Goal: Information Seeking & Learning: Learn about a topic

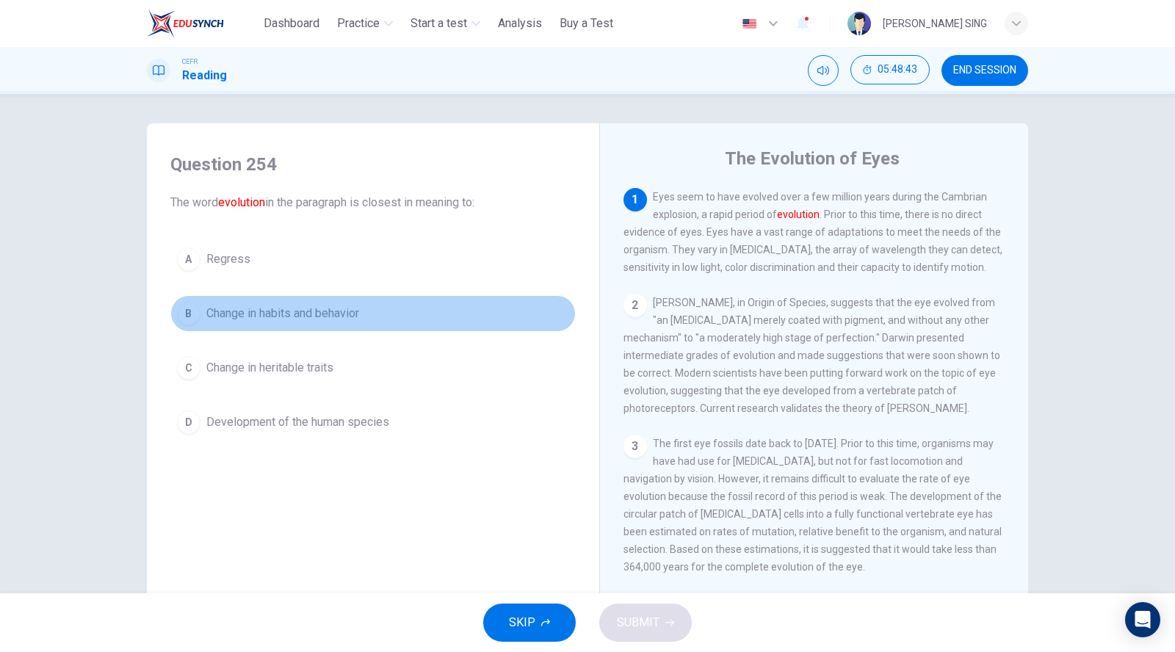
click at [329, 317] on span "Change in habits and behavior" at bounding box center [282, 314] width 153 height 18
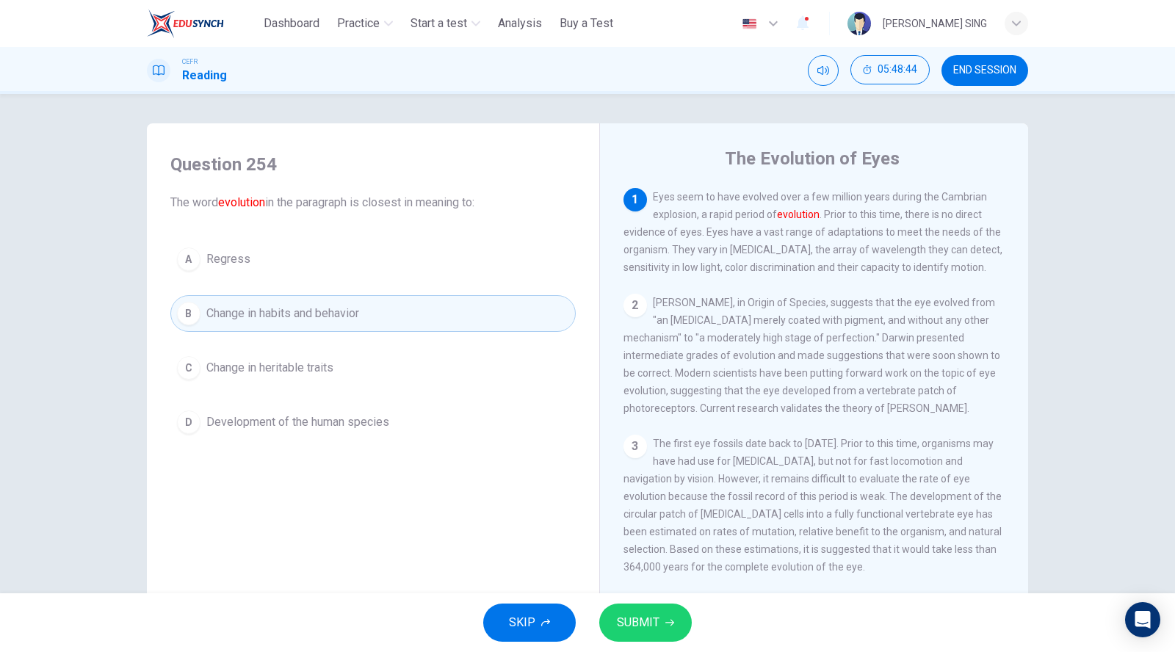
click at [619, 611] on button "SUBMIT" at bounding box center [645, 622] width 93 height 38
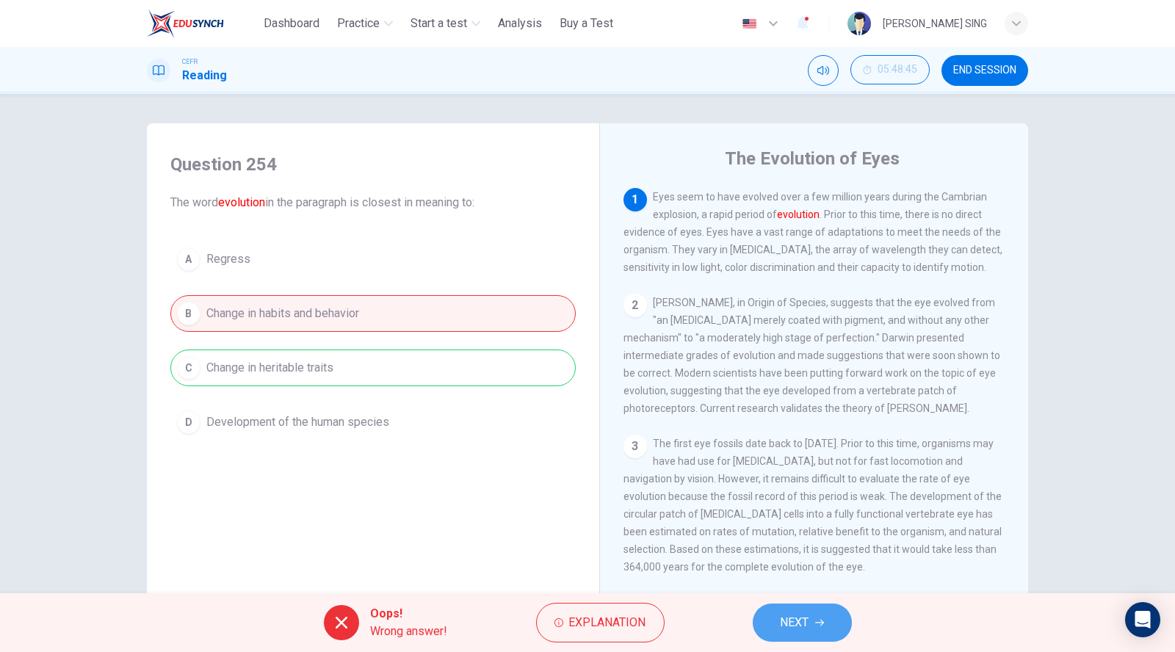
click at [811, 632] on button "NEXT" at bounding box center [802, 622] width 99 height 38
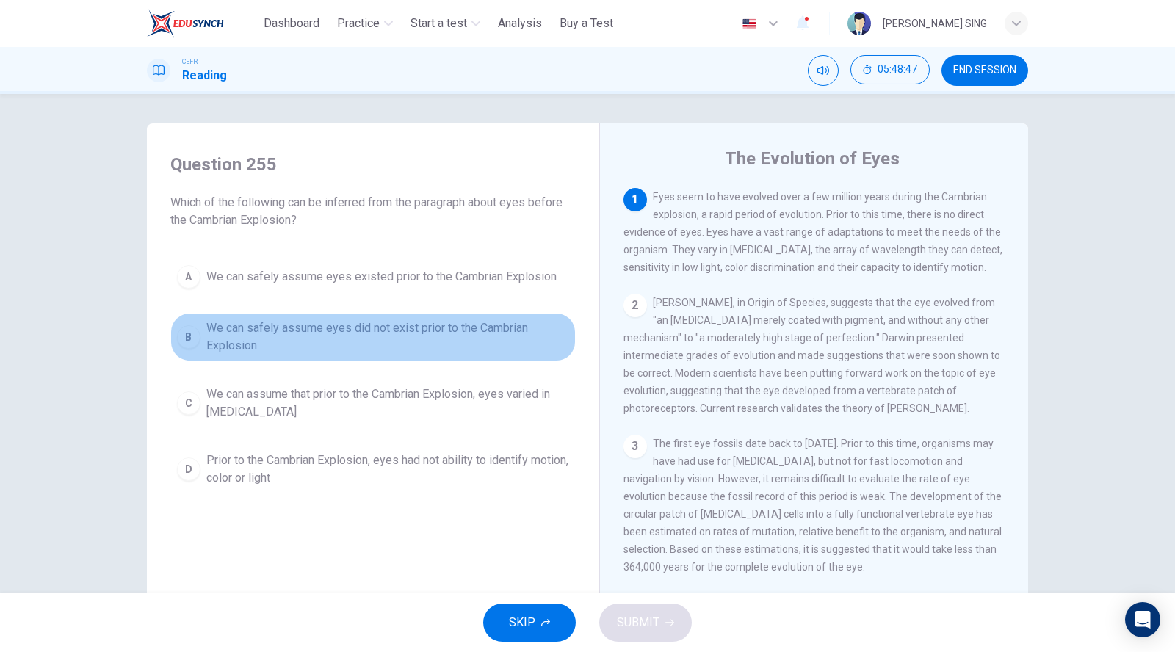
click at [324, 326] on span "We can safely assume eyes did not exist prior to the Cambrian Explosion" at bounding box center [387, 336] width 363 height 35
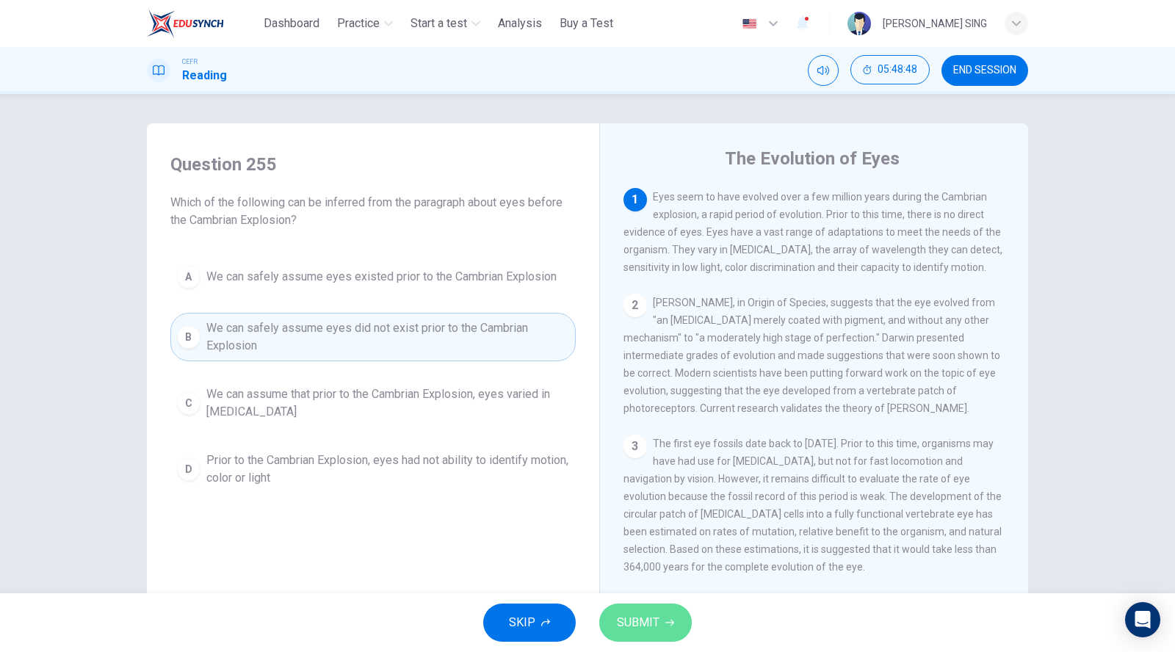
click at [643, 626] on span "SUBMIT" at bounding box center [638, 622] width 43 height 21
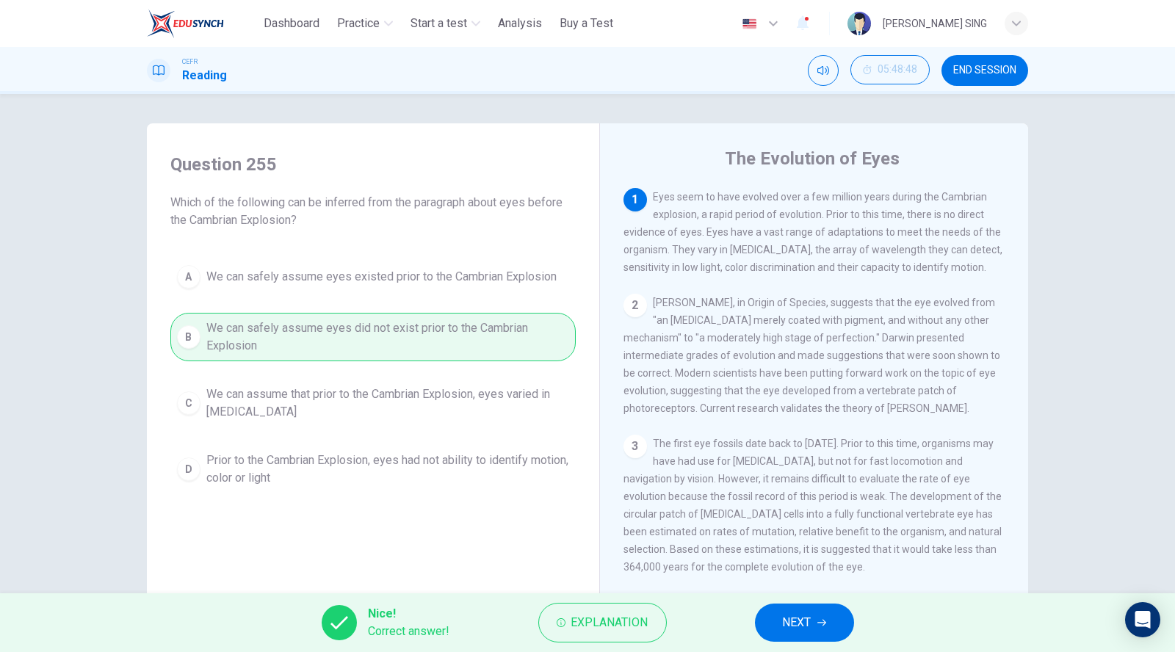
click at [803, 624] on span "NEXT" at bounding box center [797, 622] width 29 height 21
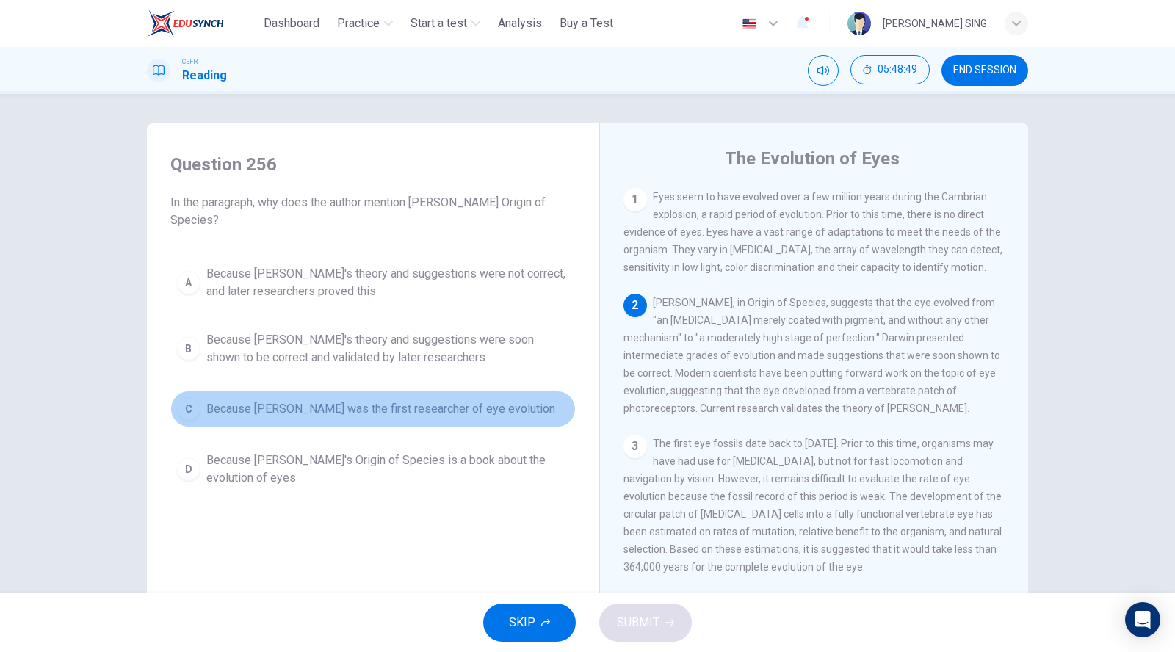
click at [305, 393] on button "C Because [PERSON_NAME] was the first researcher of eye evolution" at bounding box center [372, 409] width 405 height 37
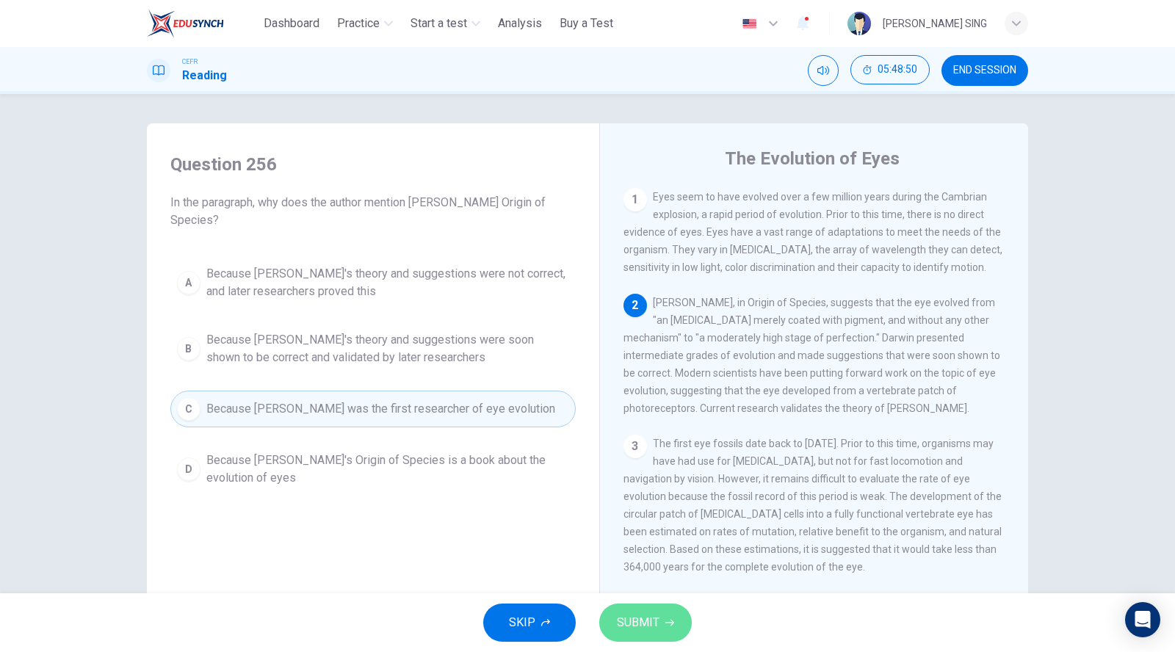
click at [651, 620] on span "SUBMIT" at bounding box center [638, 622] width 43 height 21
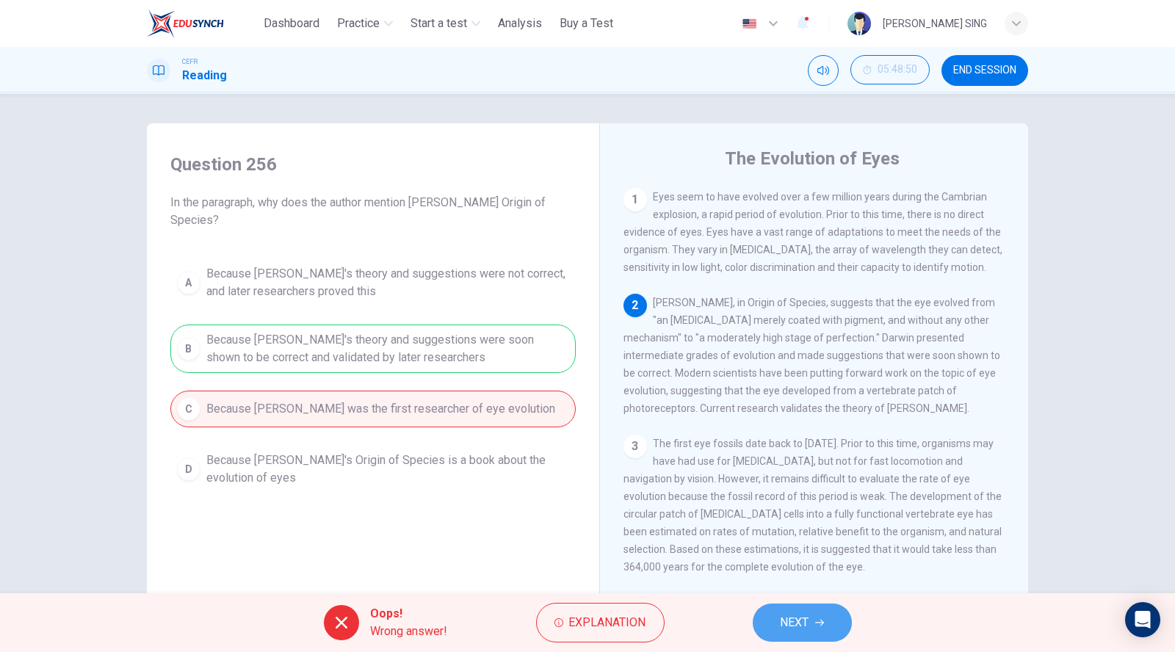
click at [802, 634] on button "NEXT" at bounding box center [802, 622] width 99 height 38
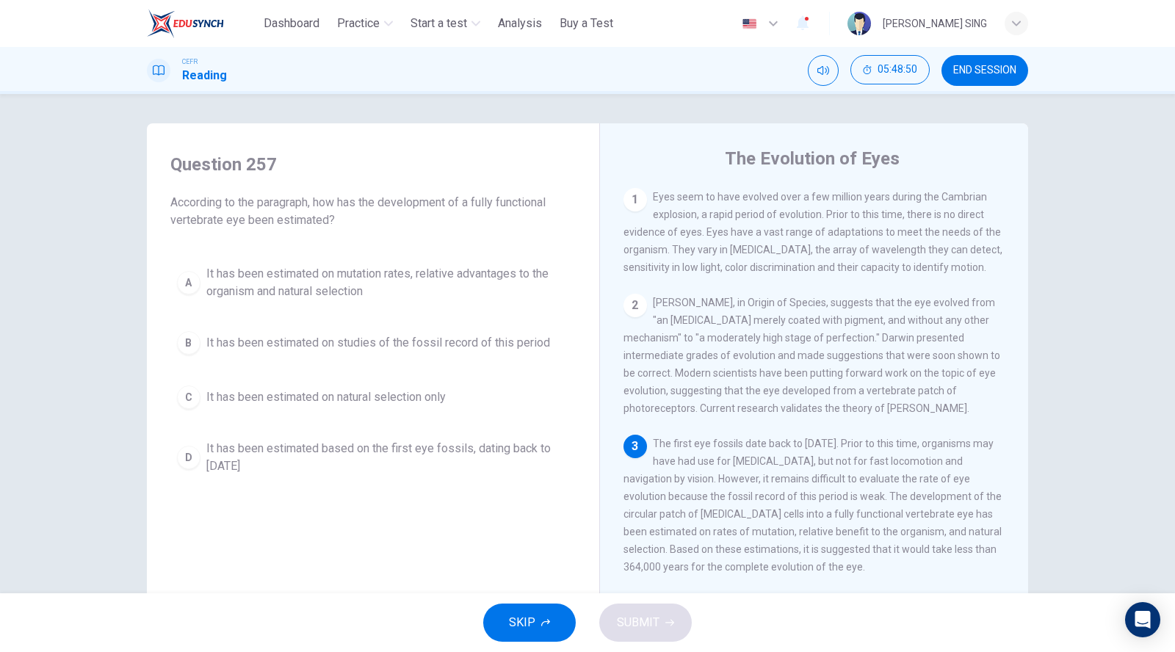
click at [444, 257] on div "Question 257 According to the paragraph, how has the development of a fully fun…" at bounding box center [373, 317] width 429 height 358
click at [447, 286] on span "It has been estimated on mutation rates, relative advantages to the organism an…" at bounding box center [387, 282] width 363 height 35
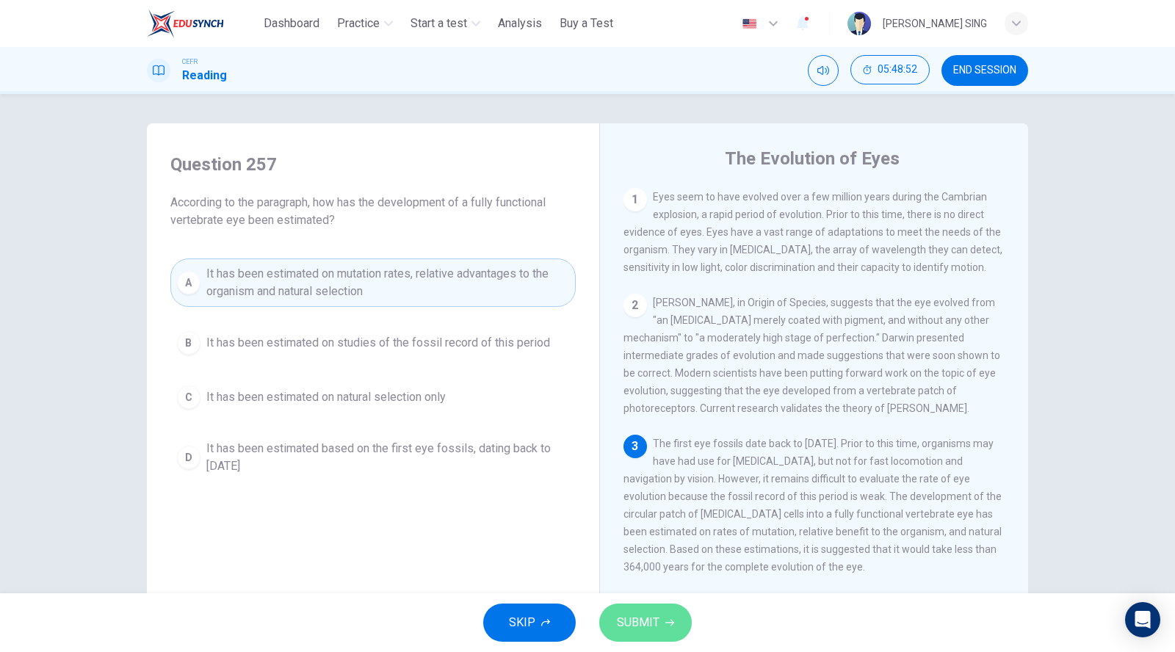
click at [635, 635] on button "SUBMIT" at bounding box center [645, 622] width 93 height 38
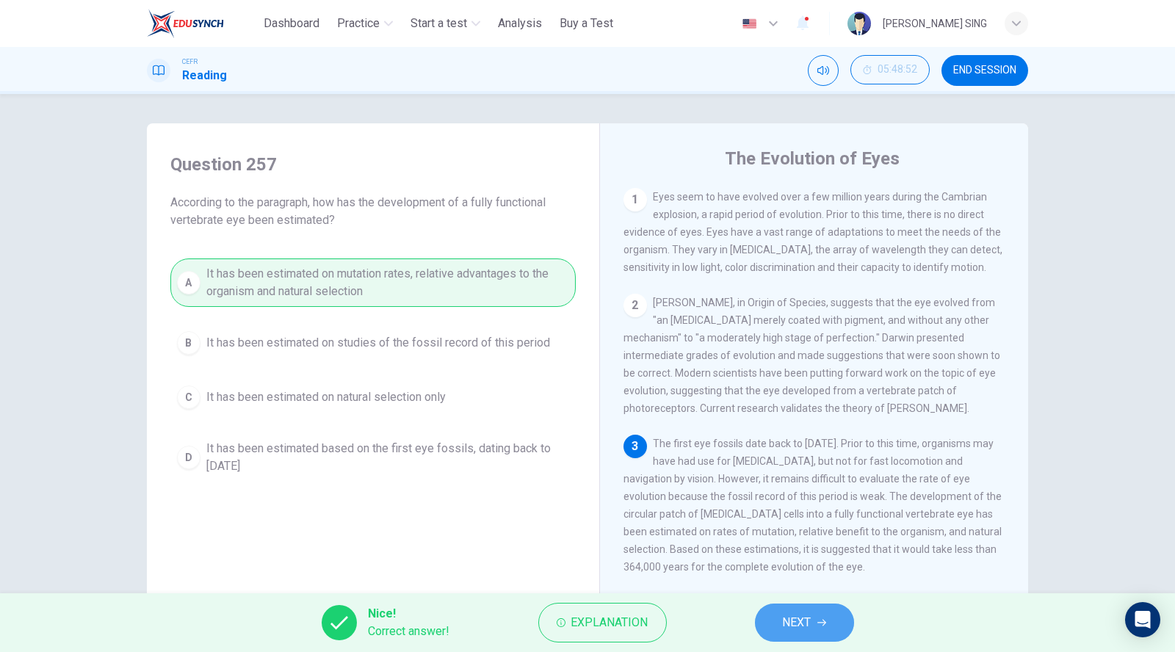
click at [791, 629] on span "NEXT" at bounding box center [797, 622] width 29 height 21
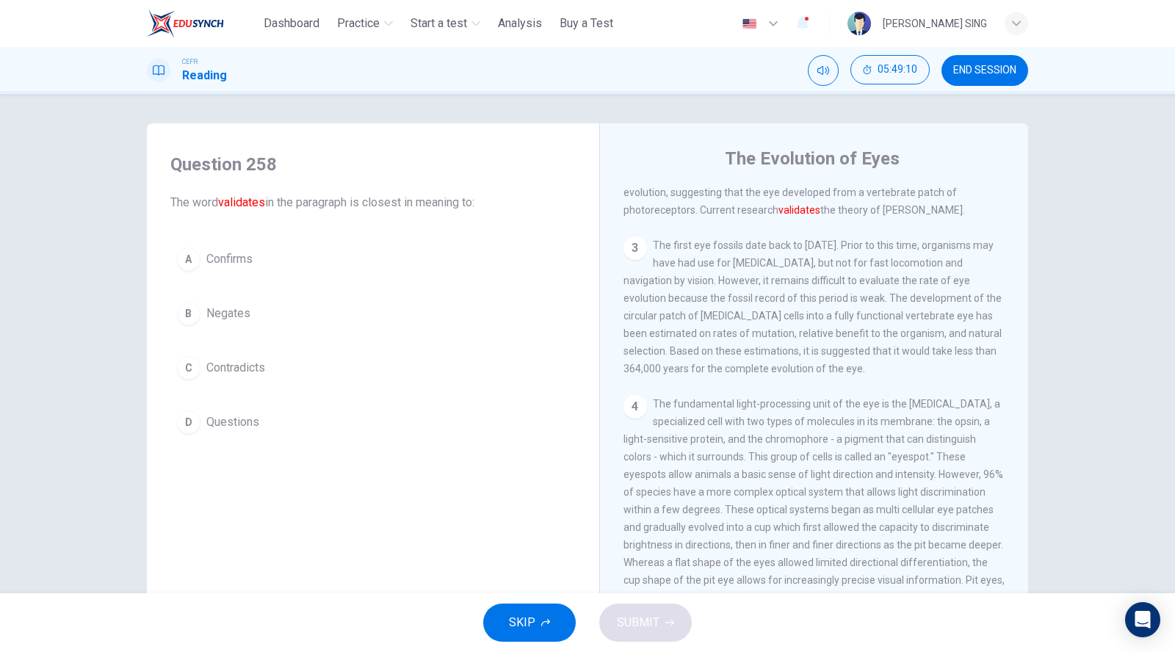
scroll to position [163, 0]
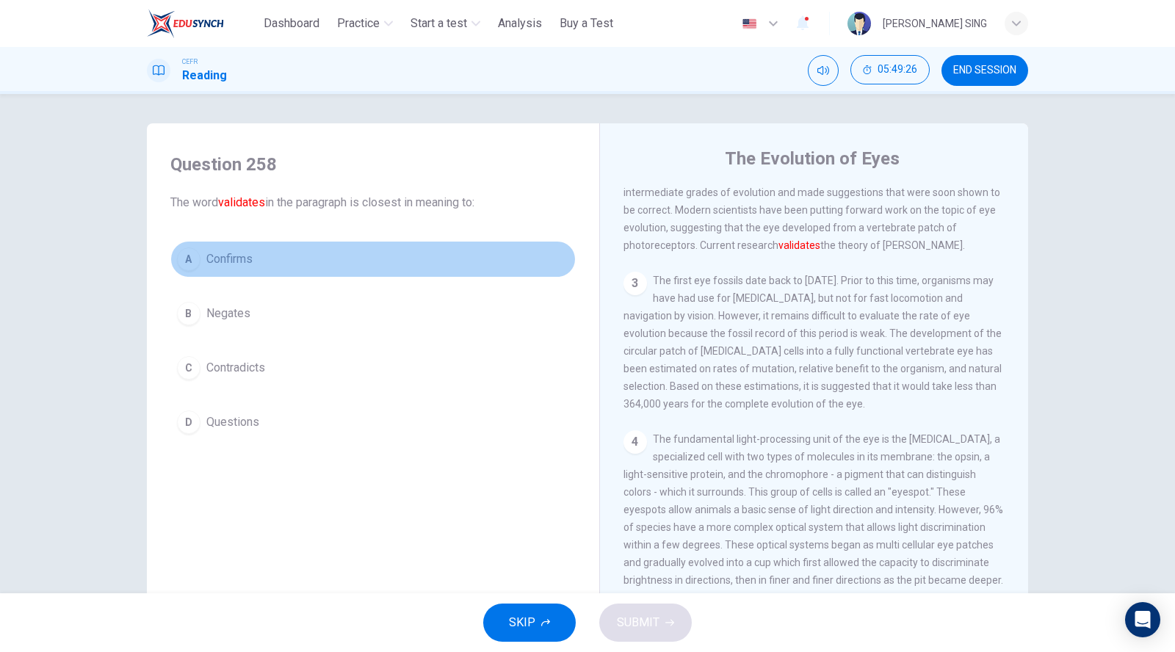
click at [242, 269] on button "A Confirms" at bounding box center [372, 259] width 405 height 37
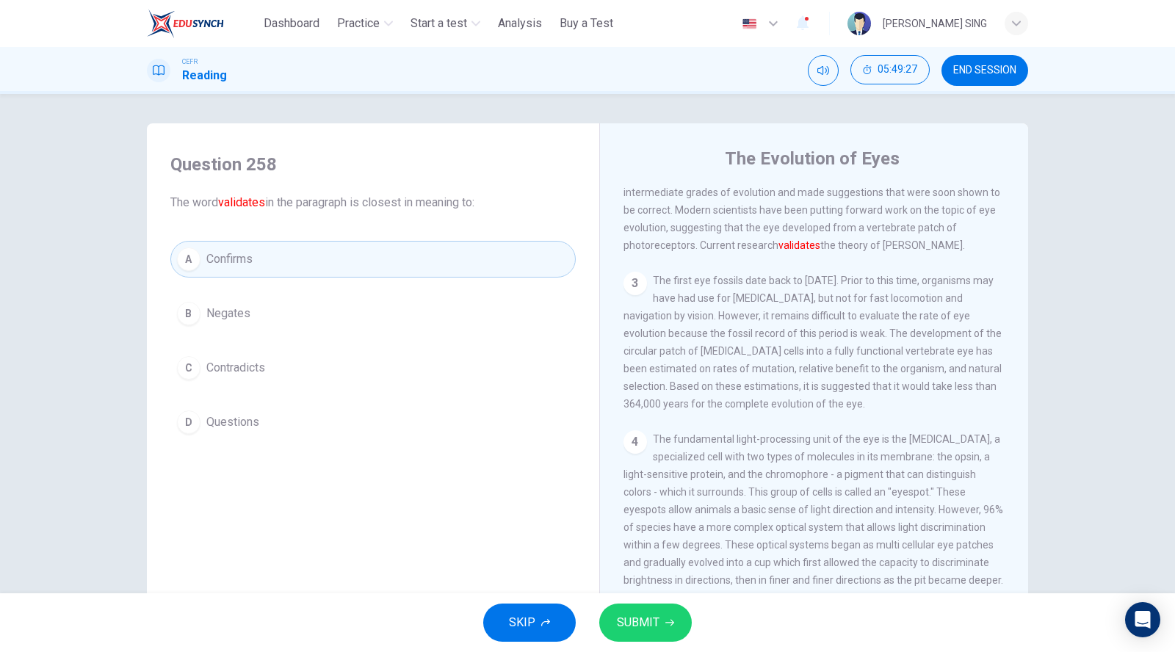
click at [631, 606] on button "SUBMIT" at bounding box center [645, 622] width 93 height 38
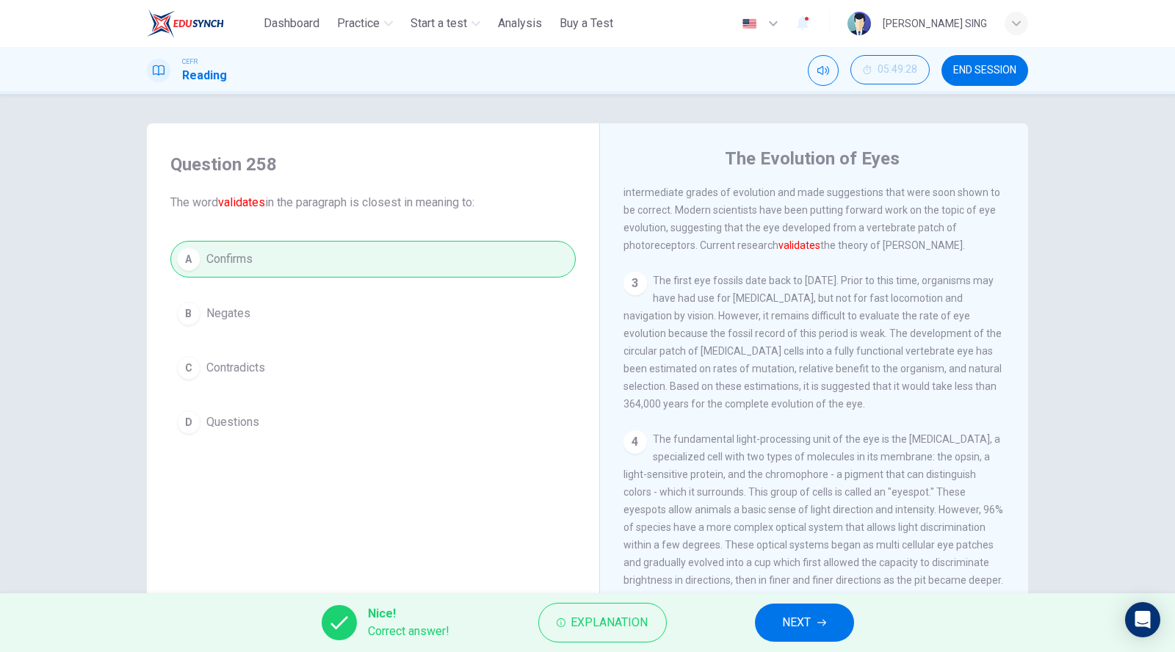
click at [791, 620] on span "NEXT" at bounding box center [797, 622] width 29 height 21
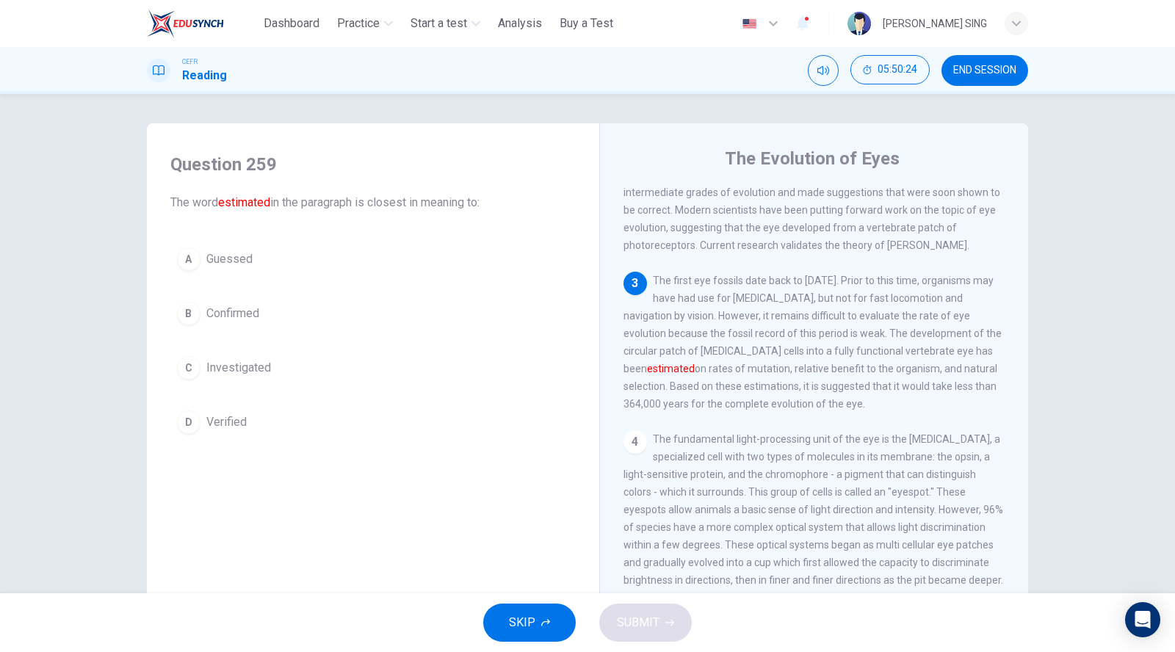
click at [244, 255] on span "Guessed" at bounding box center [229, 259] width 46 height 18
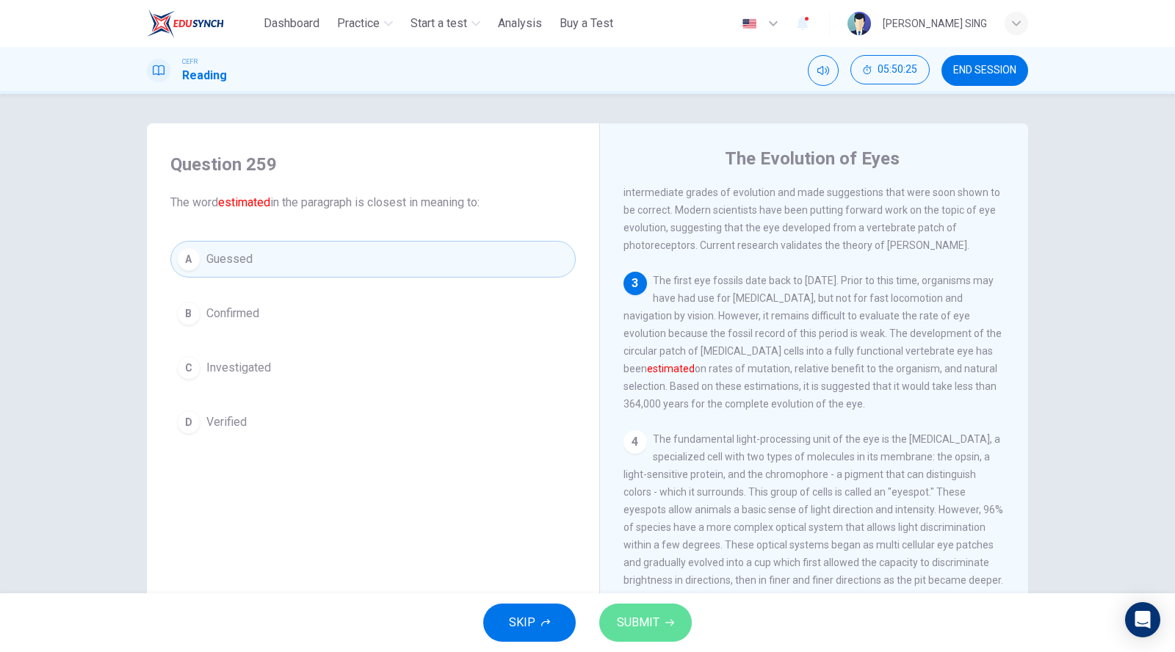
click at [652, 612] on span "SUBMIT" at bounding box center [638, 622] width 43 height 21
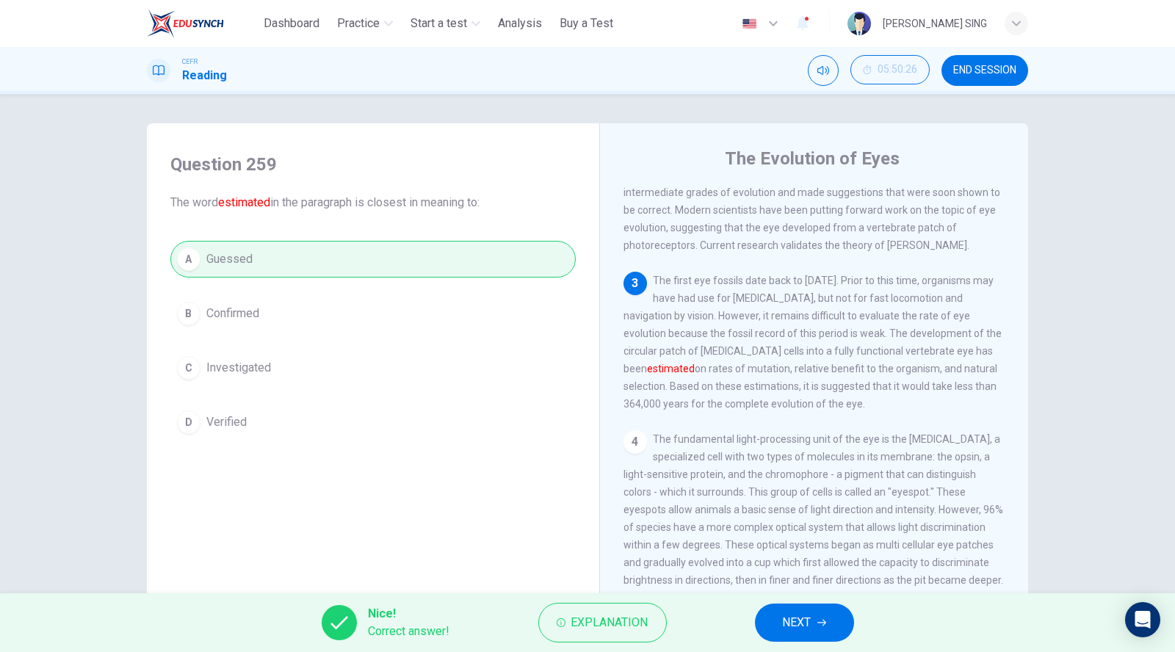
click at [793, 627] on span "NEXT" at bounding box center [797, 622] width 29 height 21
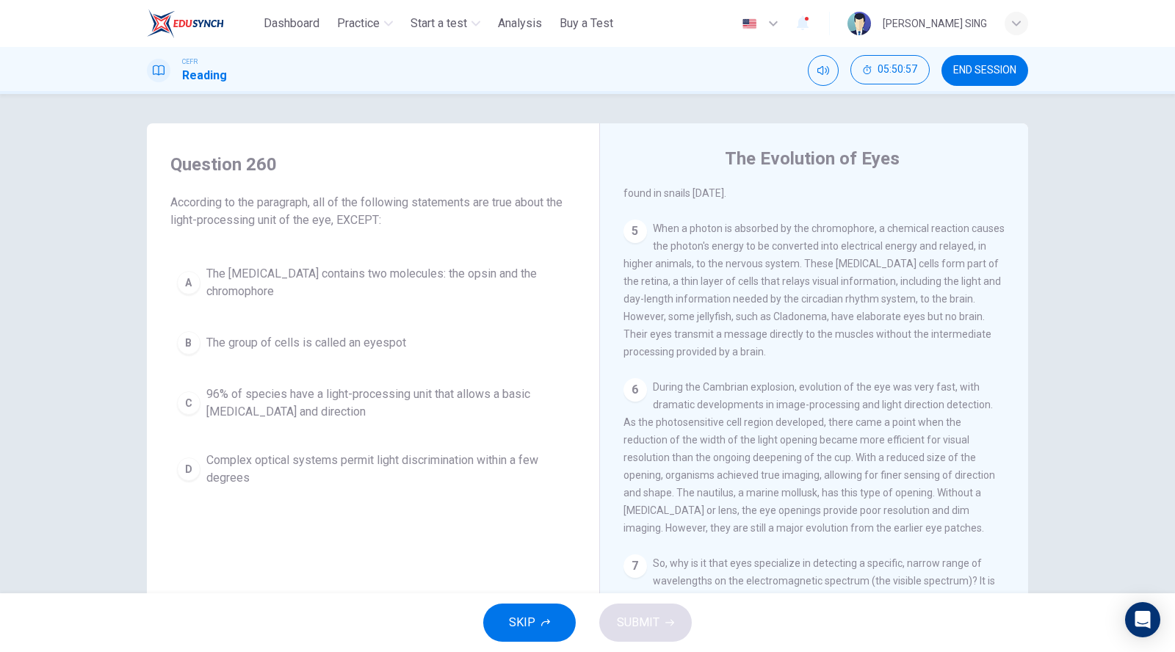
scroll to position [499, 0]
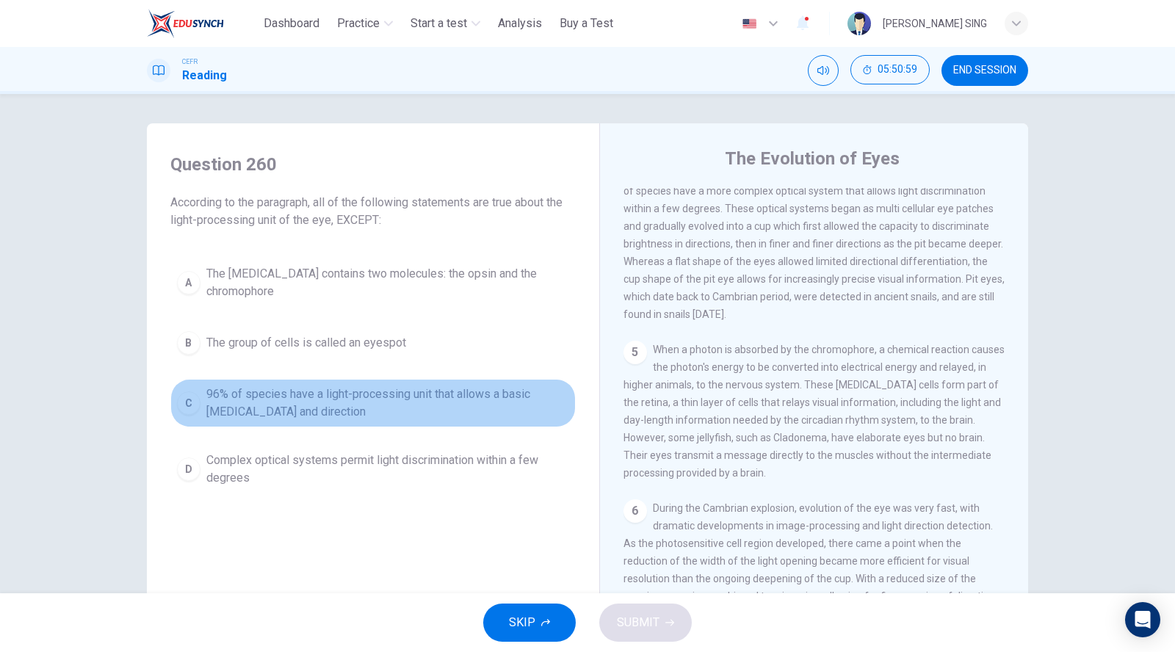
click at [323, 396] on span "96% of species have a light-processing unit that allows a basic [MEDICAL_DATA] …" at bounding box center [387, 402] width 363 height 35
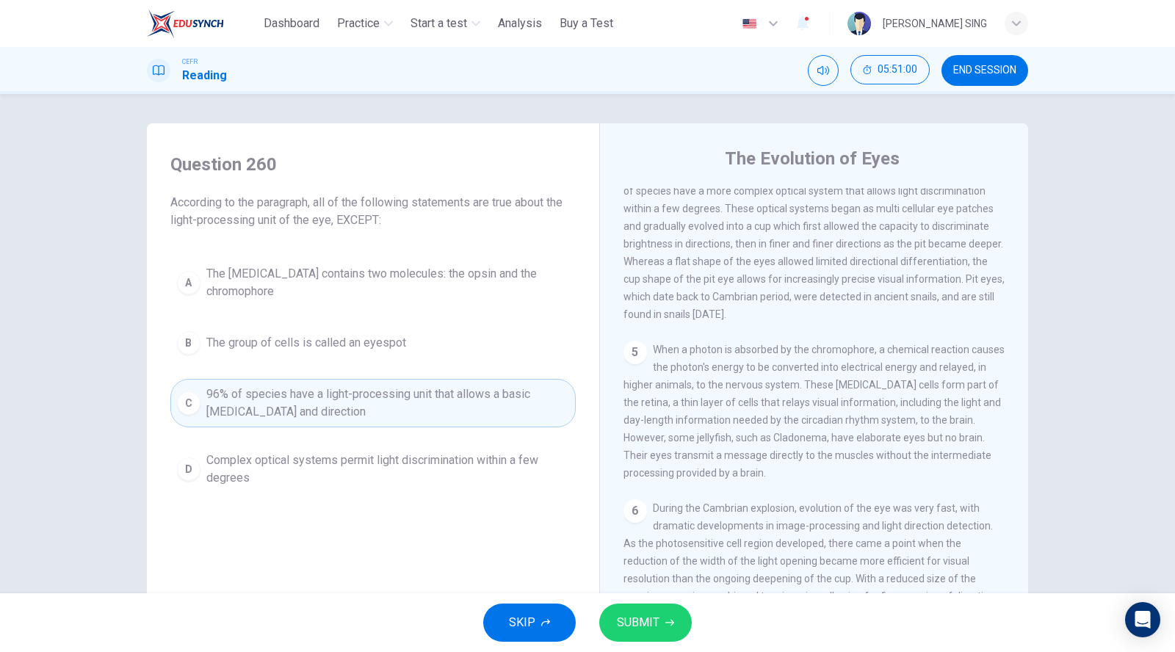
click at [638, 624] on span "SUBMIT" at bounding box center [638, 622] width 43 height 21
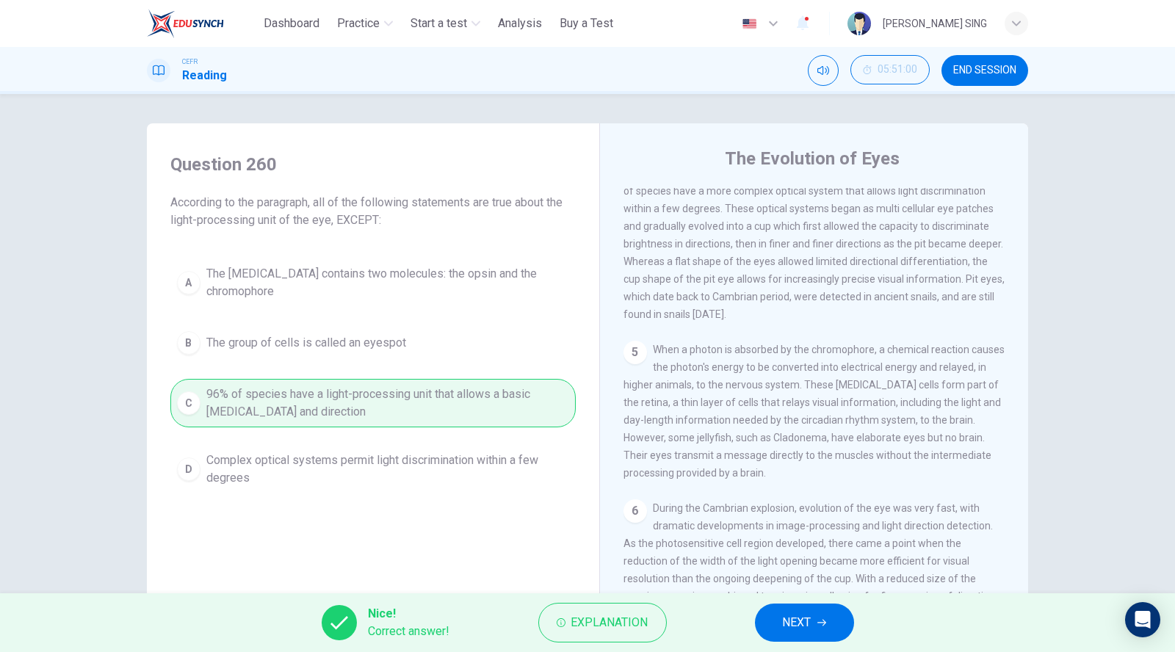
click at [824, 631] on button "NEXT" at bounding box center [804, 622] width 99 height 38
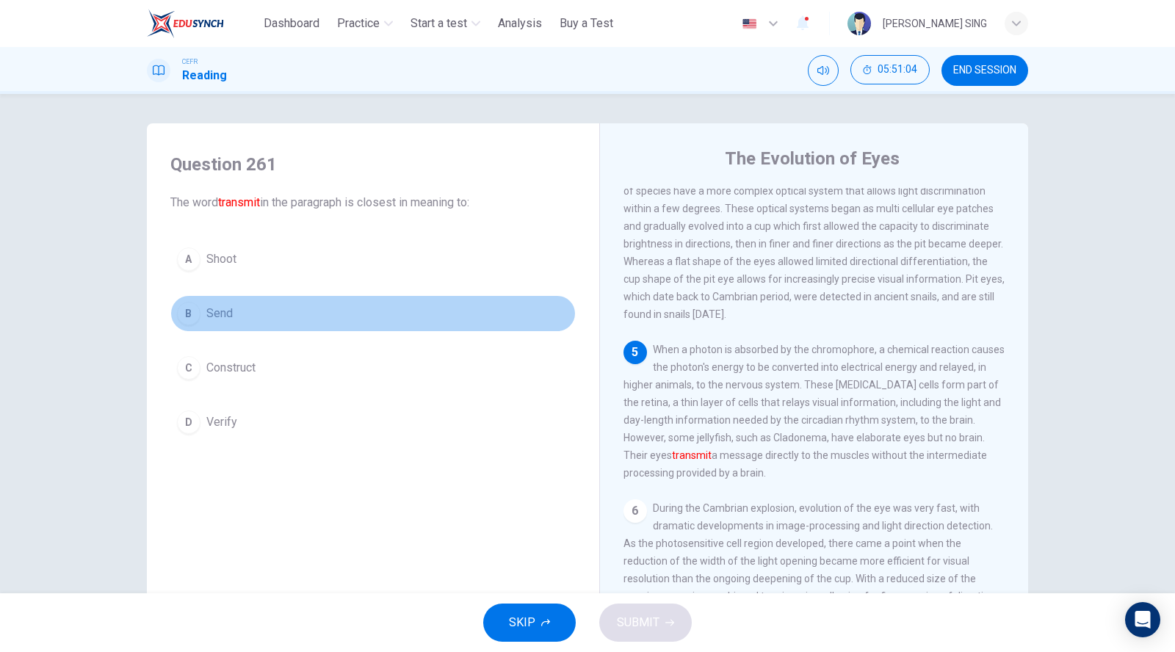
click at [236, 313] on button "B Send" at bounding box center [372, 313] width 405 height 37
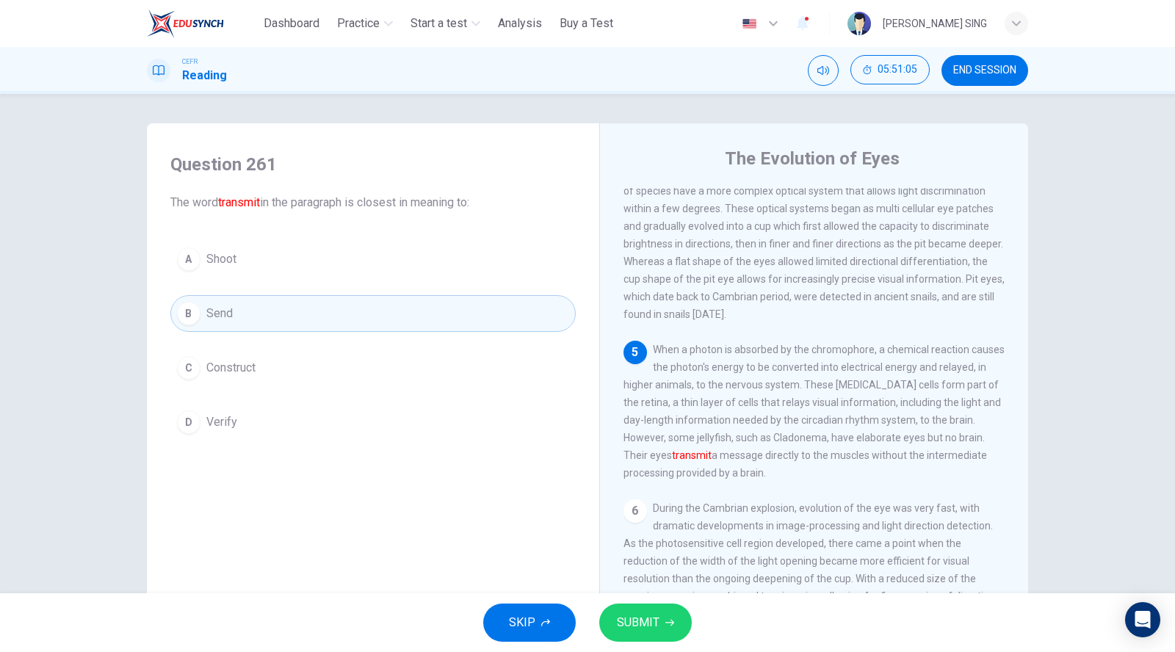
click at [648, 611] on button "SUBMIT" at bounding box center [645, 622] width 93 height 38
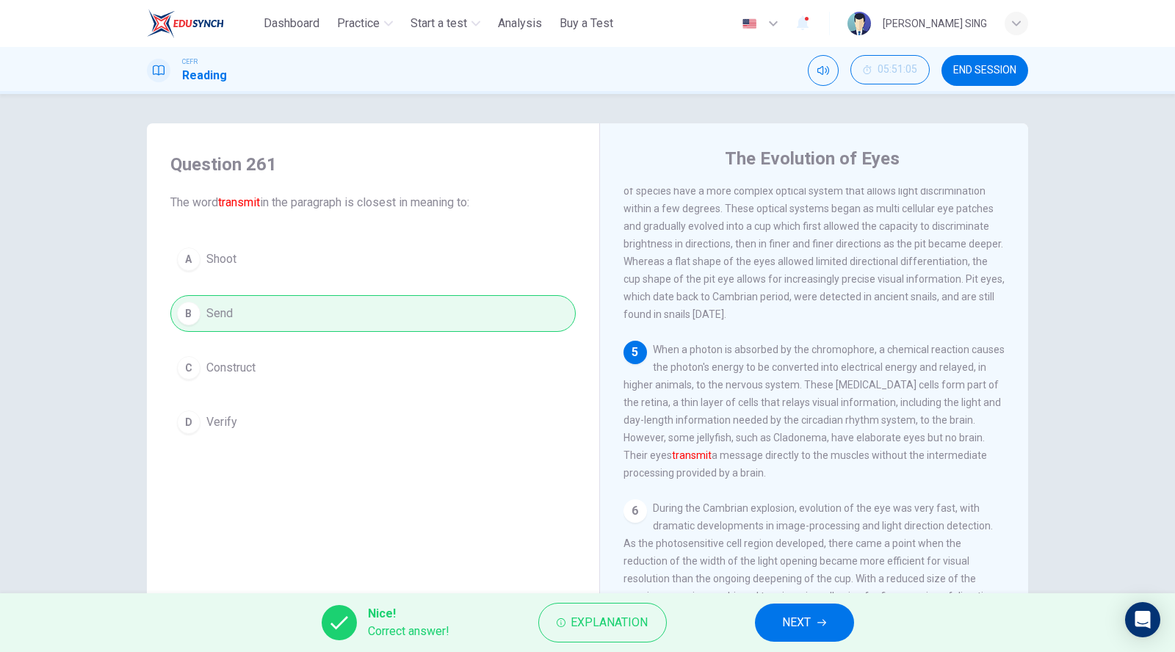
click at [818, 617] on button "NEXT" at bounding box center [804, 622] width 99 height 38
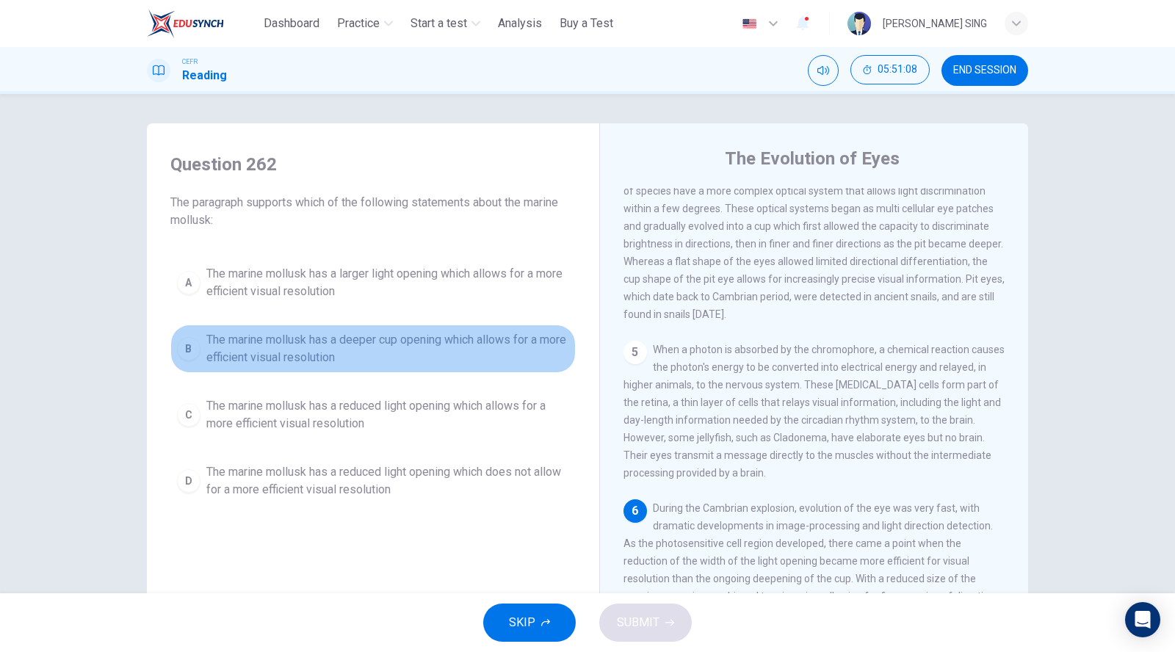
click at [331, 363] on span "The marine mollusk has a deeper cup opening which allows for a more efficient v…" at bounding box center [387, 348] width 363 height 35
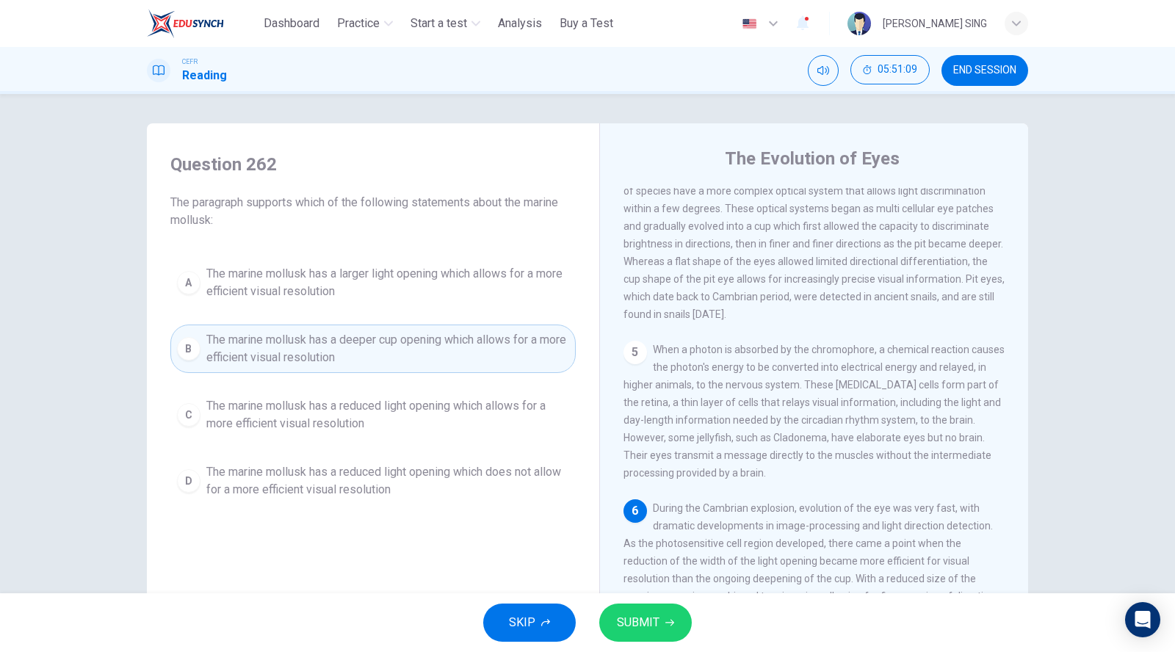
click at [652, 639] on button "SUBMIT" at bounding box center [645, 622] width 93 height 38
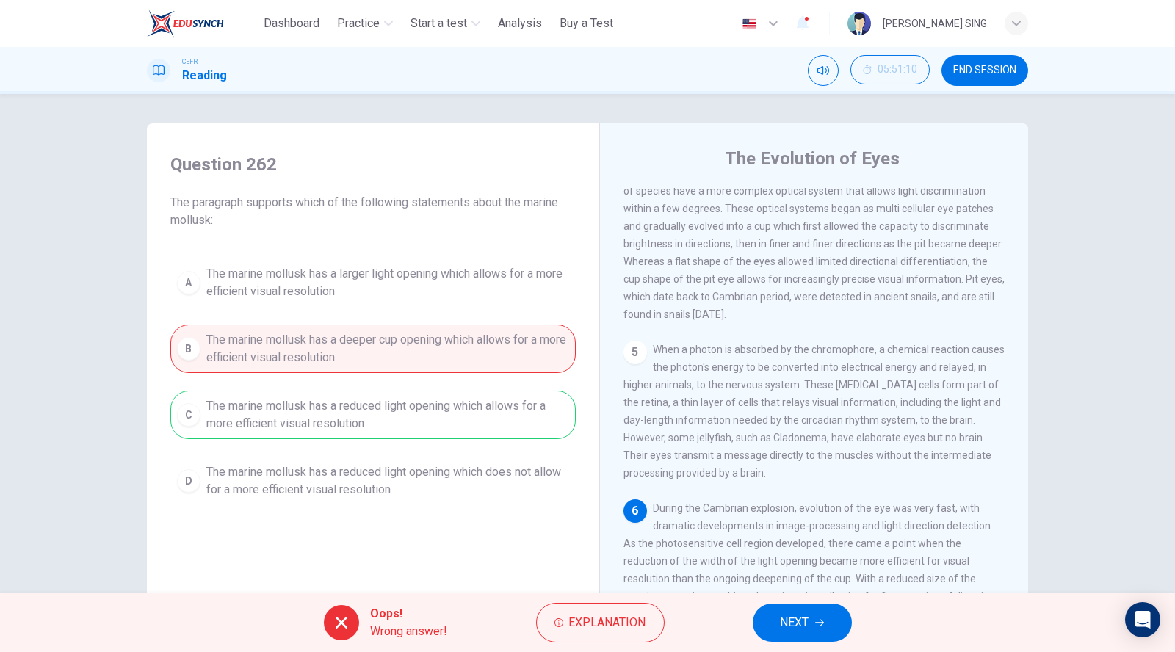
click at [816, 629] on button "NEXT" at bounding box center [802, 622] width 99 height 38
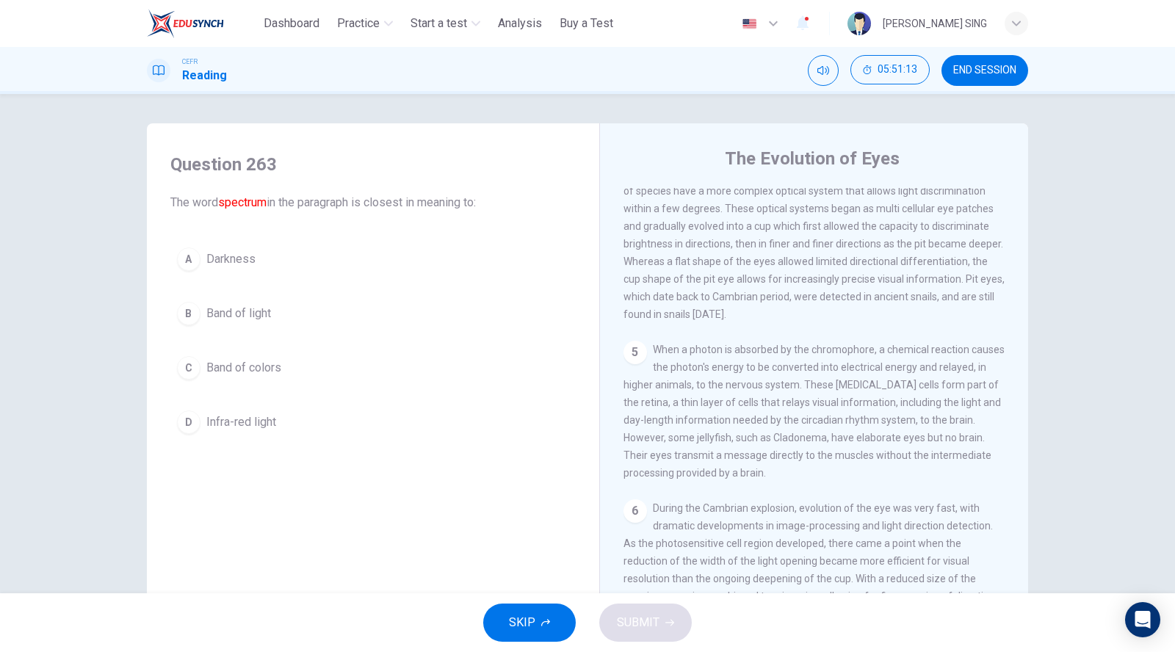
click at [237, 413] on span "Infra-red light" at bounding box center [241, 422] width 70 height 18
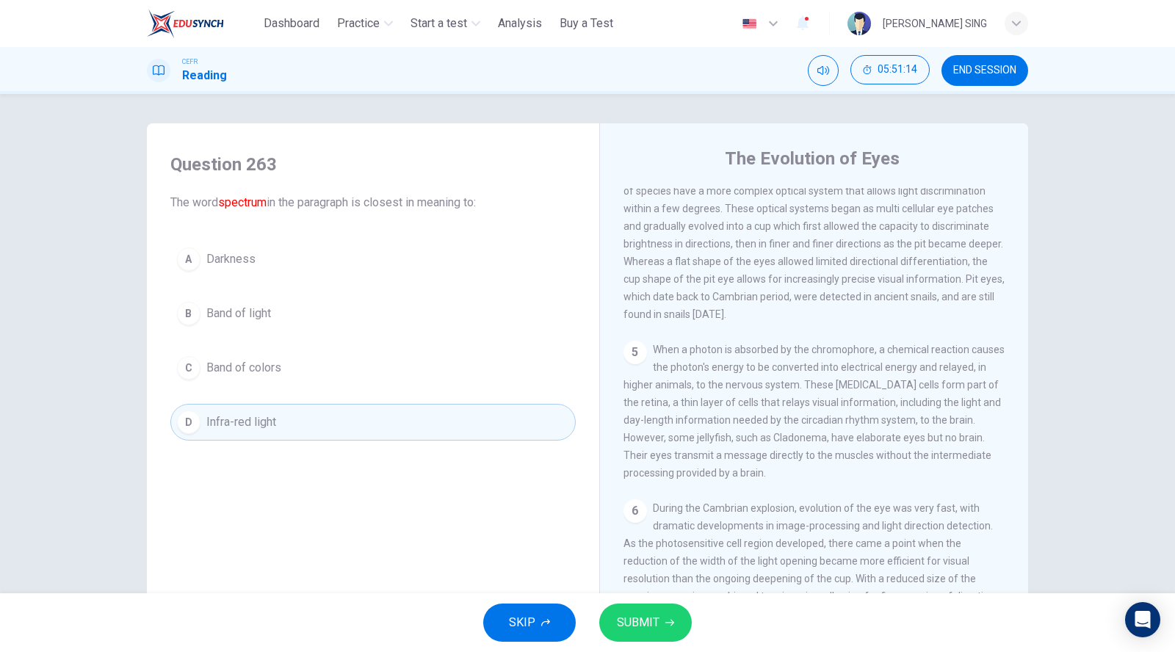
click at [256, 297] on button "B Band of light" at bounding box center [372, 313] width 405 height 37
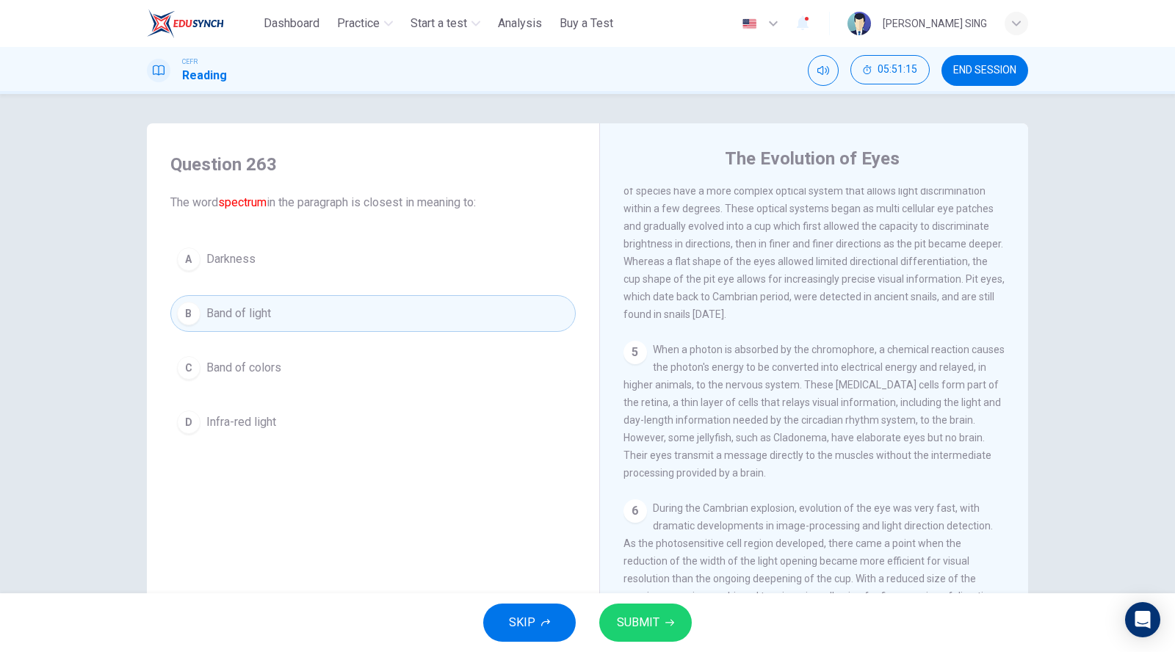
click at [641, 644] on div "SKIP SUBMIT" at bounding box center [587, 622] width 1175 height 59
click at [650, 630] on span "SUBMIT" at bounding box center [638, 622] width 43 height 21
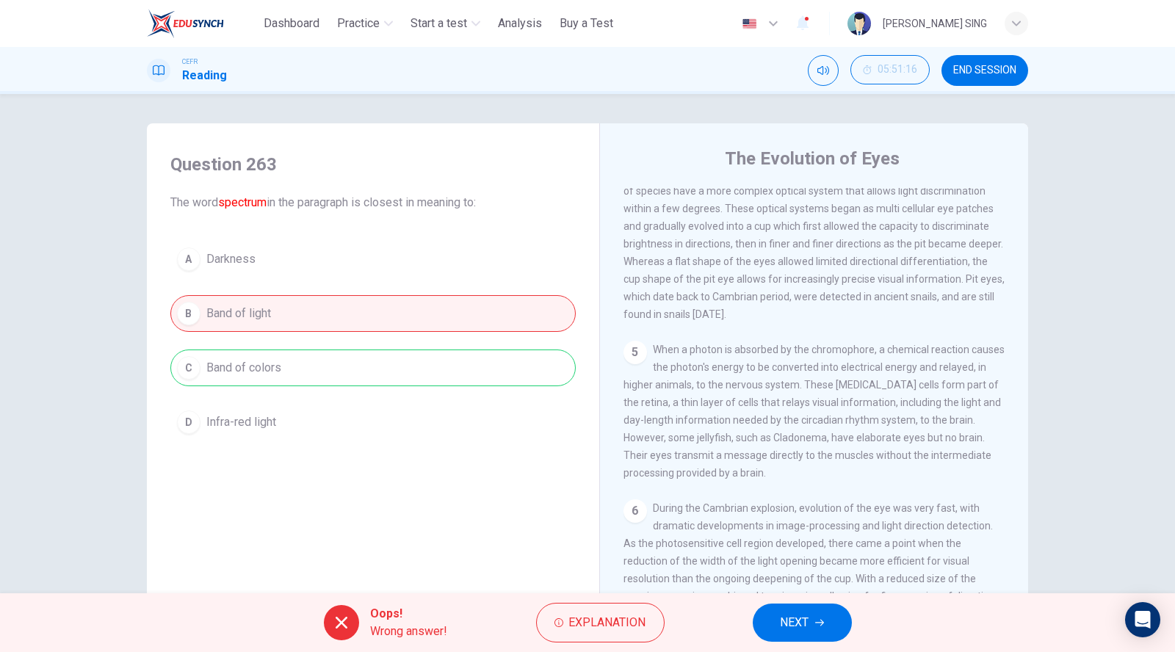
click at [830, 617] on button "NEXT" at bounding box center [802, 622] width 99 height 38
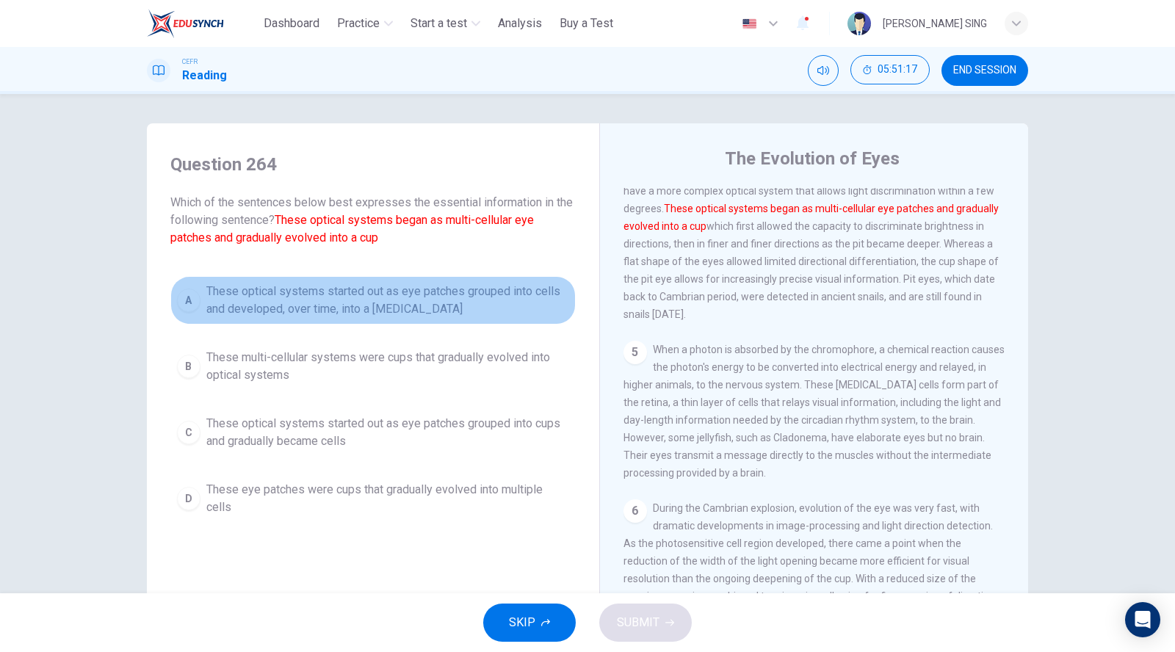
click at [351, 319] on button "A These optical systems started out as eye patches grouped into cells and devel…" at bounding box center [372, 300] width 405 height 48
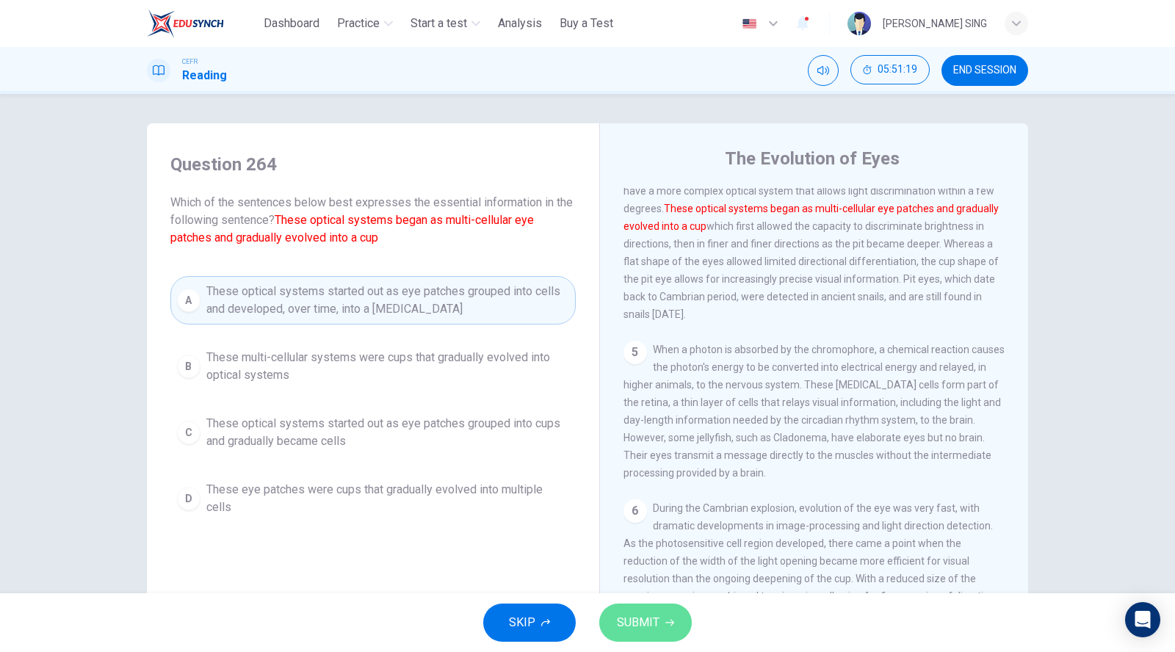
click at [646, 626] on span "SUBMIT" at bounding box center [638, 622] width 43 height 21
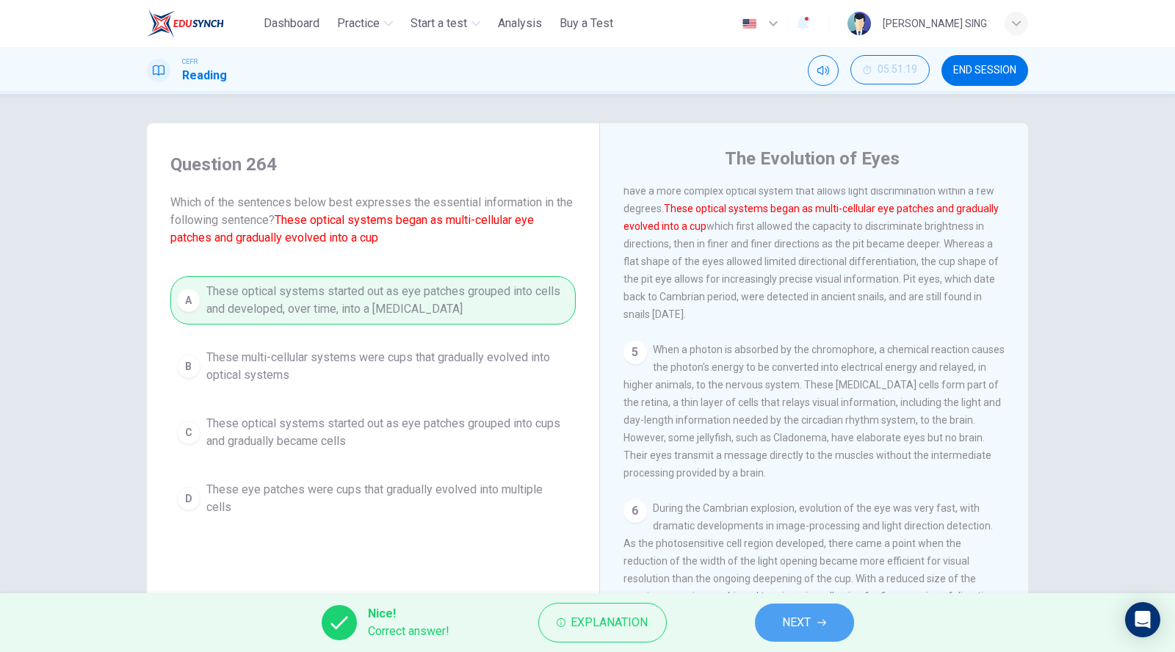
click at [798, 632] on span "NEXT" at bounding box center [797, 622] width 29 height 21
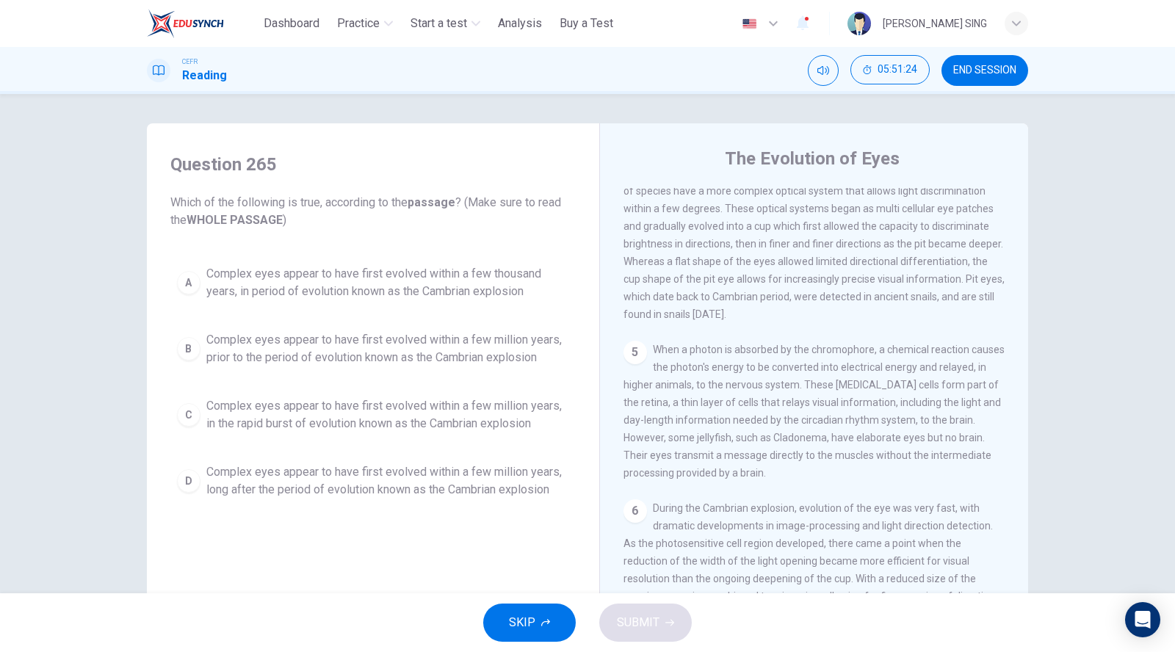
click at [323, 469] on span "Complex eyes appear to have first evolved within a few million years, long afte…" at bounding box center [387, 480] width 363 height 35
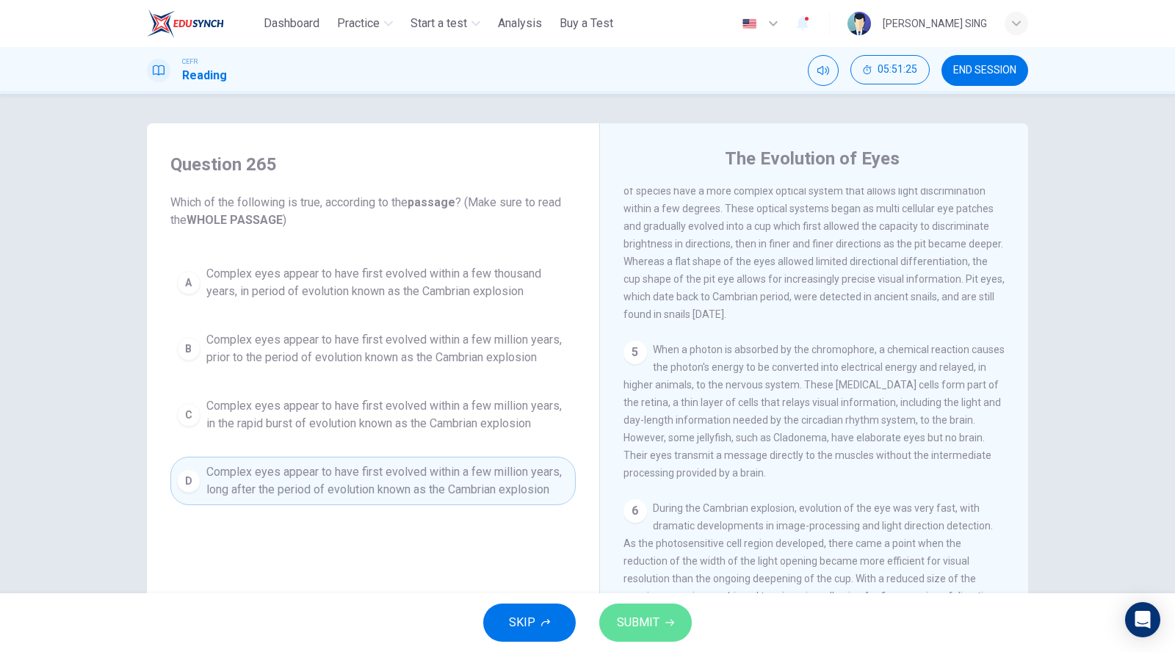
click at [653, 622] on span "SUBMIT" at bounding box center [638, 622] width 43 height 21
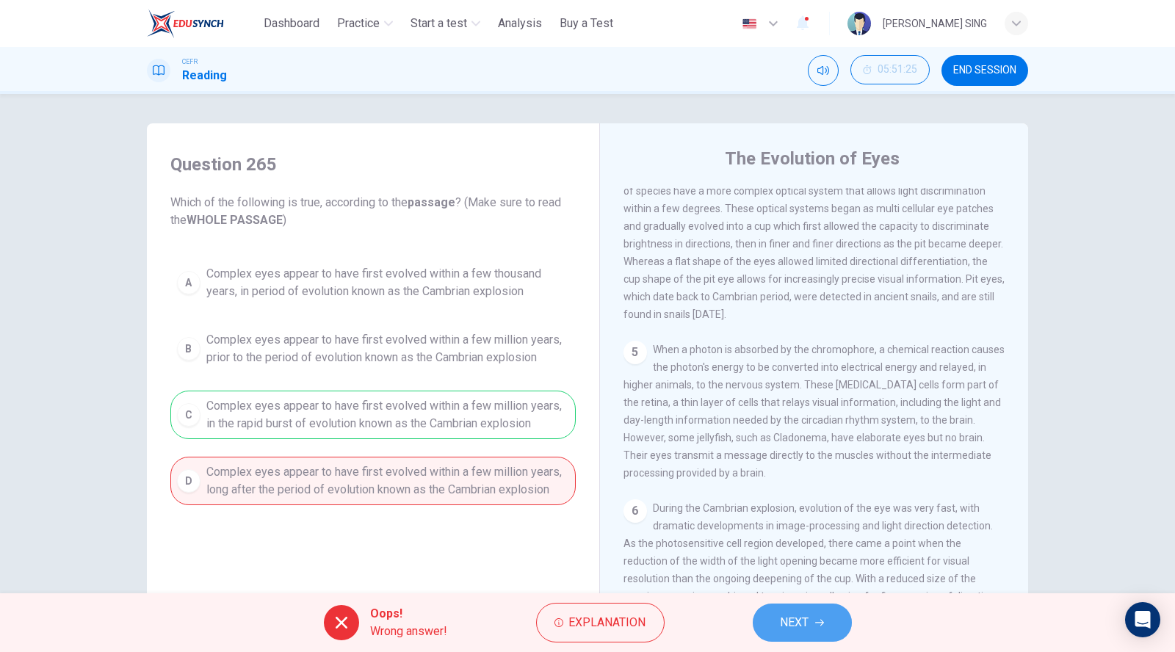
click at [780, 635] on button "NEXT" at bounding box center [802, 622] width 99 height 38
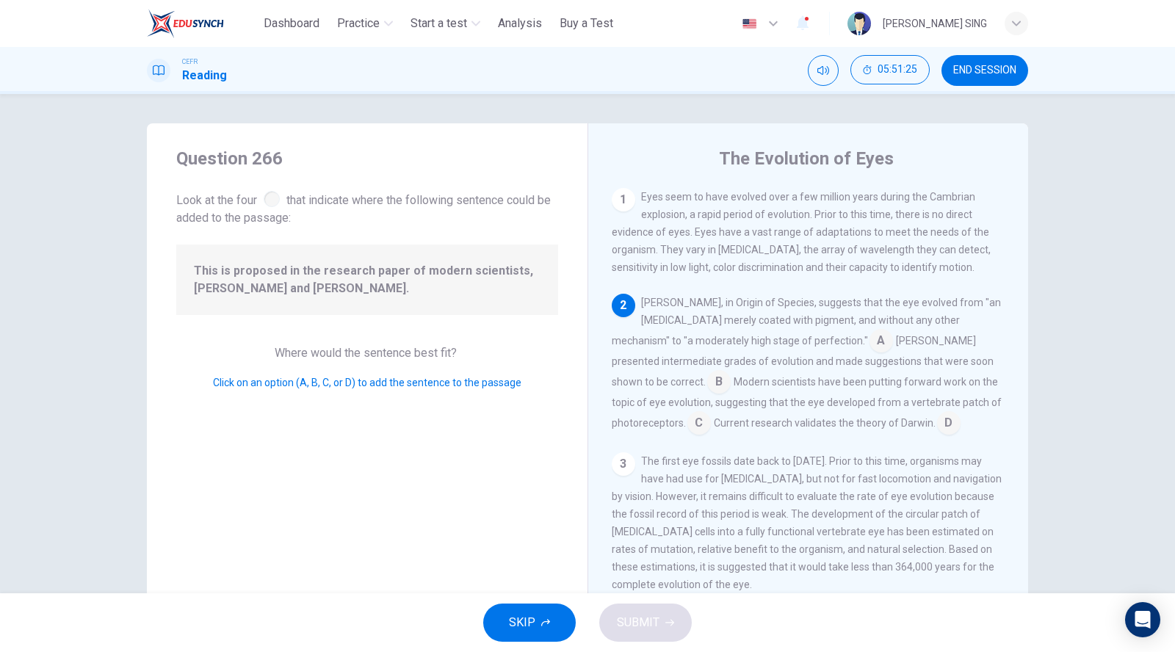
scroll to position [111, 0]
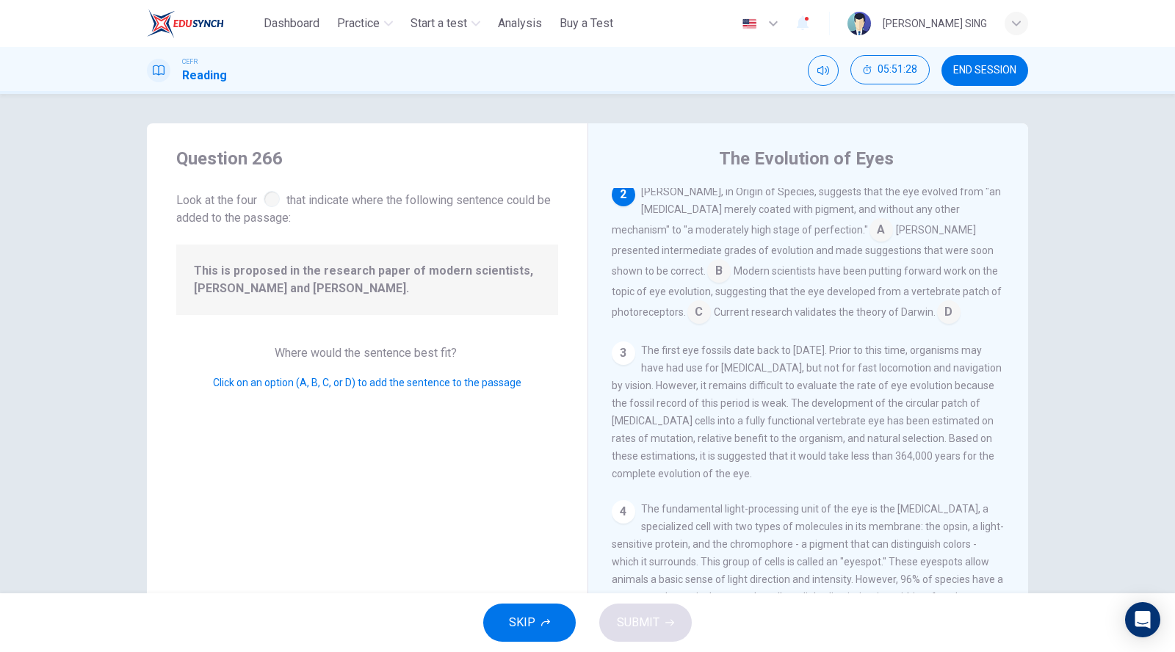
click at [937, 319] on input at bounding box center [948, 313] width 23 height 23
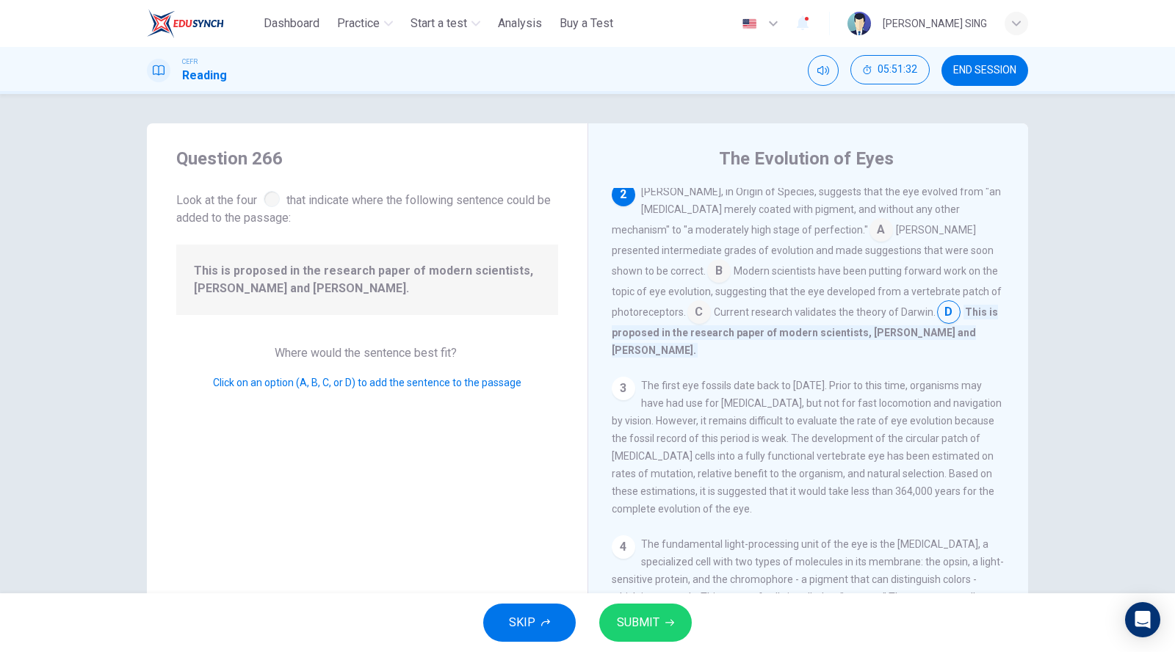
click at [731, 261] on input at bounding box center [718, 272] width 23 height 23
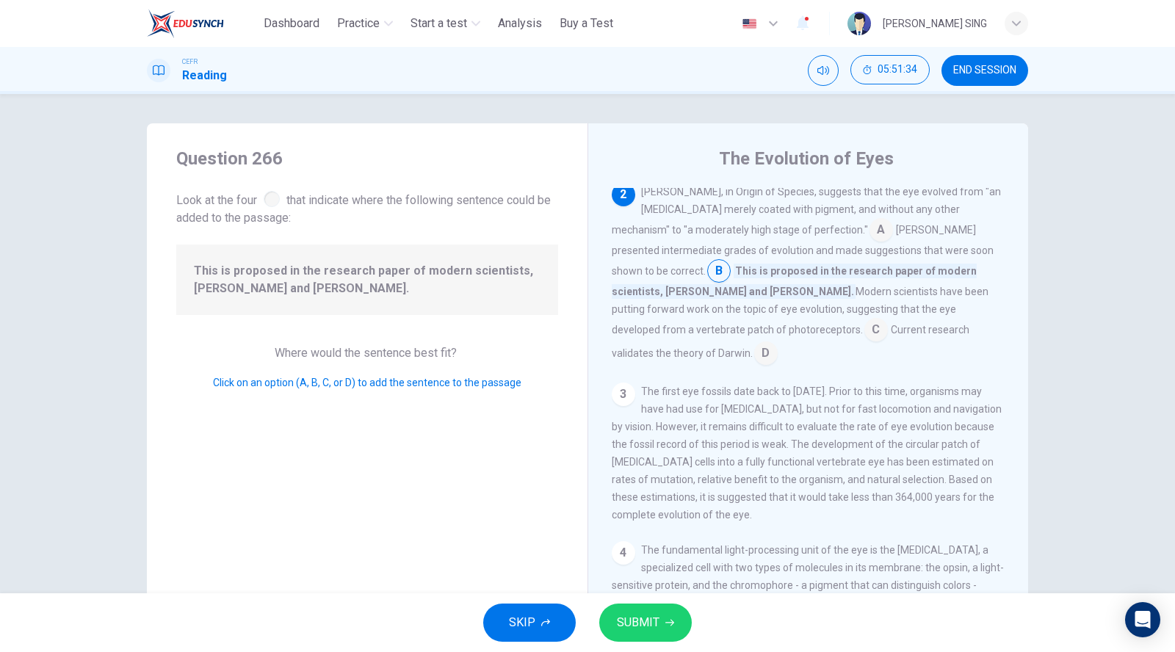
click at [888, 319] on input at bounding box center [875, 330] width 23 height 23
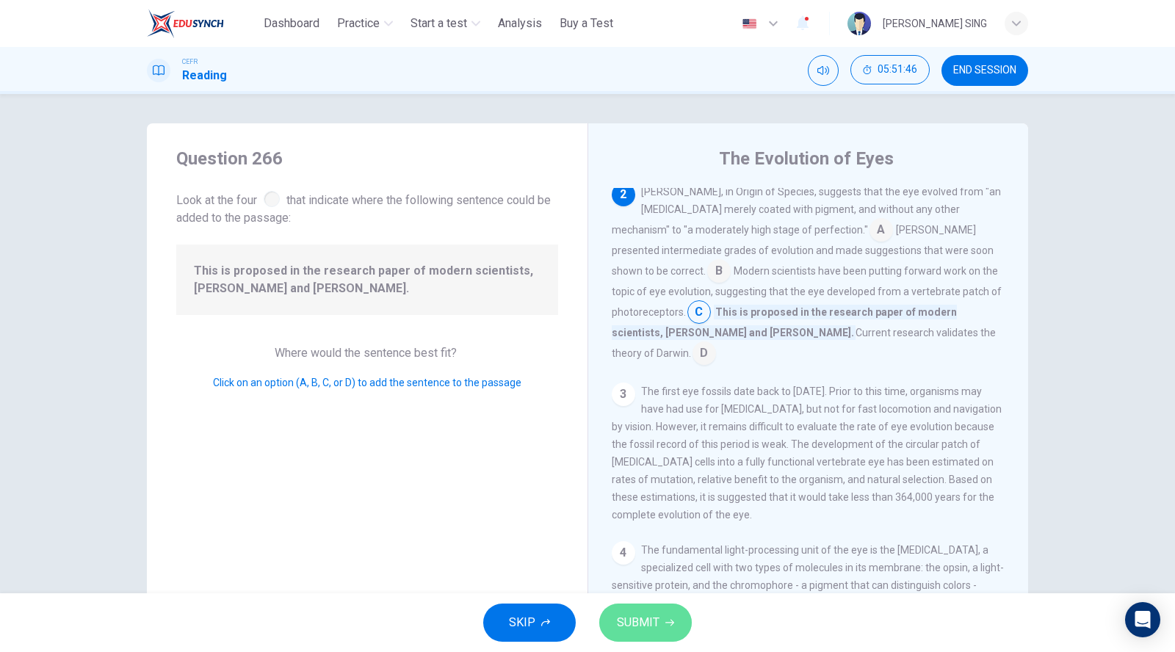
click at [653, 628] on span "SUBMIT" at bounding box center [638, 622] width 43 height 21
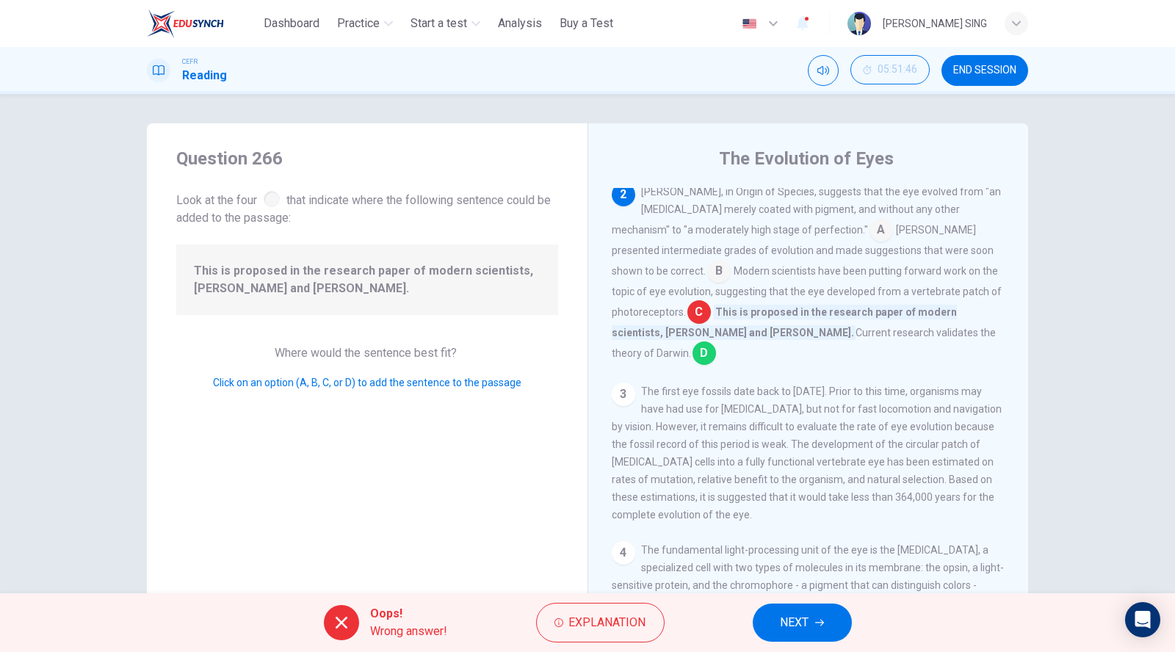
click at [816, 622] on icon "button" at bounding box center [819, 623] width 9 height 7
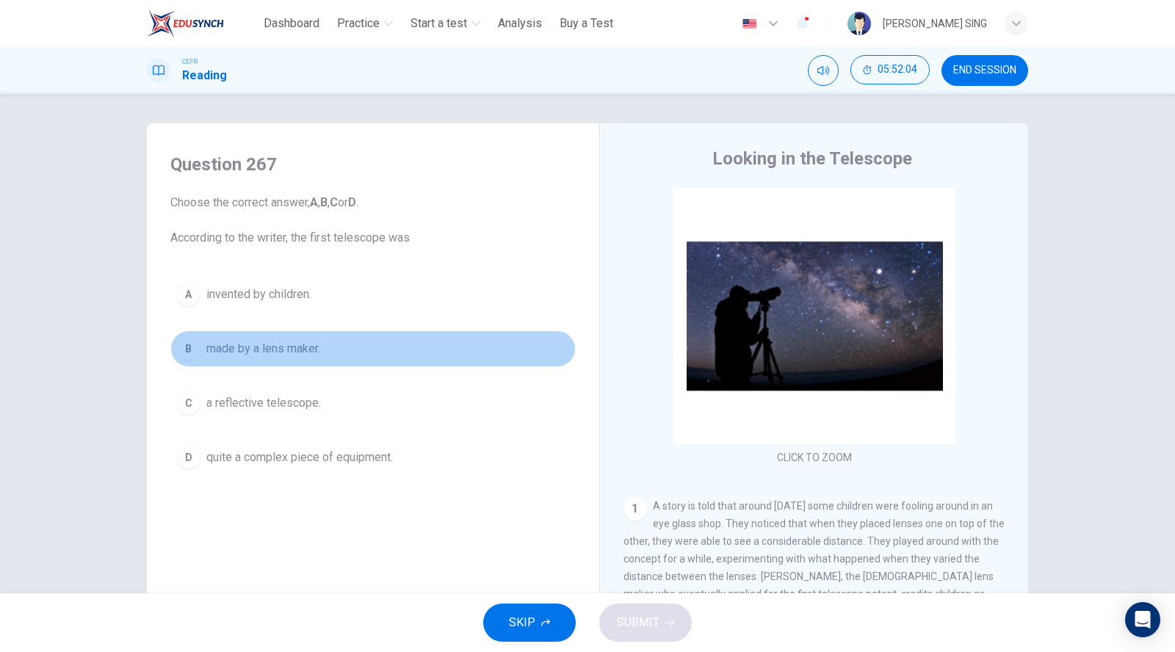
click at [267, 340] on span "made by a lens maker." at bounding box center [263, 349] width 114 height 18
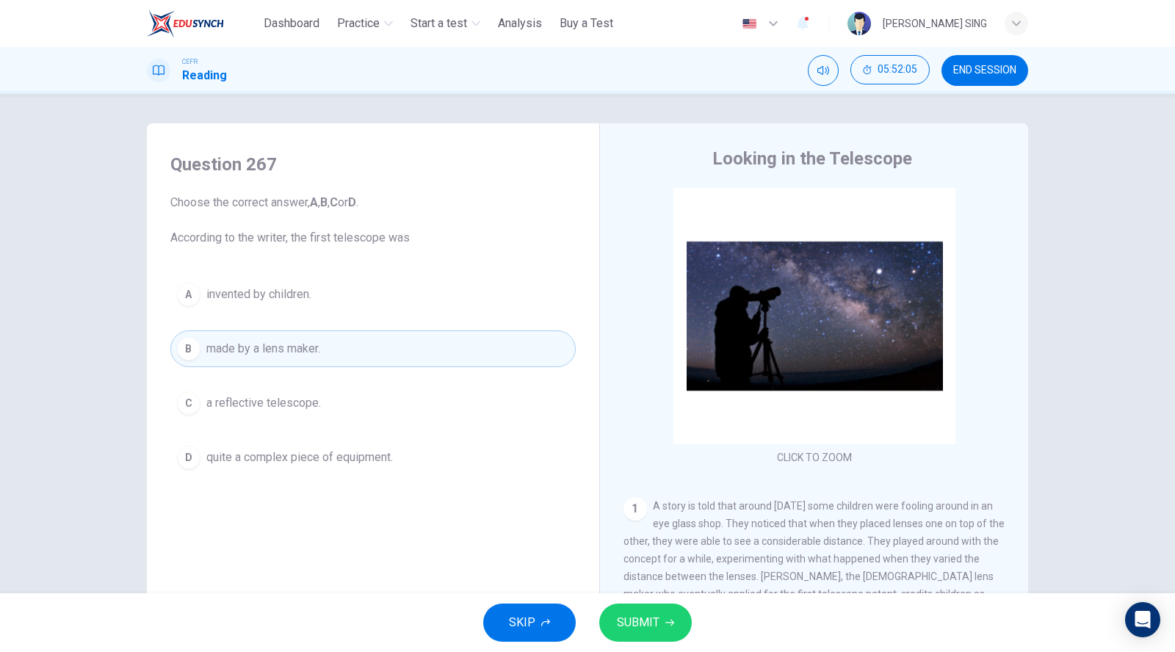
click at [646, 628] on span "SUBMIT" at bounding box center [638, 622] width 43 height 21
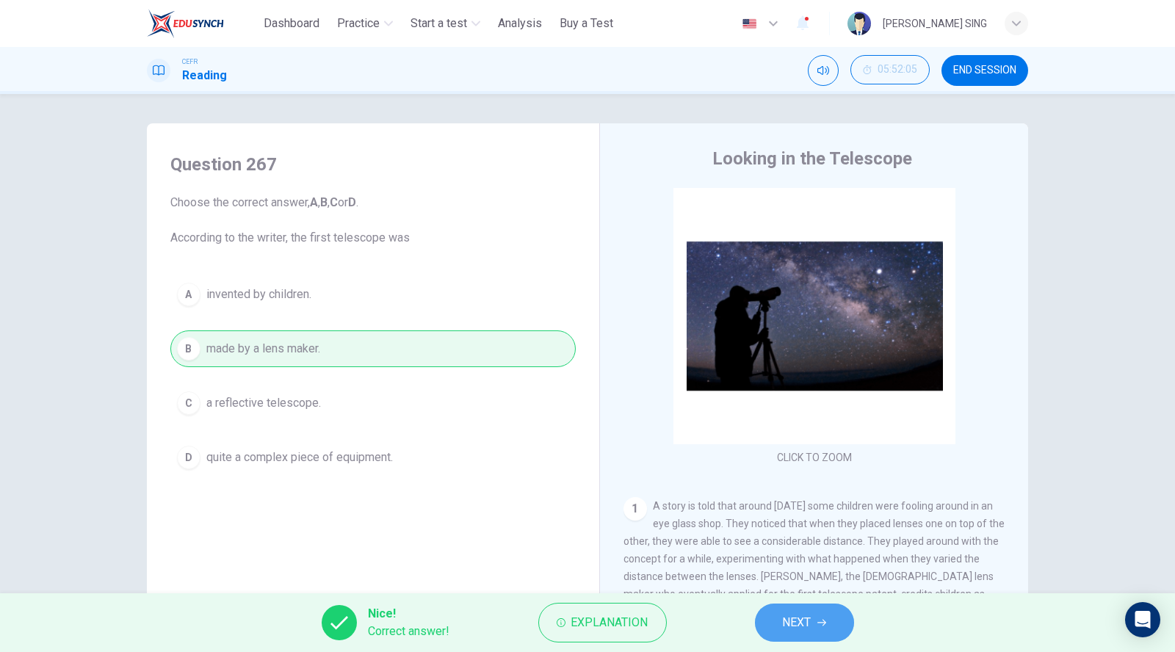
click at [811, 623] on button "NEXT" at bounding box center [804, 622] width 99 height 38
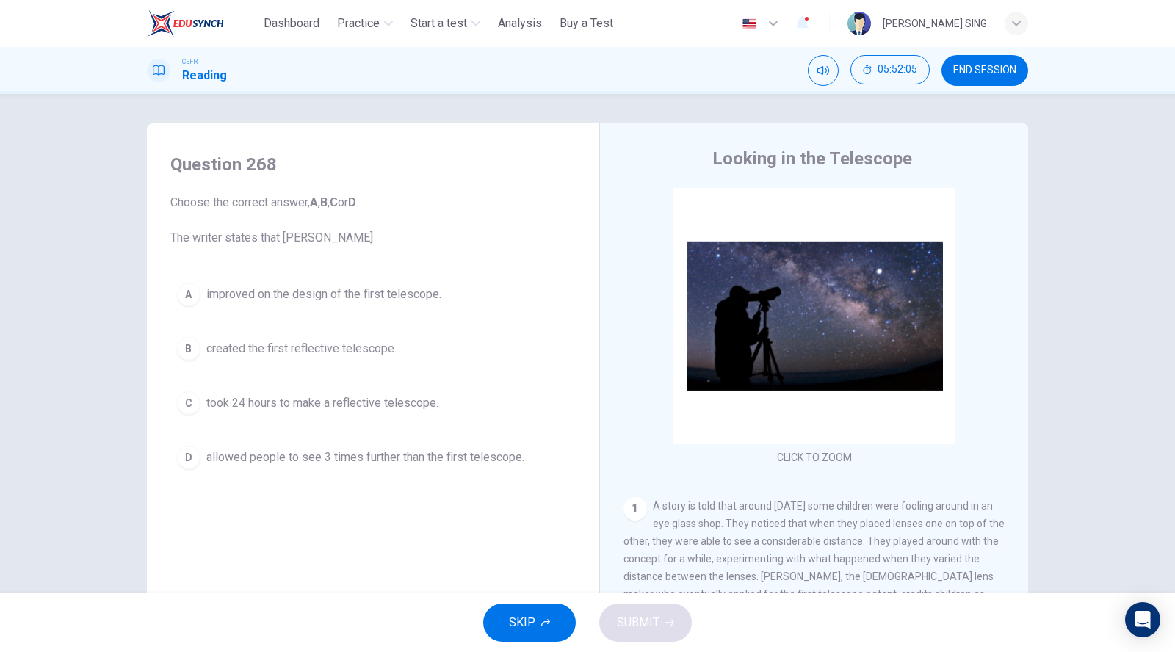
click at [268, 297] on span "improved on the design of the first telescope." at bounding box center [323, 295] width 235 height 18
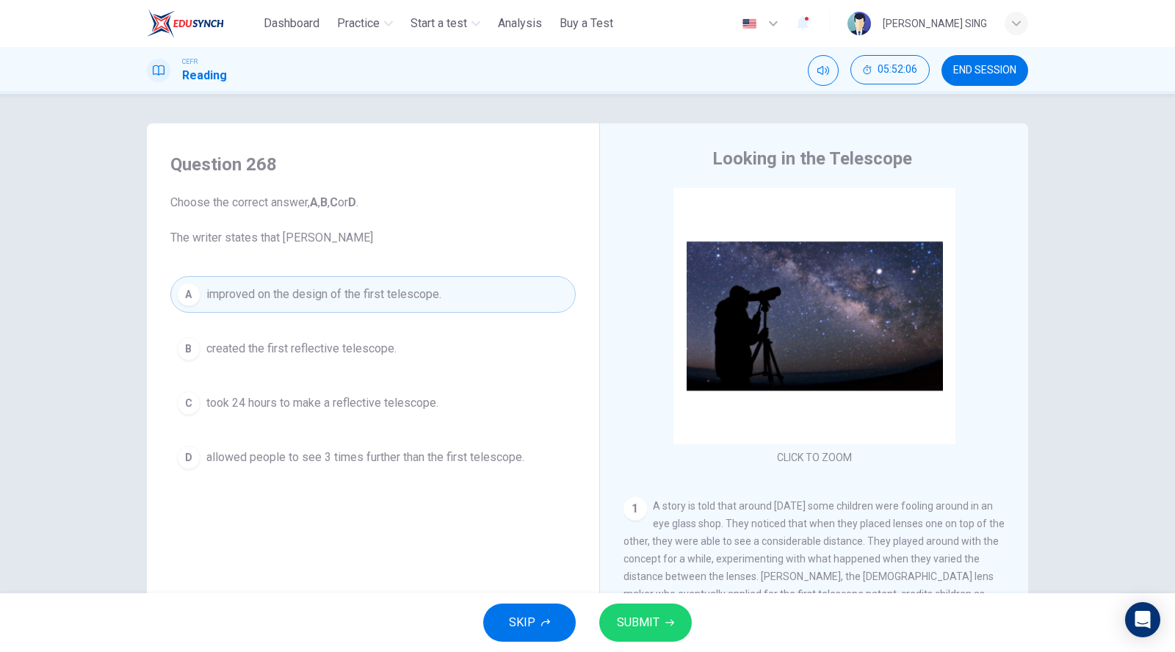
click at [653, 611] on button "SUBMIT" at bounding box center [645, 622] width 93 height 38
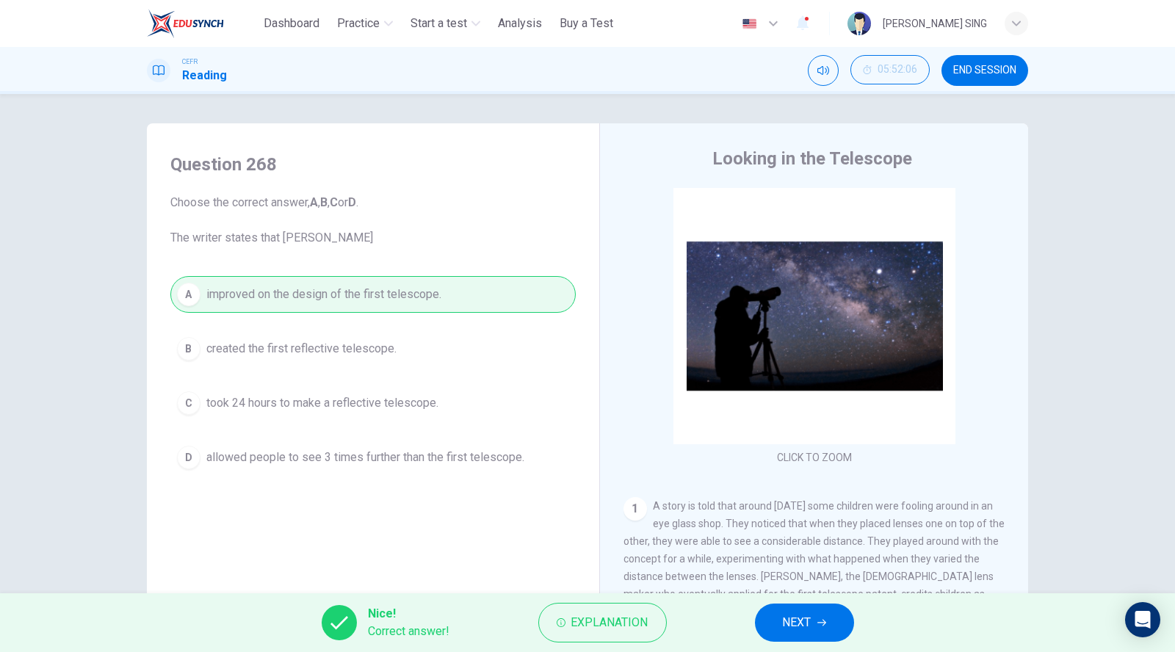
click at [835, 620] on button "NEXT" at bounding box center [804, 622] width 99 height 38
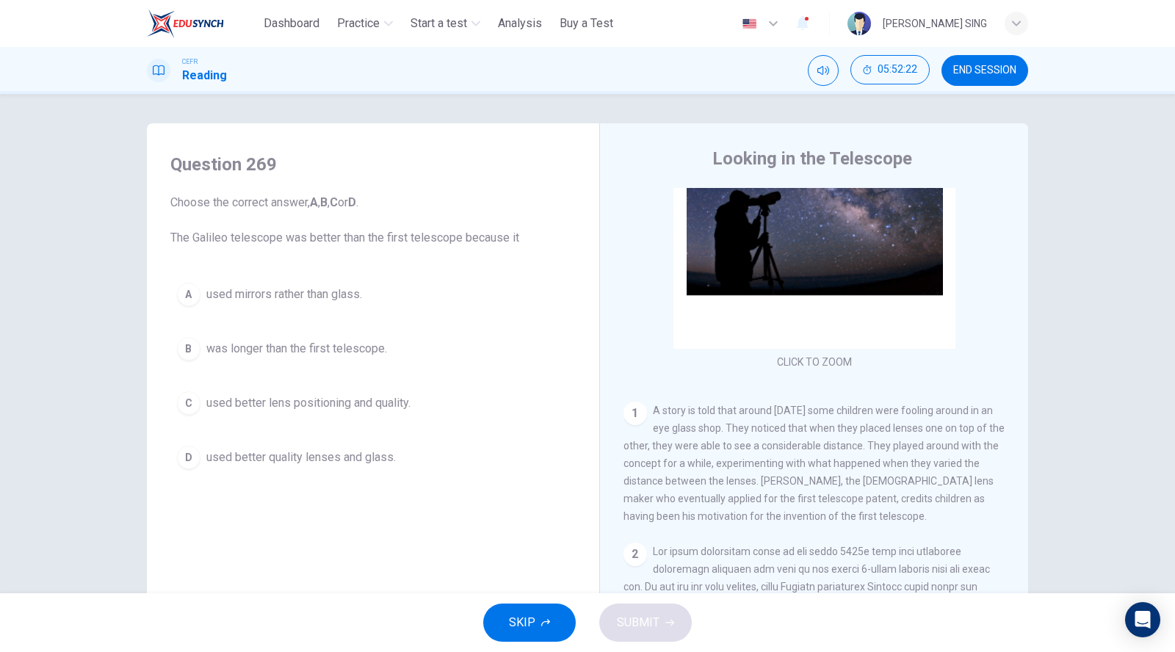
scroll to position [163, 0]
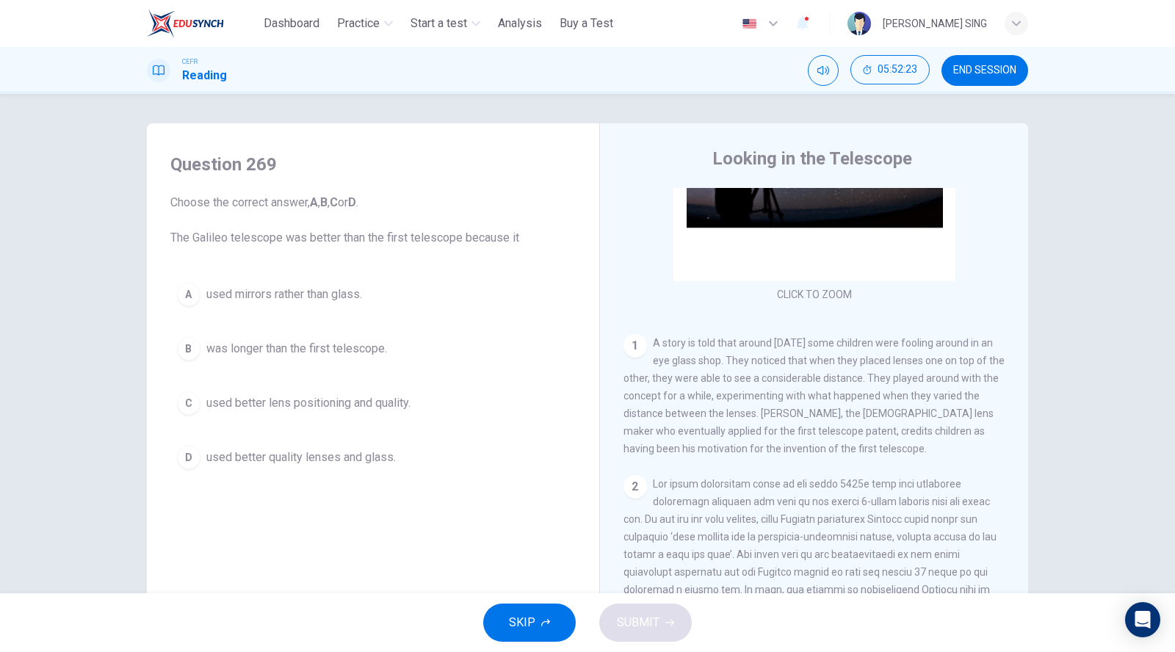
click at [337, 449] on span "used better quality lenses and glass." at bounding box center [300, 458] width 189 height 18
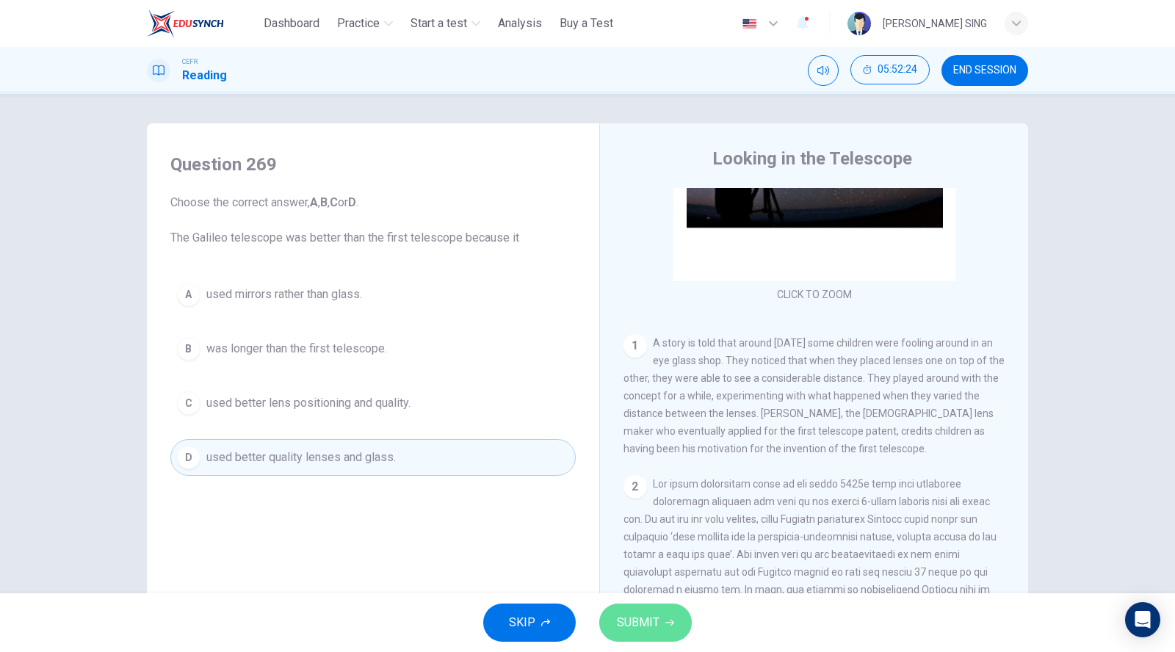
click at [630, 626] on span "SUBMIT" at bounding box center [638, 622] width 43 height 21
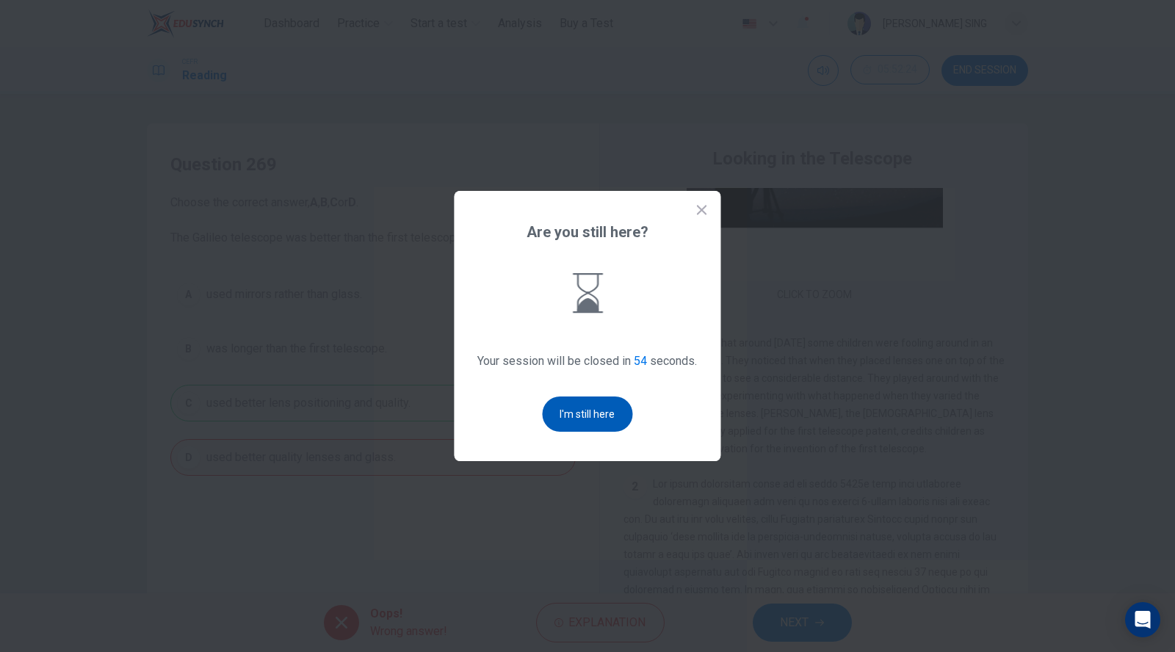
click at [580, 410] on button "I'm still here" at bounding box center [588, 413] width 90 height 35
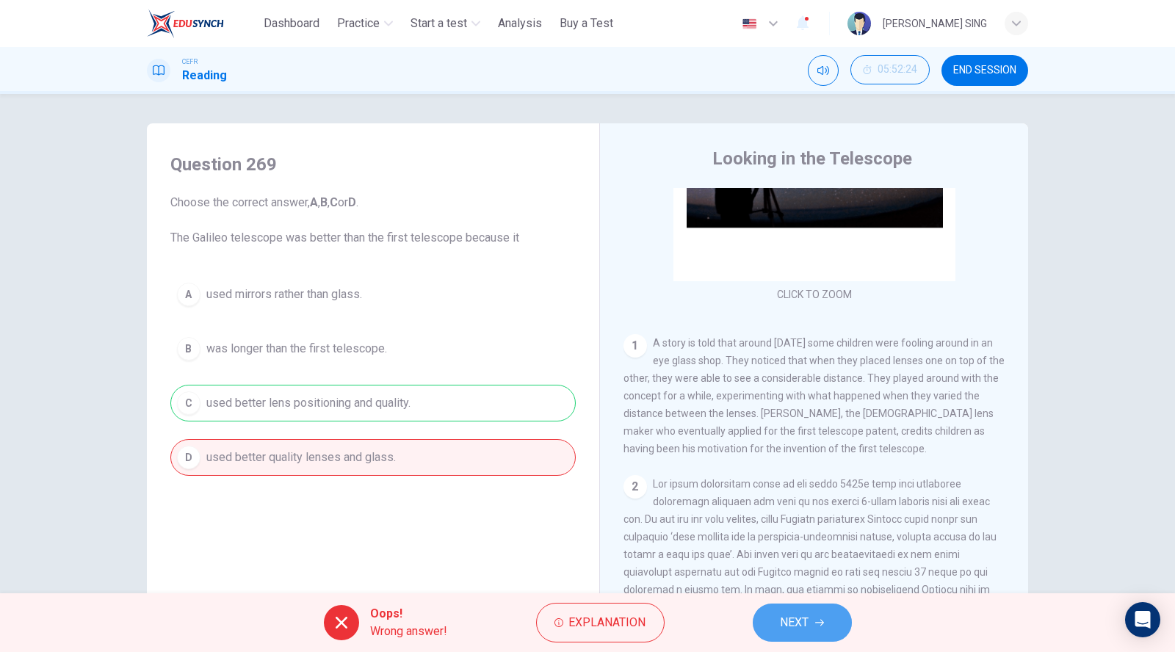
click at [783, 625] on span "NEXT" at bounding box center [794, 622] width 29 height 21
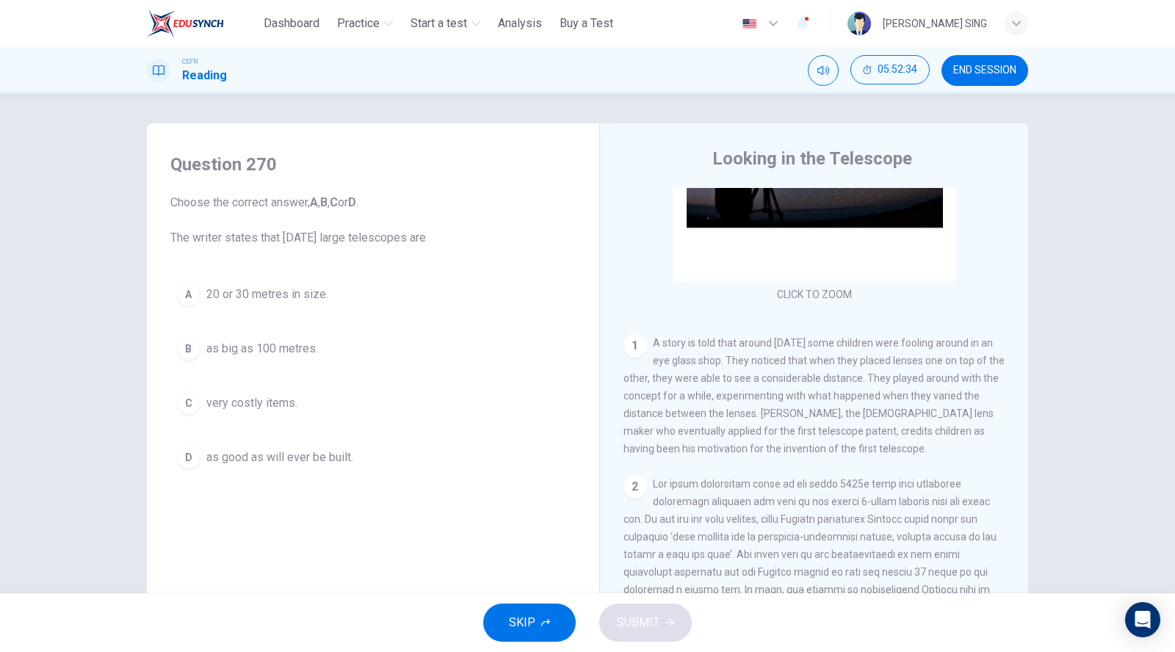
click at [267, 458] on span "as good as will ever be built." at bounding box center [279, 458] width 147 height 18
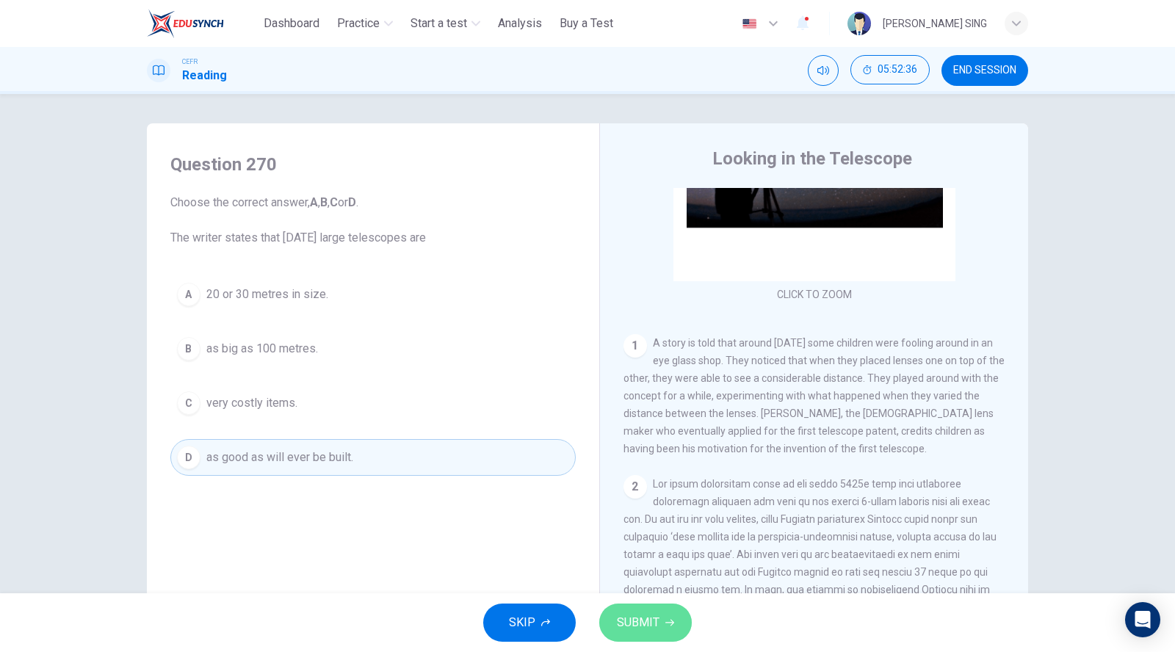
click at [648, 623] on span "SUBMIT" at bounding box center [638, 622] width 43 height 21
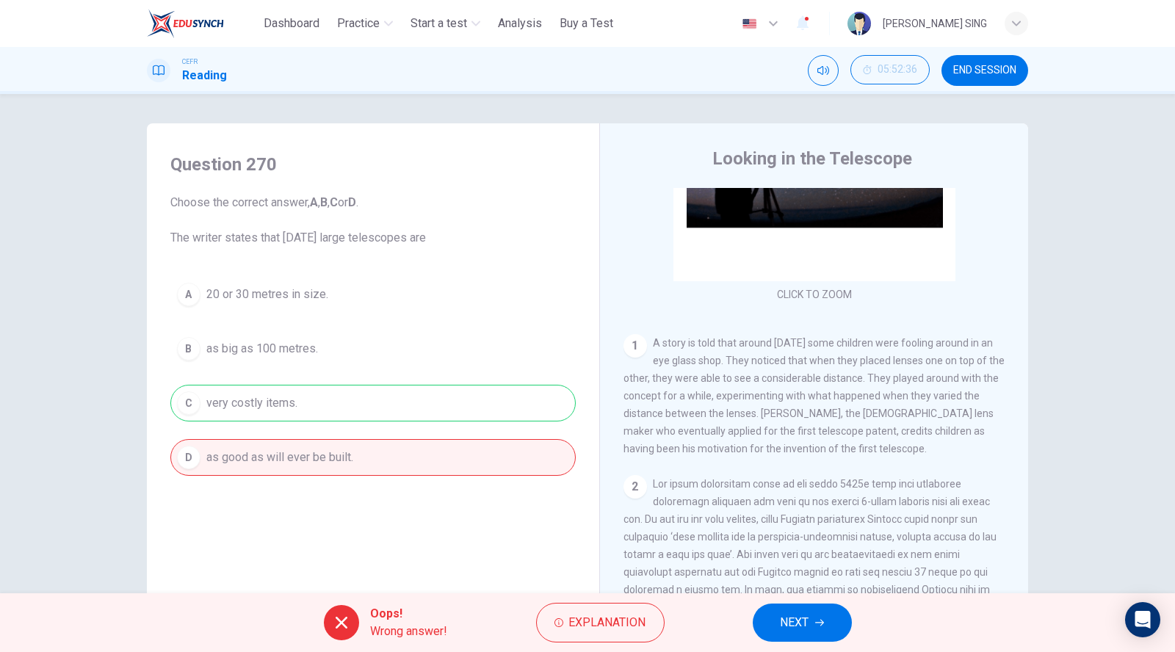
click at [796, 608] on button "NEXT" at bounding box center [802, 622] width 99 height 38
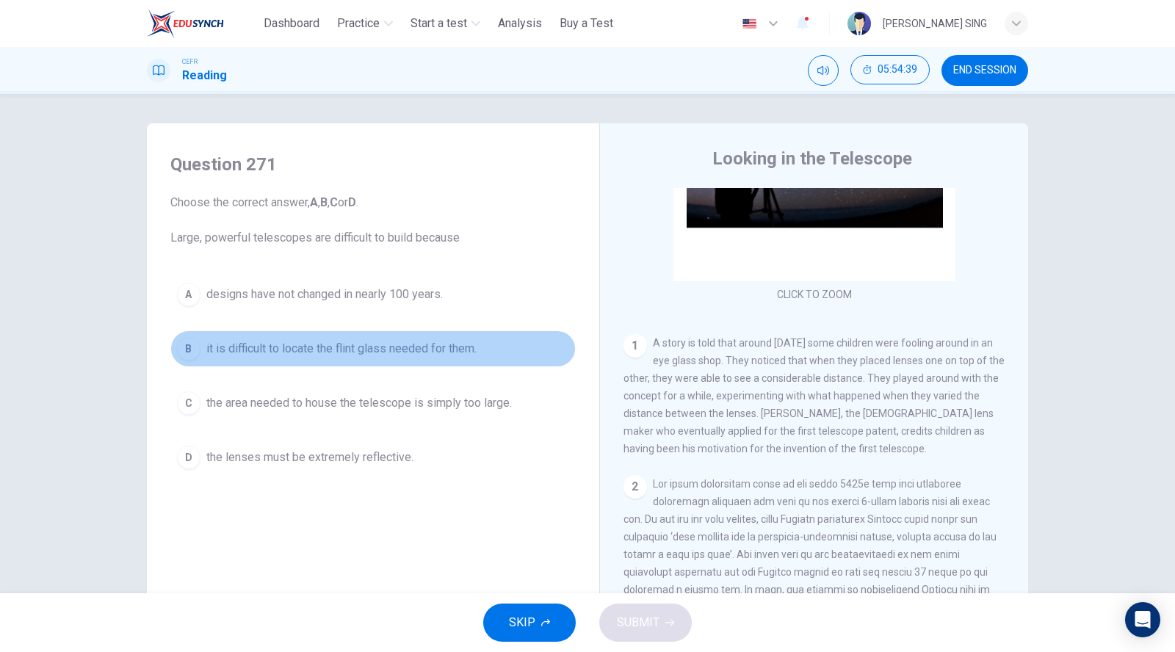
click at [337, 343] on span "it is difficult to locate the flint glass needed for them." at bounding box center [341, 349] width 270 height 18
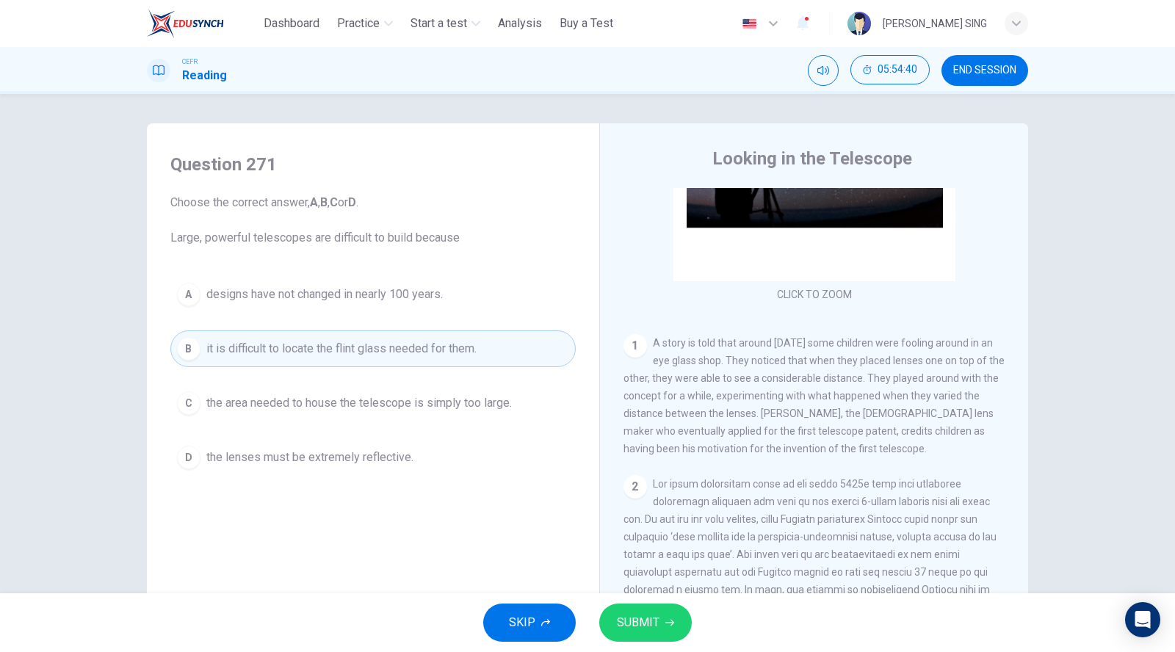
click at [673, 612] on button "SUBMIT" at bounding box center [645, 622] width 93 height 38
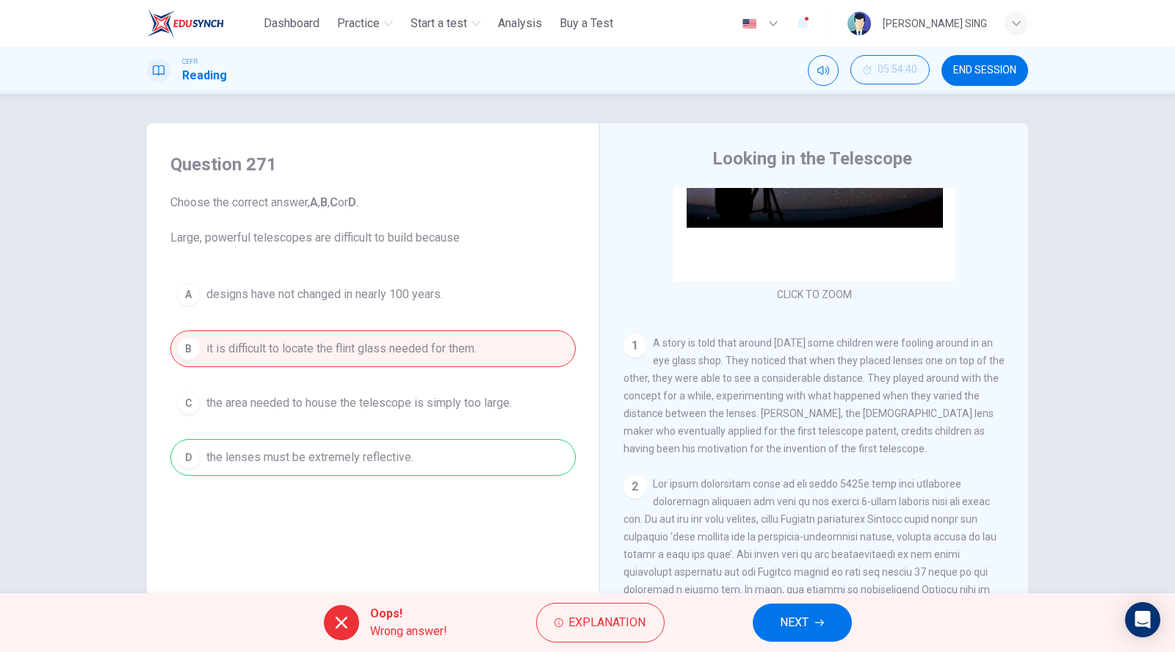
click at [791, 626] on span "NEXT" at bounding box center [794, 622] width 29 height 21
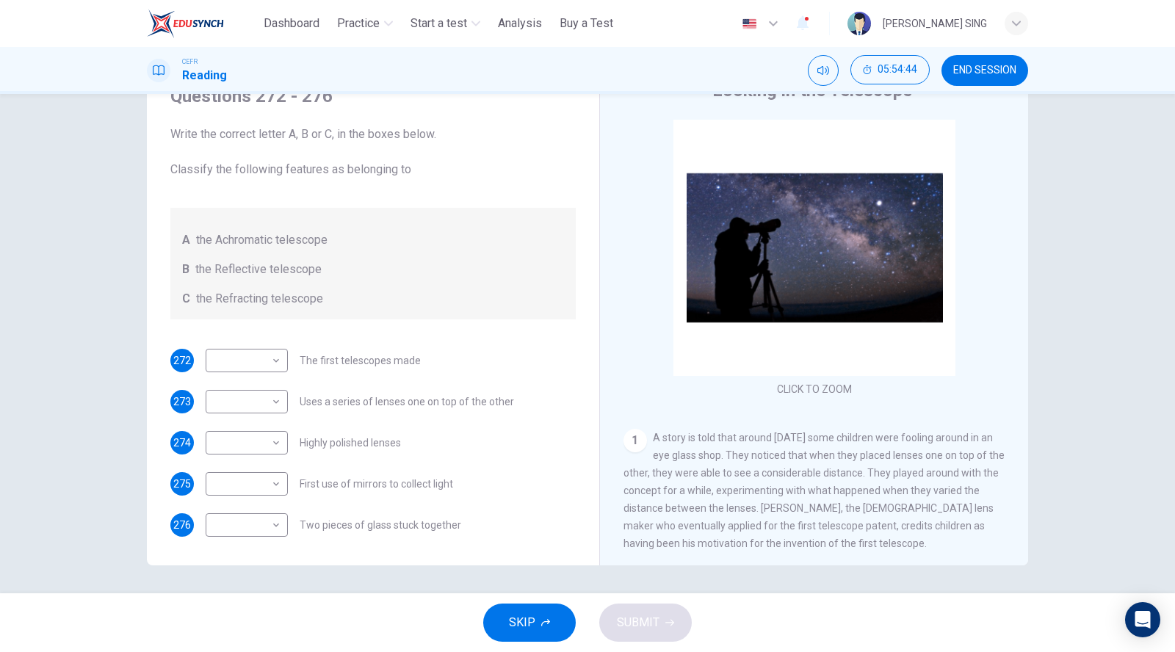
scroll to position [69, 0]
click at [263, 368] on body "This site uses cookies, as explained in our Privacy Policy . If you agree to th…" at bounding box center [587, 326] width 1175 height 652
click at [260, 396] on li "B" at bounding box center [242, 405] width 82 height 23
type input "*"
click at [261, 406] on body "This site uses cookies, as explained in our Privacy Policy . If you agree to th…" at bounding box center [587, 326] width 1175 height 652
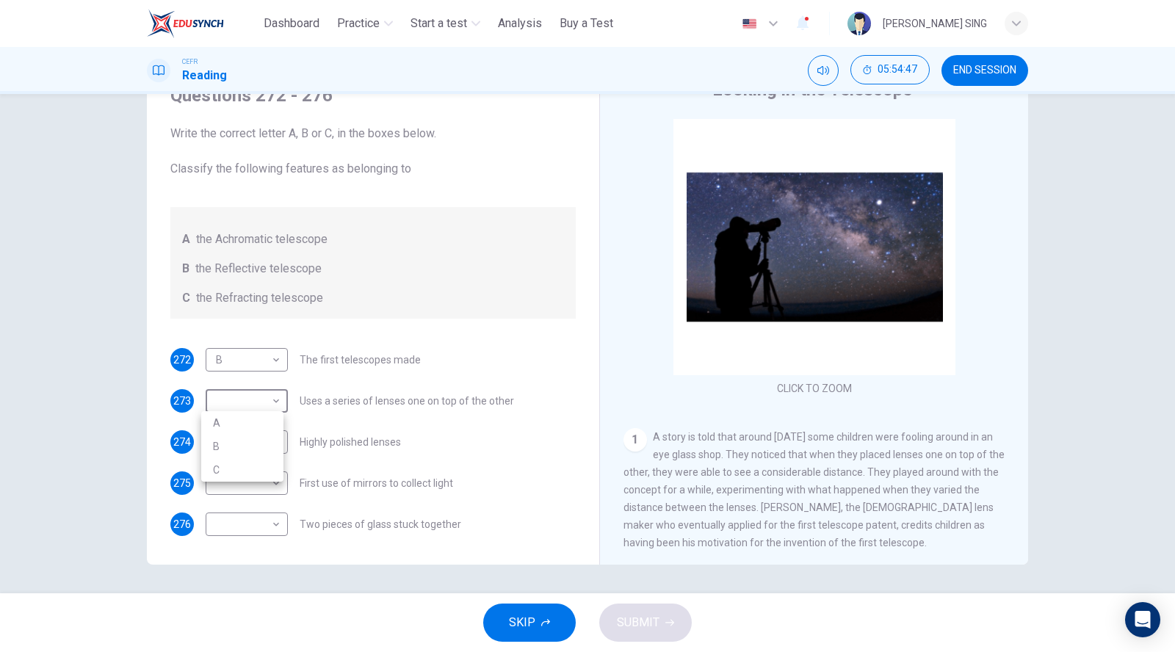
click at [261, 448] on li "B" at bounding box center [242, 446] width 82 height 23
type input "*"
click at [250, 433] on body "This site uses cookies, as explained in our Privacy Policy . If you agree to th…" at bounding box center [587, 326] width 1175 height 652
click at [249, 456] on li "A" at bounding box center [242, 463] width 82 height 23
type input "*"
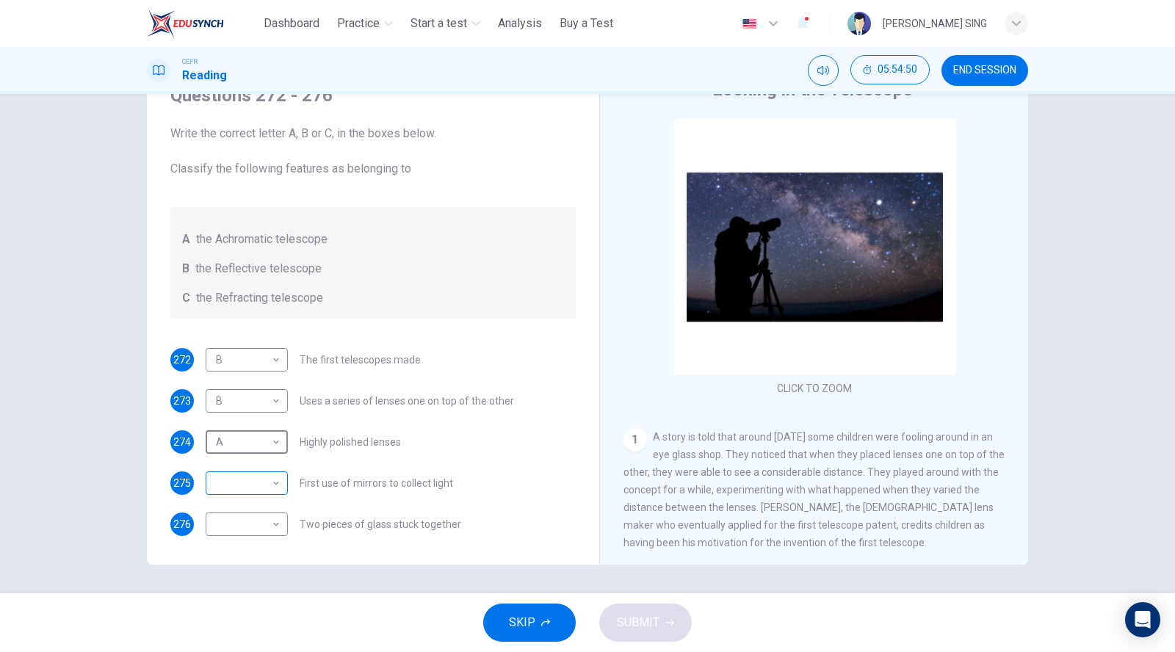
click at [258, 473] on body "This site uses cookies, as explained in our Privacy Policy . If you agree to th…" at bounding box center [587, 326] width 1175 height 652
click at [260, 540] on li "C" at bounding box center [242, 551] width 82 height 23
type input "*"
click at [267, 532] on body "This site uses cookies, as explained in our Privacy Policy . If you agree to th…" at bounding box center [587, 326] width 1175 height 652
click at [250, 595] on li "C" at bounding box center [242, 592] width 82 height 23
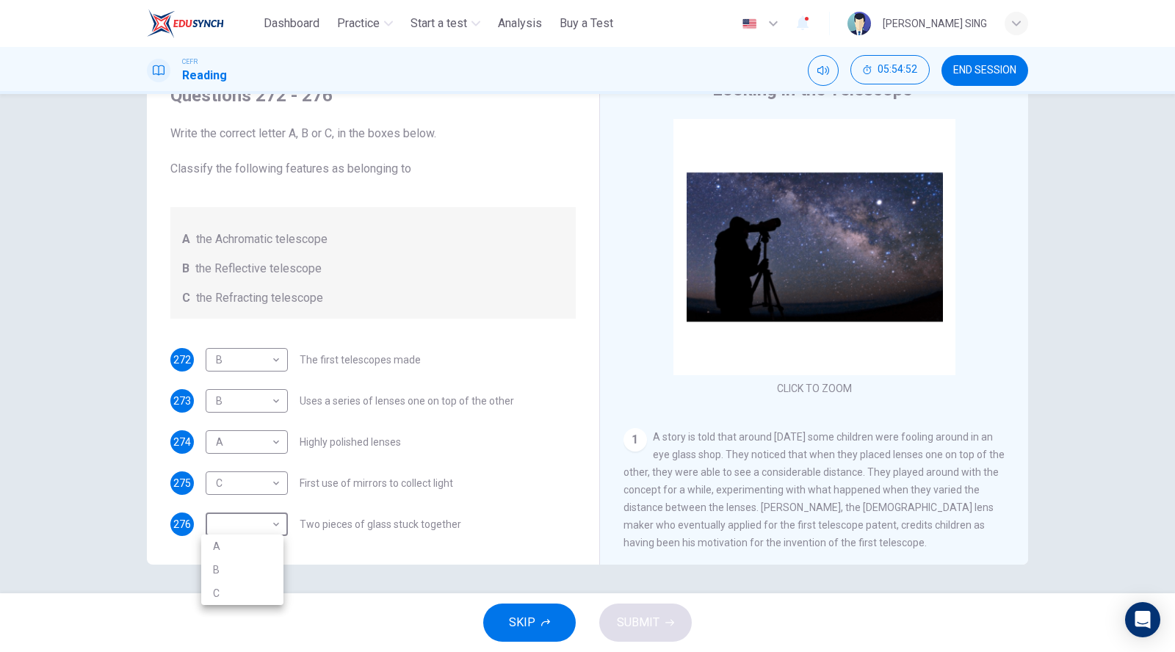
type input "*"
click at [613, 637] on button "SUBMIT" at bounding box center [645, 622] width 93 height 38
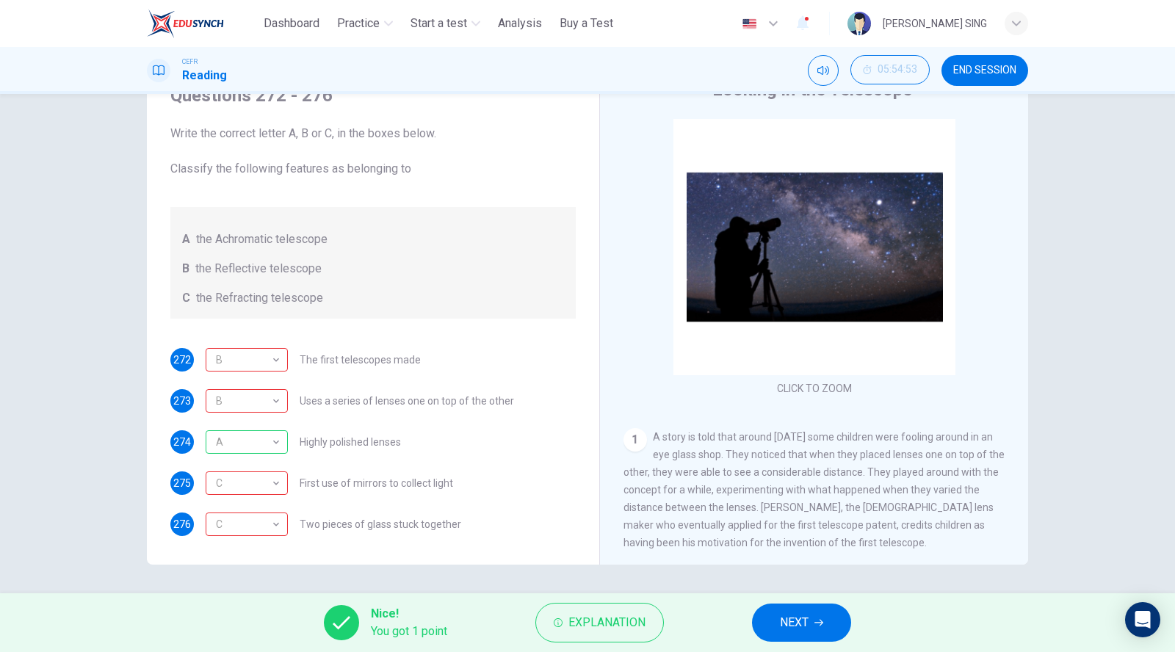
click at [780, 632] on span "NEXT" at bounding box center [794, 622] width 29 height 21
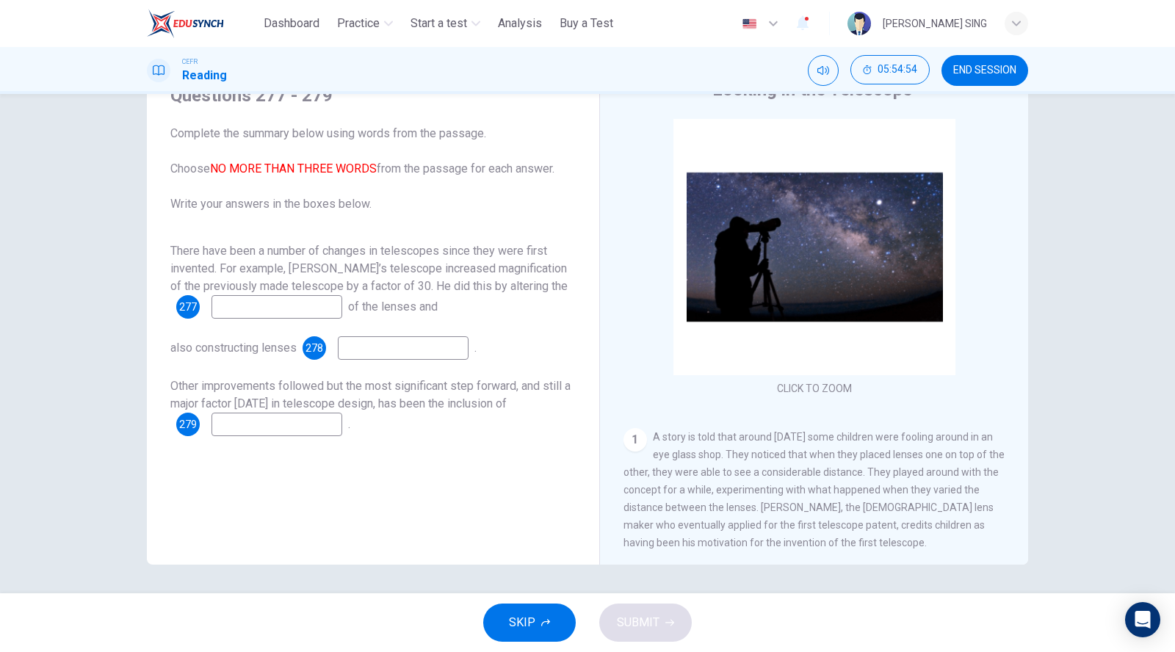
scroll to position [0, 0]
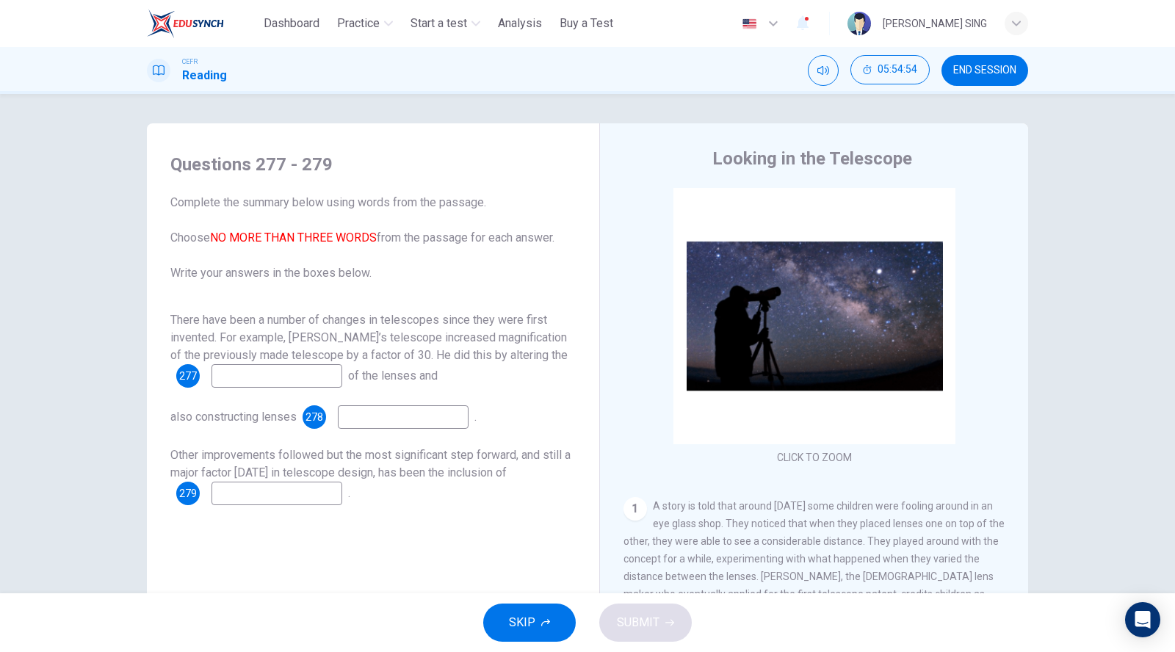
click at [298, 367] on input at bounding box center [276, 375] width 131 height 23
type input "***"
click at [366, 421] on input at bounding box center [403, 416] width 131 height 23
type input "****"
click at [269, 502] on input at bounding box center [276, 493] width 131 height 23
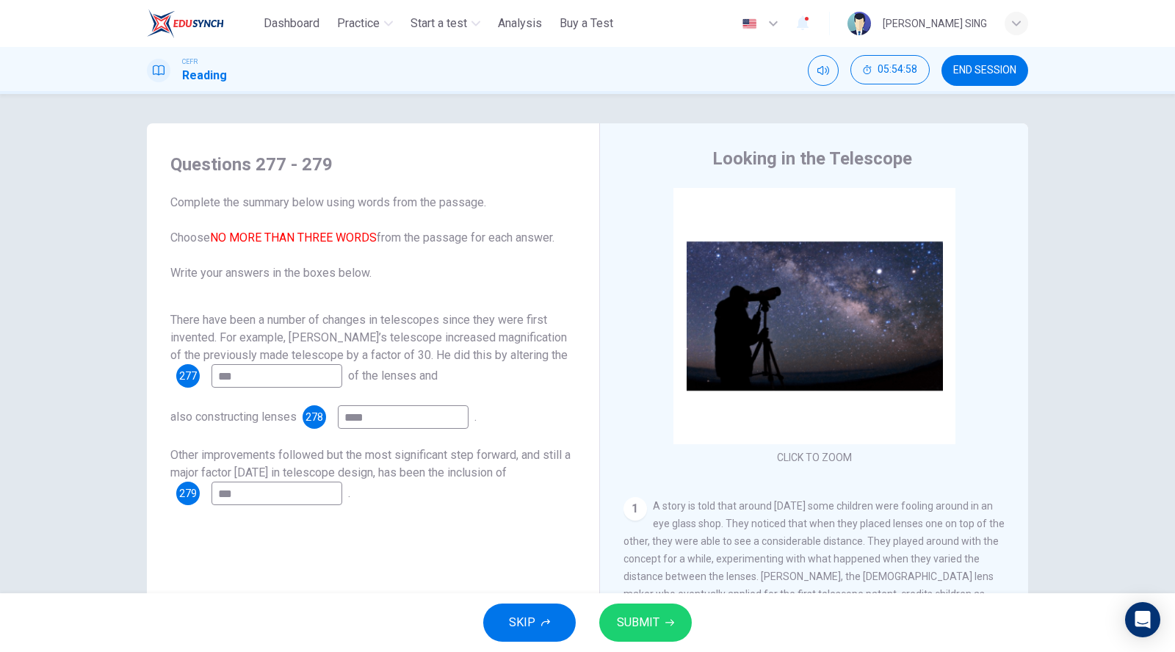
type input "***"
click at [634, 635] on button "SUBMIT" at bounding box center [645, 622] width 93 height 38
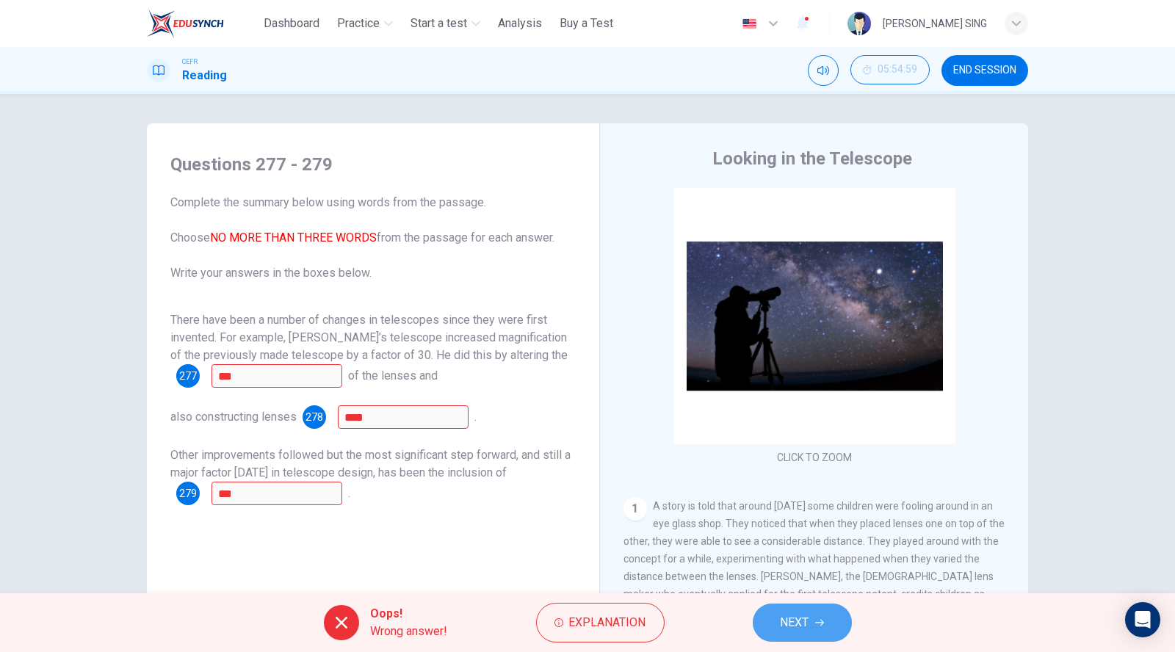
click at [794, 631] on span "NEXT" at bounding box center [794, 622] width 29 height 21
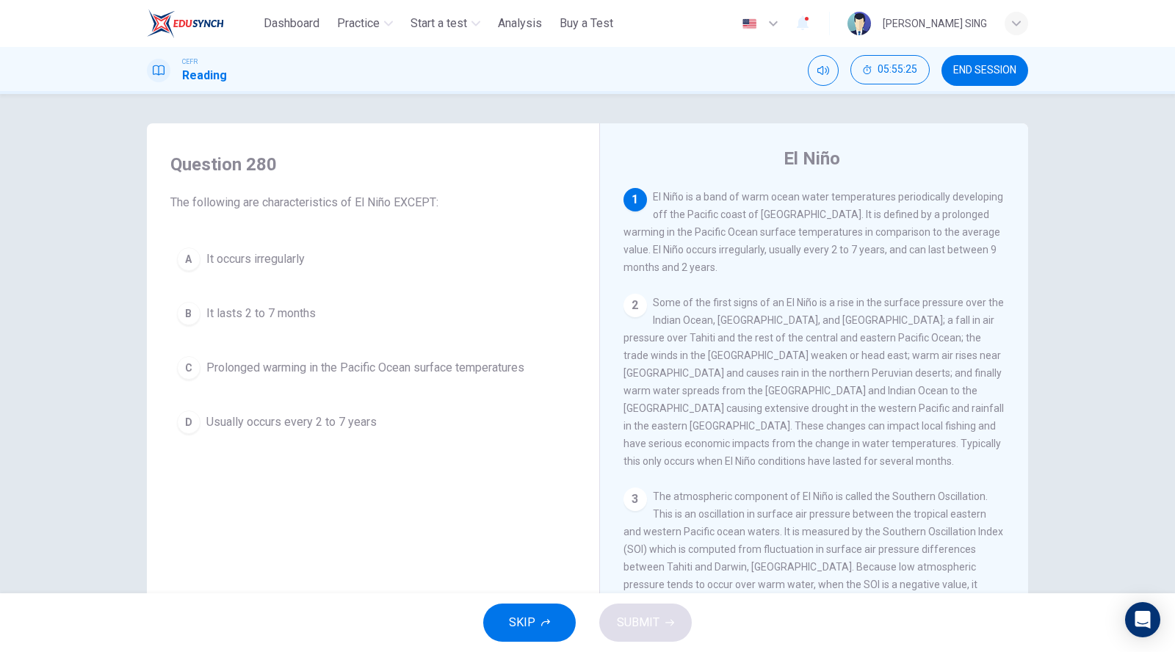
click at [369, 377] on button "C Prolonged warming in the Pacific Ocean surface temperatures" at bounding box center [372, 367] width 405 height 37
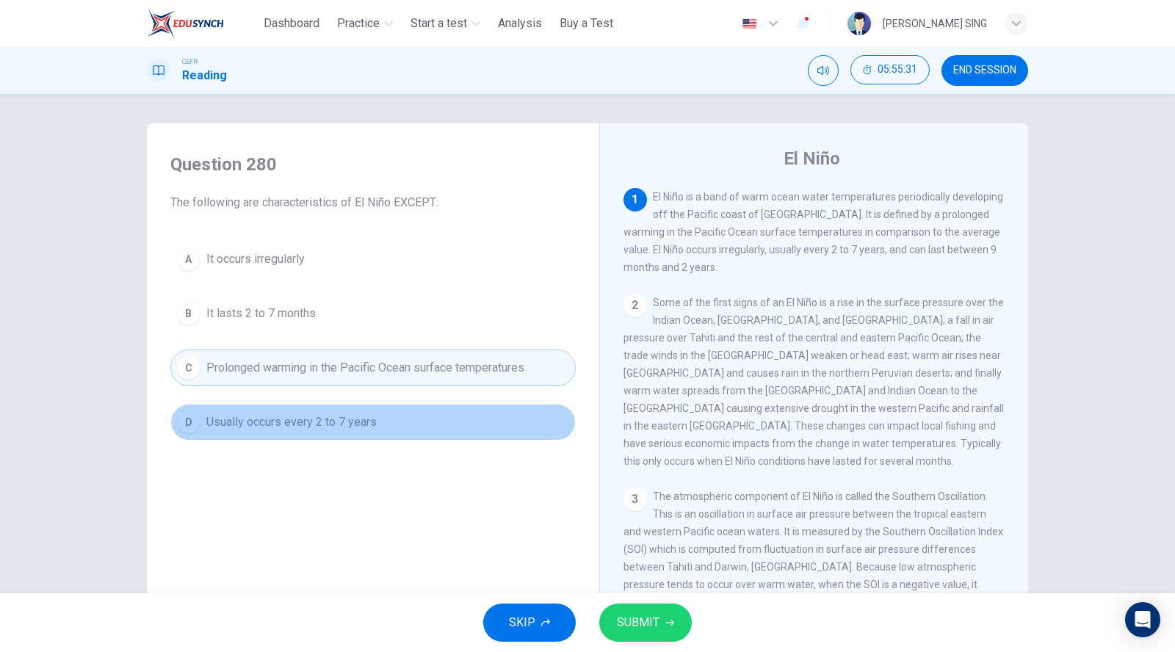
click at [329, 413] on span "Usually occurs every 2 to 7 years" at bounding box center [291, 422] width 170 height 18
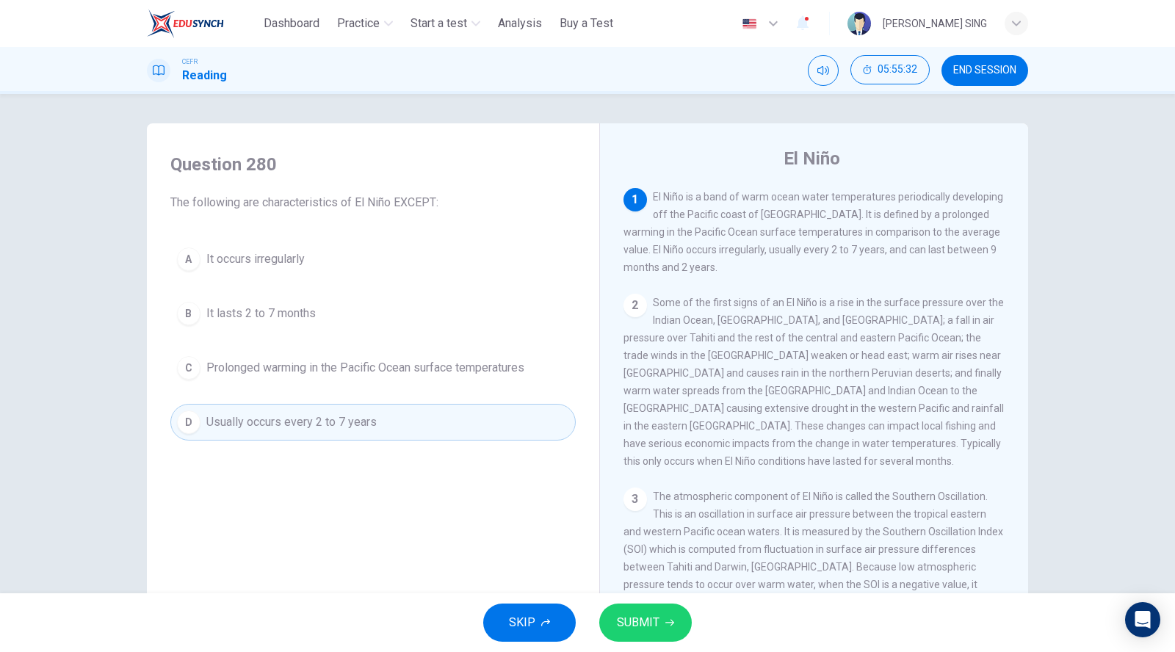
click at [663, 626] on button "SUBMIT" at bounding box center [645, 622] width 93 height 38
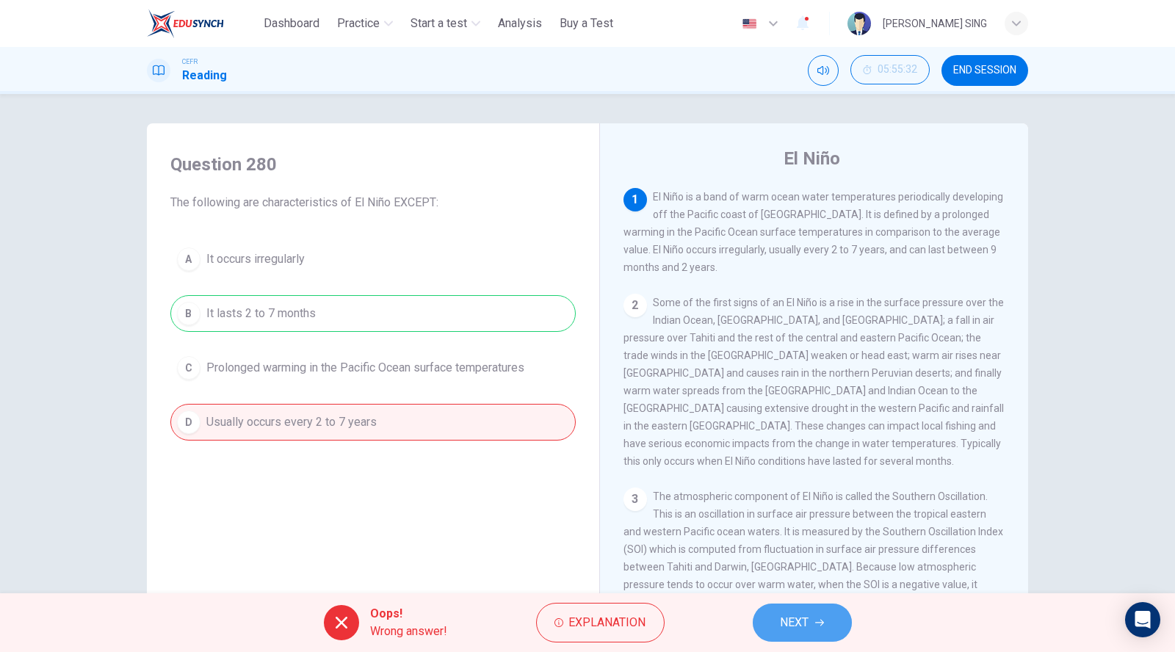
click at [809, 628] on button "NEXT" at bounding box center [802, 622] width 99 height 38
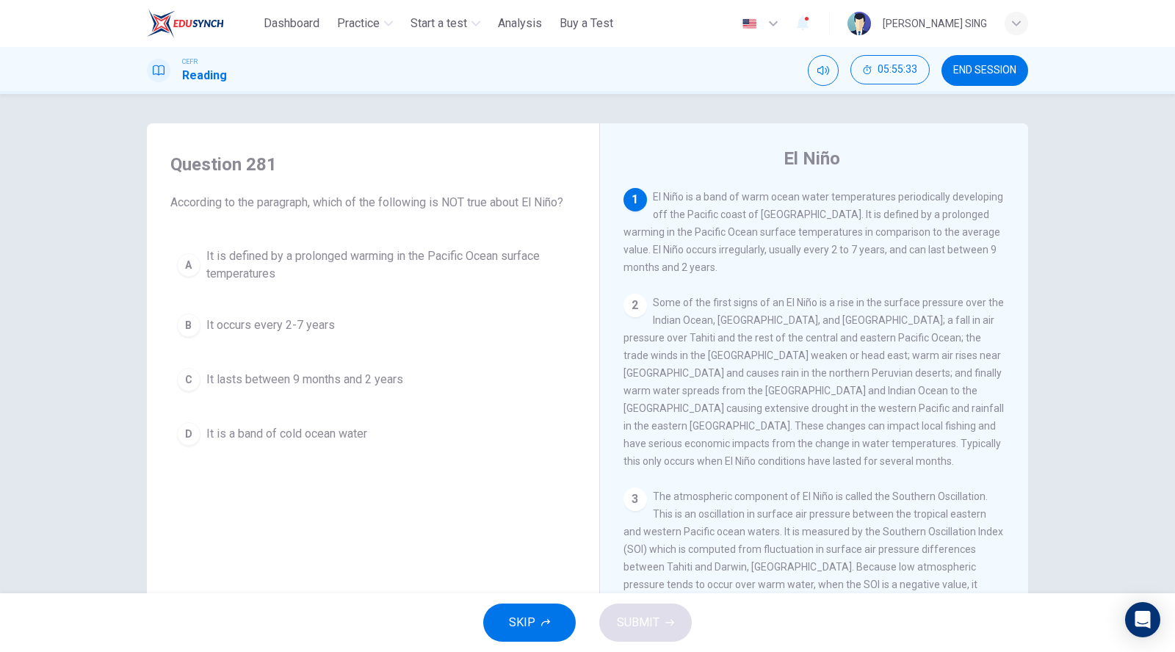
click at [351, 427] on span "It is a band of cold ocean water" at bounding box center [286, 434] width 161 height 18
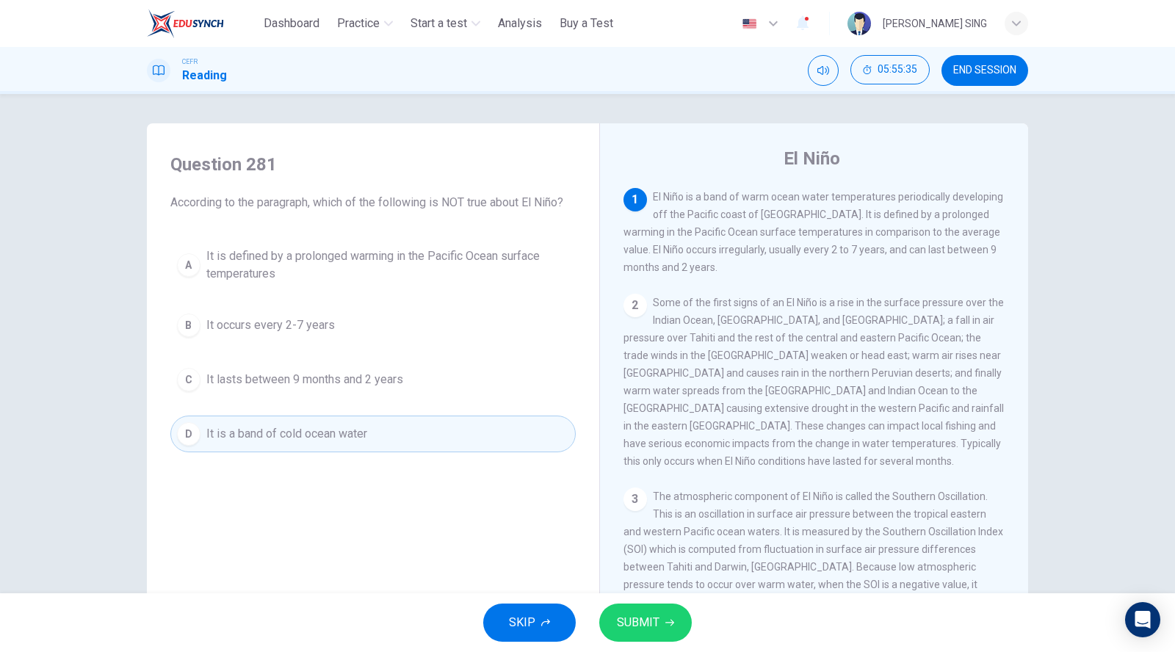
click at [591, 611] on div "SKIP SUBMIT" at bounding box center [587, 622] width 1175 height 59
click at [653, 627] on span "SUBMIT" at bounding box center [638, 622] width 43 height 21
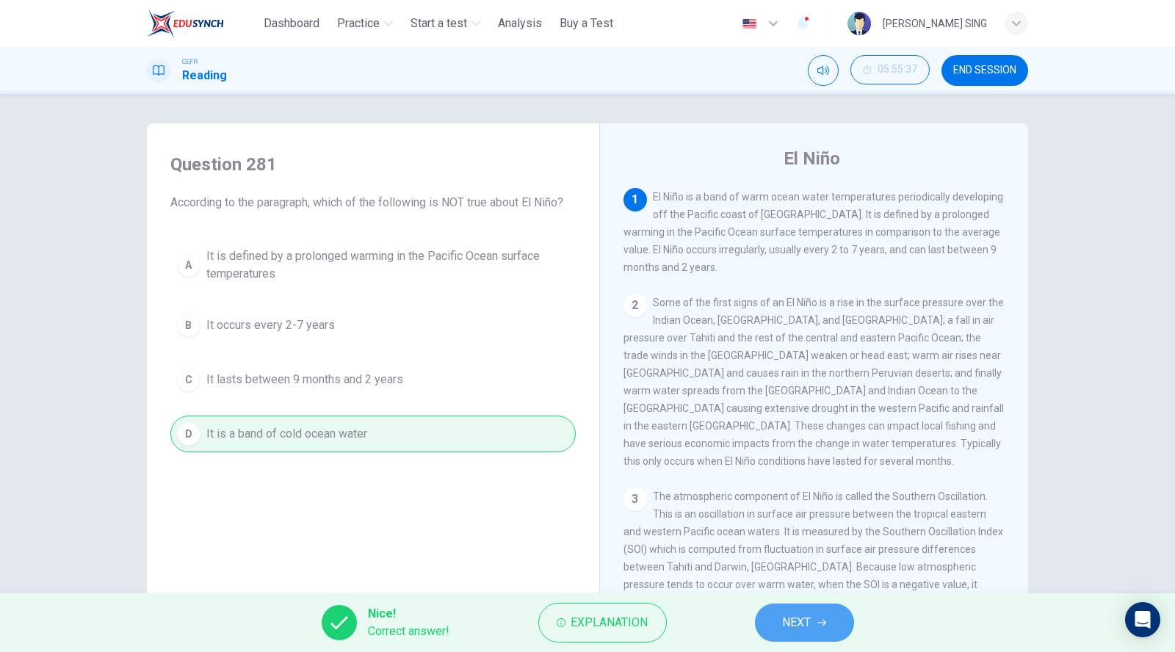
click at [793, 628] on span "NEXT" at bounding box center [797, 622] width 29 height 21
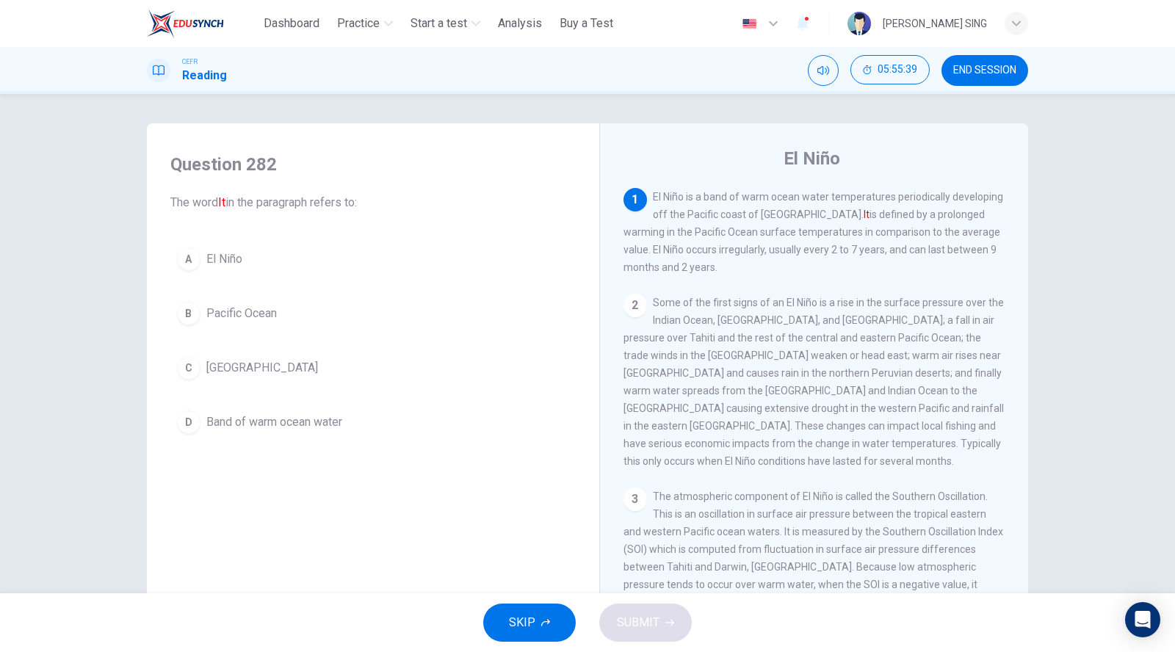
click at [256, 301] on button "B Pacific Ocean" at bounding box center [372, 313] width 405 height 37
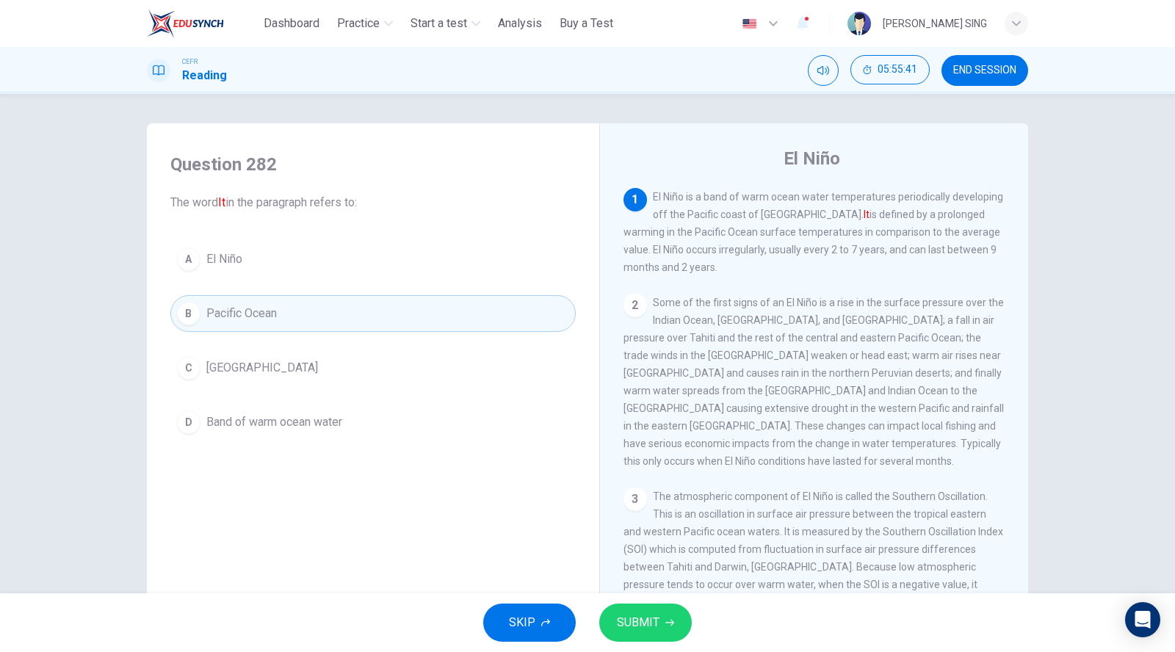
click at [369, 440] on div "Question 282 The word It in the paragraph refers to: A El Niño B Pacific Ocean …" at bounding box center [373, 296] width 429 height 317
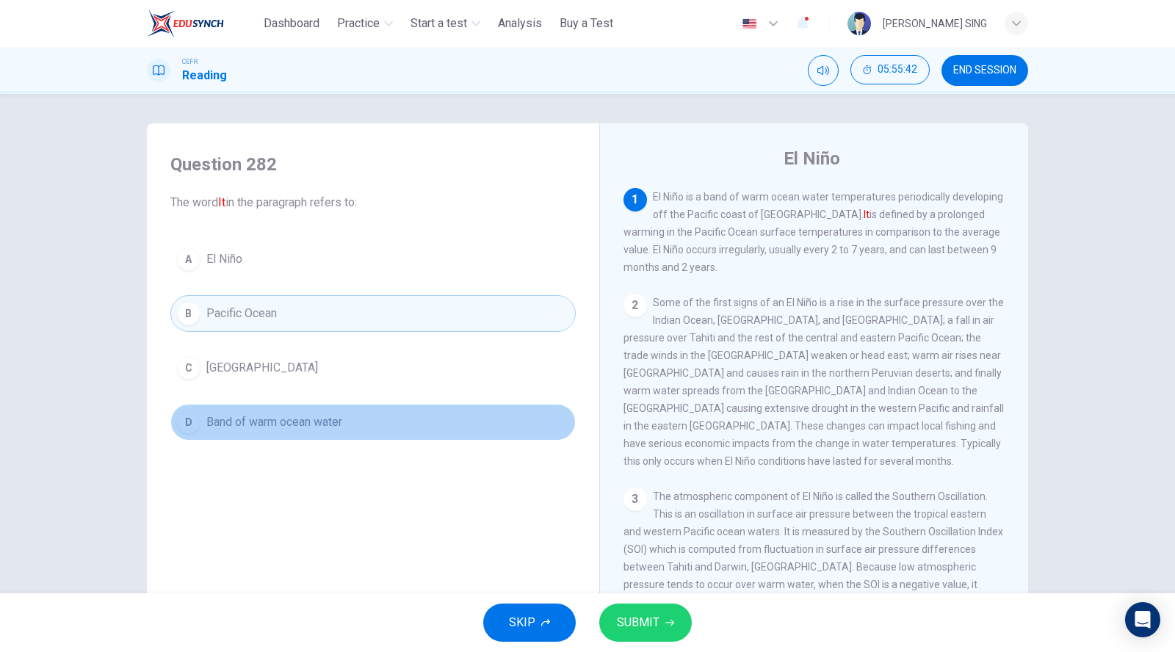
click at [344, 433] on button "D Band of warm ocean water" at bounding box center [372, 422] width 405 height 37
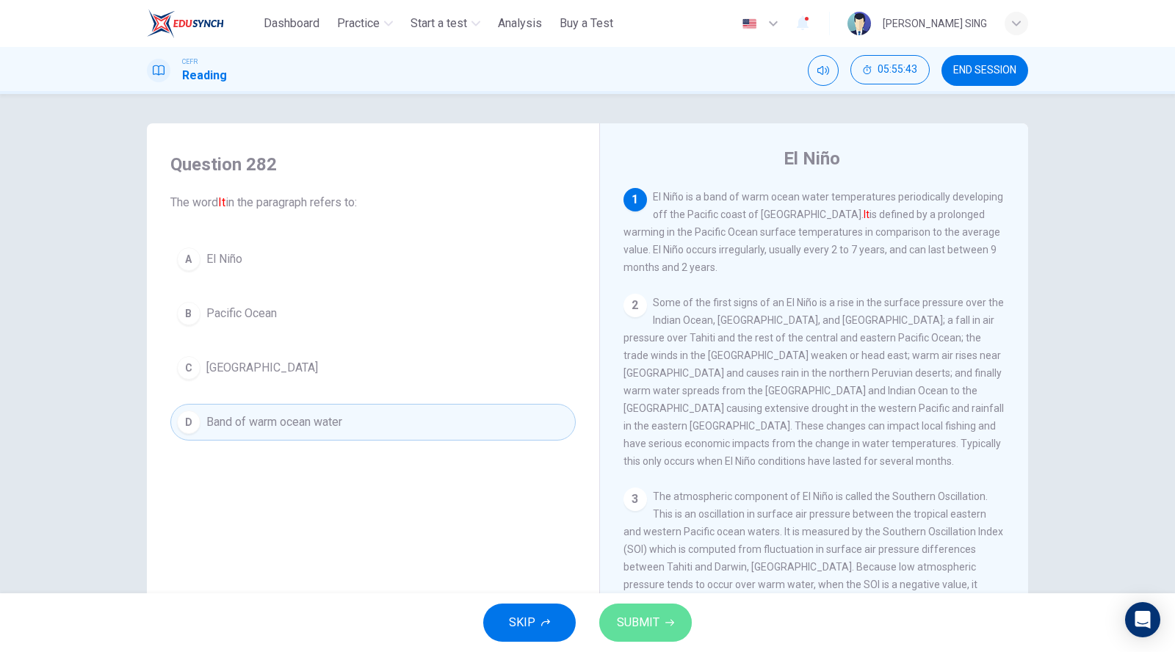
click at [633, 614] on span "SUBMIT" at bounding box center [638, 622] width 43 height 21
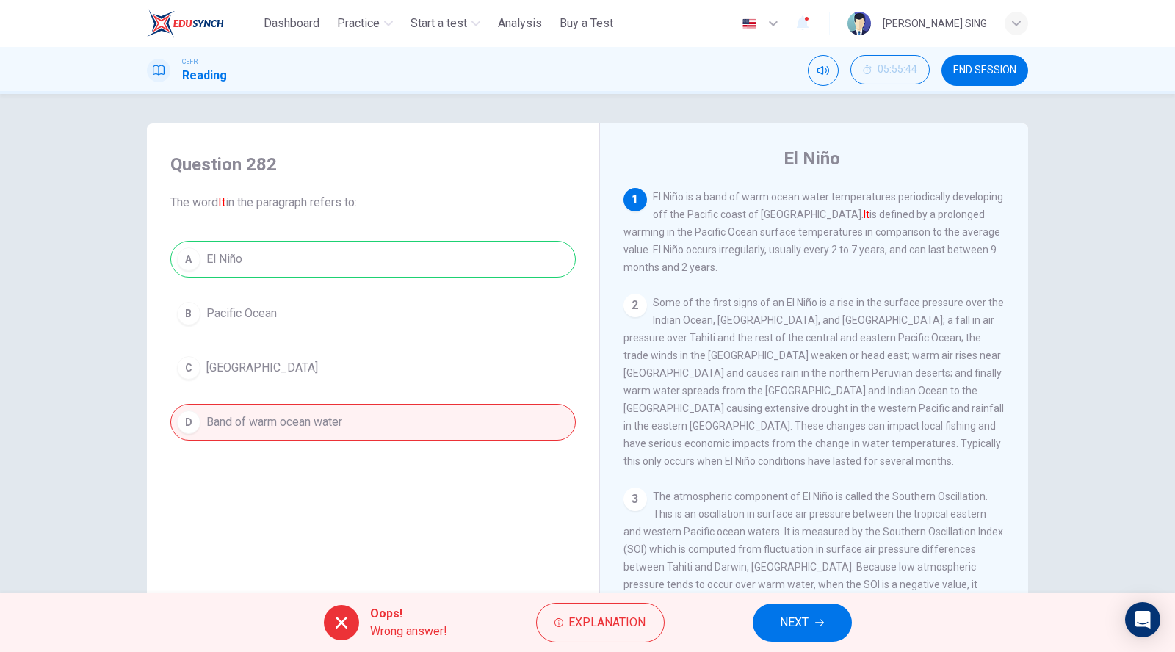
click at [802, 617] on span "NEXT" at bounding box center [794, 622] width 29 height 21
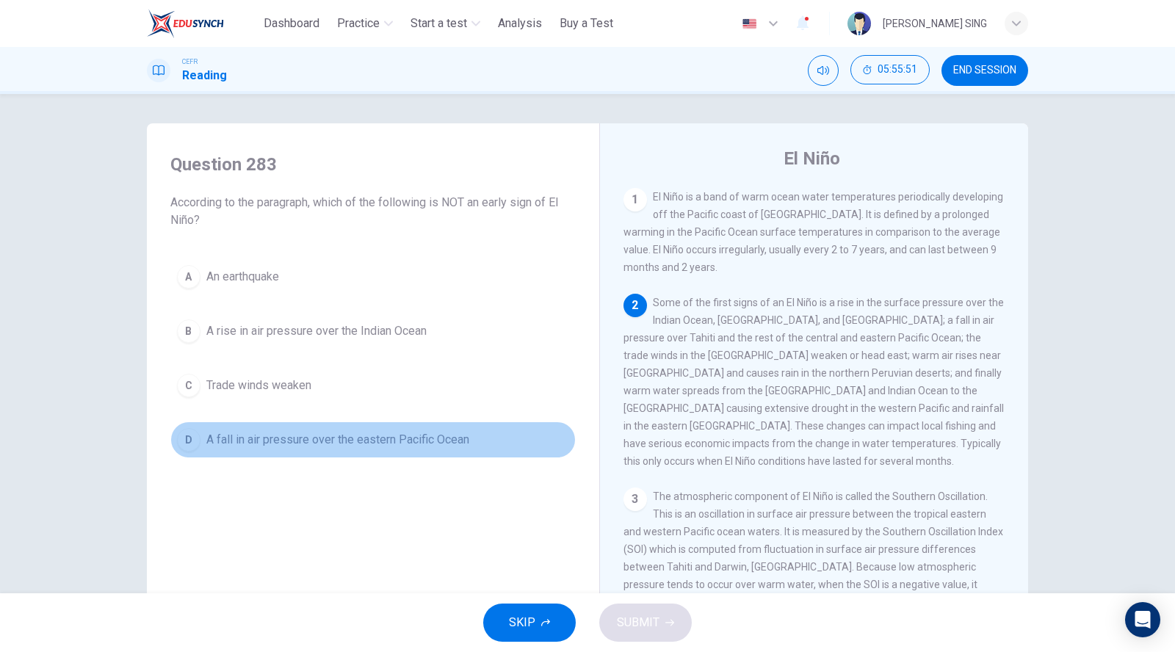
click at [311, 443] on span "A fall in air pressure over the eastern Pacific Ocean" at bounding box center [337, 440] width 263 height 18
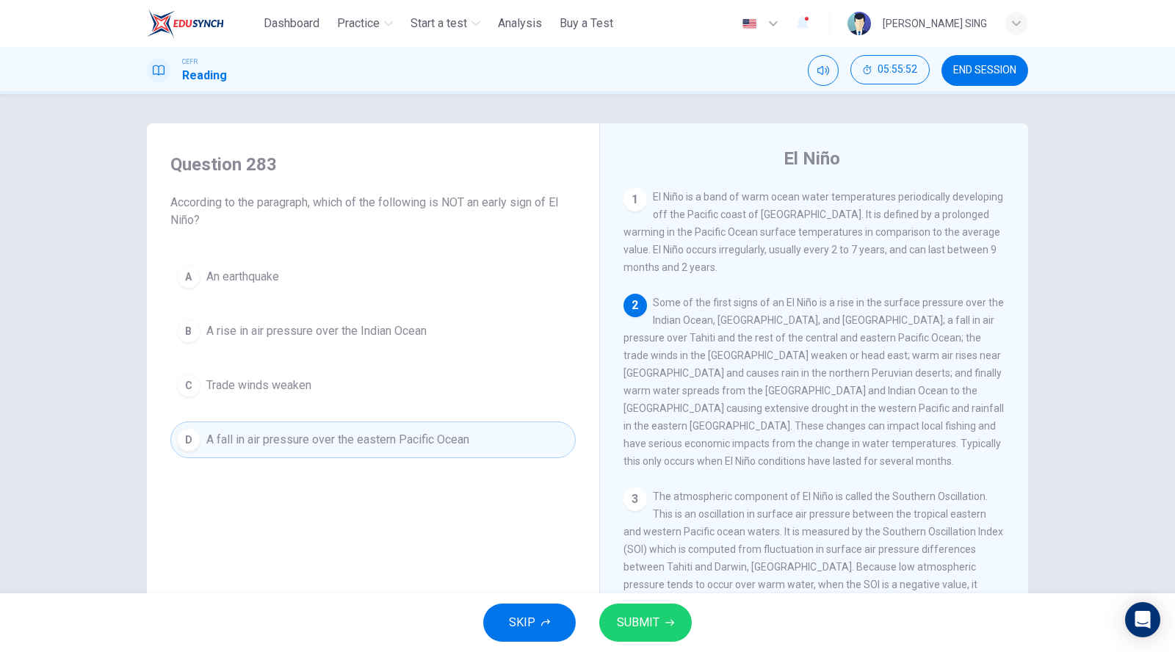
click at [633, 625] on span "SUBMIT" at bounding box center [638, 622] width 43 height 21
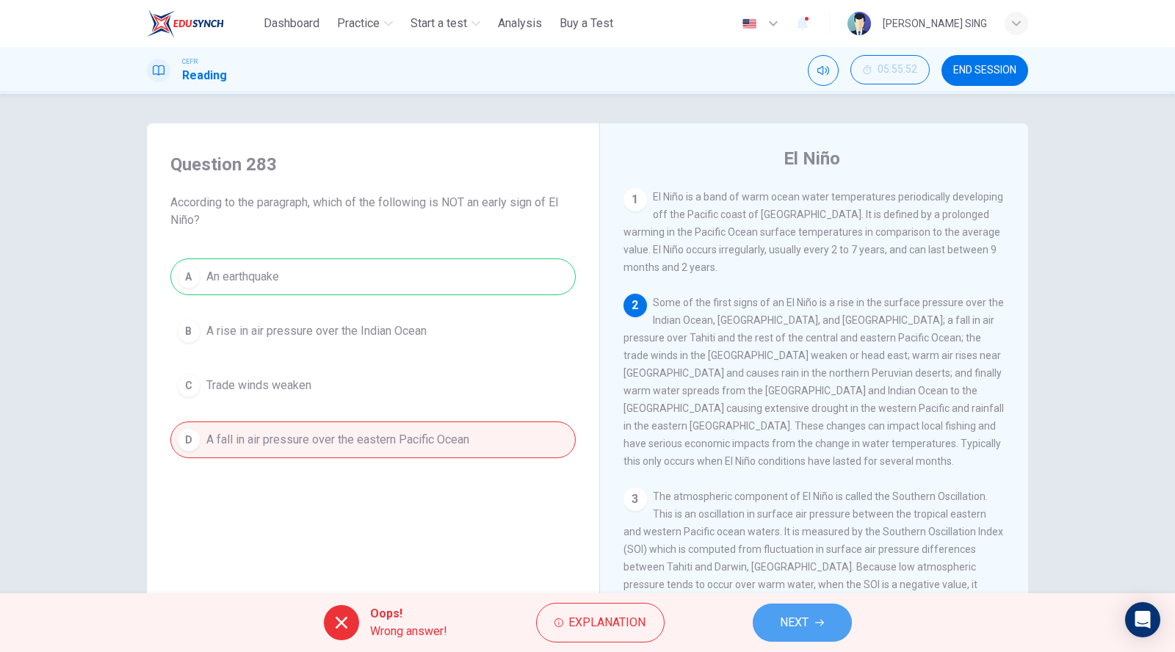
click at [783, 619] on span "NEXT" at bounding box center [794, 622] width 29 height 21
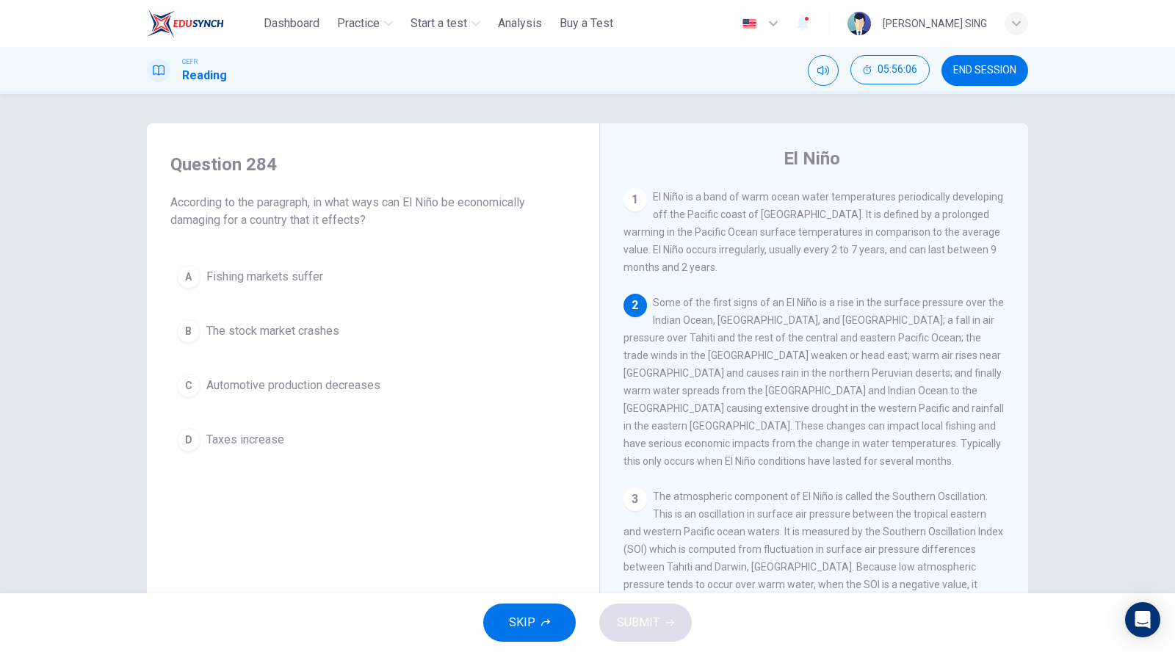
drag, startPoint x: 440, startPoint y: 410, endPoint x: 429, endPoint y: 389, distance: 23.3
click at [439, 410] on div "A Fishing markets suffer B The stock market crashes C Automotive production dec…" at bounding box center [372, 358] width 405 height 200
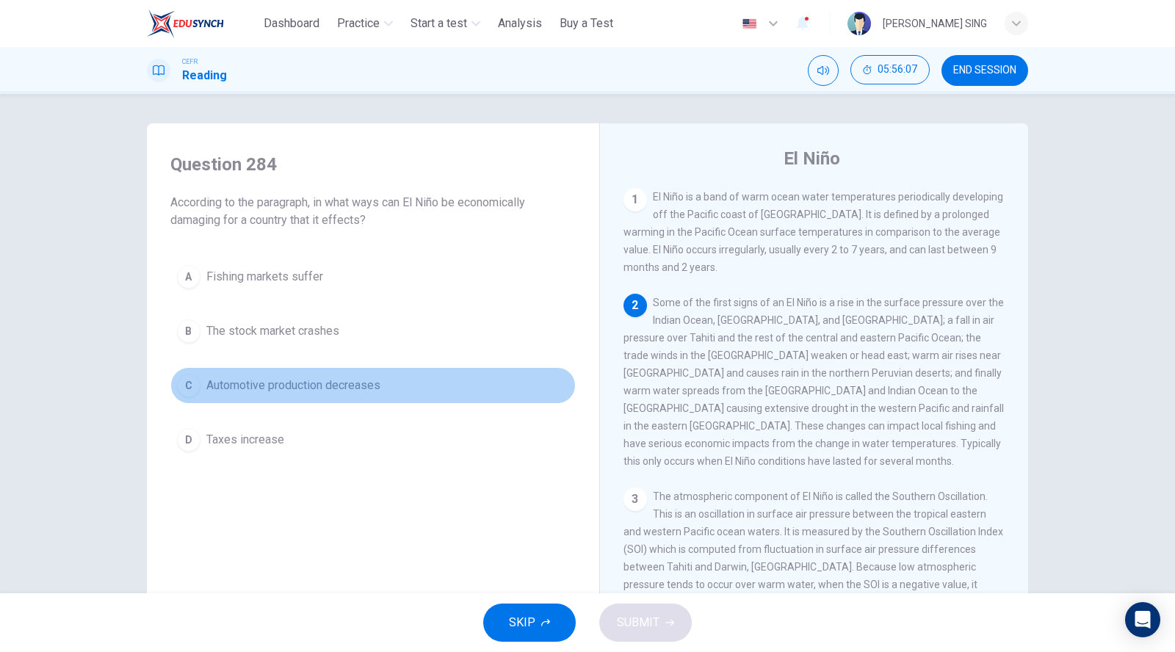
click at [429, 389] on button "C Automotive production decreases" at bounding box center [372, 385] width 405 height 37
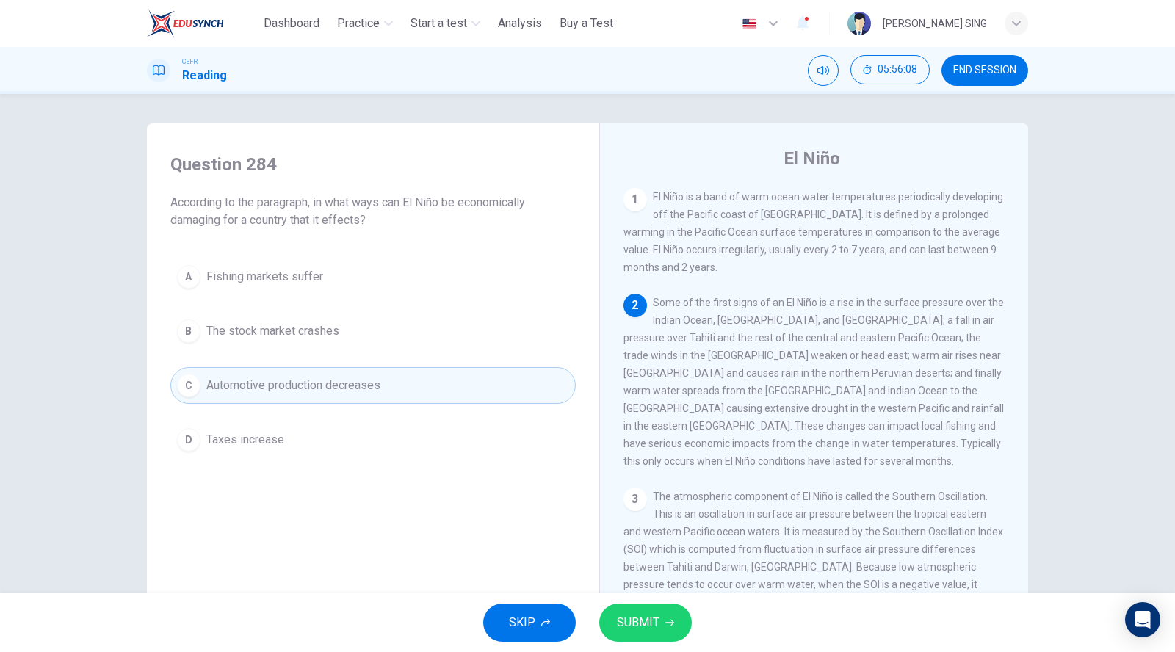
click at [321, 429] on button "D Taxes increase" at bounding box center [372, 439] width 405 height 37
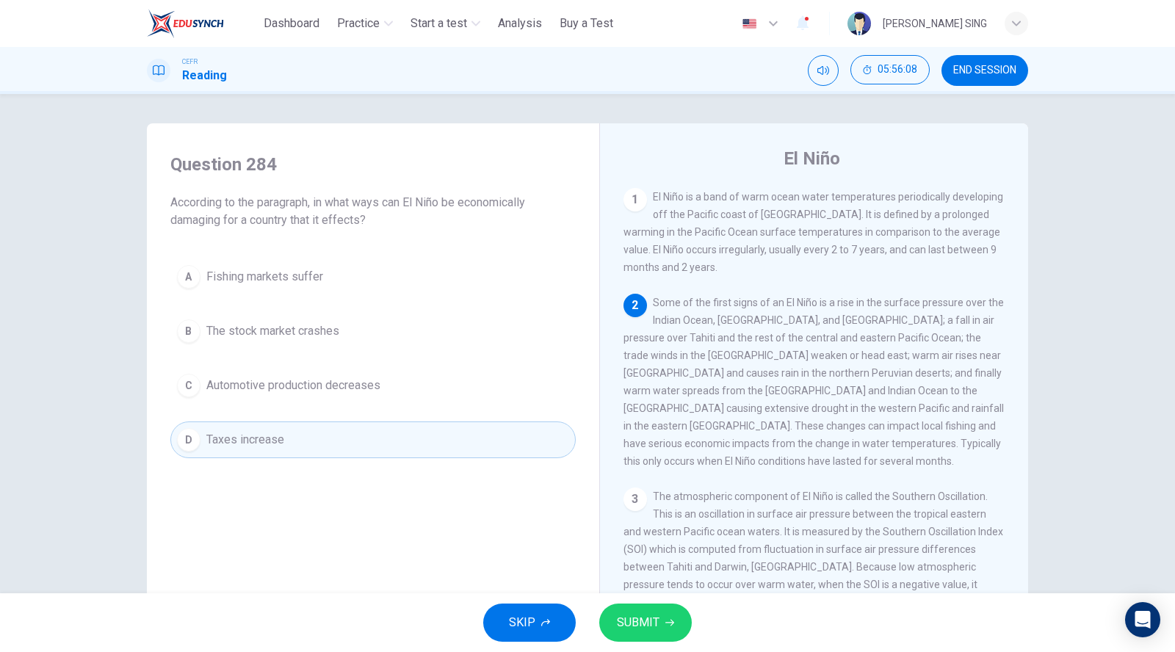
click at [383, 363] on div "A Fishing markets suffer B The stock market crashes C Automotive production dec…" at bounding box center [372, 358] width 405 height 200
click at [406, 334] on button "B The stock market crashes" at bounding box center [372, 331] width 405 height 37
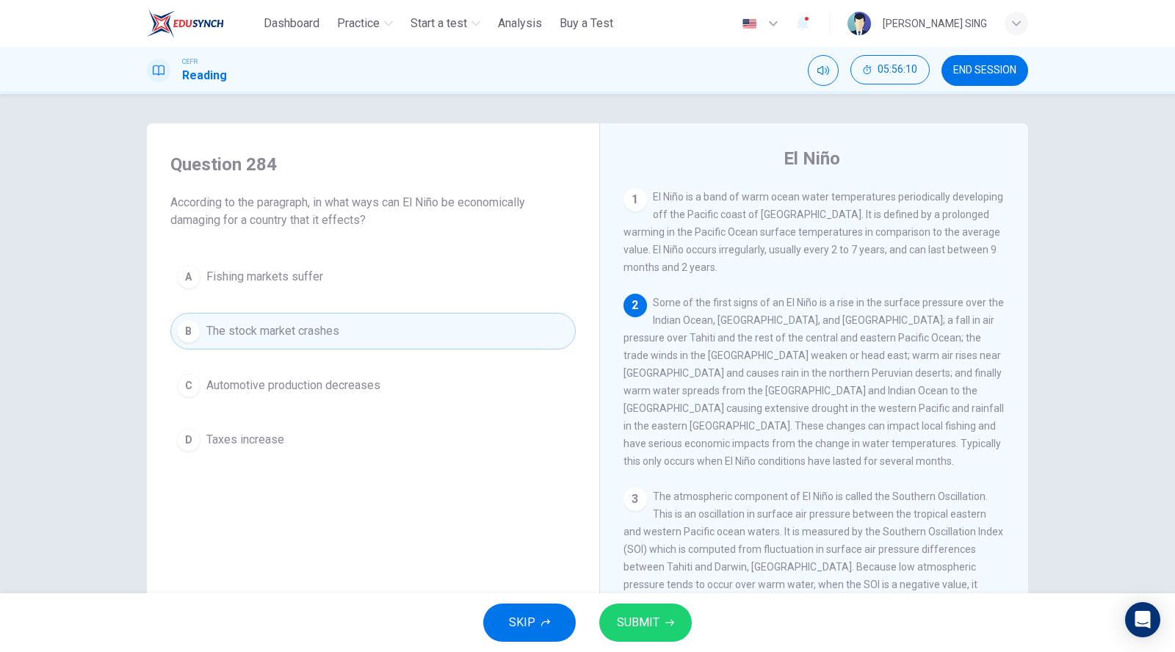
click at [646, 617] on span "SUBMIT" at bounding box center [638, 622] width 43 height 21
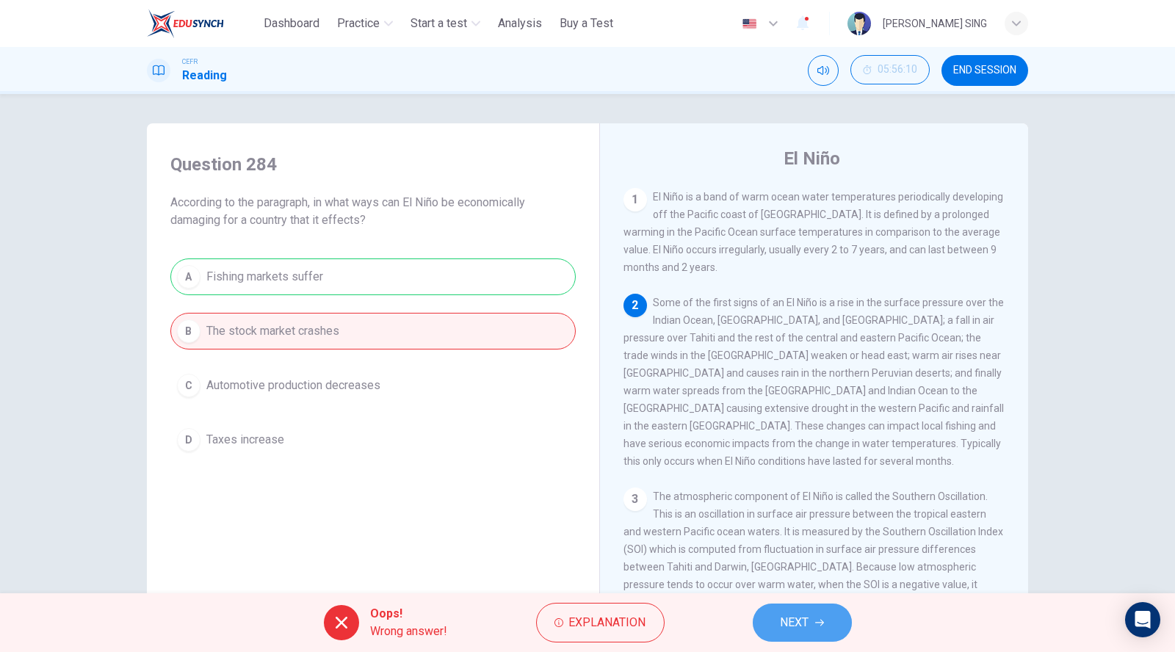
click at [783, 622] on span "NEXT" at bounding box center [794, 622] width 29 height 21
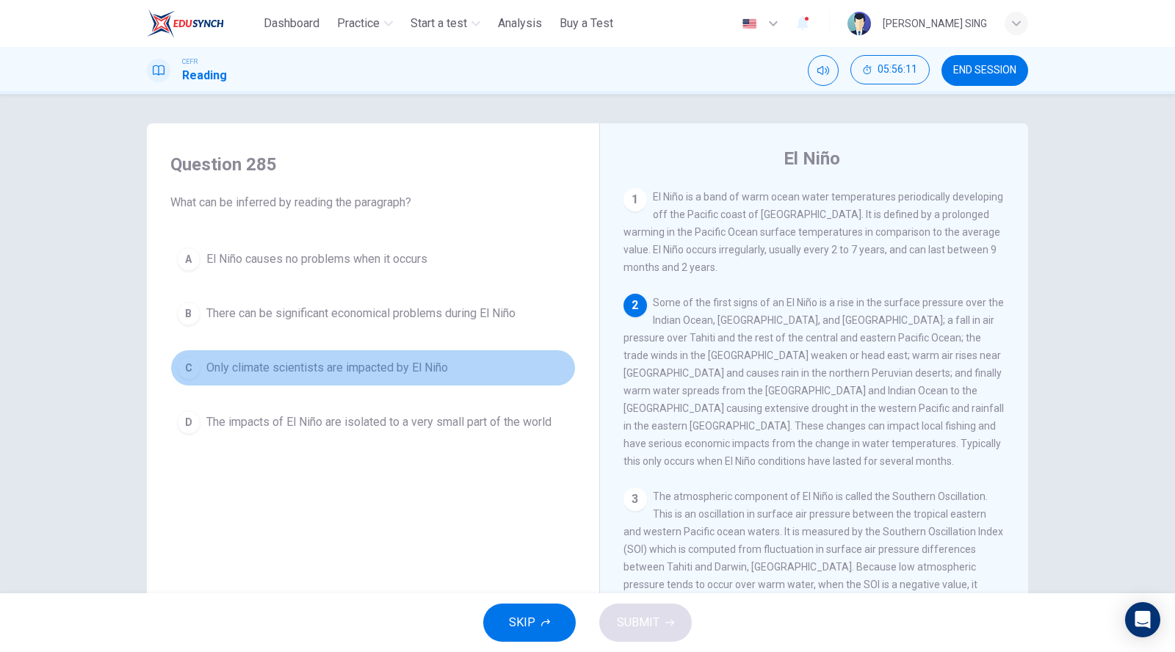
click at [294, 366] on span "Only climate scientists are impacted by El Niño" at bounding box center [327, 368] width 242 height 18
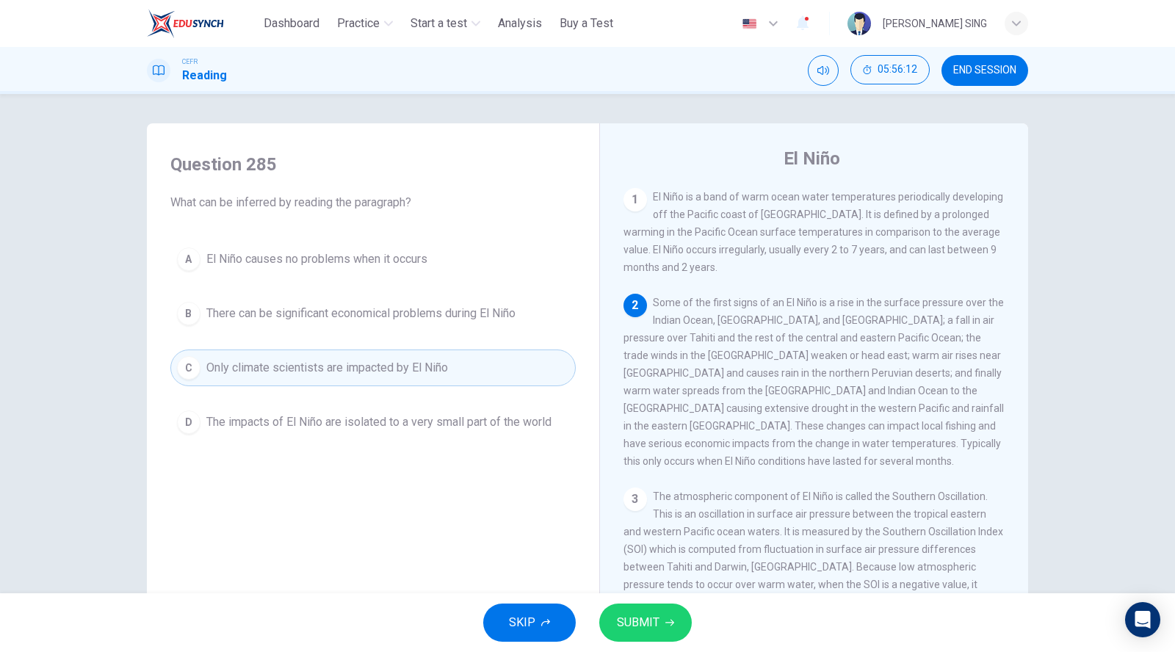
click at [624, 613] on span "SUBMIT" at bounding box center [638, 622] width 43 height 21
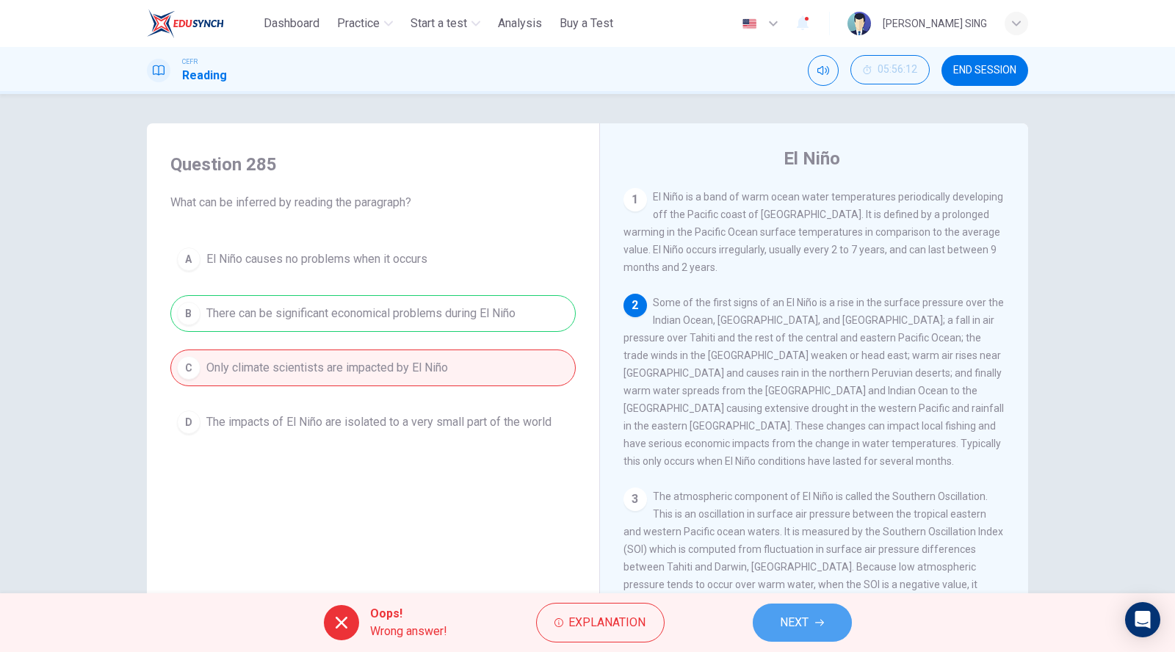
click at [797, 617] on span "NEXT" at bounding box center [794, 622] width 29 height 21
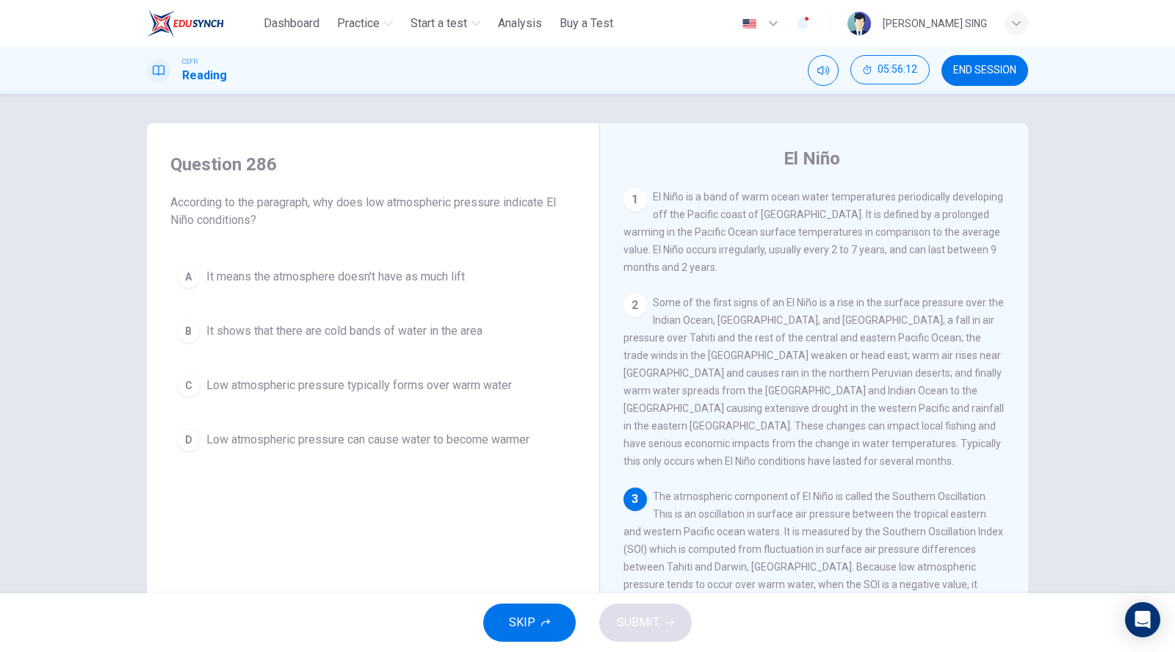
click at [231, 363] on div "A It means the atmosphere doesn't have as much lift B It shows that there are c…" at bounding box center [372, 358] width 405 height 200
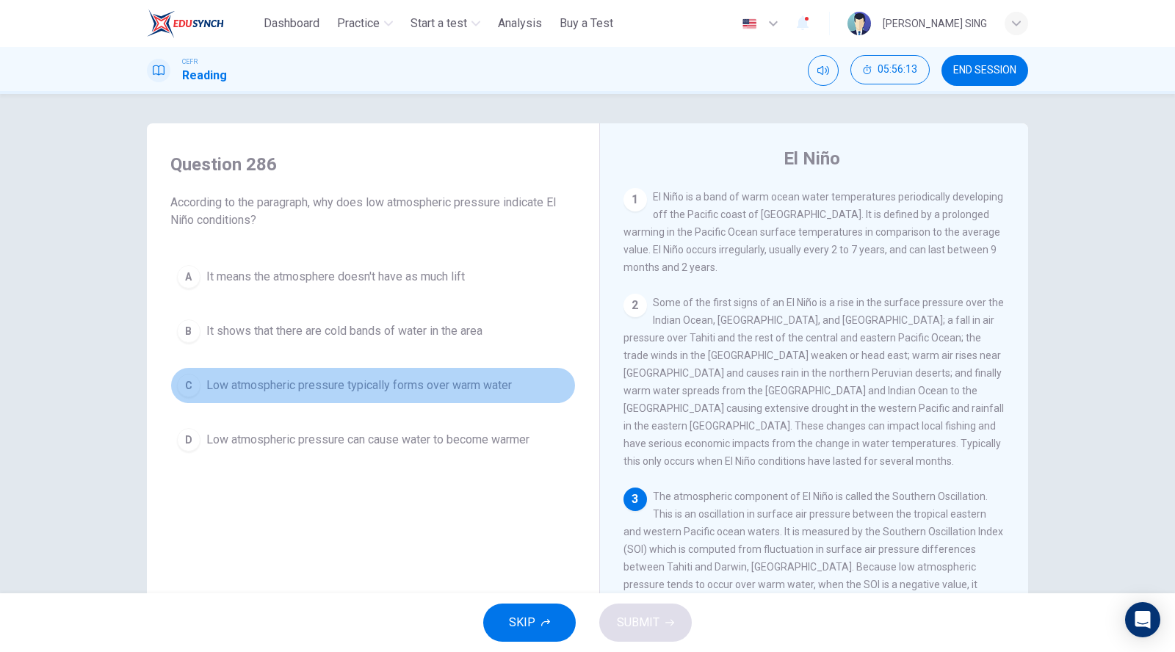
click at [241, 389] on span "Low atmospheric pressure typically forms over warm water" at bounding box center [358, 386] width 305 height 18
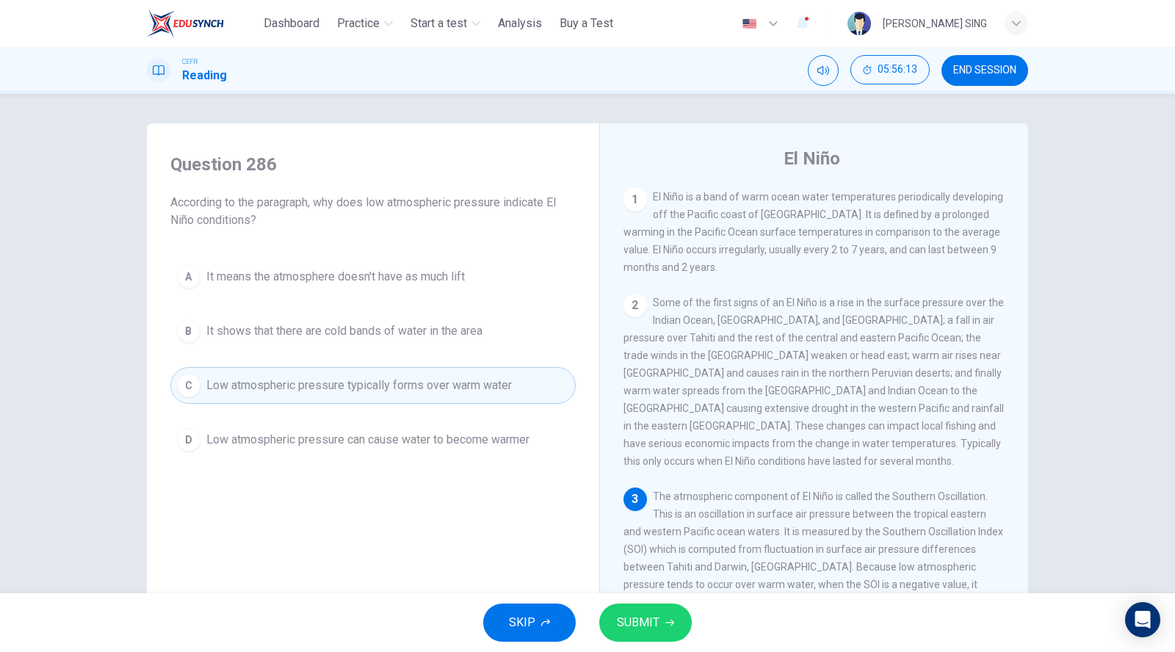
click at [661, 615] on button "SUBMIT" at bounding box center [645, 622] width 93 height 38
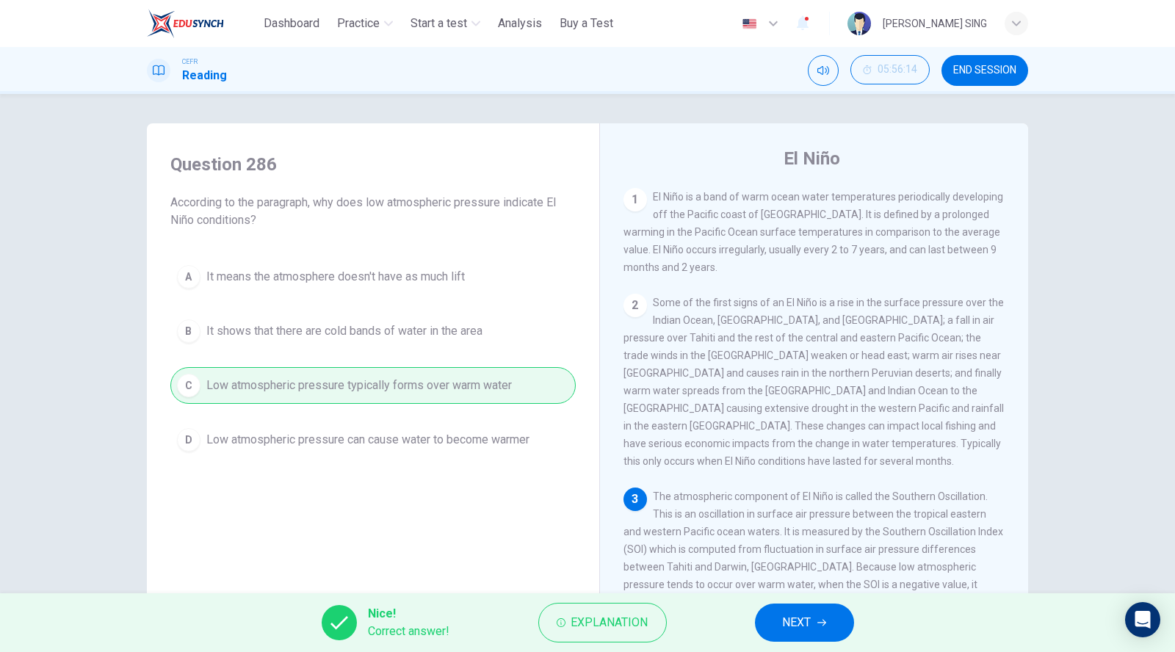
click at [830, 615] on button "NEXT" at bounding box center [804, 622] width 99 height 38
click at [830, 615] on div "Nice! Correct answer! Explanation NEXT" at bounding box center [587, 622] width 1175 height 59
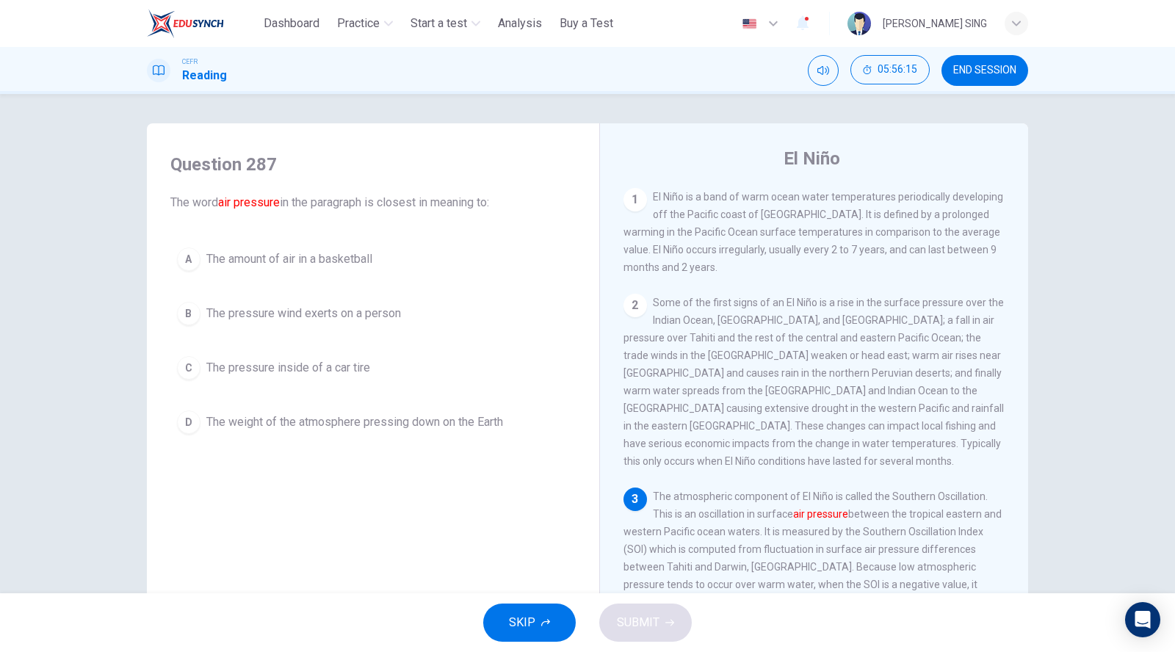
click at [311, 371] on span "The pressure inside of a car tire" at bounding box center [288, 368] width 164 height 18
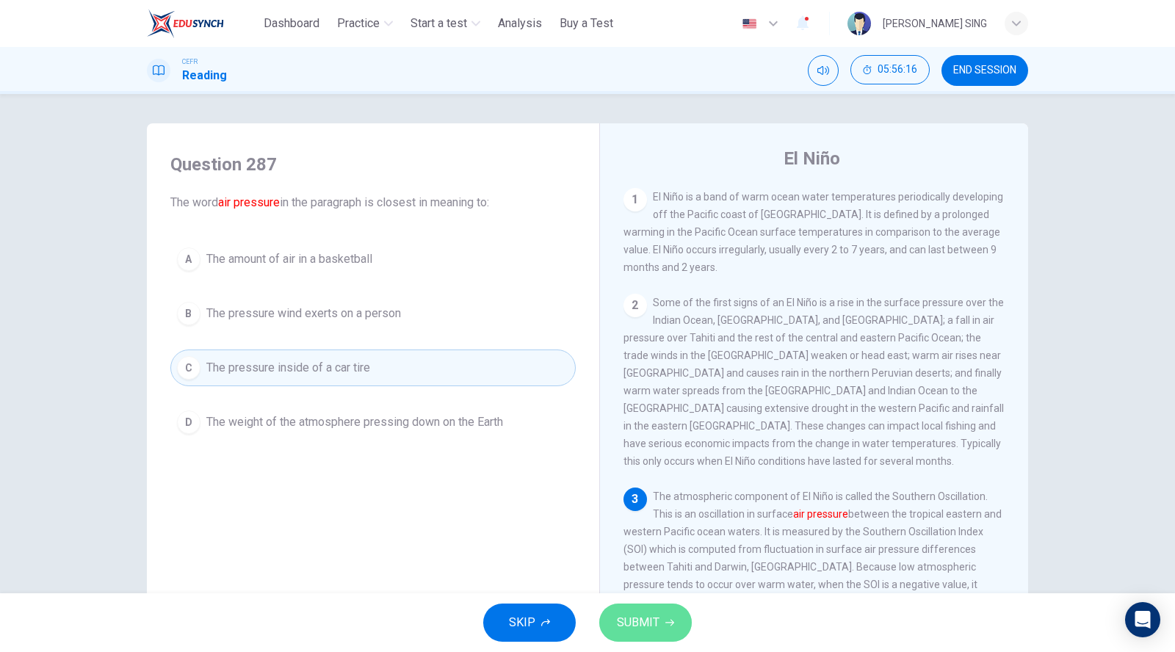
click at [645, 613] on span "SUBMIT" at bounding box center [638, 622] width 43 height 21
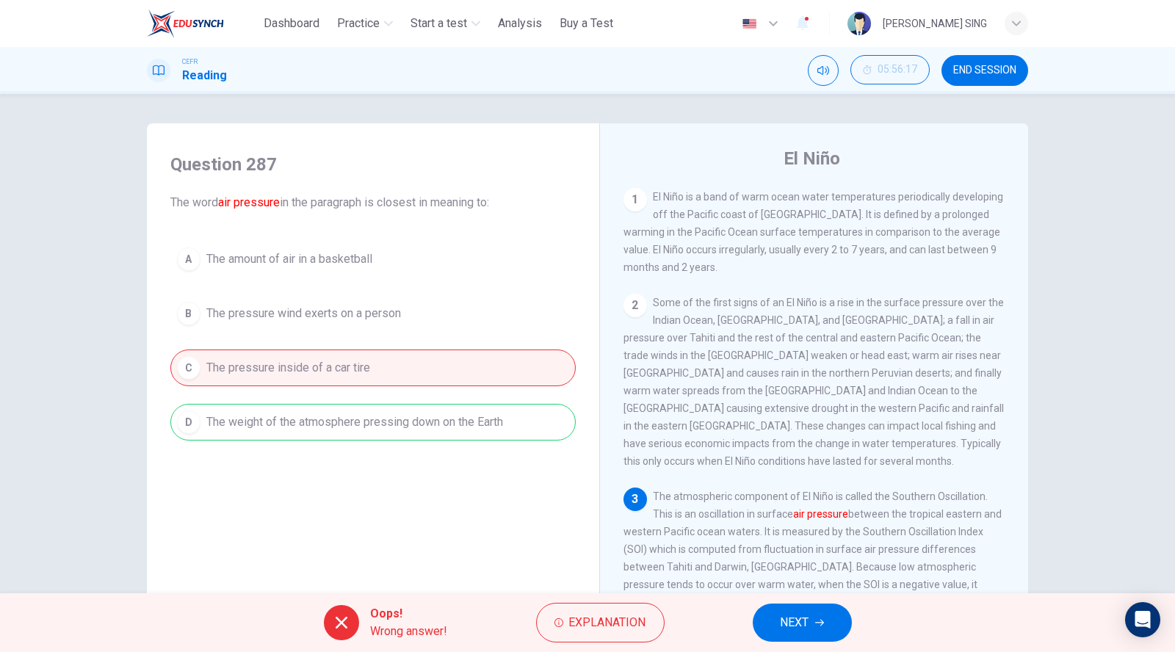
click at [814, 629] on button "NEXT" at bounding box center [802, 622] width 99 height 38
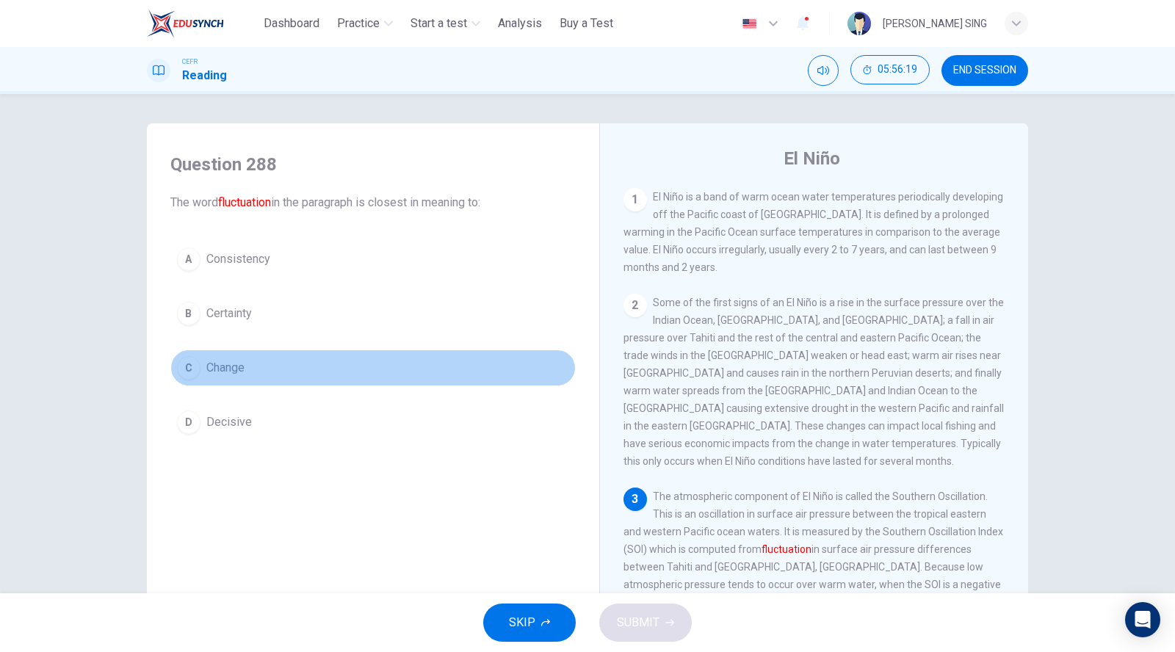
click at [238, 375] on span "Change" at bounding box center [225, 368] width 38 height 18
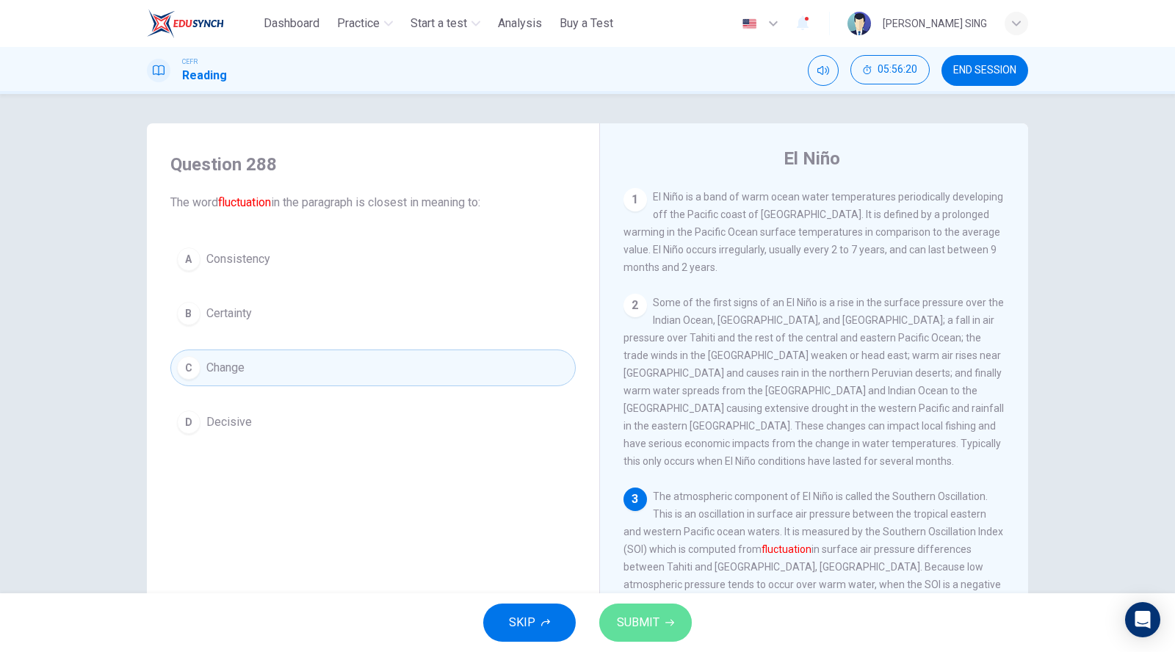
click at [662, 622] on button "SUBMIT" at bounding box center [645, 622] width 93 height 38
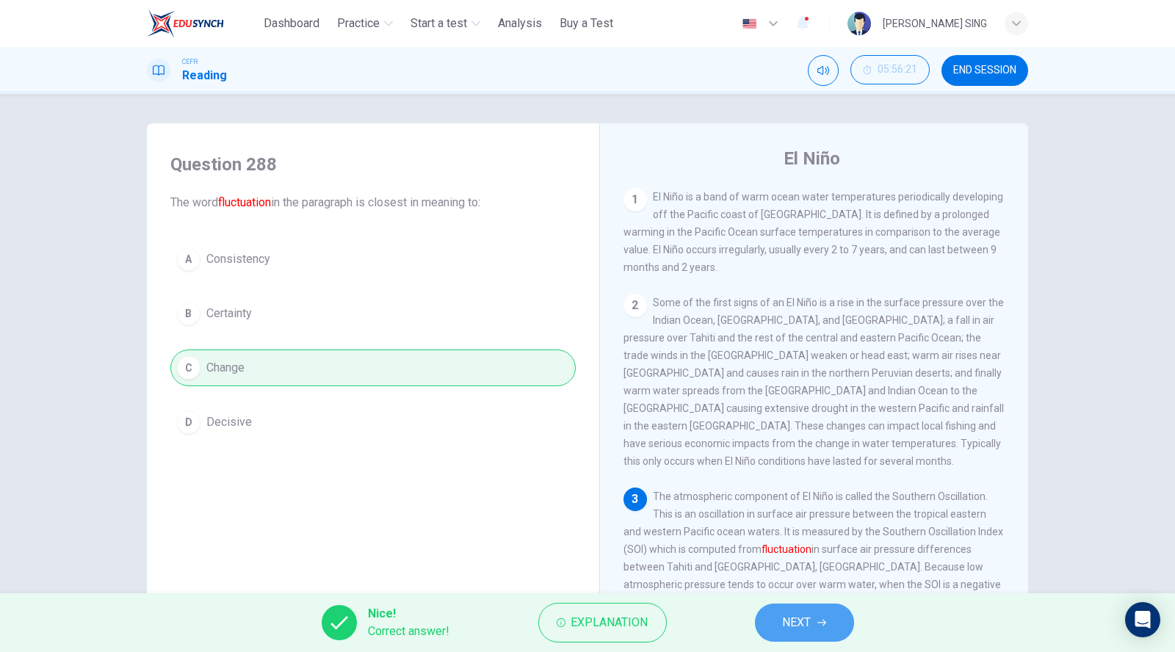
click at [793, 634] on button "NEXT" at bounding box center [804, 622] width 99 height 38
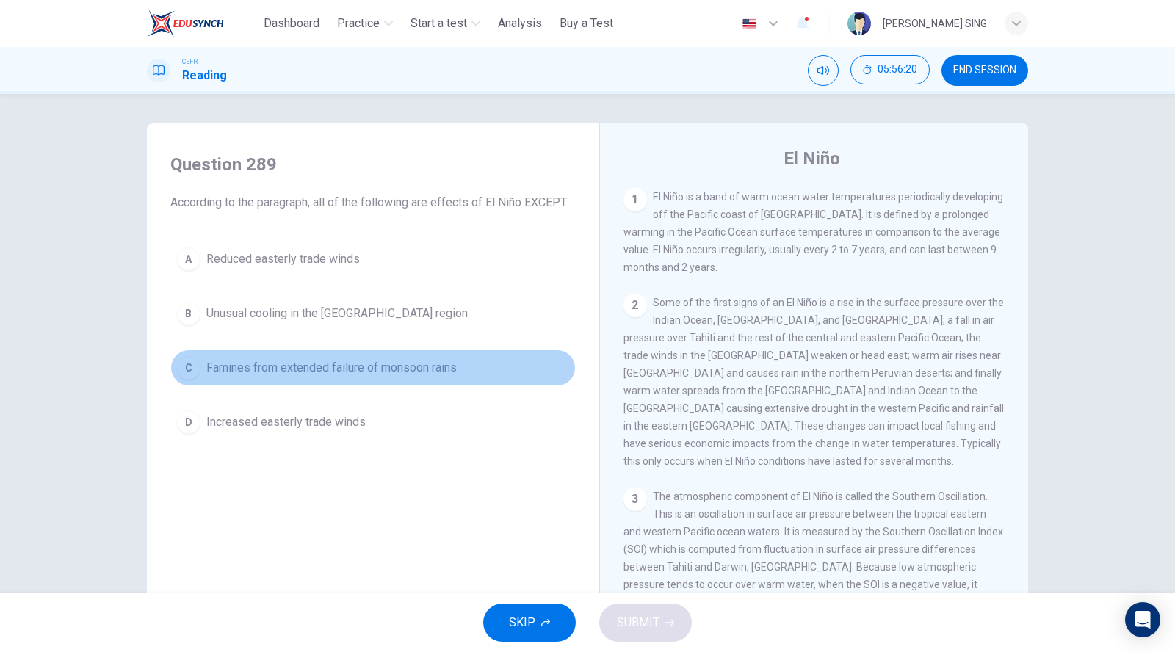
click at [278, 363] on span "Famines from extended failure of monsoon rains" at bounding box center [331, 368] width 250 height 18
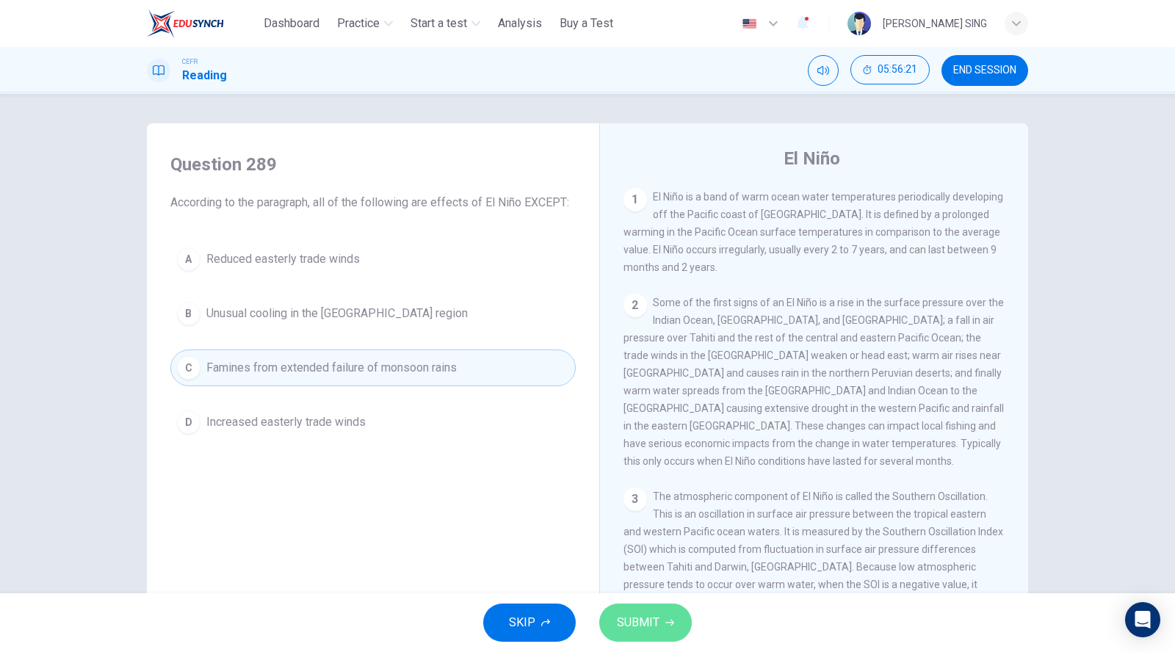
click at [627, 607] on button "SUBMIT" at bounding box center [645, 622] width 93 height 38
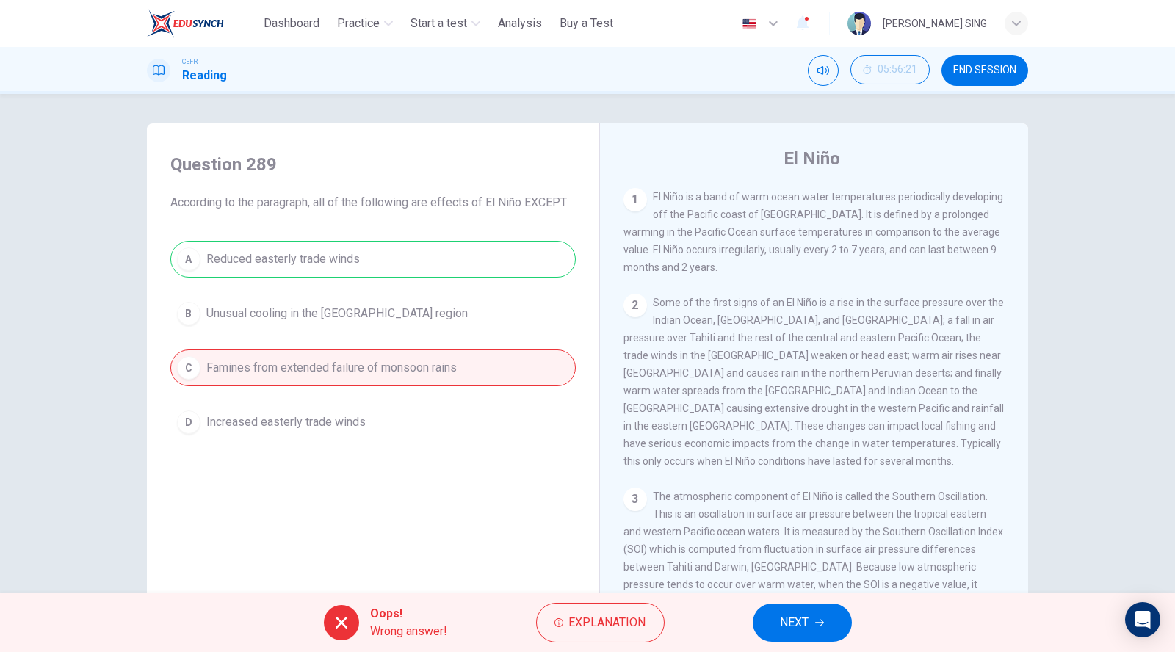
click at [807, 628] on span "NEXT" at bounding box center [794, 622] width 29 height 21
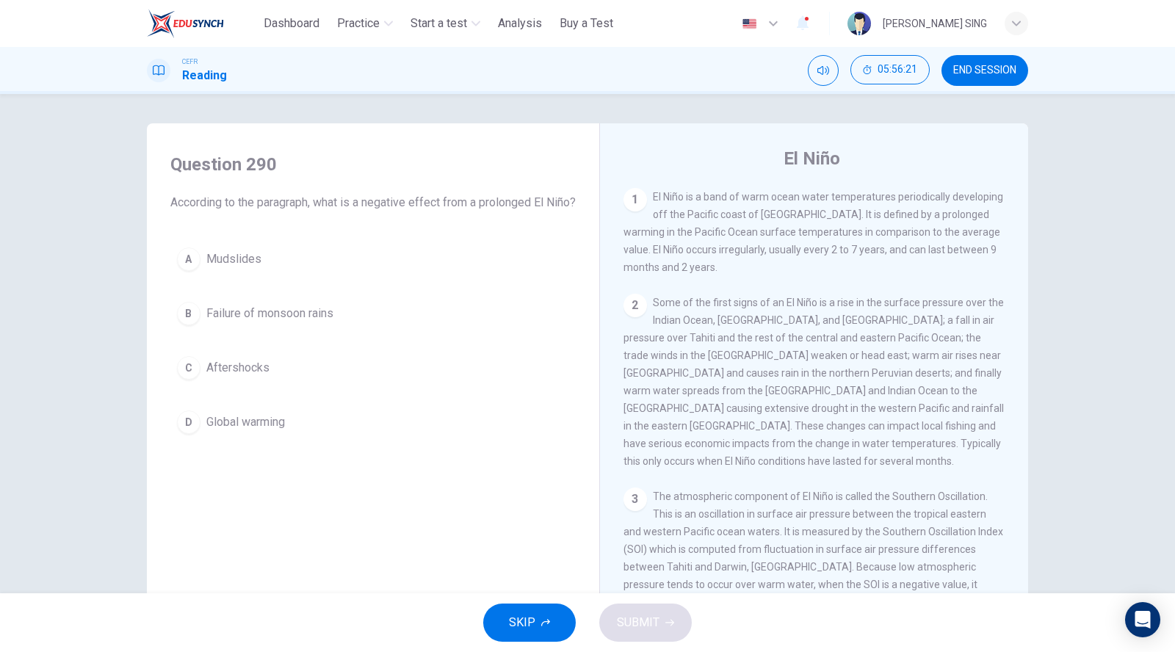
click at [275, 386] on button "C Aftershocks" at bounding box center [372, 367] width 405 height 37
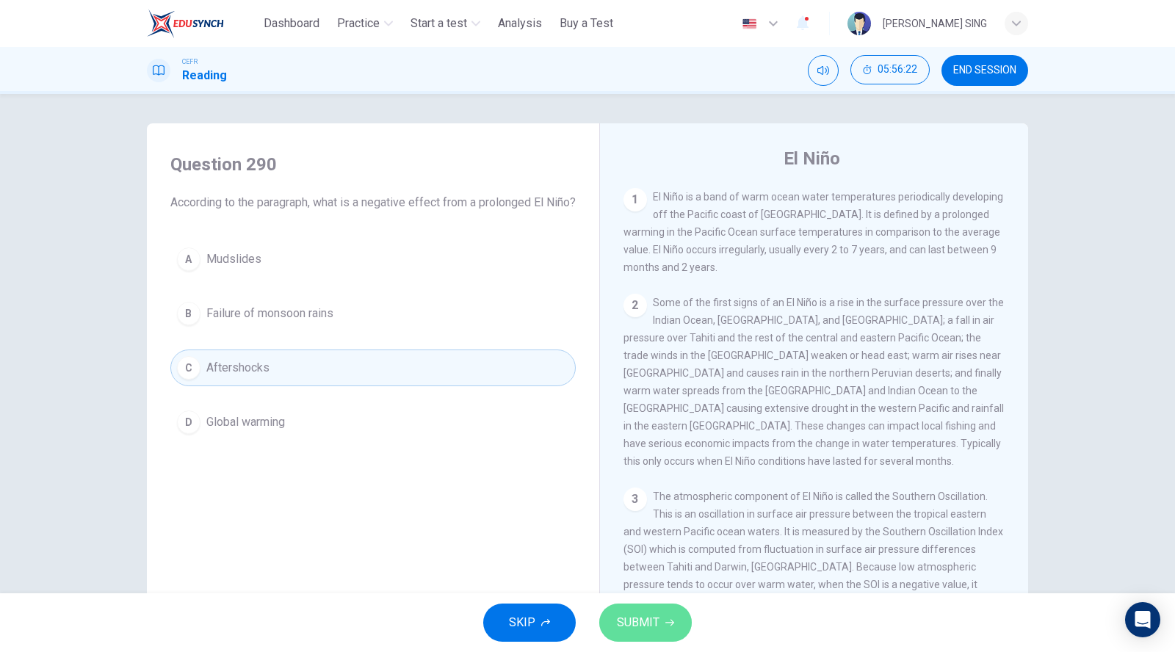
click at [646, 625] on span "SUBMIT" at bounding box center [638, 622] width 43 height 21
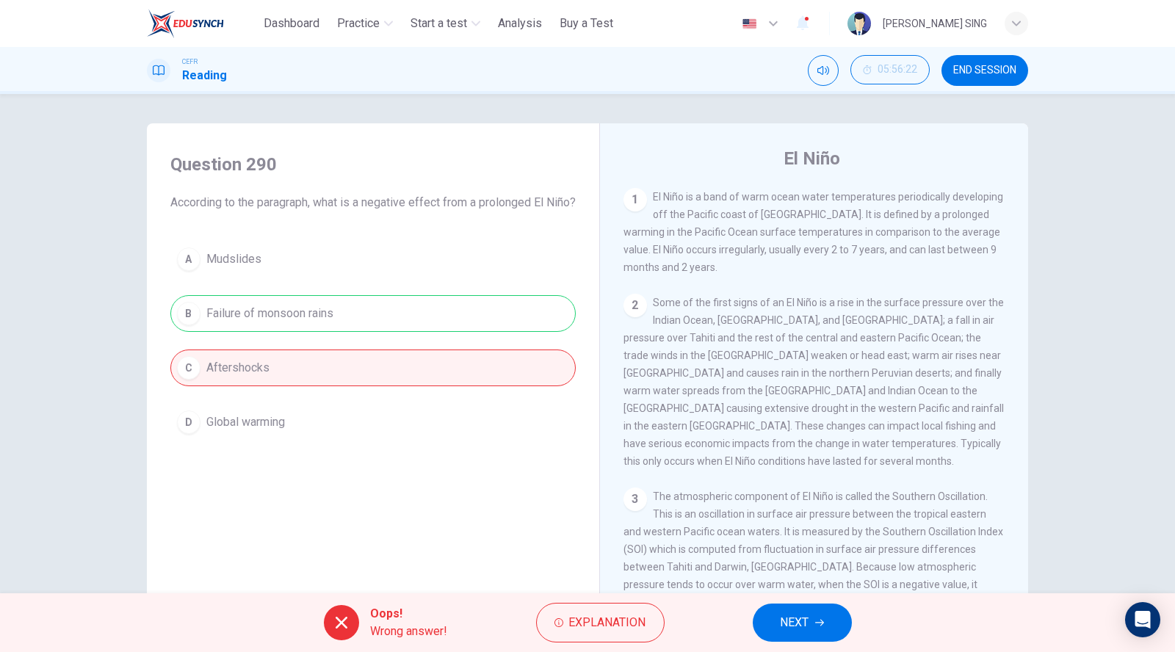
click at [831, 624] on button "NEXT" at bounding box center [802, 622] width 99 height 38
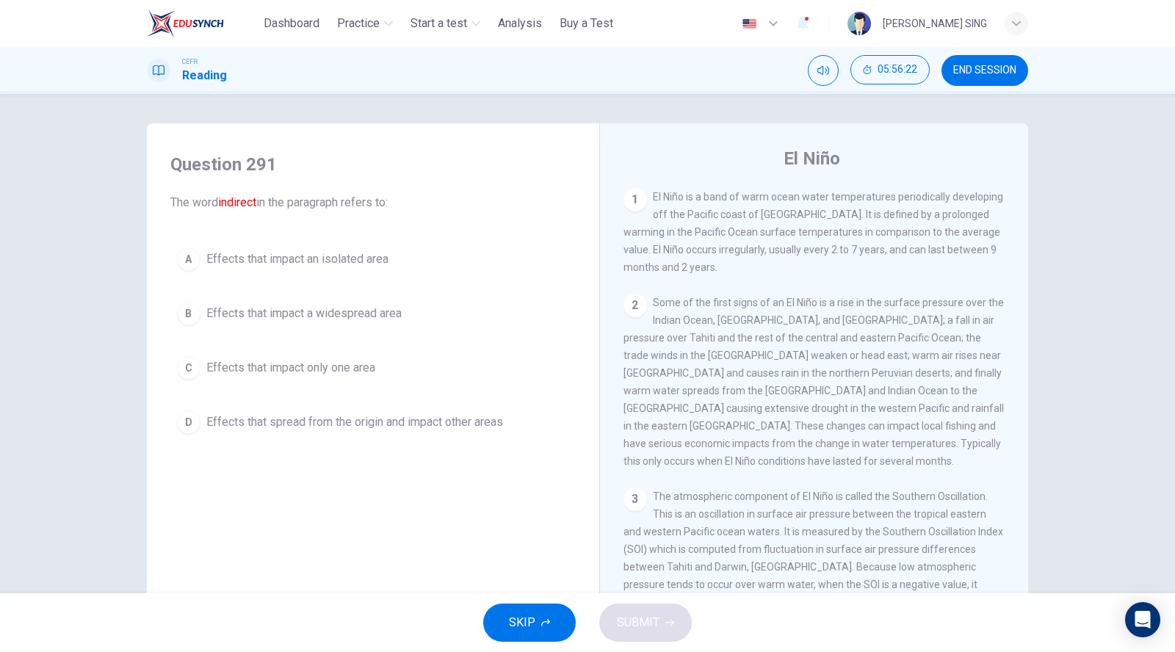
click at [327, 264] on span "Effects that impact an isolated area" at bounding box center [297, 259] width 182 height 18
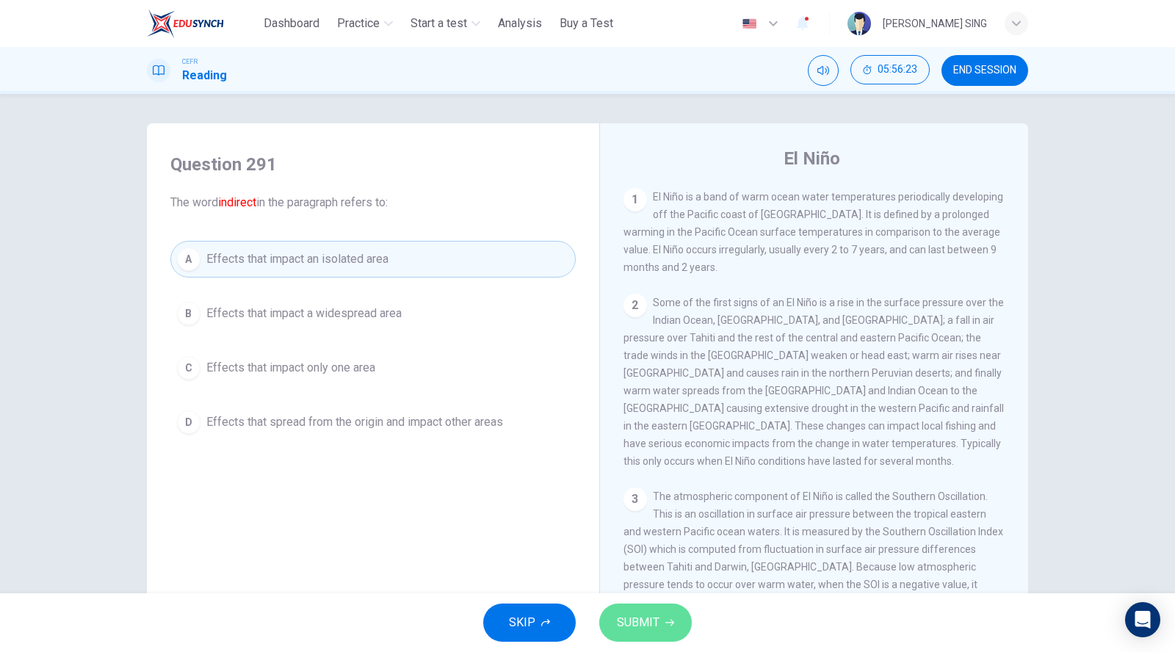
click at [670, 619] on icon "button" at bounding box center [669, 622] width 9 height 9
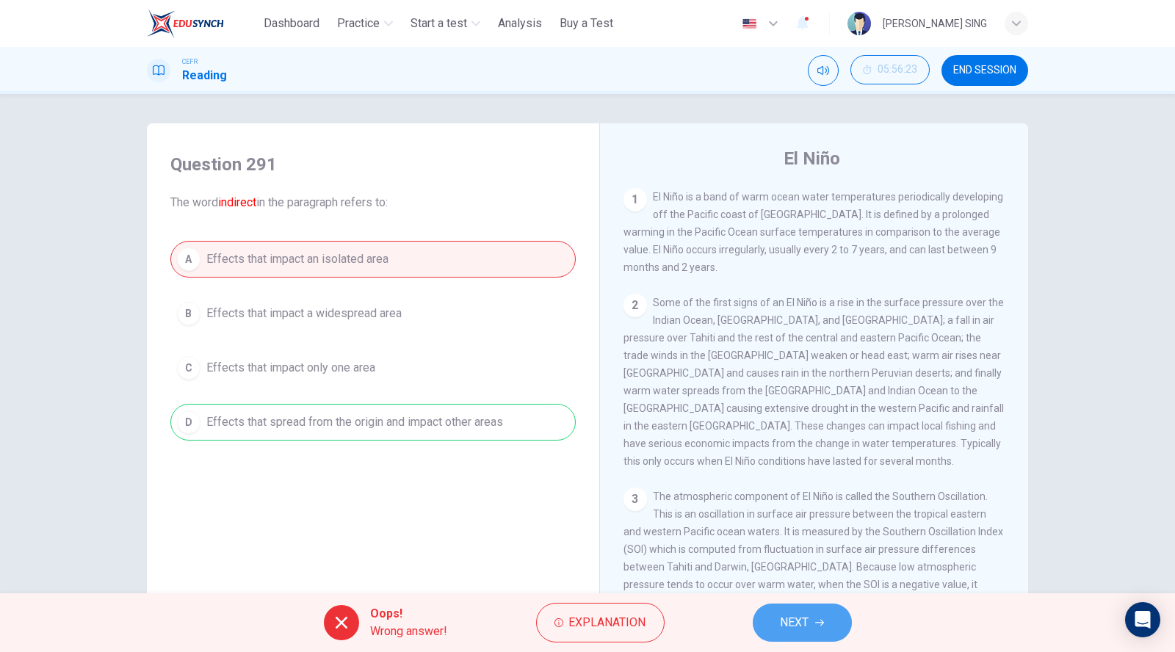
click at [820, 624] on icon "button" at bounding box center [819, 622] width 9 height 9
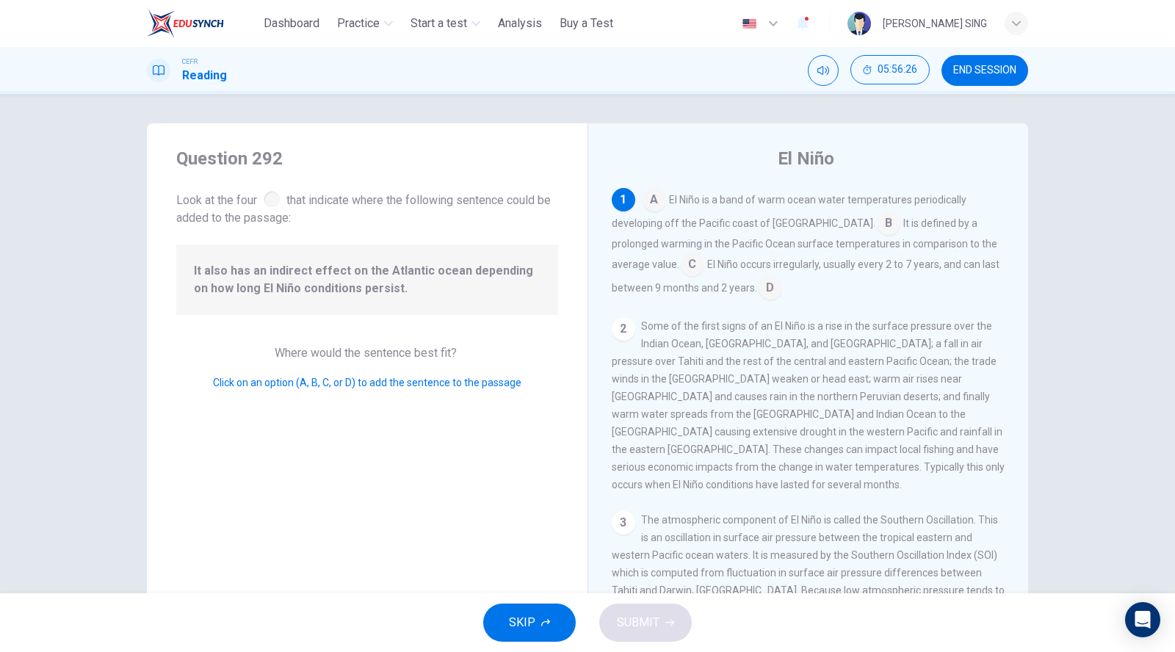
click at [764, 292] on input at bounding box center [769, 289] width 23 height 23
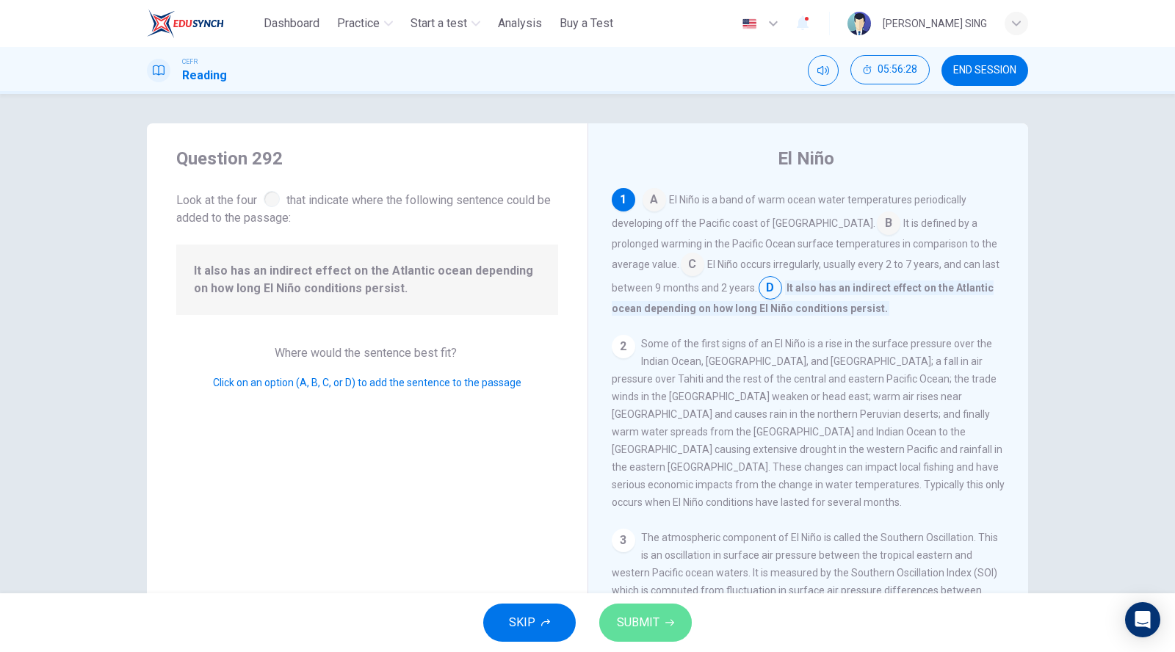
click at [642, 623] on span "SUBMIT" at bounding box center [638, 622] width 43 height 21
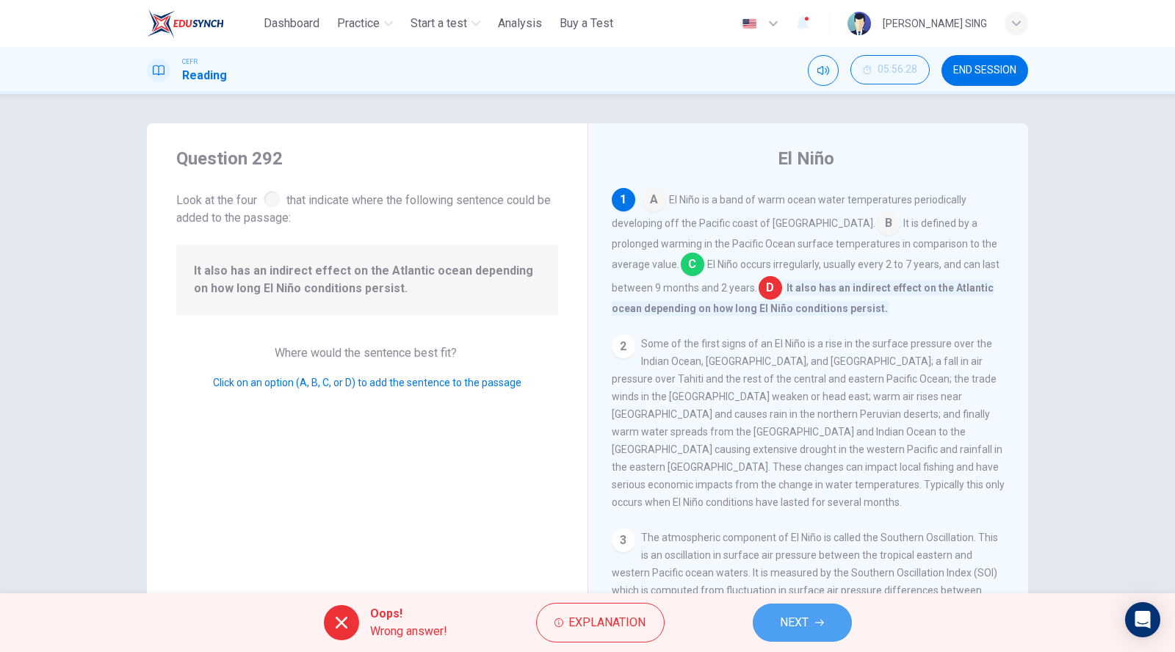
click at [819, 628] on button "NEXT" at bounding box center [802, 622] width 99 height 38
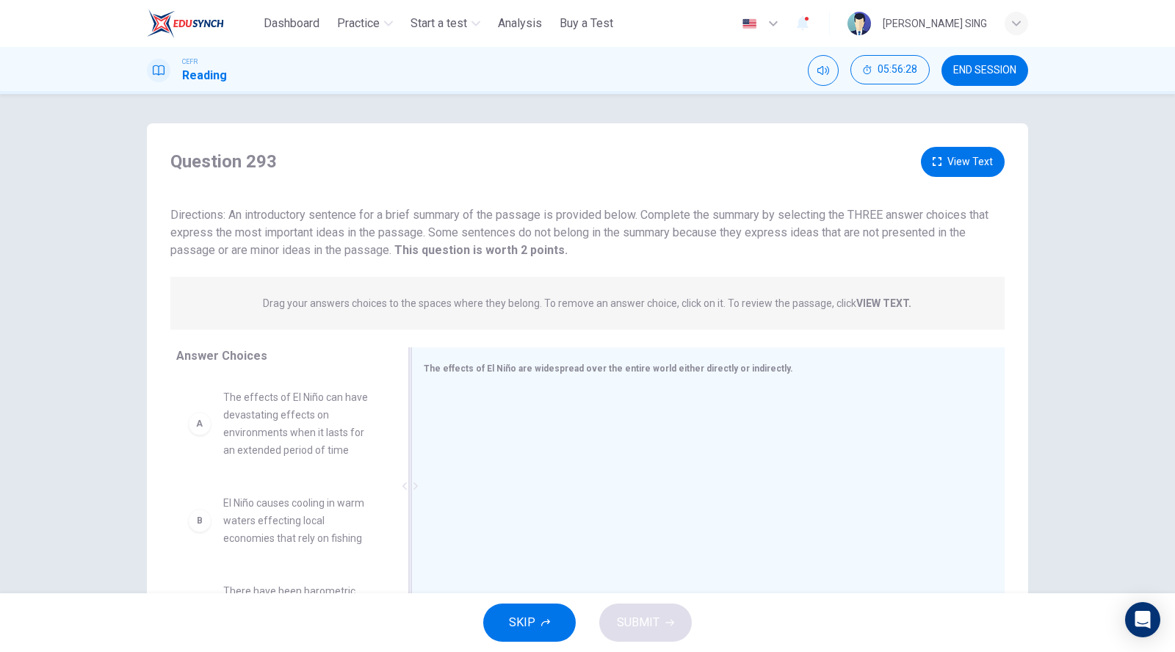
scroll to position [69, 0]
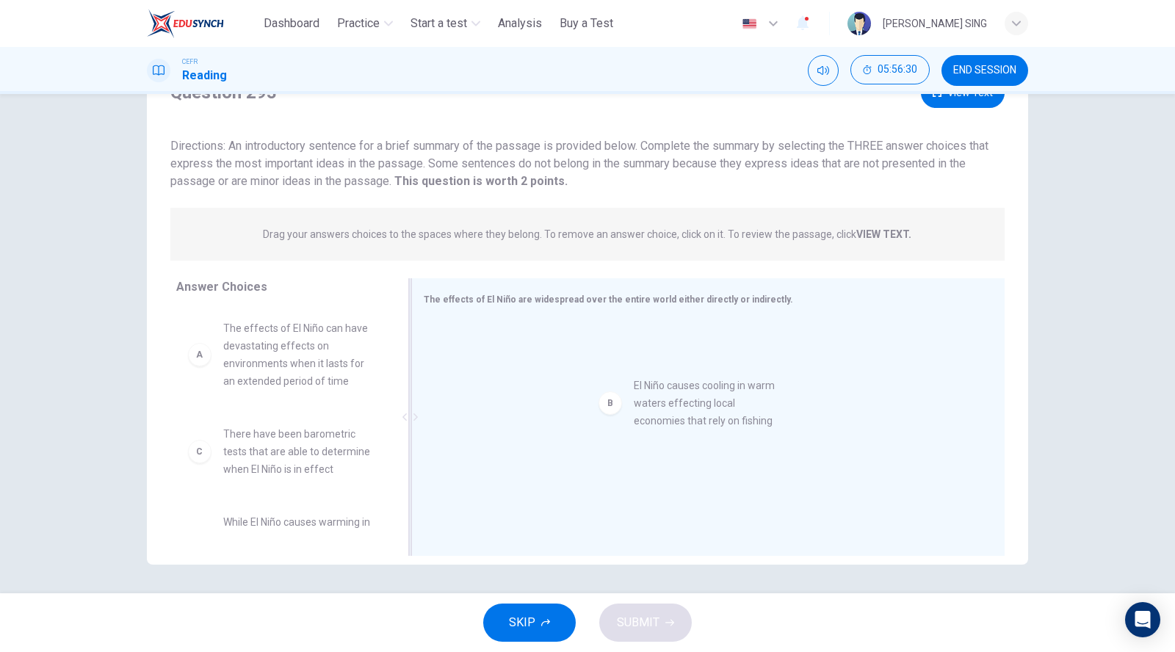
drag, startPoint x: 294, startPoint y: 454, endPoint x: 725, endPoint y: 400, distance: 433.5
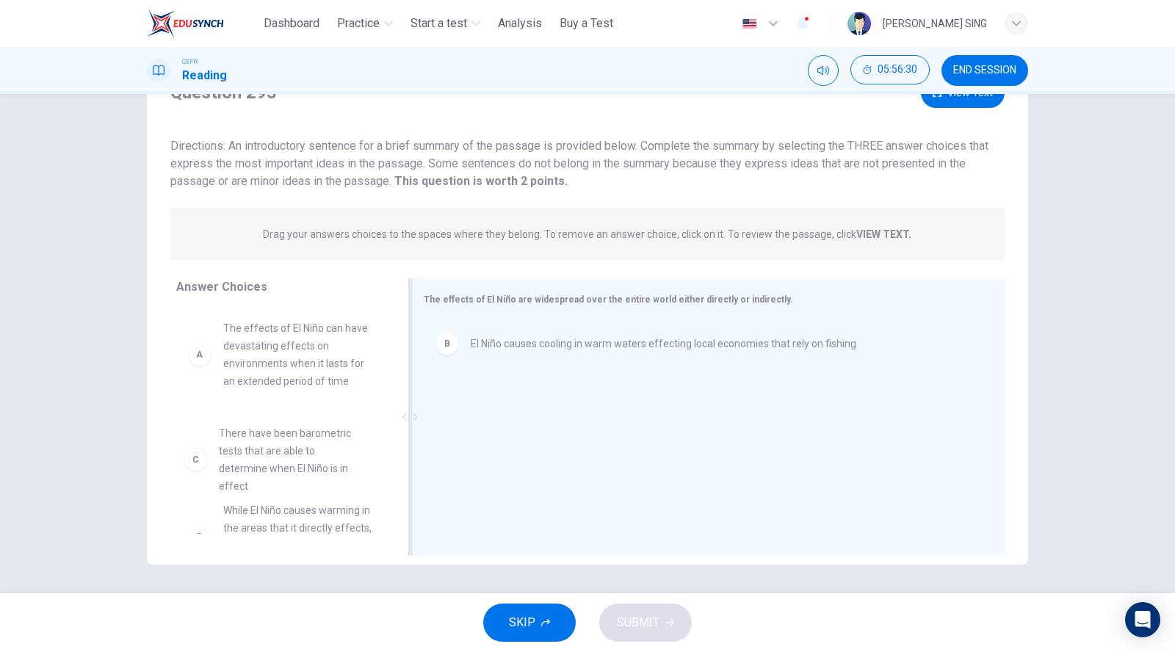
scroll to position [0, 0]
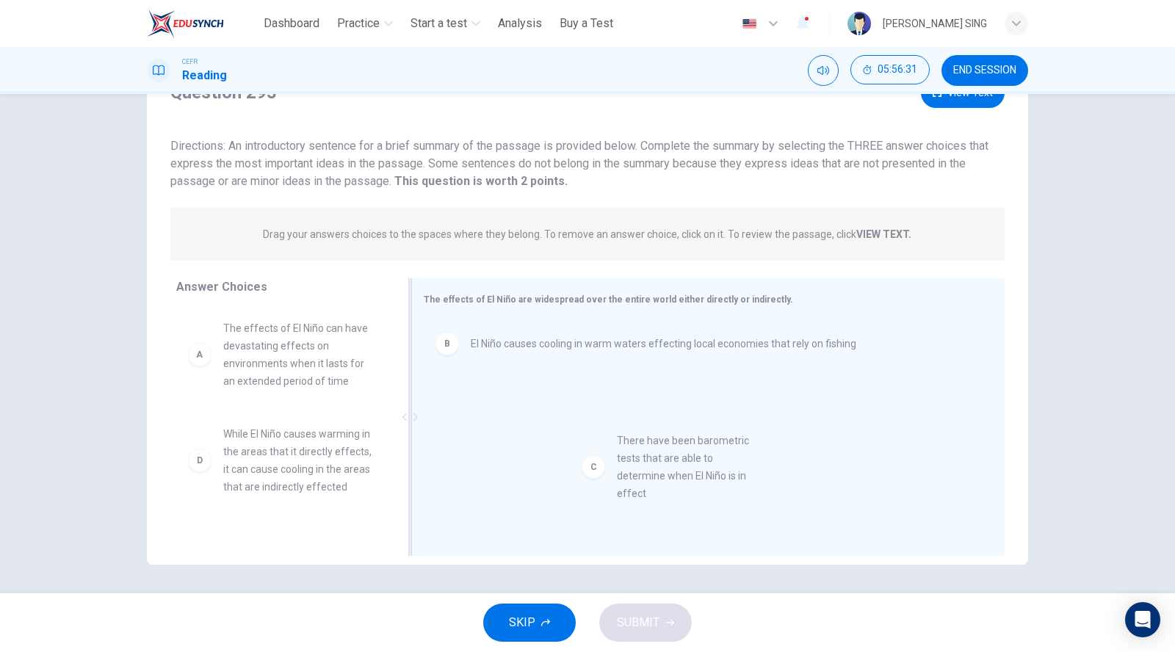
drag, startPoint x: 467, startPoint y: 481, endPoint x: 685, endPoint y: 487, distance: 218.1
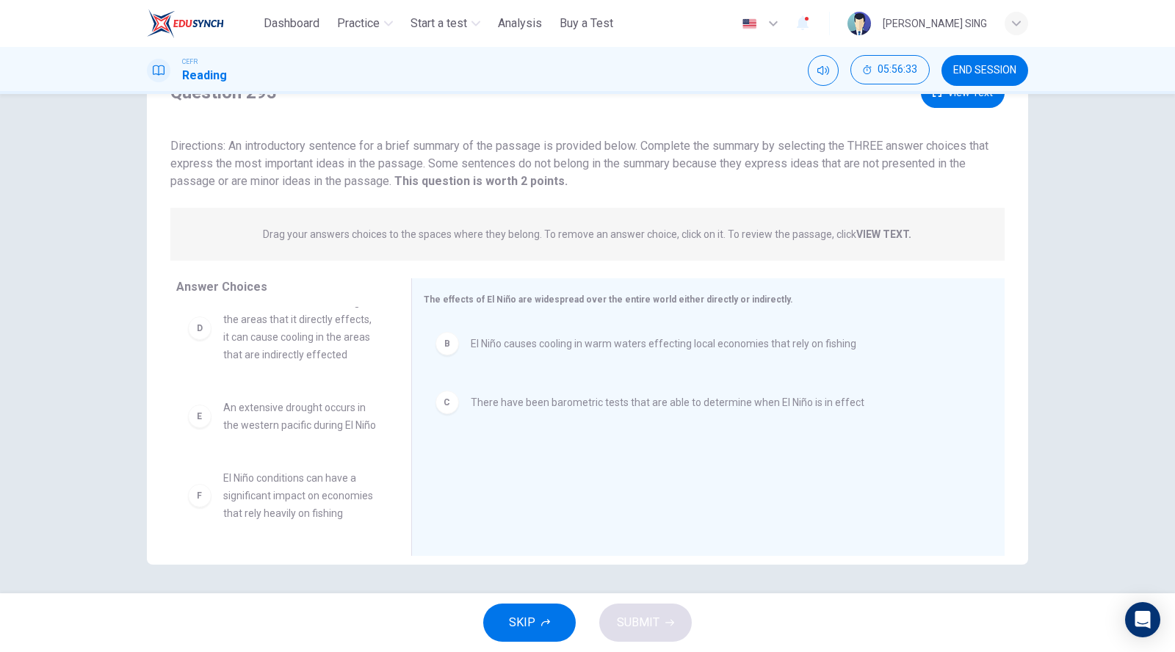
scroll to position [184, 0]
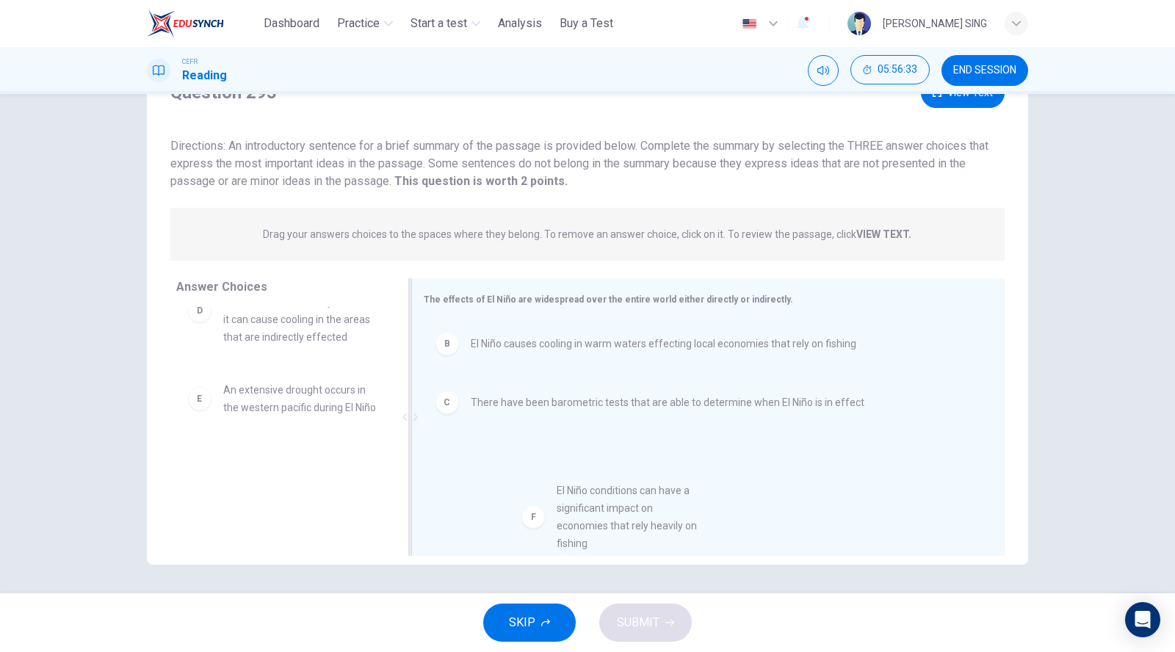
drag, startPoint x: 306, startPoint y: 466, endPoint x: 650, endPoint y: 498, distance: 345.8
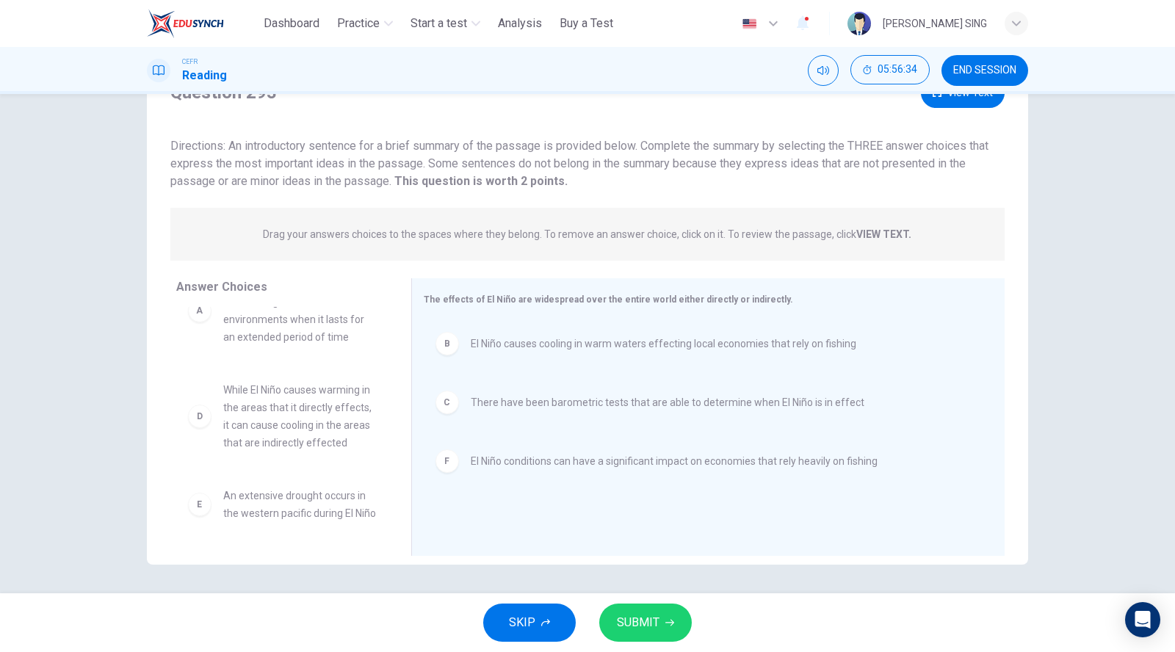
scroll to position [79, 0]
click at [642, 615] on span "SUBMIT" at bounding box center [638, 622] width 43 height 21
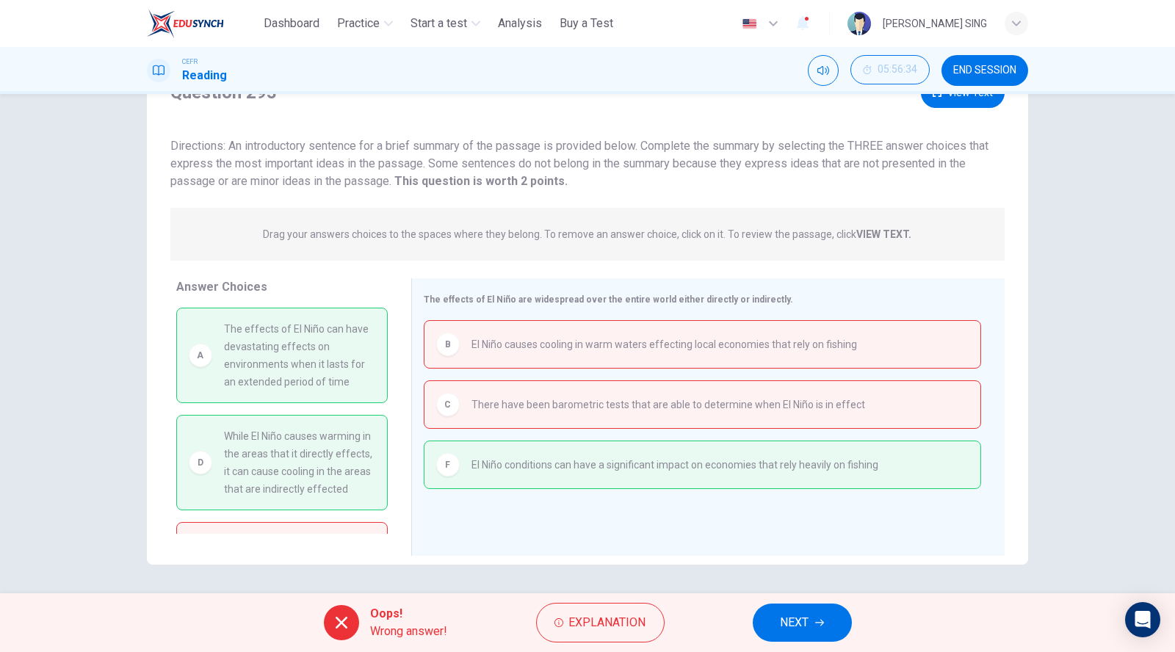
scroll to position [81, 0]
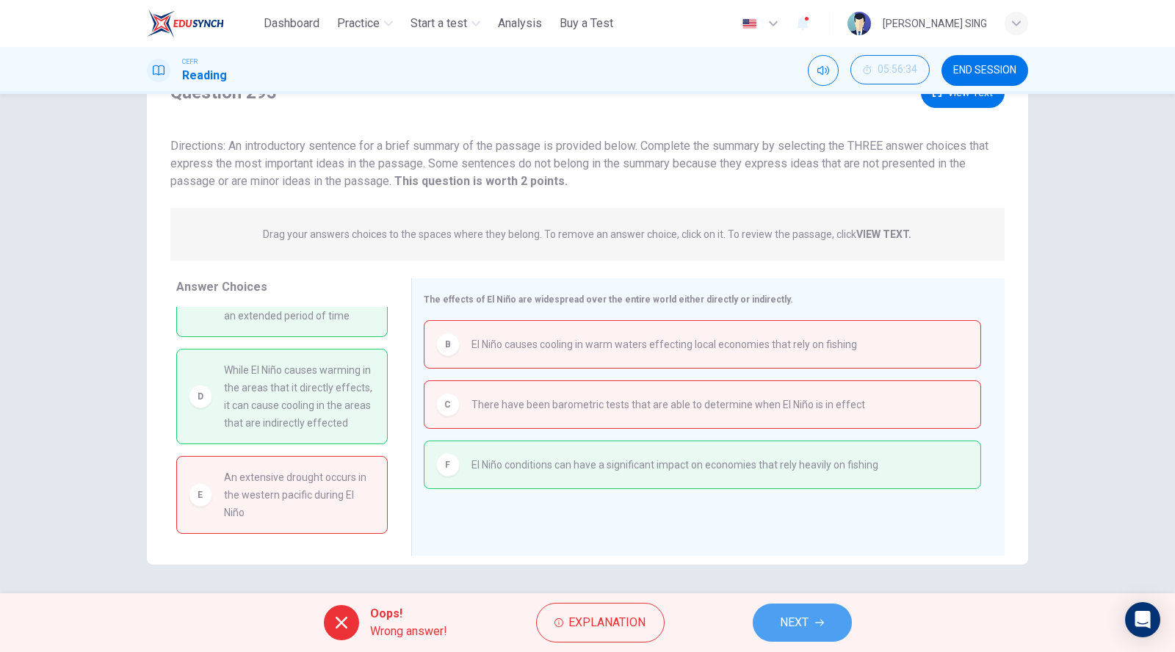
click at [813, 624] on button "NEXT" at bounding box center [802, 622] width 99 height 38
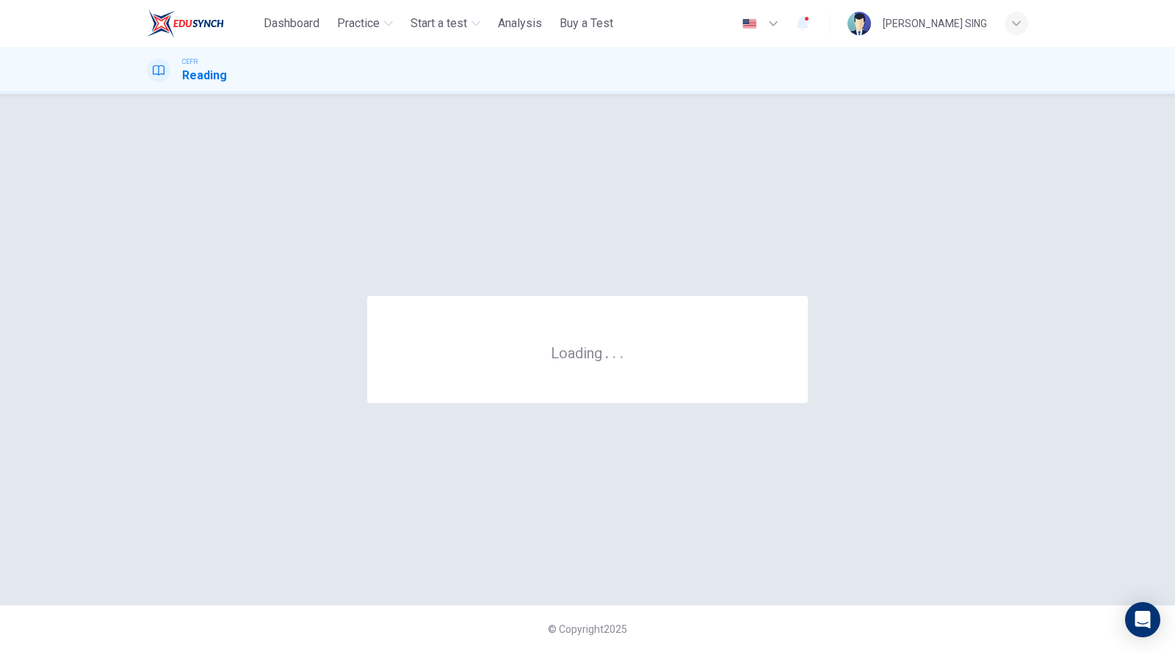
scroll to position [0, 0]
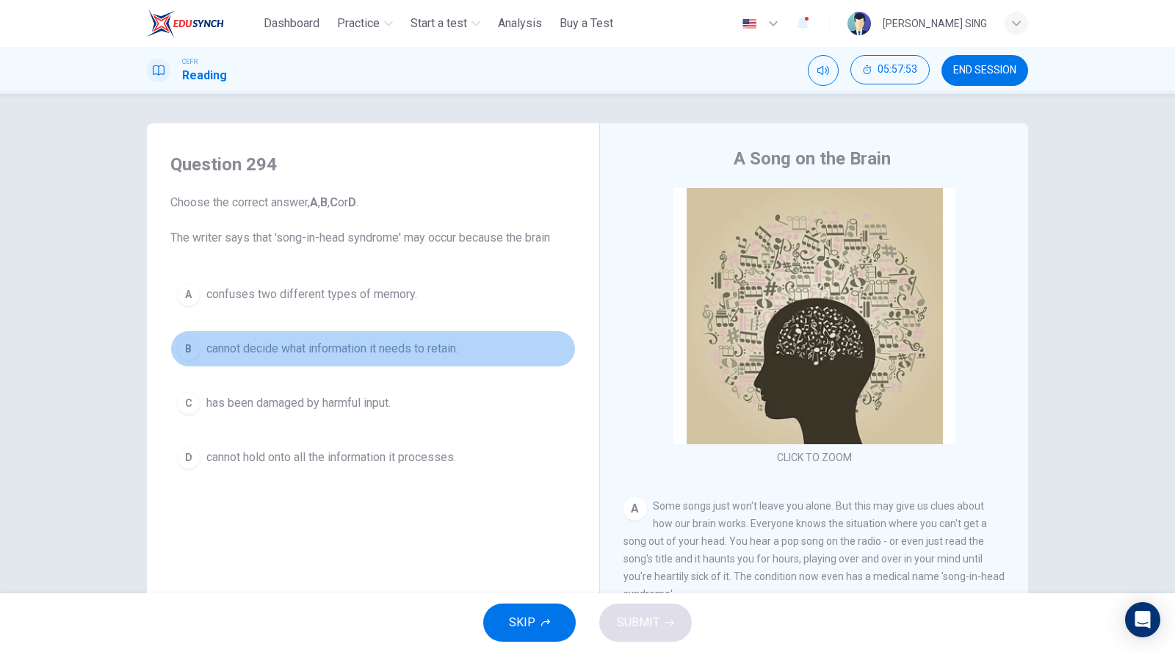
click at [388, 349] on span "cannot decide what information it needs to retain." at bounding box center [332, 349] width 252 height 18
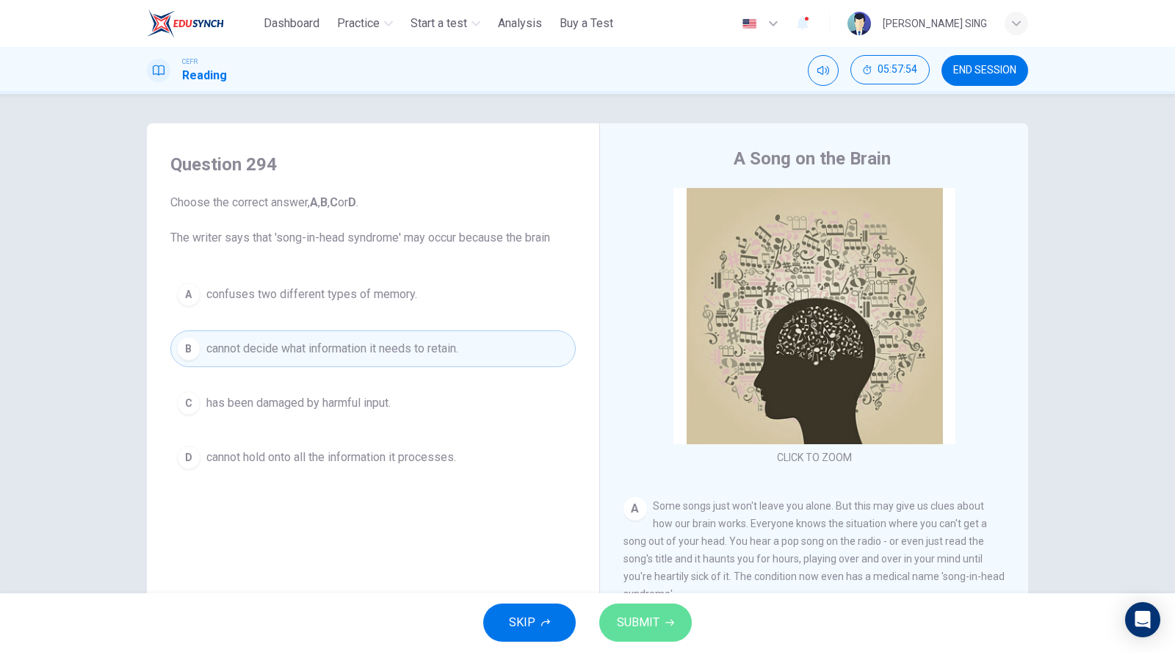
click at [631, 620] on span "SUBMIT" at bounding box center [638, 622] width 43 height 21
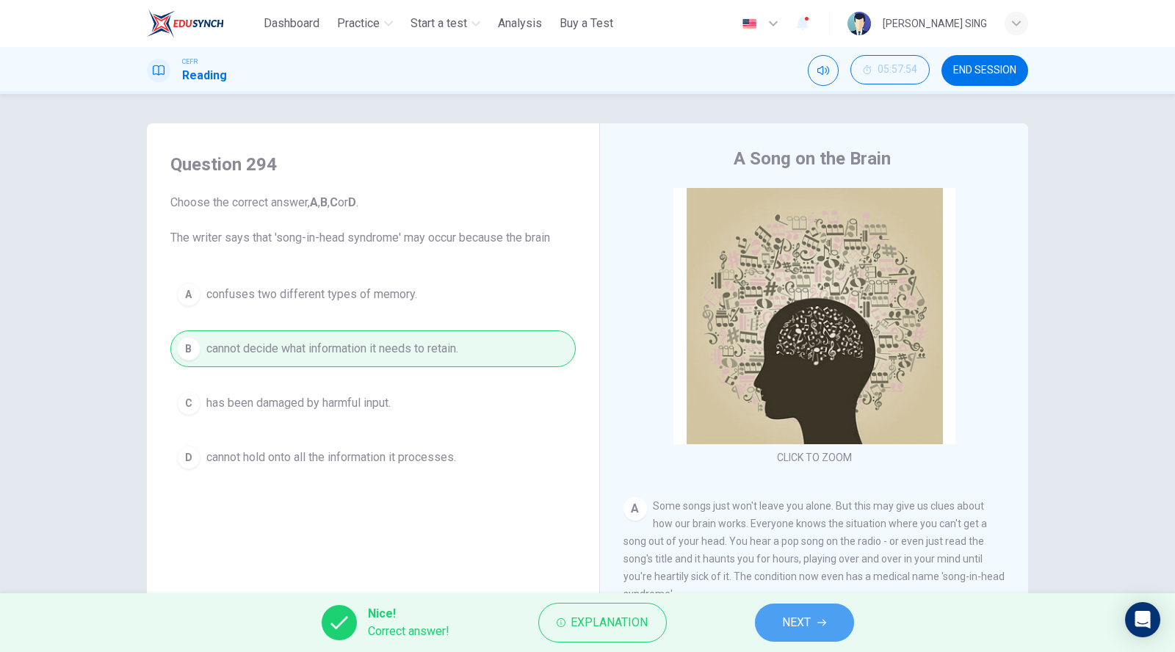
drag, startPoint x: 795, startPoint y: 623, endPoint x: 784, endPoint y: 616, distance: 13.2
click at [795, 624] on span "NEXT" at bounding box center [797, 622] width 29 height 21
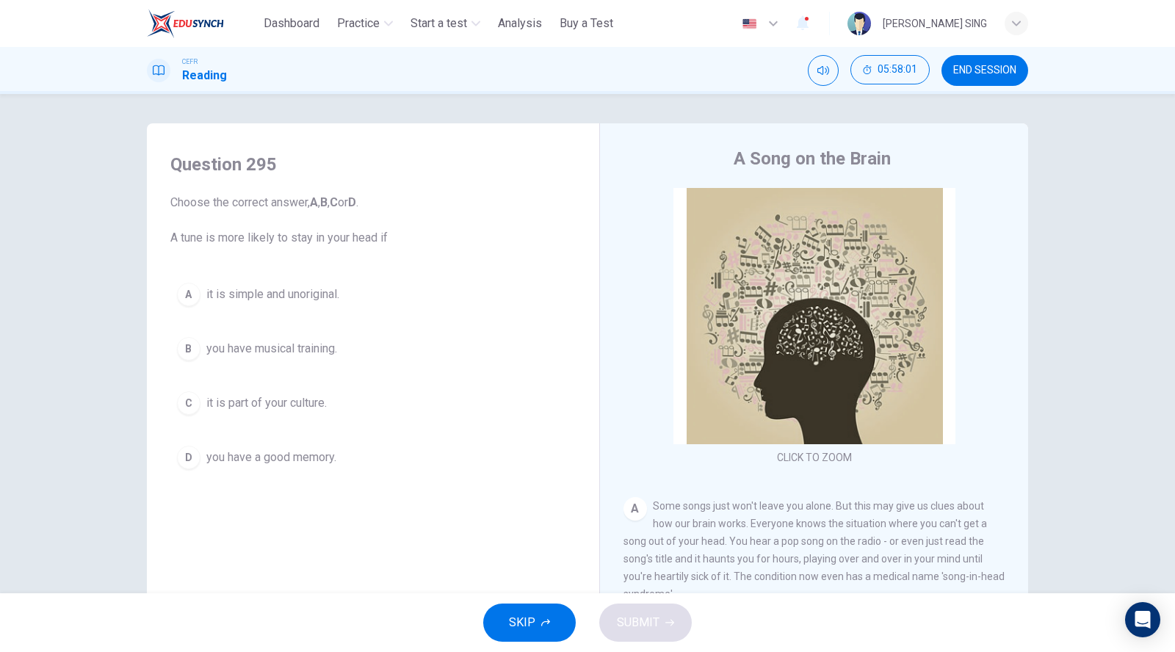
click at [326, 299] on span "it is simple and unoriginal." at bounding box center [272, 295] width 133 height 18
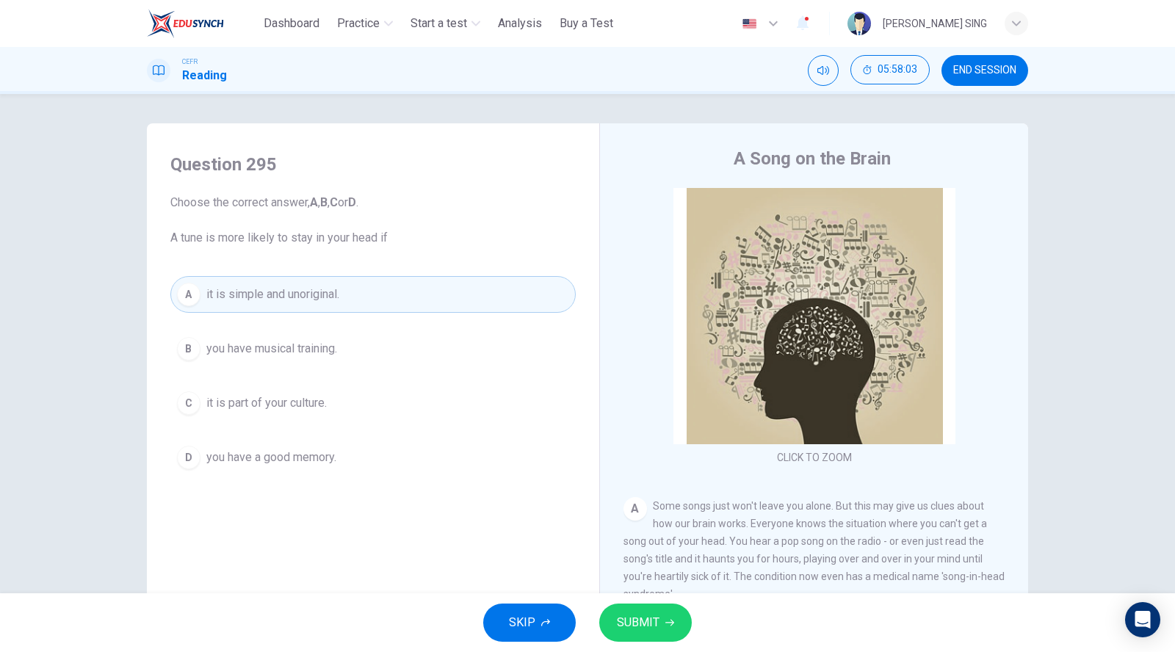
click at [640, 619] on span "SUBMIT" at bounding box center [638, 622] width 43 height 21
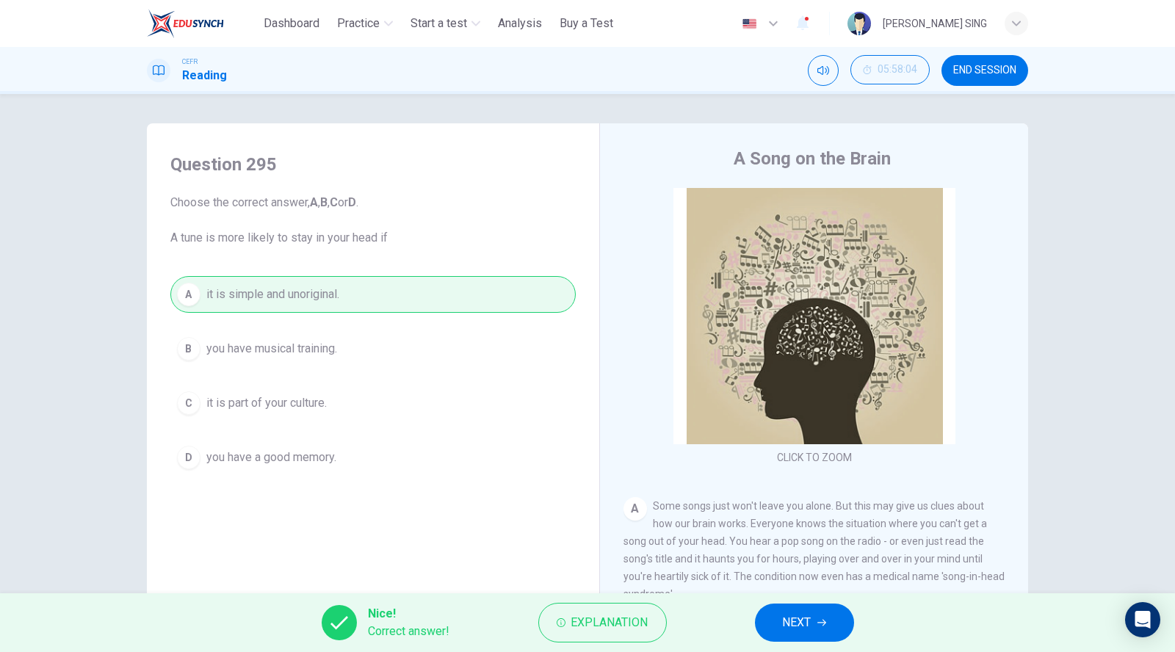
click at [784, 622] on span "NEXT" at bounding box center [797, 622] width 29 height 21
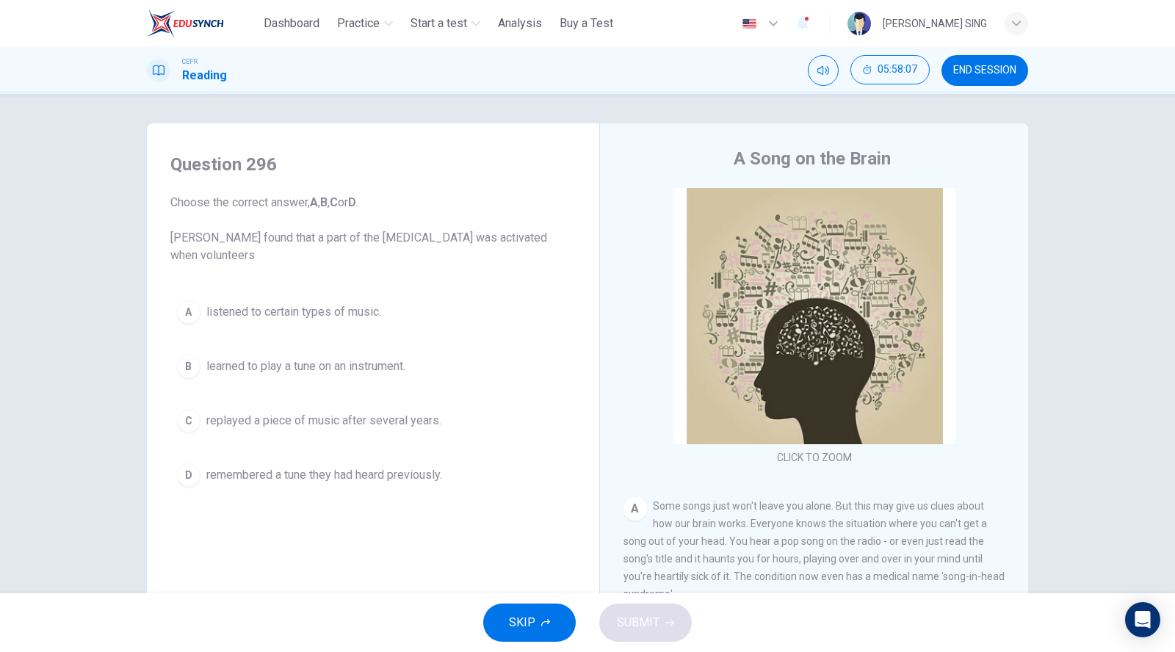
click at [389, 478] on span "remembered a tune they had heard previously." at bounding box center [324, 475] width 236 height 18
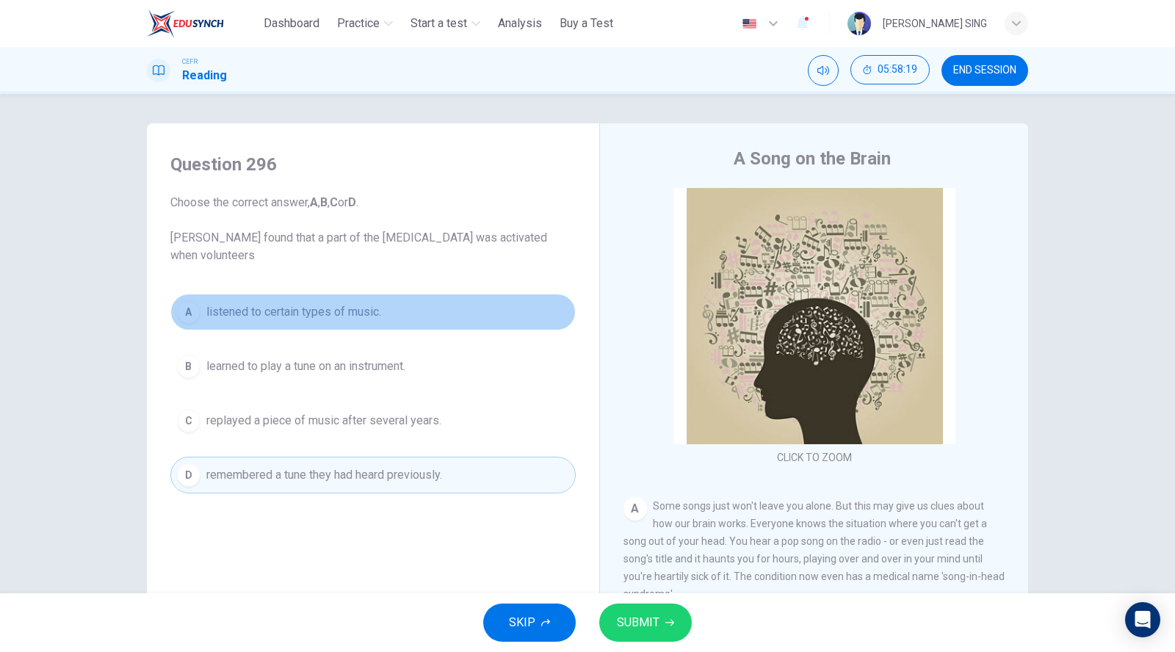
click at [330, 319] on span "listened to certain types of music." at bounding box center [293, 312] width 175 height 18
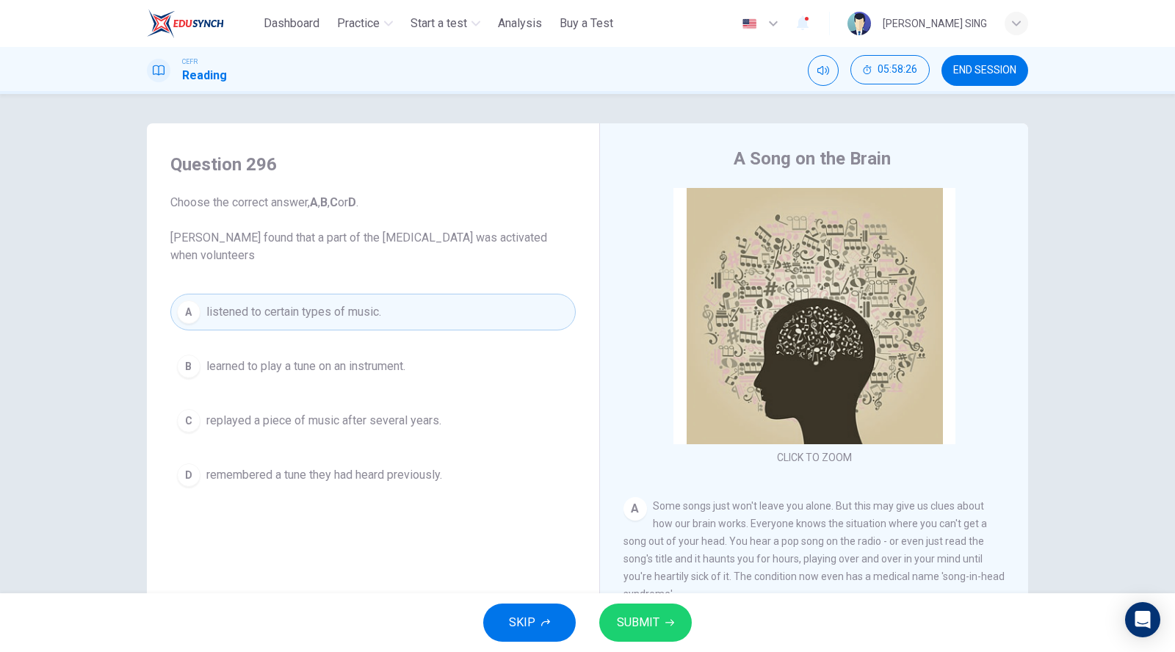
click at [352, 471] on span "remembered a tune they had heard previously." at bounding box center [324, 475] width 236 height 18
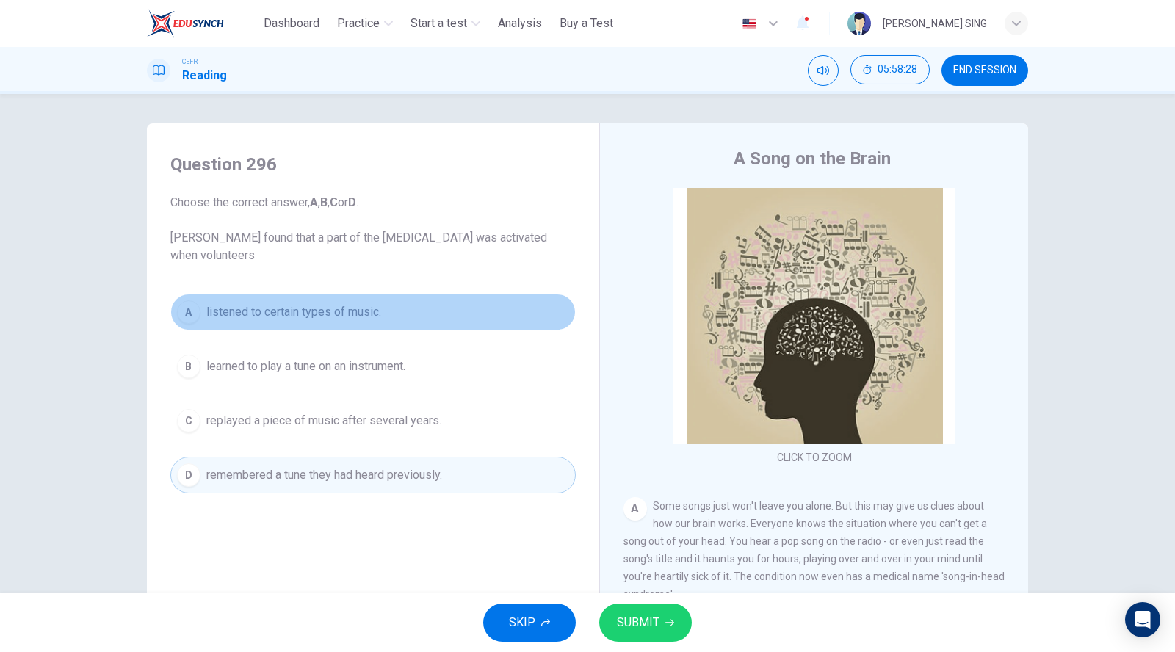
click at [345, 301] on button "A listened to certain types of music." at bounding box center [372, 312] width 405 height 37
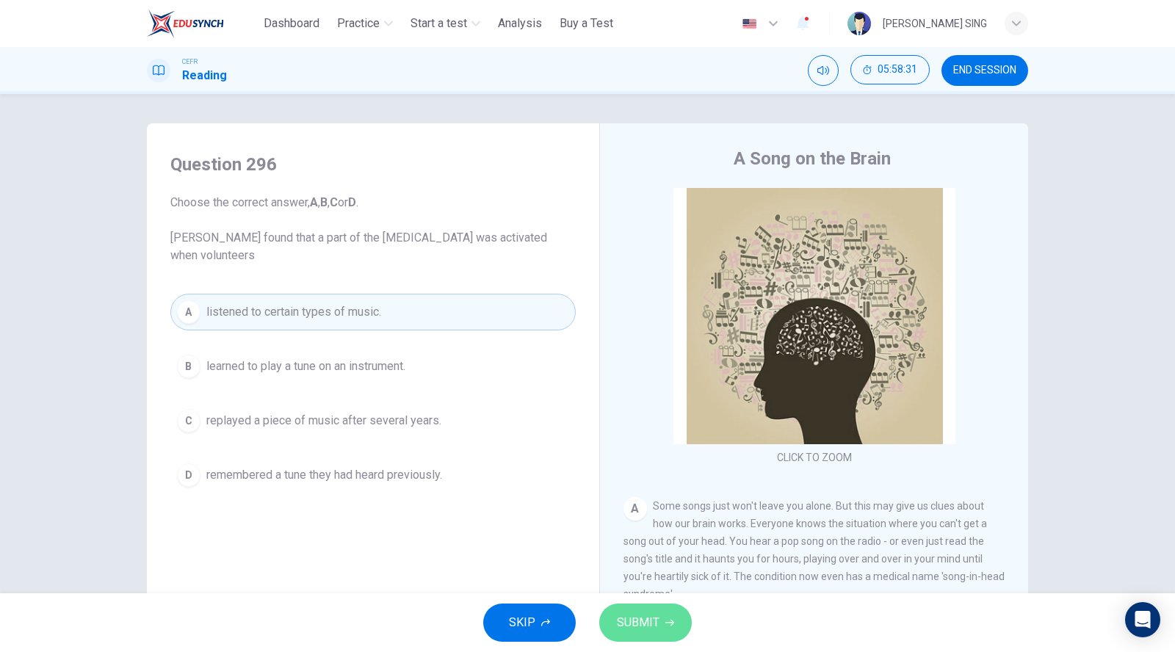
click at [650, 634] on button "SUBMIT" at bounding box center [645, 622] width 93 height 38
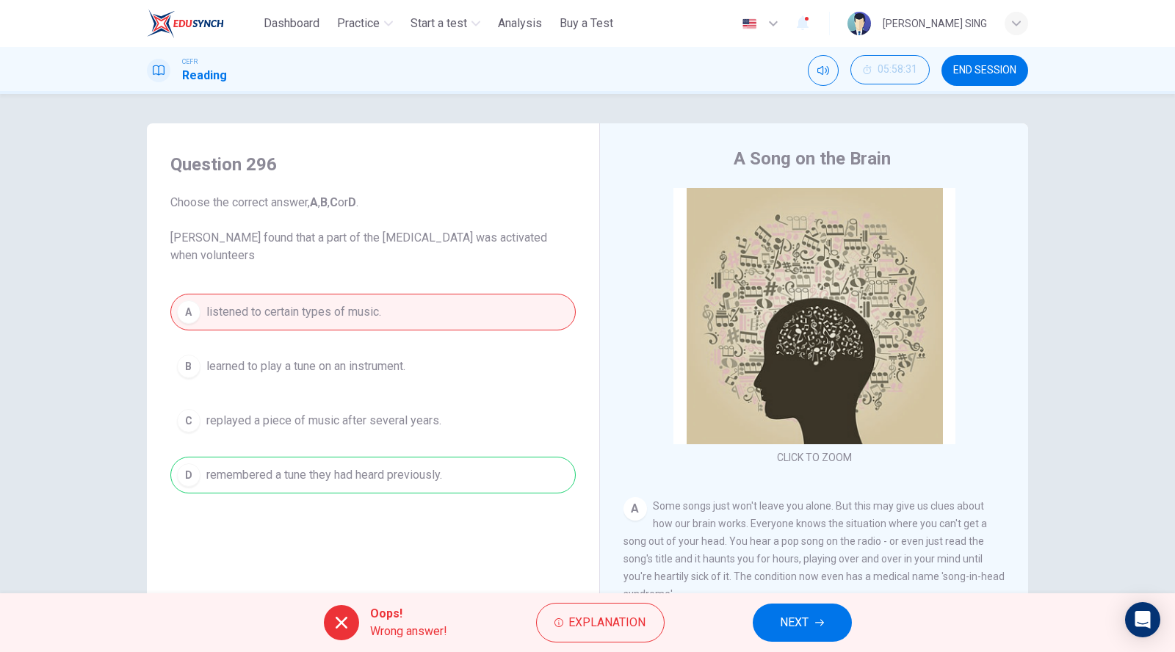
click at [806, 623] on span "NEXT" at bounding box center [794, 622] width 29 height 21
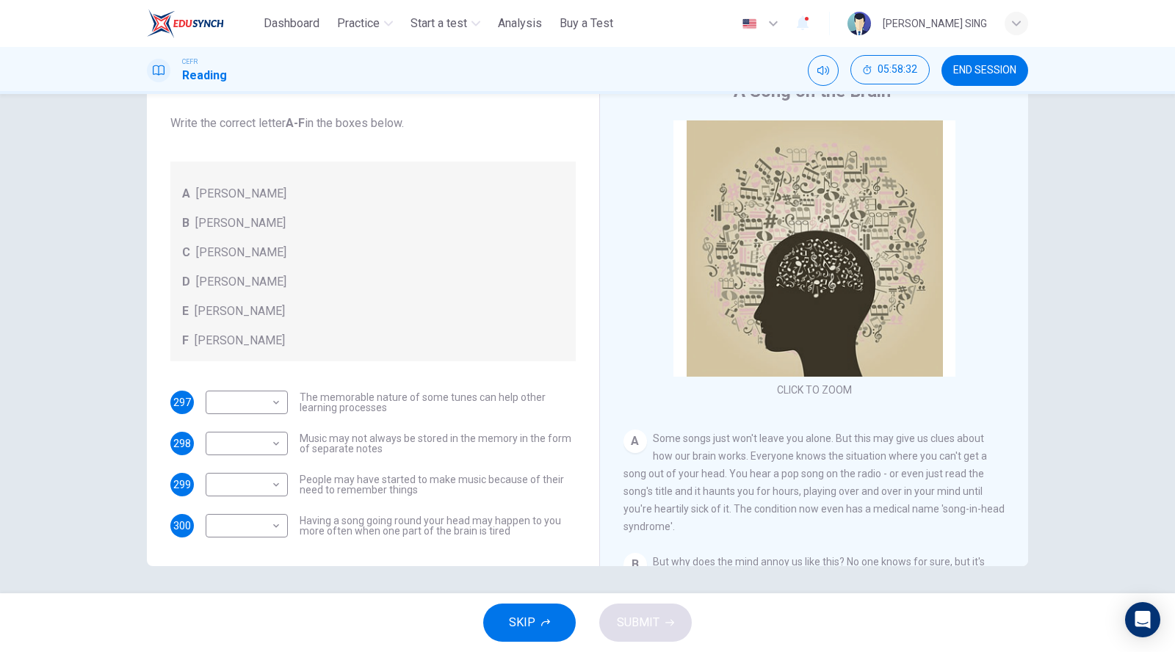
scroll to position [69, 0]
click at [251, 398] on body "This site uses cookies, as explained in our Privacy Policy . If you agree to th…" at bounding box center [587, 326] width 1175 height 652
click at [255, 433] on li "A" at bounding box center [242, 423] width 82 height 23
type input "*"
click at [253, 436] on body "This site uses cookies, as explained in our Privacy Policy . If you agree to th…" at bounding box center [587, 326] width 1175 height 652
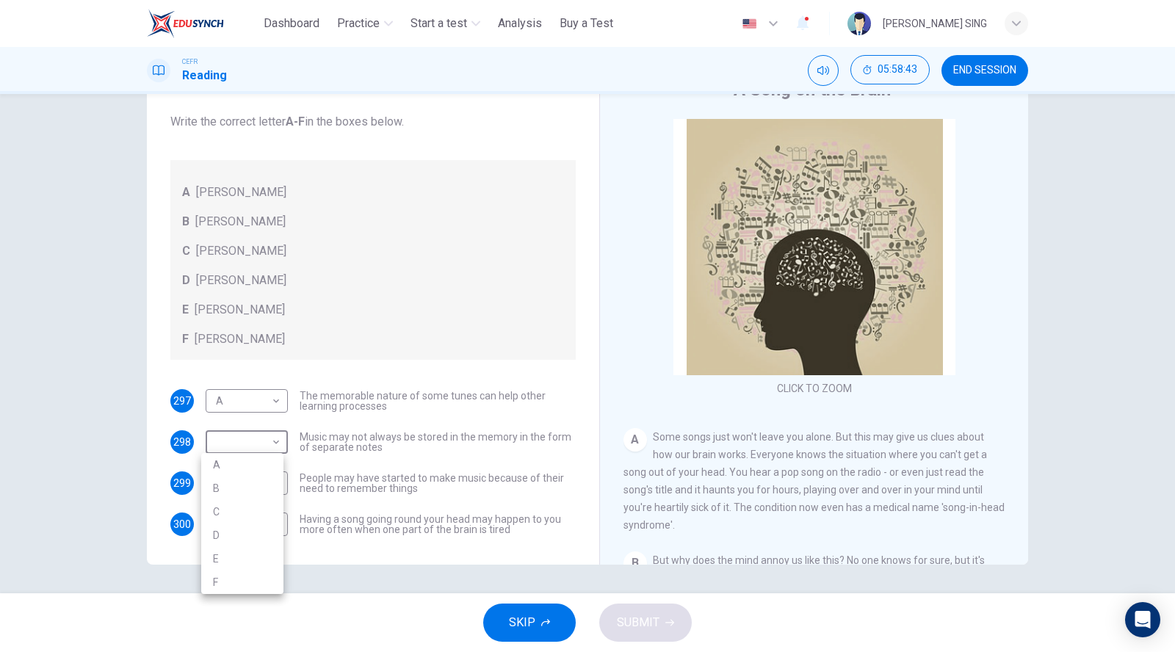
click at [247, 507] on li "C" at bounding box center [242, 511] width 82 height 23
type input "*"
click at [250, 487] on body "This site uses cookies, as explained in our Privacy Policy . If you agree to th…" at bounding box center [587, 326] width 1175 height 652
click at [252, 609] on li "E" at bounding box center [242, 598] width 82 height 23
type input "*"
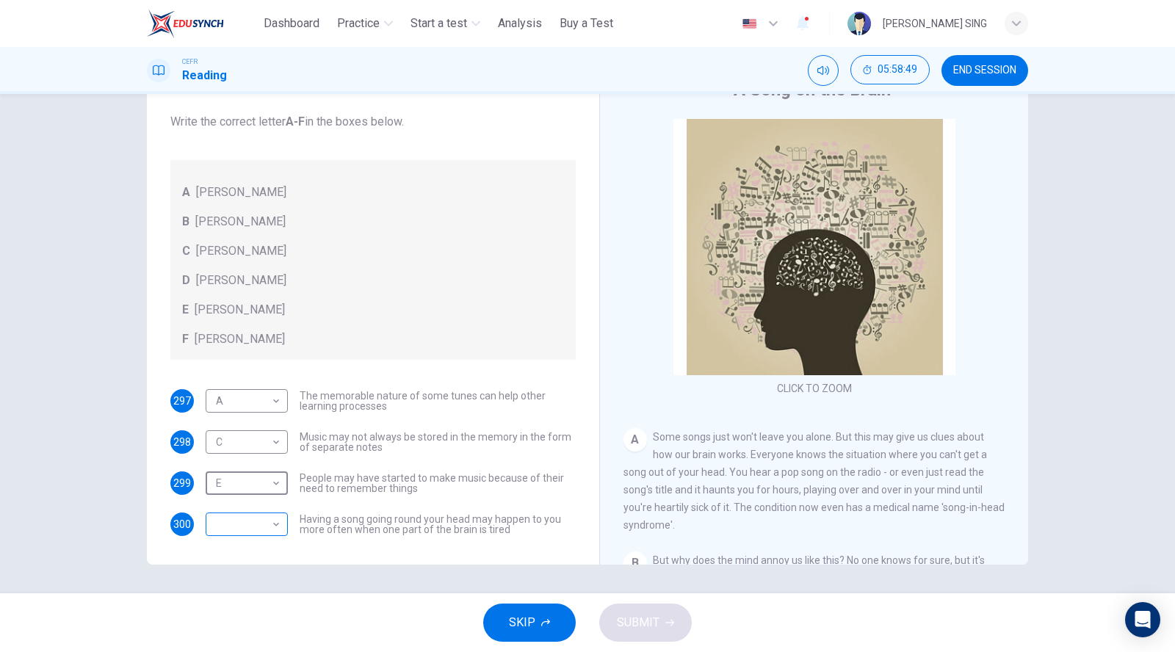
click at [256, 519] on body "This site uses cookies, as explained in our Privacy Policy . If you agree to th…" at bounding box center [587, 326] width 1175 height 652
click at [250, 610] on li "E" at bounding box center [242, 604] width 82 height 23
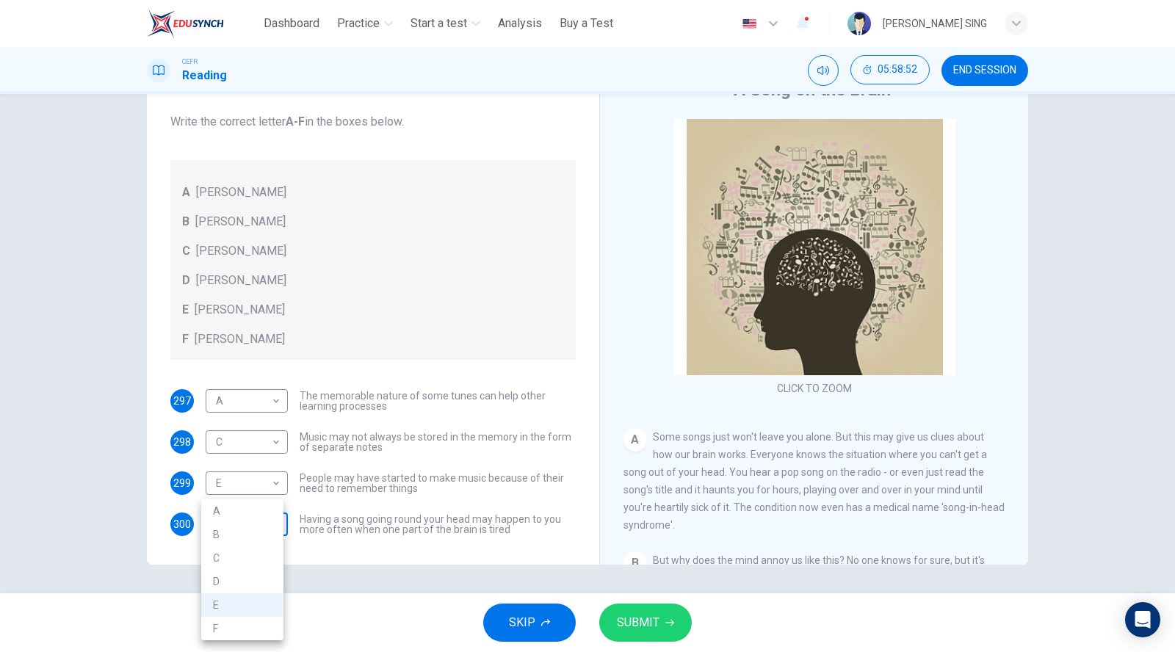
click at [264, 521] on body "This site uses cookies, as explained in our Privacy Policy . If you agree to th…" at bounding box center [587, 326] width 1175 height 652
click at [246, 620] on li "F" at bounding box center [242, 628] width 82 height 23
type input "*"
click at [649, 611] on button "SUBMIT" at bounding box center [645, 622] width 93 height 38
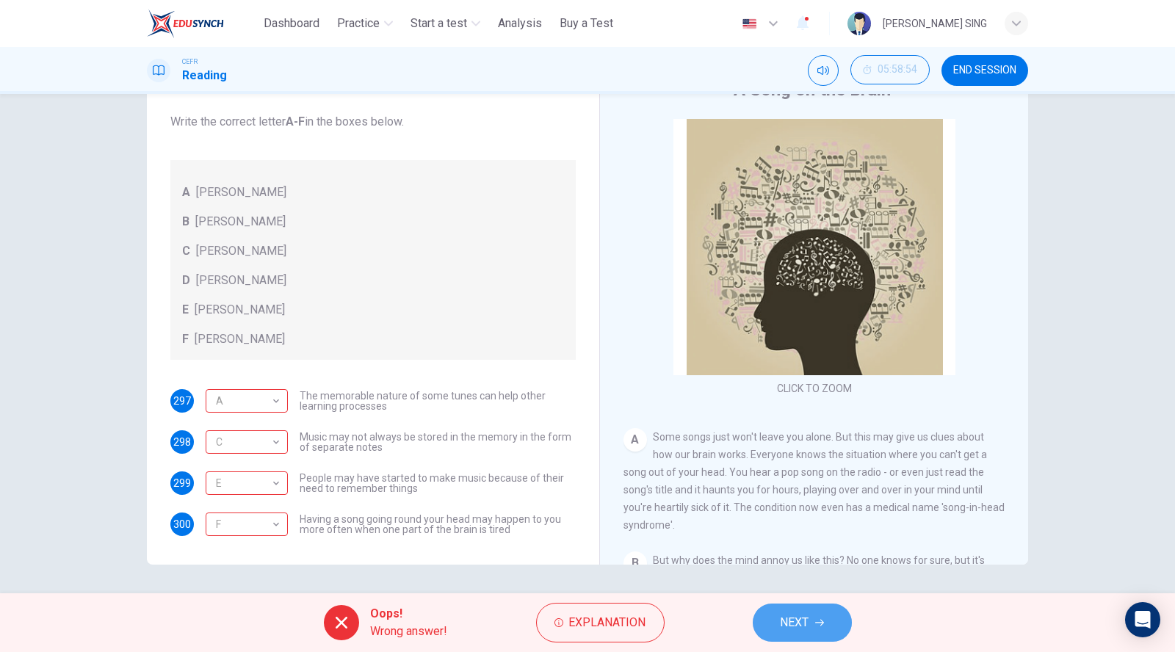
drag, startPoint x: 811, startPoint y: 616, endPoint x: 1072, endPoint y: 588, distance: 262.1
click at [815, 615] on button "NEXT" at bounding box center [802, 622] width 99 height 38
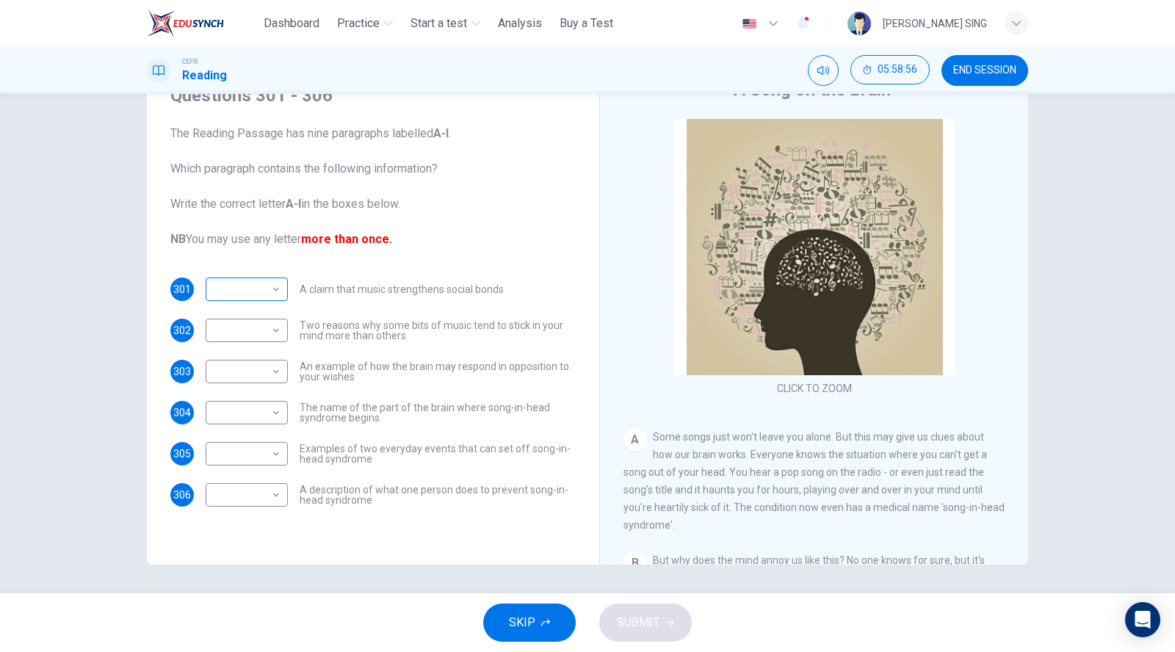
click at [249, 287] on body "This site uses cookies, as explained in our Privacy Policy . If you agree to th…" at bounding box center [587, 326] width 1175 height 652
click at [251, 411] on li "E" at bounding box center [242, 405] width 82 height 23
type input "*"
click at [264, 333] on body "This site uses cookies, as explained in our Privacy Policy . If you agree to th…" at bounding box center [587, 326] width 1175 height 652
click at [272, 352] on li "A" at bounding box center [242, 352] width 82 height 23
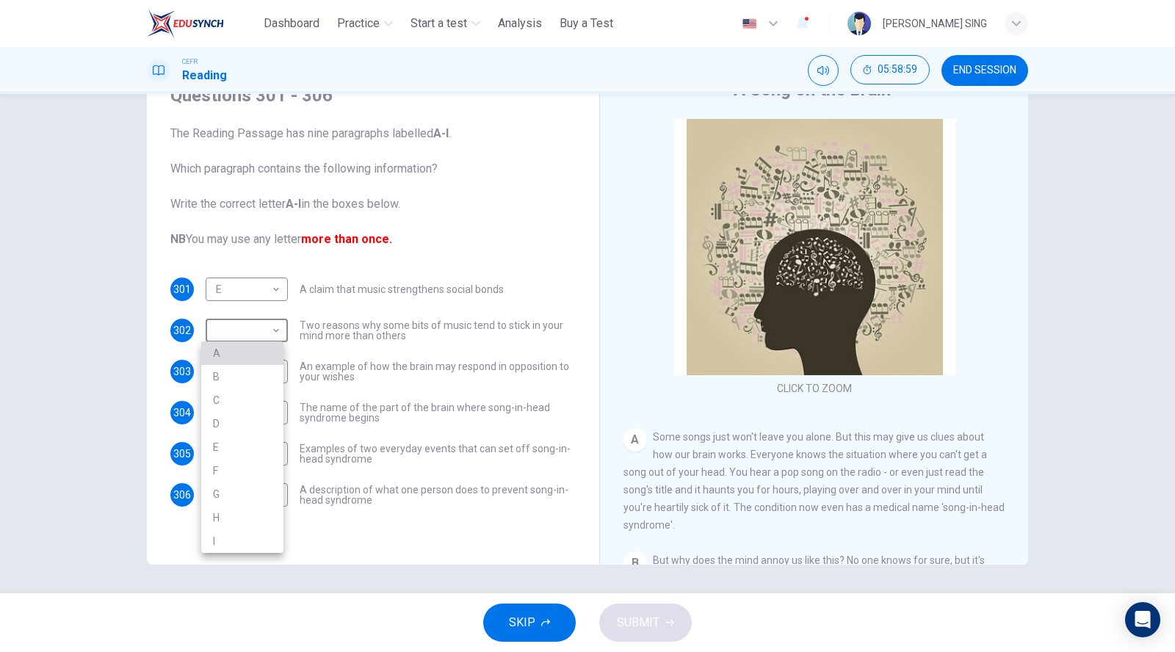
type input "*"
click at [268, 366] on body "This site uses cookies, as explained in our Privacy Policy . If you agree to th…" at bounding box center [587, 326] width 1175 height 652
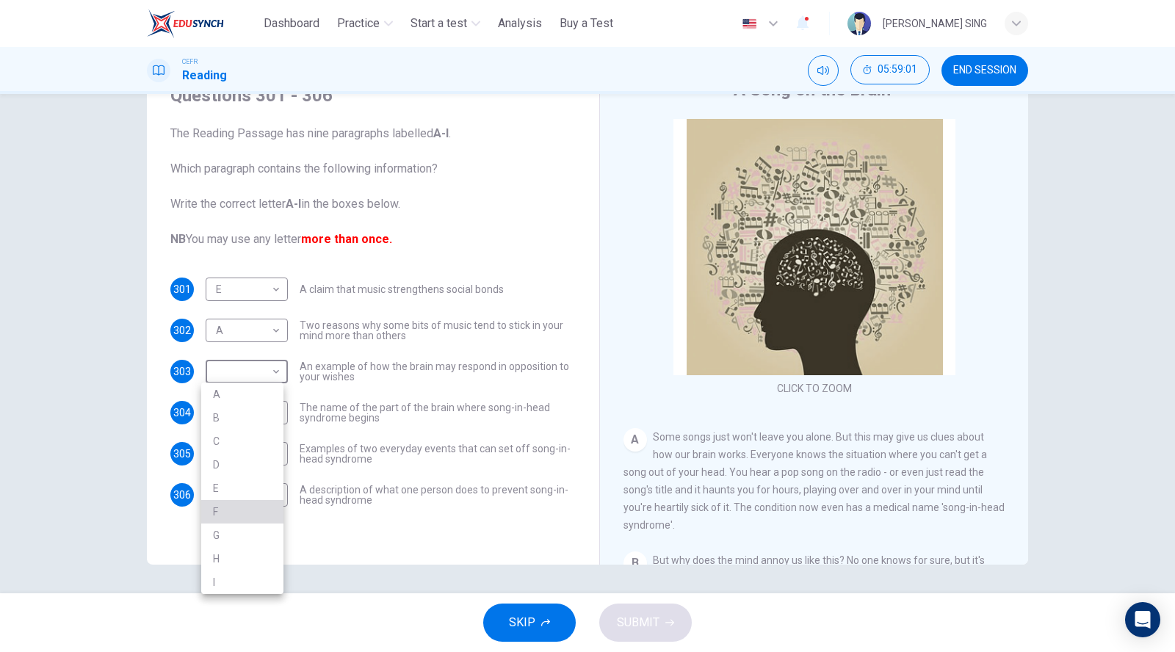
drag, startPoint x: 244, startPoint y: 503, endPoint x: 265, endPoint y: 464, distance: 44.0
click at [245, 504] on li "F" at bounding box center [242, 511] width 82 height 23
type input "*"
click at [262, 415] on body "This site uses cookies, as explained in our Privacy Policy . If you agree to th…" at bounding box center [587, 326] width 1175 height 652
click at [235, 565] on li "G" at bounding box center [242, 576] width 82 height 23
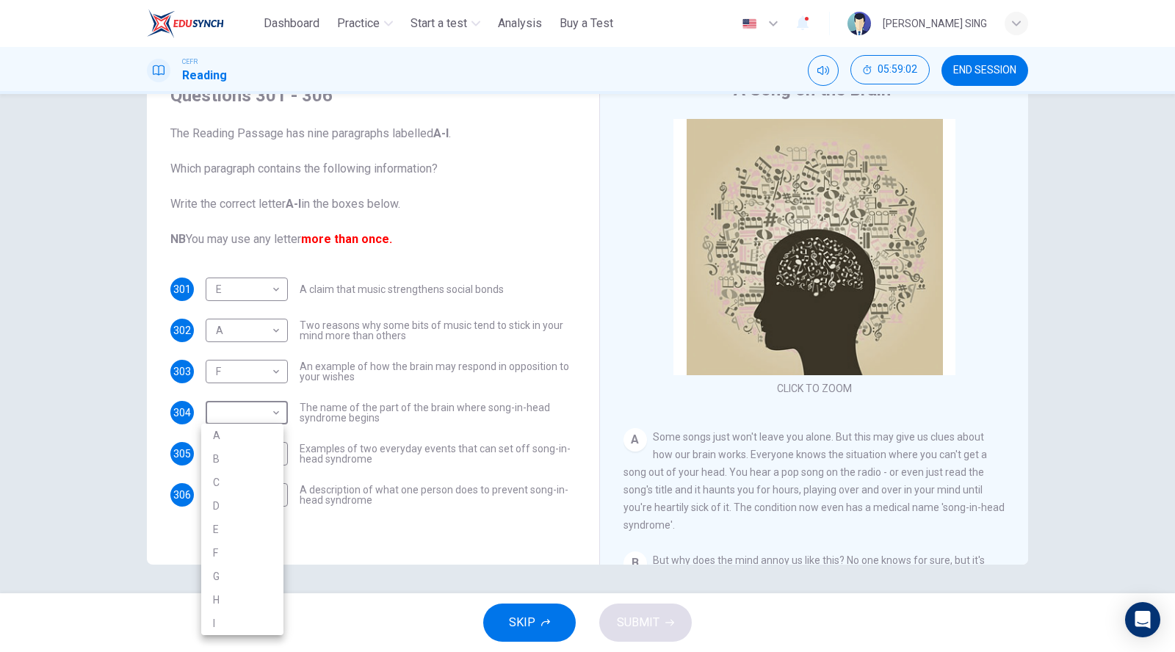
type input "*"
click at [266, 454] on body "This site uses cookies, as explained in our Privacy Policy . If you agree to th…" at bounding box center [587, 326] width 1175 height 652
click at [244, 608] on li "H" at bounding box center [242, 604] width 82 height 23
type input "*"
click at [258, 492] on body "This site uses cookies, as explained in our Privacy Policy . If you agree to th…" at bounding box center [587, 326] width 1175 height 652
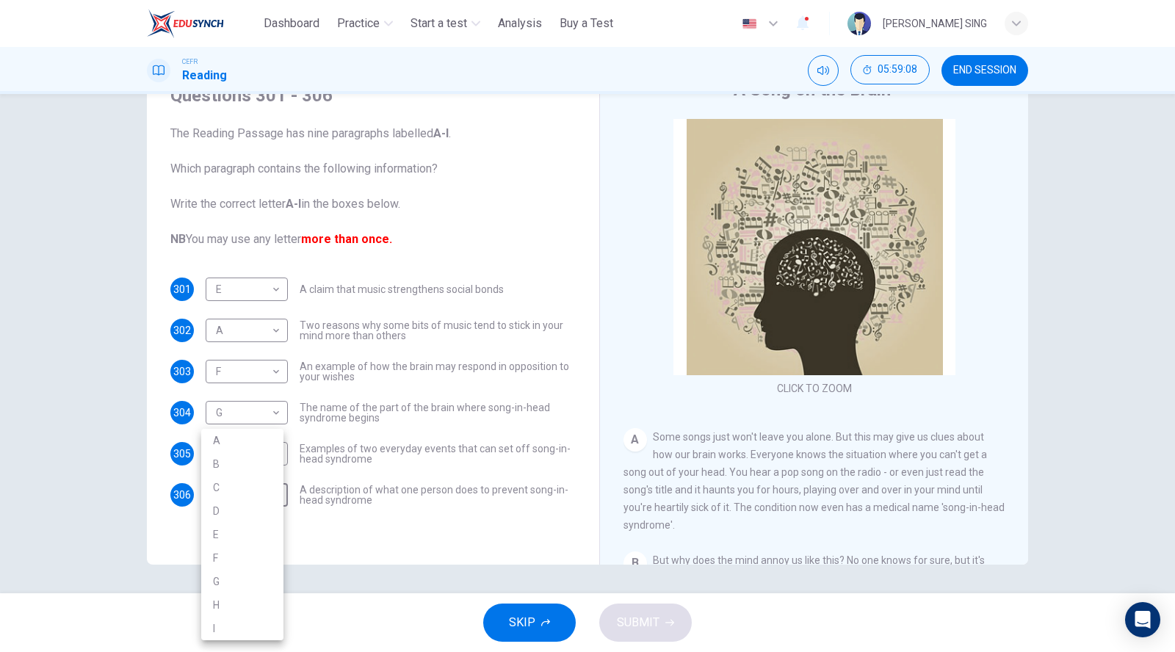
click at [269, 535] on li "E" at bounding box center [242, 534] width 82 height 23
type input "*"
click at [642, 620] on span "SUBMIT" at bounding box center [638, 622] width 43 height 21
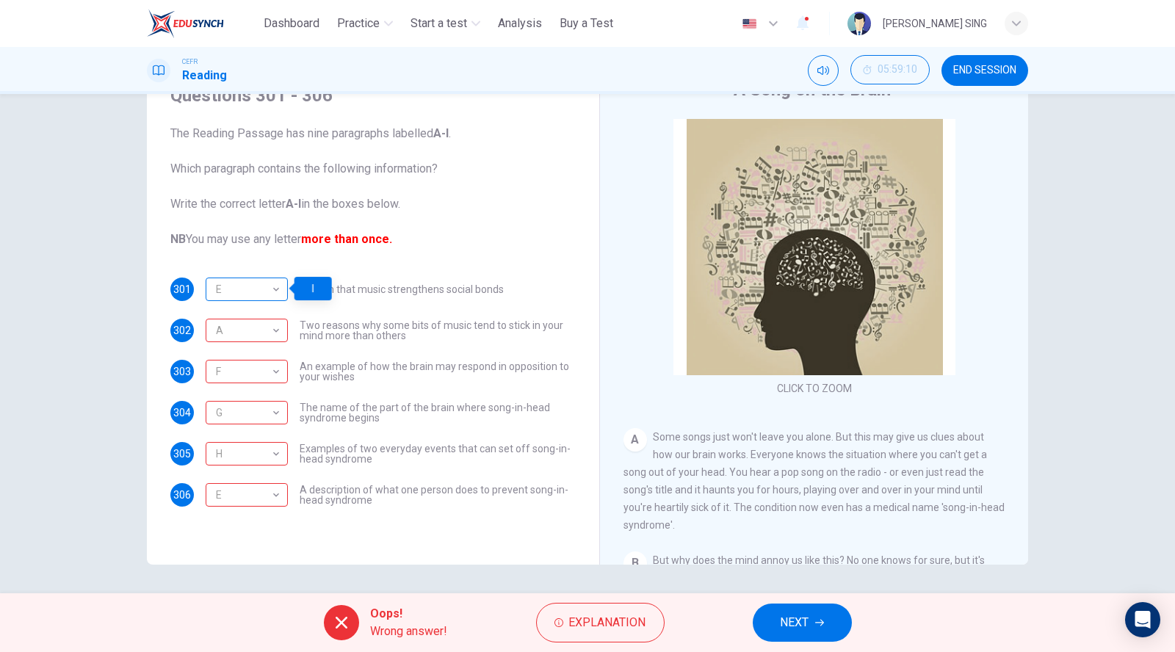
click at [250, 286] on div "E" at bounding box center [244, 290] width 77 height 42
click at [267, 284] on div "E" at bounding box center [244, 290] width 77 height 42
click at [270, 291] on div "E" at bounding box center [244, 290] width 77 height 42
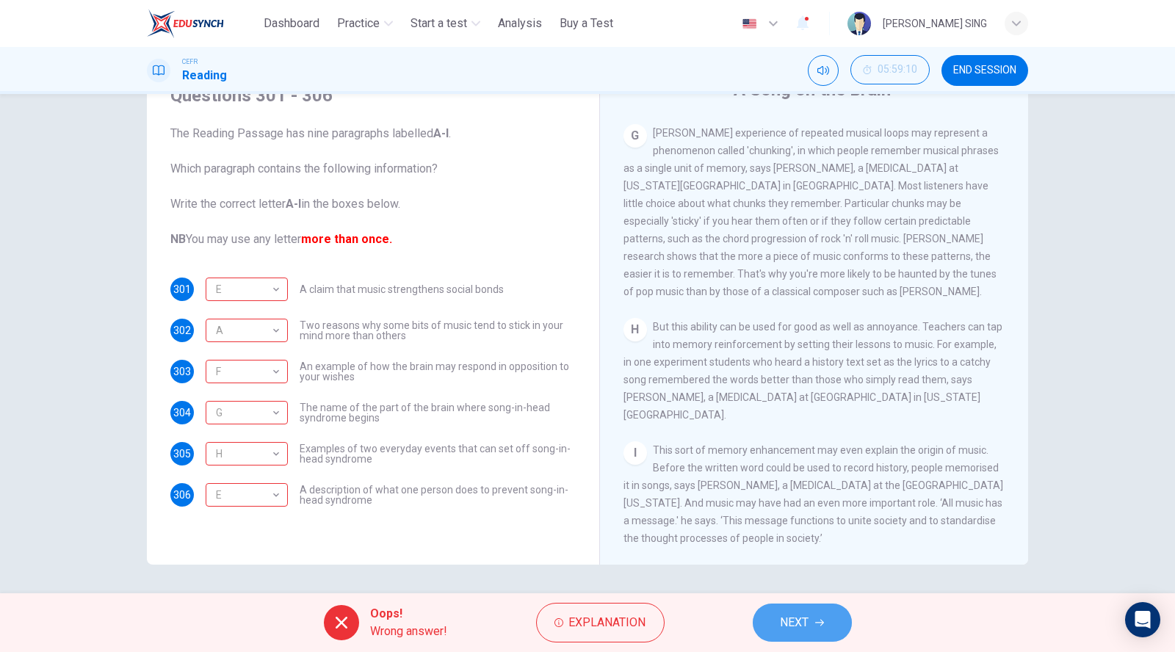
click at [798, 614] on span "NEXT" at bounding box center [794, 622] width 29 height 21
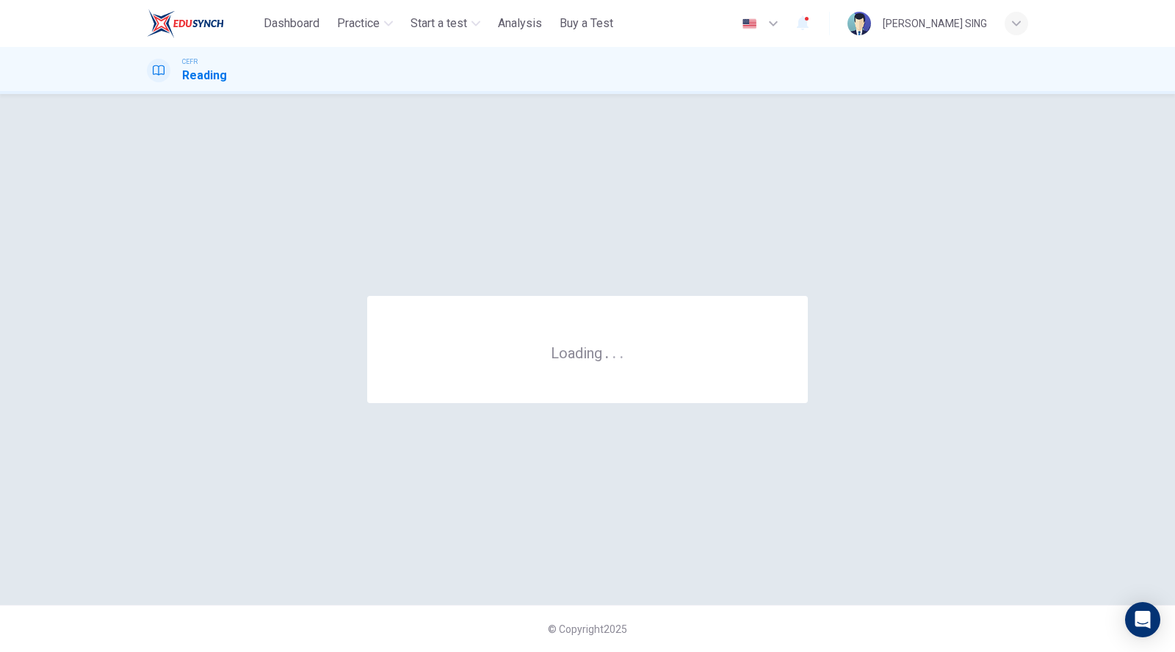
scroll to position [0, 0]
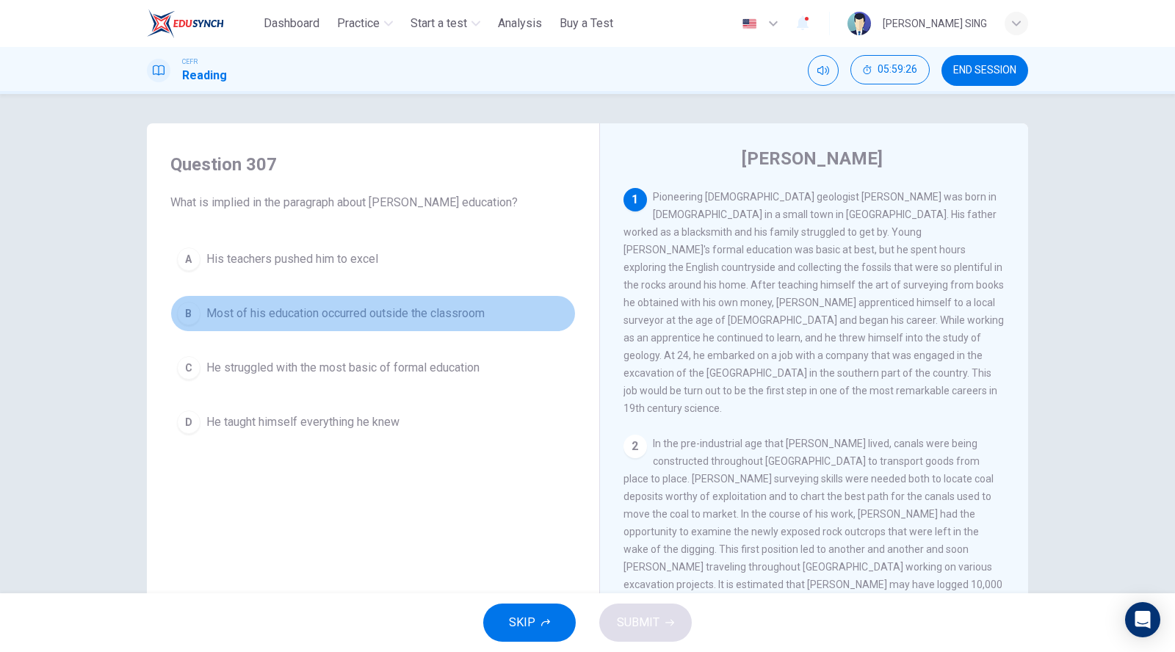
click at [272, 296] on button "B Most of his education occurred outside the classroom" at bounding box center [372, 313] width 405 height 37
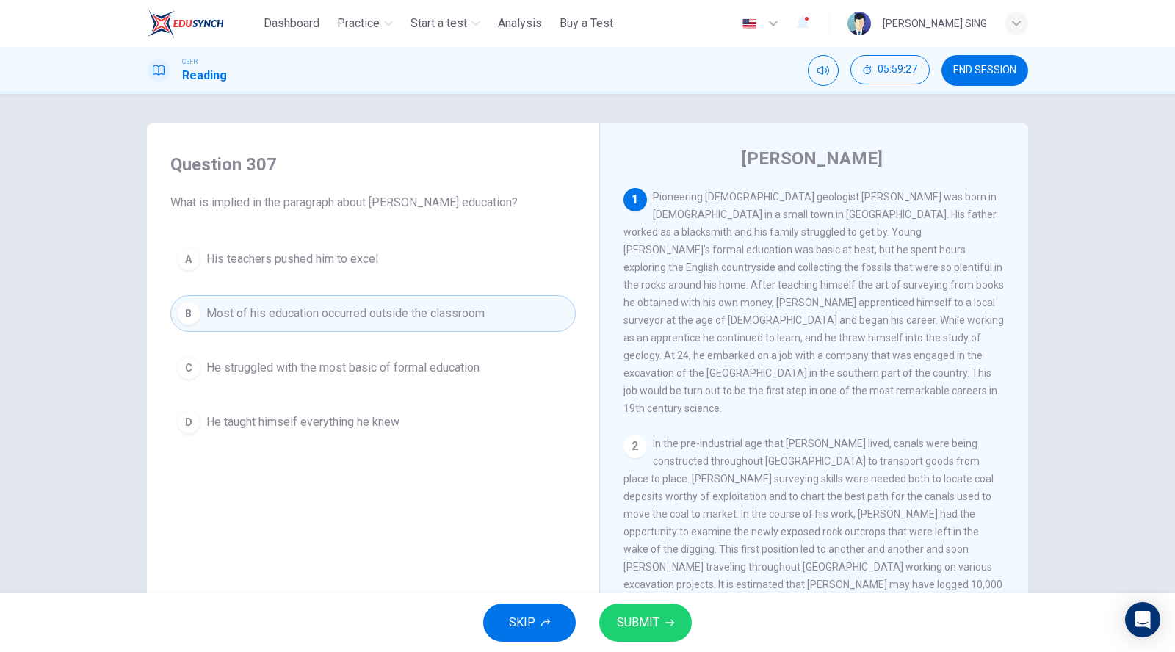
click at [628, 611] on button "SUBMIT" at bounding box center [645, 622] width 93 height 38
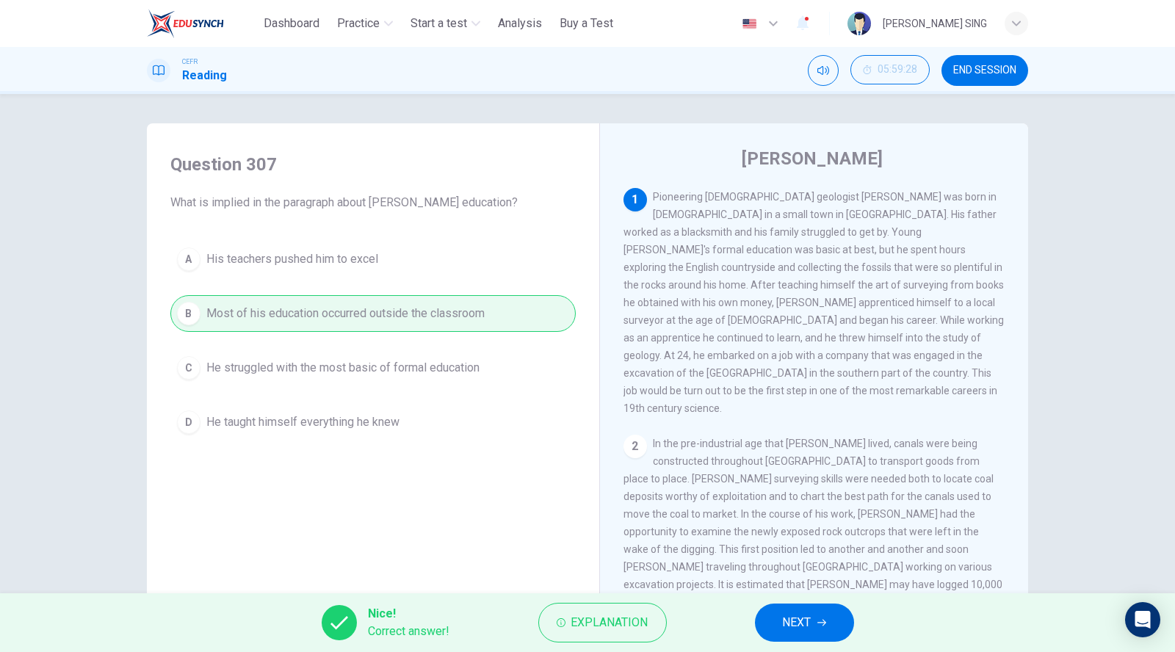
click at [800, 616] on span "NEXT" at bounding box center [797, 622] width 29 height 21
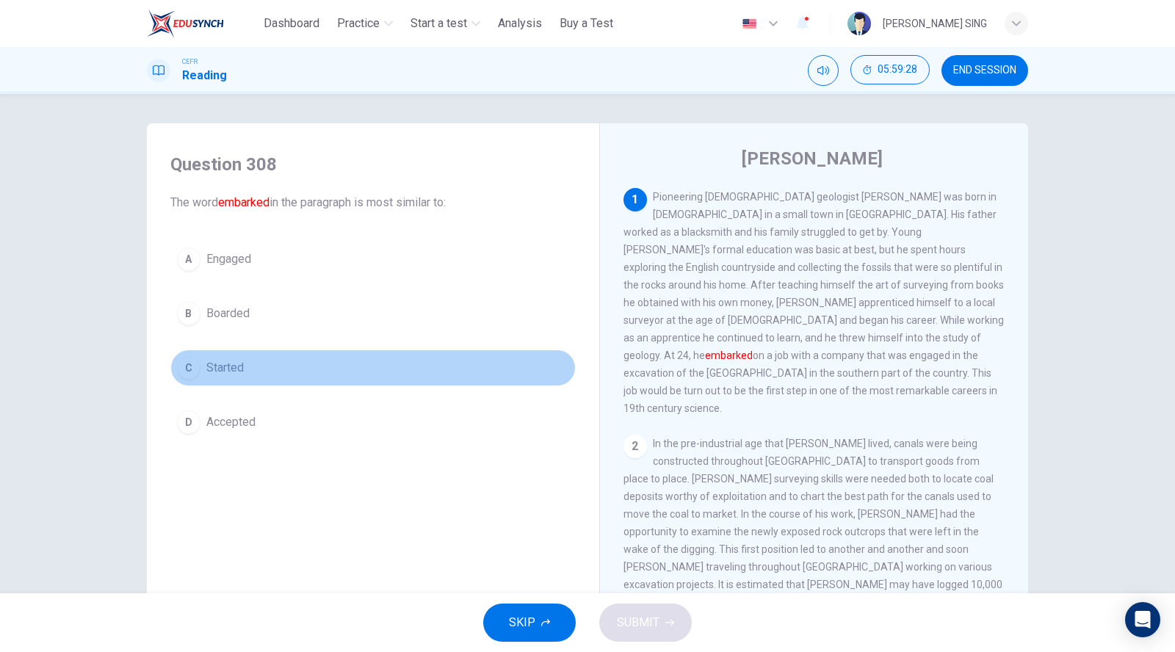
click at [240, 372] on button "C Started" at bounding box center [372, 367] width 405 height 37
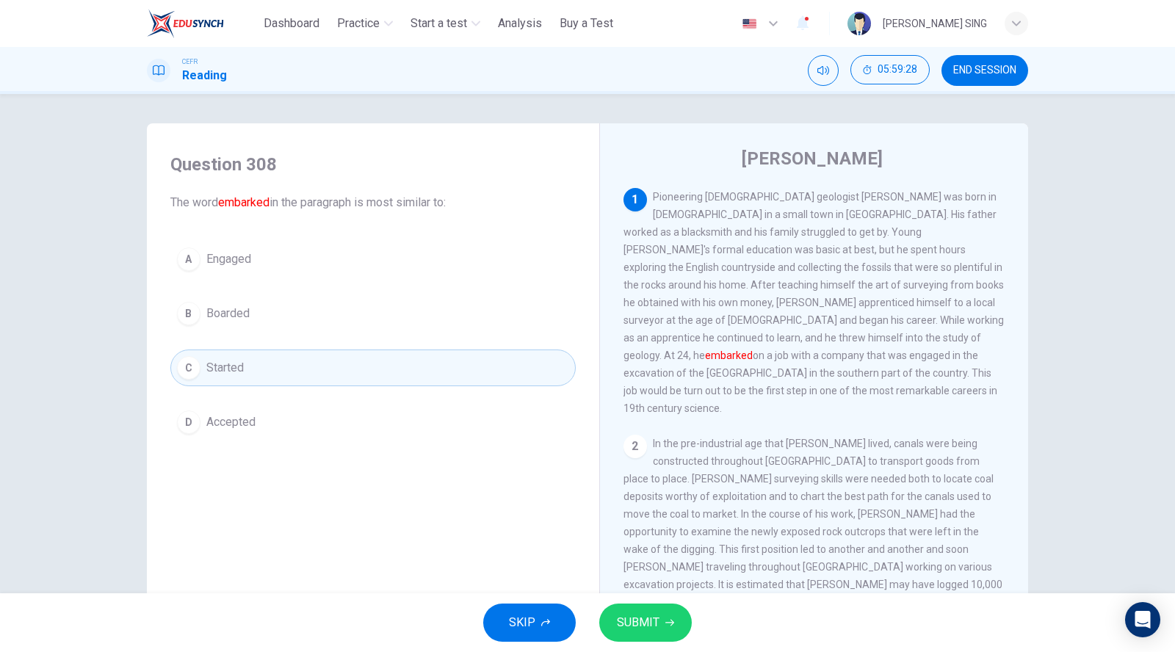
click at [679, 626] on button "SUBMIT" at bounding box center [645, 622] width 93 height 38
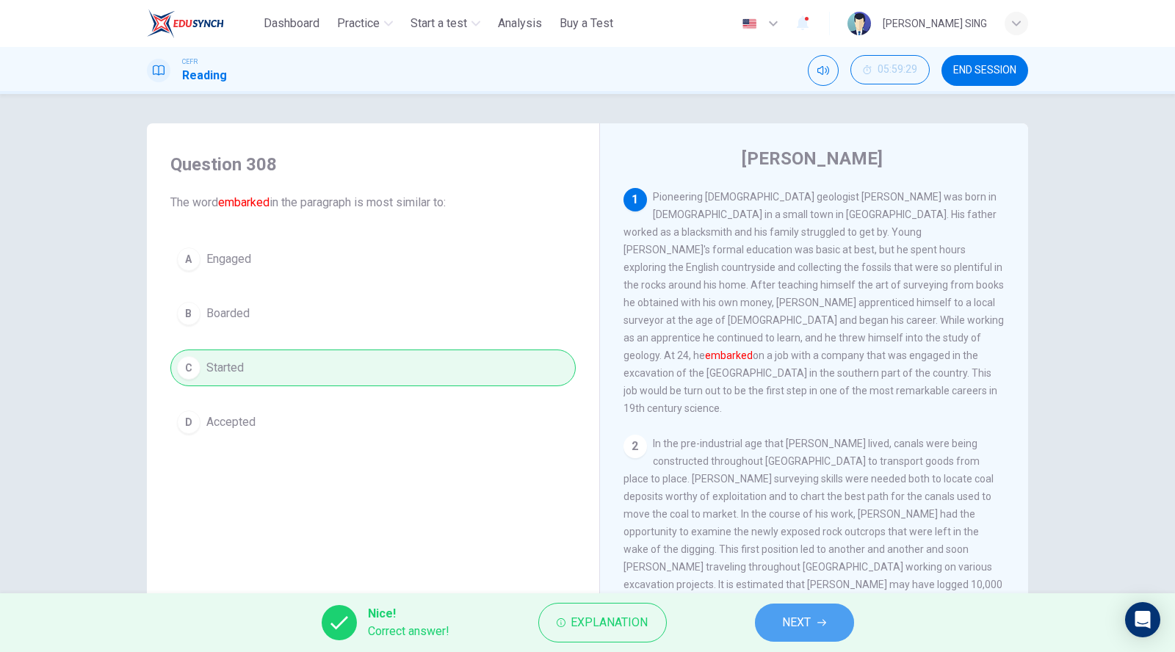
click at [807, 622] on span "NEXT" at bounding box center [797, 622] width 29 height 21
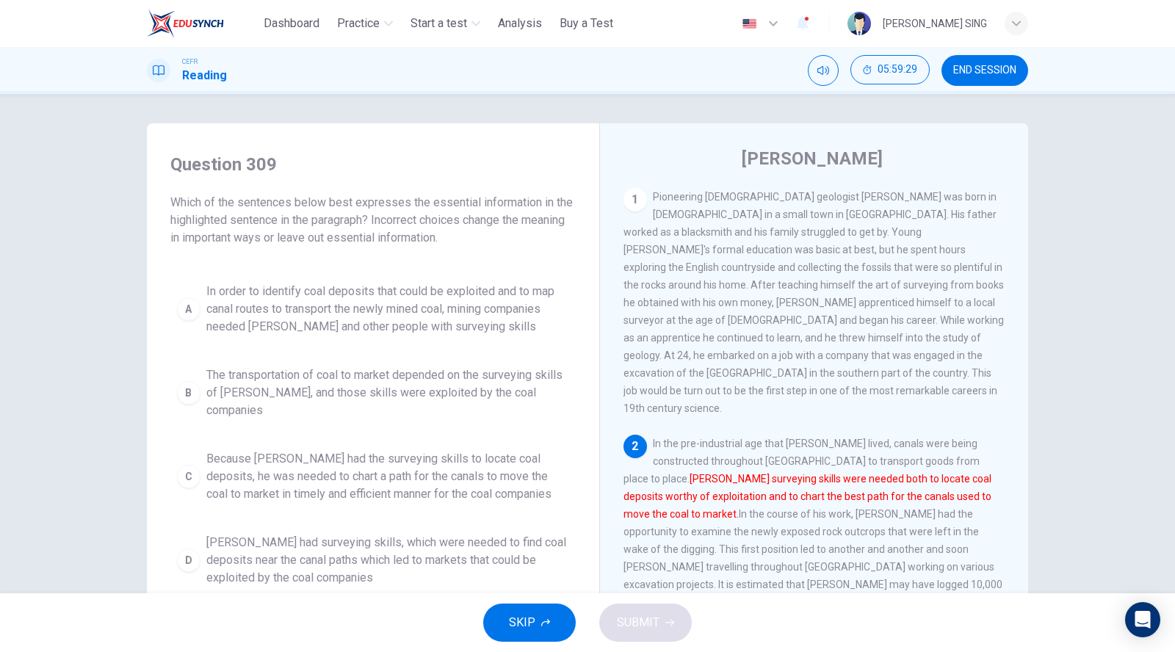
click at [210, 302] on span "In order to identify coal deposits that could be exploited and to map canal rou…" at bounding box center [387, 309] width 363 height 53
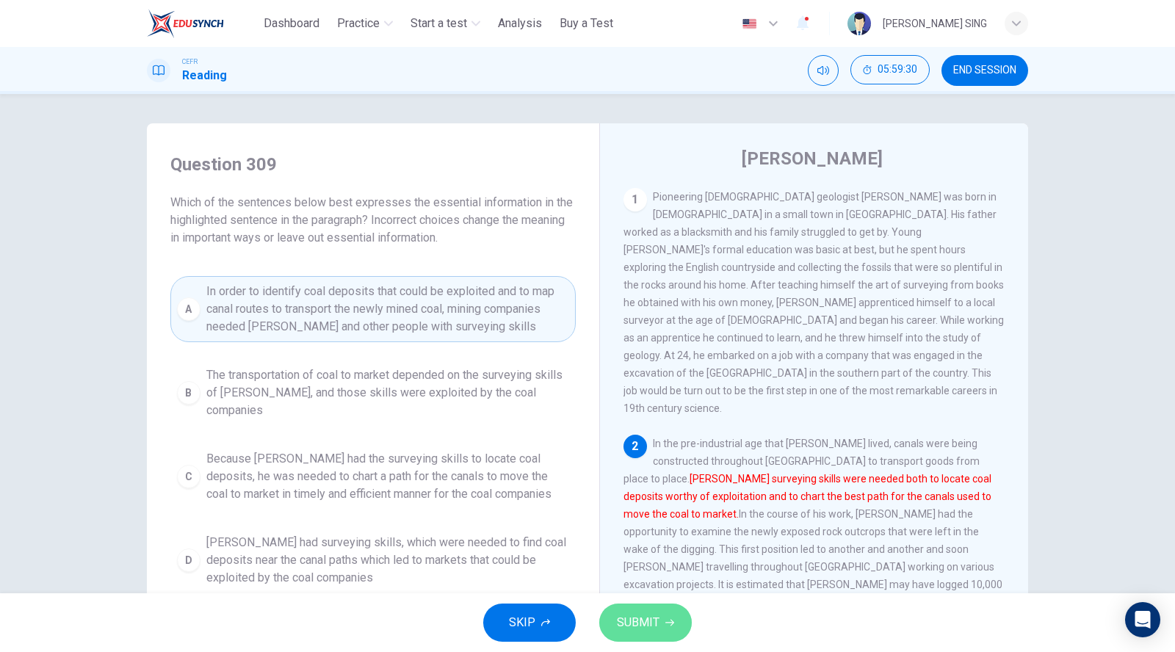
click at [642, 614] on span "SUBMIT" at bounding box center [638, 622] width 43 height 21
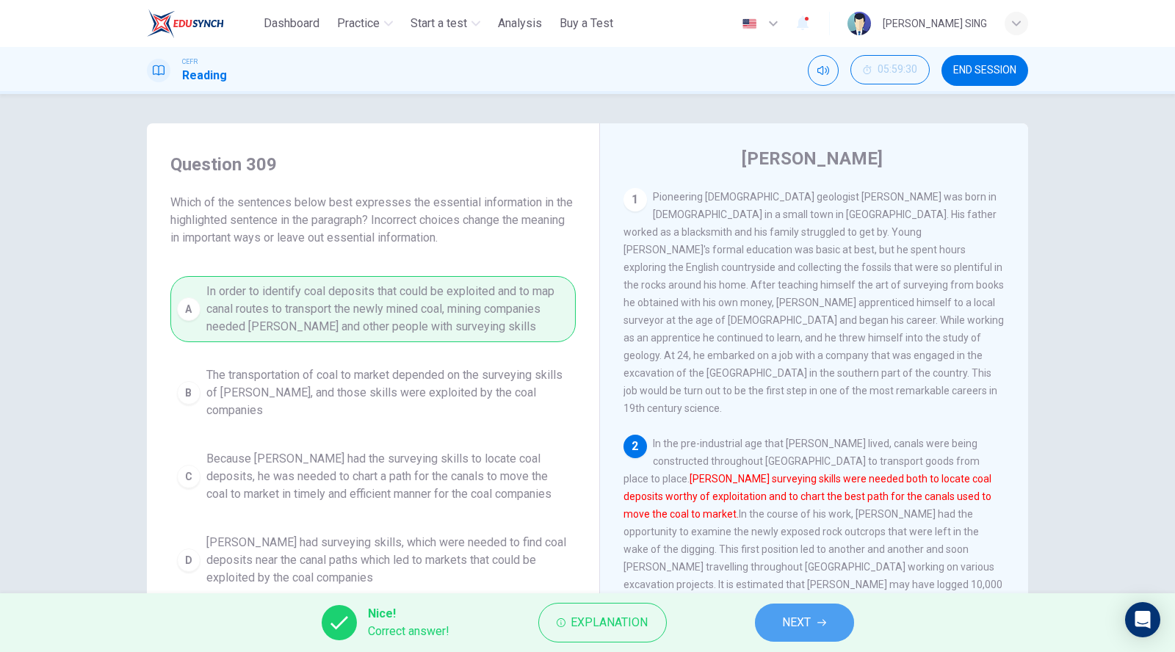
click at [803, 623] on span "NEXT" at bounding box center [797, 622] width 29 height 21
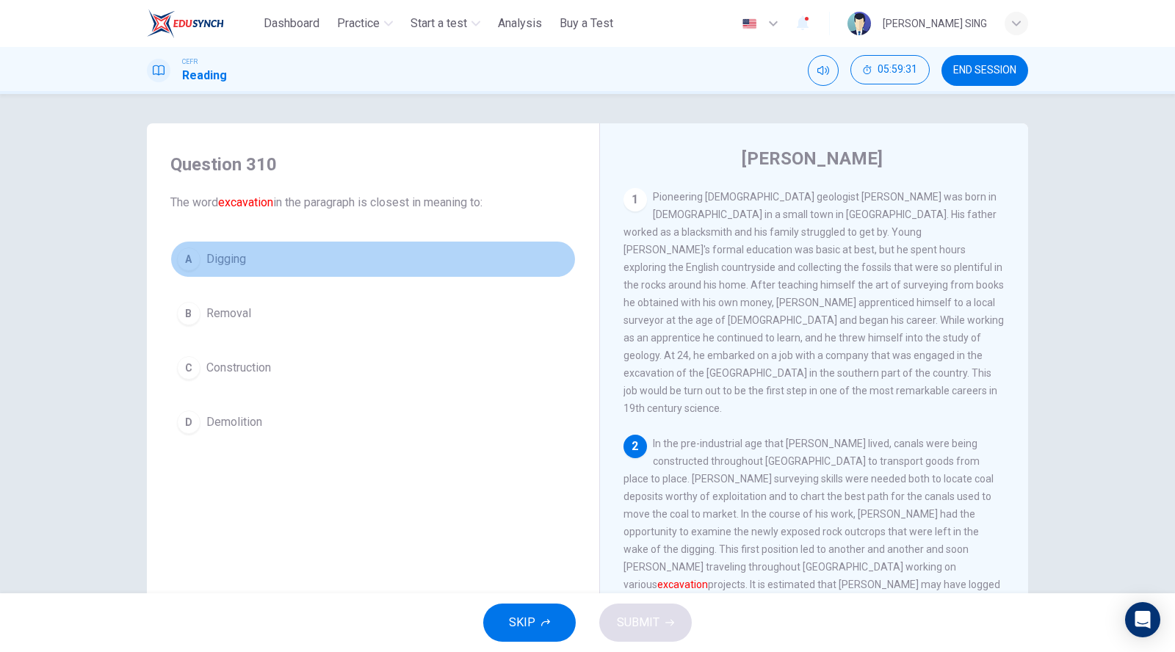
drag, startPoint x: 223, startPoint y: 259, endPoint x: 268, endPoint y: 275, distance: 47.6
click at [223, 260] on span "Digging" at bounding box center [226, 259] width 40 height 18
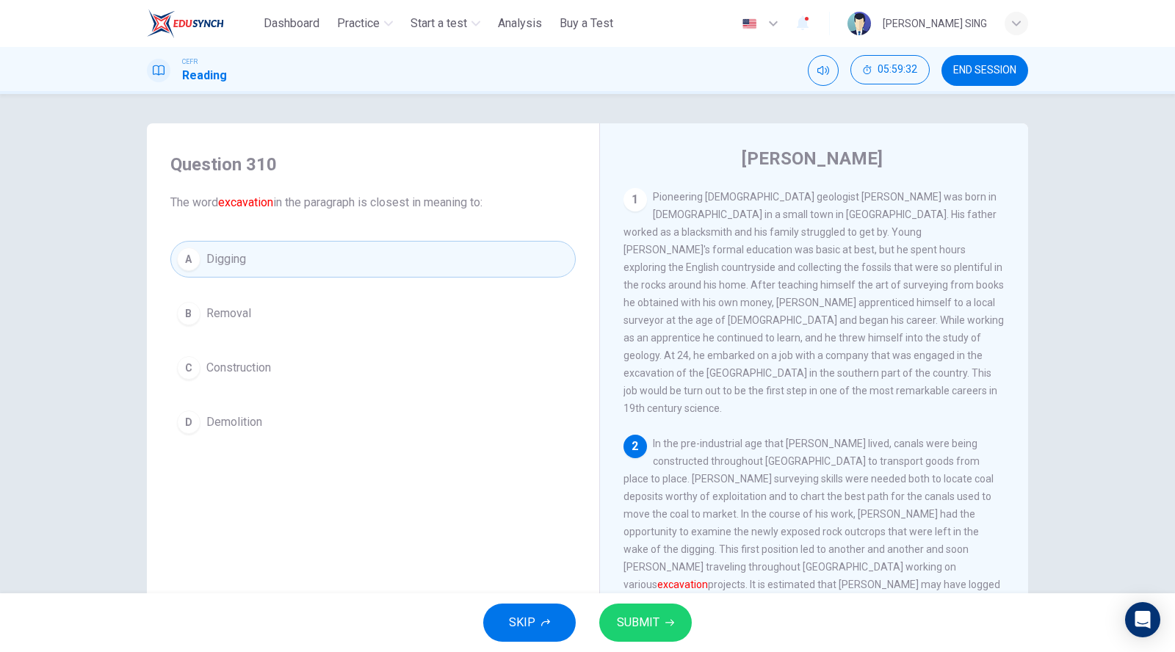
drag, startPoint x: 642, startPoint y: 618, endPoint x: 652, endPoint y: 548, distance: 71.1
click at [644, 619] on span "SUBMIT" at bounding box center [638, 622] width 43 height 21
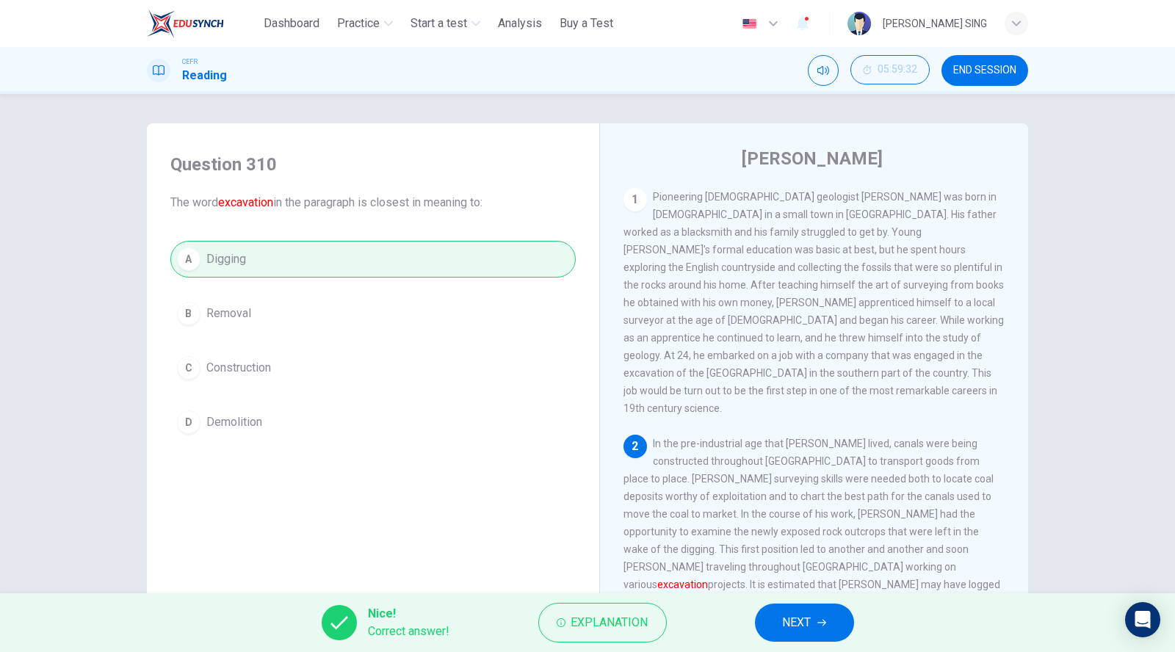
click at [230, 302] on div "A Digging B Removal C Construction D Demolition" at bounding box center [372, 341] width 405 height 200
click at [851, 626] on button "NEXT" at bounding box center [804, 622] width 99 height 38
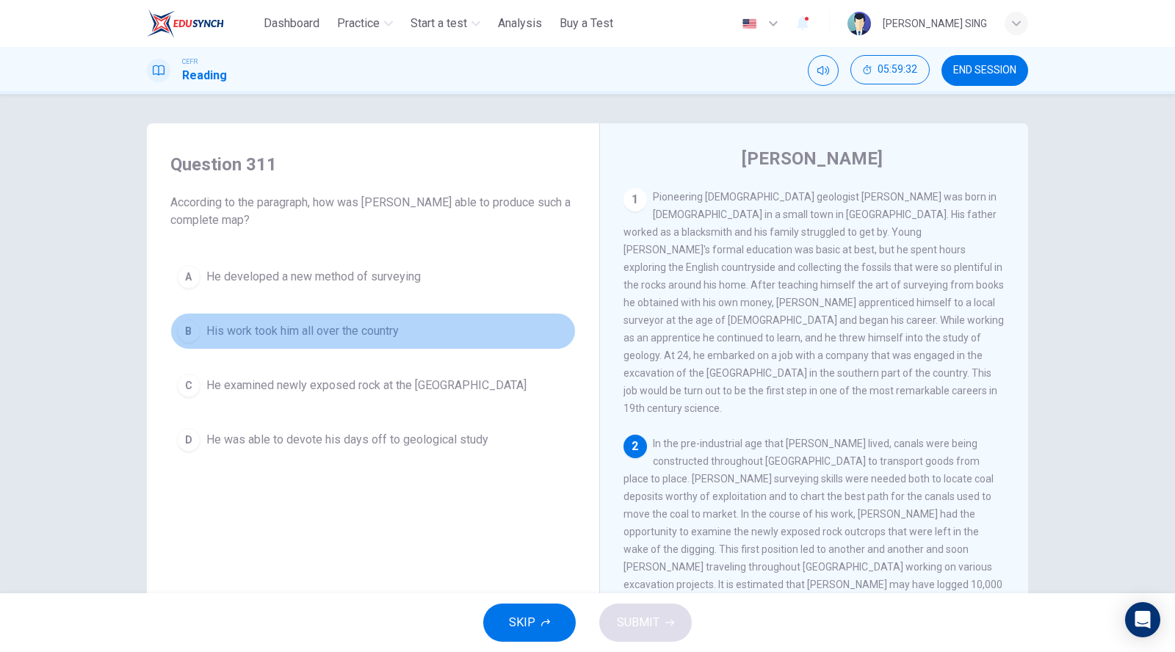
click at [294, 320] on button "B His work took him all over the country" at bounding box center [372, 331] width 405 height 37
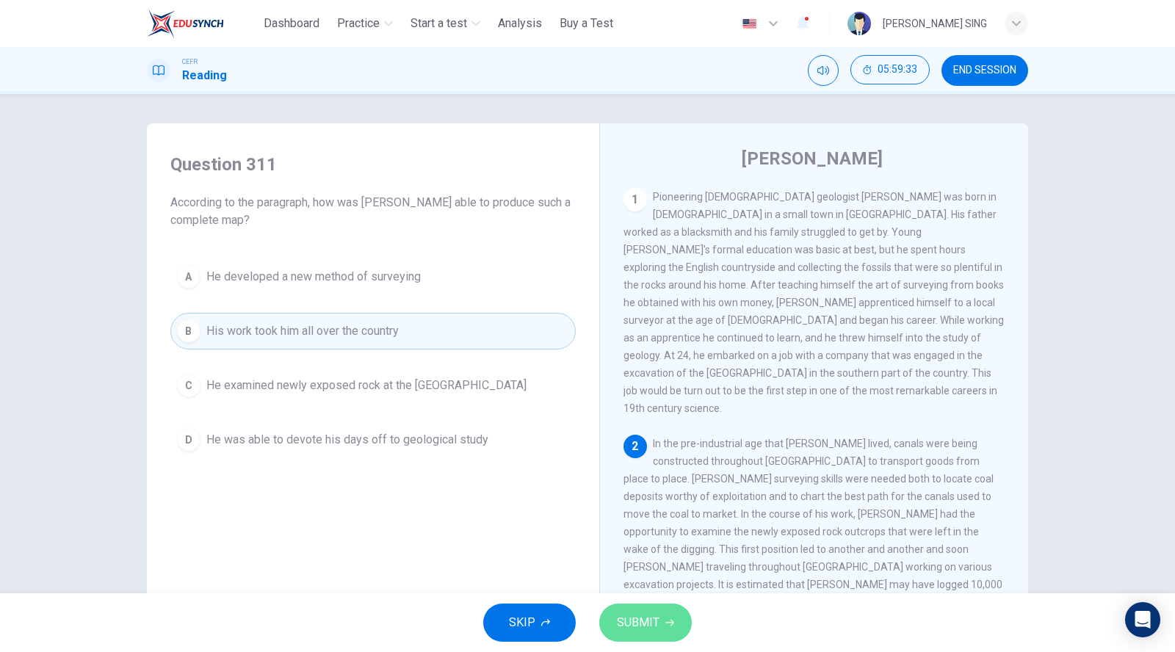
click at [656, 636] on button "SUBMIT" at bounding box center [645, 622] width 93 height 38
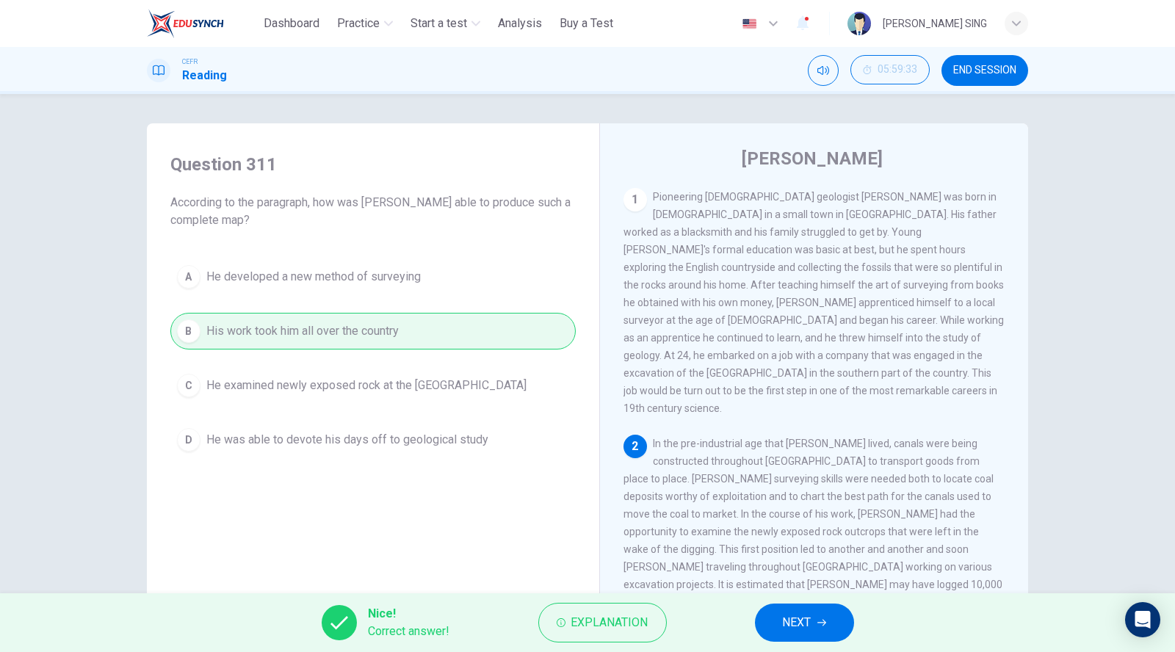
click at [773, 627] on button "NEXT" at bounding box center [804, 622] width 99 height 38
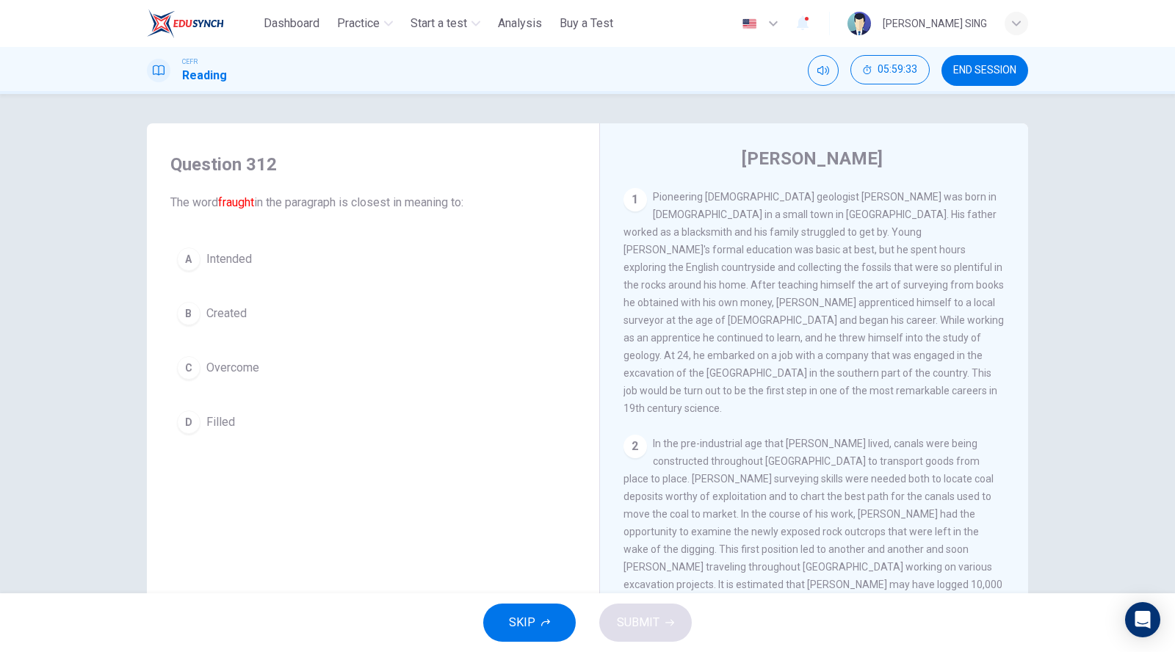
click at [244, 370] on span "Overcome" at bounding box center [232, 368] width 53 height 18
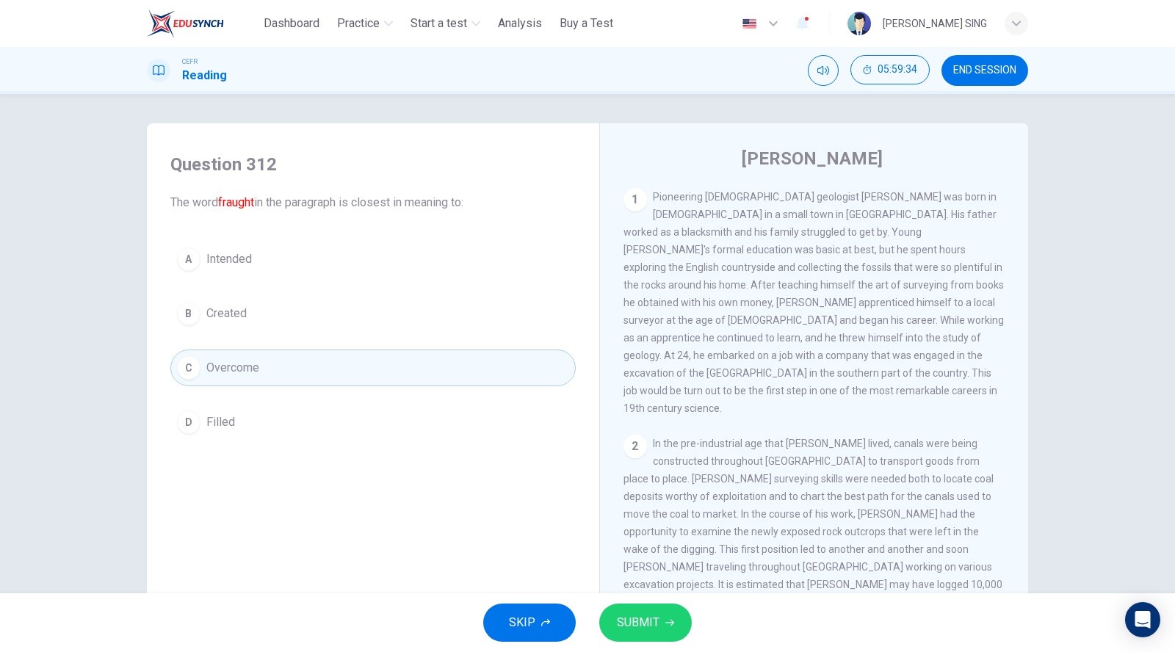
click at [243, 407] on button "D Filled" at bounding box center [372, 422] width 405 height 37
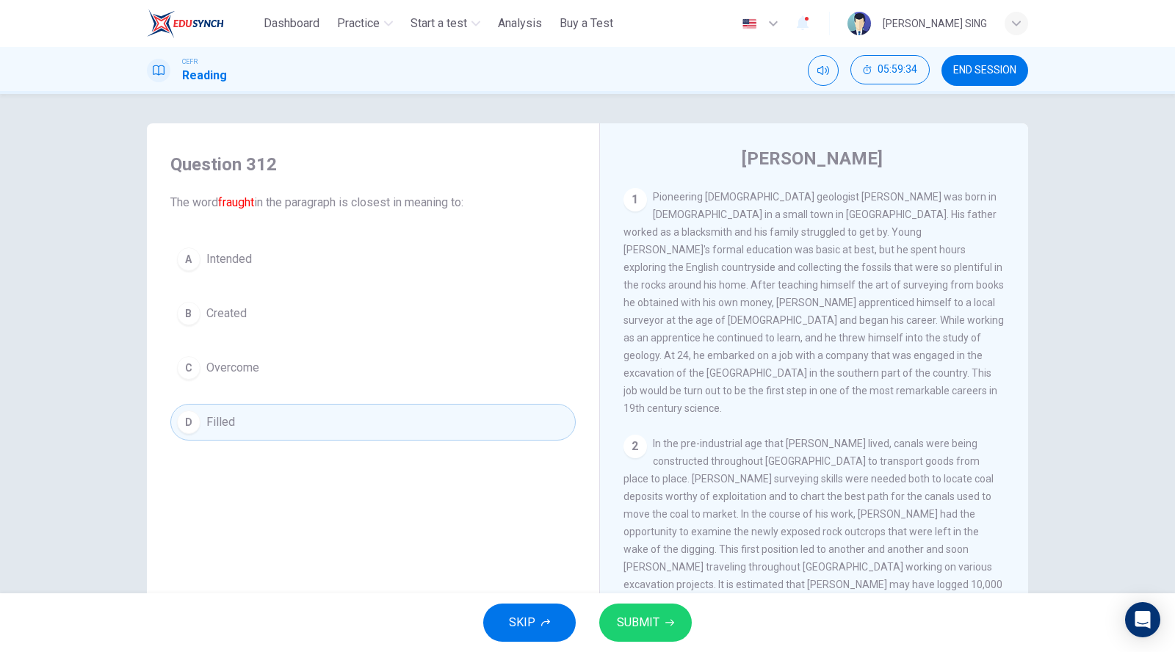
click at [650, 617] on span "SUBMIT" at bounding box center [638, 622] width 43 height 21
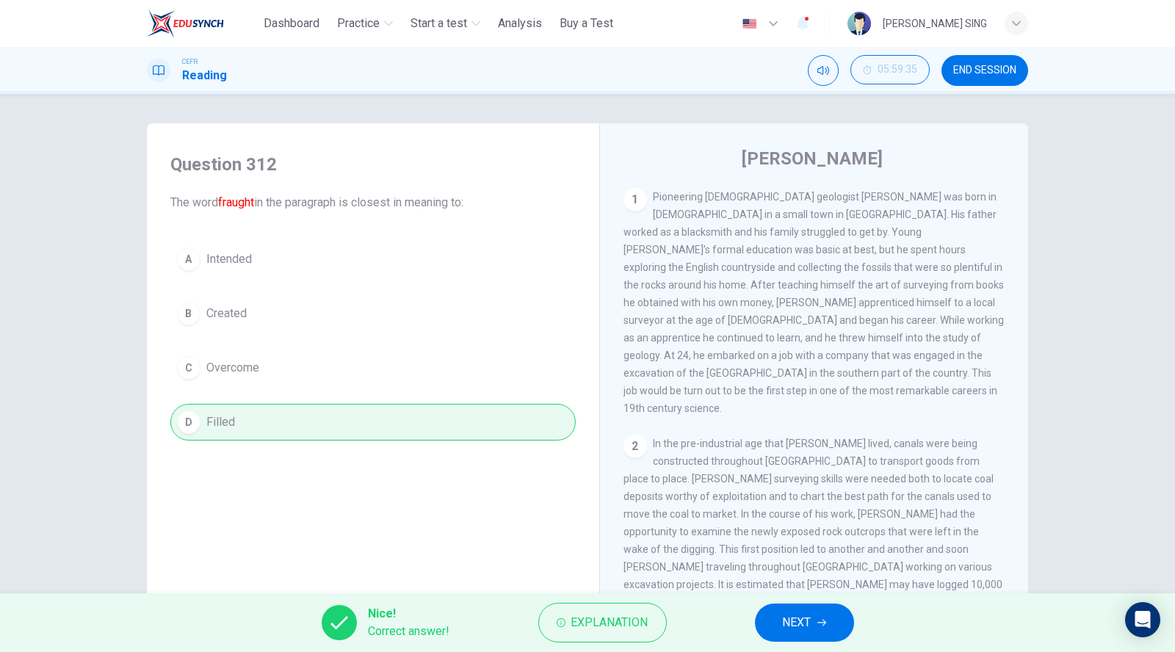
click at [777, 628] on button "NEXT" at bounding box center [804, 622] width 99 height 38
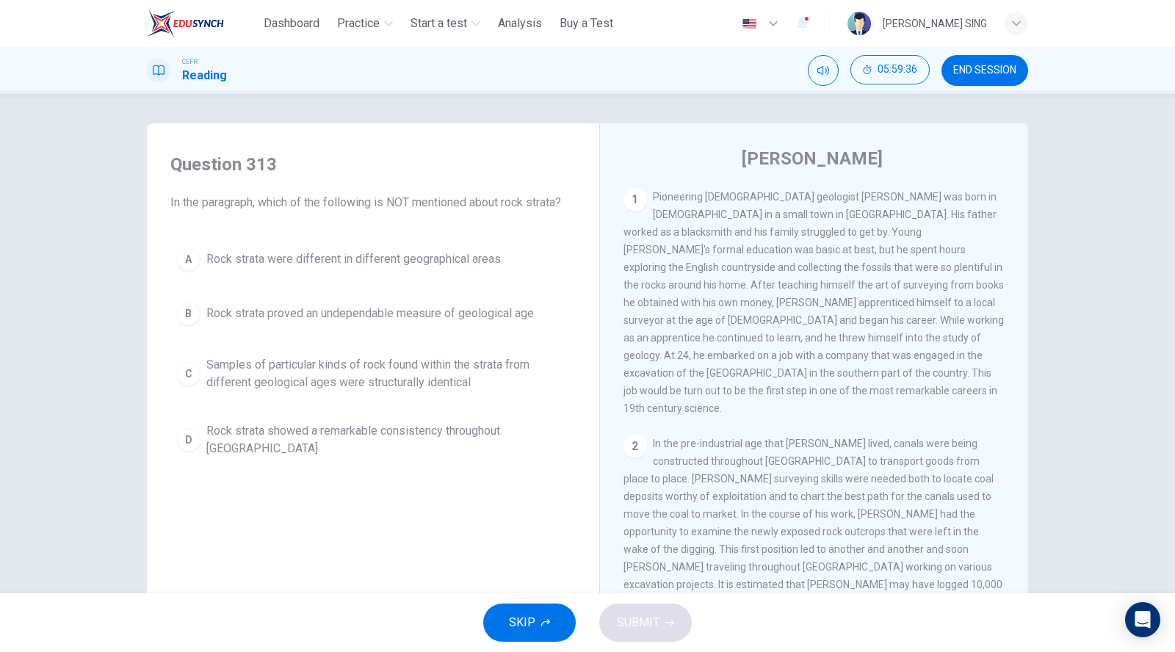
click at [233, 372] on span "Samples of particular kinds of rock found within the strata from different geol…" at bounding box center [387, 373] width 363 height 35
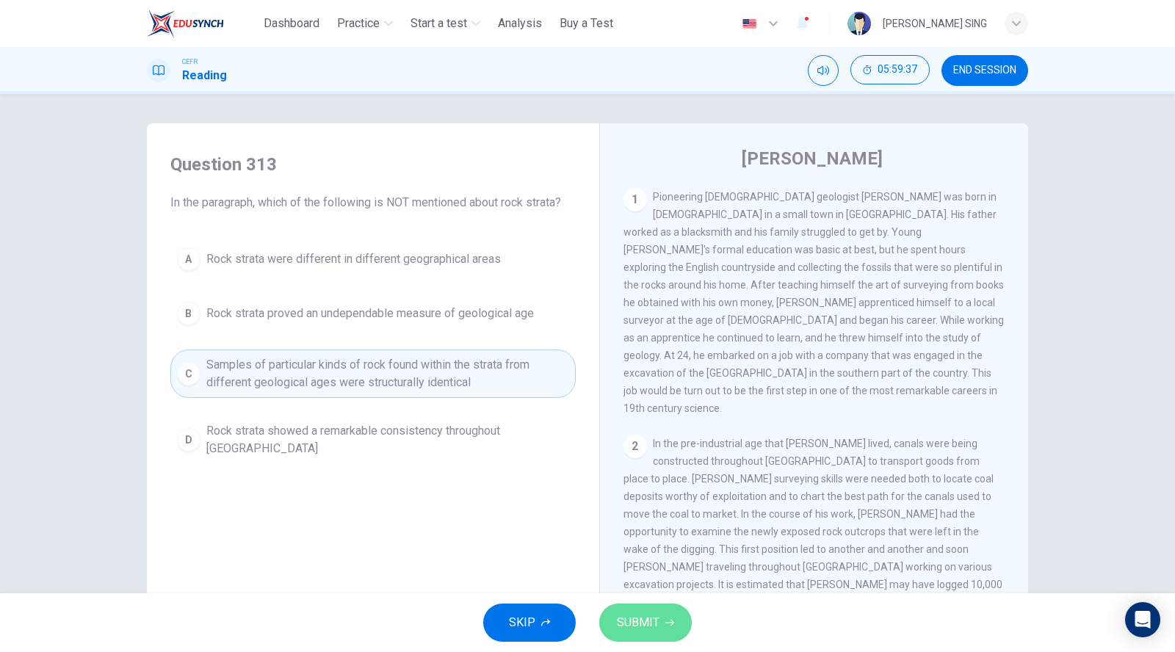
click at [654, 624] on span "SUBMIT" at bounding box center [638, 622] width 43 height 21
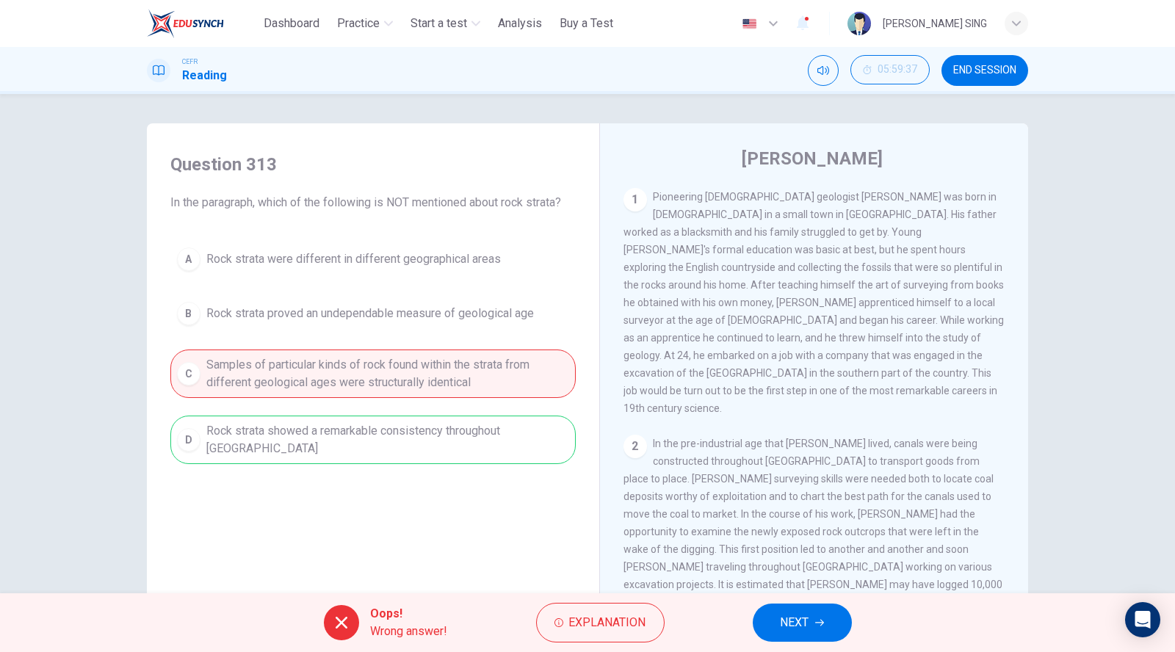
click at [819, 620] on icon "button" at bounding box center [819, 622] width 9 height 9
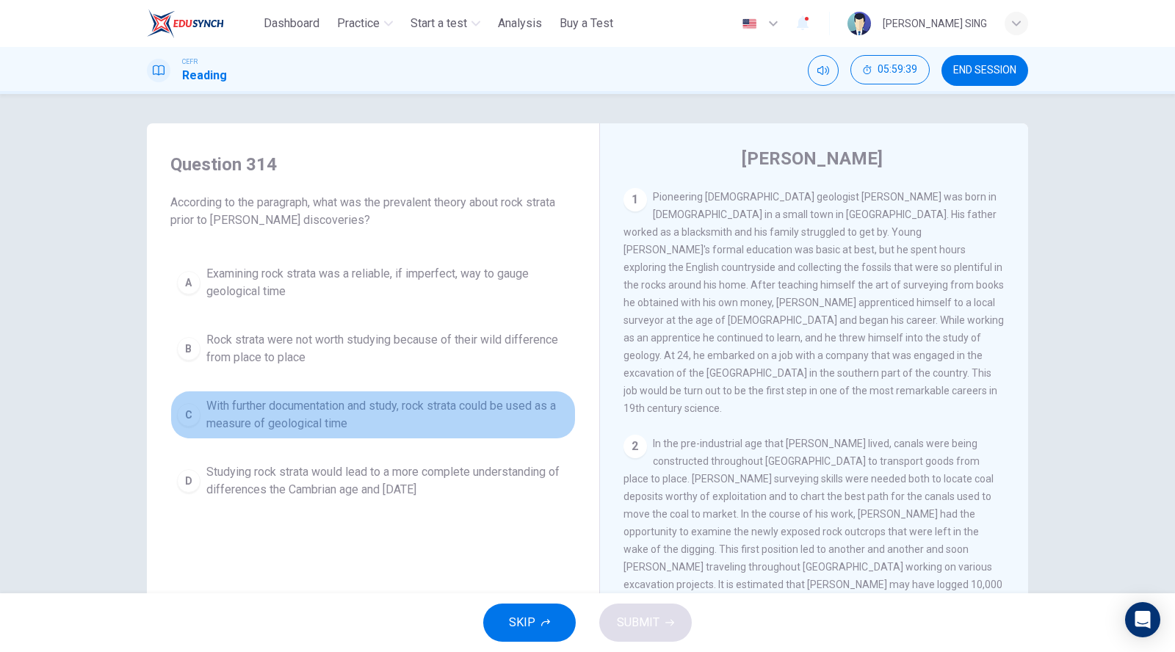
click at [221, 416] on span "With further documentation and study, rock strata could be used as a measure of…" at bounding box center [387, 414] width 363 height 35
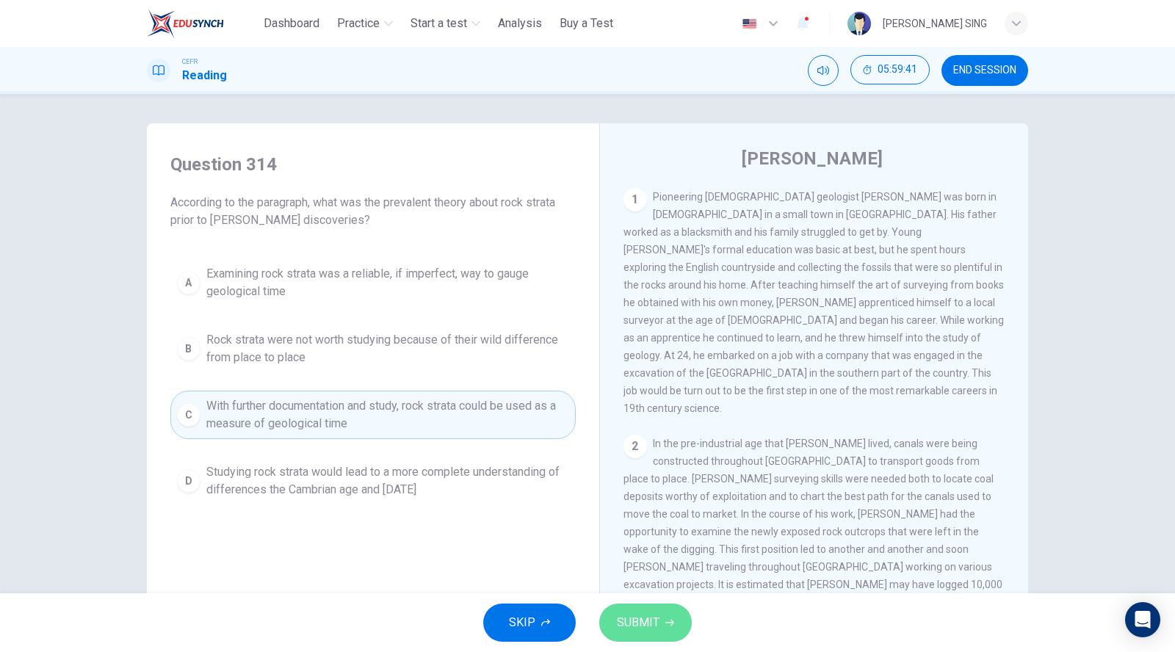
click at [655, 639] on button "SUBMIT" at bounding box center [645, 622] width 93 height 38
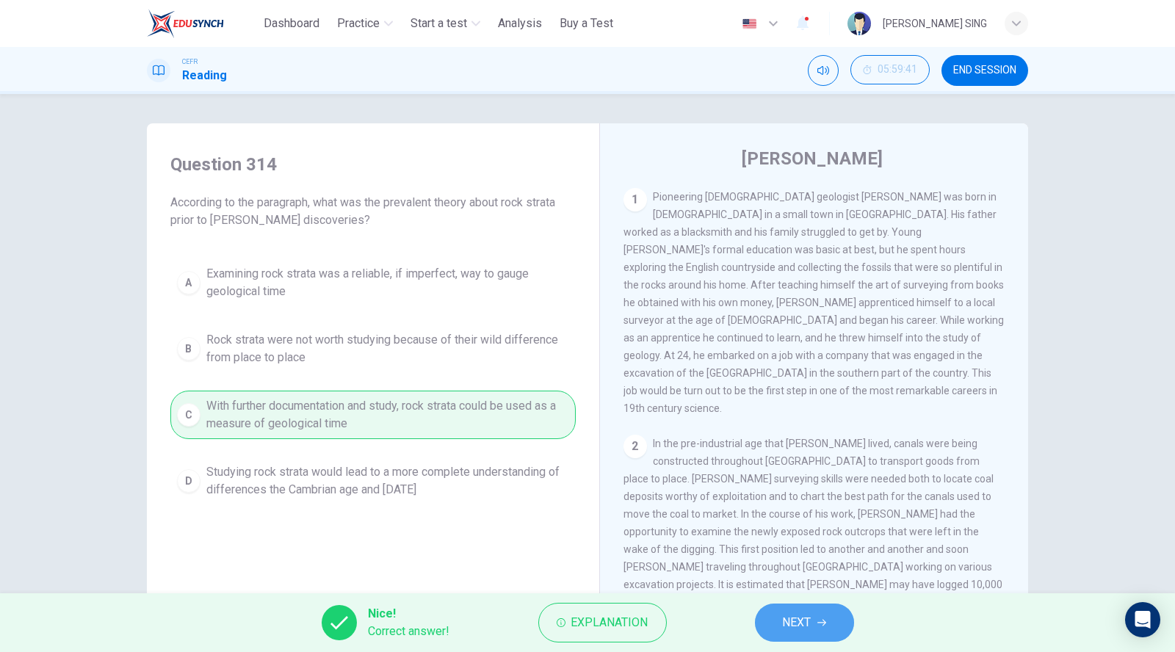
click at [819, 620] on icon "button" at bounding box center [821, 622] width 9 height 9
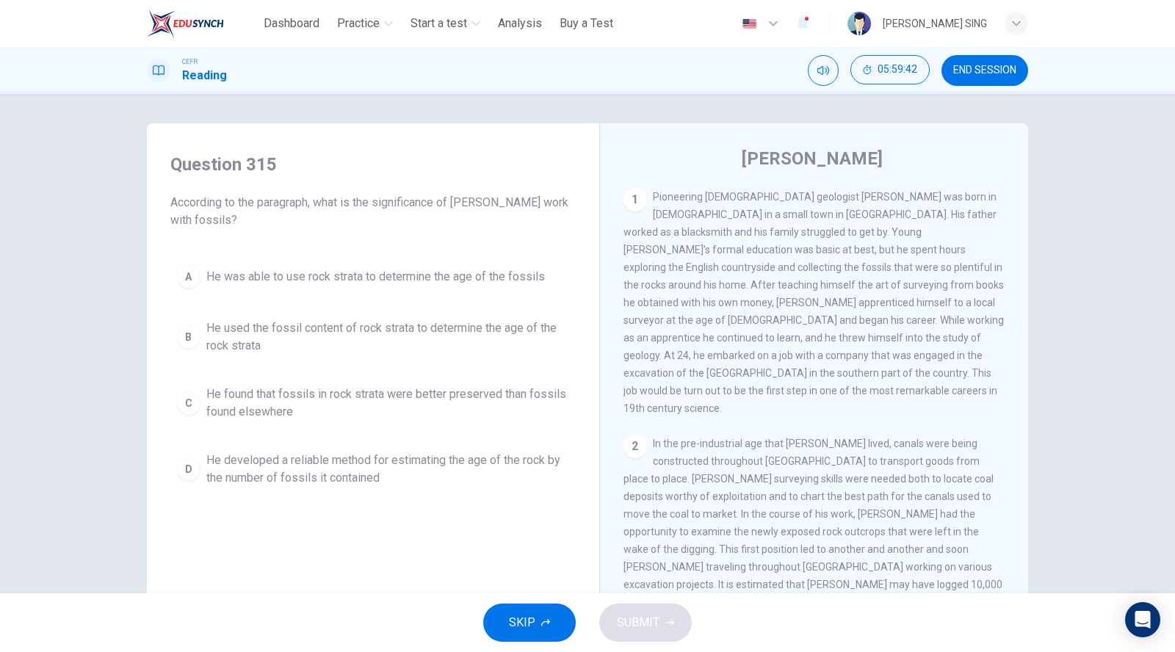
click at [271, 347] on span "He used the fossil content of rock strata to determine the age of the rock stra…" at bounding box center [387, 336] width 363 height 35
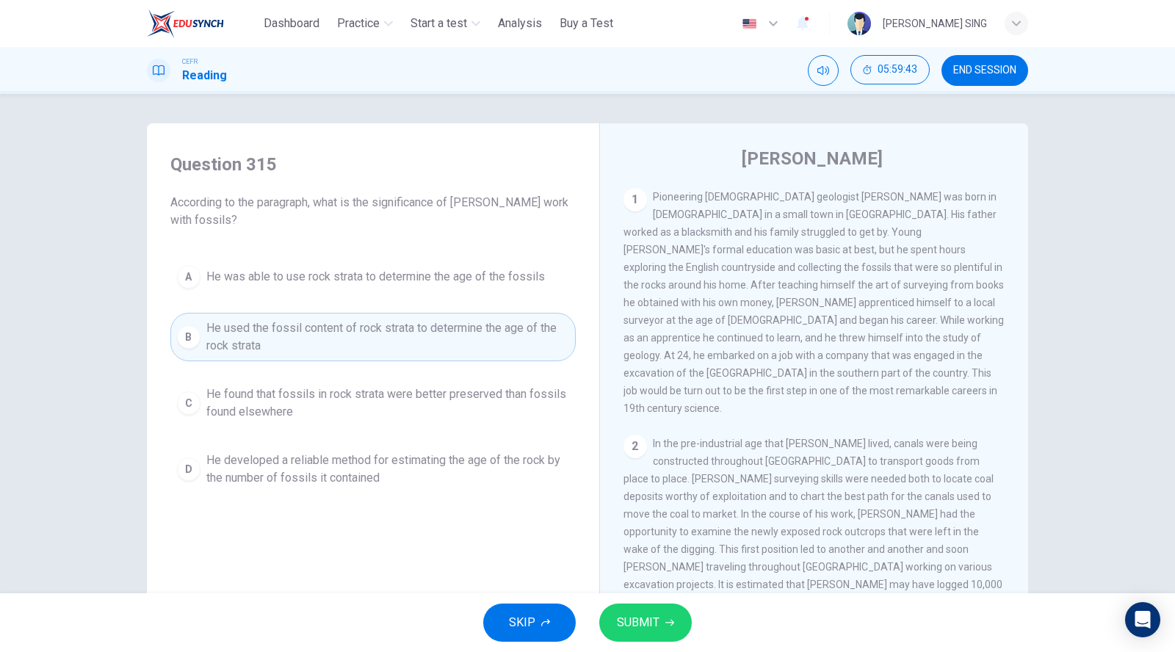
click at [657, 623] on span "SUBMIT" at bounding box center [638, 622] width 43 height 21
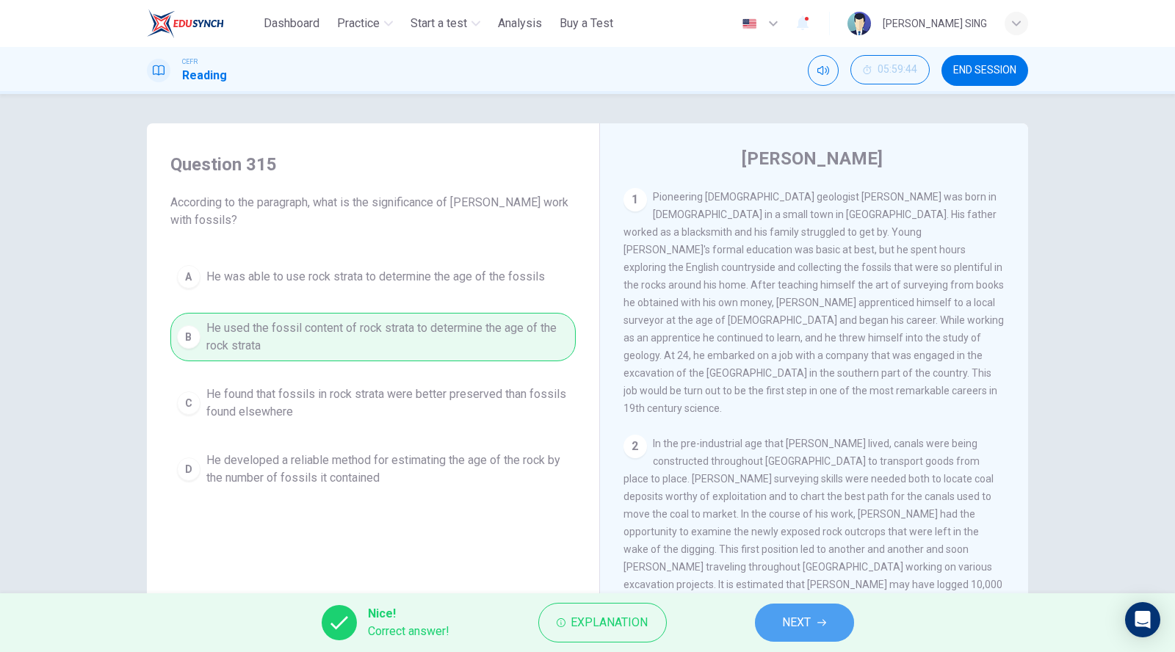
click at [781, 624] on button "NEXT" at bounding box center [804, 622] width 99 height 38
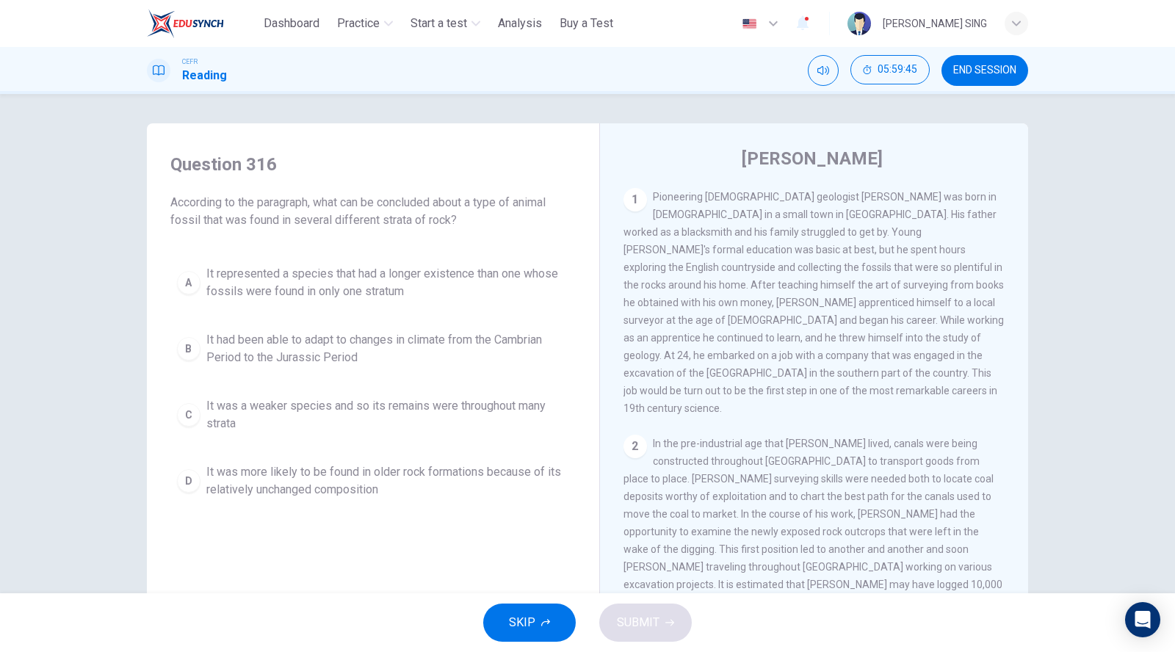
click at [318, 282] on span "It represented a species that had a longer existence than one whose fossils wer…" at bounding box center [387, 282] width 363 height 35
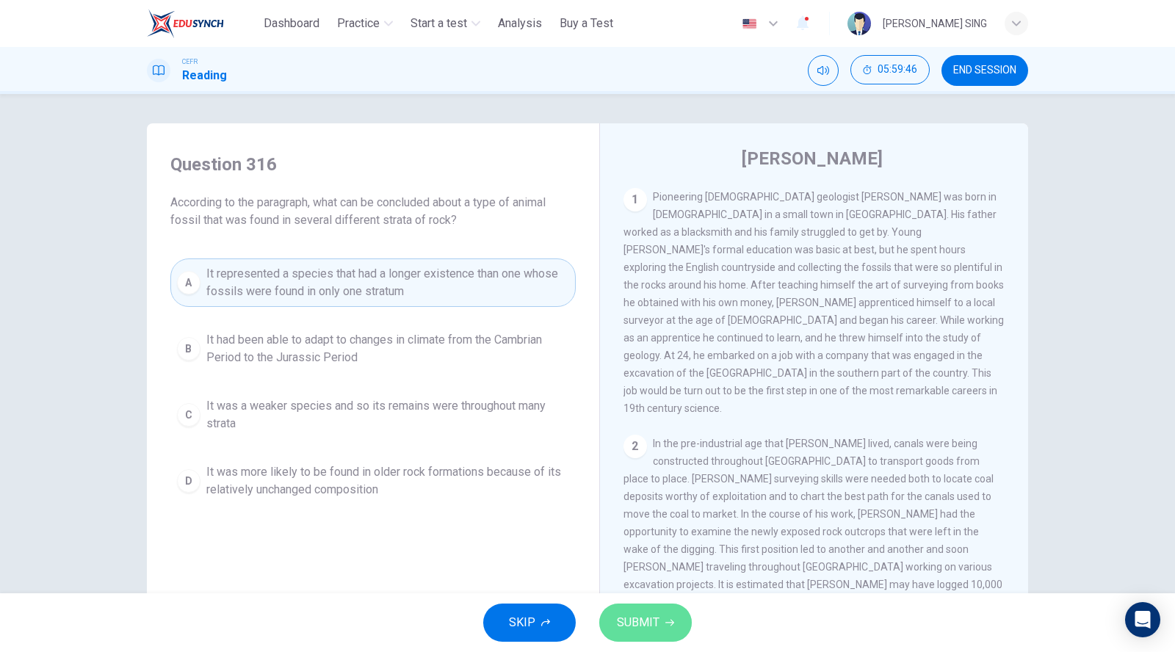
click at [667, 614] on button "SUBMIT" at bounding box center [645, 622] width 93 height 38
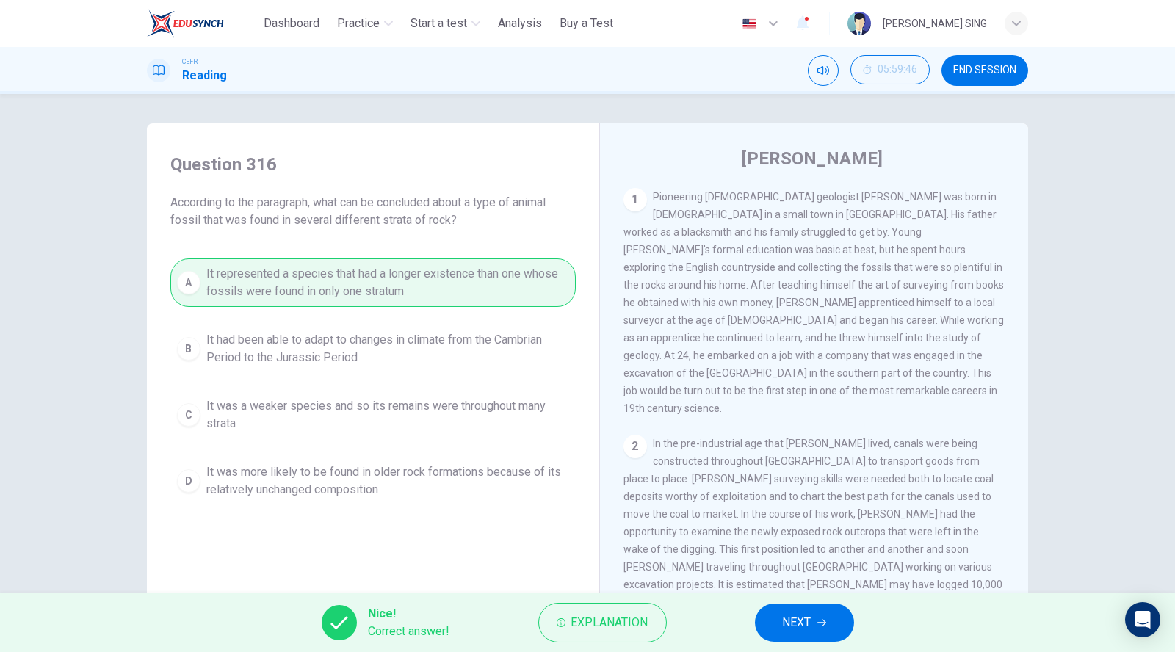
click at [811, 624] on span "NEXT" at bounding box center [797, 622] width 29 height 21
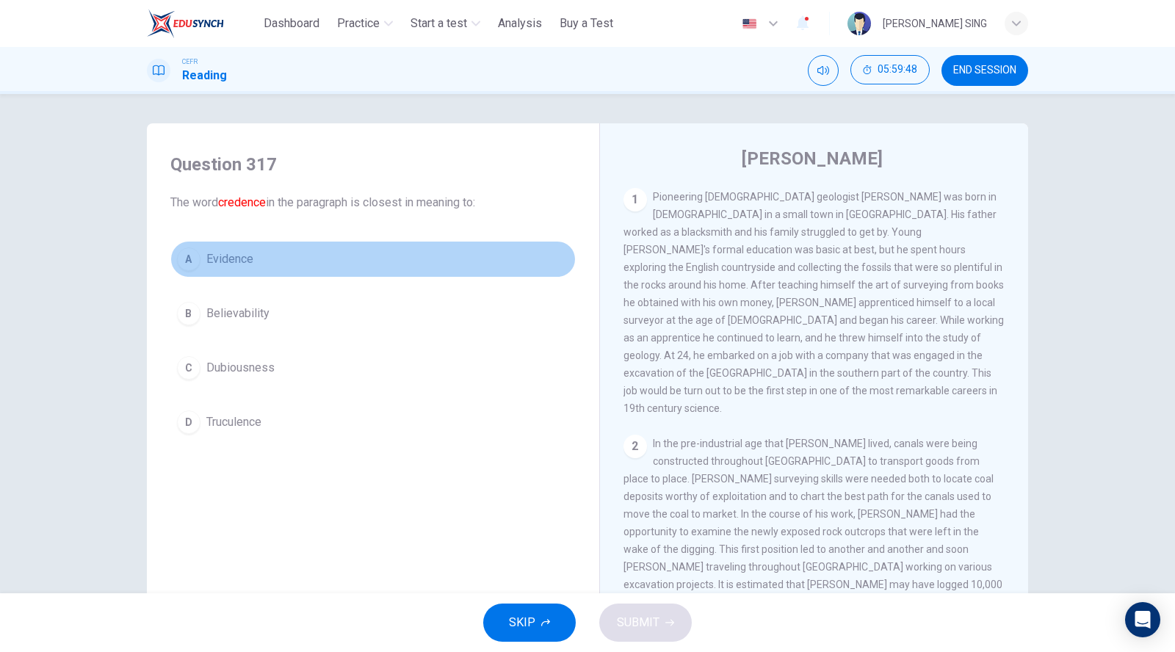
click at [238, 244] on button "A Evidence" at bounding box center [372, 259] width 405 height 37
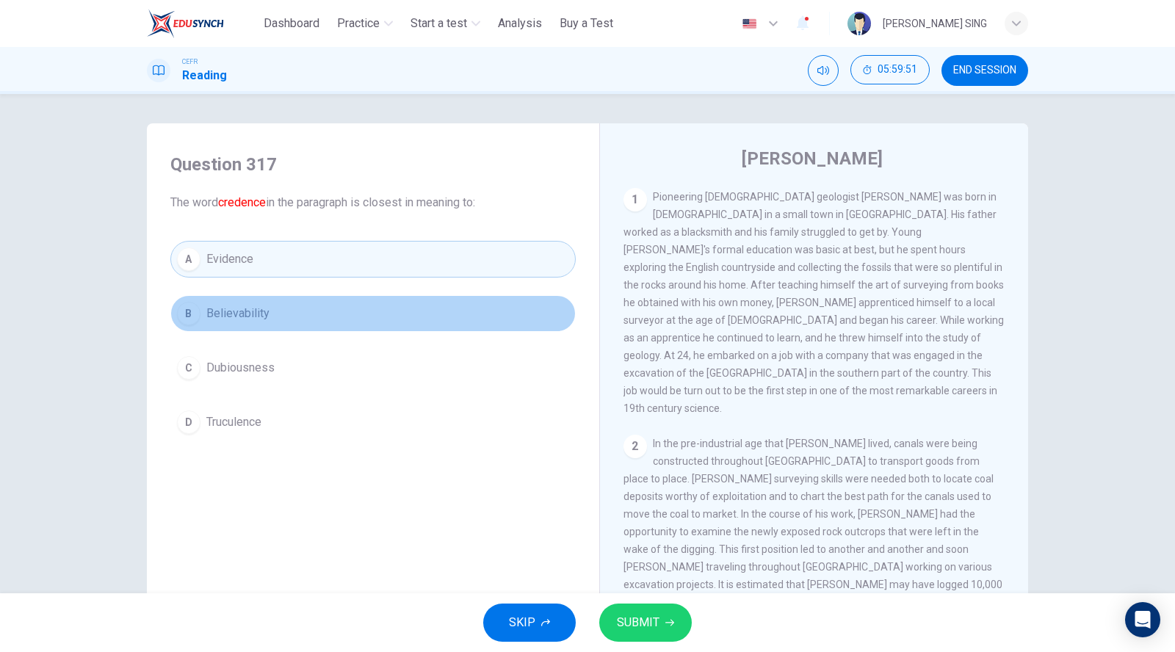
click at [235, 315] on span "Believability" at bounding box center [237, 314] width 63 height 18
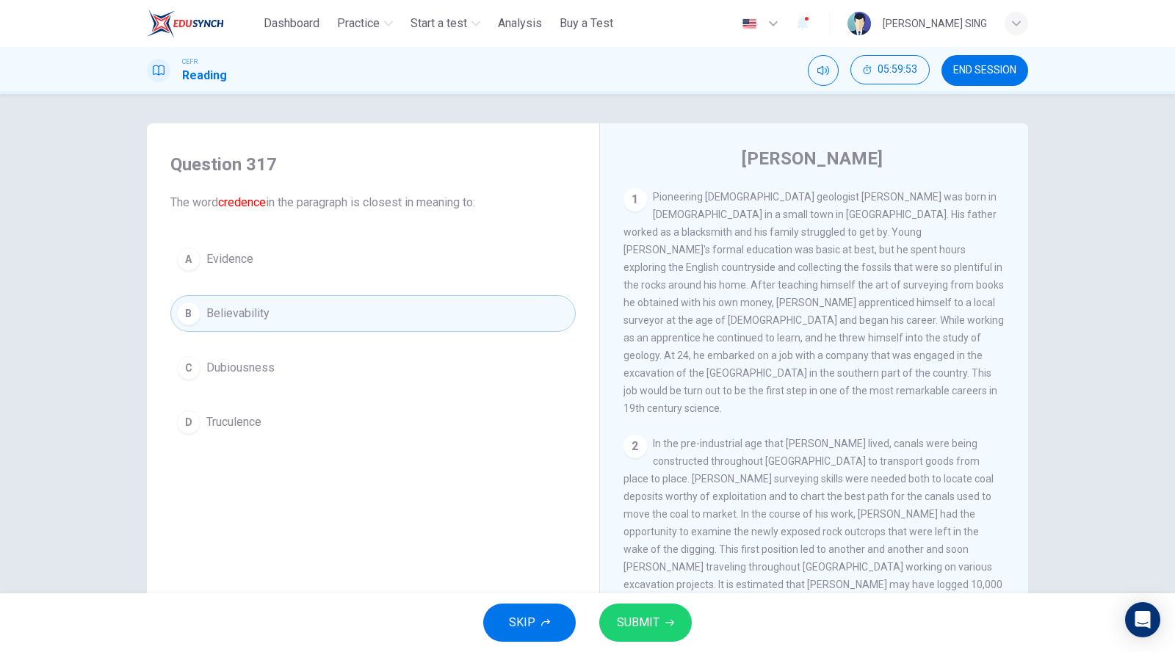
click at [654, 622] on span "SUBMIT" at bounding box center [638, 622] width 43 height 21
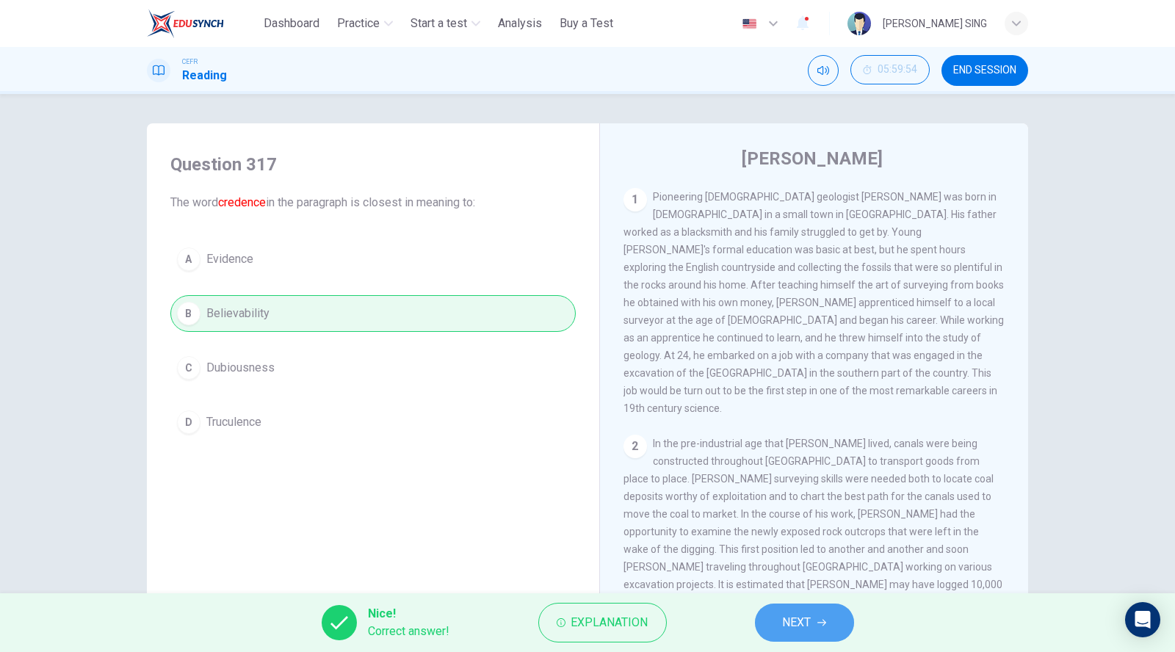
click at [830, 622] on button "NEXT" at bounding box center [804, 622] width 99 height 38
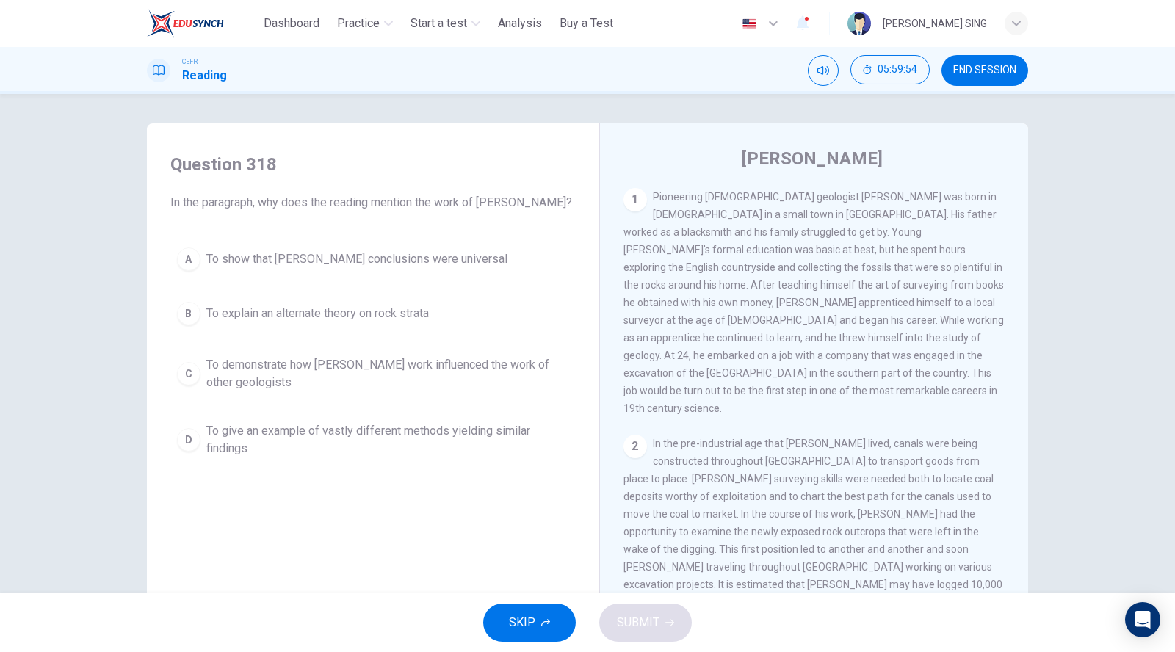
click at [311, 267] on span "To show that [PERSON_NAME] conclusions were universal" at bounding box center [356, 259] width 301 height 18
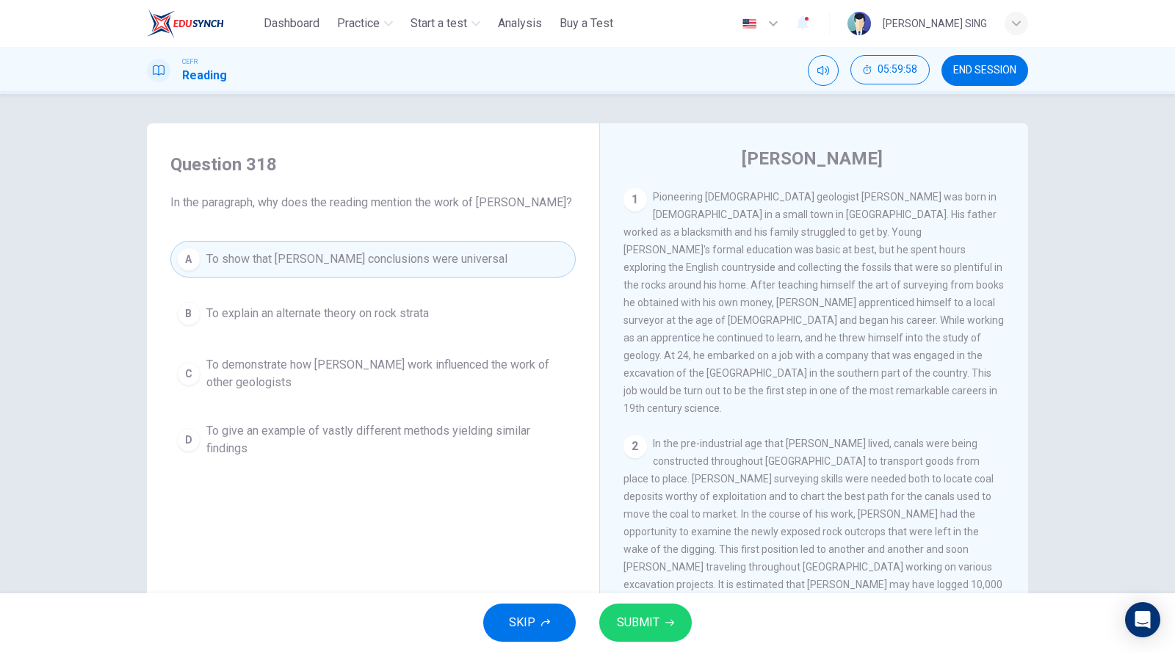
click at [661, 631] on button "SUBMIT" at bounding box center [645, 622] width 93 height 38
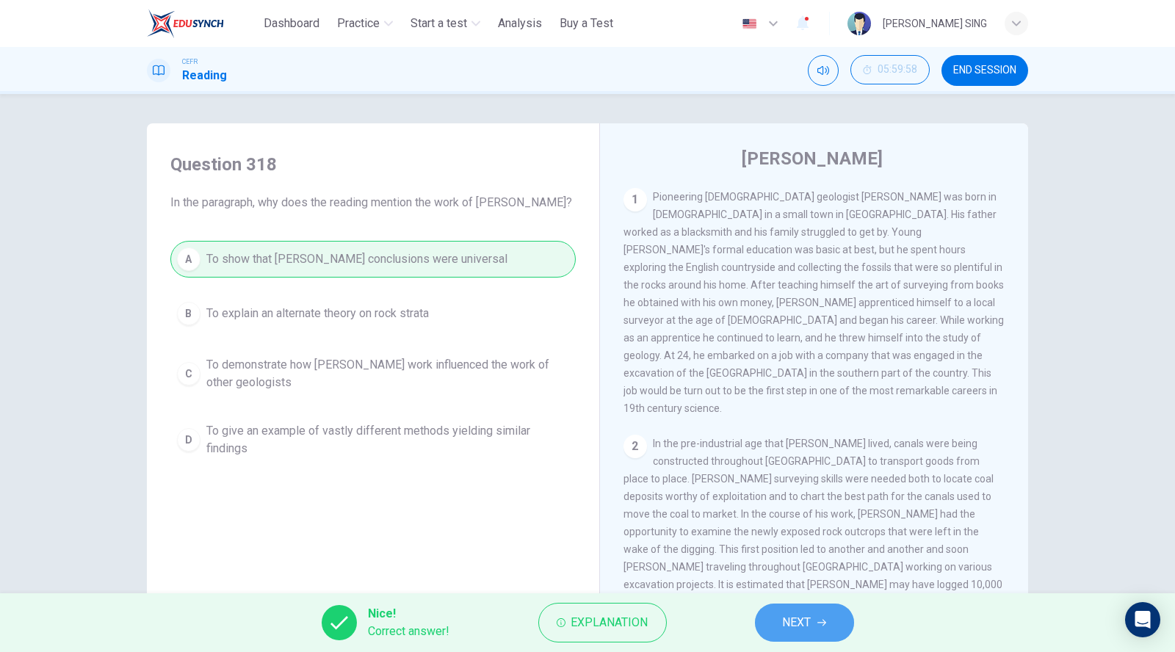
click at [791, 630] on span "NEXT" at bounding box center [797, 622] width 29 height 21
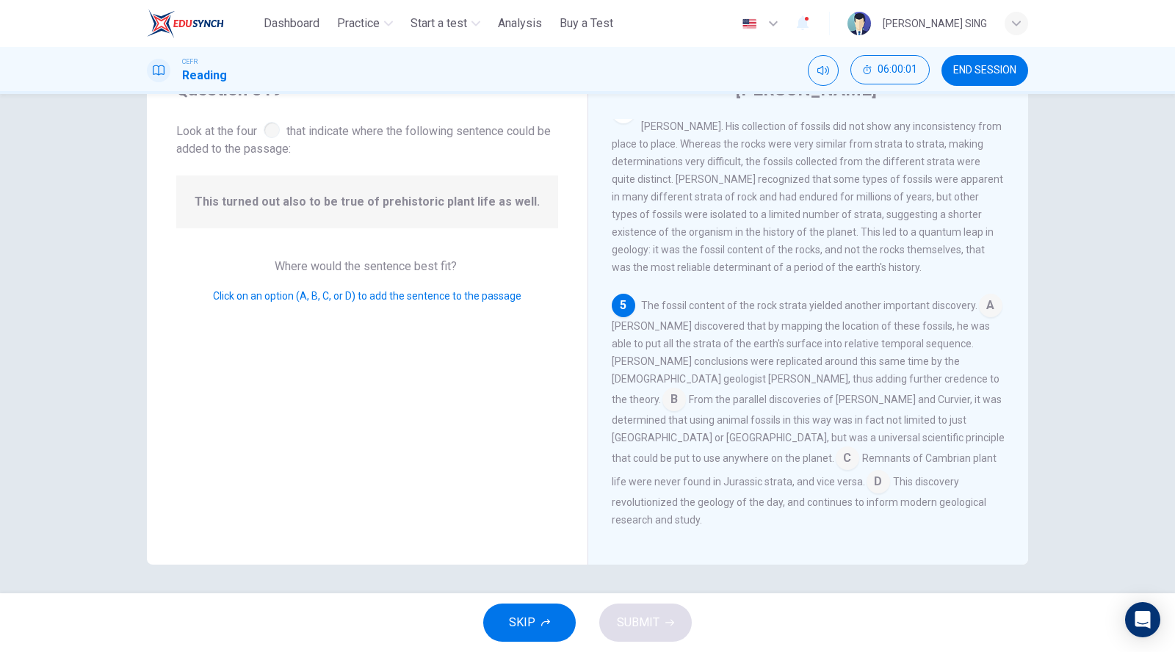
scroll to position [69, 0]
click at [859, 451] on input at bounding box center [846, 459] width 23 height 23
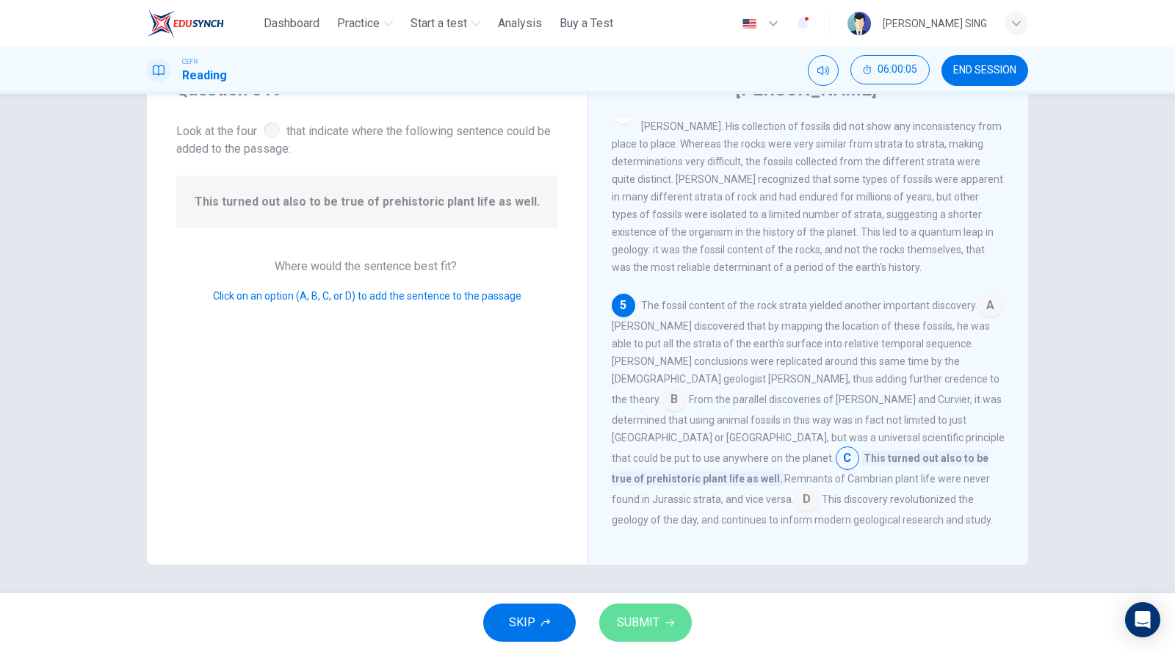
click at [662, 619] on button "SUBMIT" at bounding box center [645, 622] width 93 height 38
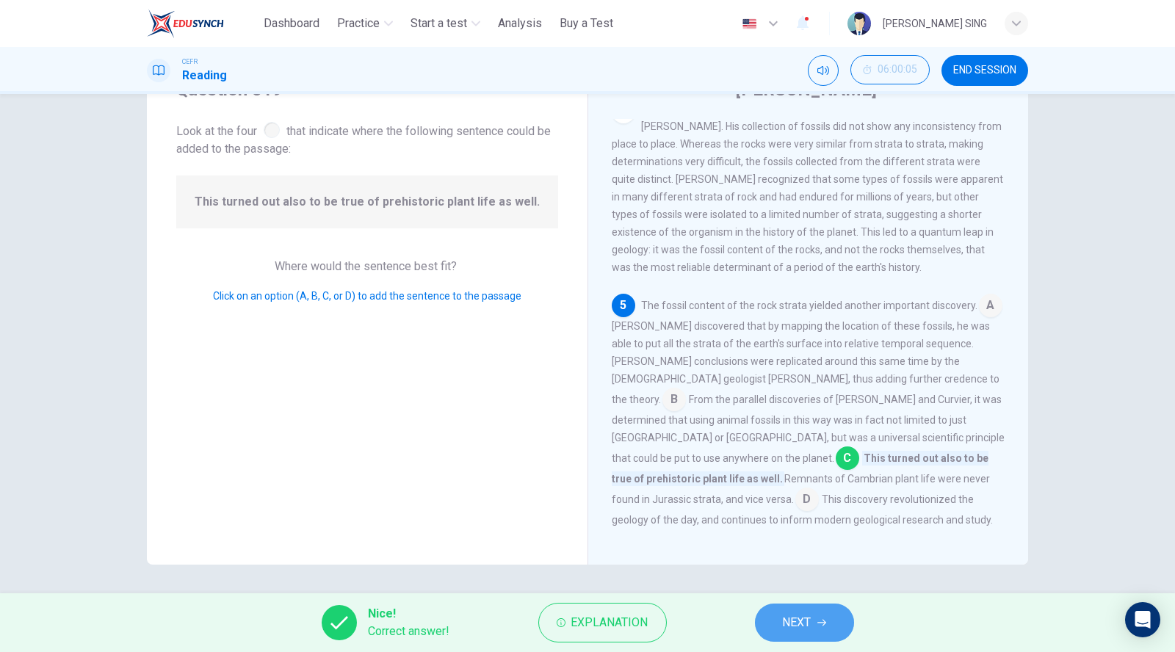
click at [819, 617] on button "NEXT" at bounding box center [804, 622] width 99 height 38
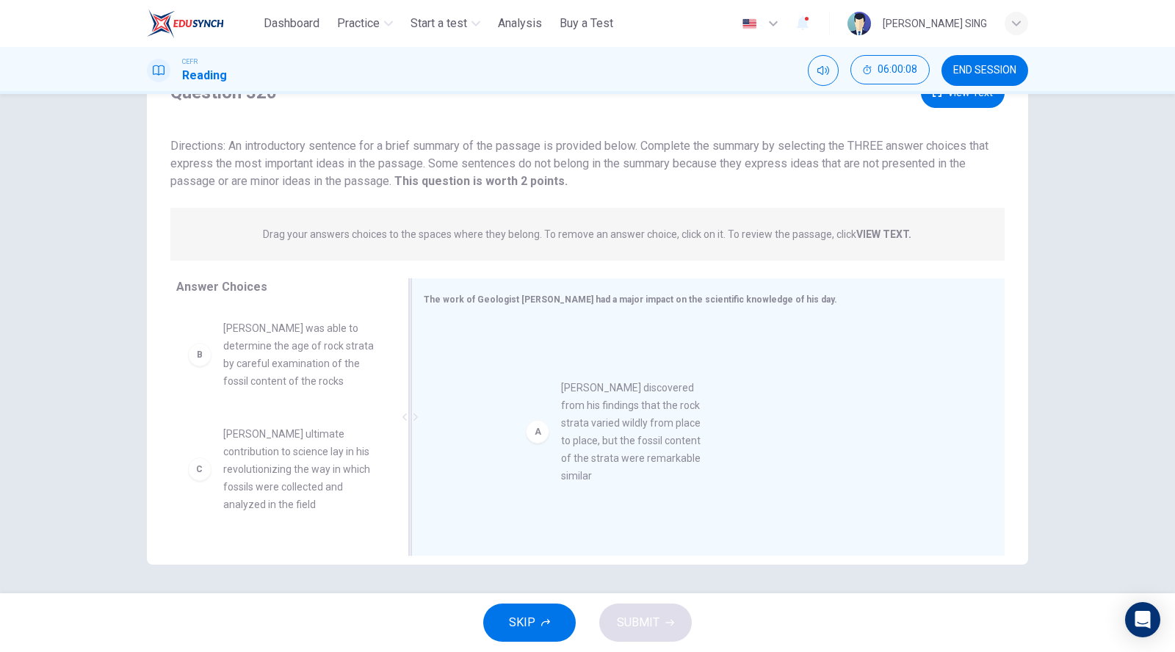
drag, startPoint x: 287, startPoint y: 383, endPoint x: 639, endPoint y: 443, distance: 356.8
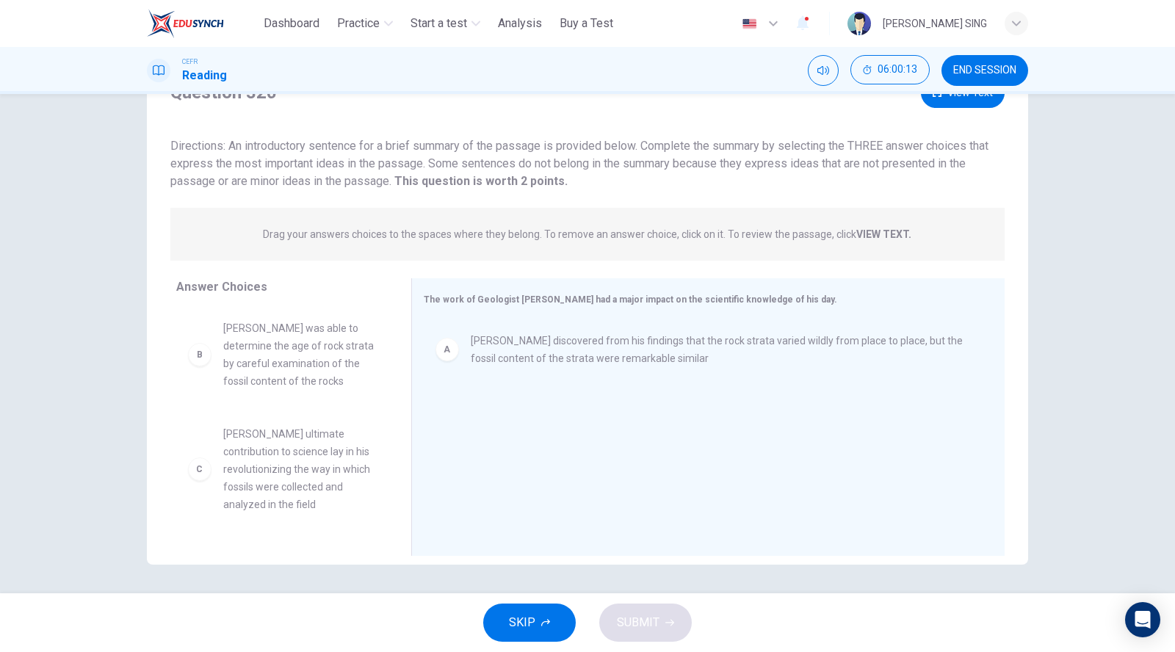
scroll to position [244, 0]
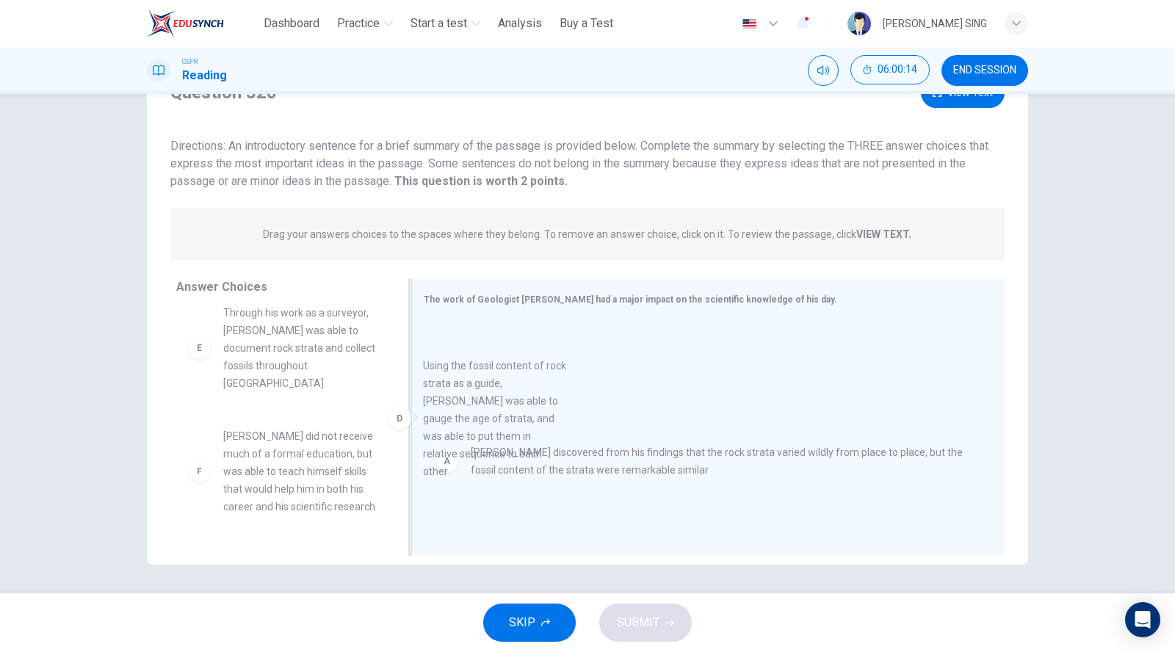
drag, startPoint x: 291, startPoint y: 379, endPoint x: 453, endPoint y: 432, distance: 170.9
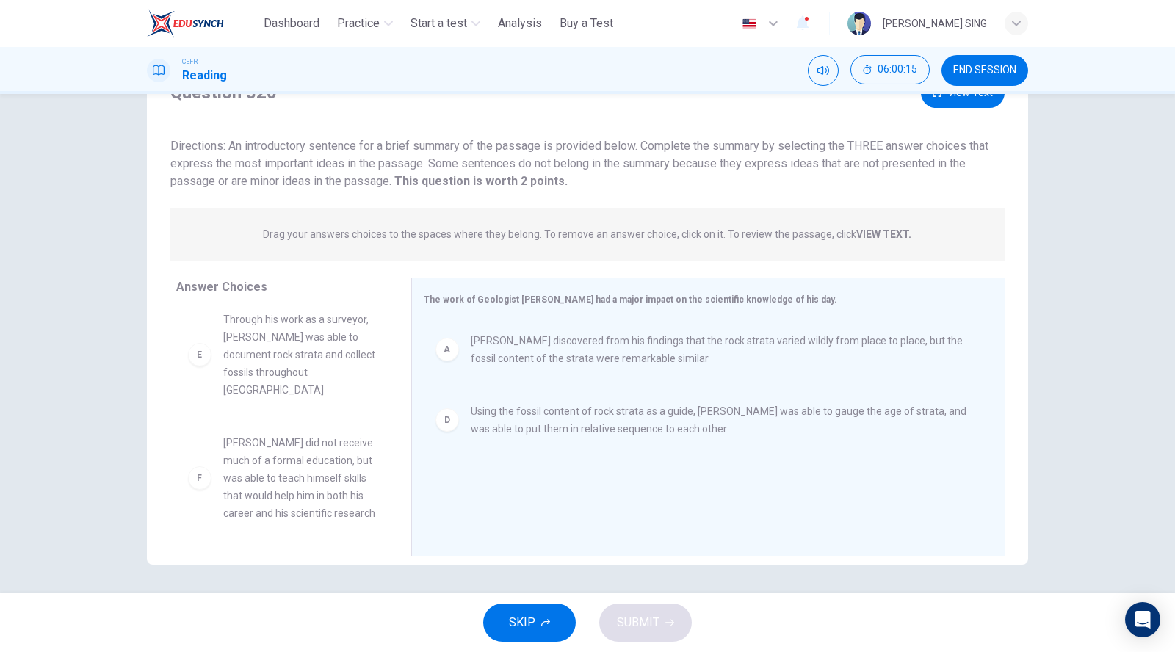
scroll to position [237, 0]
drag, startPoint x: 253, startPoint y: 492, endPoint x: 271, endPoint y: 475, distance: 24.4
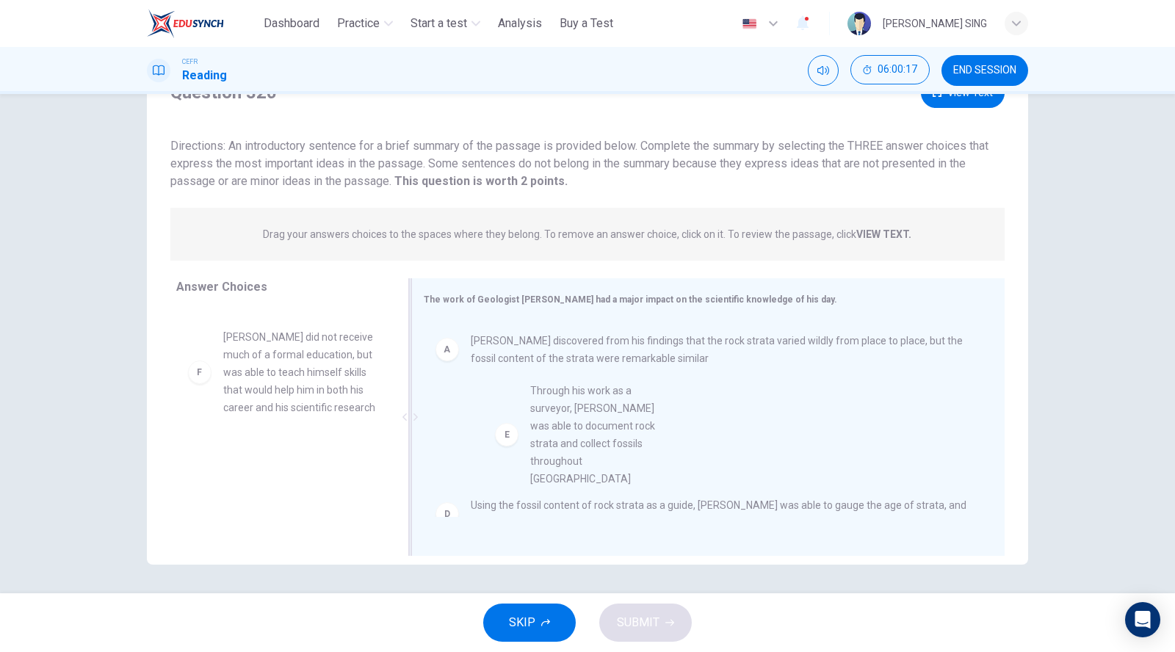
drag, startPoint x: 282, startPoint y: 359, endPoint x: 608, endPoint y: 431, distance: 333.8
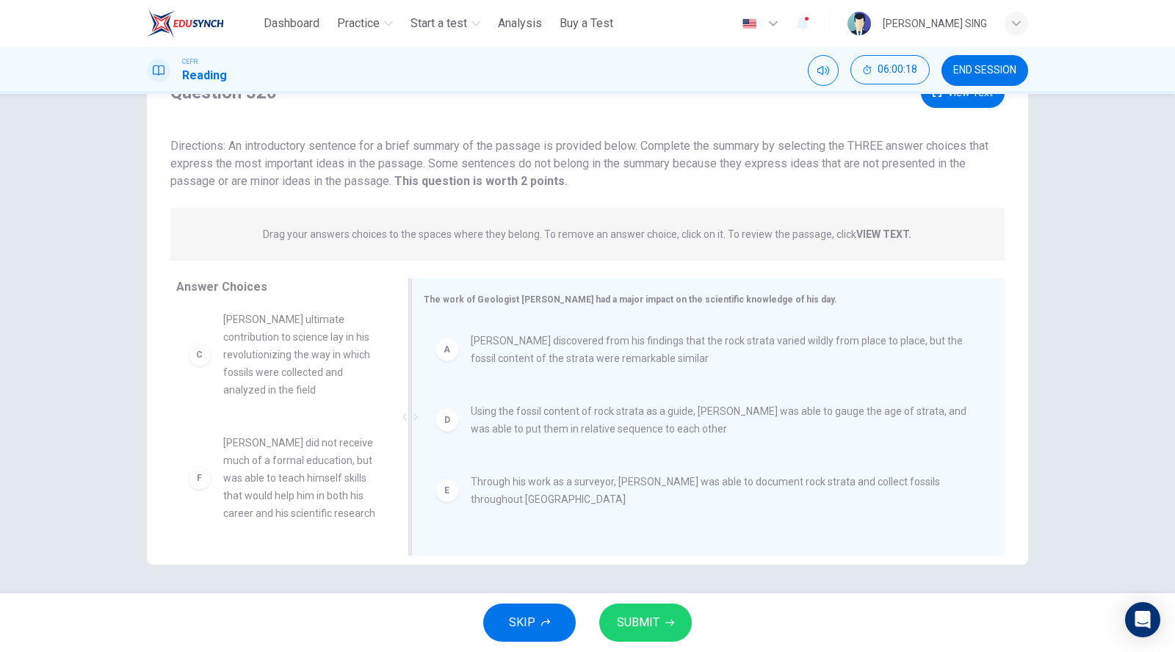
scroll to position [2, 0]
click at [652, 608] on button "SUBMIT" at bounding box center [645, 622] width 93 height 38
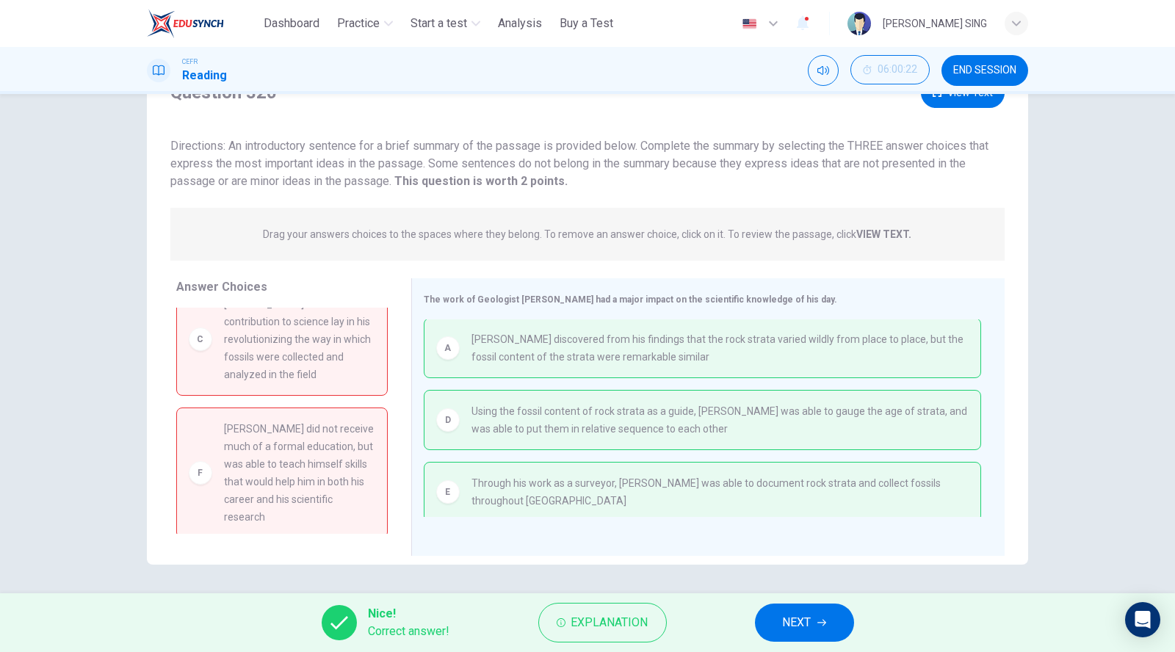
click at [796, 612] on span "NEXT" at bounding box center [797, 622] width 29 height 21
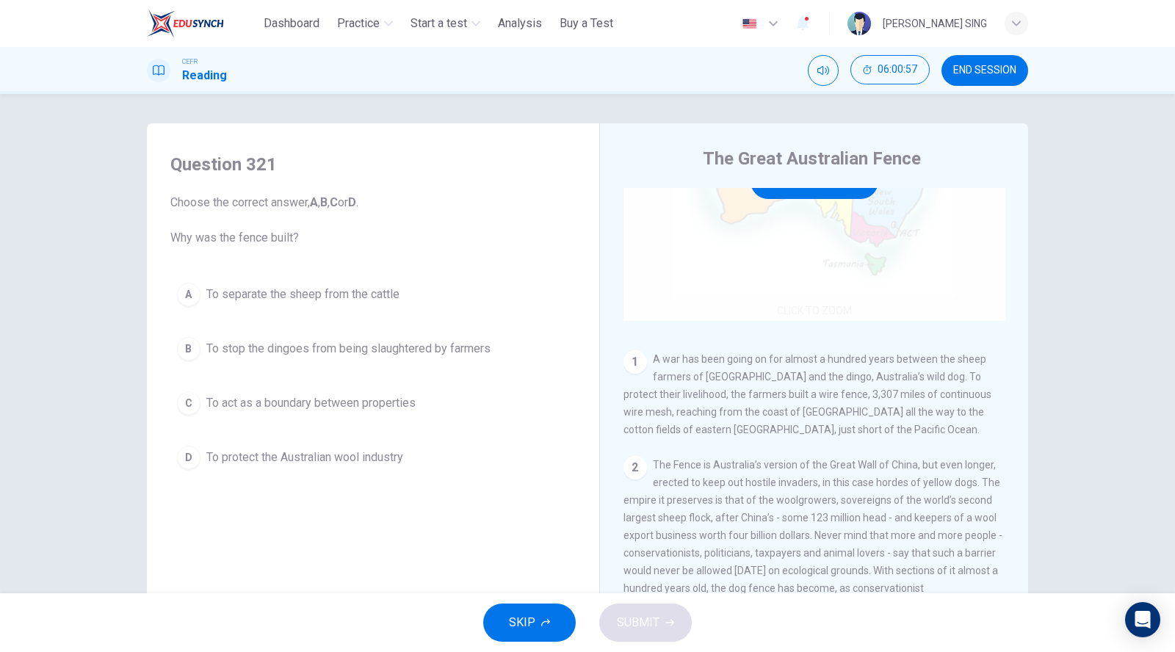
scroll to position [163, 0]
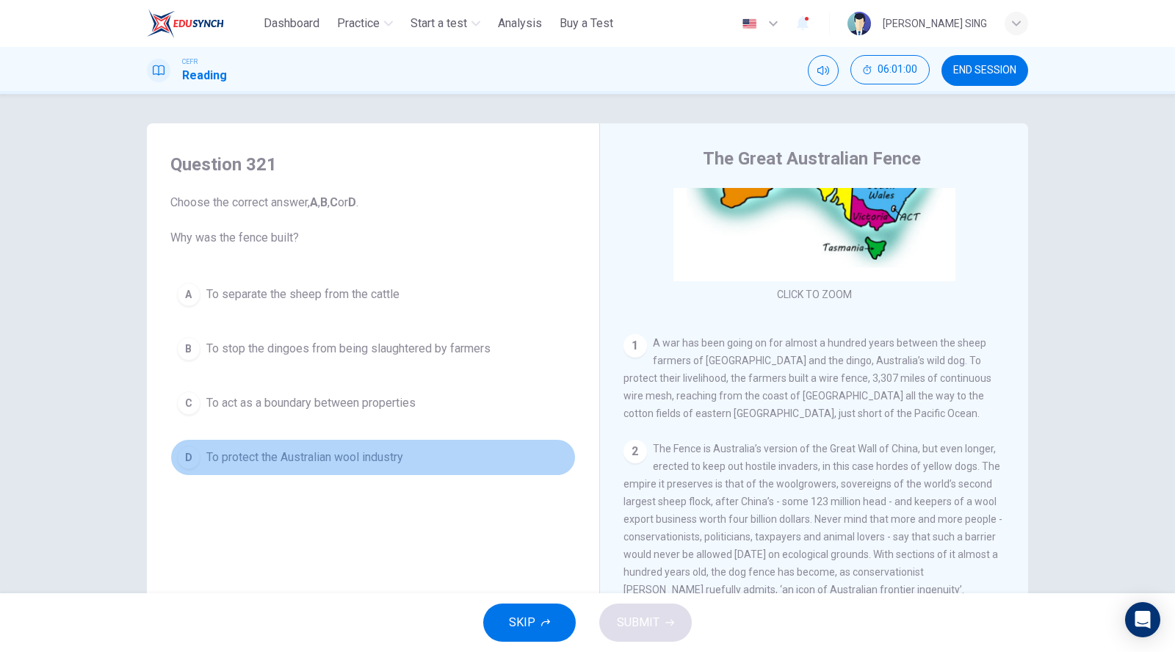
click at [305, 458] on span "To protect the Australian wool industry" at bounding box center [304, 458] width 197 height 18
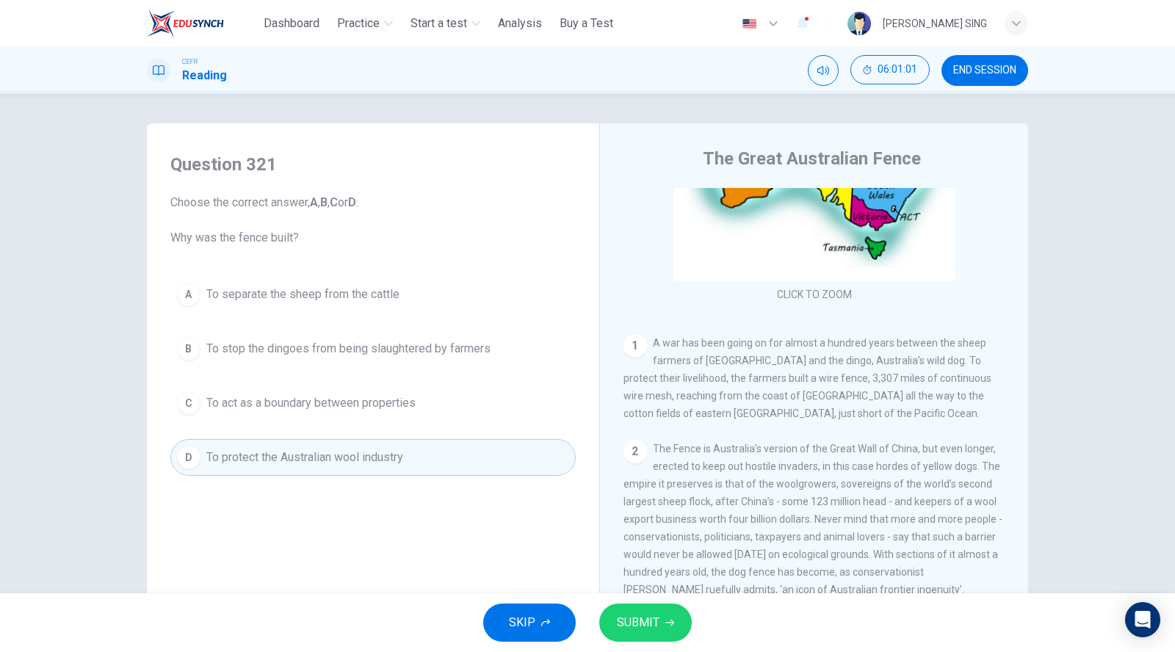
click at [639, 626] on span "SUBMIT" at bounding box center [638, 622] width 43 height 21
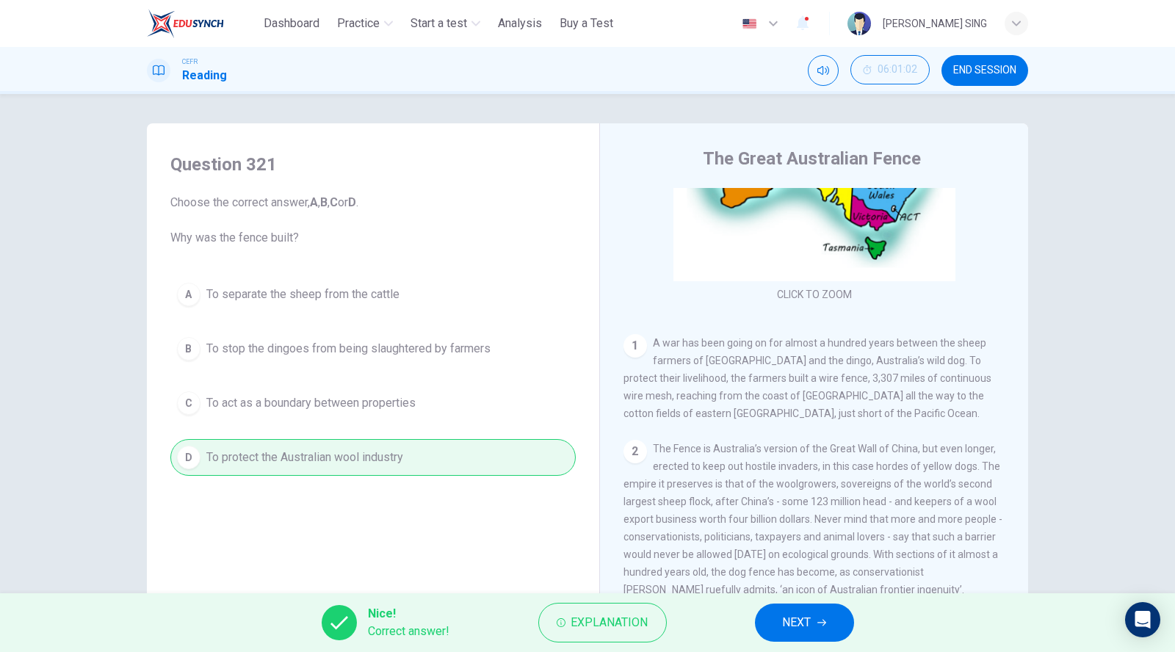
click at [791, 630] on span "NEXT" at bounding box center [797, 622] width 29 height 21
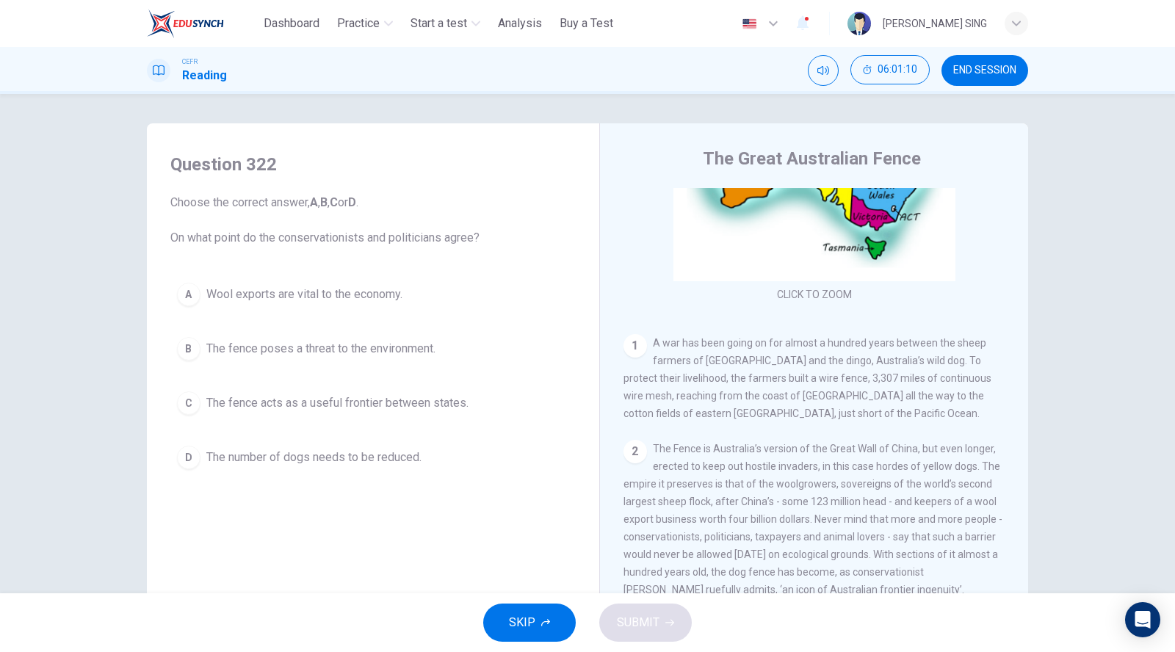
click at [367, 397] on span "The fence acts as a useful frontier between states." at bounding box center [337, 403] width 262 height 18
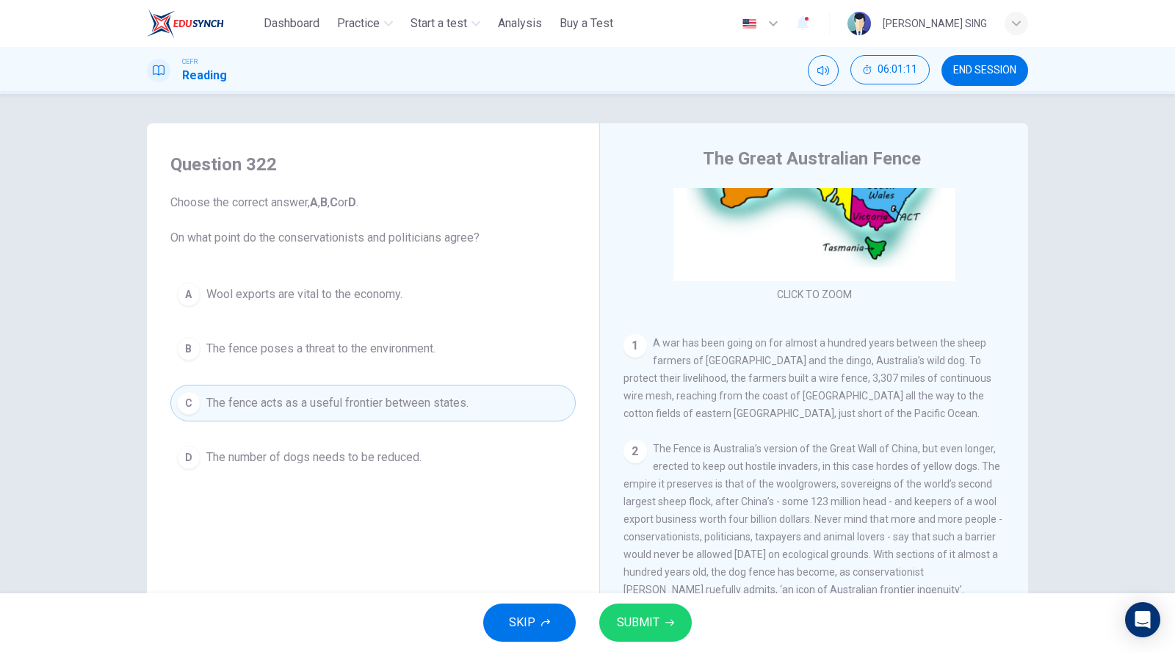
click at [652, 620] on span "SUBMIT" at bounding box center [638, 622] width 43 height 21
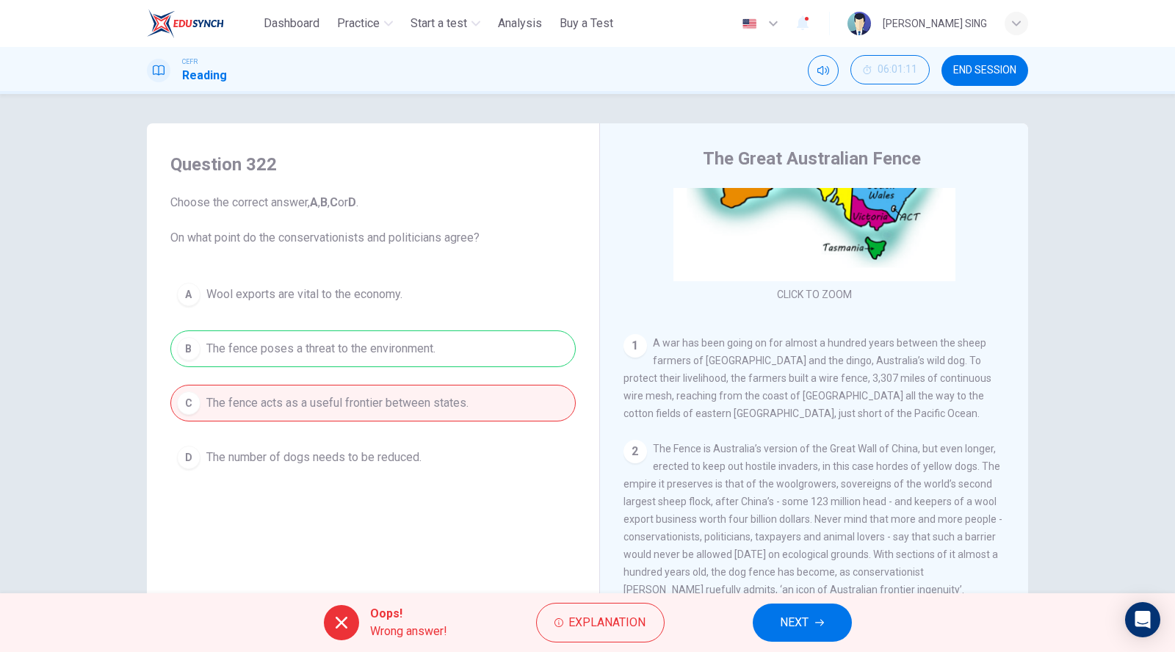
click at [797, 620] on span "NEXT" at bounding box center [794, 622] width 29 height 21
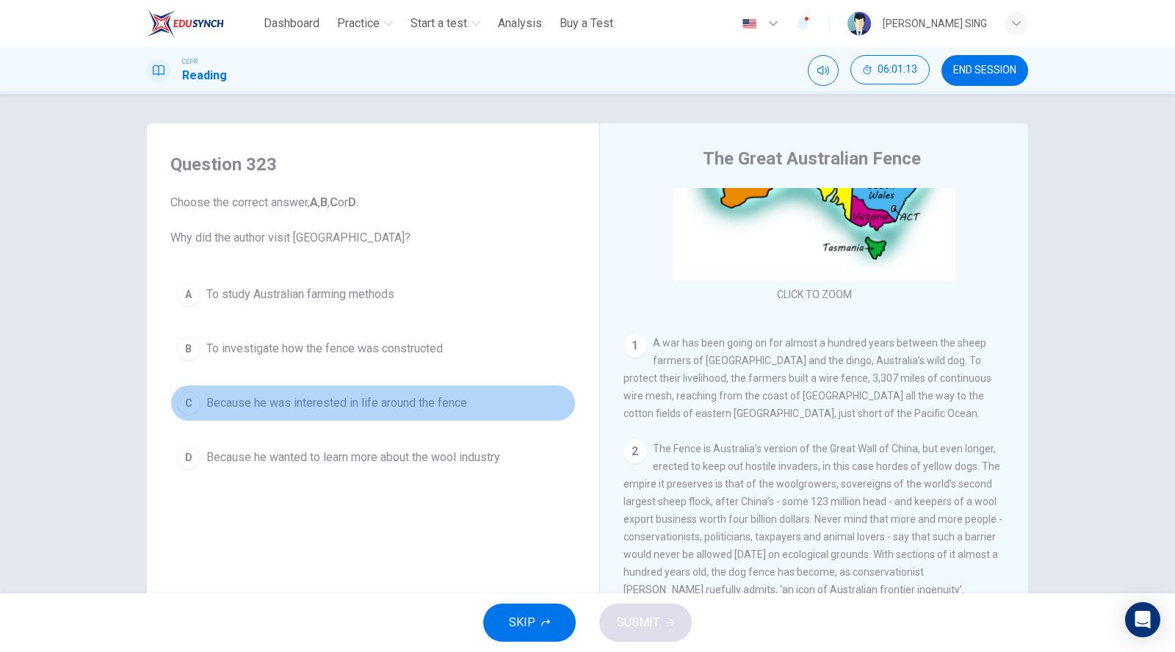
click at [302, 407] on span "Because he was interested in life around the fence" at bounding box center [336, 403] width 261 height 18
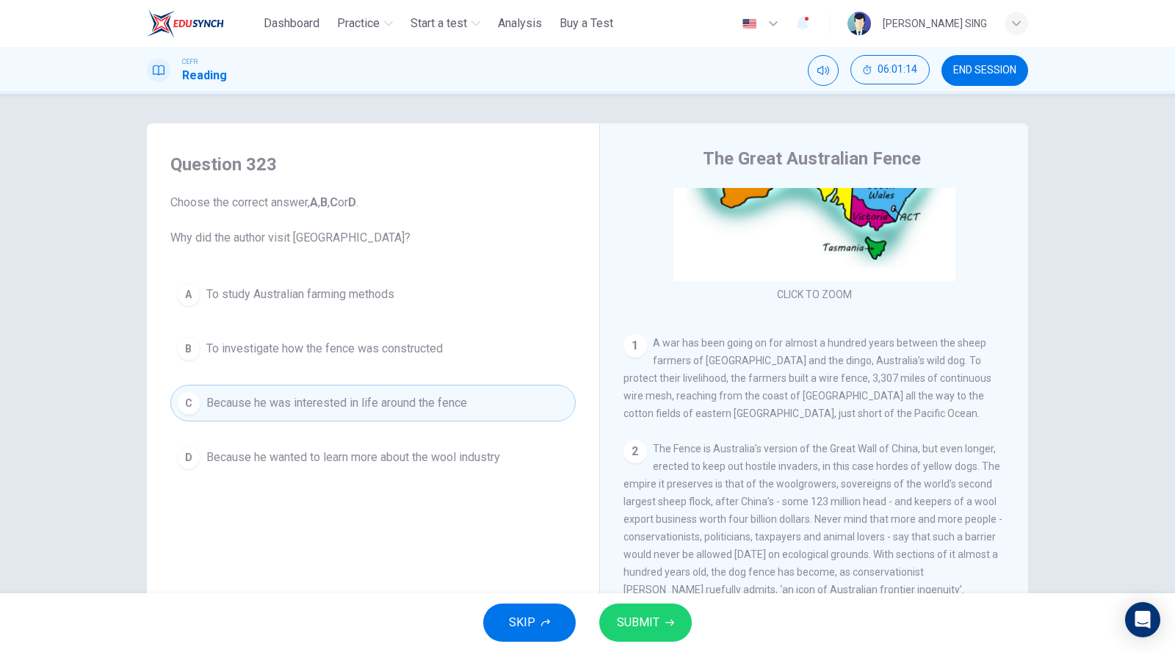
click at [659, 625] on button "SUBMIT" at bounding box center [645, 622] width 93 height 38
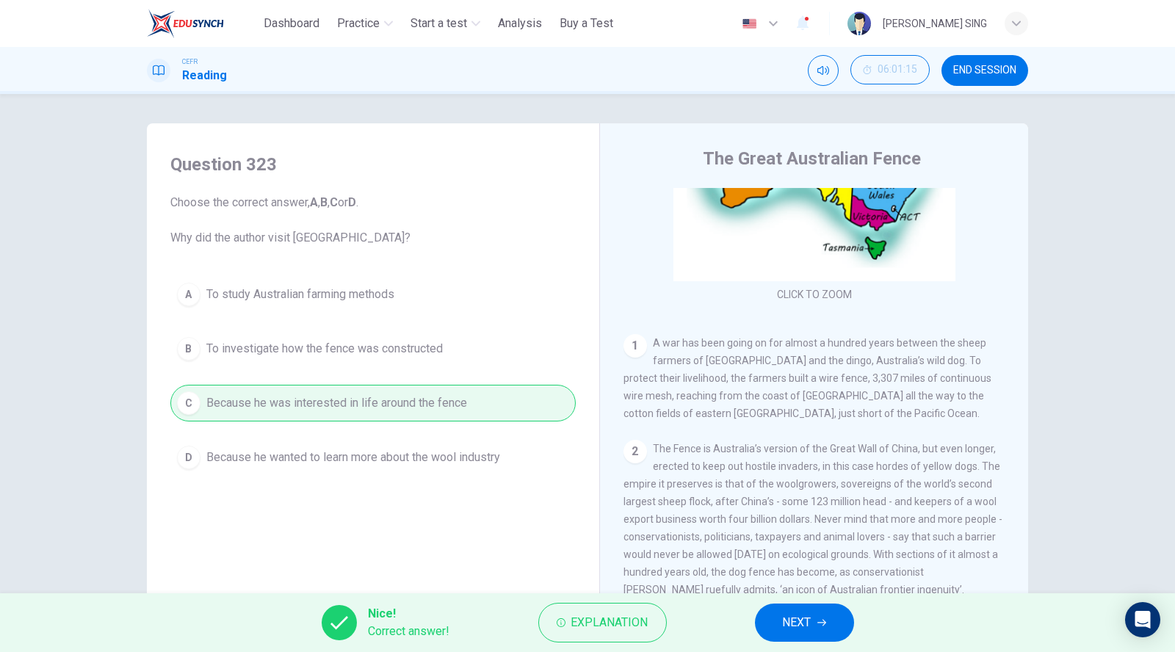
click at [809, 624] on span "NEXT" at bounding box center [797, 622] width 29 height 21
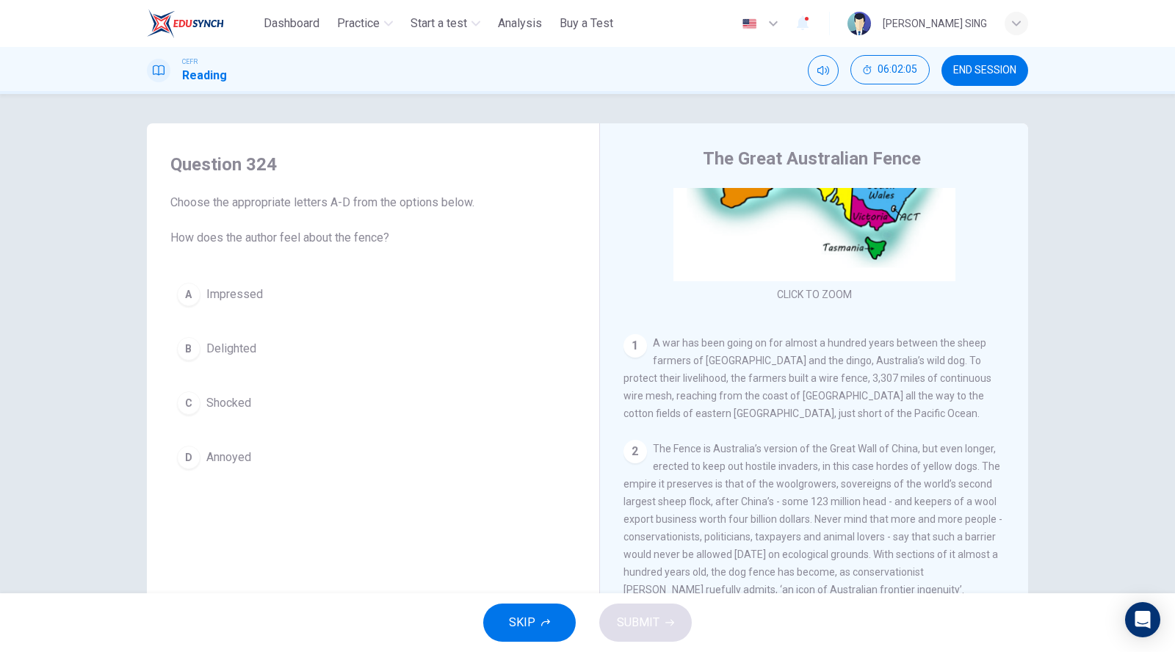
click at [243, 346] on span "Delighted" at bounding box center [231, 349] width 50 height 18
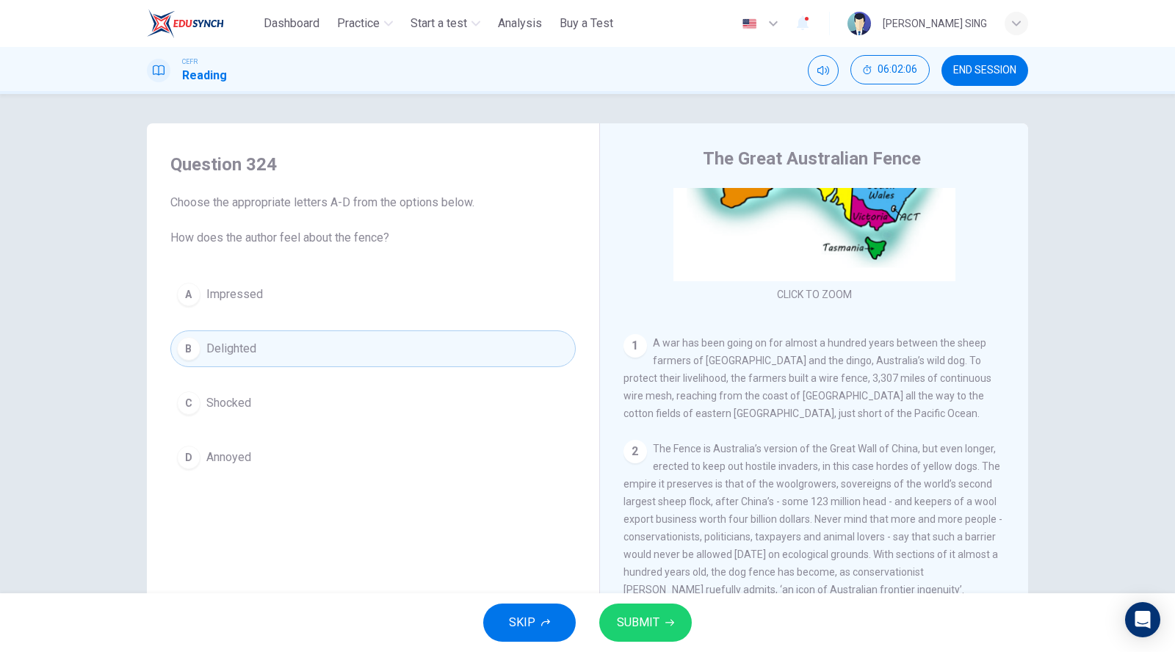
click at [268, 287] on button "A Impressed" at bounding box center [372, 294] width 405 height 37
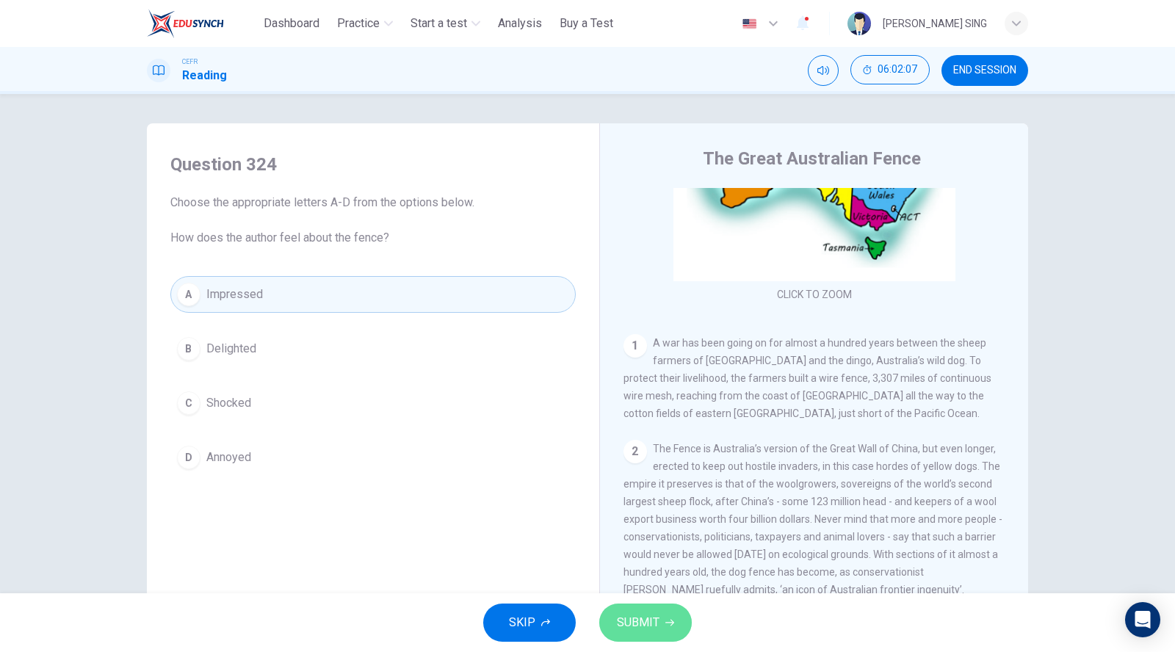
click at [659, 625] on button "SUBMIT" at bounding box center [645, 622] width 93 height 38
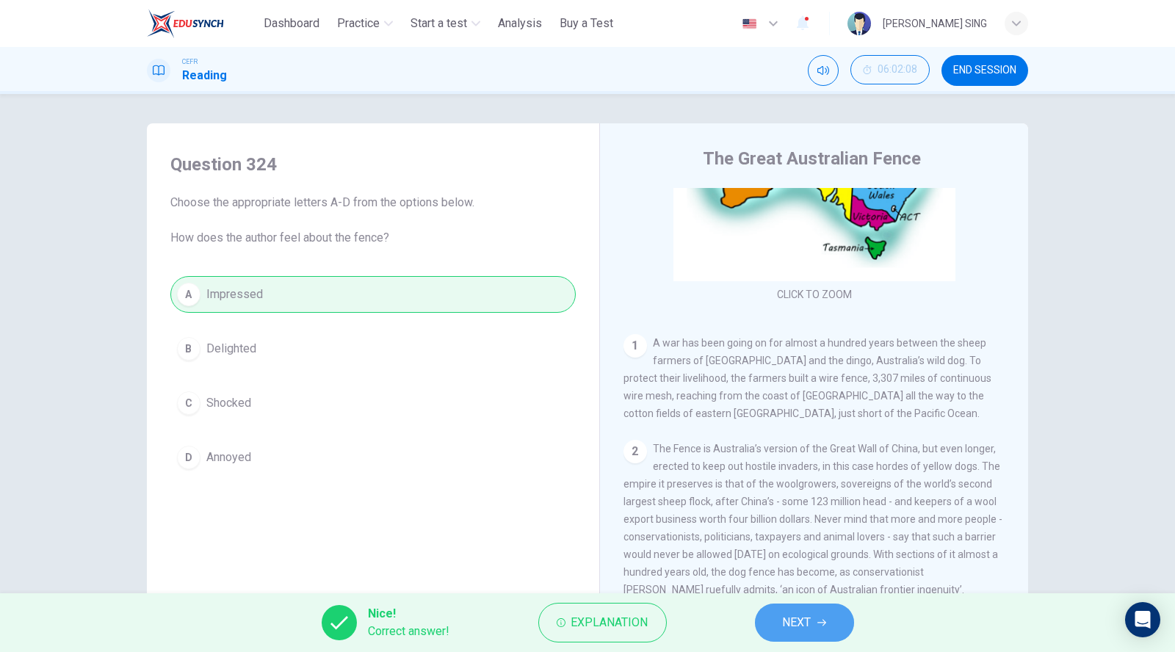
click at [813, 623] on button "NEXT" at bounding box center [804, 622] width 99 height 38
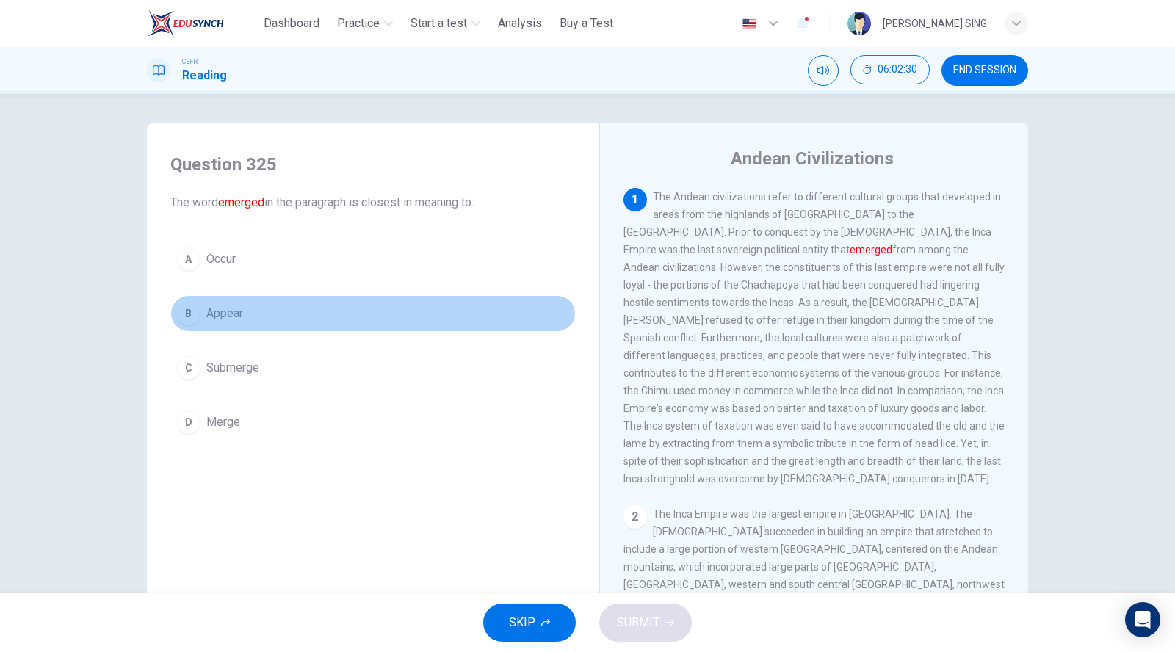
click at [226, 316] on span "Appear" at bounding box center [224, 314] width 37 height 18
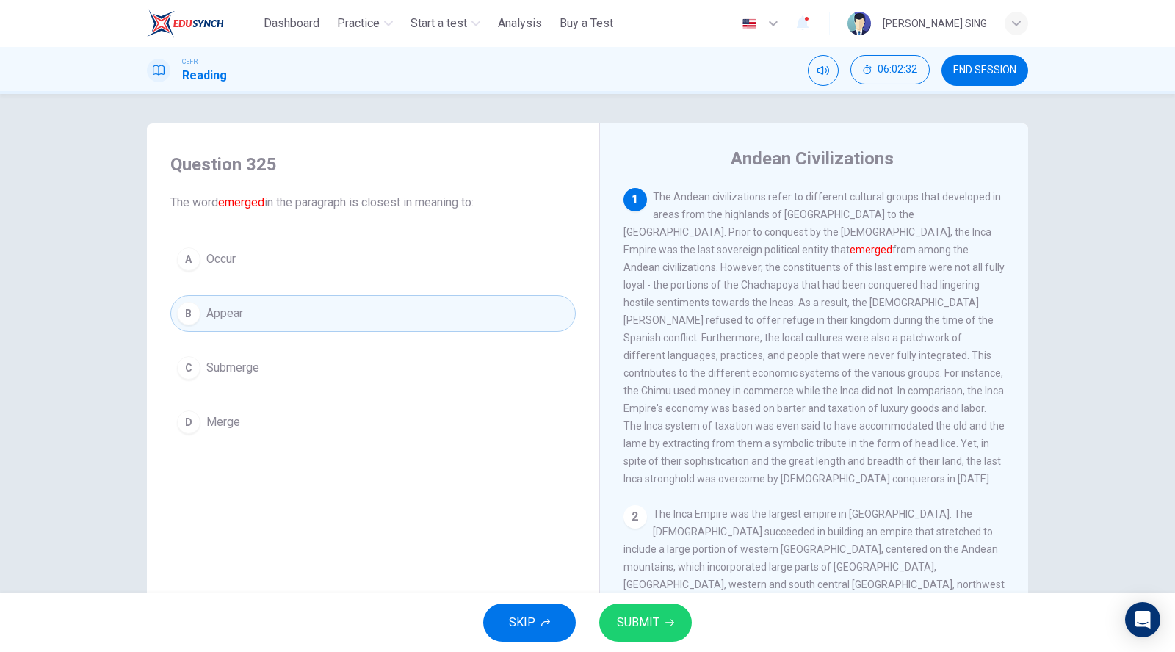
click at [262, 376] on button "C Submerge" at bounding box center [372, 367] width 405 height 37
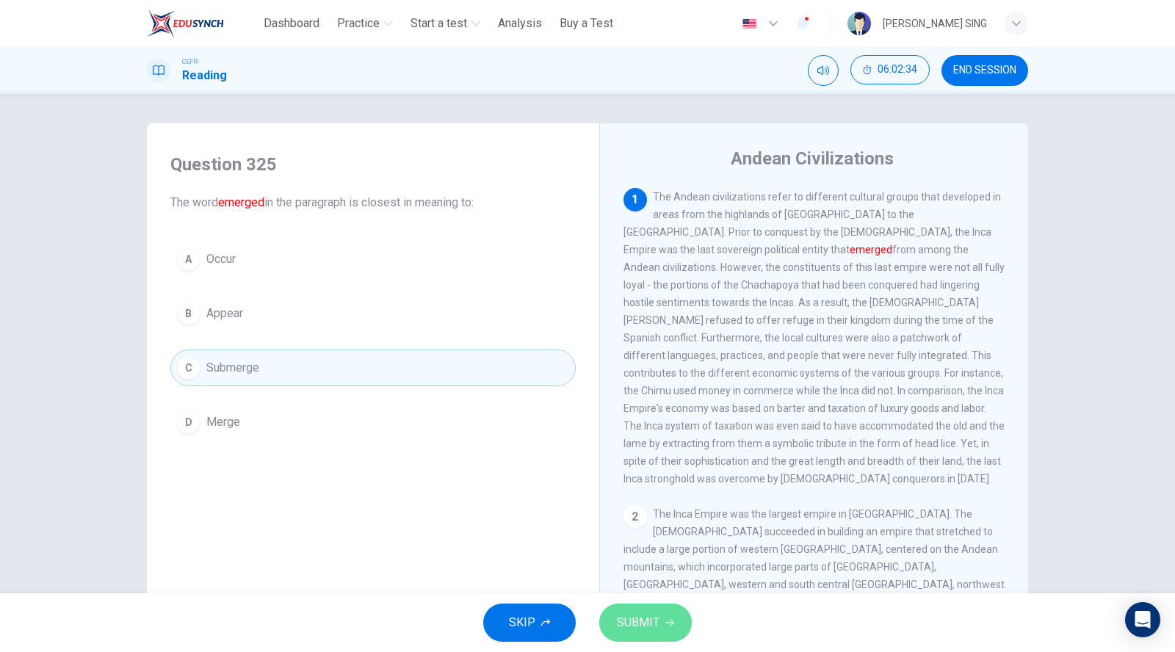
click at [622, 615] on span "SUBMIT" at bounding box center [638, 622] width 43 height 21
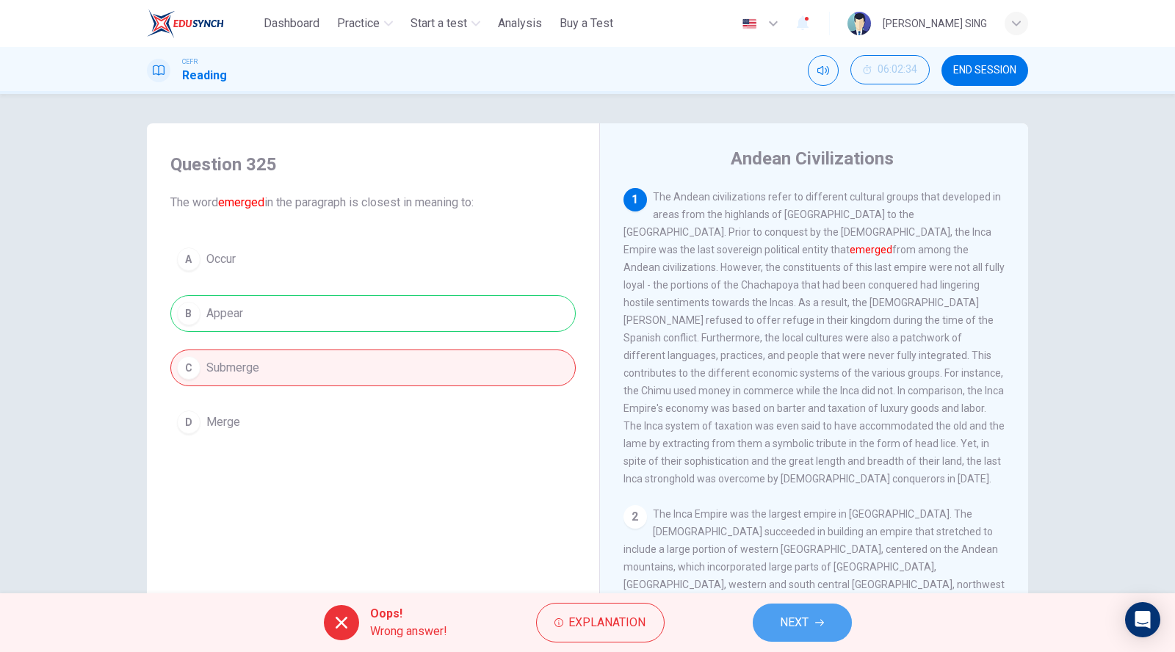
click at [791, 617] on span "NEXT" at bounding box center [794, 622] width 29 height 21
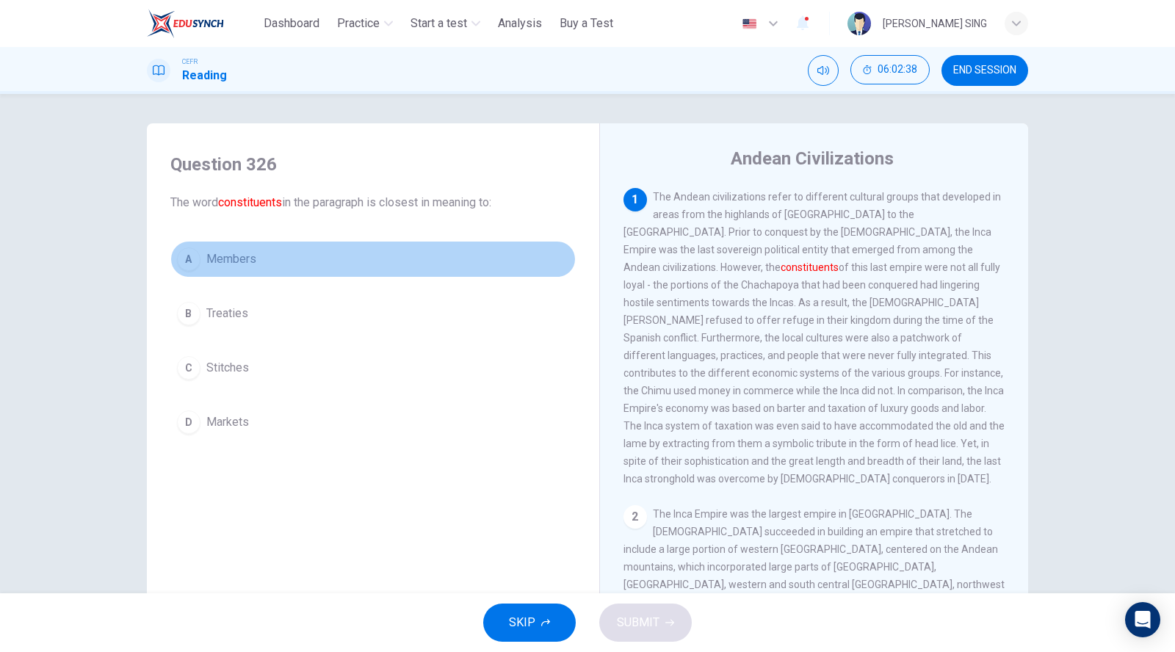
click at [247, 260] on span "Members" at bounding box center [231, 259] width 50 height 18
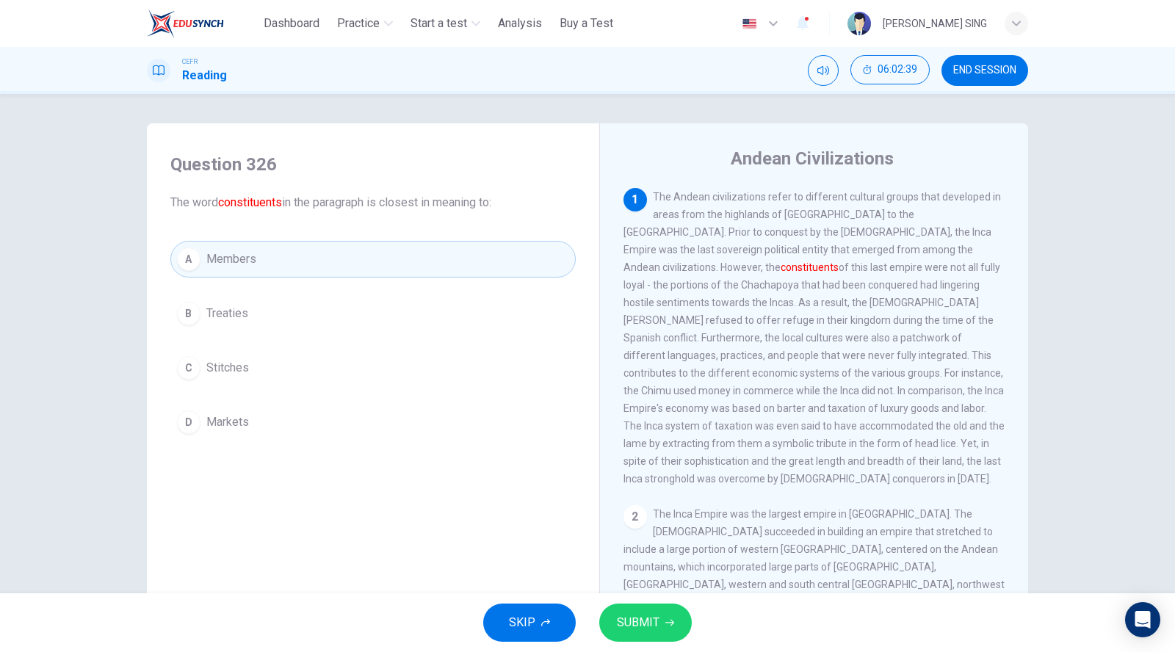
click at [283, 305] on button "B Treaties" at bounding box center [372, 313] width 405 height 37
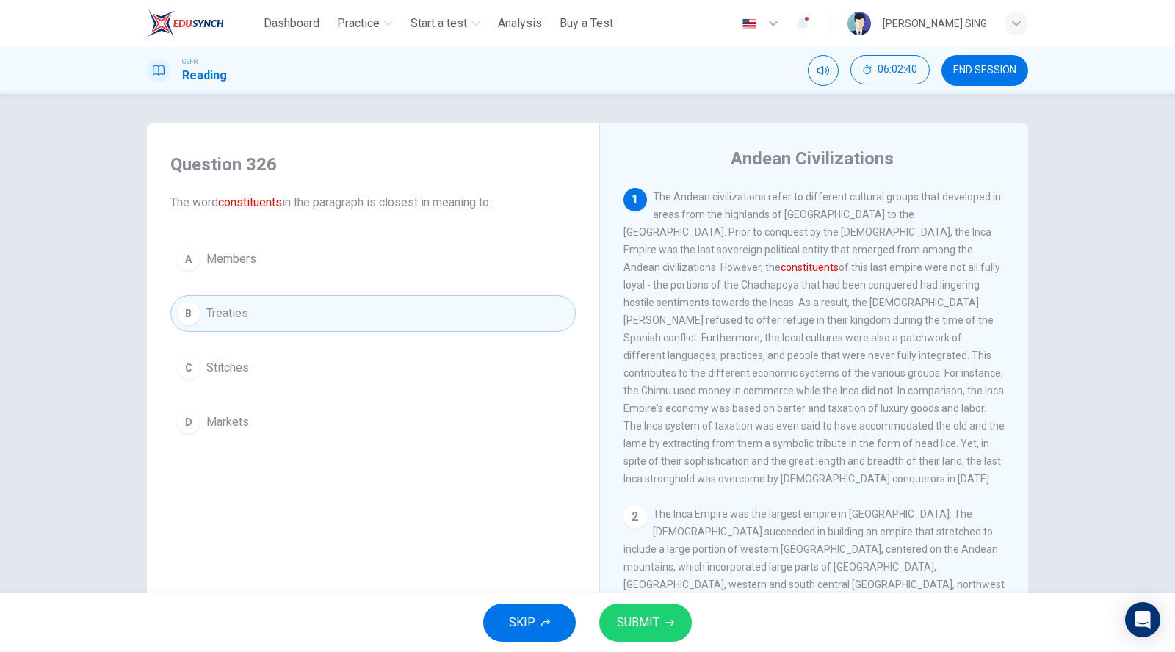
click at [637, 620] on span "SUBMIT" at bounding box center [638, 622] width 43 height 21
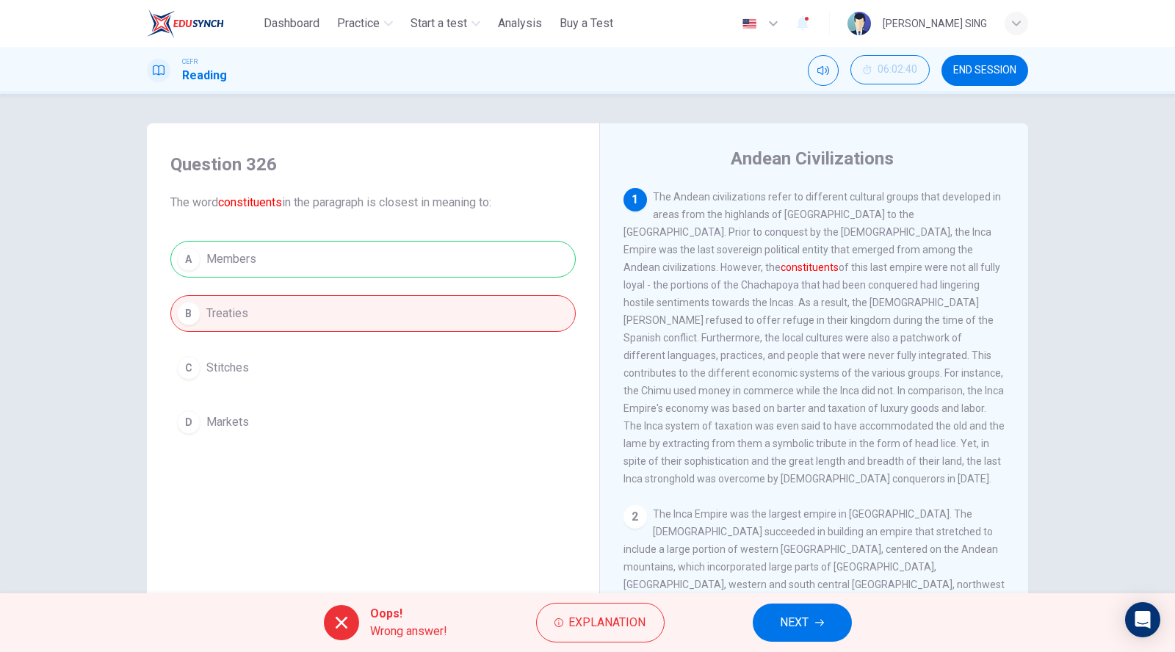
click at [791, 619] on span "NEXT" at bounding box center [794, 622] width 29 height 21
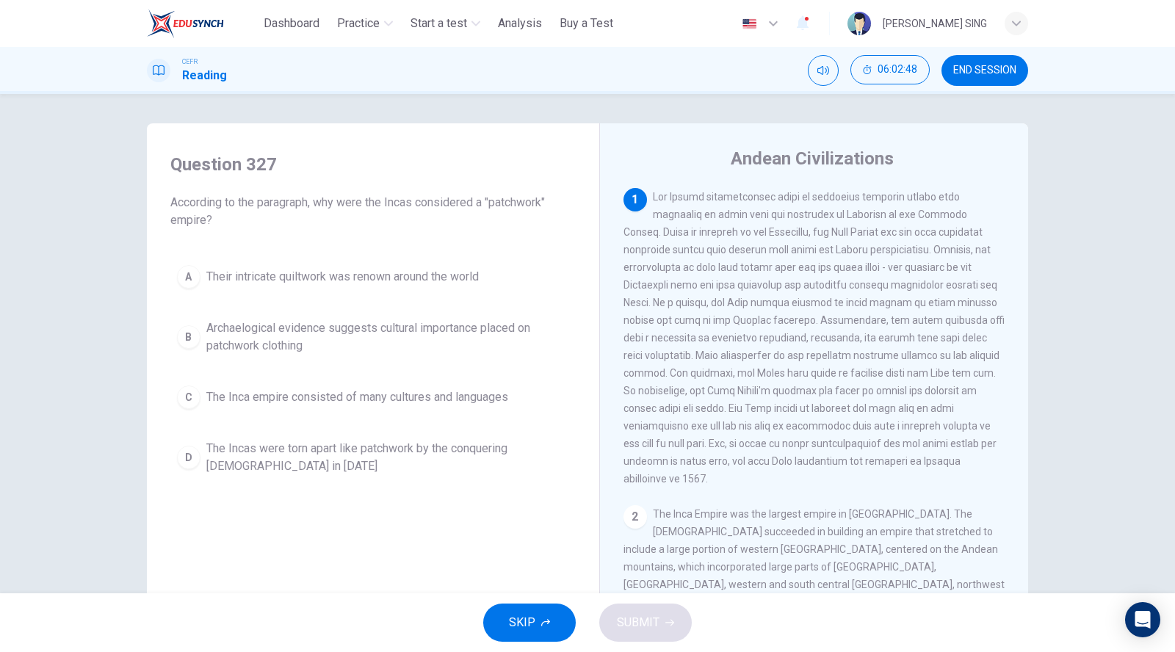
click at [383, 446] on span "The Incas were torn apart like patchwork by the conquering [DEMOGRAPHIC_DATA] i…" at bounding box center [387, 457] width 363 height 35
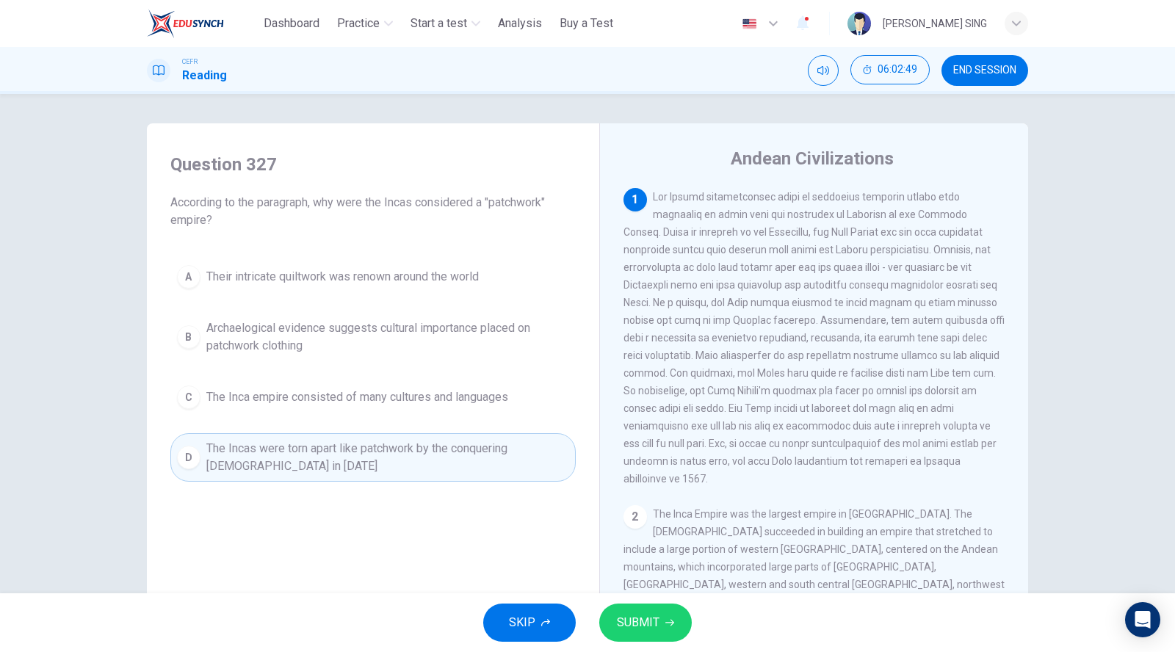
click at [670, 623] on icon "button" at bounding box center [669, 623] width 9 height 7
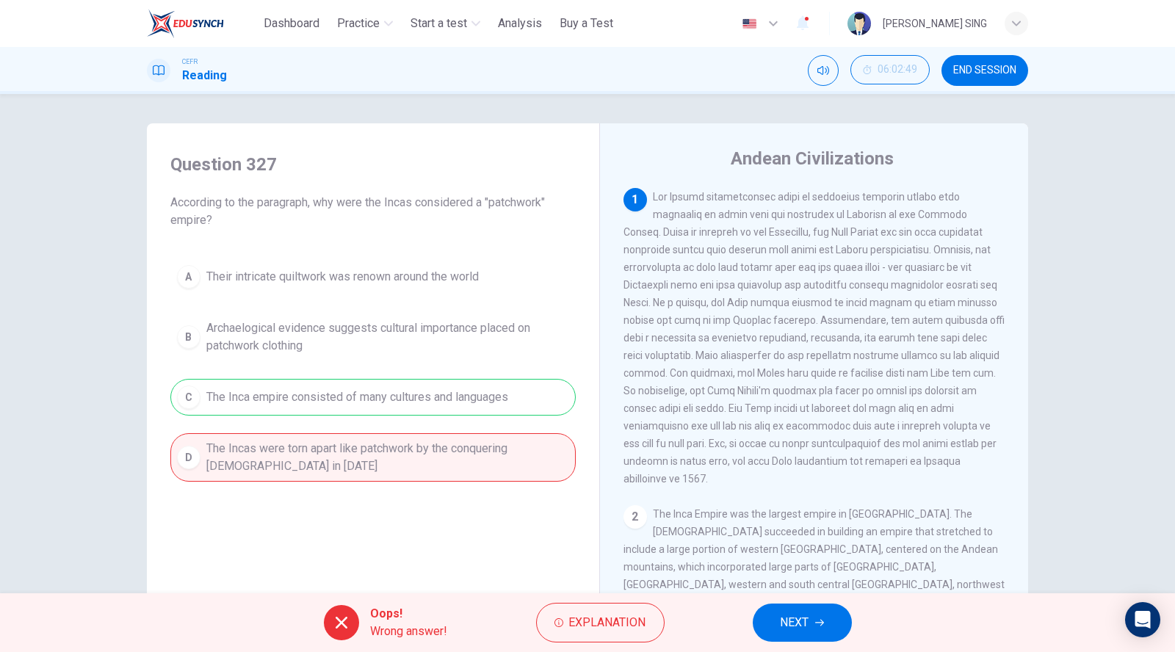
click at [792, 623] on span "NEXT" at bounding box center [794, 622] width 29 height 21
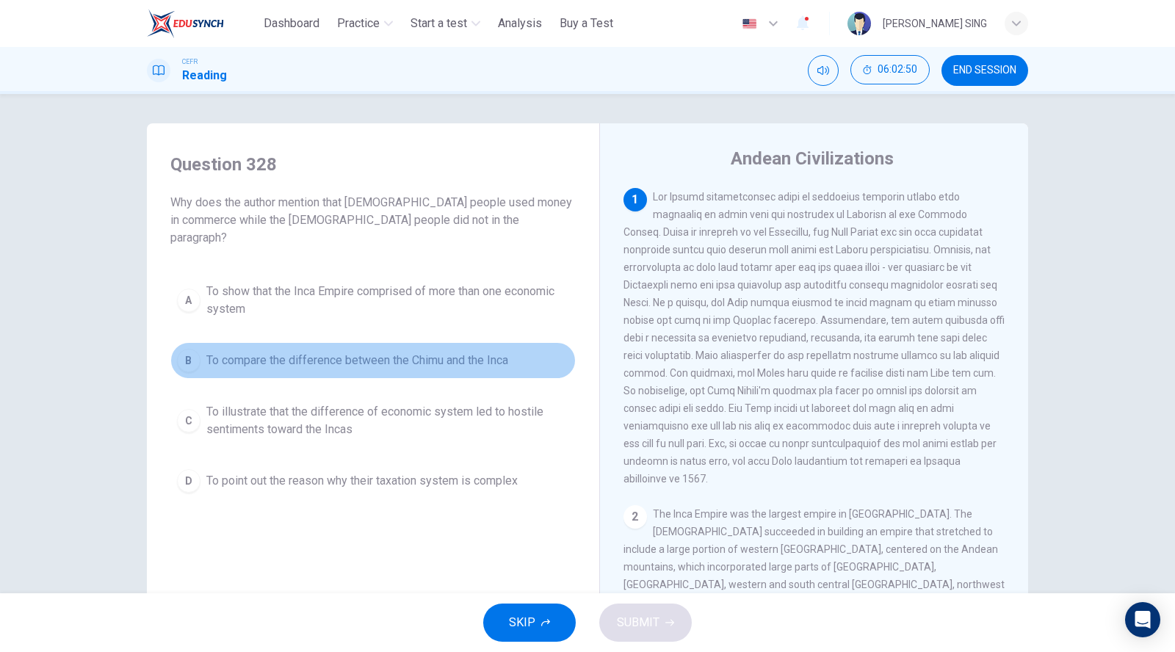
click at [294, 359] on button "B To compare the difference between the Chimu and the Inca" at bounding box center [372, 360] width 405 height 37
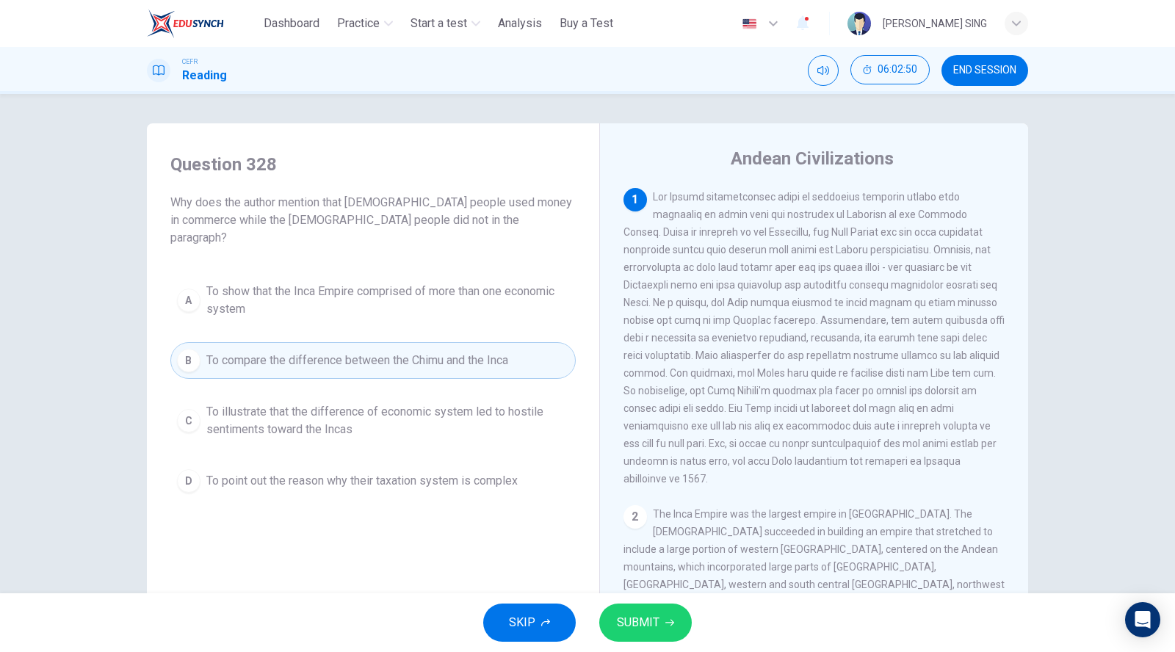
drag, startPoint x: 655, startPoint y: 593, endPoint x: 649, endPoint y: 610, distance: 17.9
click at [655, 595] on div "SKIP SUBMIT" at bounding box center [587, 622] width 1175 height 59
drag, startPoint x: 646, startPoint y: 620, endPoint x: 689, endPoint y: 608, distance: 44.2
click at [645, 620] on span "SUBMIT" at bounding box center [638, 622] width 43 height 21
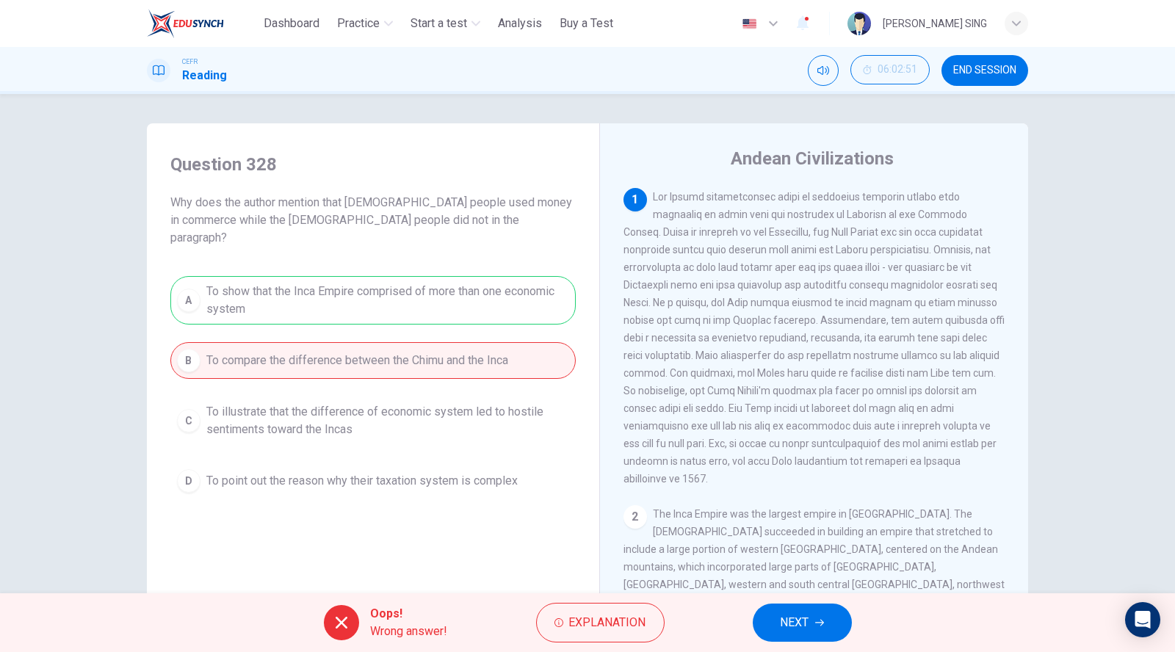
click at [786, 622] on span "NEXT" at bounding box center [794, 622] width 29 height 21
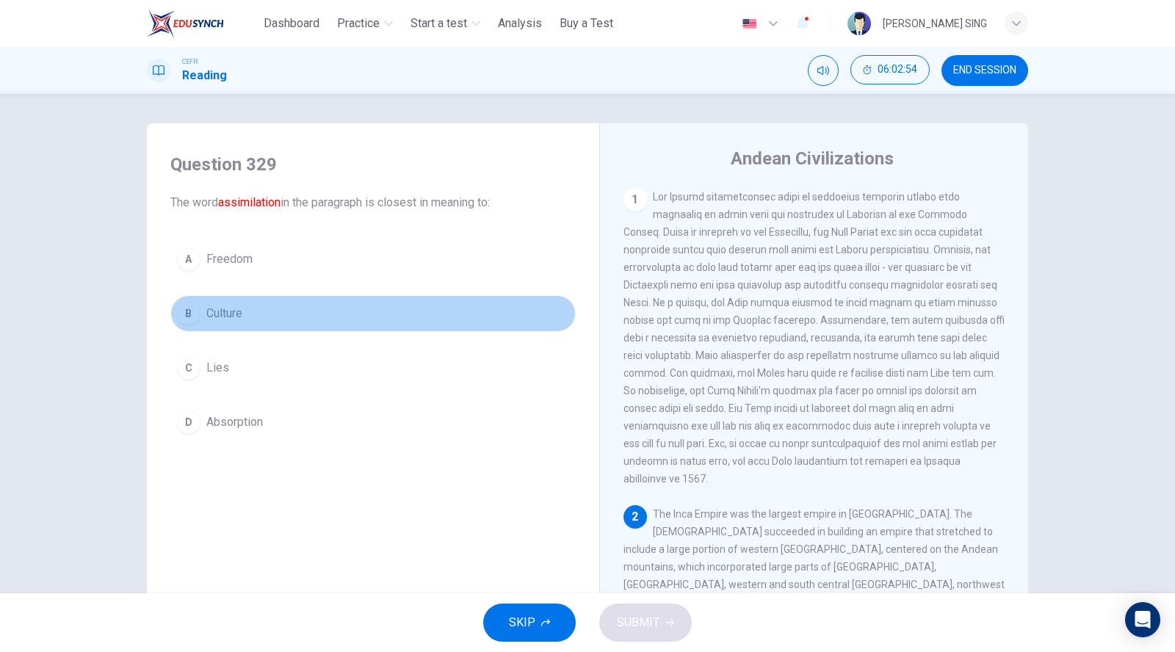
click at [258, 322] on button "B Culture" at bounding box center [372, 313] width 405 height 37
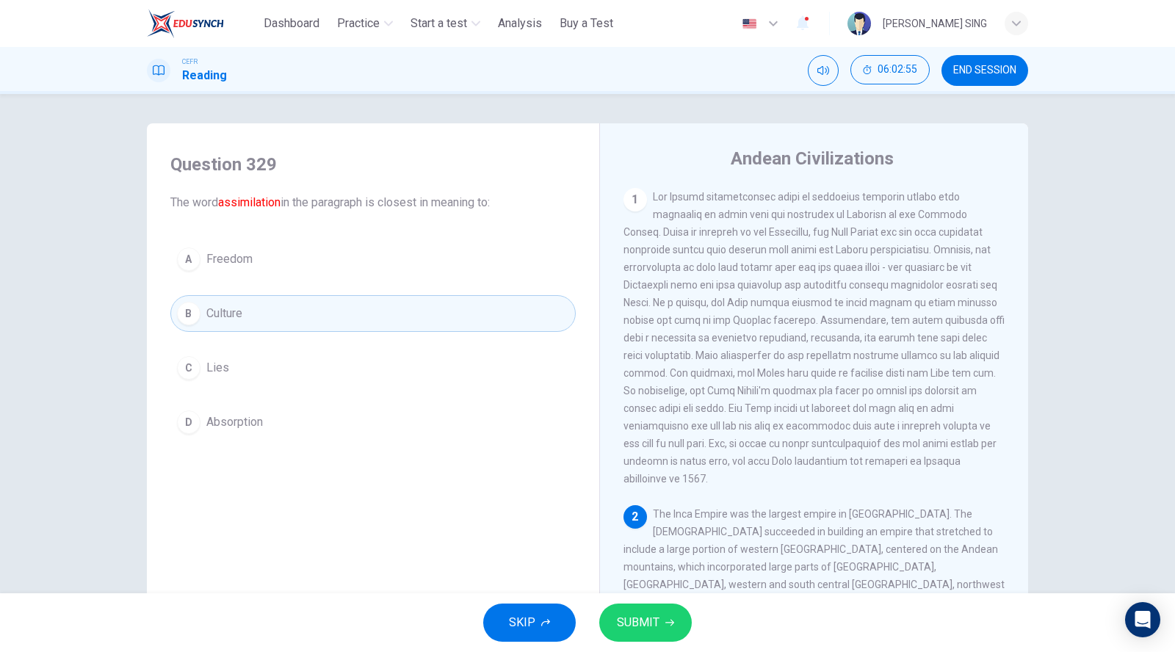
click at [633, 629] on span "SUBMIT" at bounding box center [638, 622] width 43 height 21
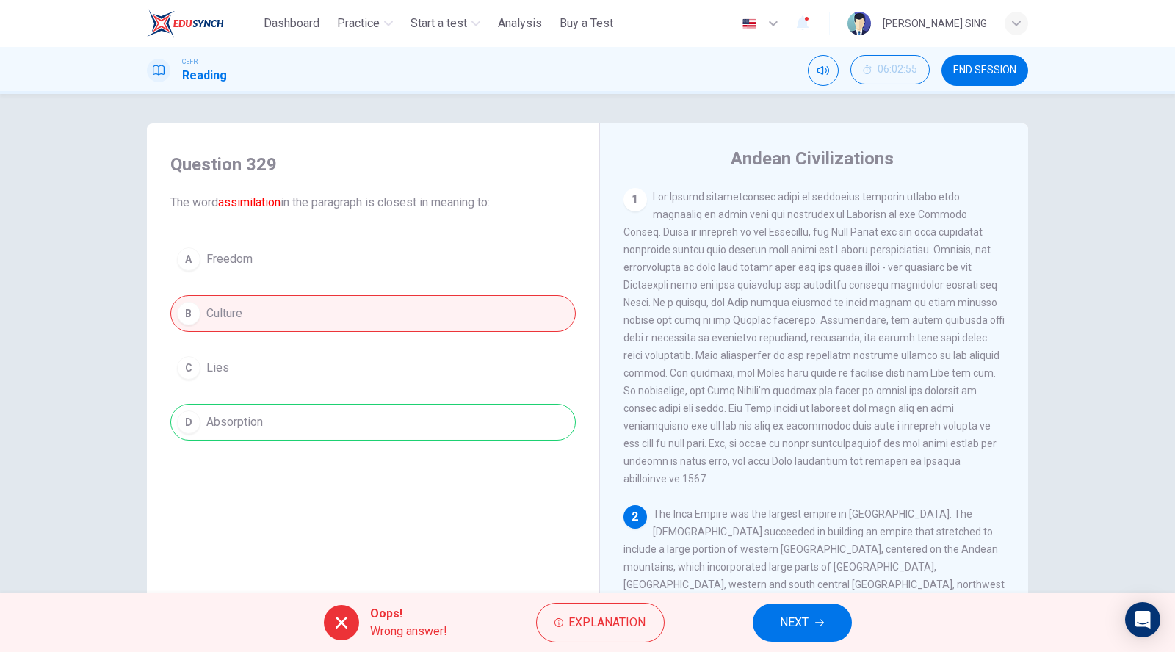
click at [780, 622] on span "NEXT" at bounding box center [794, 622] width 29 height 21
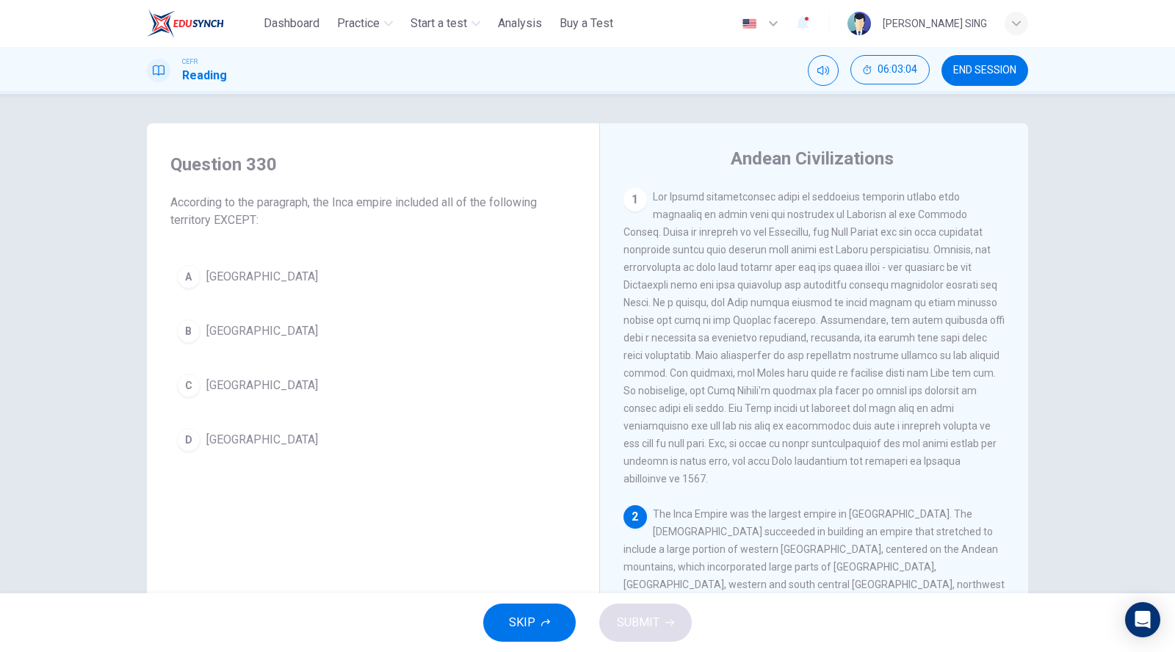
click at [245, 305] on div "A [GEOGRAPHIC_DATA] B [GEOGRAPHIC_DATA] C Colombia D [GEOGRAPHIC_DATA]" at bounding box center [372, 358] width 405 height 200
click at [248, 264] on button "A [GEOGRAPHIC_DATA]" at bounding box center [372, 276] width 405 height 37
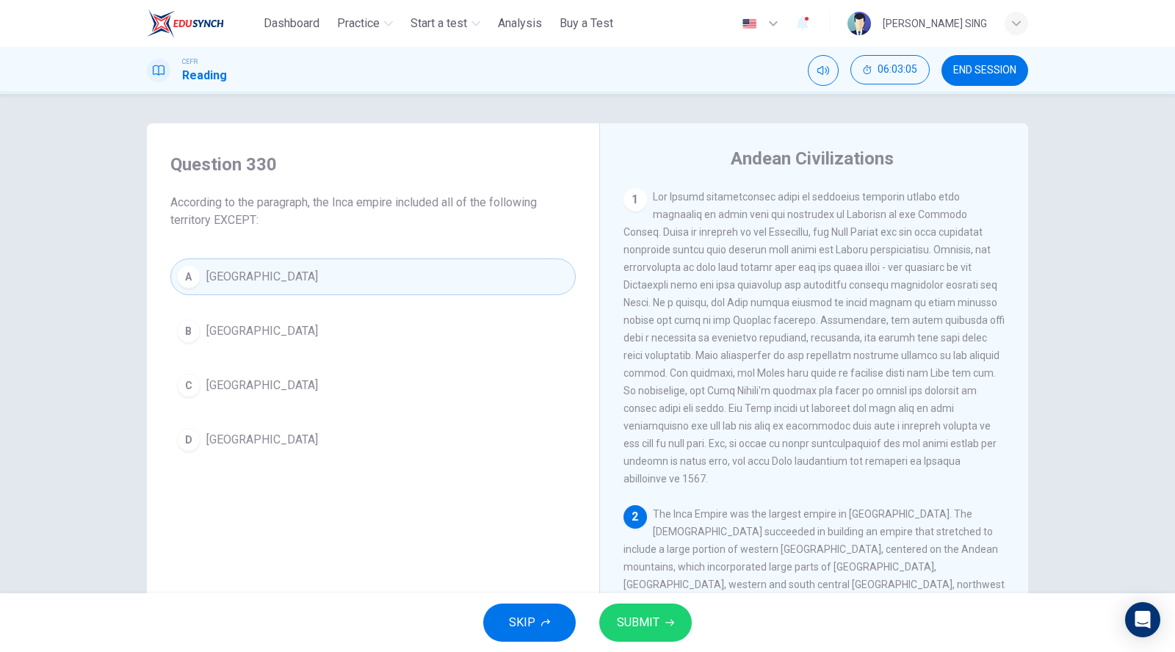
click at [637, 626] on span "SUBMIT" at bounding box center [638, 622] width 43 height 21
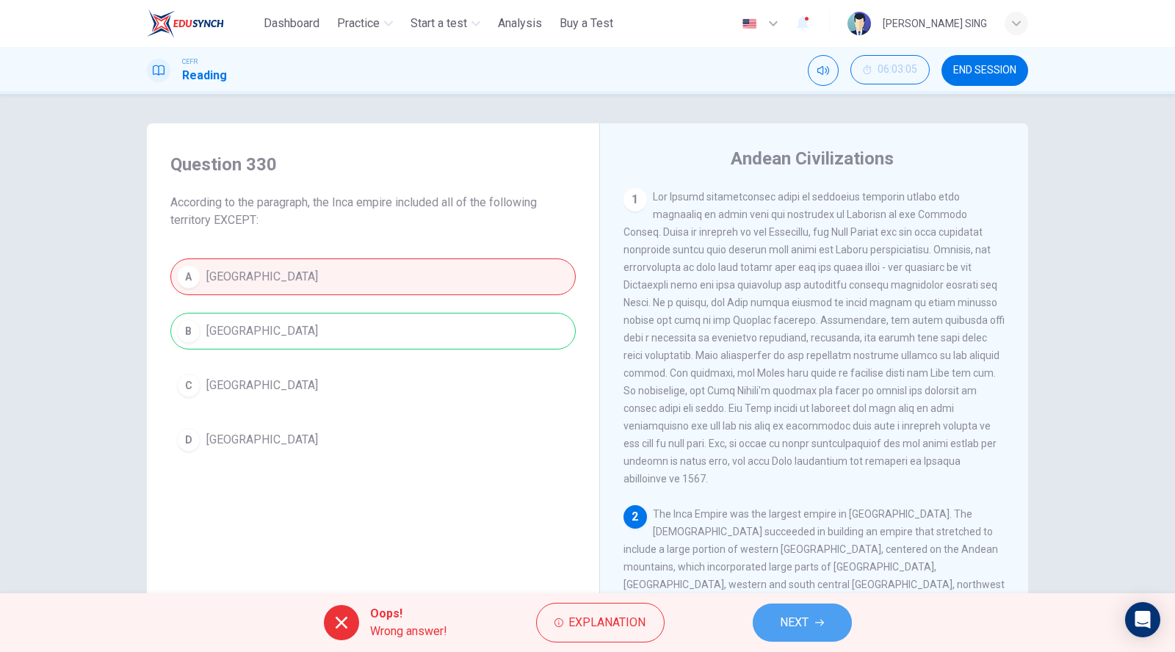
click at [808, 628] on span "NEXT" at bounding box center [794, 622] width 29 height 21
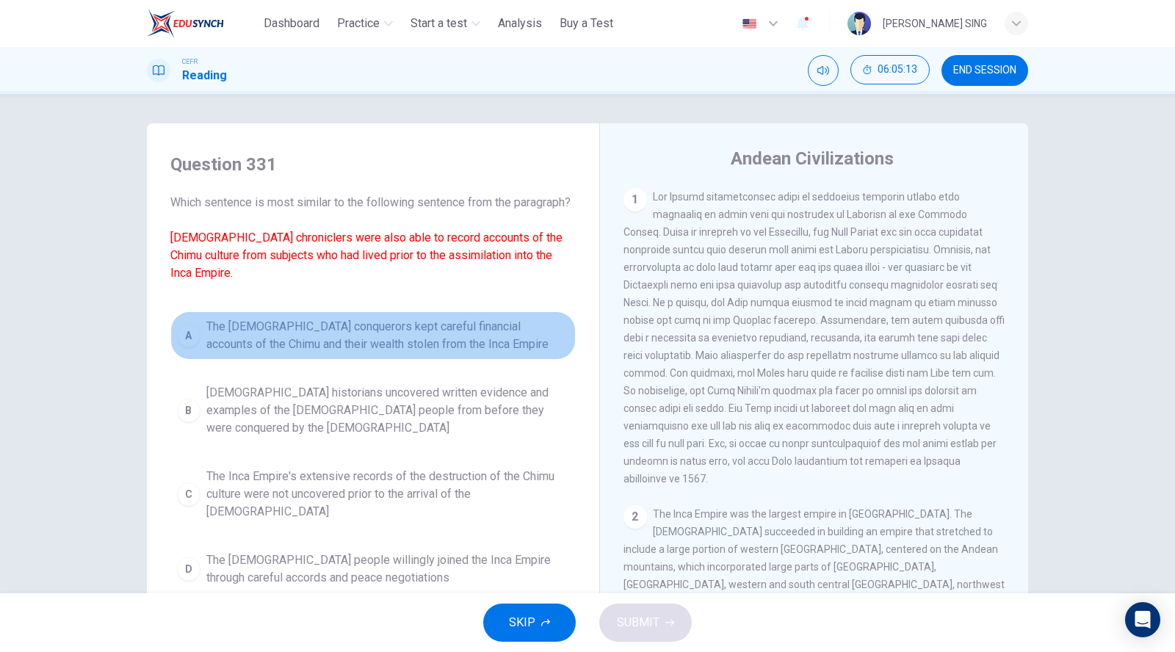
click at [331, 343] on span "The [DEMOGRAPHIC_DATA] conquerors kept careful financial accounts of the Chimu …" at bounding box center [387, 335] width 363 height 35
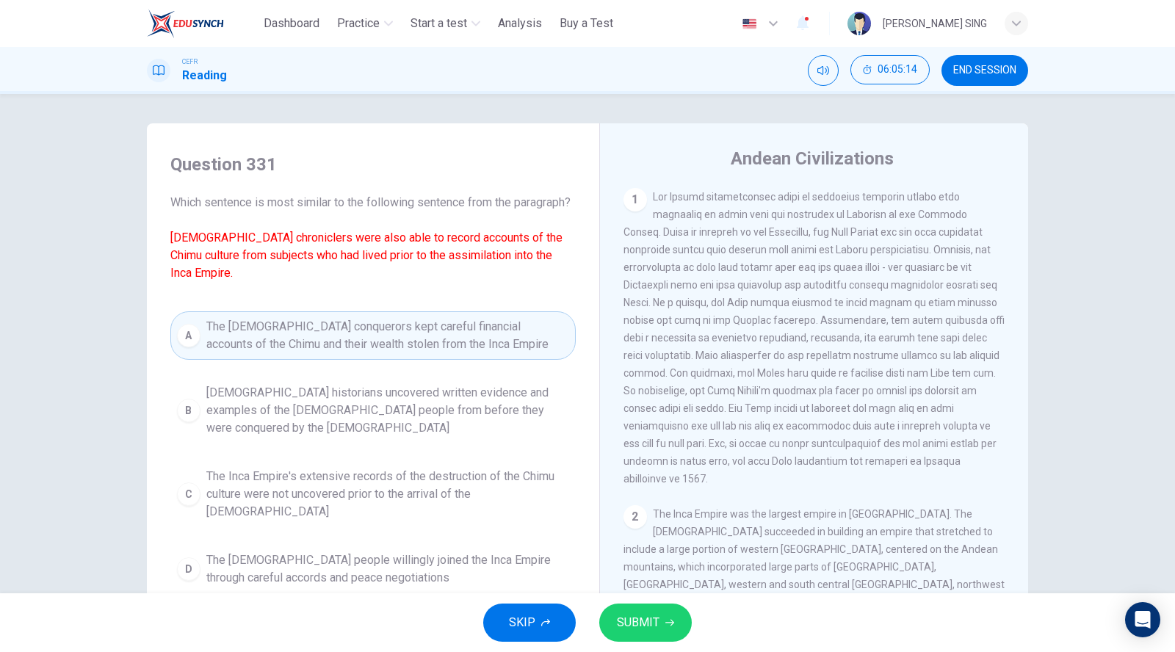
click at [662, 628] on button "SUBMIT" at bounding box center [645, 622] width 93 height 38
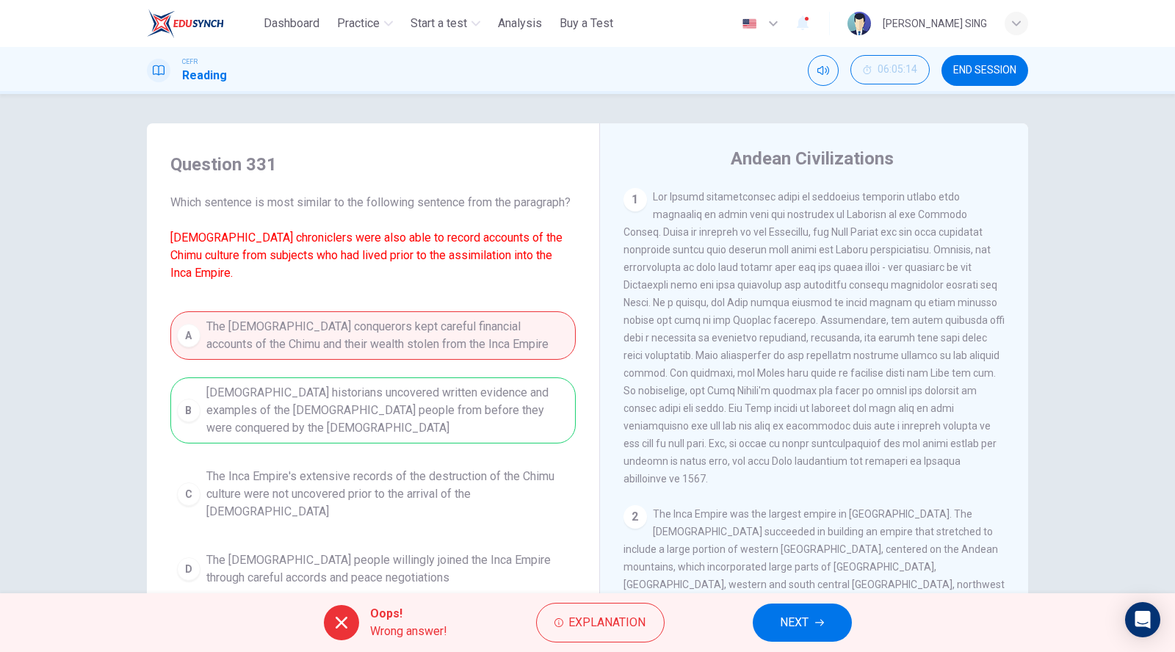
click at [801, 622] on span "NEXT" at bounding box center [794, 622] width 29 height 21
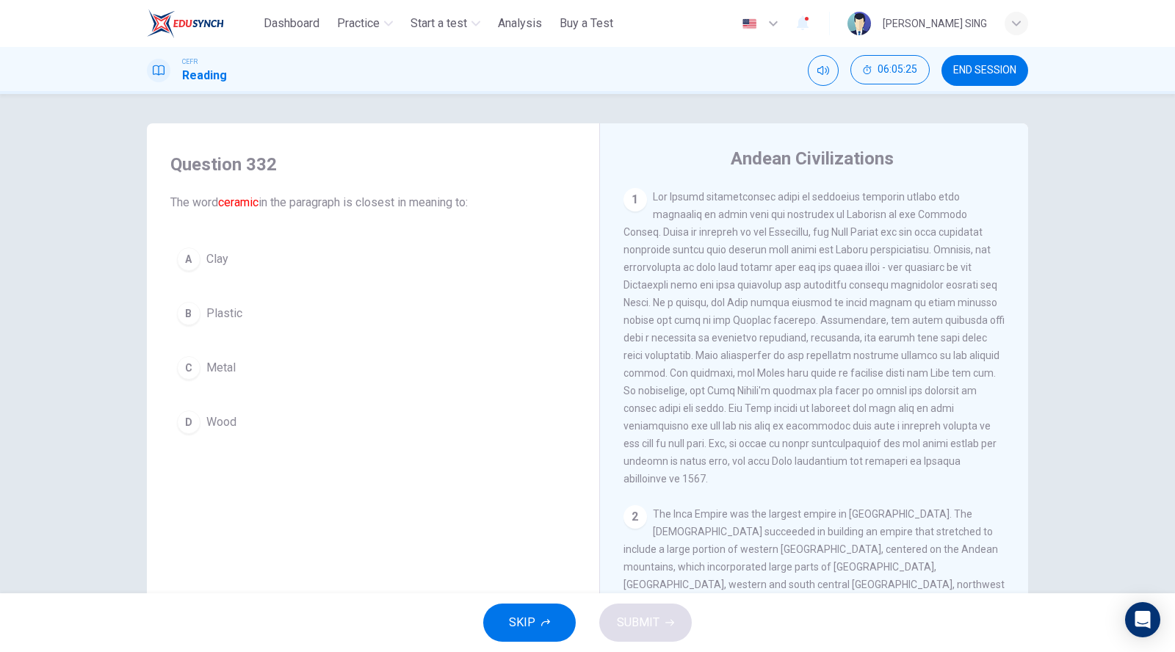
click at [230, 250] on button "A Clay" at bounding box center [372, 259] width 405 height 37
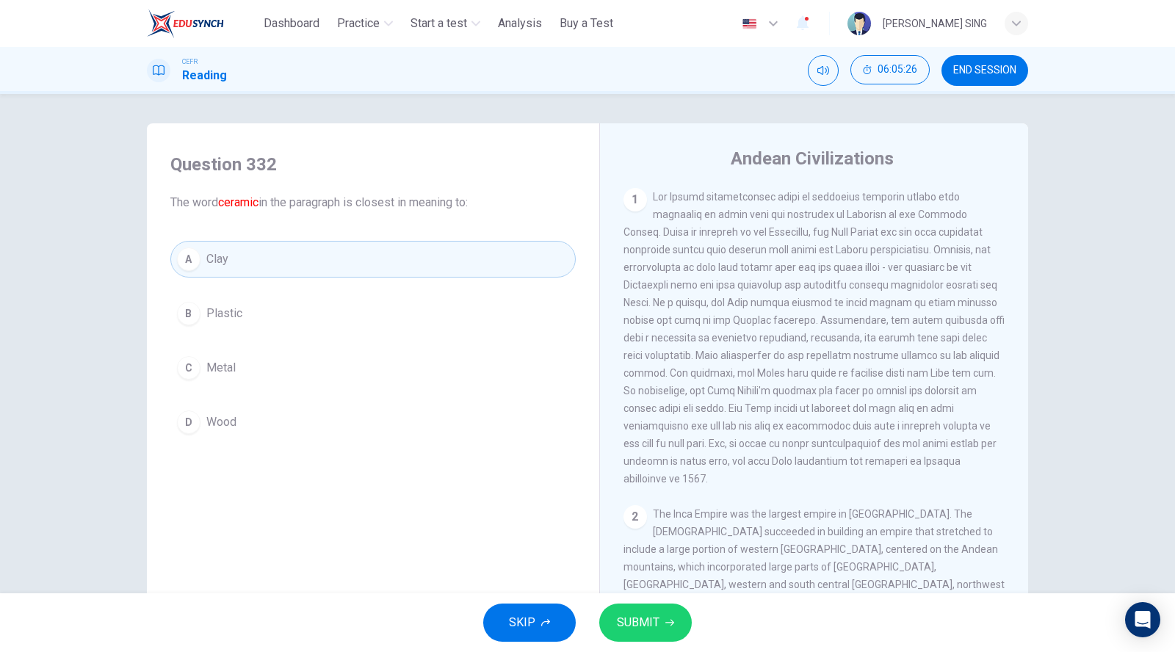
click at [648, 617] on span "SUBMIT" at bounding box center [638, 622] width 43 height 21
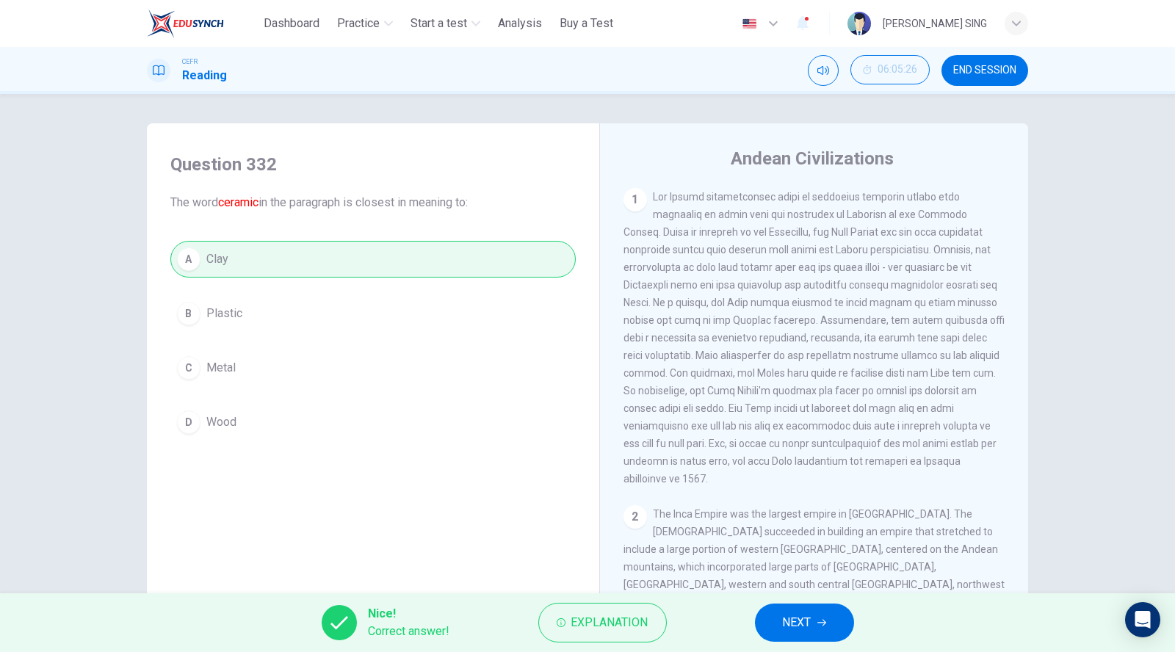
click at [790, 620] on span "NEXT" at bounding box center [797, 622] width 29 height 21
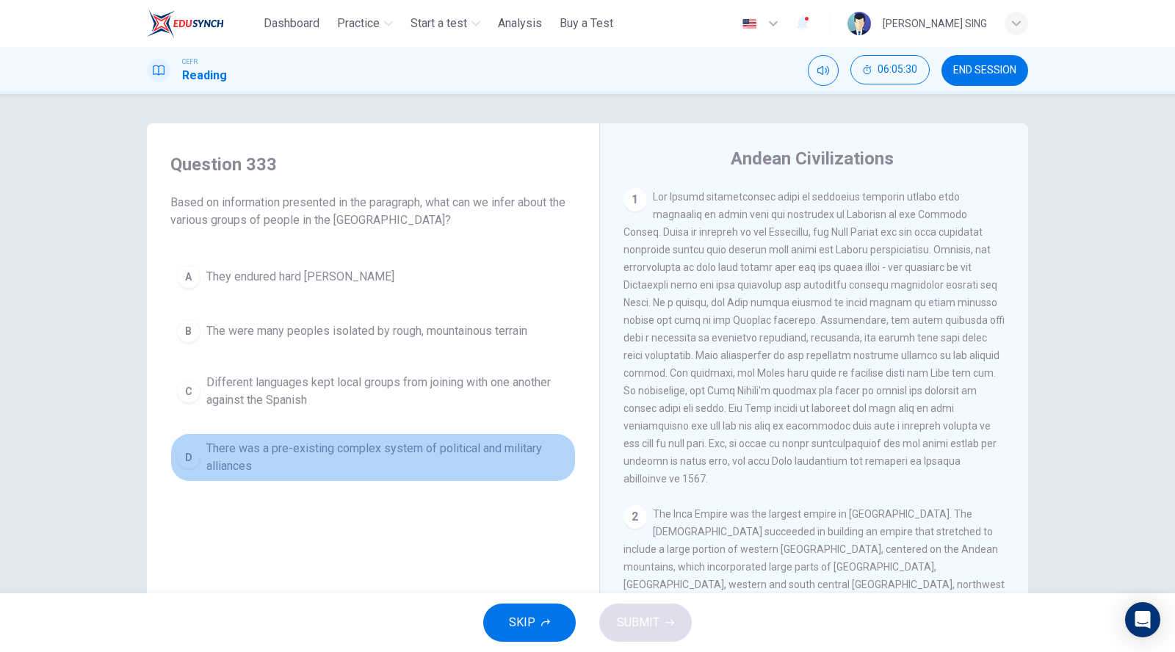
click at [348, 435] on button "D There was a pre-existing complex system of political and military alliances" at bounding box center [372, 457] width 405 height 48
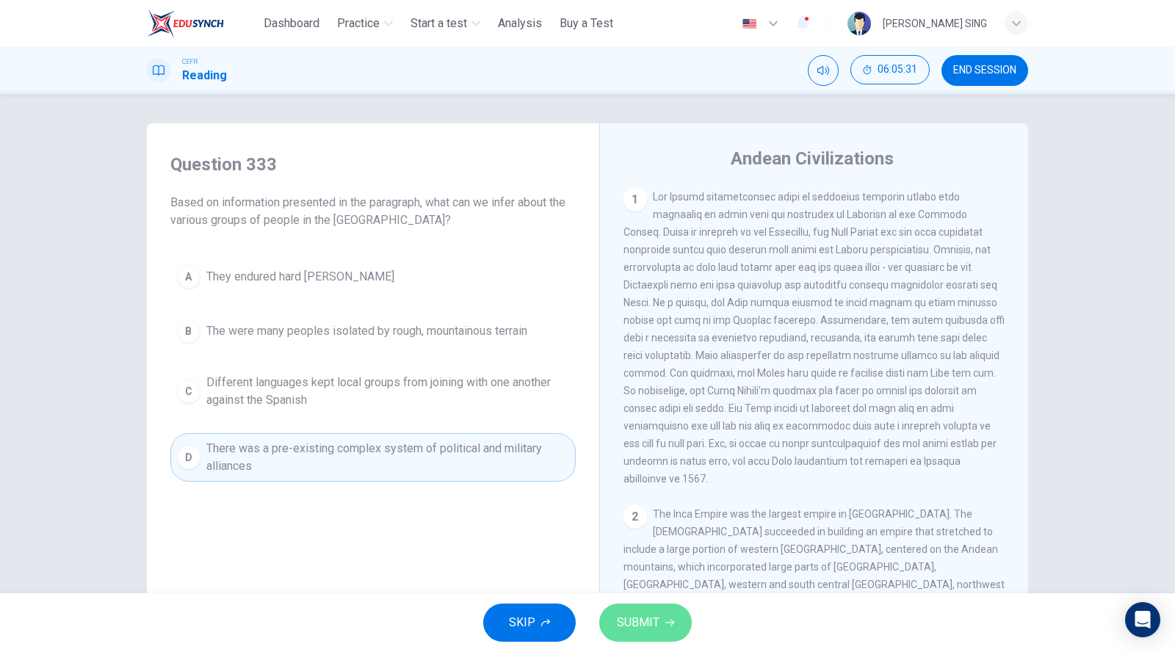
click at [654, 615] on span "SUBMIT" at bounding box center [638, 622] width 43 height 21
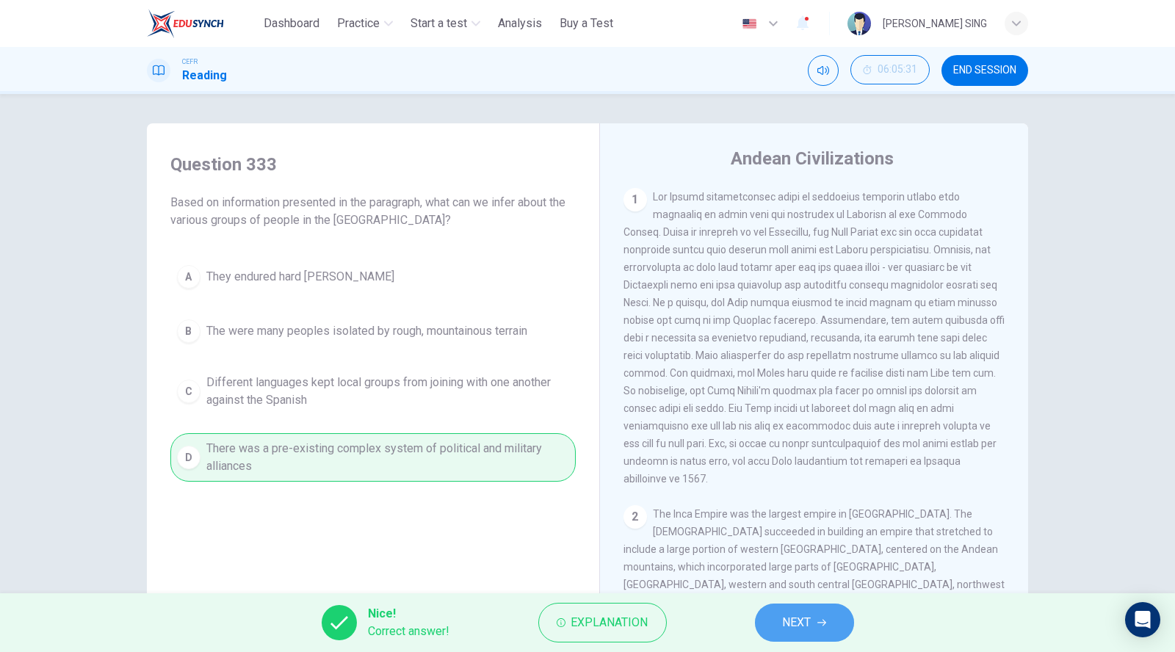
click at [796, 634] on button "NEXT" at bounding box center [804, 622] width 99 height 38
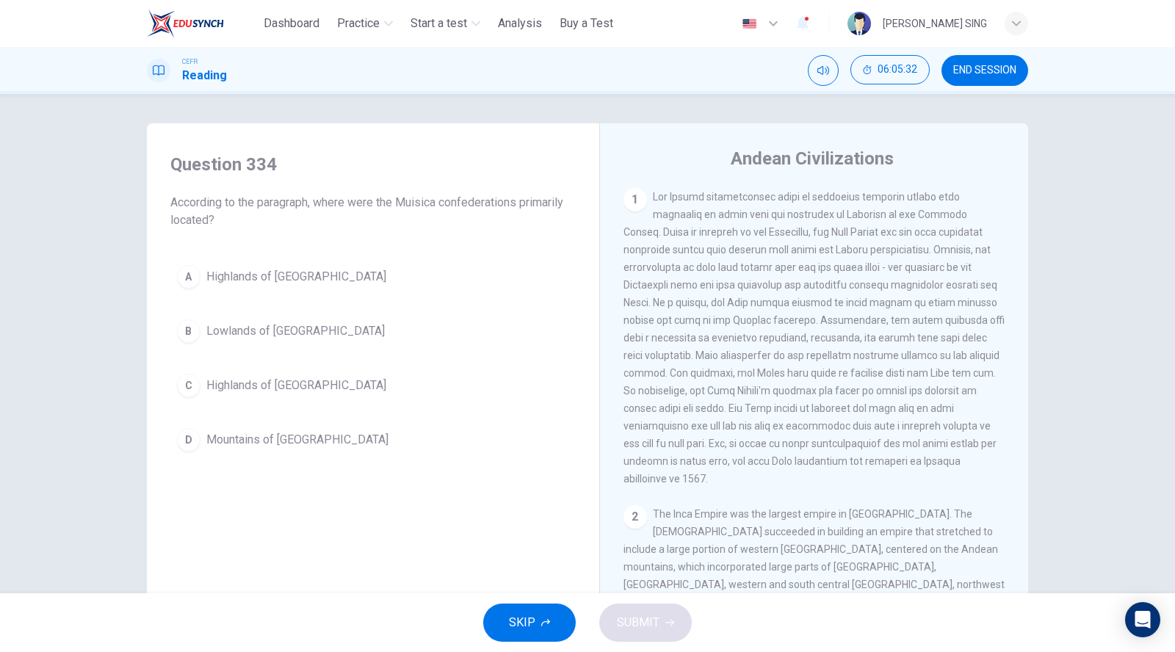
click at [302, 330] on span "Lowlands of [GEOGRAPHIC_DATA]" at bounding box center [295, 331] width 178 height 18
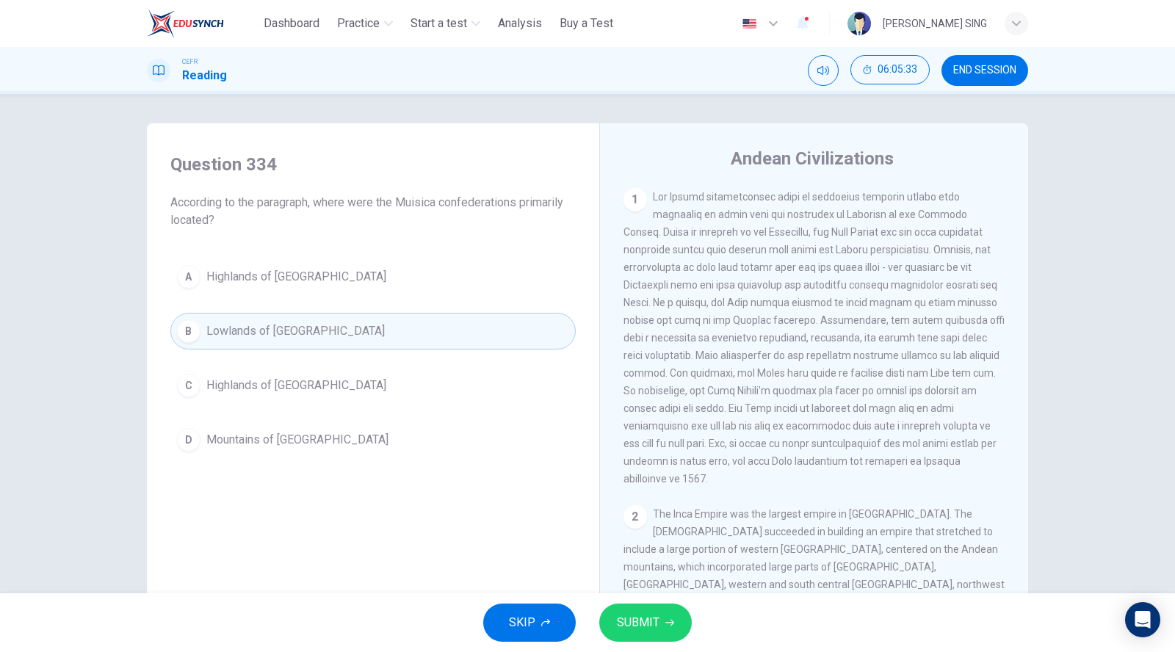
click at [611, 603] on div "SKIP SUBMIT" at bounding box center [587, 622] width 1175 height 59
click at [633, 624] on span "SUBMIT" at bounding box center [638, 622] width 43 height 21
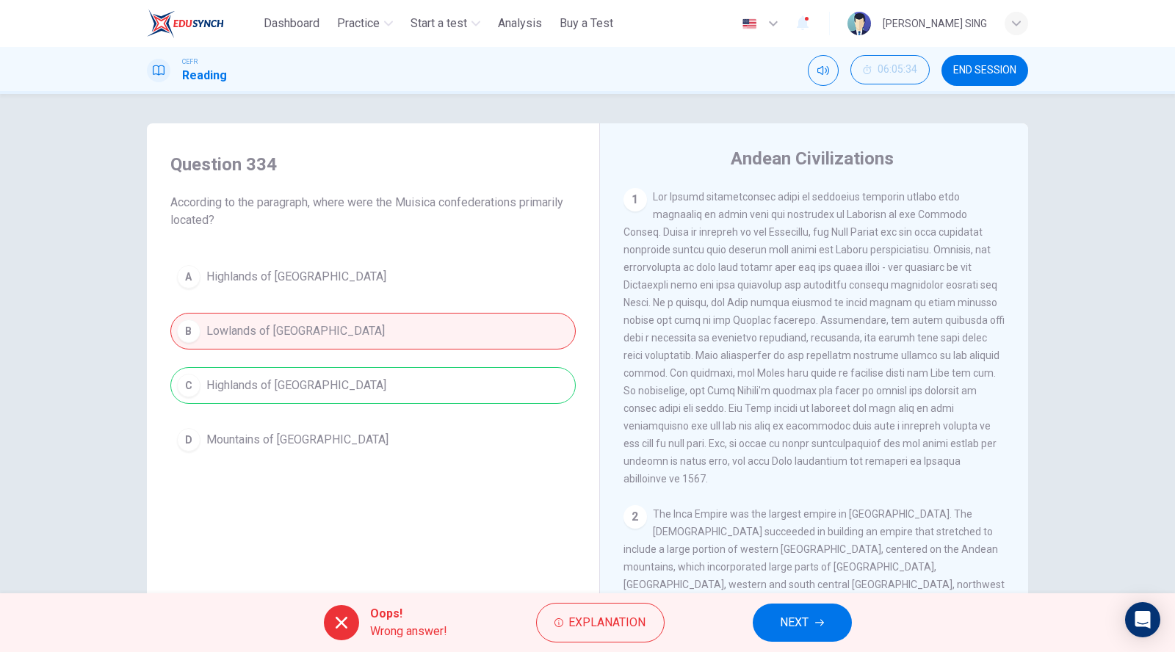
click at [819, 624] on icon "button" at bounding box center [819, 622] width 9 height 9
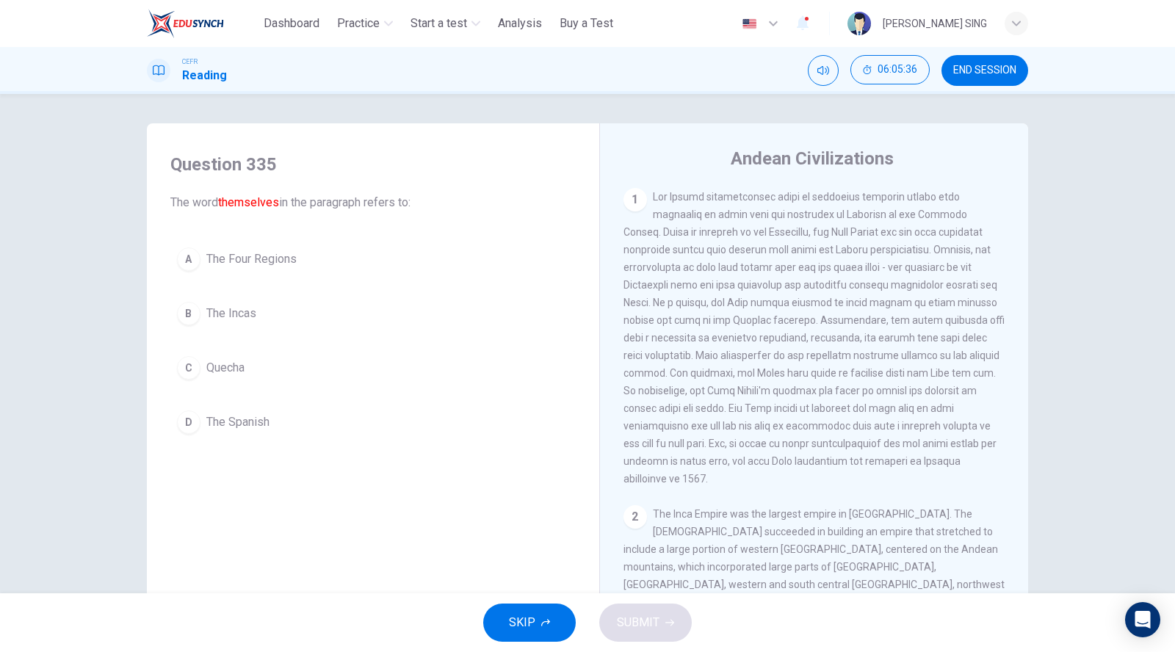
click at [271, 320] on button "B The Incas" at bounding box center [372, 313] width 405 height 37
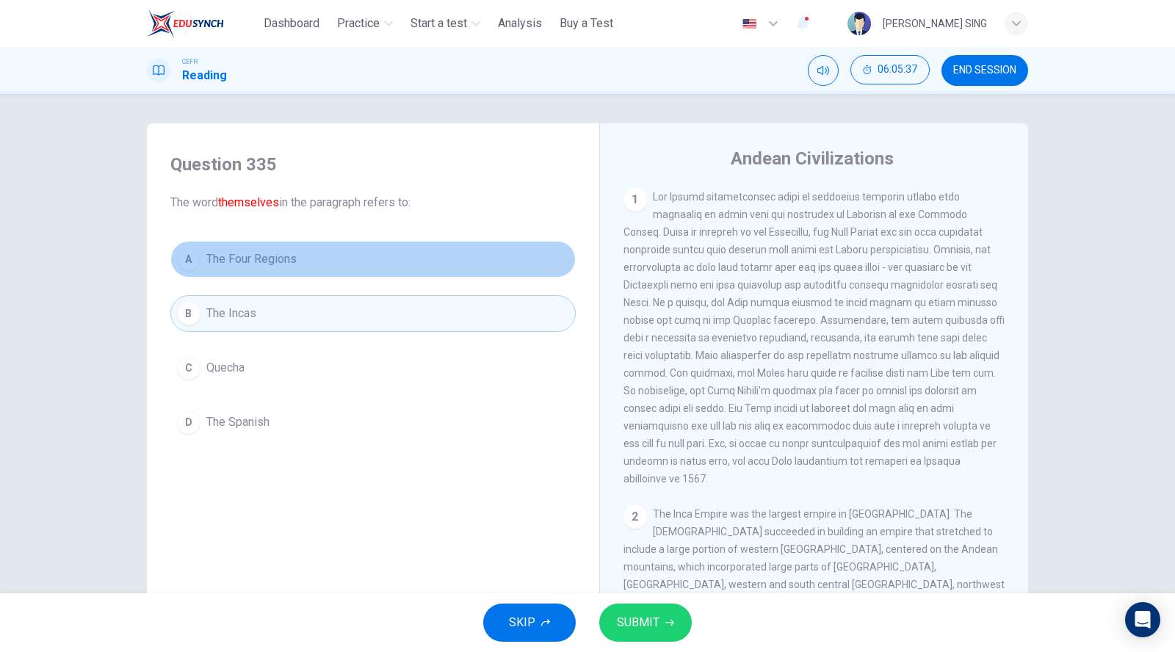
click at [363, 269] on button "A The Four Regions" at bounding box center [372, 259] width 405 height 37
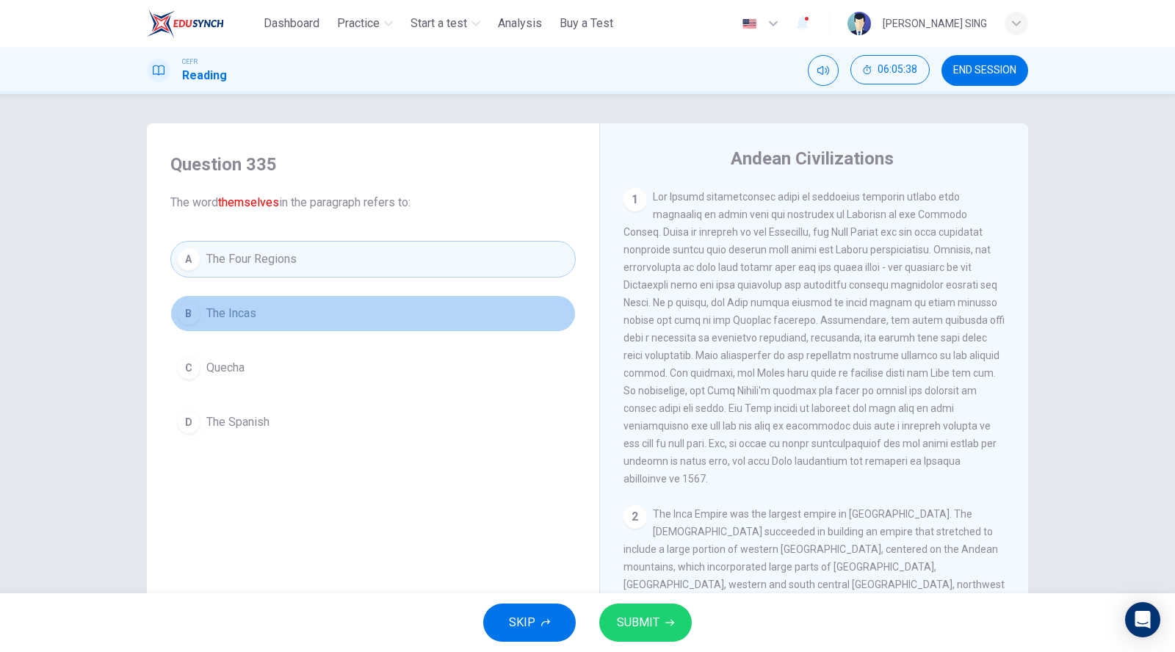
click at [360, 295] on button "B The Incas" at bounding box center [372, 313] width 405 height 37
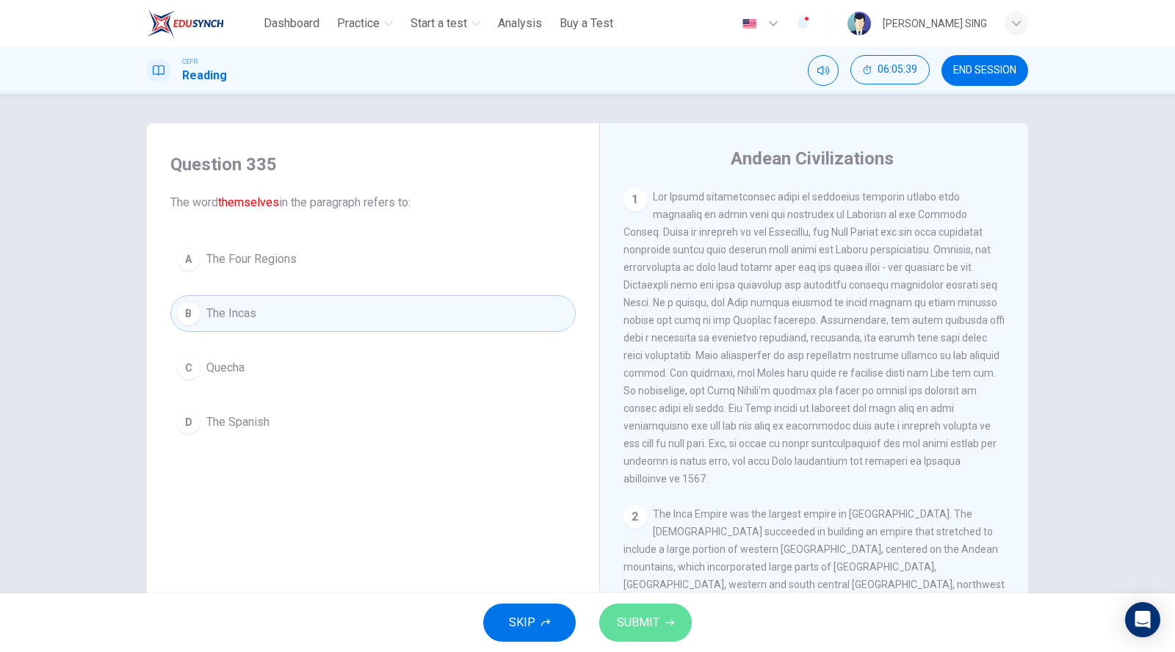
click at [656, 612] on span "SUBMIT" at bounding box center [638, 622] width 43 height 21
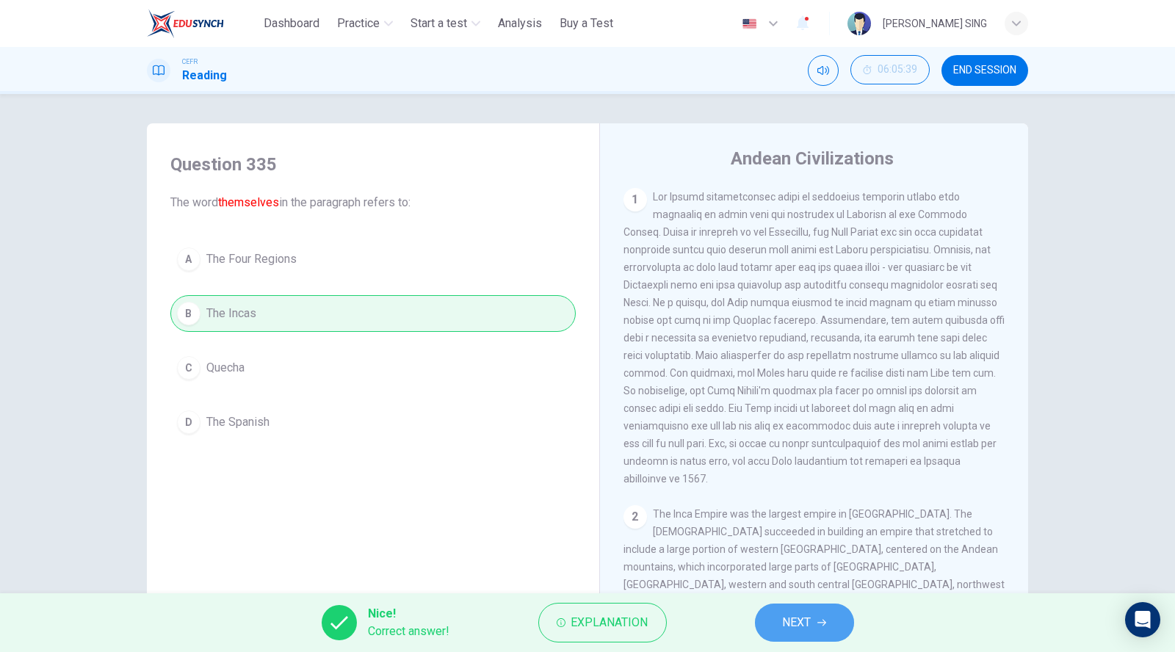
click at [778, 624] on button "NEXT" at bounding box center [804, 622] width 99 height 38
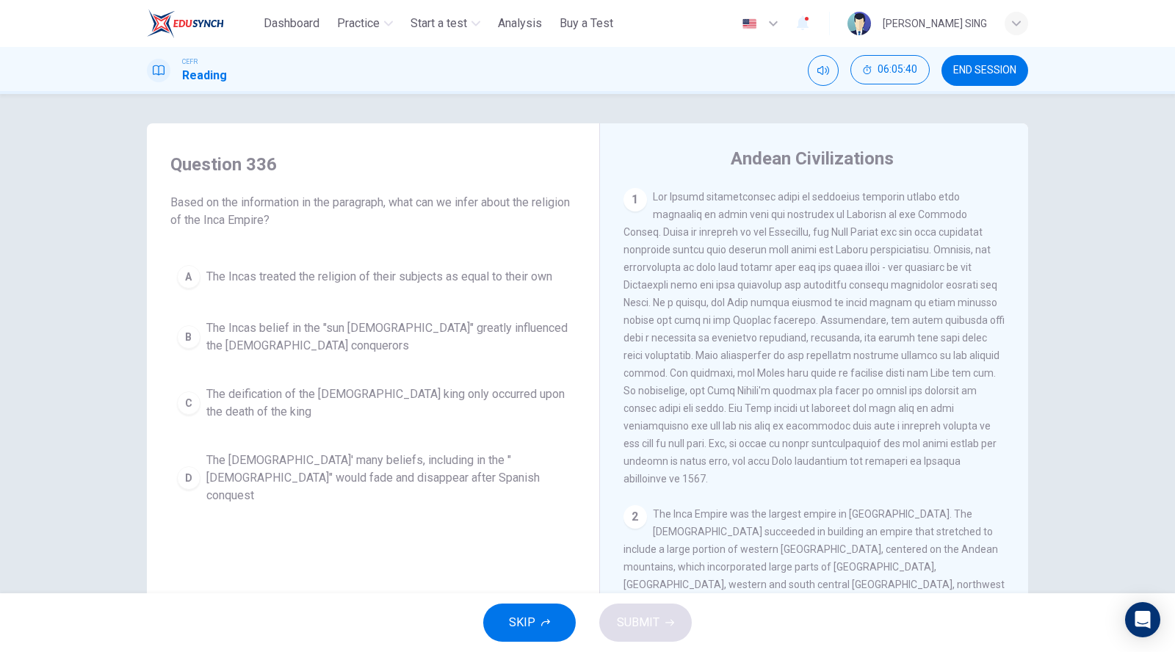
click at [342, 272] on span "The Incas treated the religion of their subjects as equal to their own" at bounding box center [379, 277] width 346 height 18
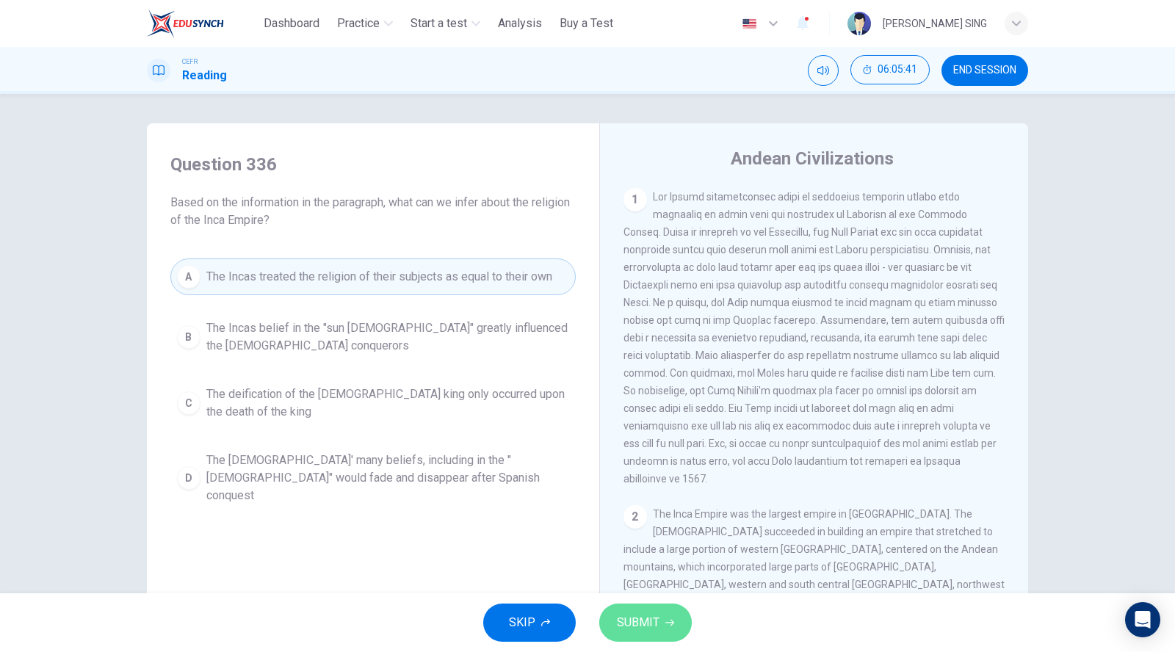
click at [639, 628] on span "SUBMIT" at bounding box center [638, 622] width 43 height 21
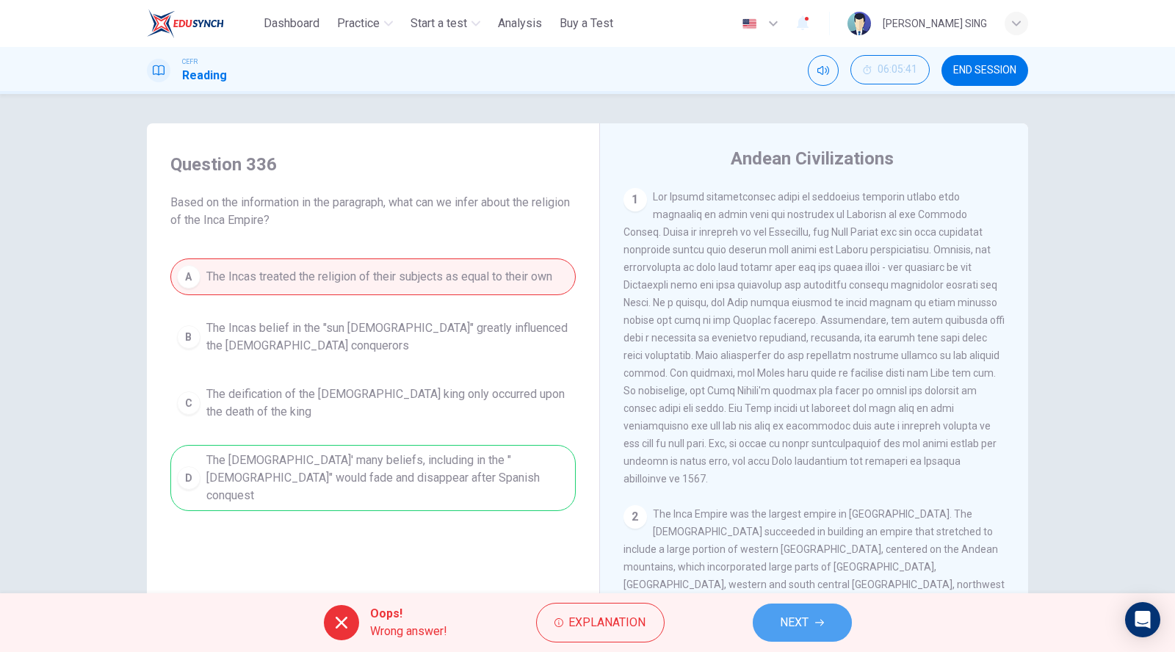
click at [791, 615] on span "NEXT" at bounding box center [794, 622] width 29 height 21
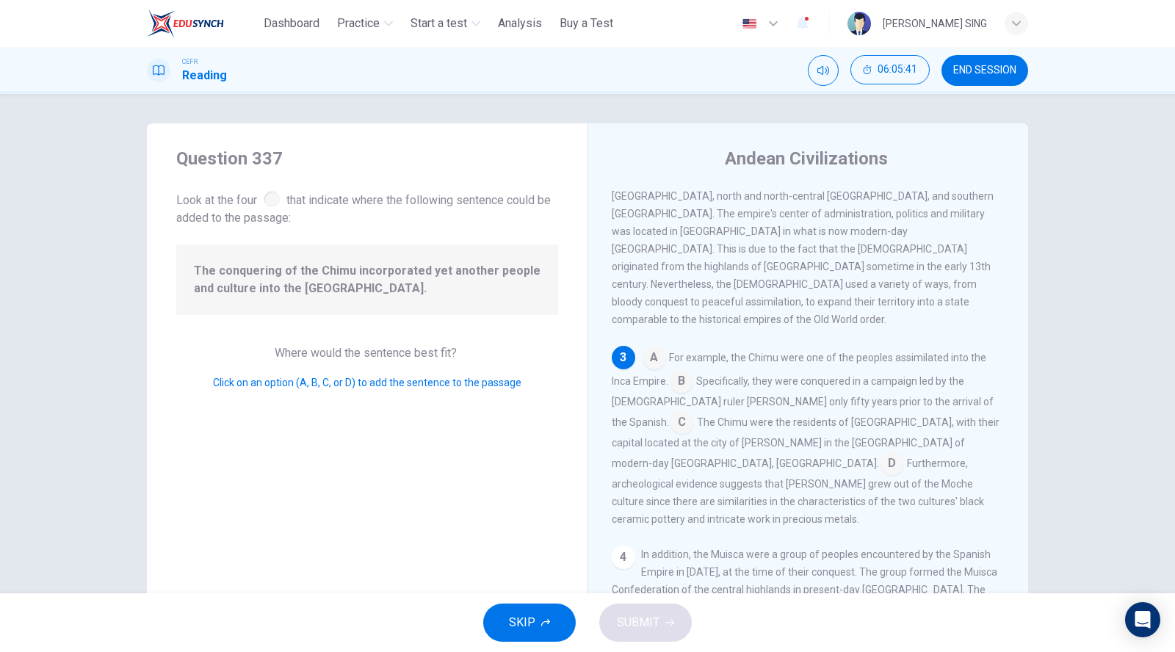
scroll to position [410, 0]
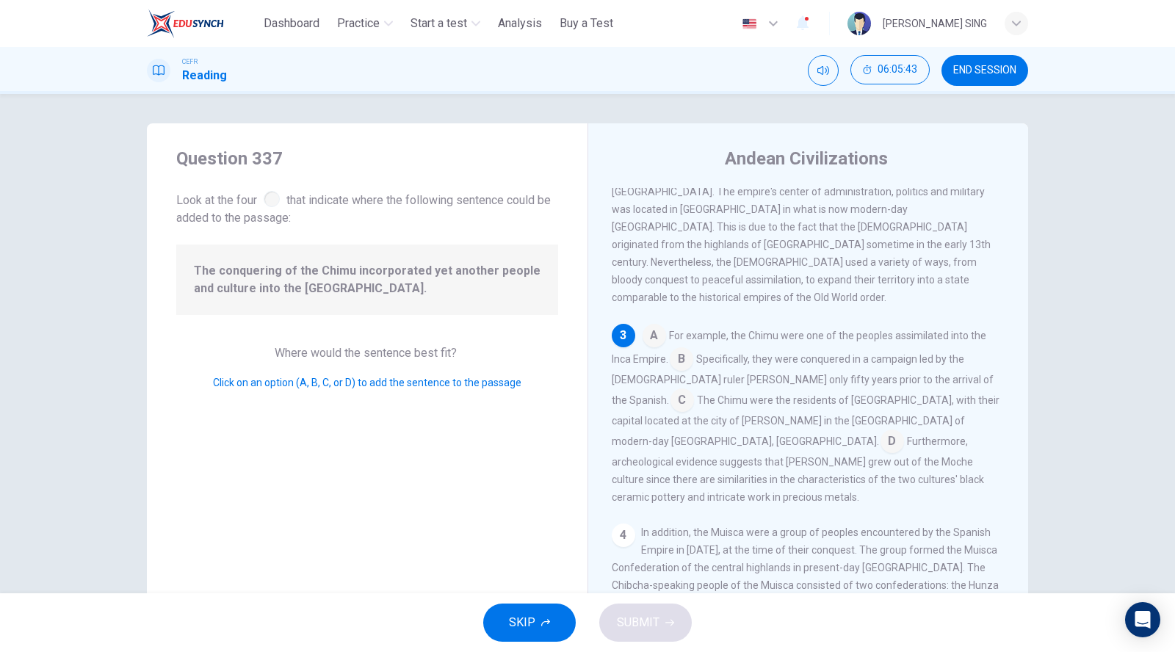
click at [880, 431] on input at bounding box center [891, 442] width 23 height 23
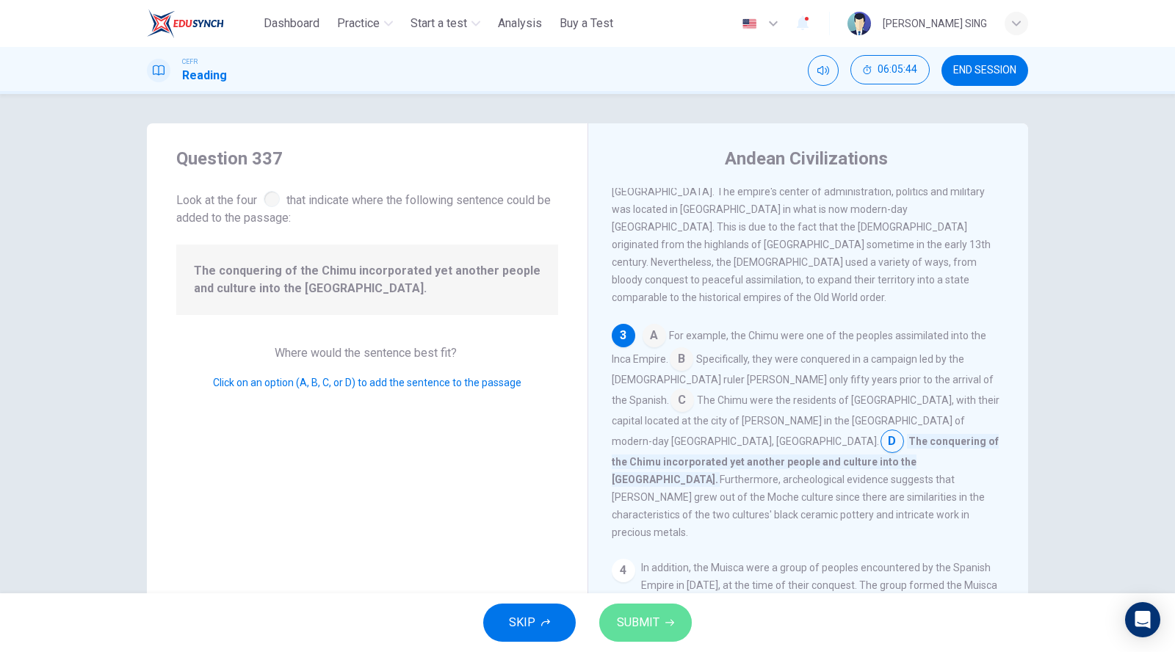
click at [654, 626] on span "SUBMIT" at bounding box center [638, 622] width 43 height 21
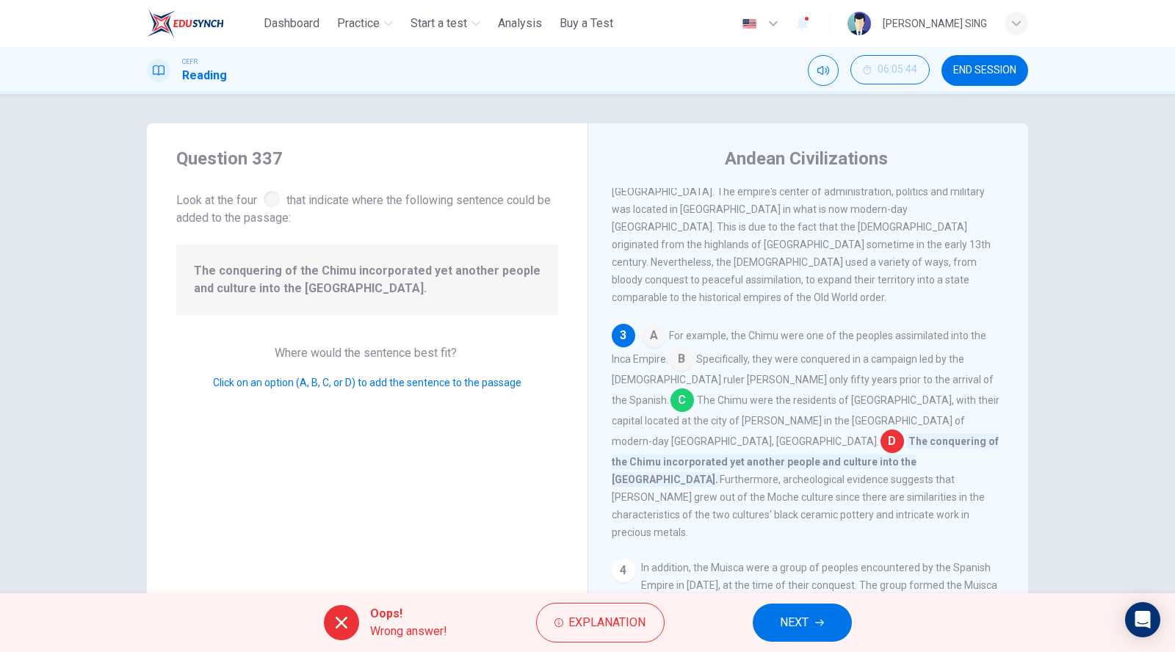
click at [768, 639] on button "NEXT" at bounding box center [802, 622] width 99 height 38
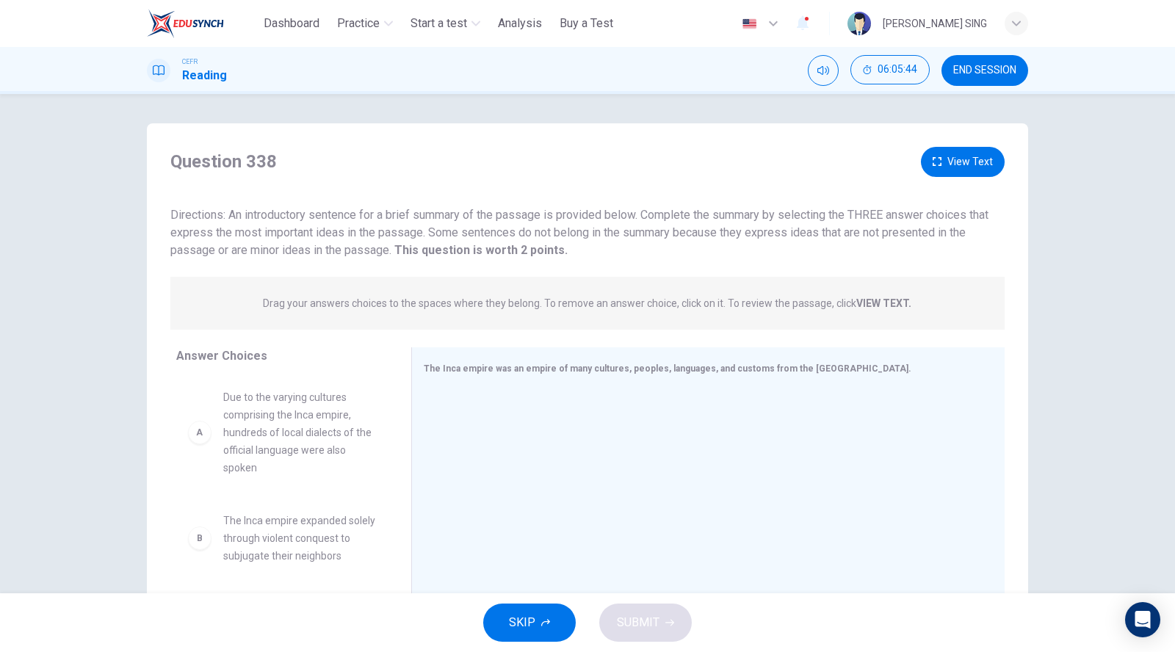
click at [790, 622] on div "SKIP SUBMIT" at bounding box center [587, 622] width 1175 height 59
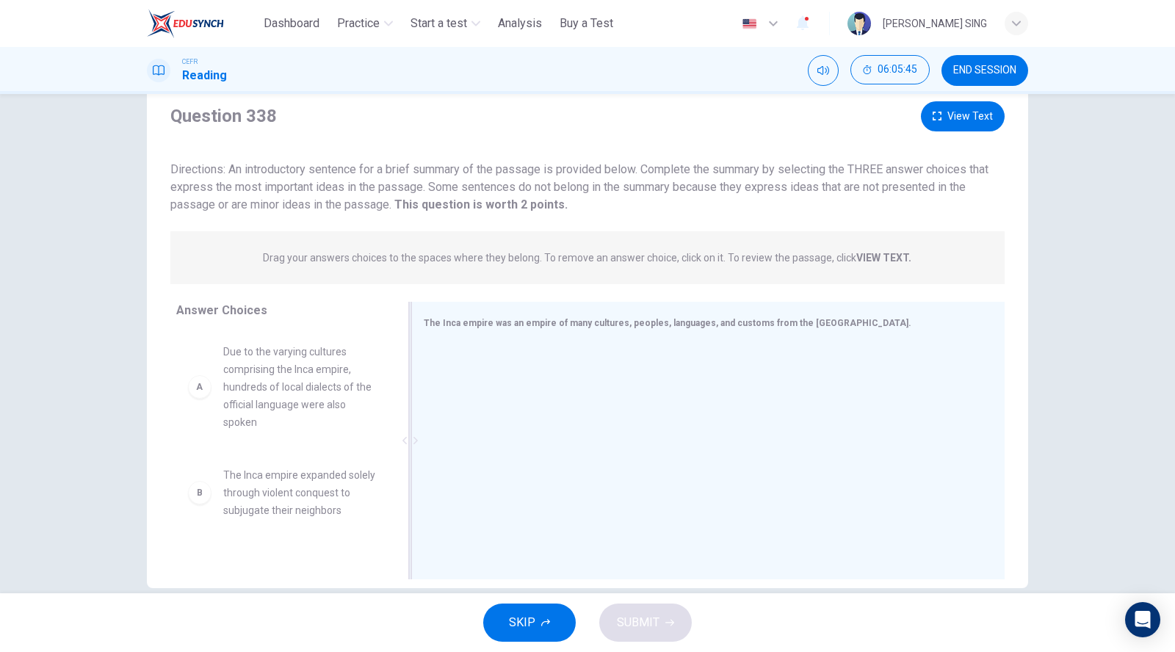
scroll to position [69, 0]
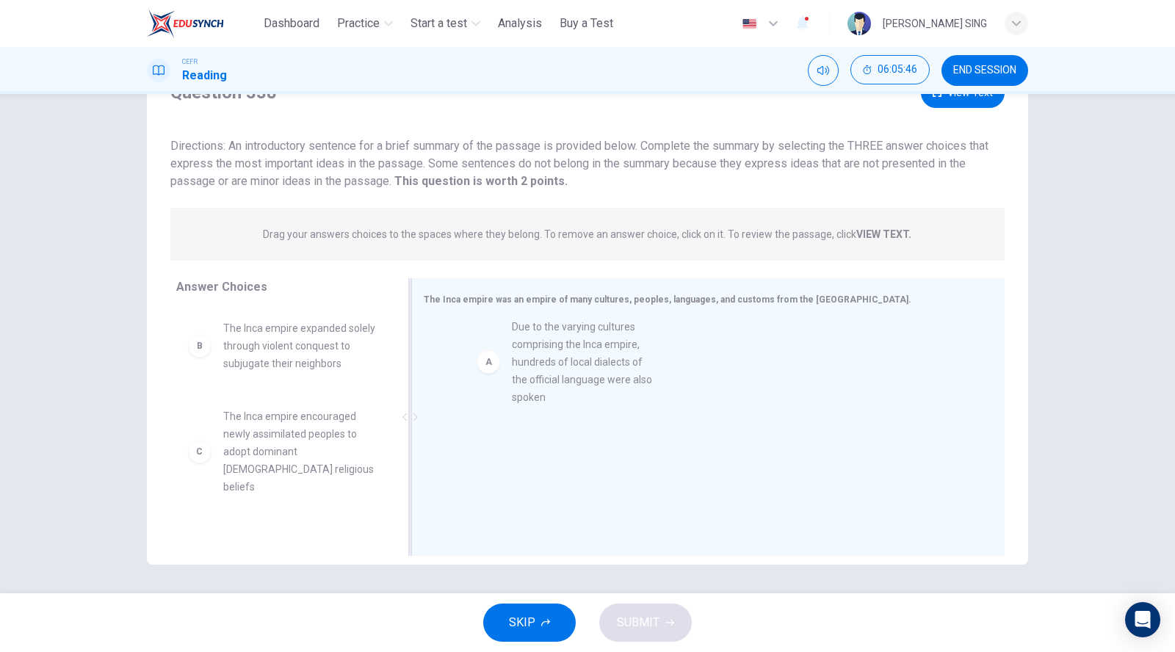
drag, startPoint x: 300, startPoint y: 374, endPoint x: 595, endPoint y: 373, distance: 295.9
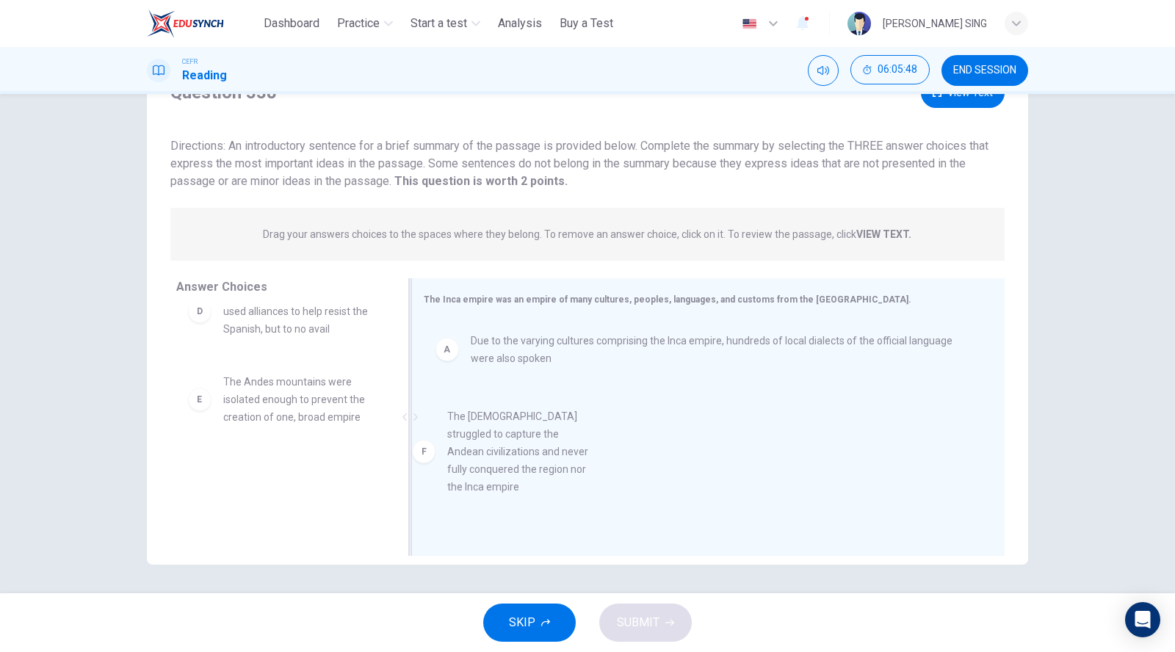
drag, startPoint x: 279, startPoint y: 496, endPoint x: 582, endPoint y: 449, distance: 306.8
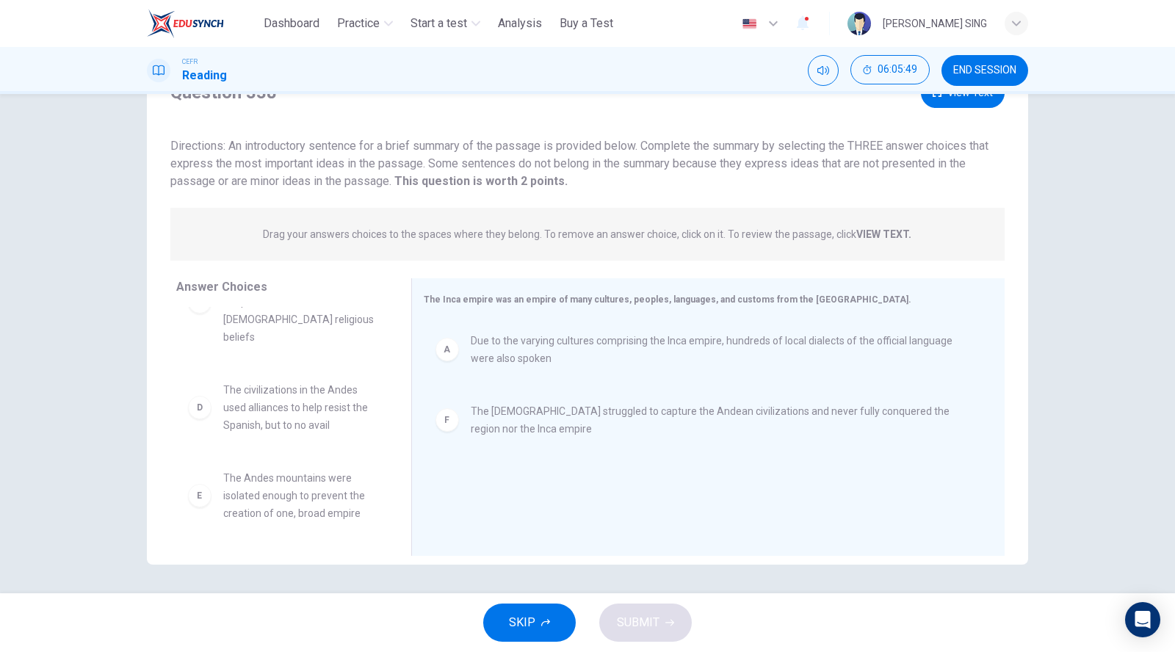
scroll to position [132, 0]
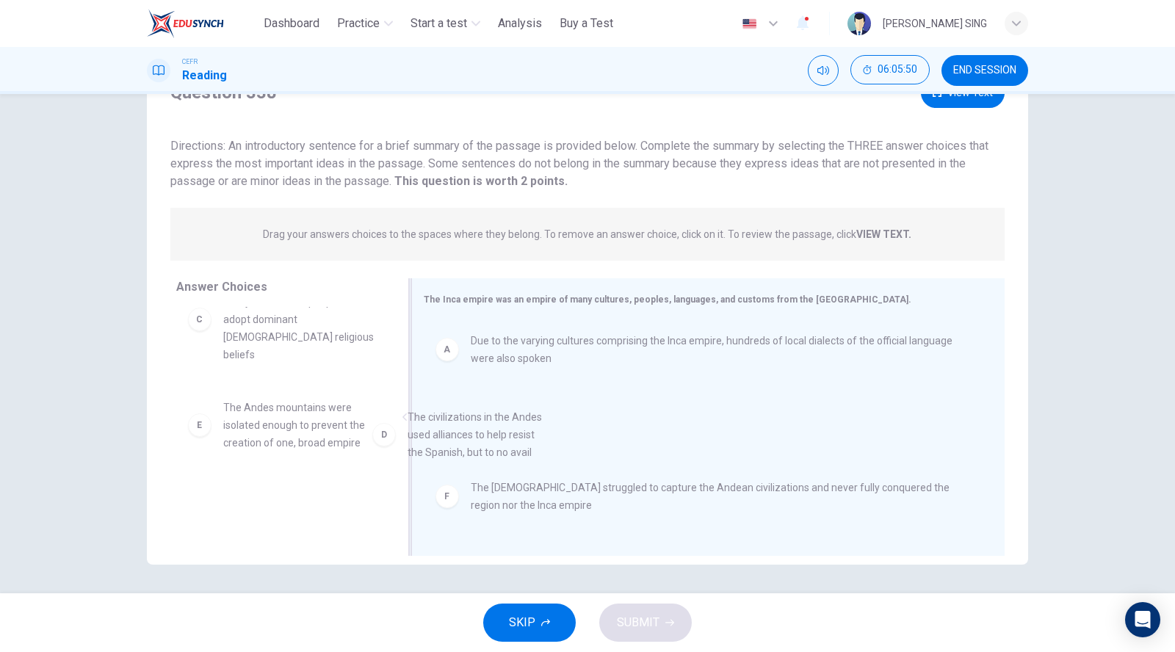
drag, startPoint x: 300, startPoint y: 436, endPoint x: 583, endPoint y: 498, distance: 289.3
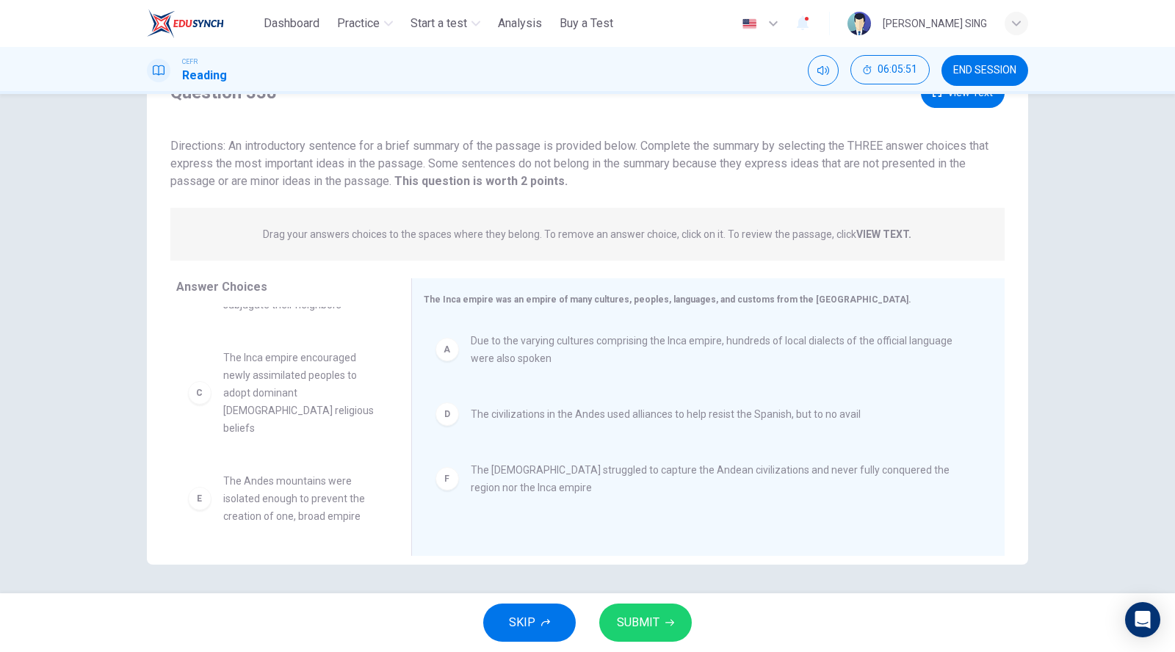
scroll to position [44, 0]
click at [647, 624] on span "SUBMIT" at bounding box center [638, 622] width 43 height 21
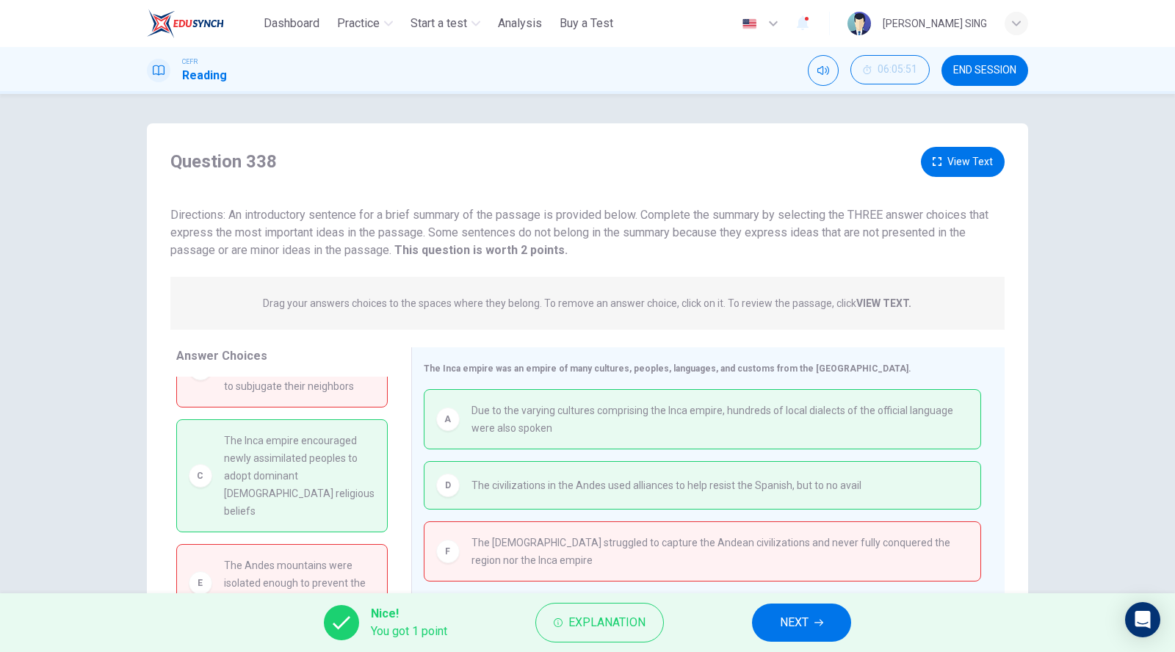
scroll to position [69, 0]
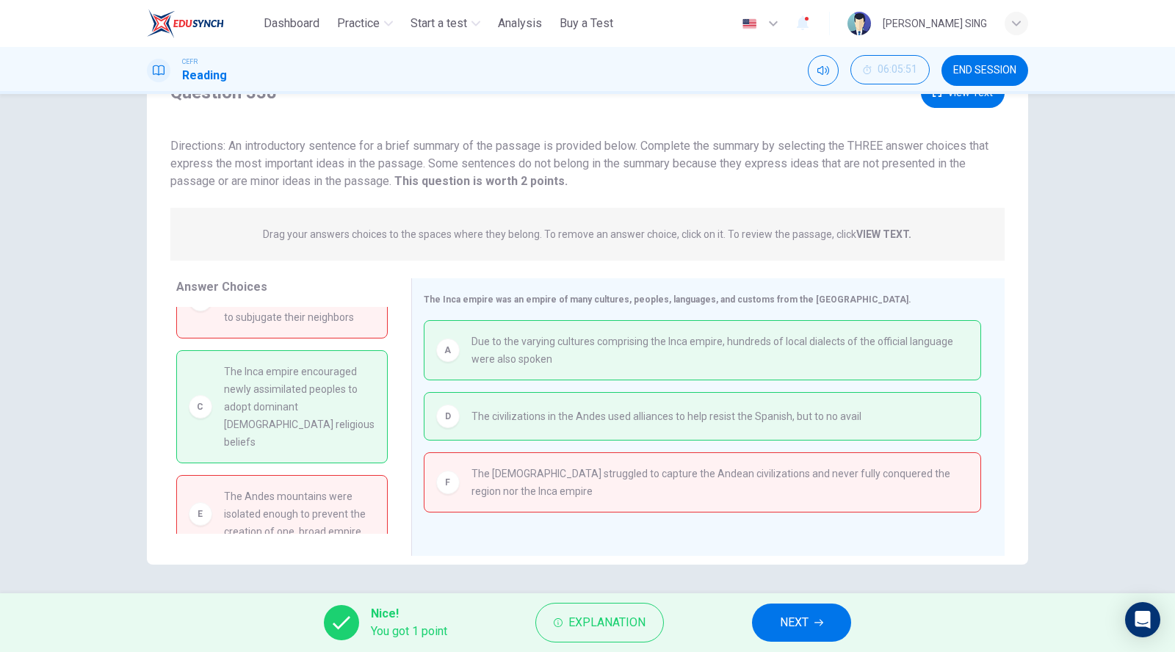
click at [265, 394] on span "The Inca empire encouraged newly assimilated peoples to adopt dominant [DEMOGRA…" at bounding box center [299, 407] width 151 height 88
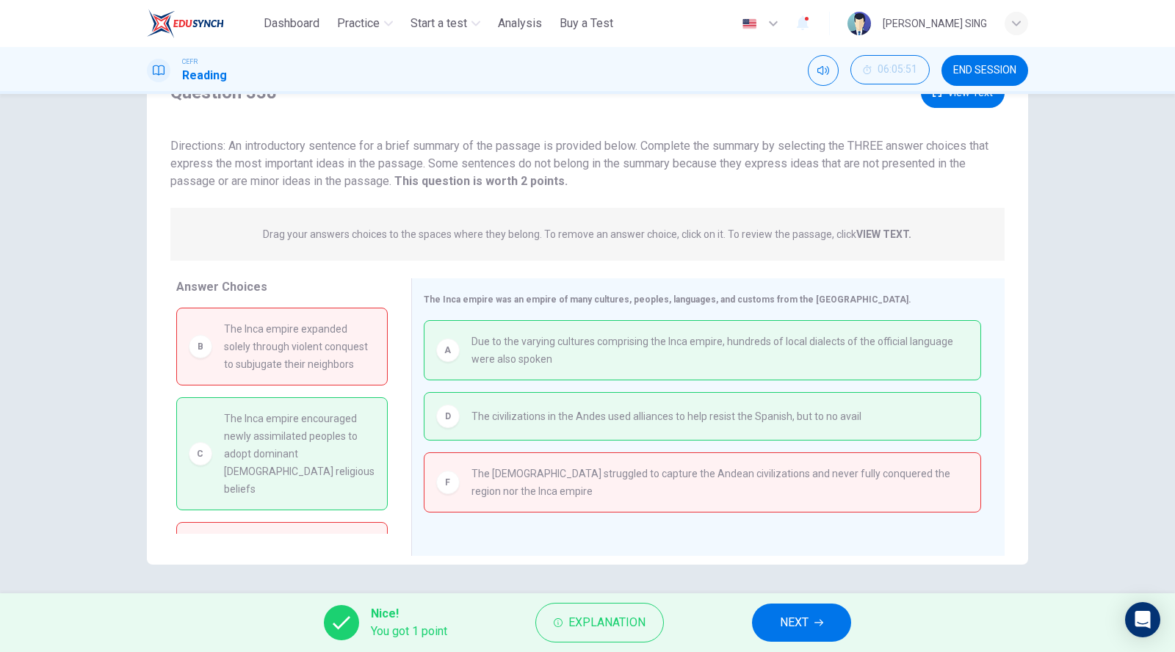
click at [808, 623] on span "NEXT" at bounding box center [794, 622] width 29 height 21
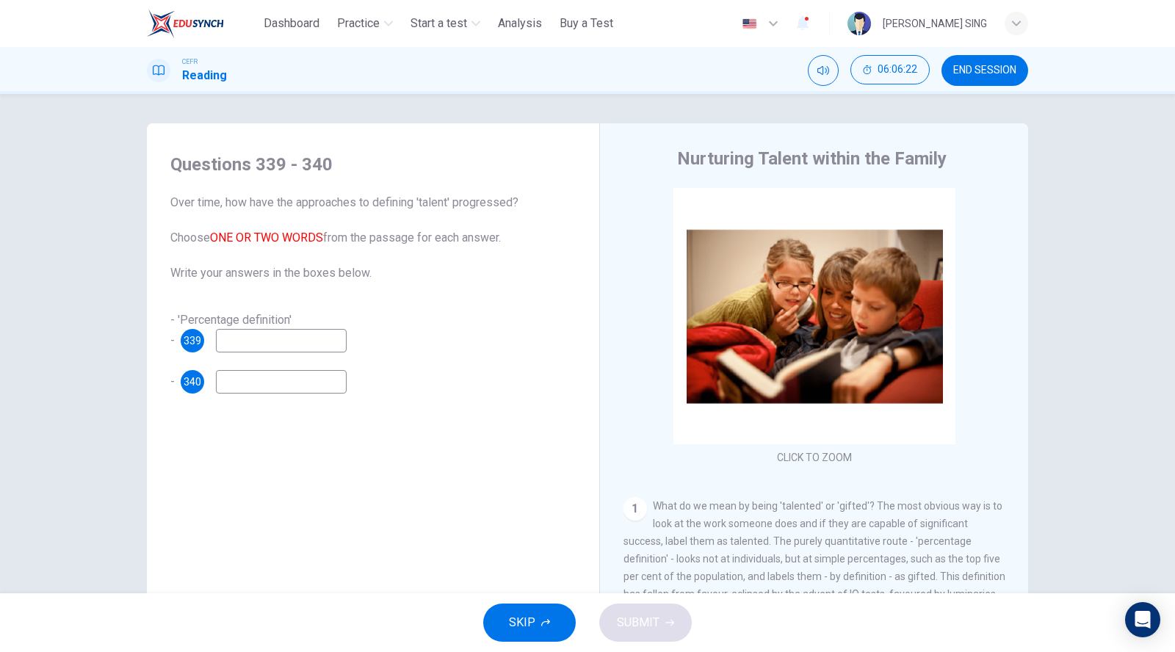
click at [241, 345] on input at bounding box center [281, 340] width 131 height 23
type input "**"
click at [313, 387] on input at bounding box center [281, 381] width 131 height 23
type input "**"
click at [651, 624] on span "SUBMIT" at bounding box center [638, 622] width 43 height 21
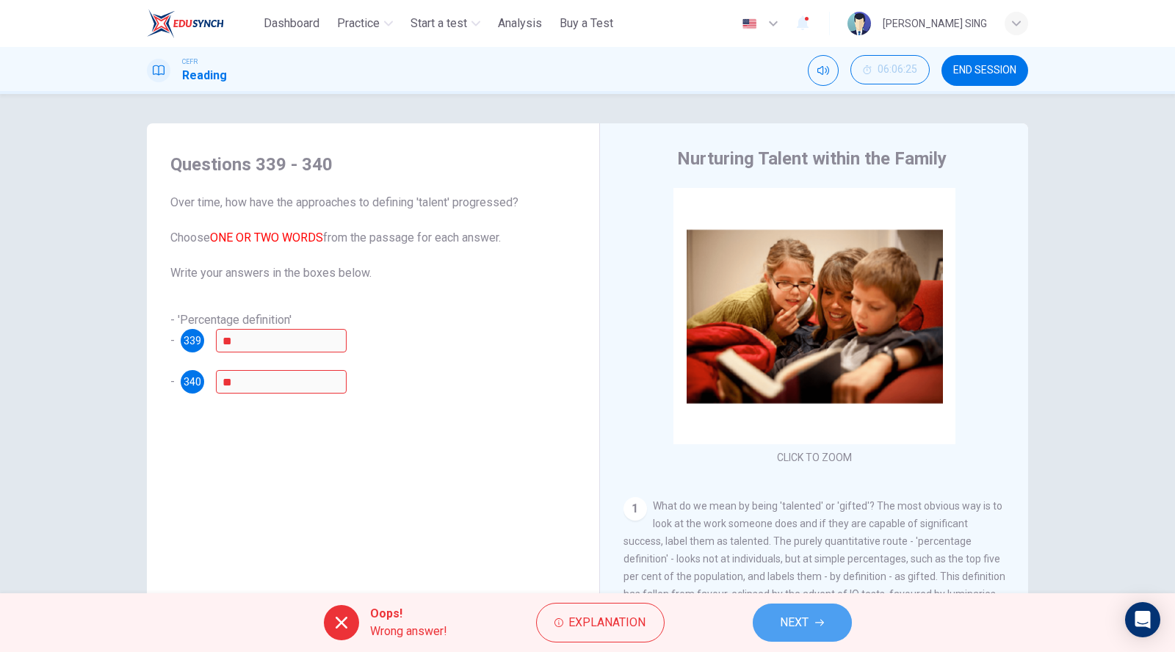
click at [805, 614] on span "NEXT" at bounding box center [794, 622] width 29 height 21
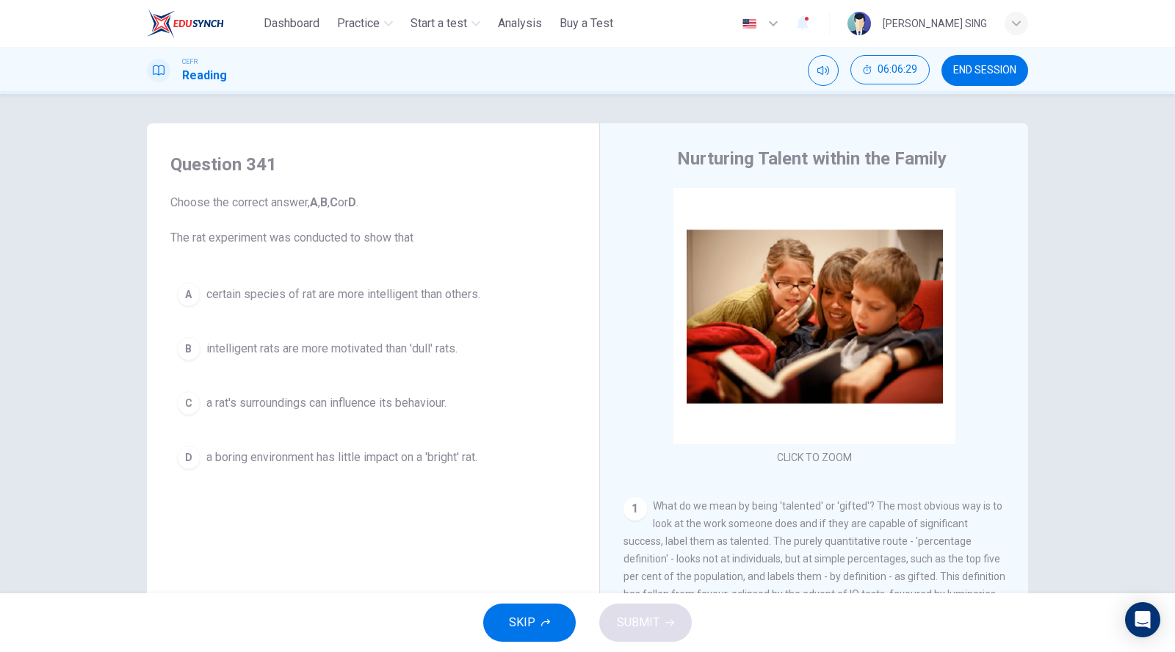
click at [300, 289] on span "certain species of rat are more intelligent than others." at bounding box center [343, 295] width 274 height 18
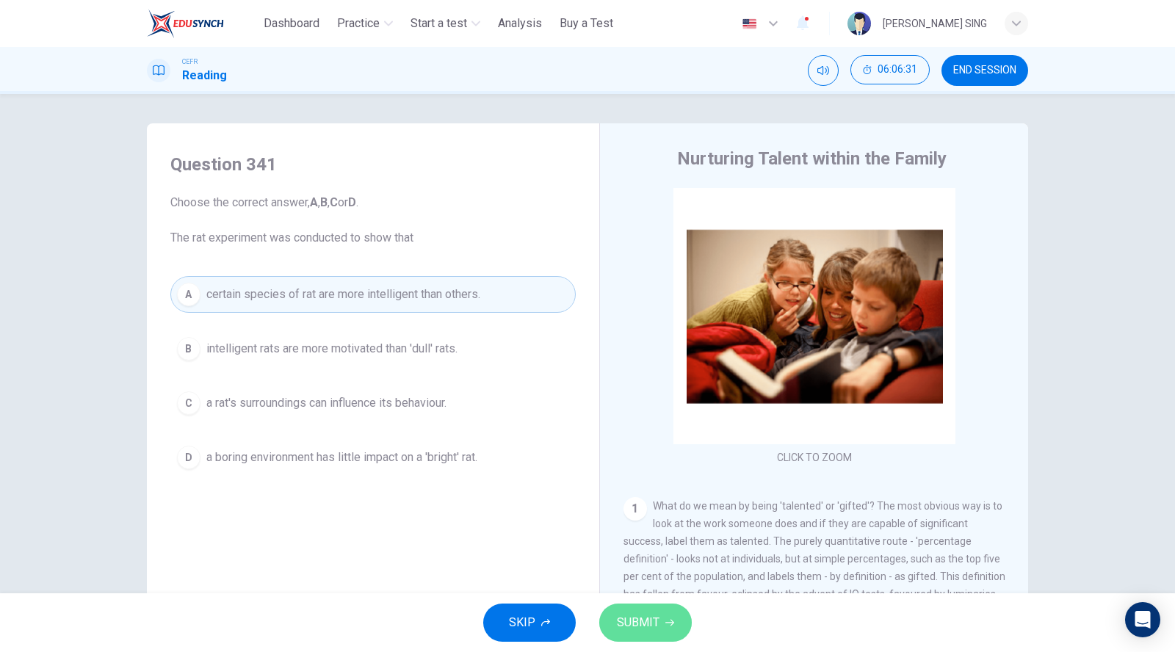
click at [675, 633] on button "SUBMIT" at bounding box center [645, 622] width 93 height 38
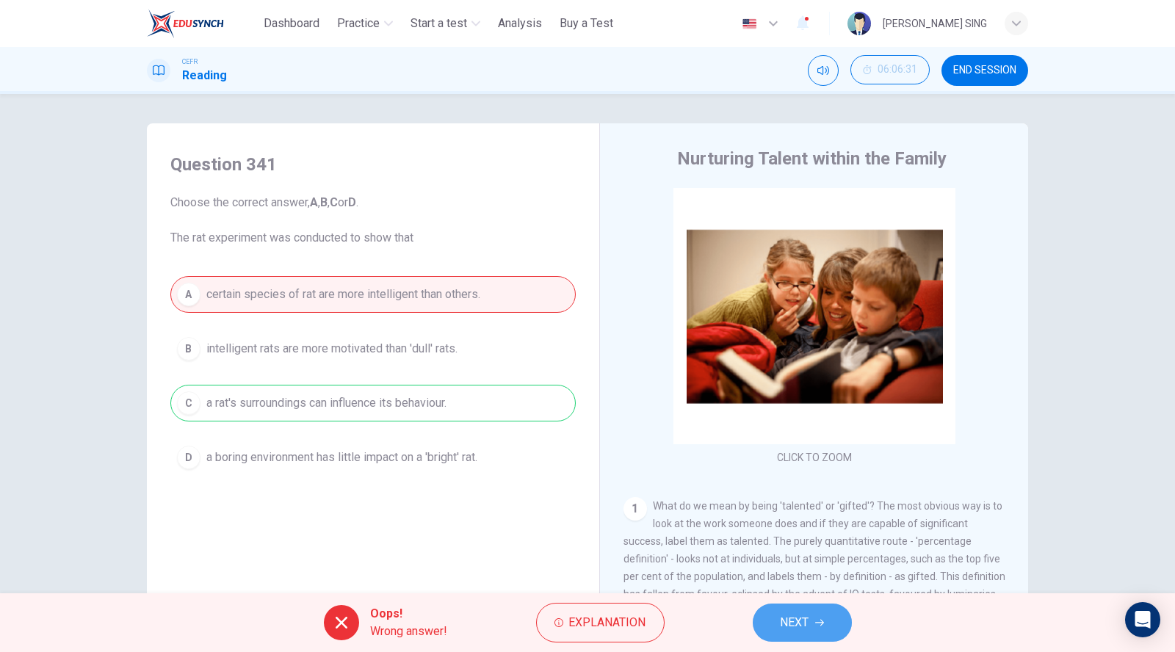
click at [805, 634] on button "NEXT" at bounding box center [802, 622] width 99 height 38
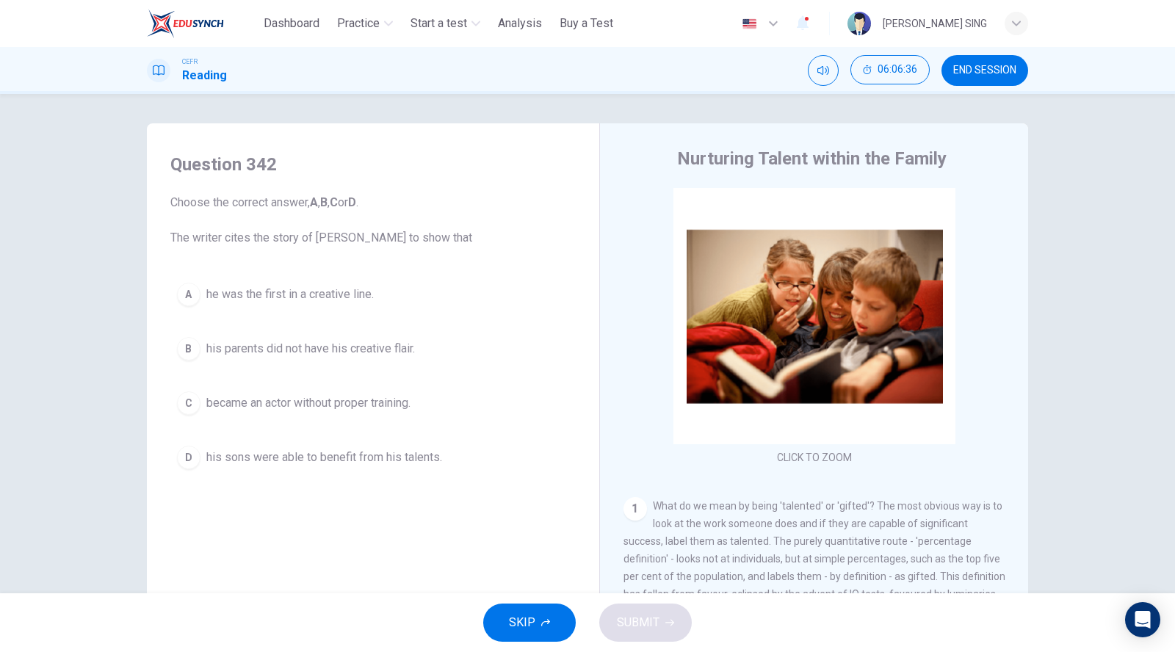
click at [330, 355] on span "his parents did not have his creative flair." at bounding box center [310, 349] width 209 height 18
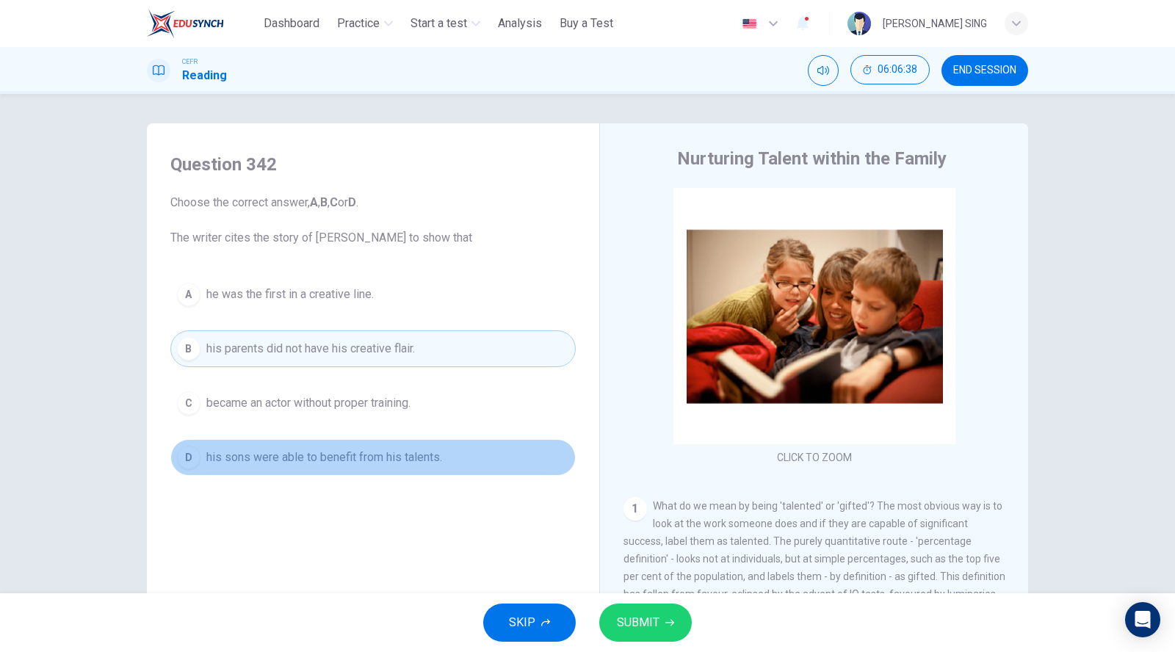
click at [363, 454] on span "his sons were able to benefit from his talents." at bounding box center [324, 458] width 236 height 18
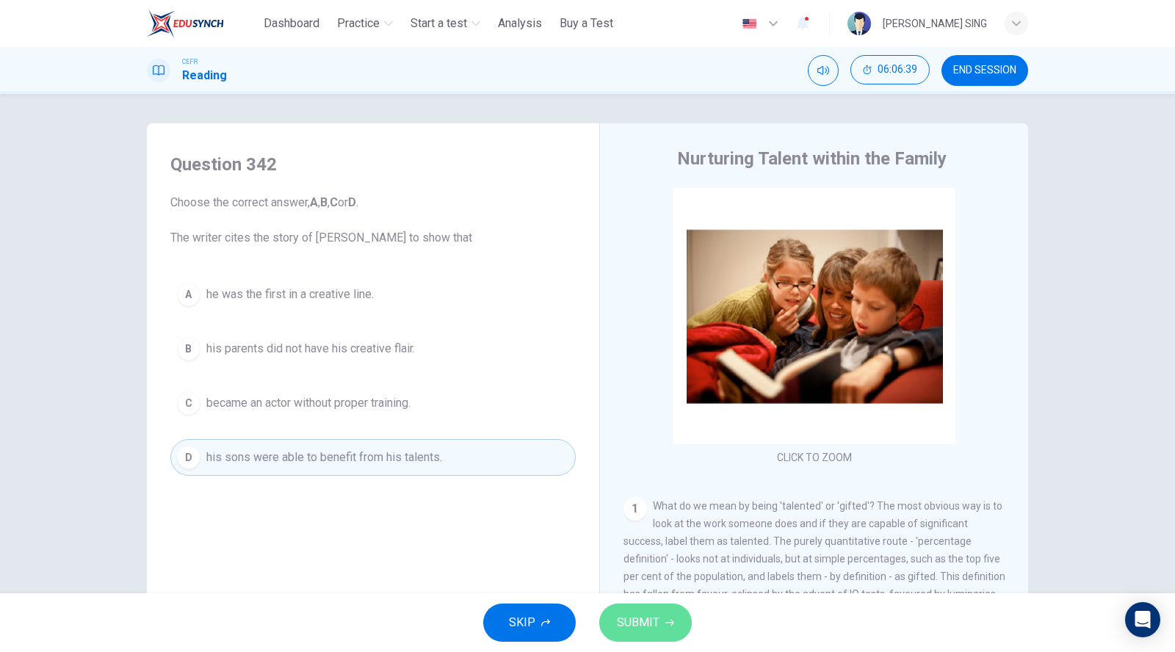
click at [616, 606] on button "SUBMIT" at bounding box center [645, 622] width 93 height 38
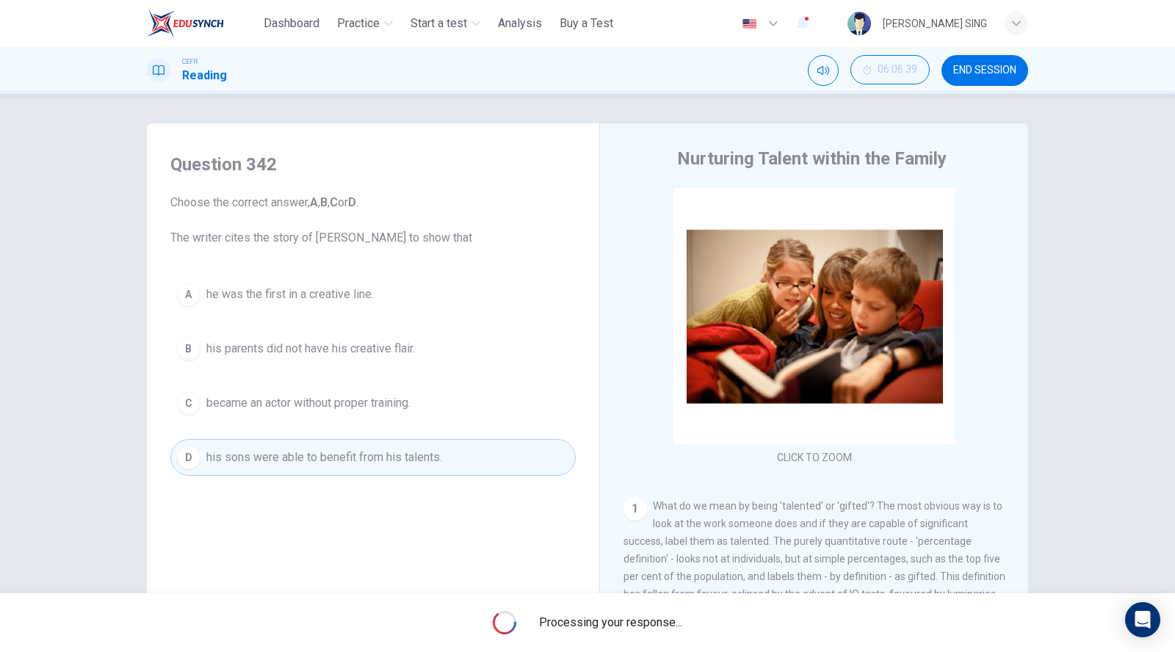
click at [671, 625] on span "Processing your response..." at bounding box center [611, 623] width 143 height 18
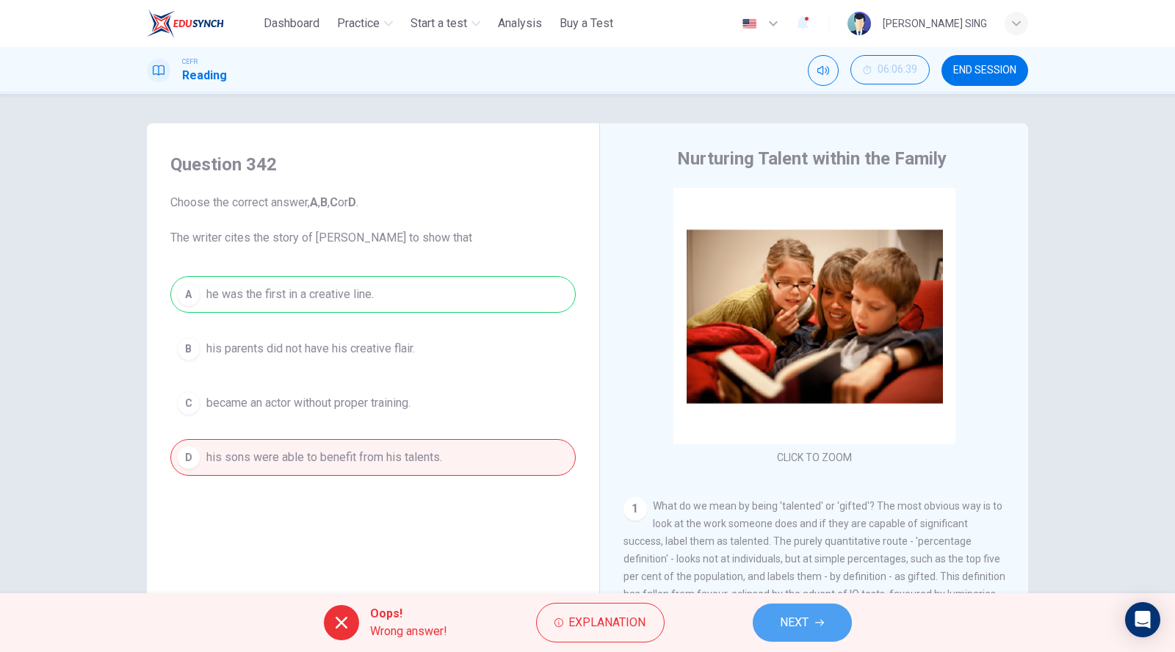
click at [791, 620] on span "NEXT" at bounding box center [794, 622] width 29 height 21
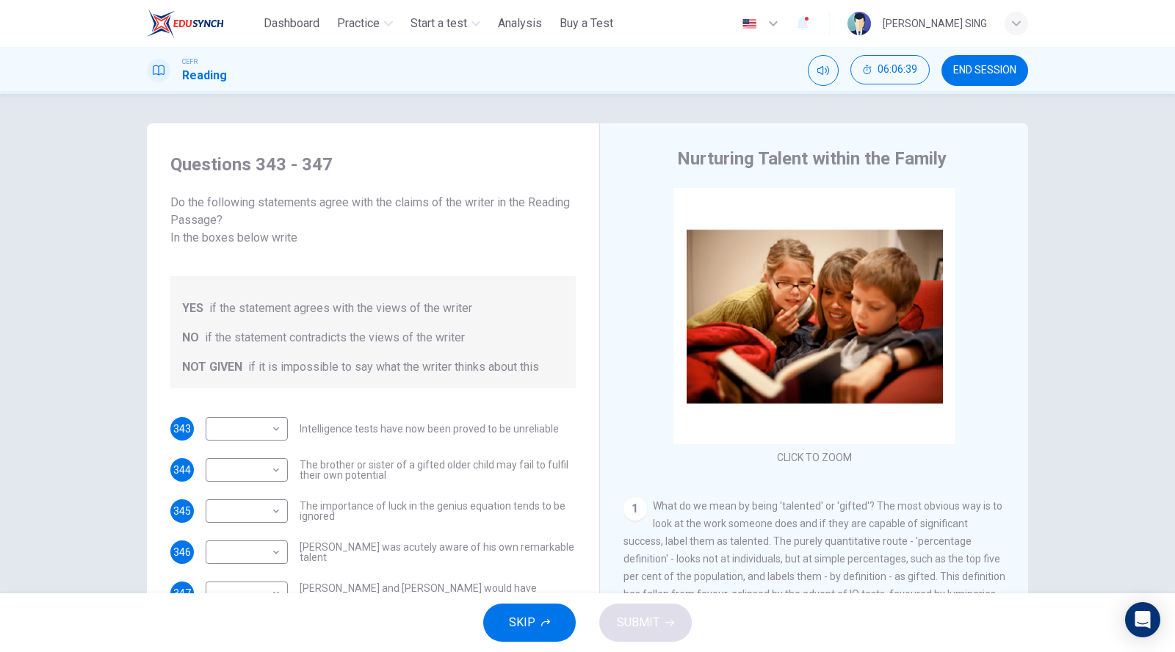
scroll to position [69, 0]
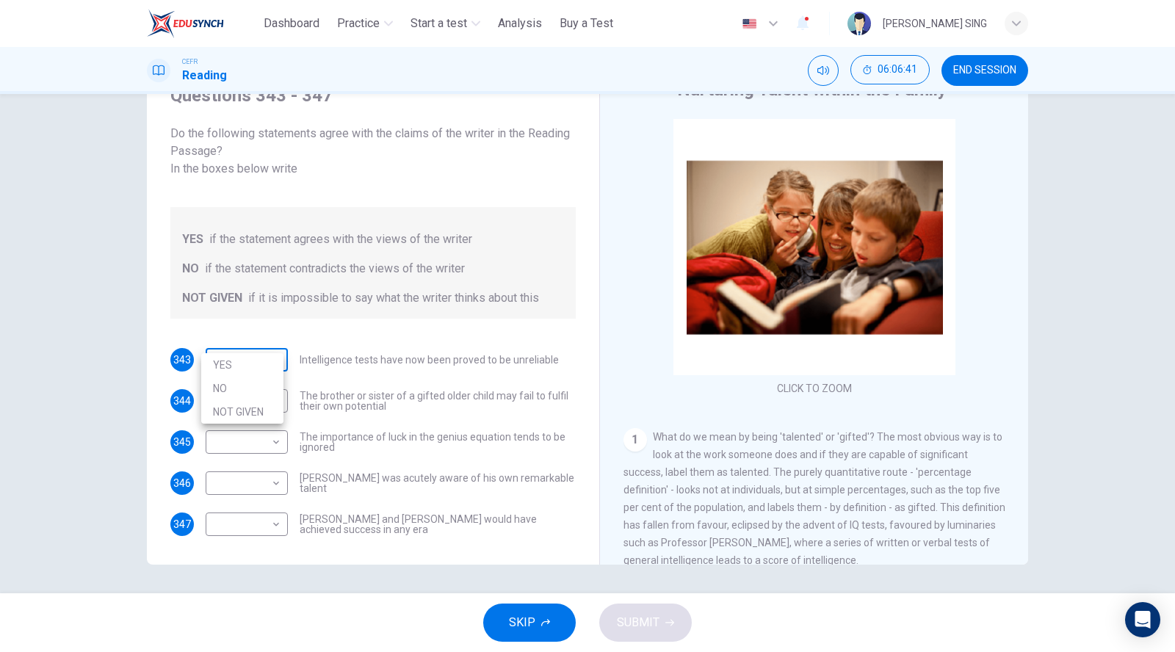
click at [270, 345] on body "This site uses cookies, as explained in our Privacy Policy . If you agree to th…" at bounding box center [587, 326] width 1175 height 652
click at [258, 363] on li "YES" at bounding box center [242, 364] width 82 height 23
type input "***"
click at [255, 390] on body "This site uses cookies, as explained in our Privacy Policy . If you agree to th…" at bounding box center [587, 326] width 1175 height 652
click at [257, 435] on li "NO" at bounding box center [242, 429] width 82 height 23
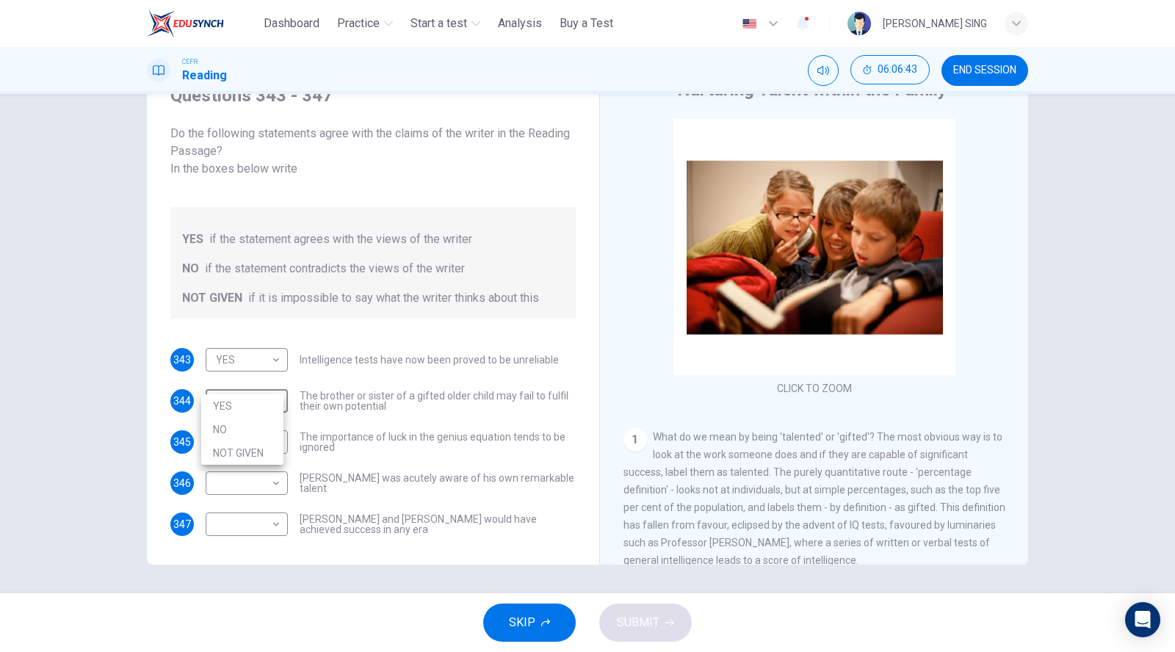
type input "**"
click at [267, 428] on body "This site uses cookies, as explained in our Privacy Policy . If you agree to th…" at bounding box center [587, 326] width 1175 height 652
click at [251, 501] on li "NOT GIVEN" at bounding box center [242, 493] width 82 height 23
type input "*********"
click at [260, 458] on body "This site uses cookies, as explained in our Privacy Policy . If you agree to th…" at bounding box center [587, 326] width 1175 height 652
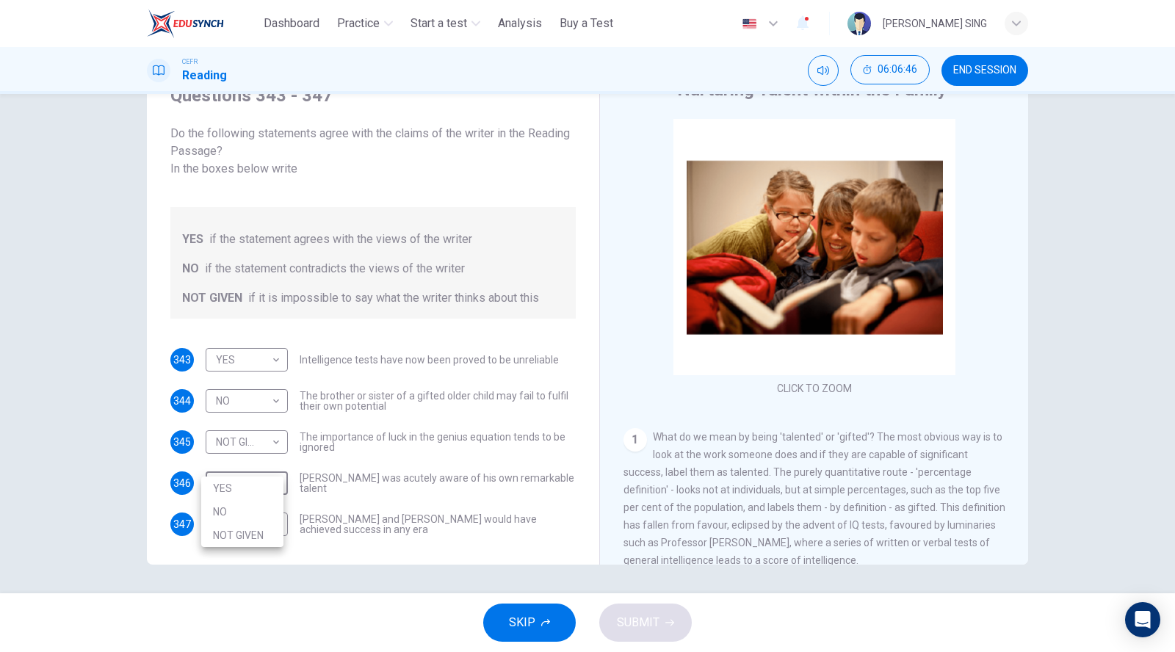
click at [253, 487] on li "YES" at bounding box center [242, 487] width 82 height 23
type input "***"
click at [267, 502] on body "This site uses cookies, as explained in our Privacy Policy . If you agree to th…" at bounding box center [587, 326] width 1175 height 652
click at [256, 541] on li "NO" at bounding box center [242, 552] width 82 height 23
type input "**"
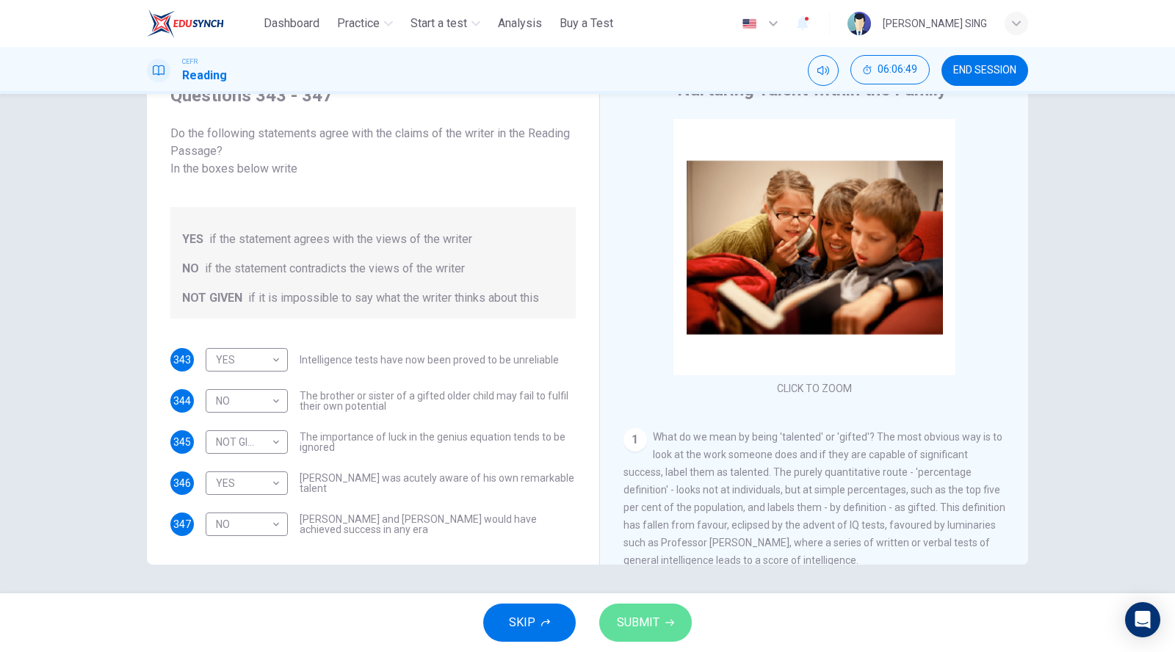
click at [642, 624] on span "SUBMIT" at bounding box center [638, 622] width 43 height 21
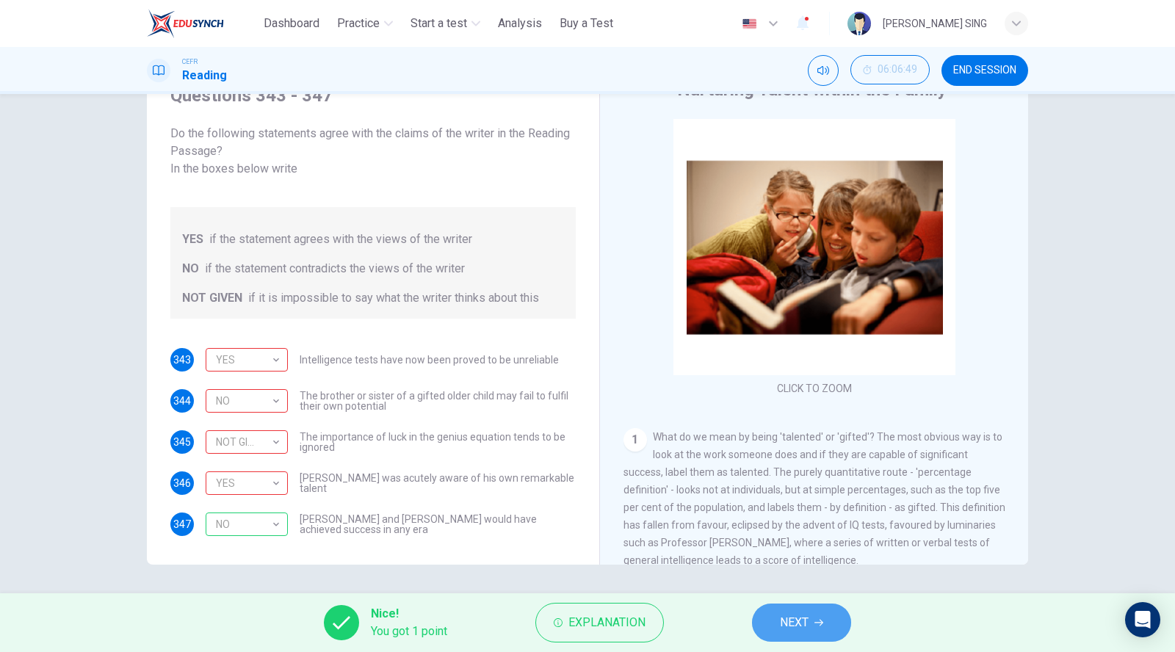
click at [801, 617] on span "NEXT" at bounding box center [794, 622] width 29 height 21
click at [801, 617] on div "Nice! You got 1 point Explanation NEXT" at bounding box center [587, 622] width 1175 height 59
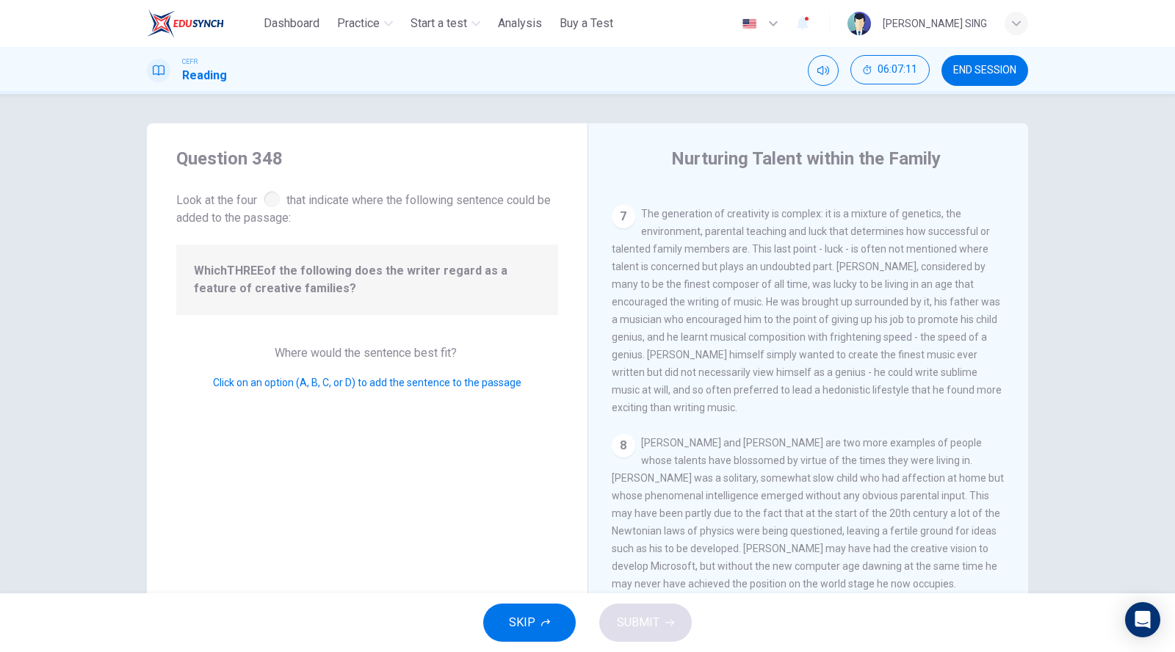
scroll to position [1215, 0]
click at [512, 621] on span "SKIP" at bounding box center [522, 622] width 26 height 21
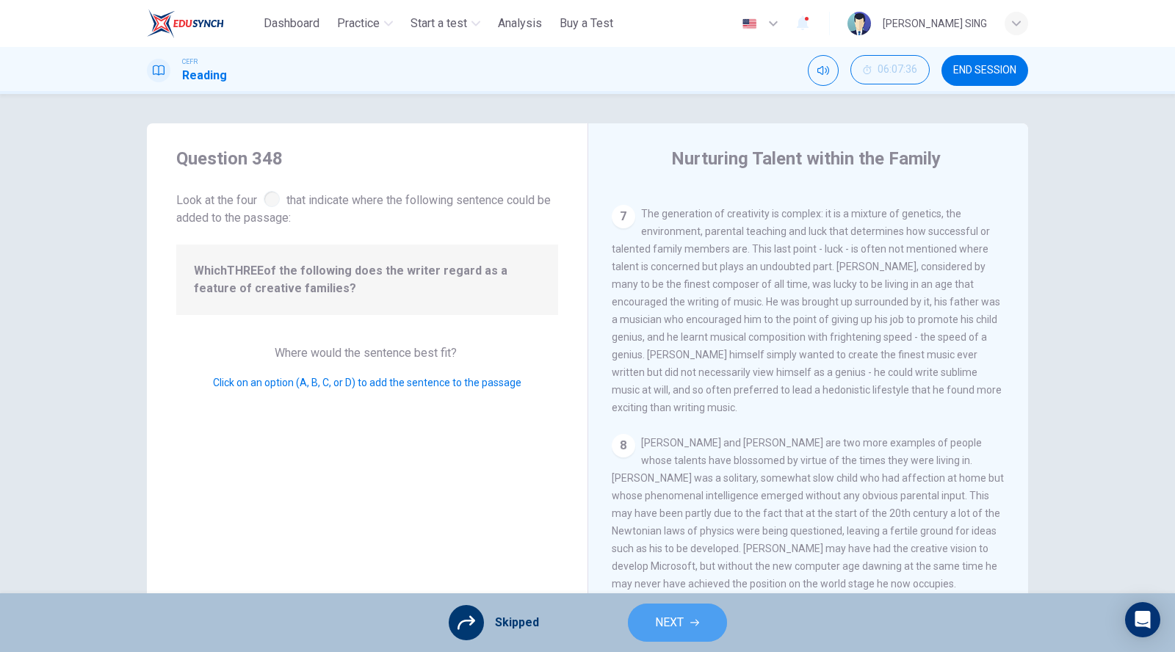
click at [677, 634] on button "NEXT" at bounding box center [677, 622] width 99 height 38
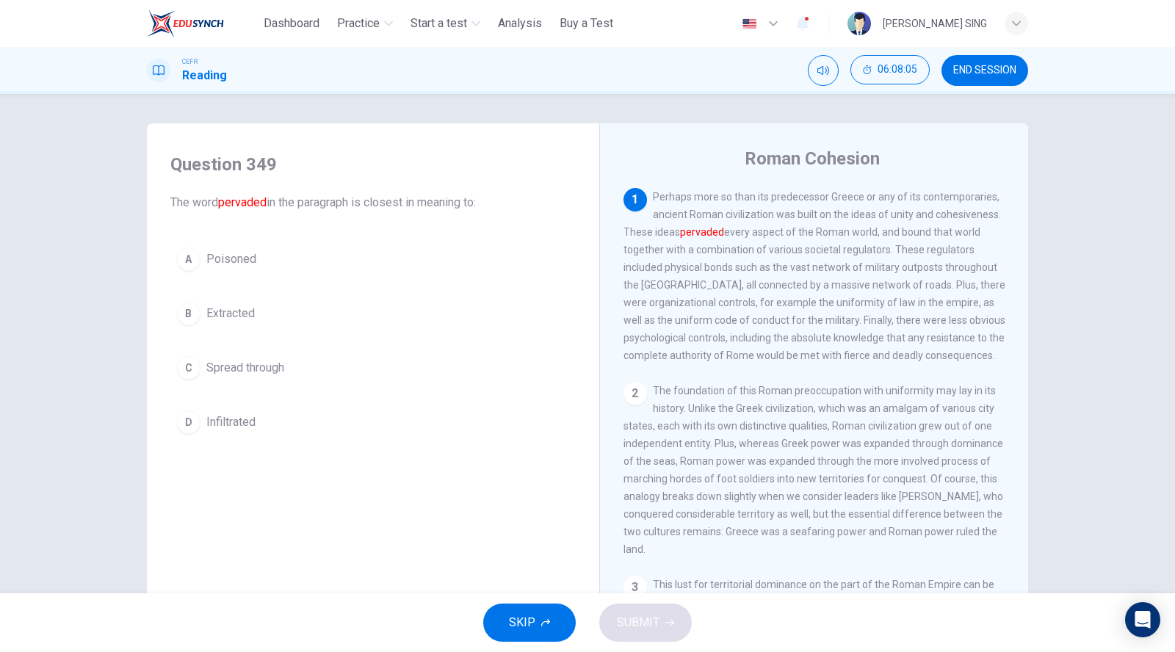
click at [261, 313] on button "B Extracted" at bounding box center [372, 313] width 405 height 37
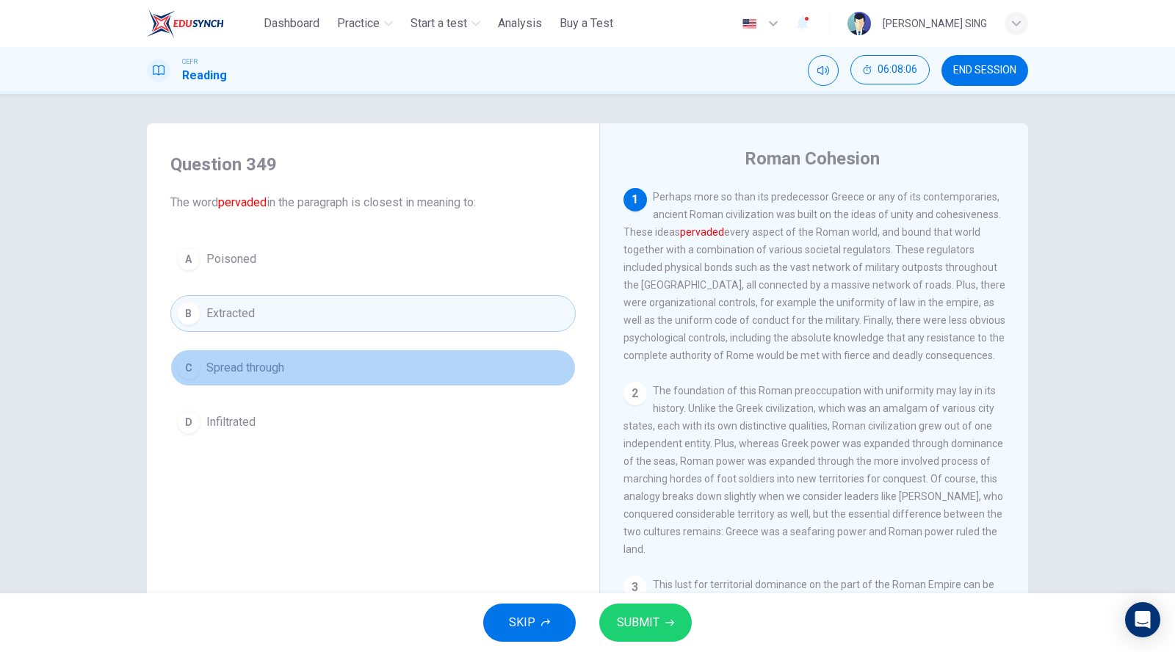
click at [274, 368] on span "Spread through" at bounding box center [245, 368] width 78 height 18
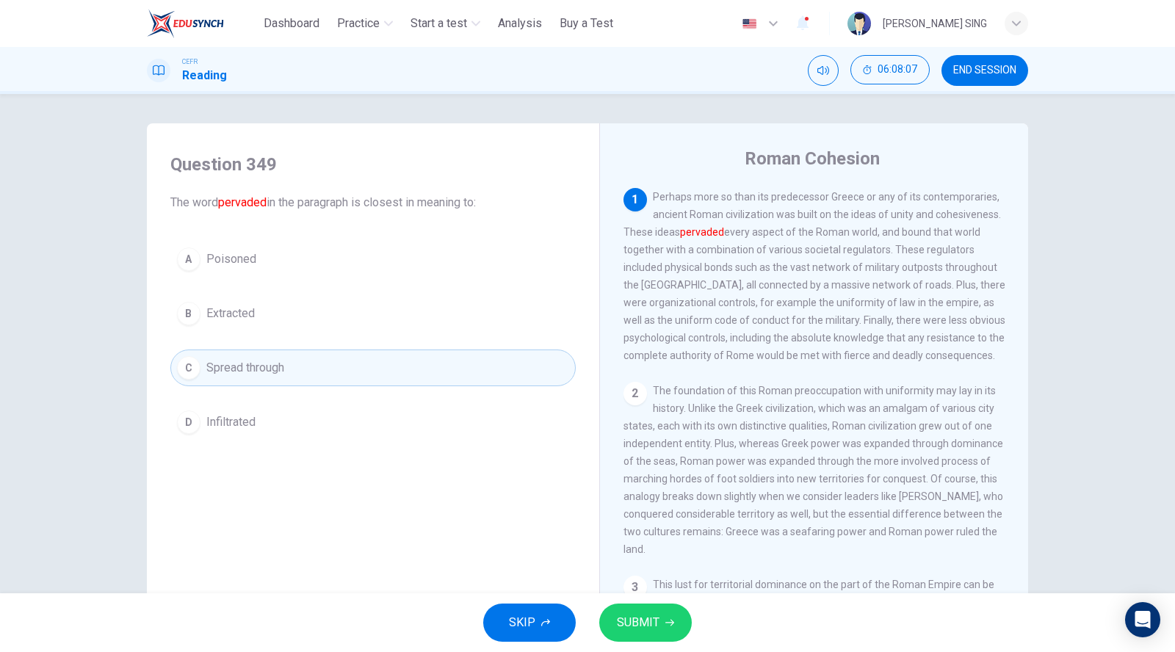
click at [275, 418] on button "D Infiltrated" at bounding box center [372, 422] width 405 height 37
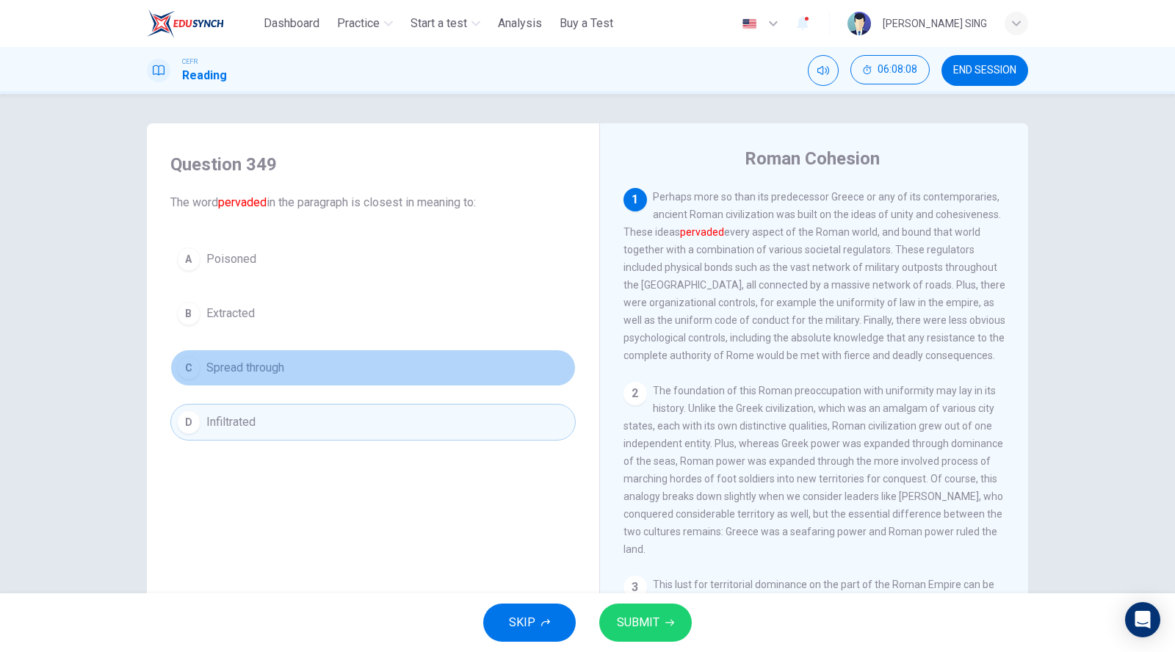
click at [411, 351] on button "C Spread through" at bounding box center [372, 367] width 405 height 37
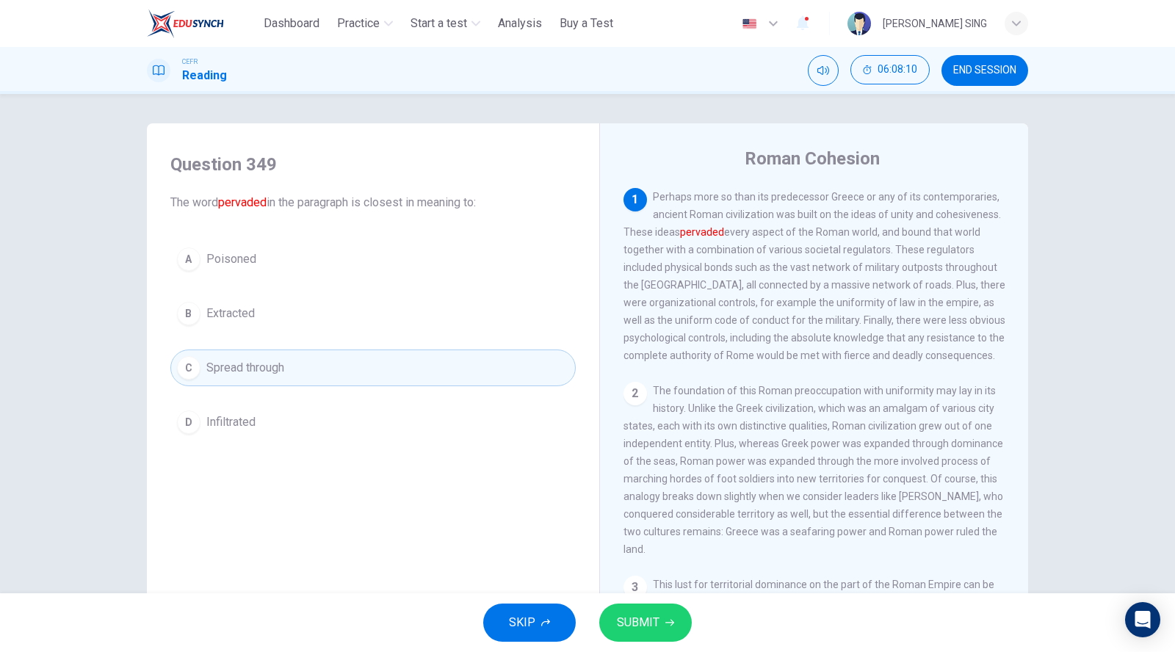
click at [665, 620] on icon "button" at bounding box center [669, 622] width 9 height 9
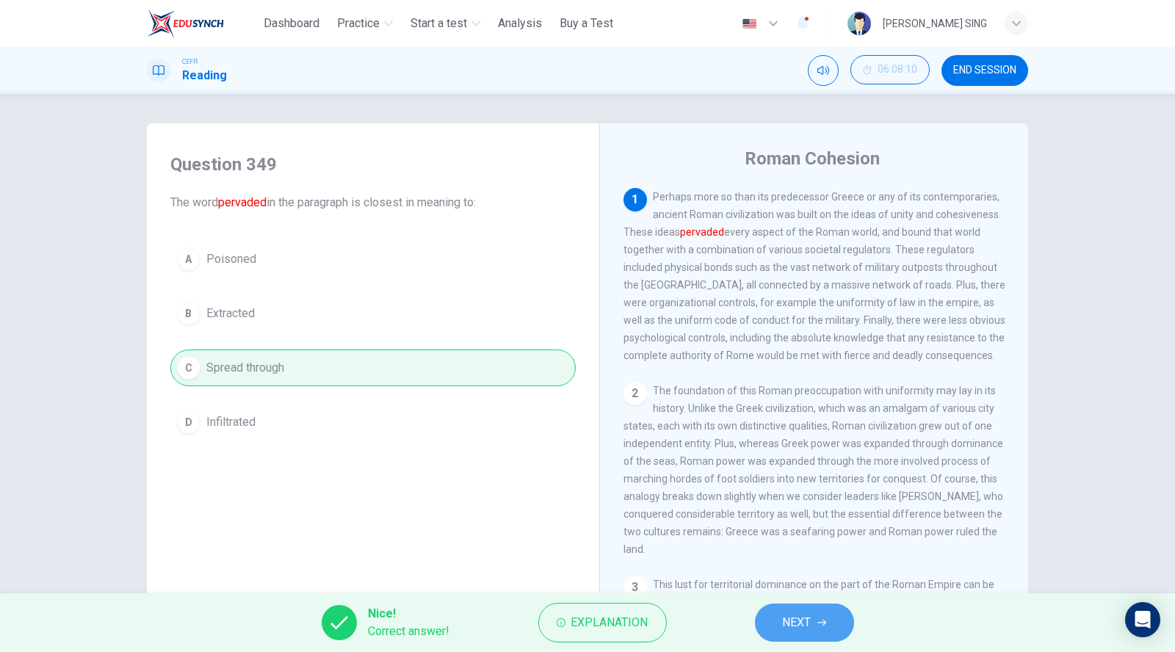
click at [797, 624] on span "NEXT" at bounding box center [797, 622] width 29 height 21
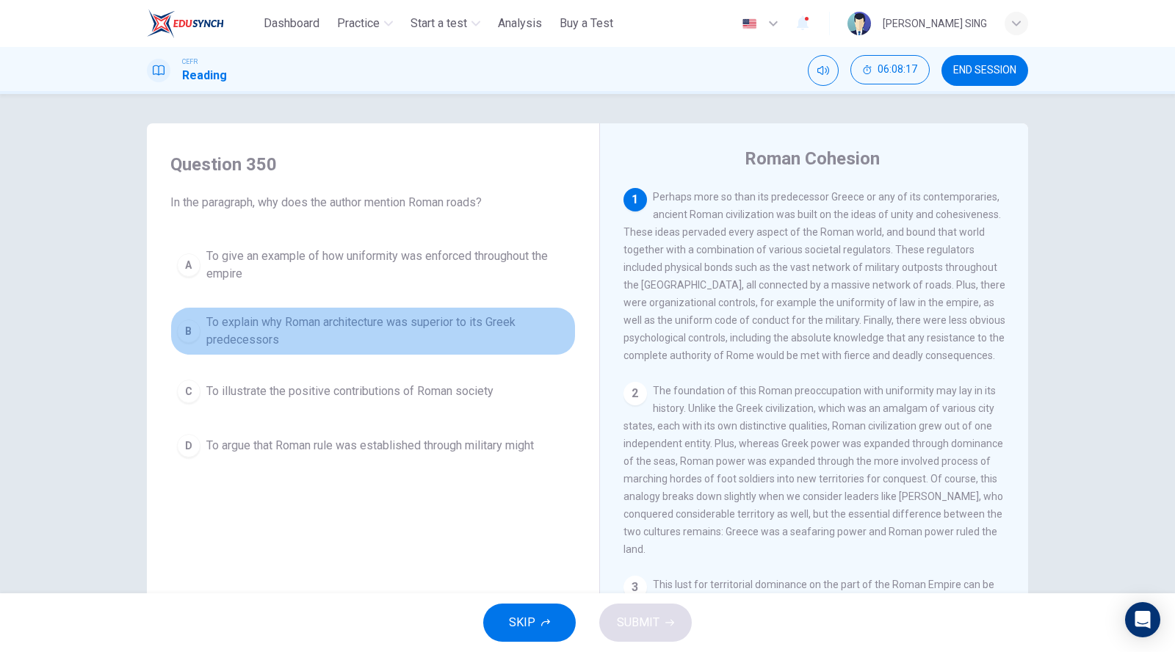
click at [423, 327] on span "To explain why Roman architecture was superior to its Greek predecessors" at bounding box center [387, 330] width 363 height 35
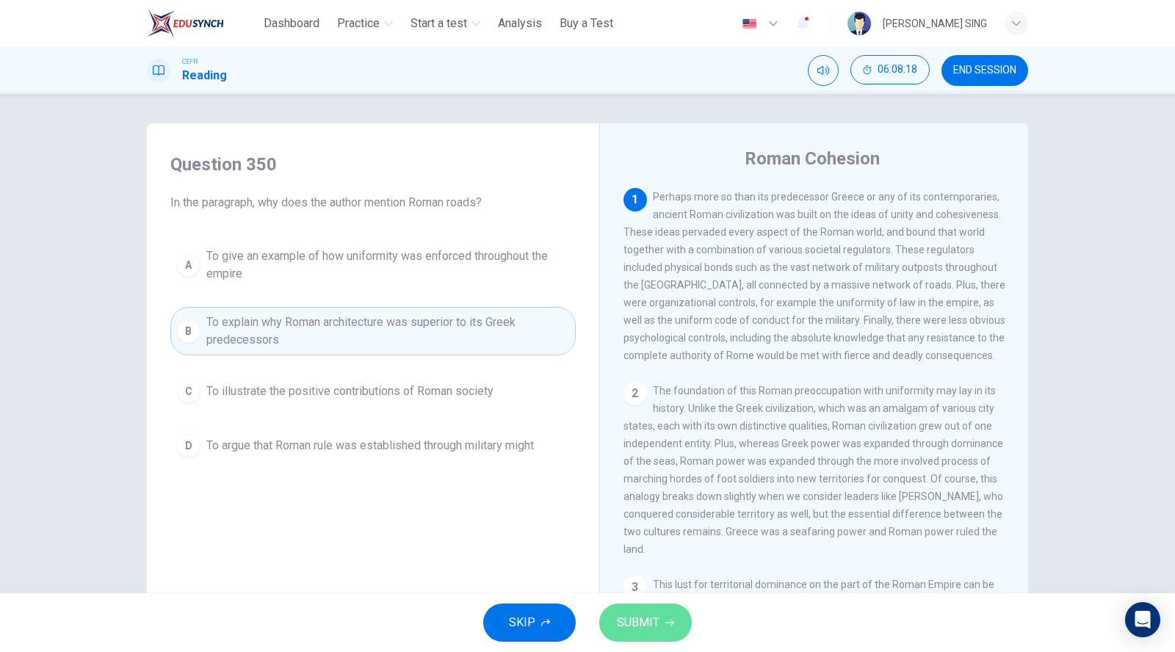
click at [670, 609] on button "SUBMIT" at bounding box center [645, 622] width 93 height 38
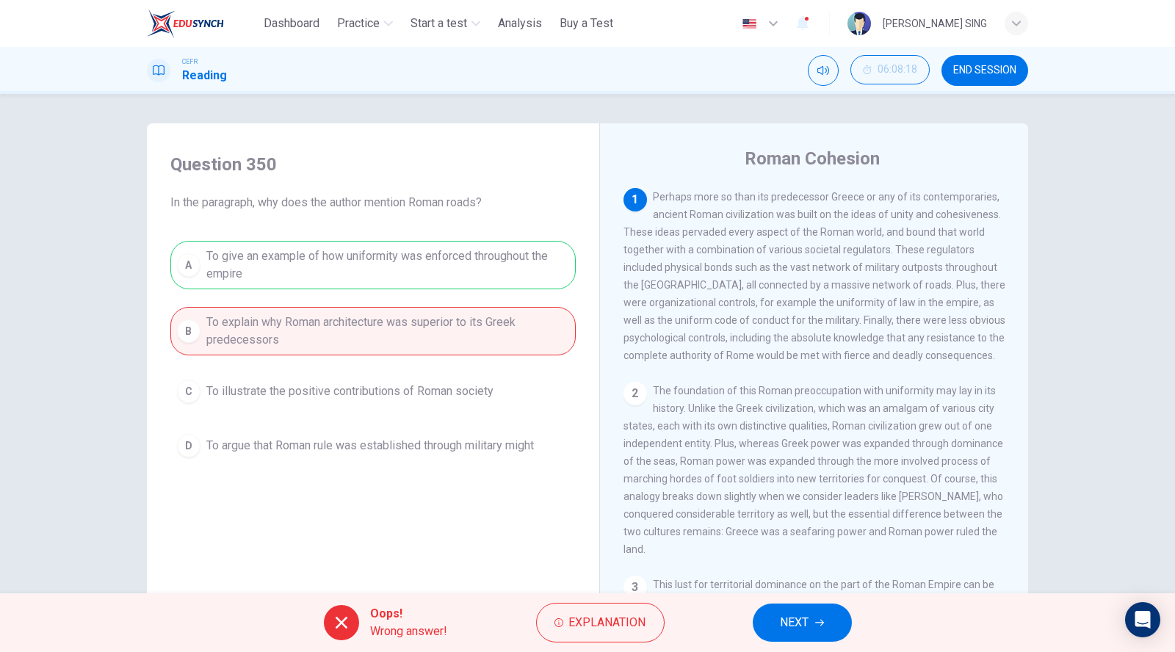
click at [784, 617] on span "NEXT" at bounding box center [794, 622] width 29 height 21
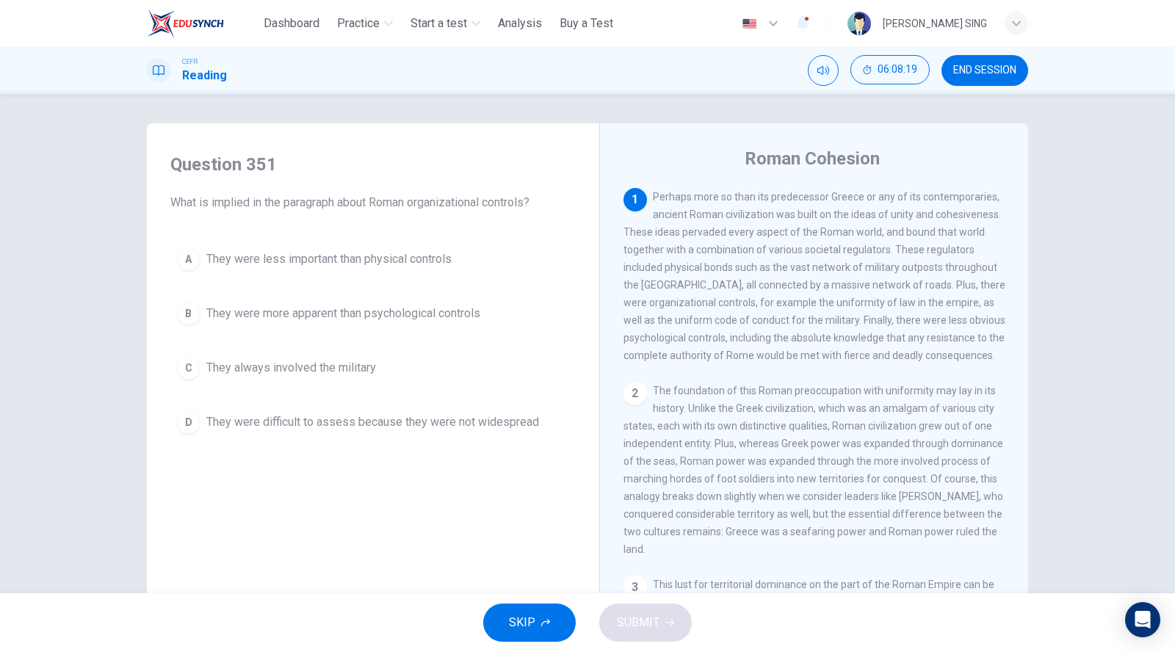
click at [300, 254] on span "They were less important than physical controls" at bounding box center [328, 259] width 245 height 18
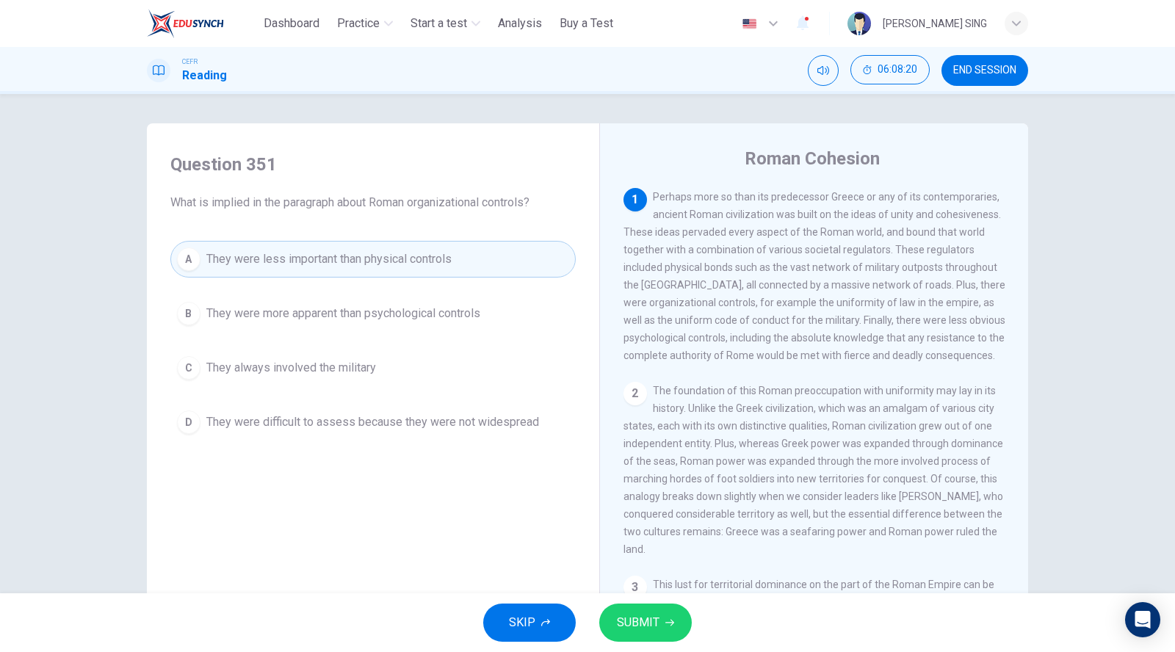
click at [639, 616] on span "SUBMIT" at bounding box center [638, 622] width 43 height 21
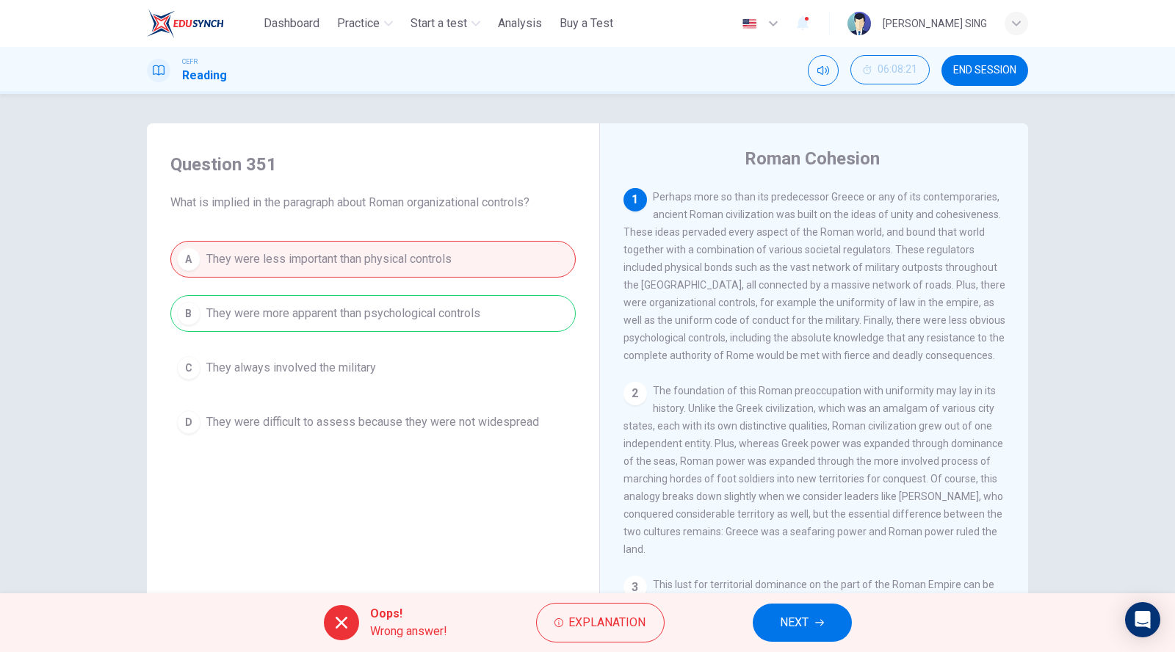
click at [791, 624] on span "NEXT" at bounding box center [794, 622] width 29 height 21
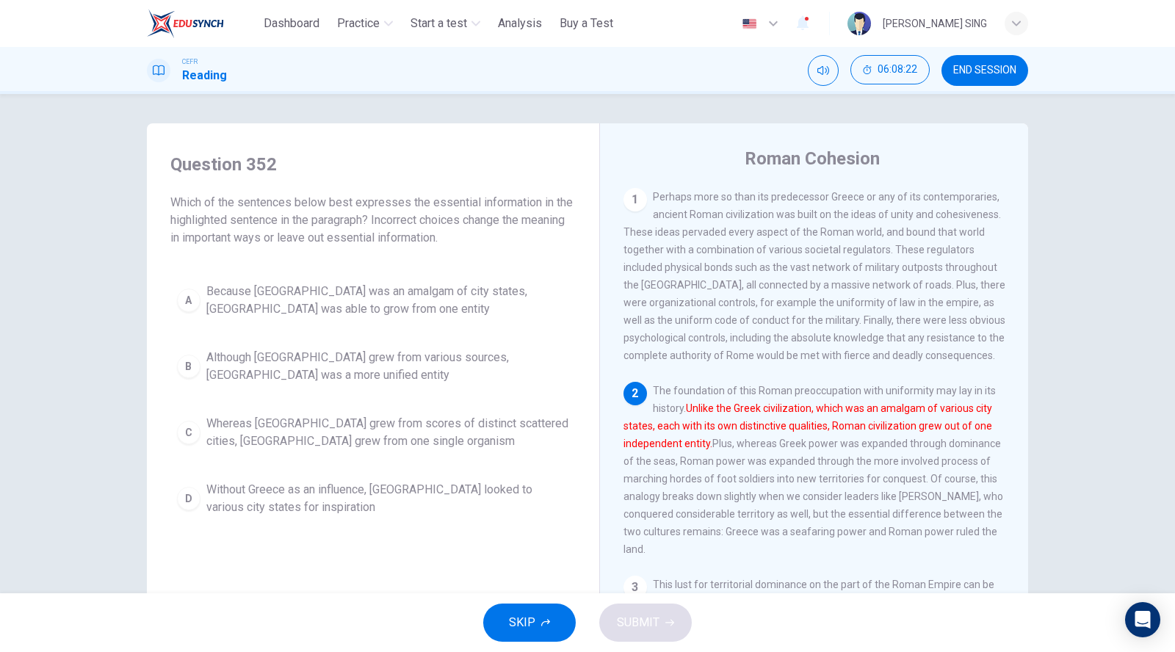
click at [278, 449] on span "Whereas [GEOGRAPHIC_DATA] grew from scores of distinct scattered cities, [GEOGR…" at bounding box center [387, 432] width 363 height 35
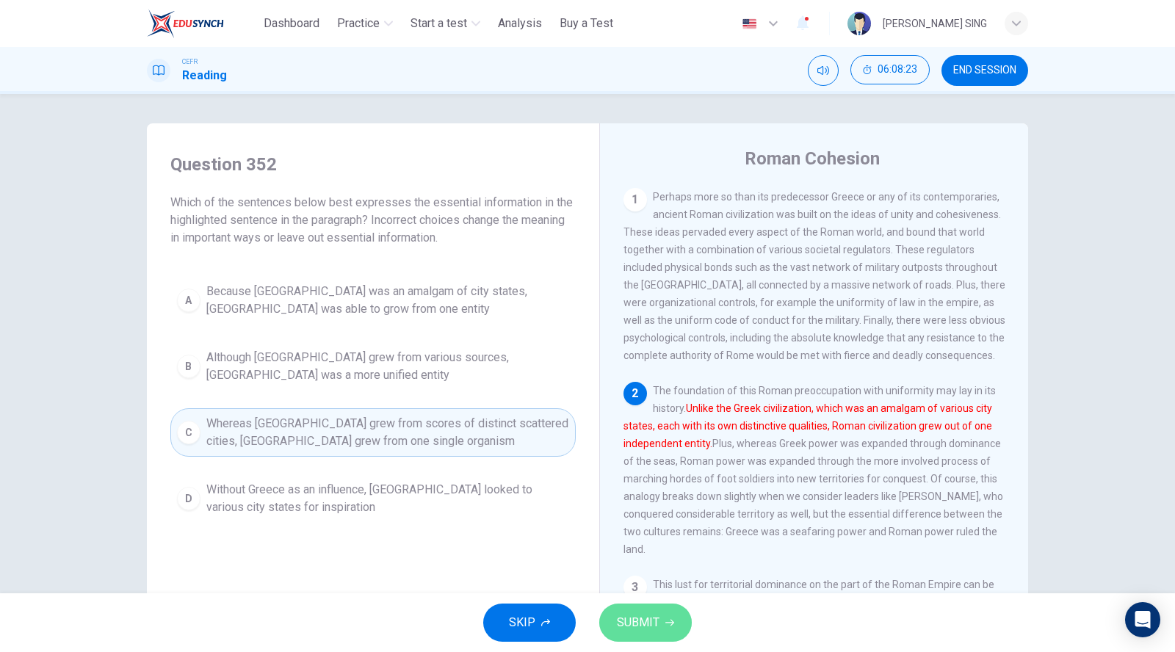
click at [631, 617] on span "SUBMIT" at bounding box center [638, 622] width 43 height 21
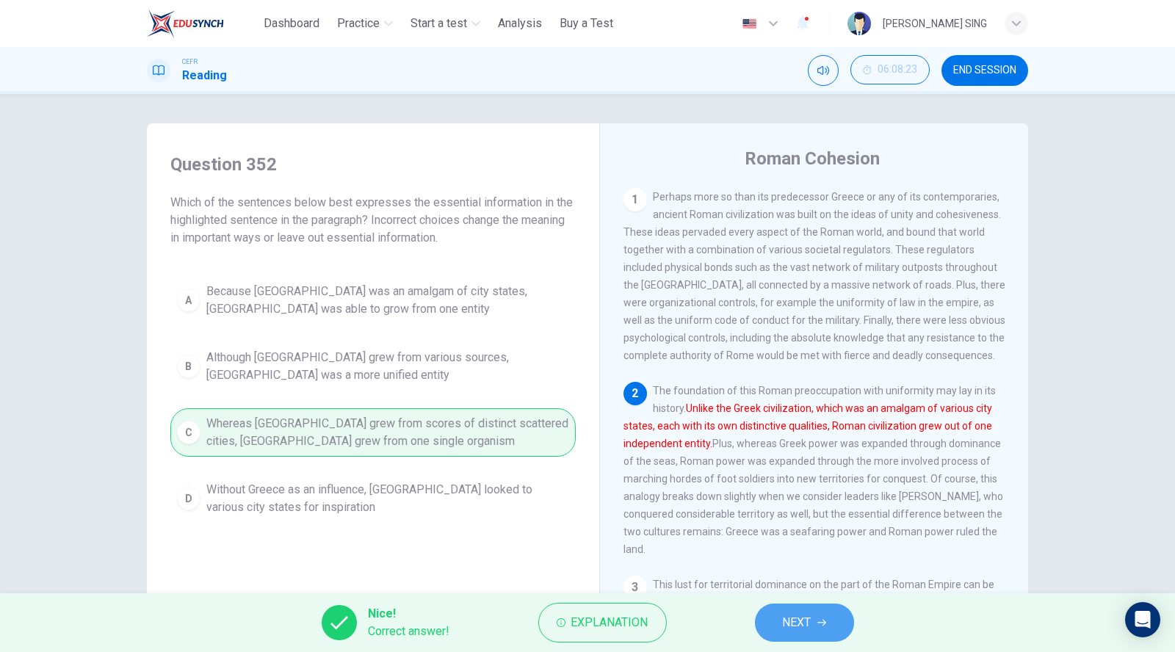
click at [803, 622] on span "NEXT" at bounding box center [797, 622] width 29 height 21
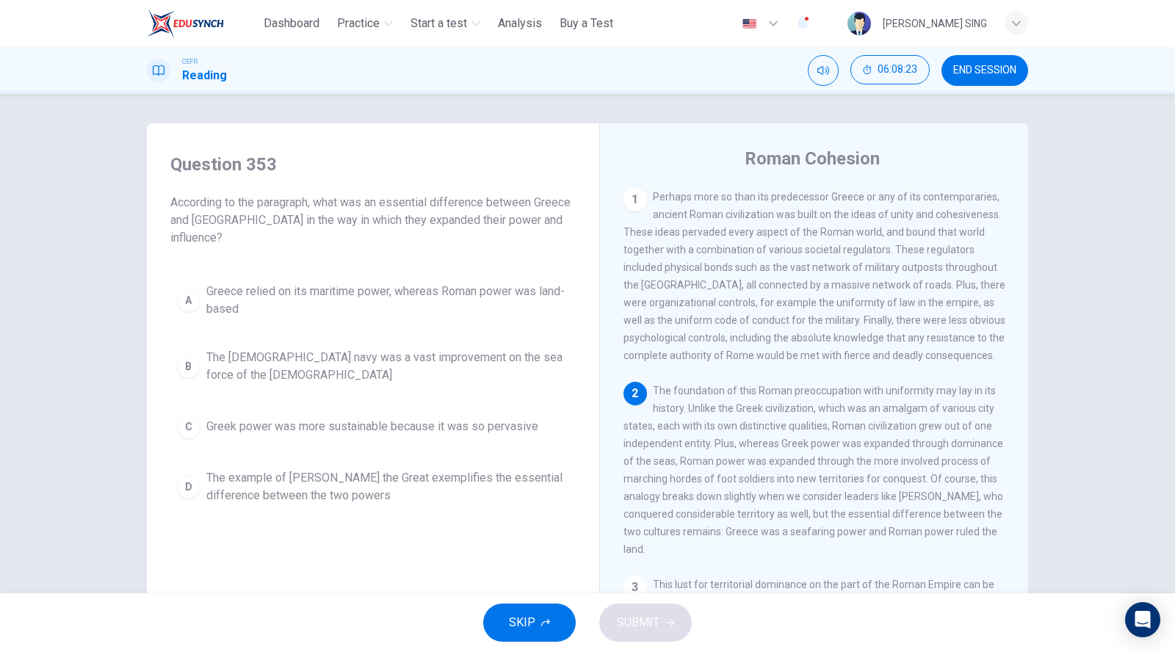
click at [266, 288] on span "Greece relied on its maritime power, whereas Roman power was land-based" at bounding box center [387, 300] width 363 height 35
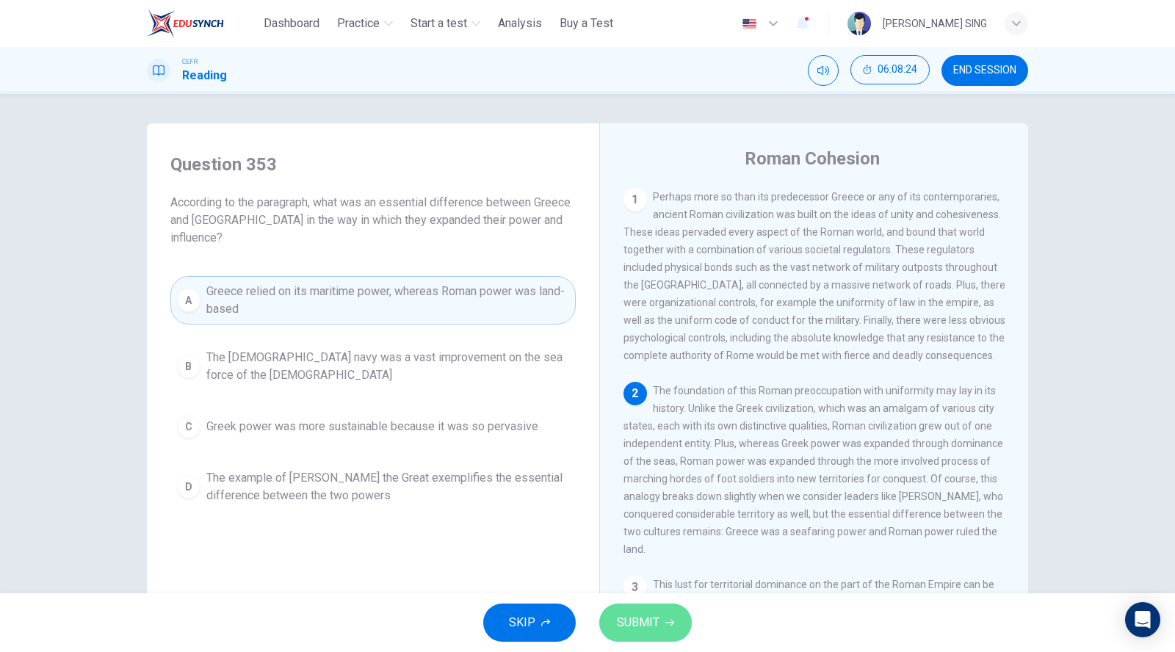
click at [648, 622] on span "SUBMIT" at bounding box center [638, 622] width 43 height 21
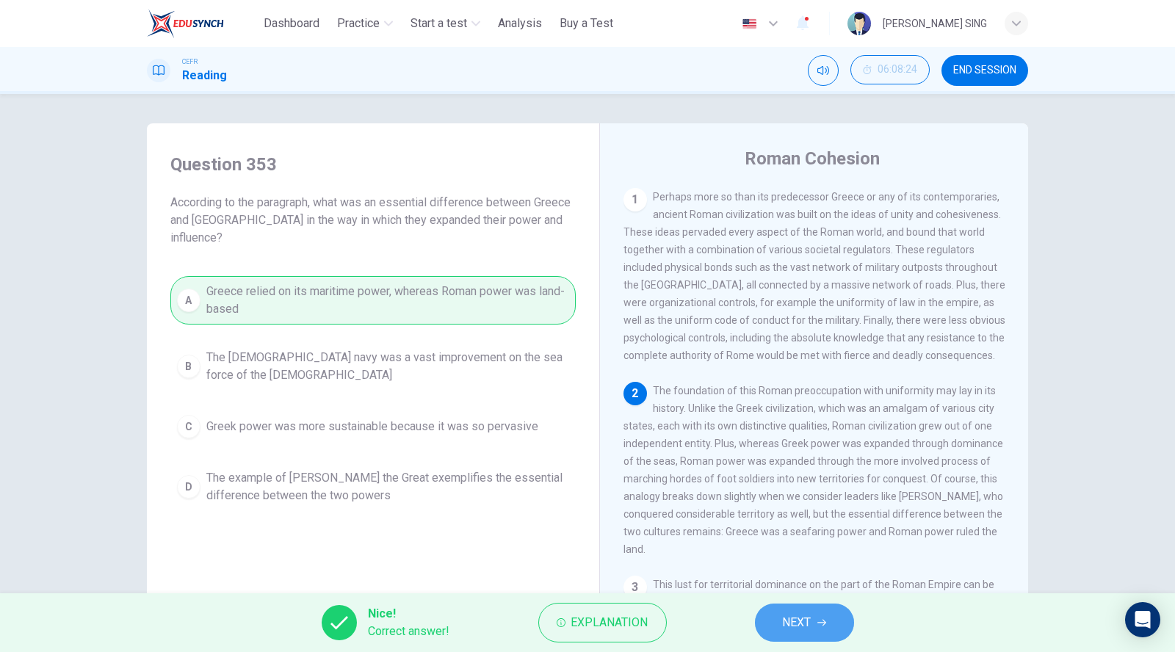
click at [813, 630] on button "NEXT" at bounding box center [804, 622] width 99 height 38
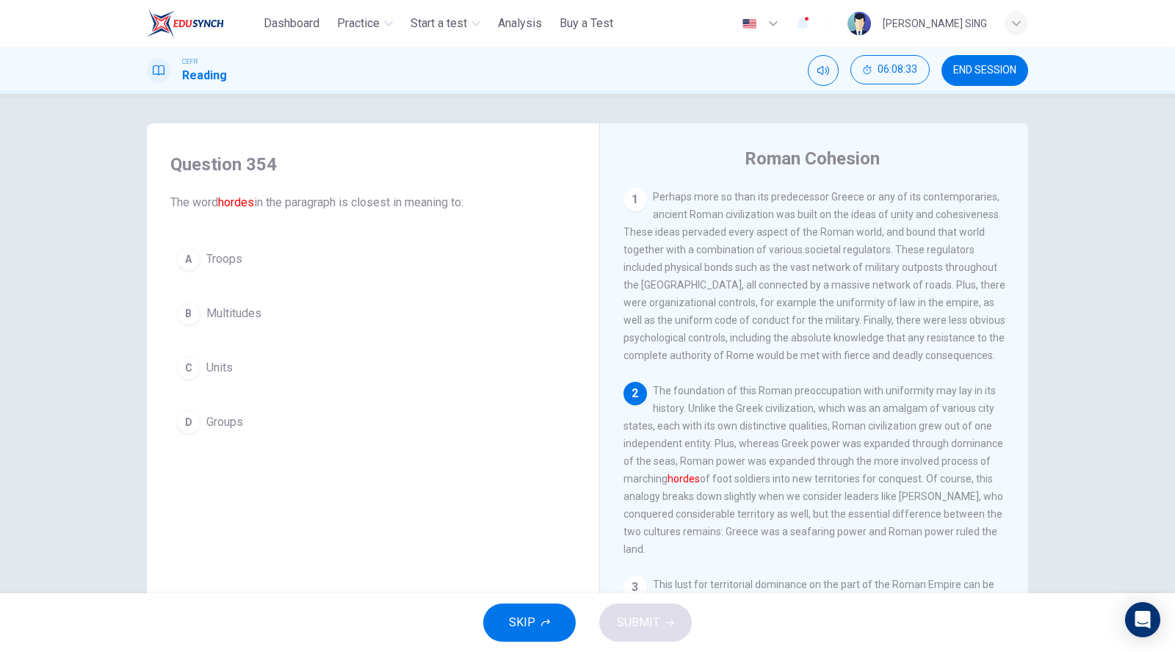
click at [253, 272] on button "A Troops" at bounding box center [372, 259] width 405 height 37
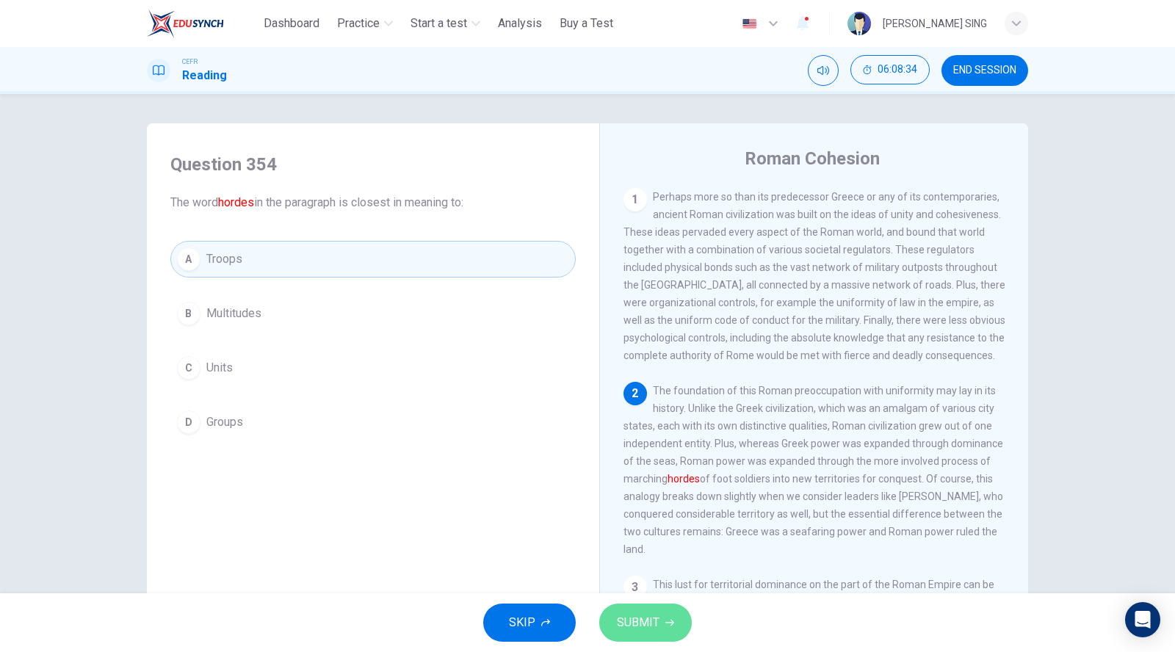
click at [657, 615] on span "SUBMIT" at bounding box center [638, 622] width 43 height 21
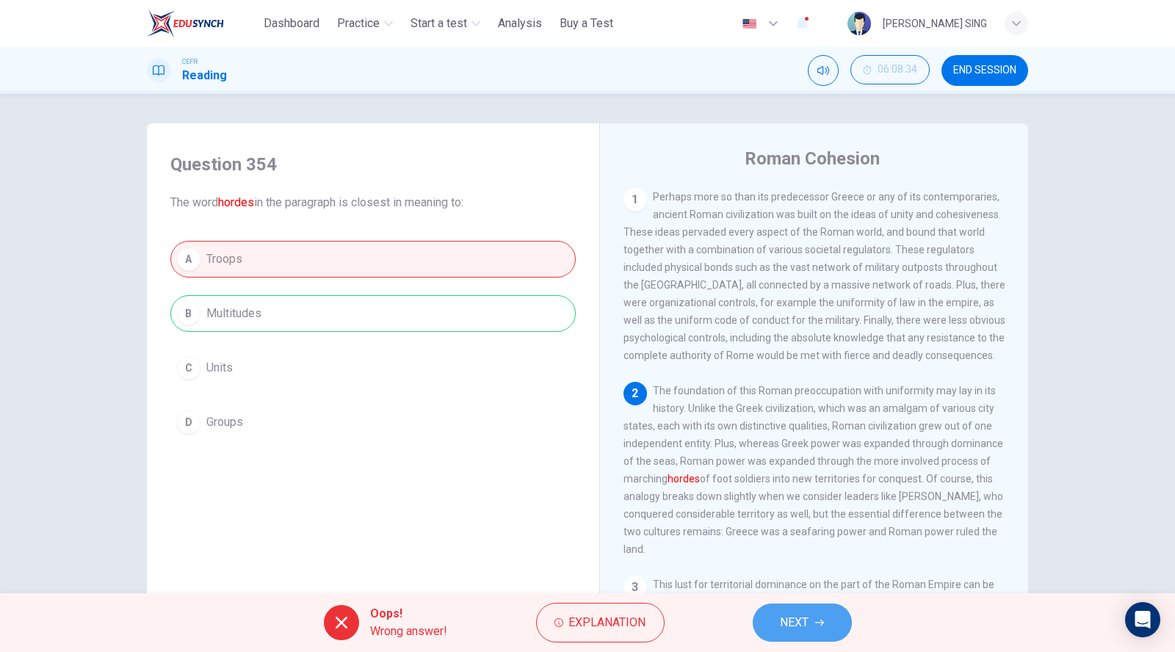
click at [779, 622] on button "NEXT" at bounding box center [802, 622] width 99 height 38
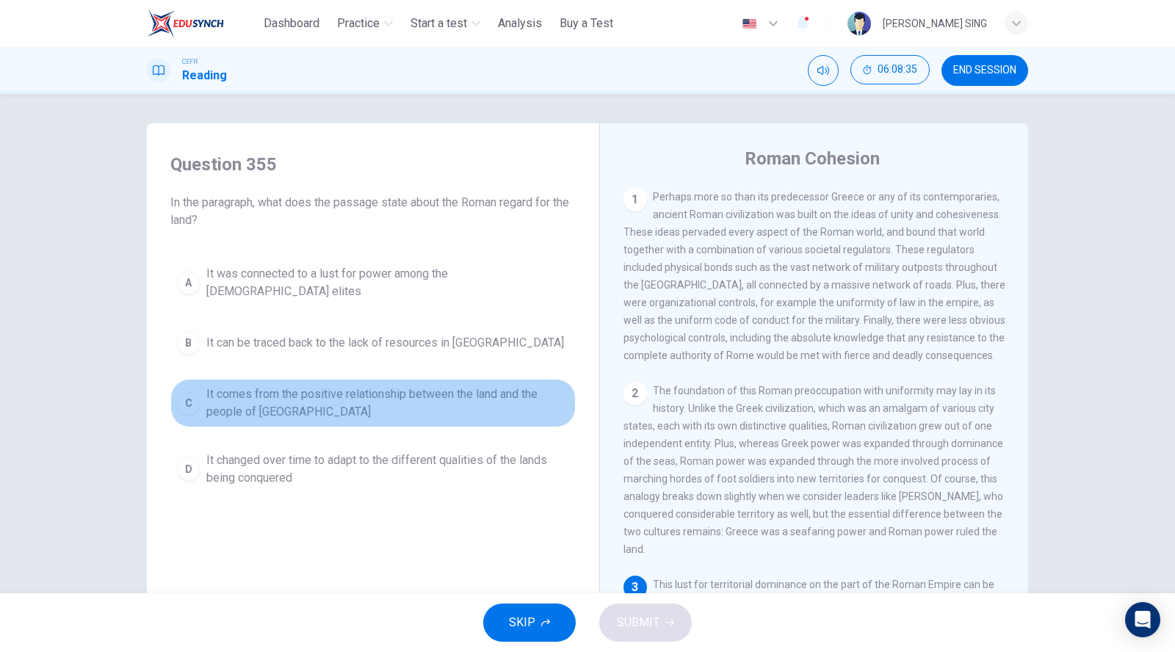
click at [327, 385] on span "It comes from the positive relationship between the land and the people of [GEO…" at bounding box center [387, 402] width 363 height 35
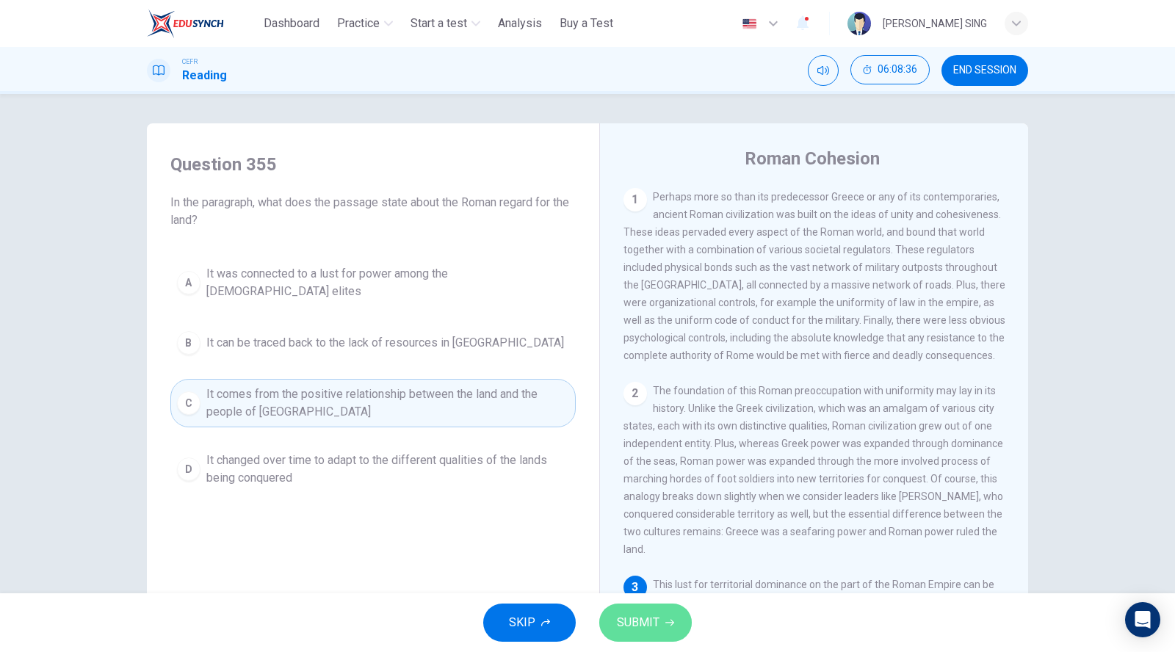
click at [661, 613] on button "SUBMIT" at bounding box center [645, 622] width 93 height 38
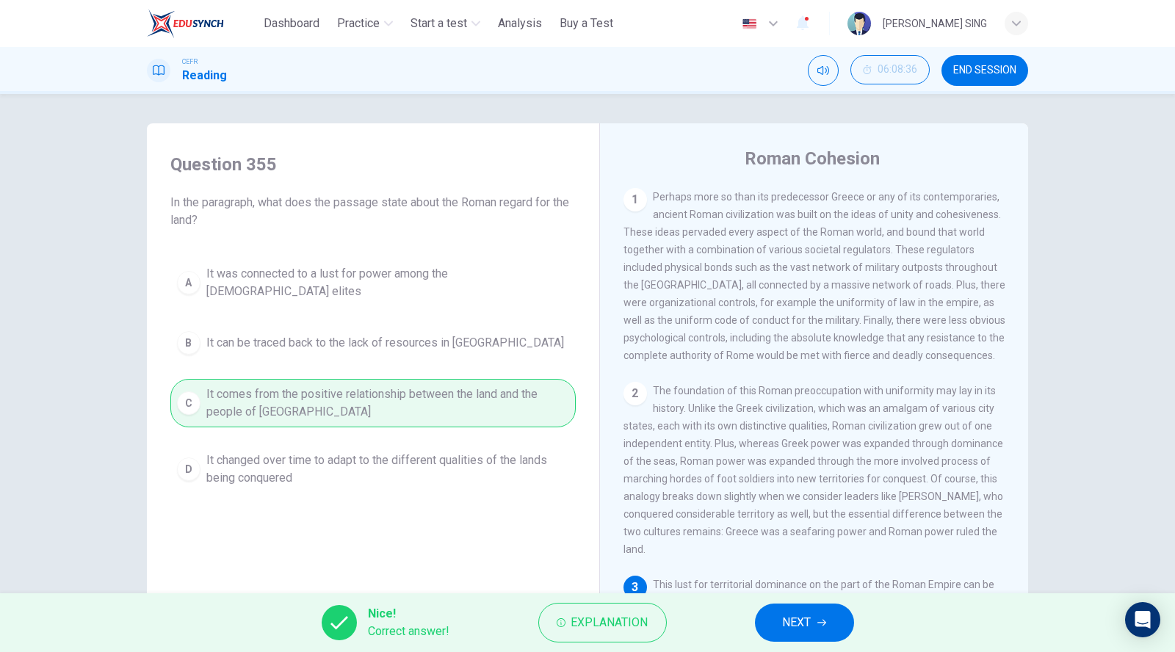
click at [791, 625] on span "NEXT" at bounding box center [797, 622] width 29 height 21
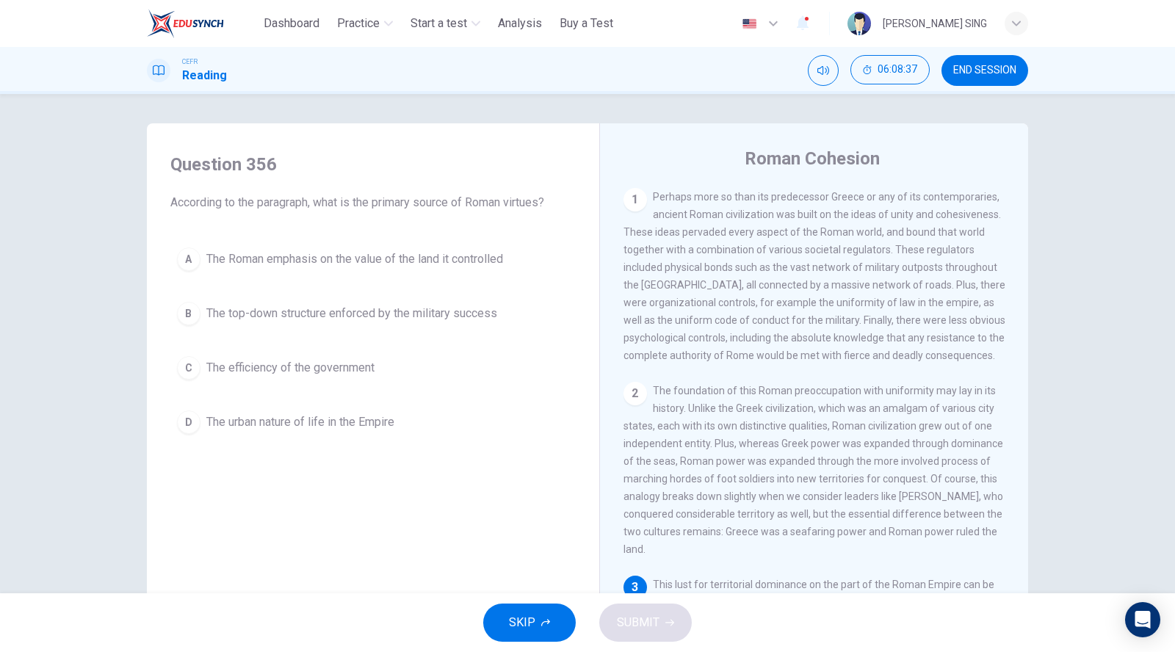
click at [256, 381] on button "C The efficiency of the government" at bounding box center [372, 367] width 405 height 37
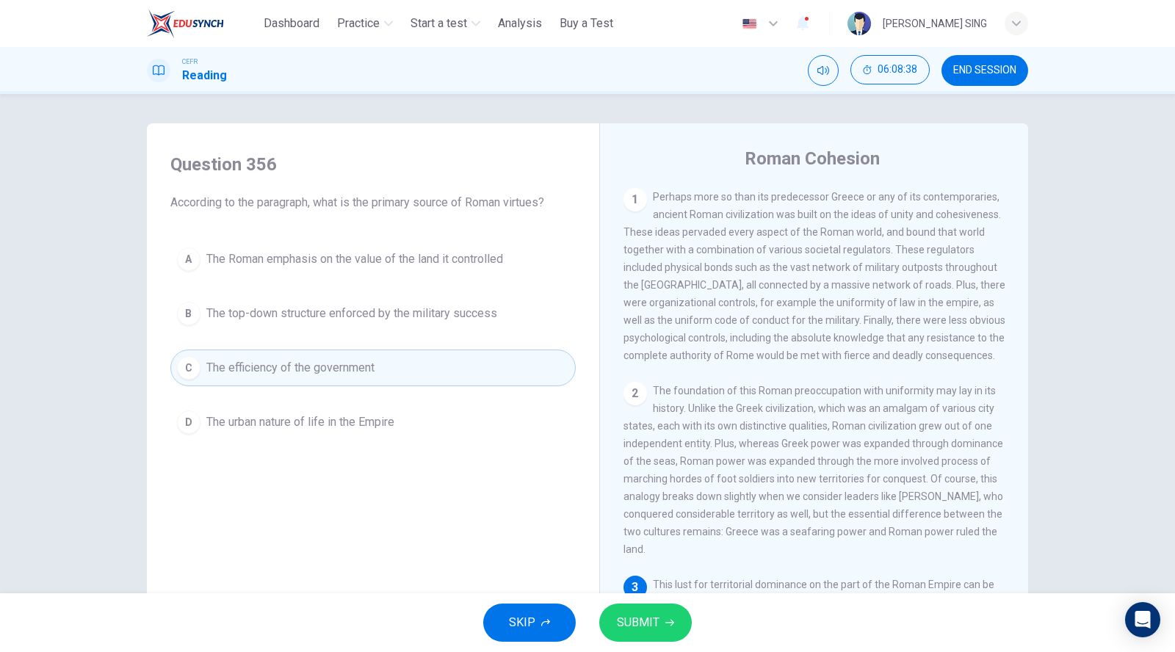
click at [624, 620] on span "SUBMIT" at bounding box center [638, 622] width 43 height 21
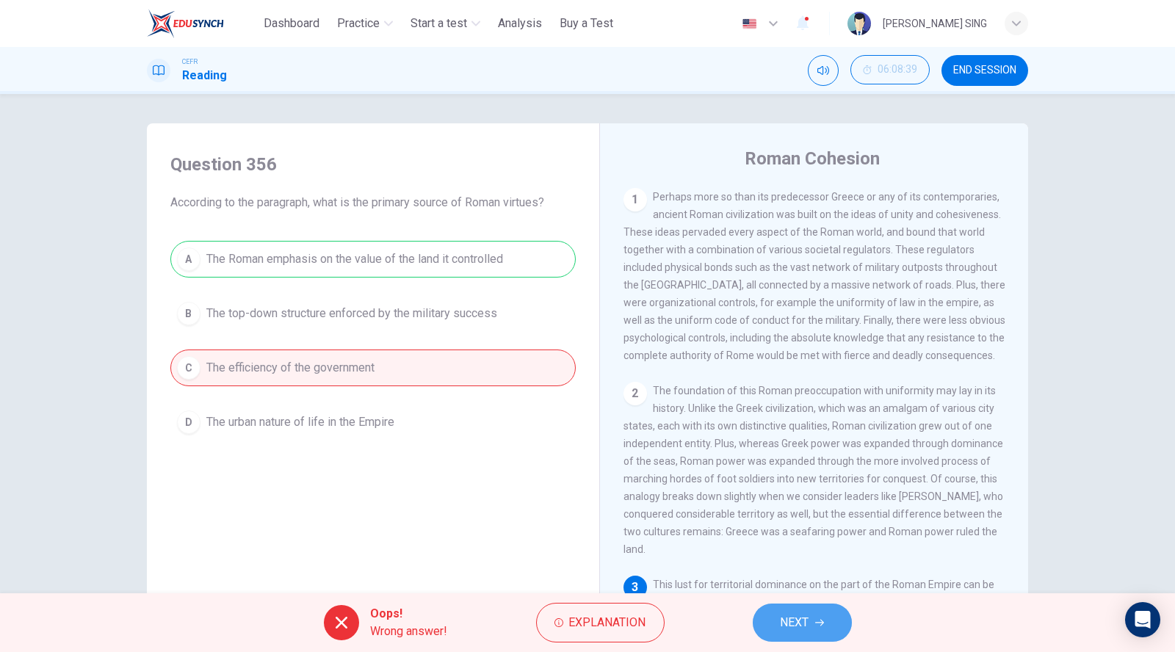
click at [799, 634] on button "NEXT" at bounding box center [802, 622] width 99 height 38
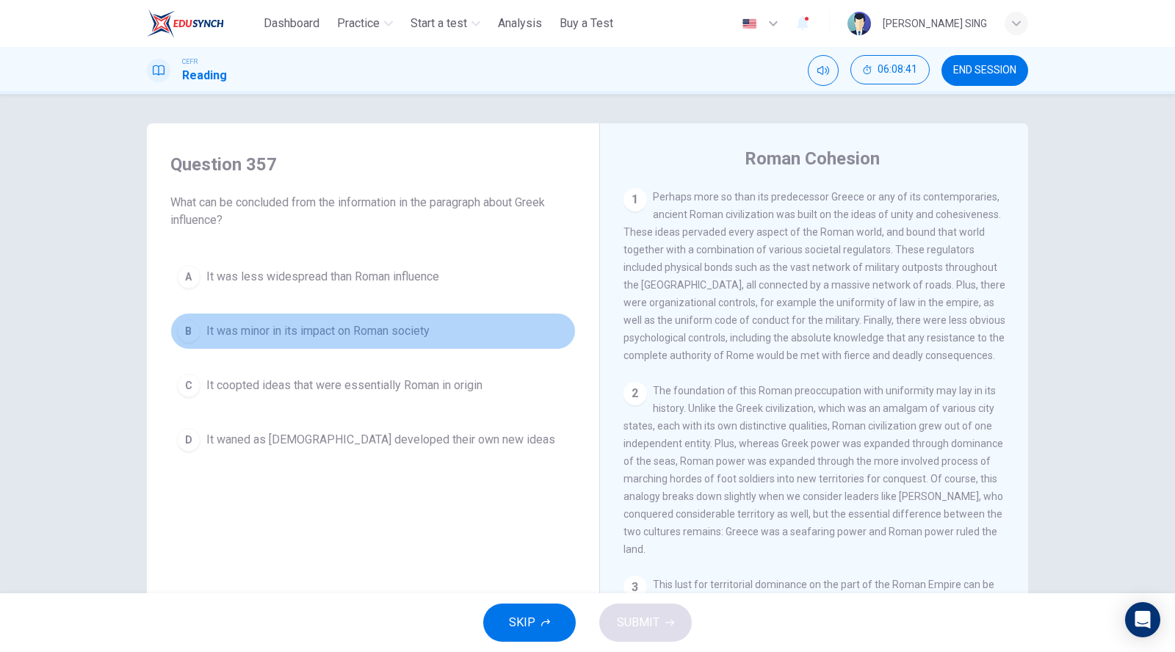
click at [289, 325] on span "It was minor in its impact on Roman society" at bounding box center [317, 331] width 223 height 18
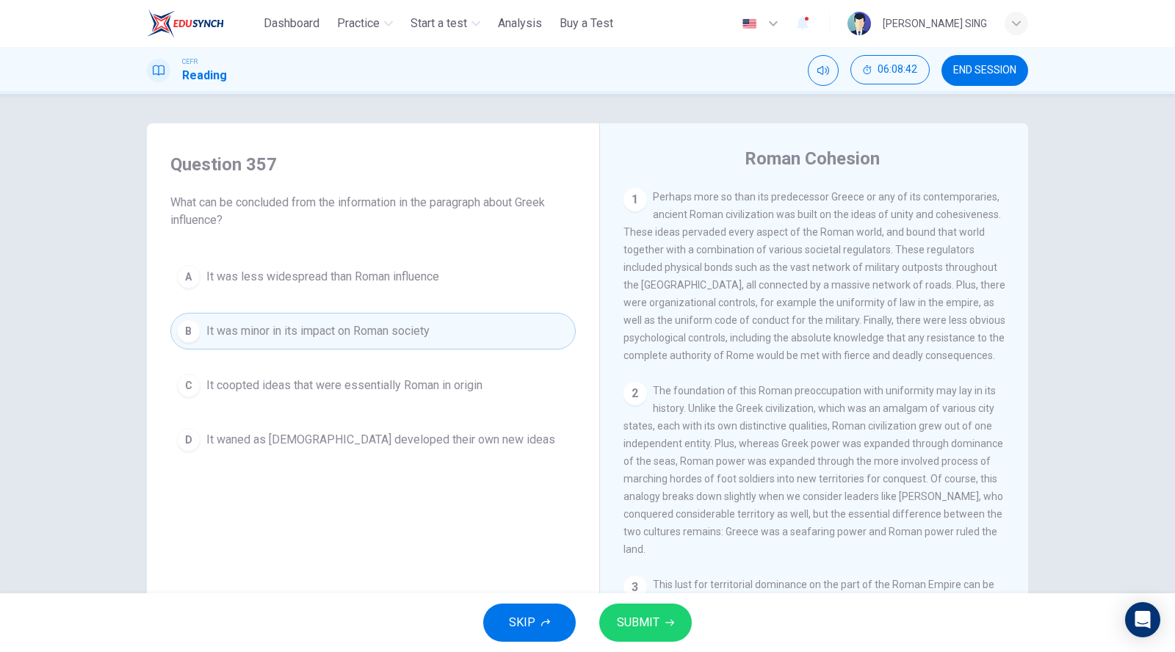
click at [665, 555] on span "The foundation of this Roman preoccupation with uniformity may lay in its histo…" at bounding box center [813, 470] width 380 height 170
drag, startPoint x: 664, startPoint y: 592, endPoint x: 652, endPoint y: 620, distance: 29.9
click at [661, 603] on div "SKIP SUBMIT" at bounding box center [587, 622] width 1175 height 59
click at [652, 620] on span "SUBMIT" at bounding box center [638, 622] width 43 height 21
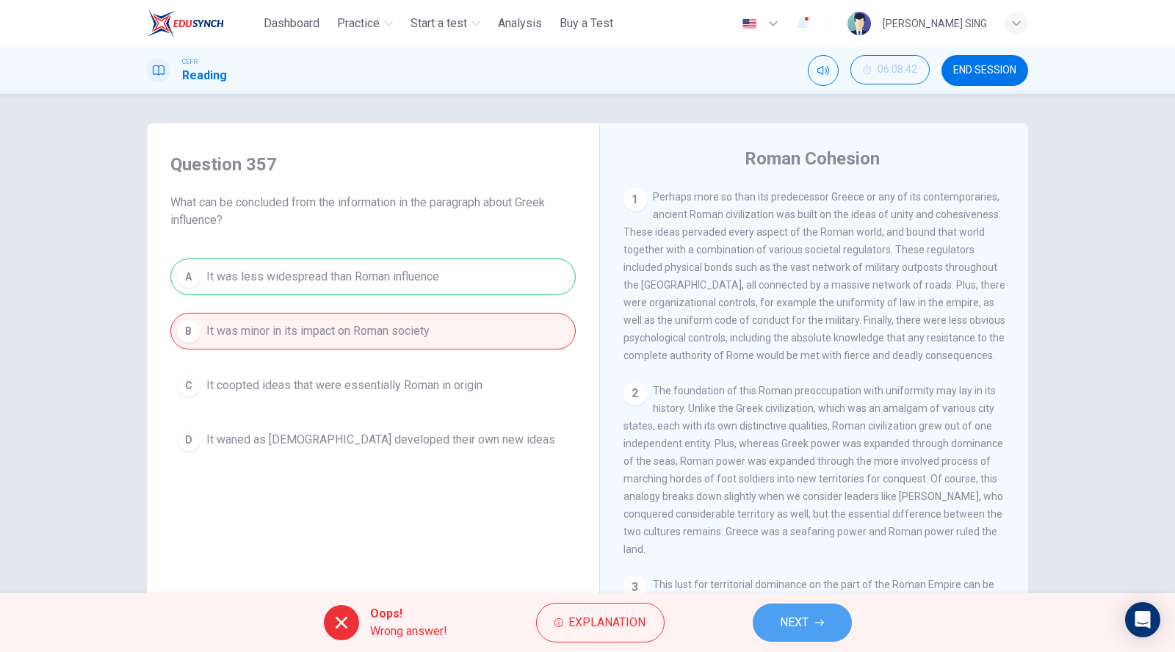
click at [824, 626] on button "NEXT" at bounding box center [802, 622] width 99 height 38
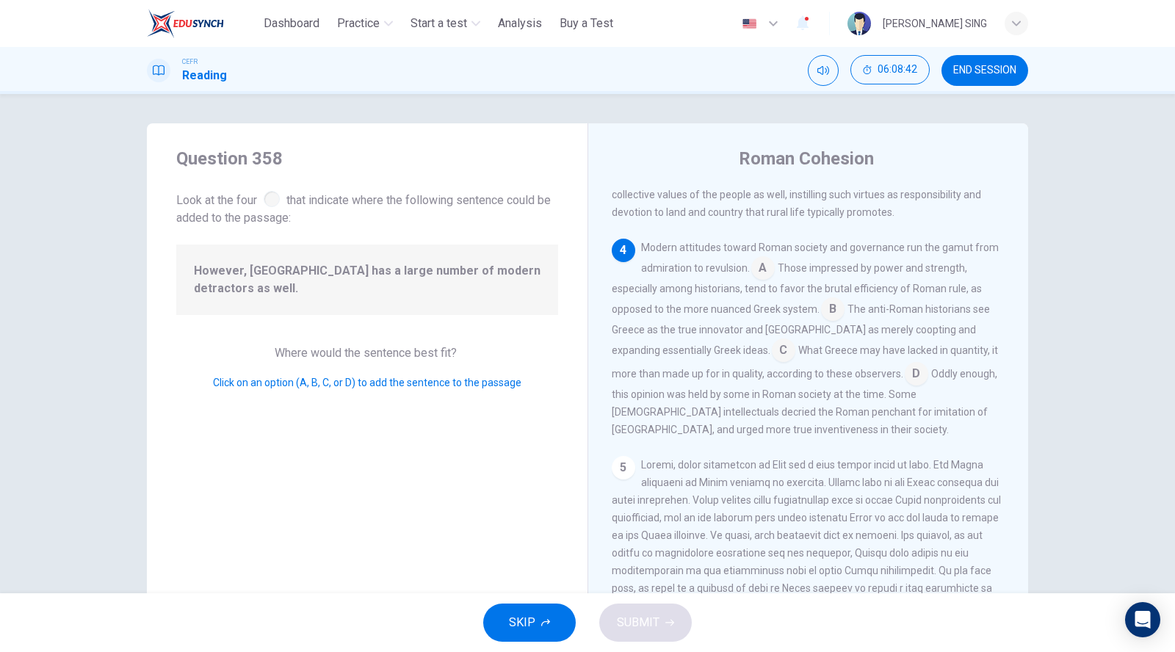
scroll to position [595, 0]
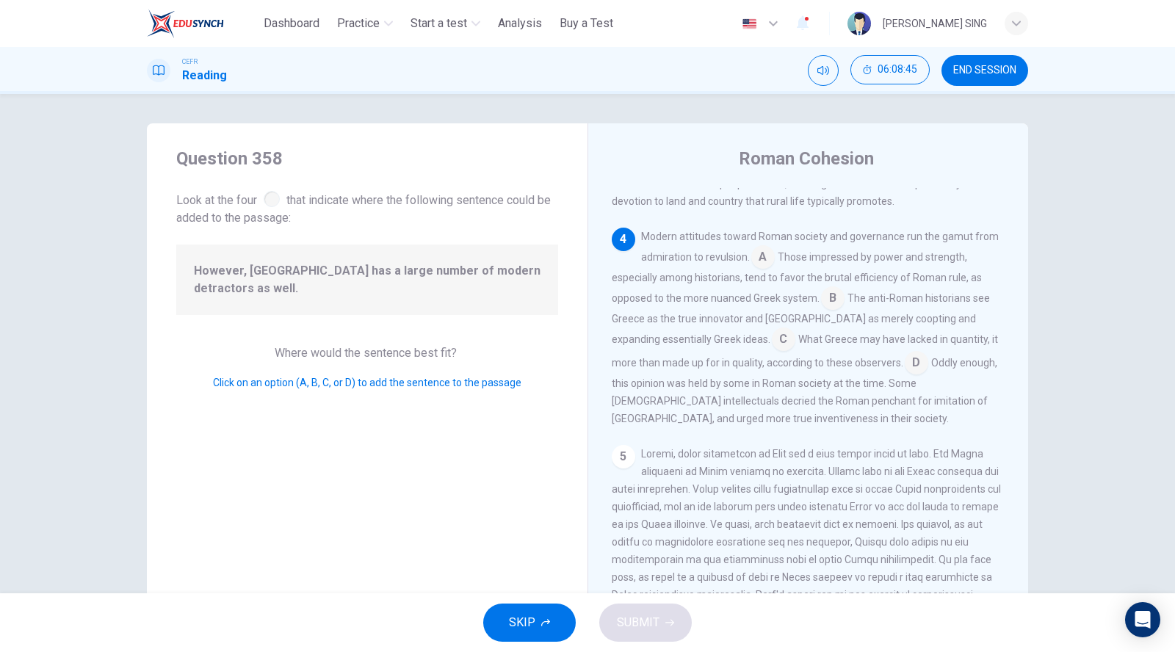
click at [830, 311] on input at bounding box center [832, 299] width 23 height 23
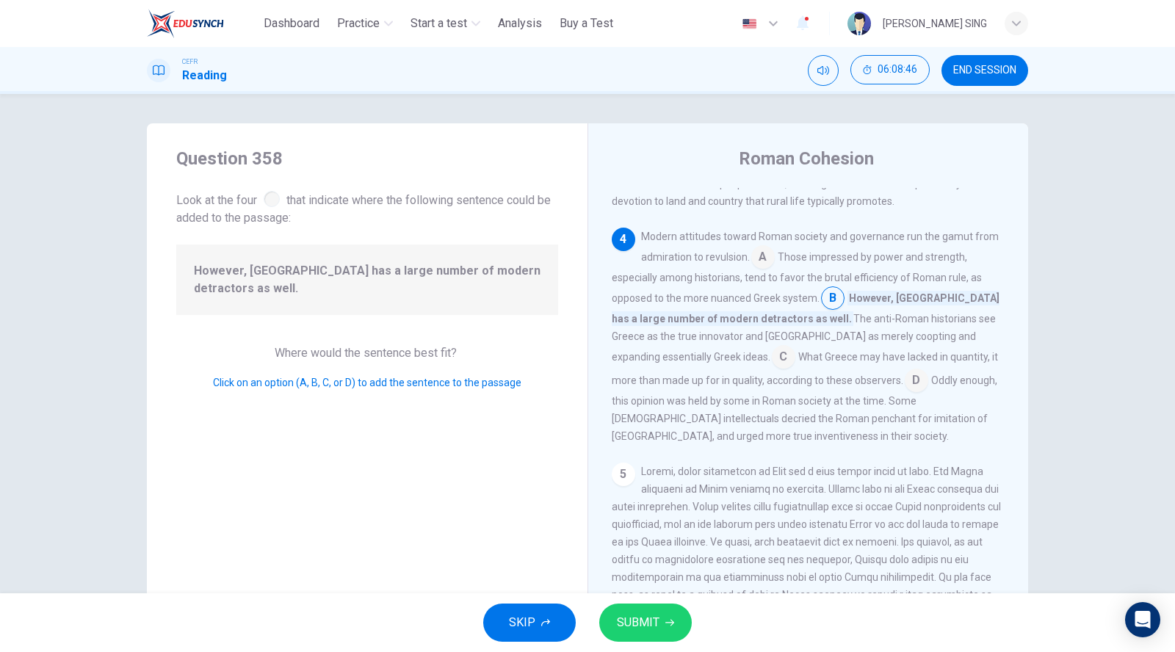
click at [659, 630] on button "SUBMIT" at bounding box center [645, 622] width 93 height 38
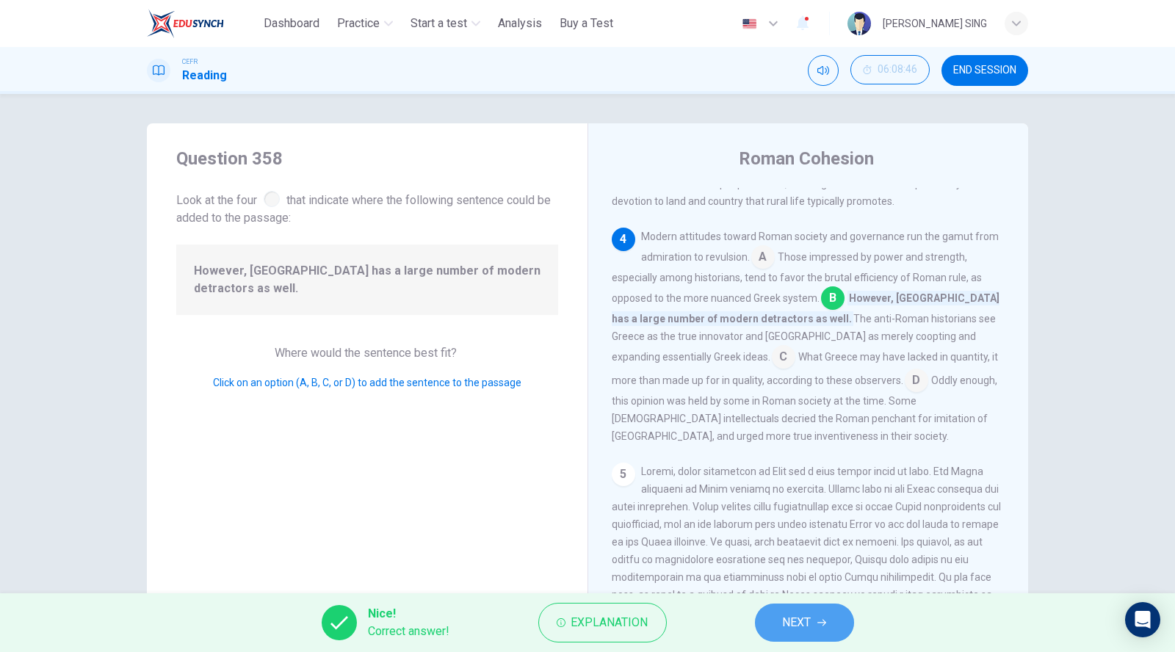
click at [817, 632] on button "NEXT" at bounding box center [804, 622] width 99 height 38
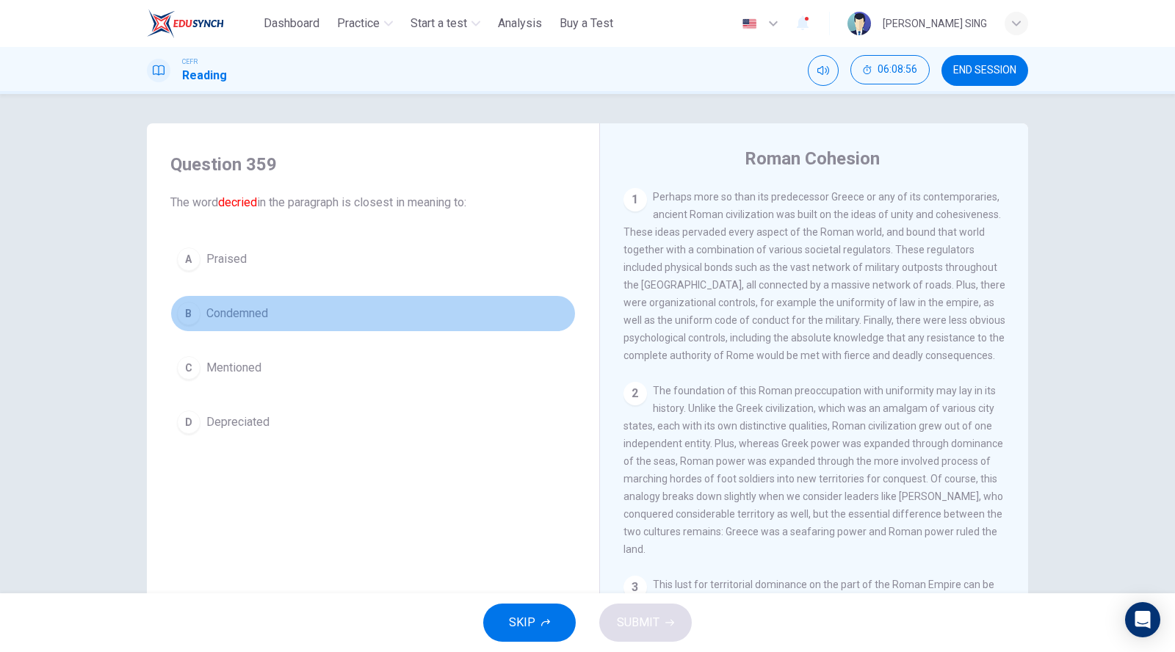
click at [287, 316] on button "B Condemned" at bounding box center [372, 313] width 405 height 37
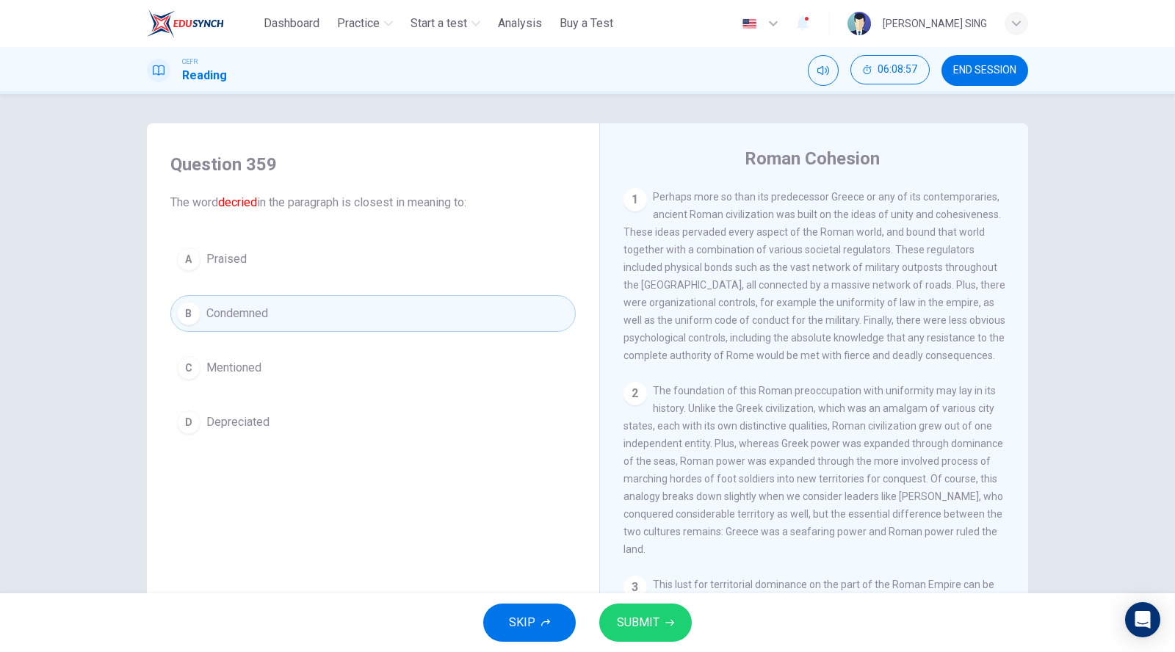
click at [655, 625] on span "SUBMIT" at bounding box center [638, 622] width 43 height 21
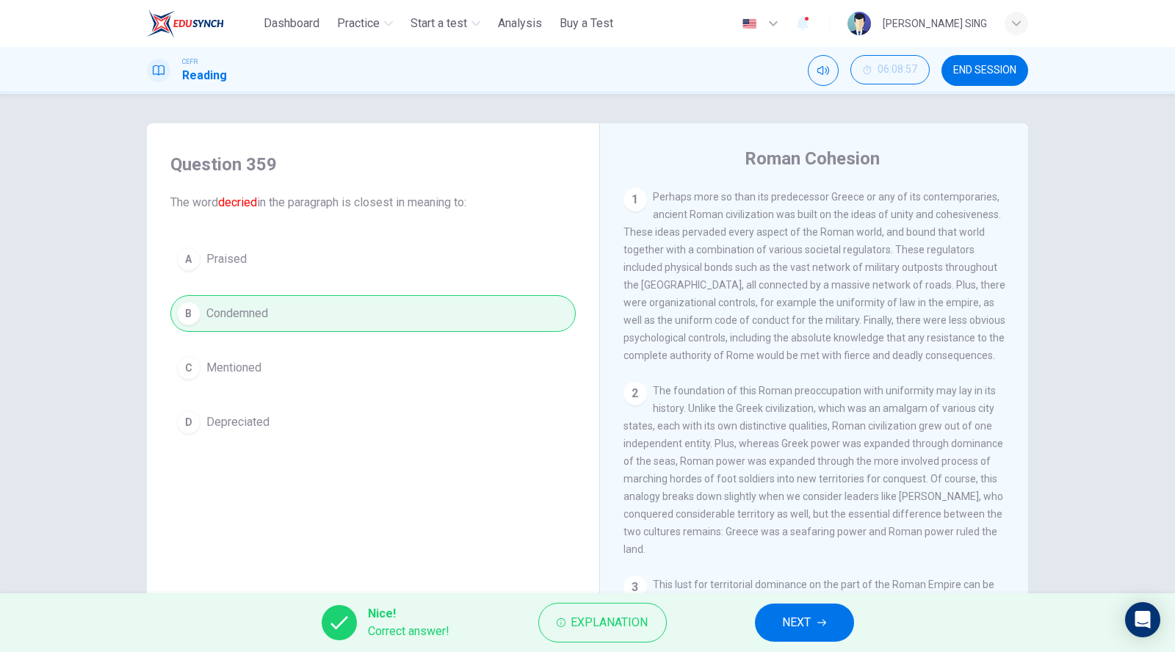
click at [799, 620] on span "NEXT" at bounding box center [797, 622] width 29 height 21
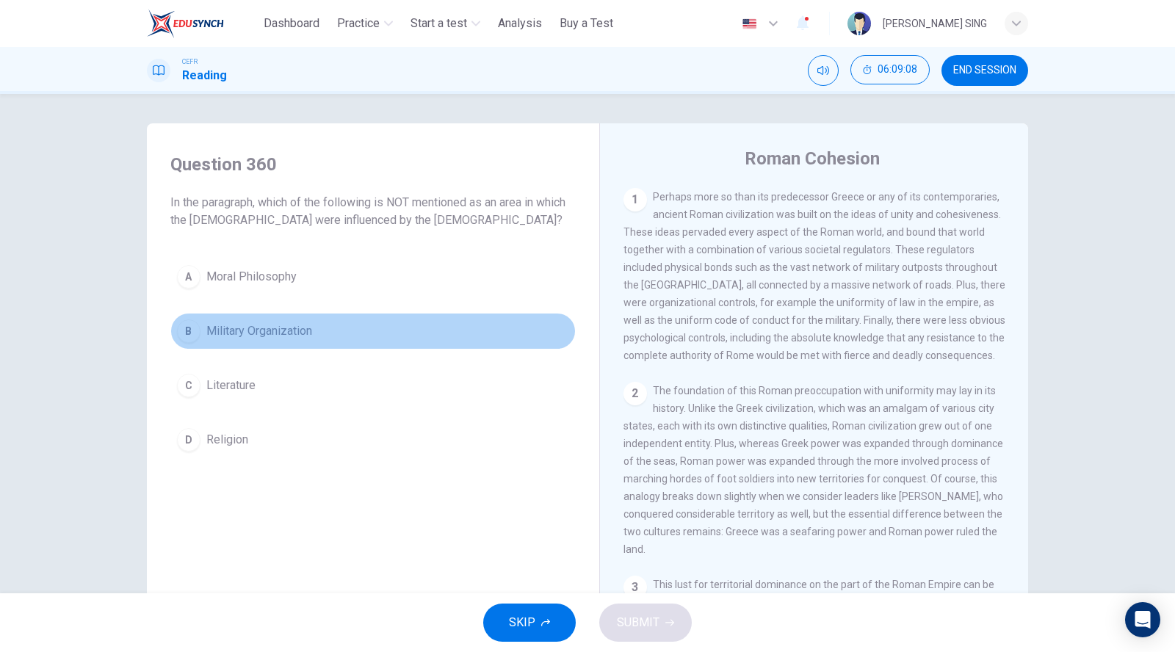
click at [319, 319] on button "B Military Organization" at bounding box center [372, 331] width 405 height 37
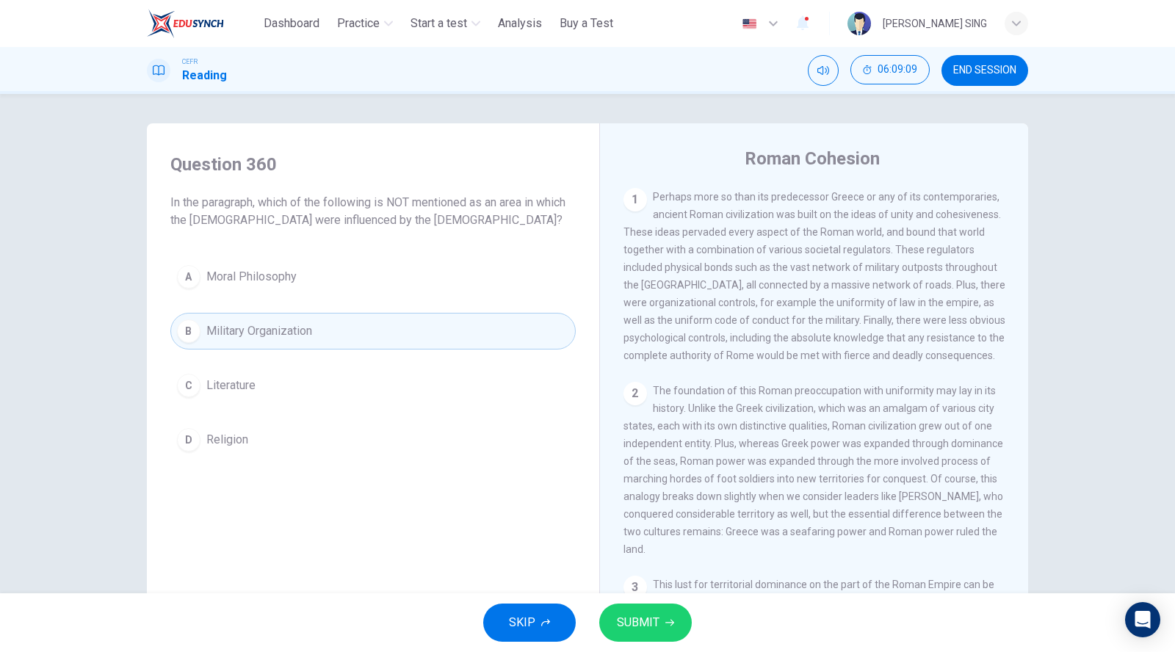
click at [646, 604] on button "SUBMIT" at bounding box center [645, 622] width 93 height 38
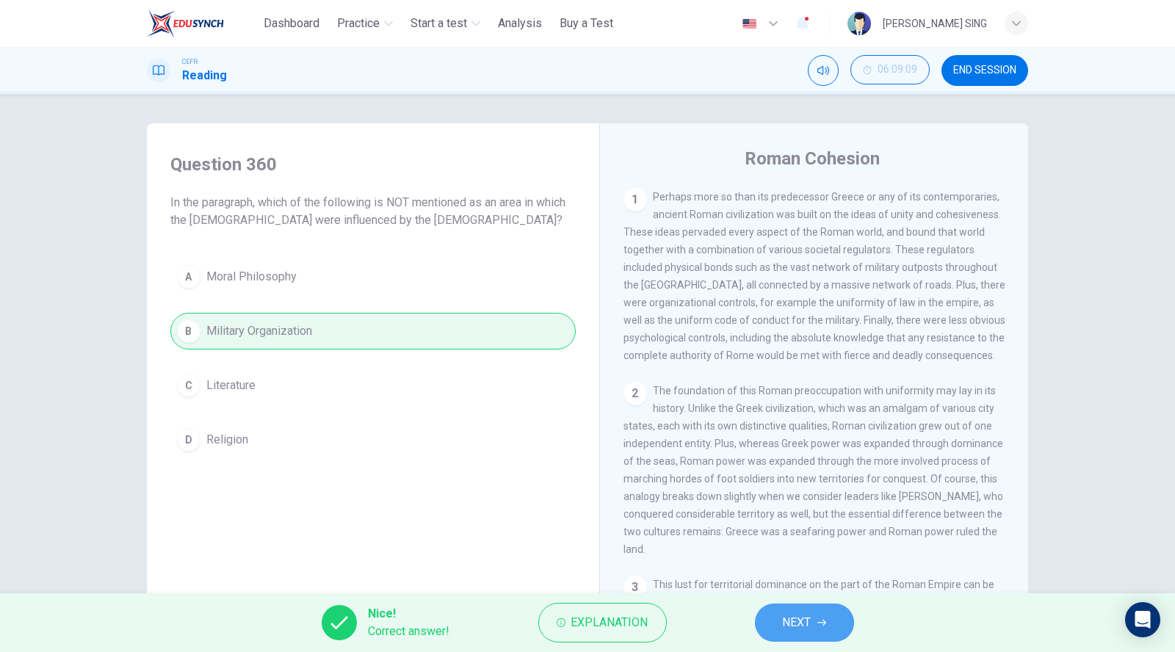
click at [817, 628] on button "NEXT" at bounding box center [804, 622] width 99 height 38
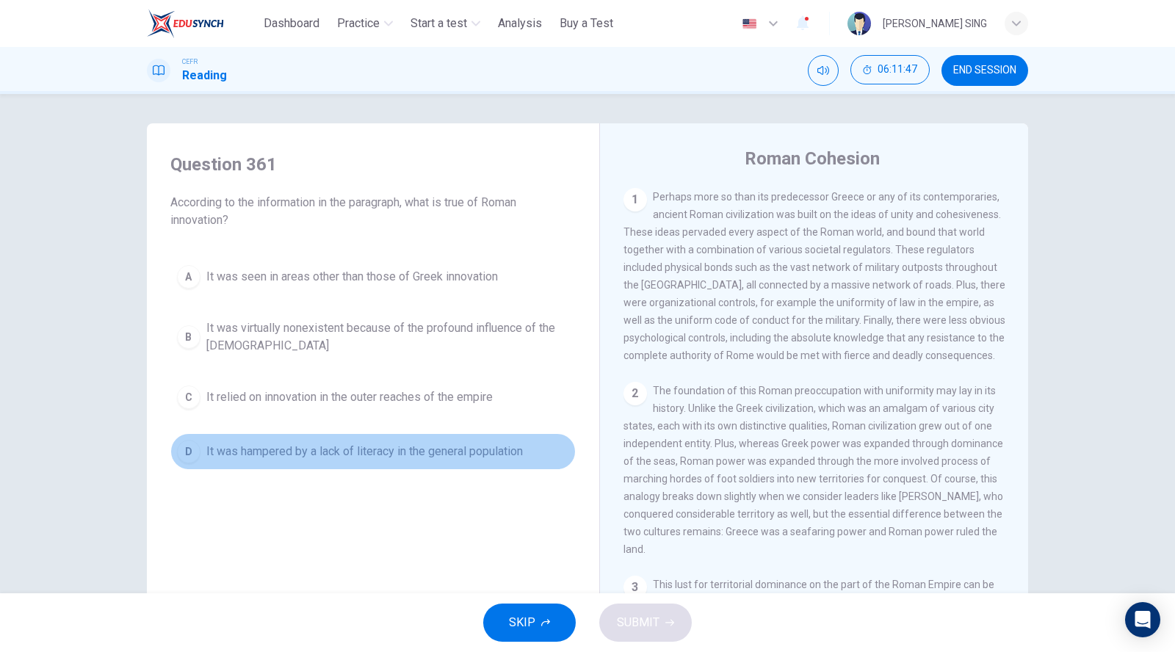
click at [347, 449] on span "It was hampered by a lack of literacy in the general population" at bounding box center [364, 452] width 316 height 18
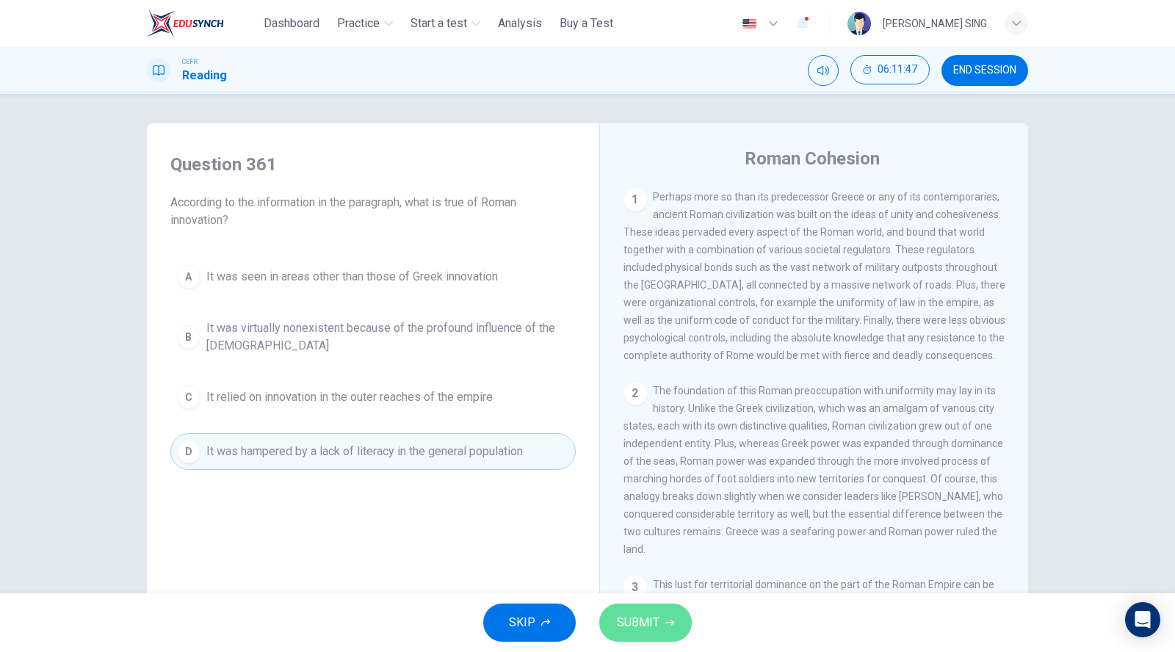
click at [648, 615] on span "SUBMIT" at bounding box center [638, 622] width 43 height 21
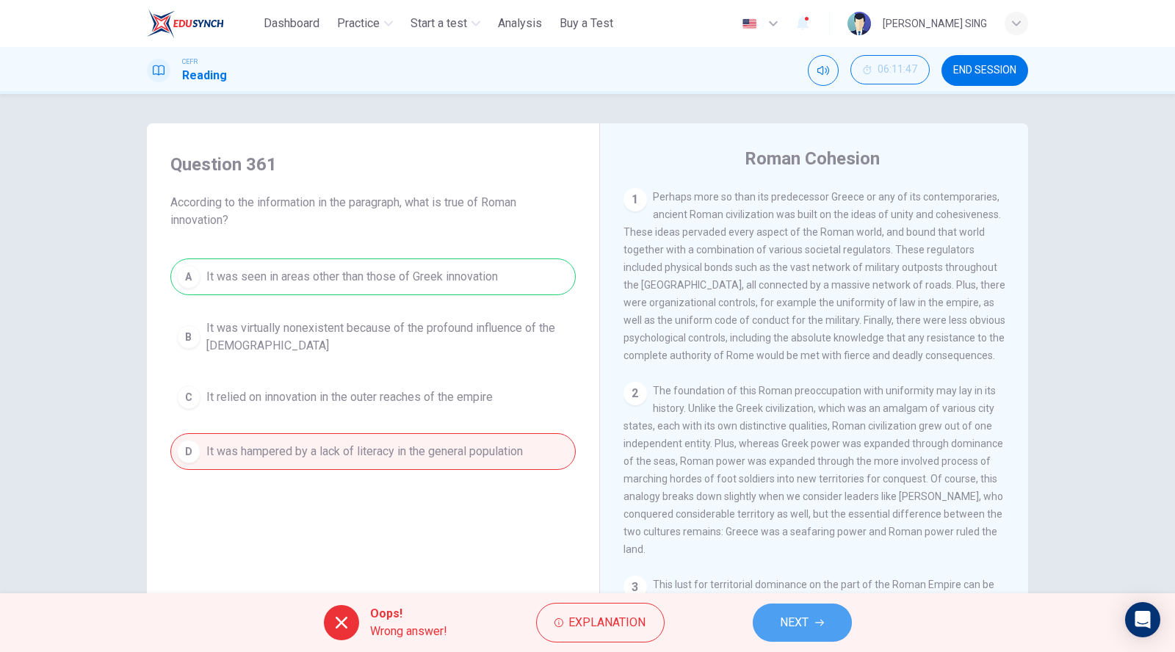
click at [791, 622] on span "NEXT" at bounding box center [794, 622] width 29 height 21
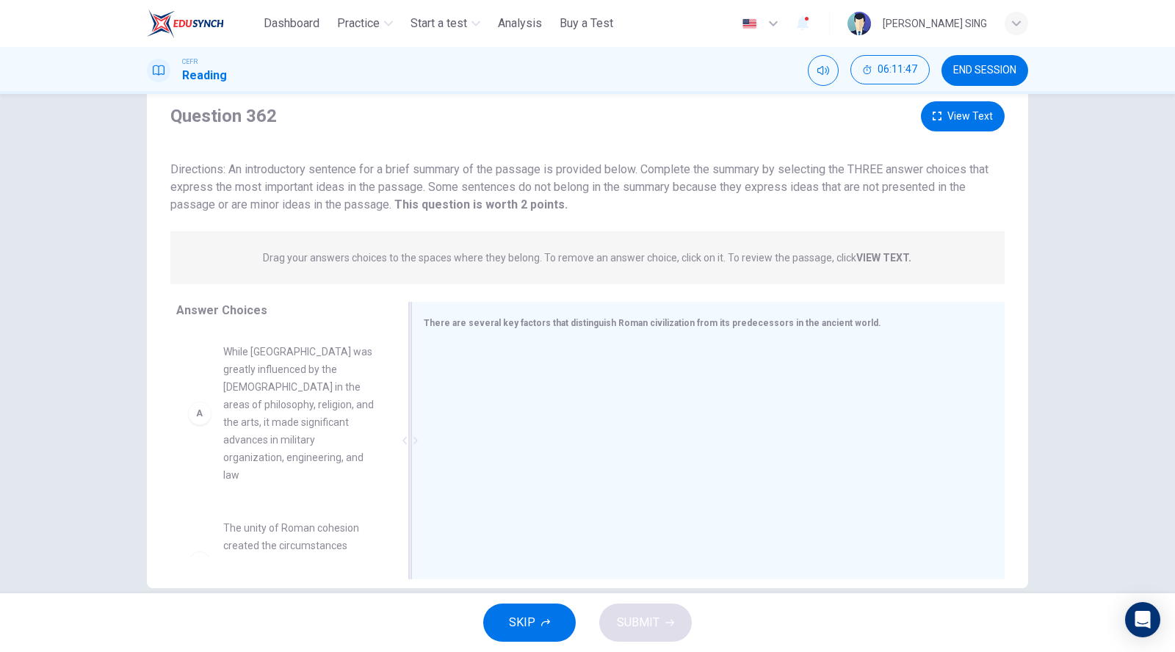
scroll to position [69, 0]
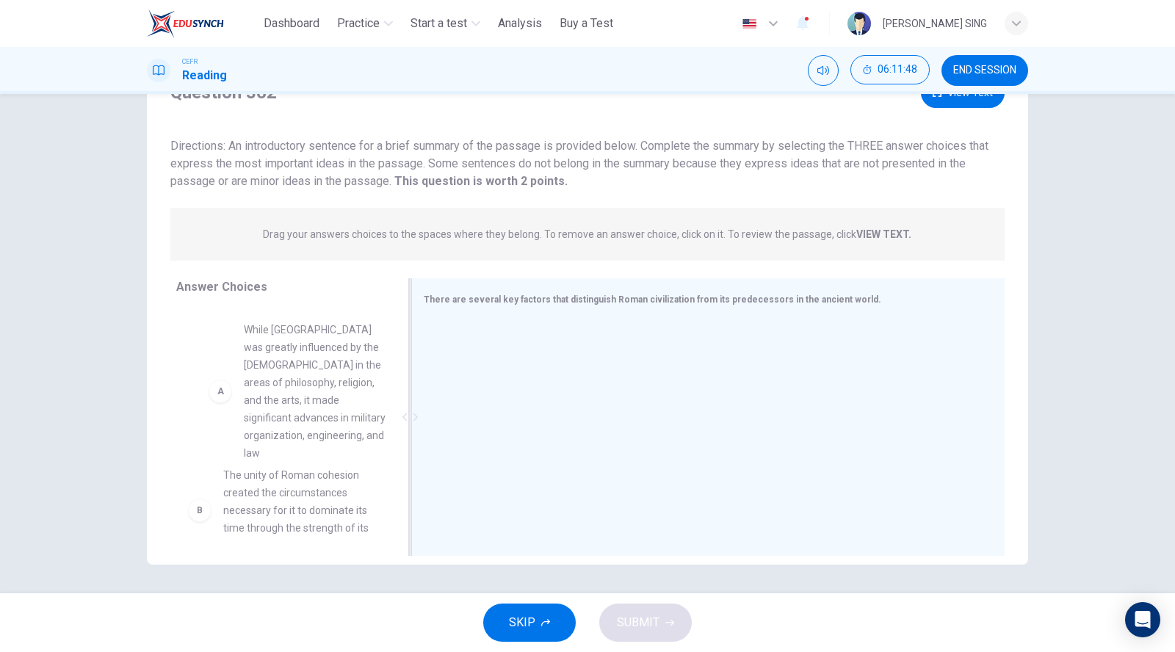
drag, startPoint x: 266, startPoint y: 370, endPoint x: 694, endPoint y: 441, distance: 433.9
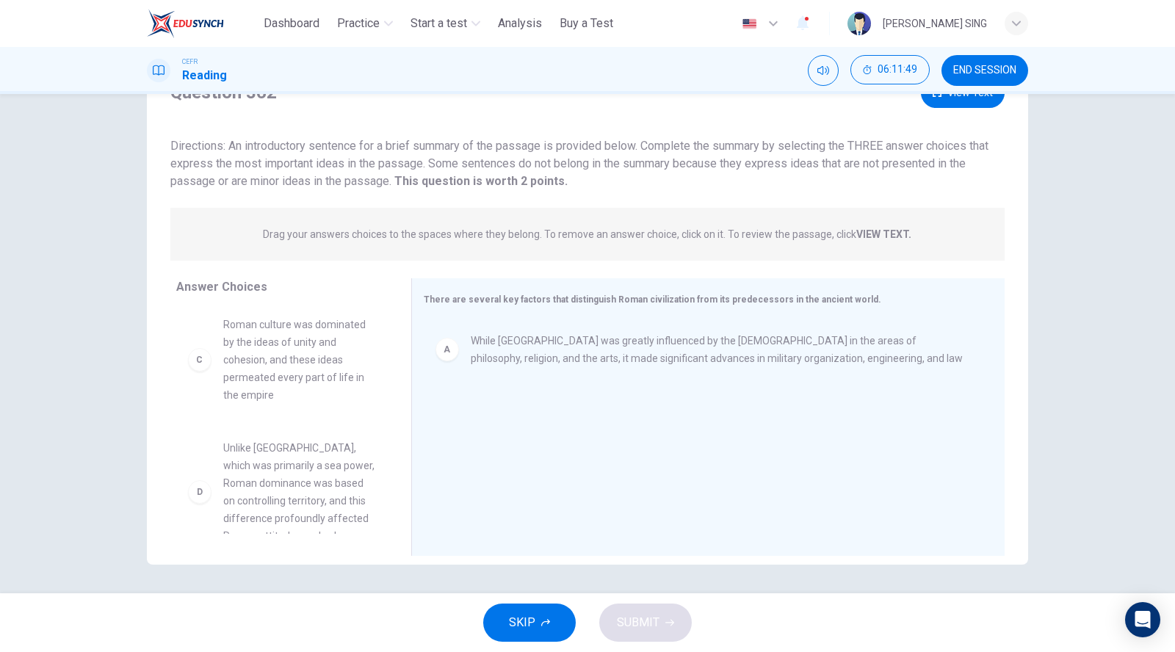
scroll to position [326, 0]
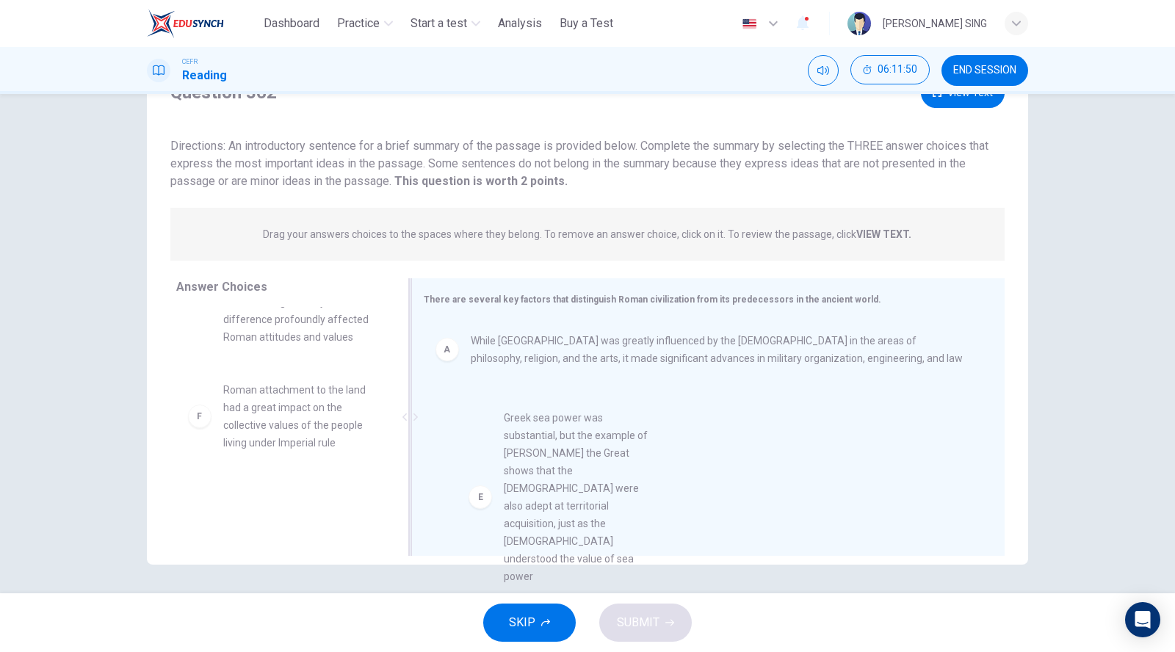
drag, startPoint x: 261, startPoint y: 419, endPoint x: 564, endPoint y: 452, distance: 304.9
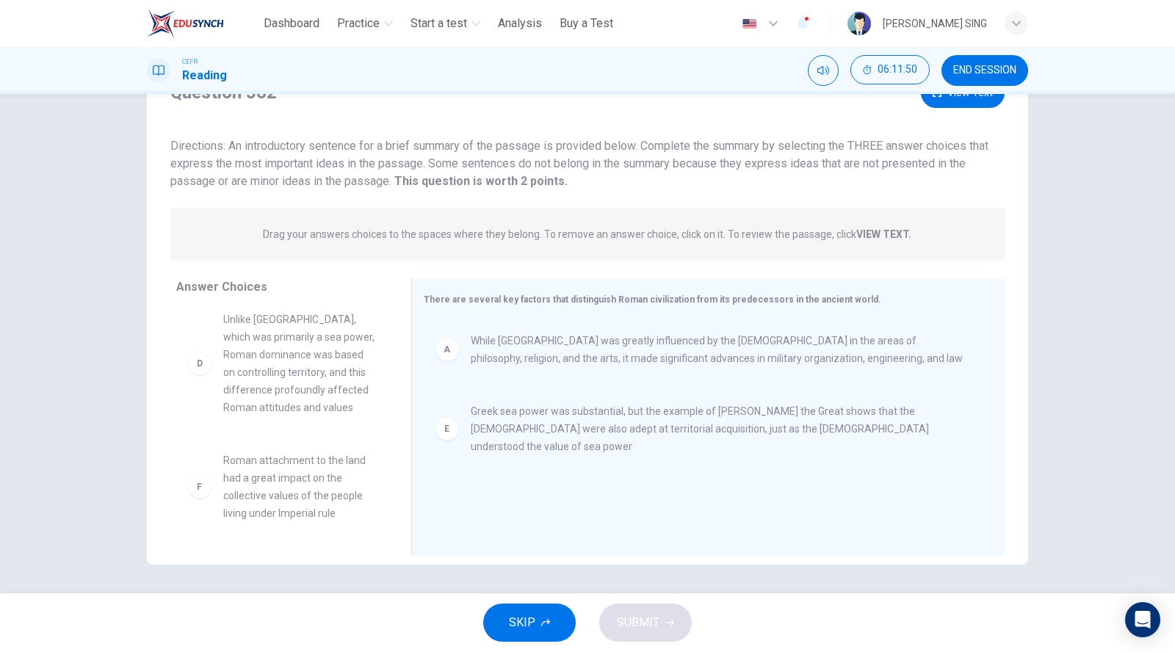
scroll to position [0, 0]
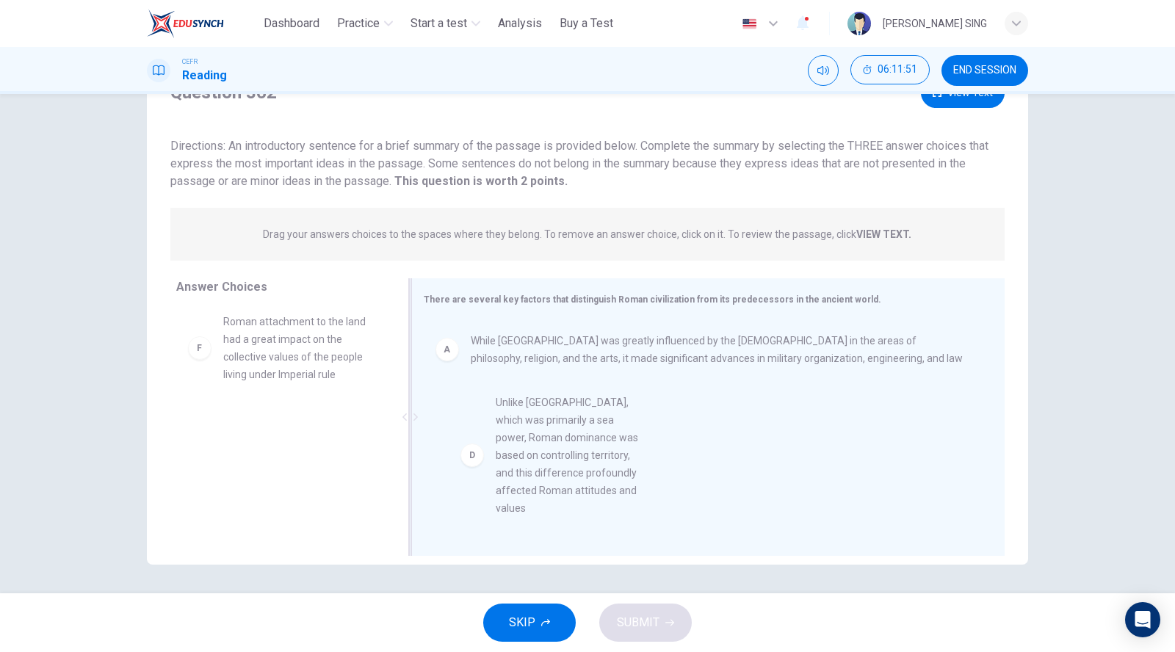
drag, startPoint x: 297, startPoint y: 382, endPoint x: 591, endPoint y: 489, distance: 312.6
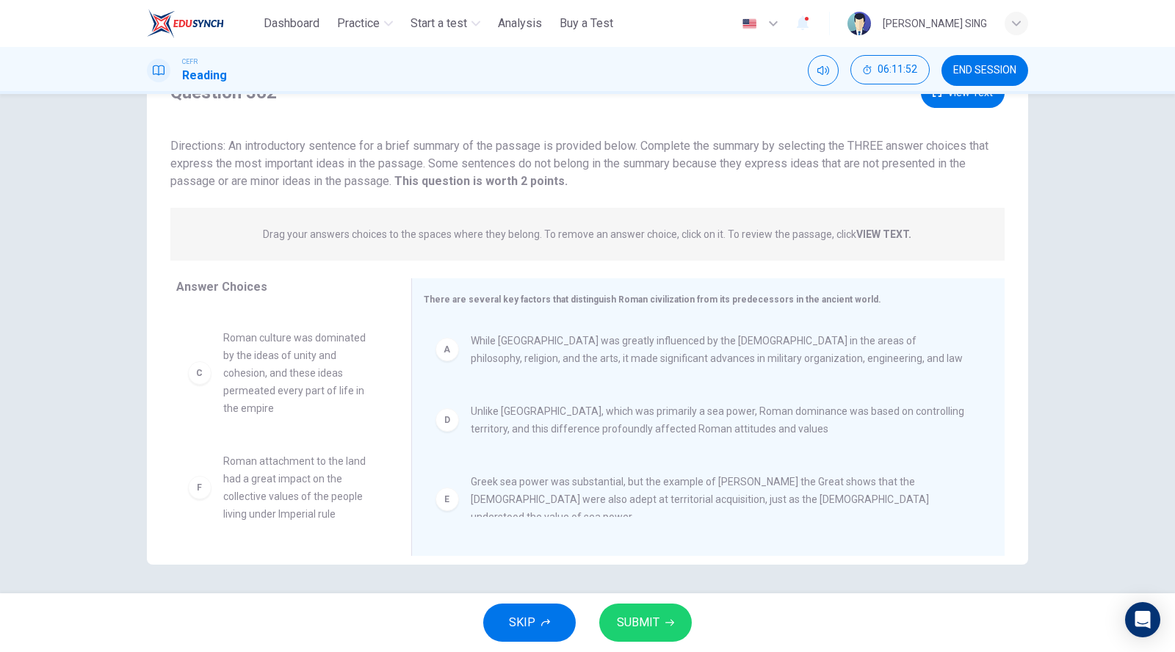
scroll to position [2, 0]
click at [653, 607] on button "SUBMIT" at bounding box center [645, 622] width 93 height 38
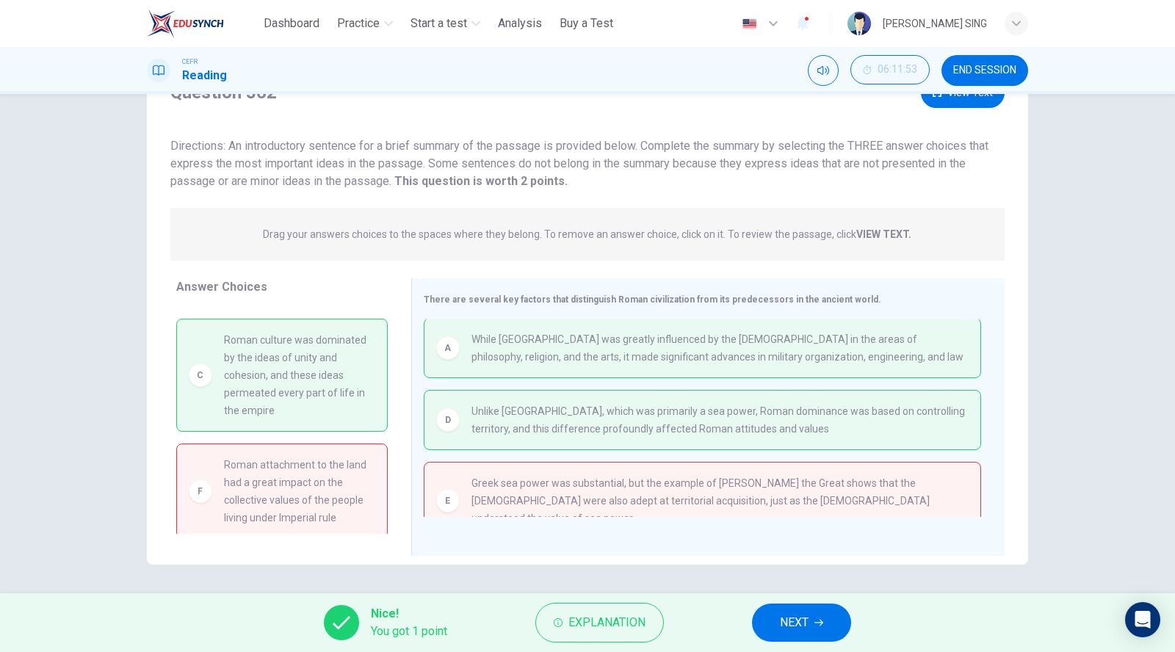
click at [822, 627] on button "NEXT" at bounding box center [801, 622] width 99 height 38
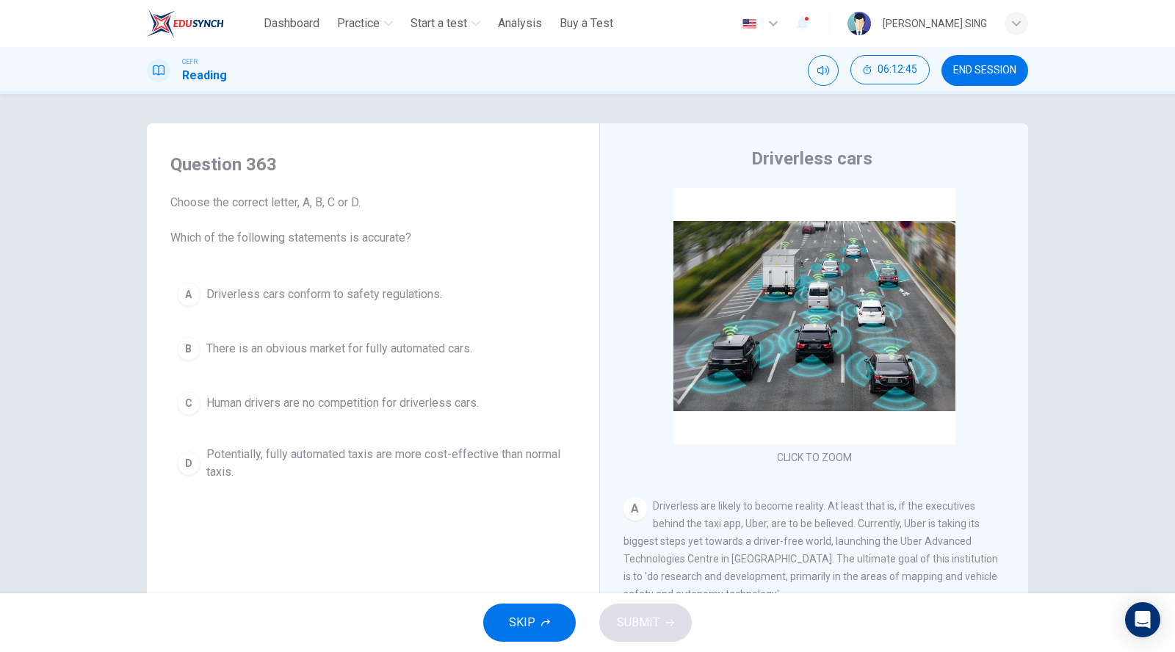
scroll to position [69, 0]
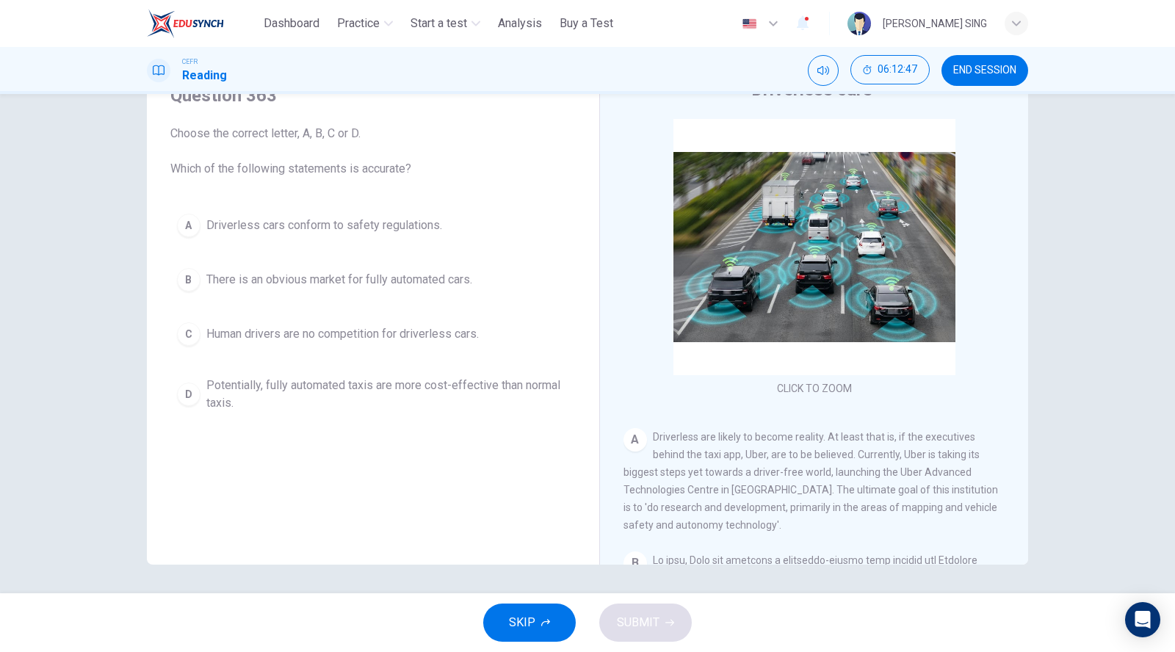
click at [264, 280] on span "There is an obvious market for fully automated cars." at bounding box center [339, 280] width 266 height 18
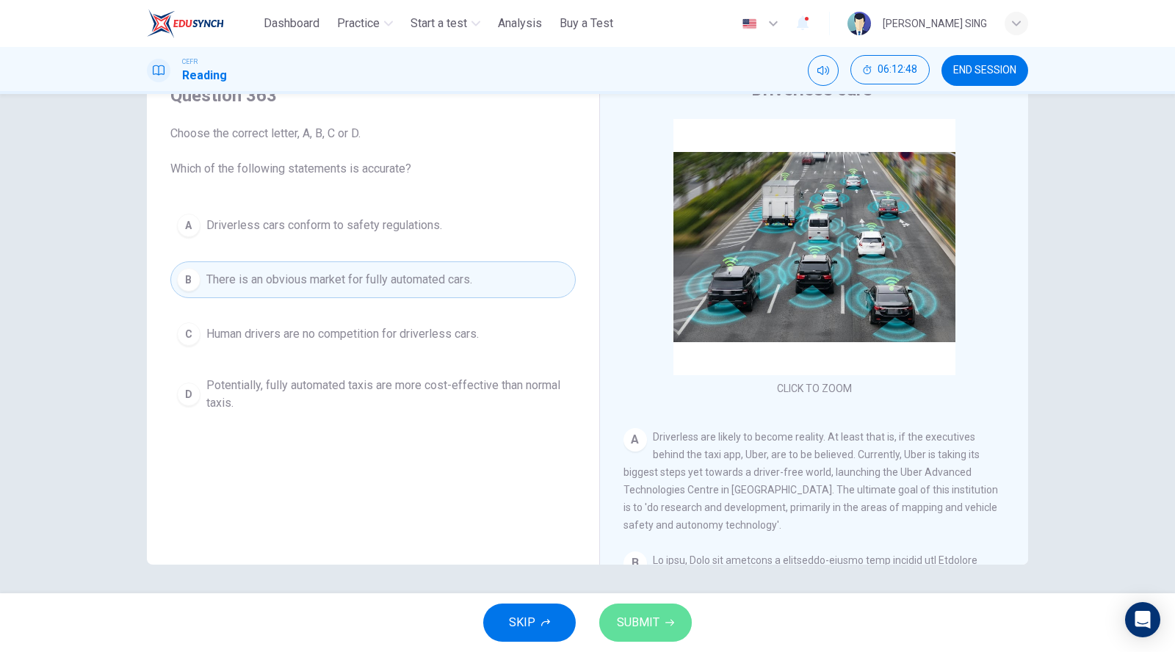
click at [650, 613] on span "SUBMIT" at bounding box center [638, 622] width 43 height 21
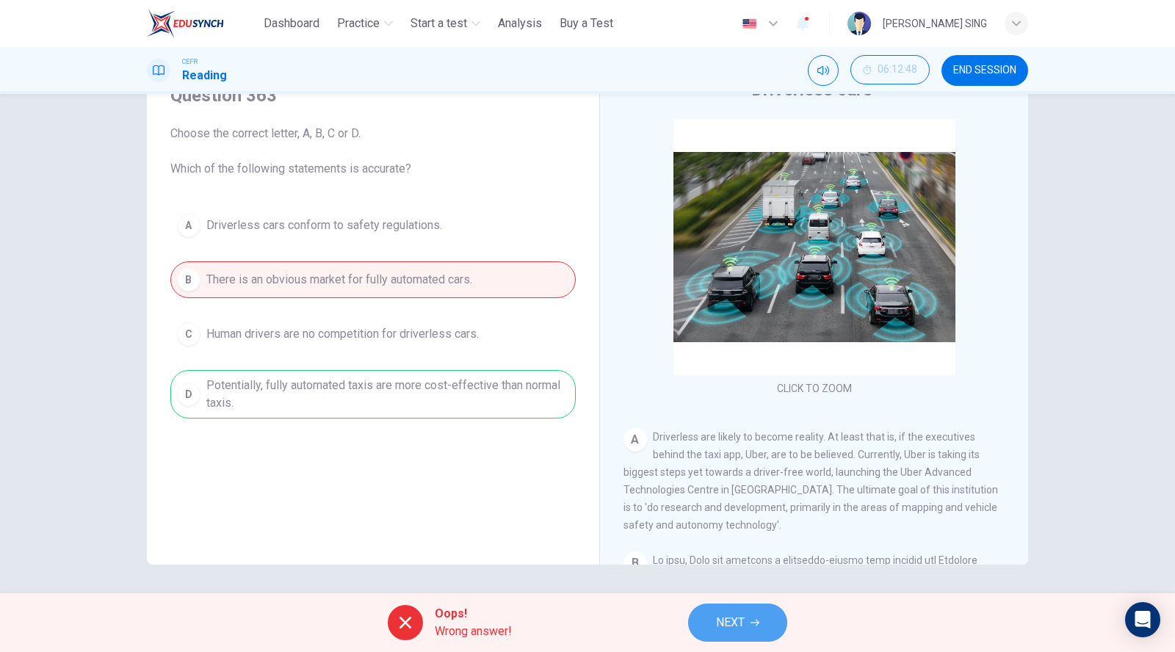
click at [740, 611] on button "NEXT" at bounding box center [737, 622] width 99 height 38
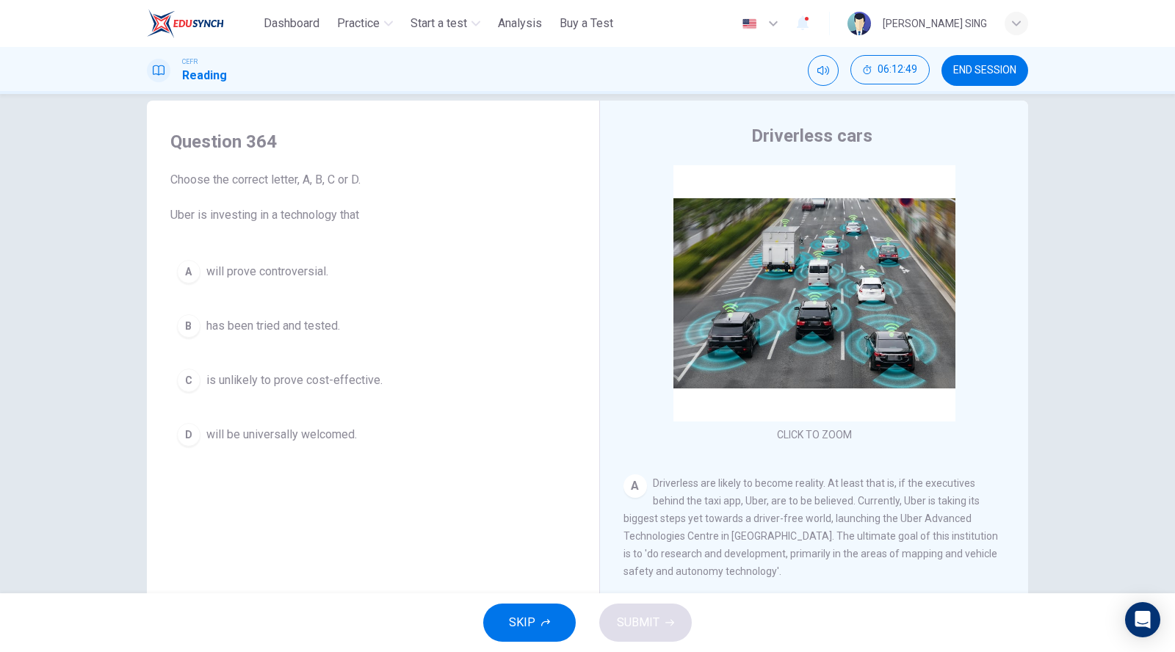
scroll to position [0, 0]
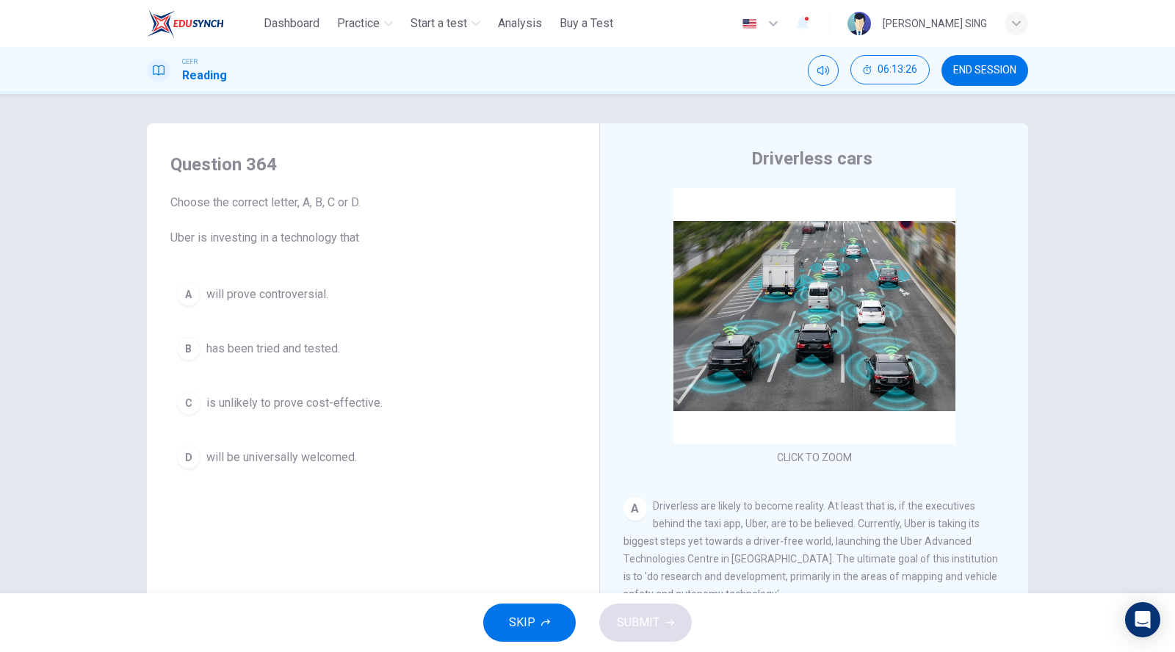
click at [311, 290] on span "will prove controversial." at bounding box center [267, 295] width 122 height 18
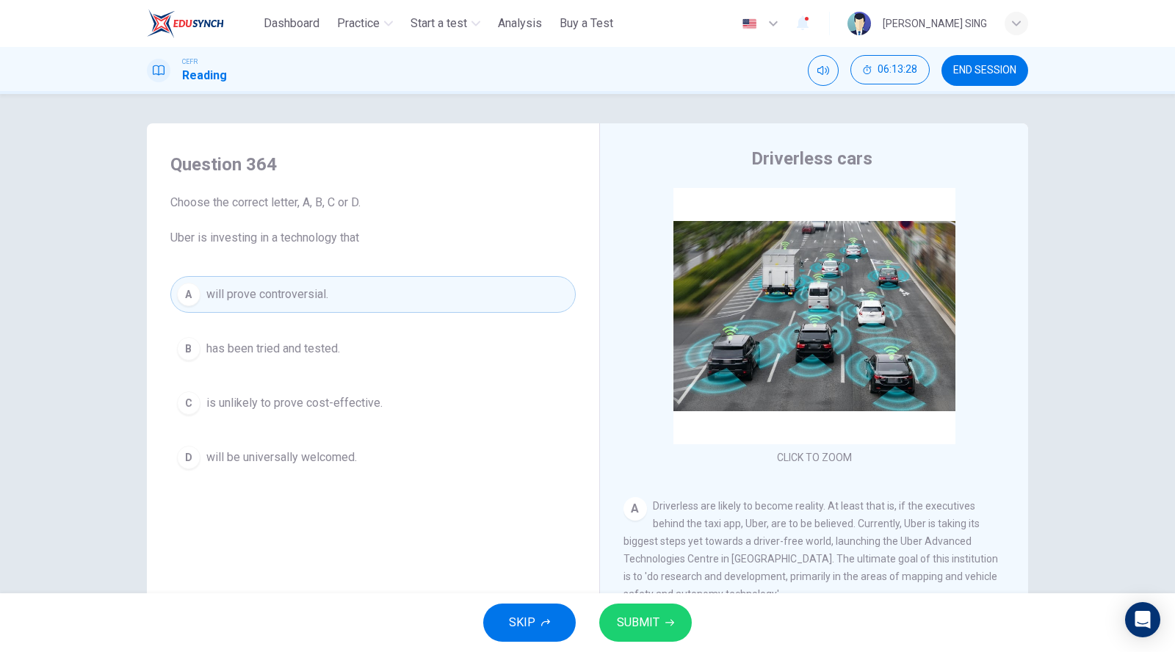
click at [354, 463] on button "D will be universally welcomed." at bounding box center [372, 457] width 405 height 37
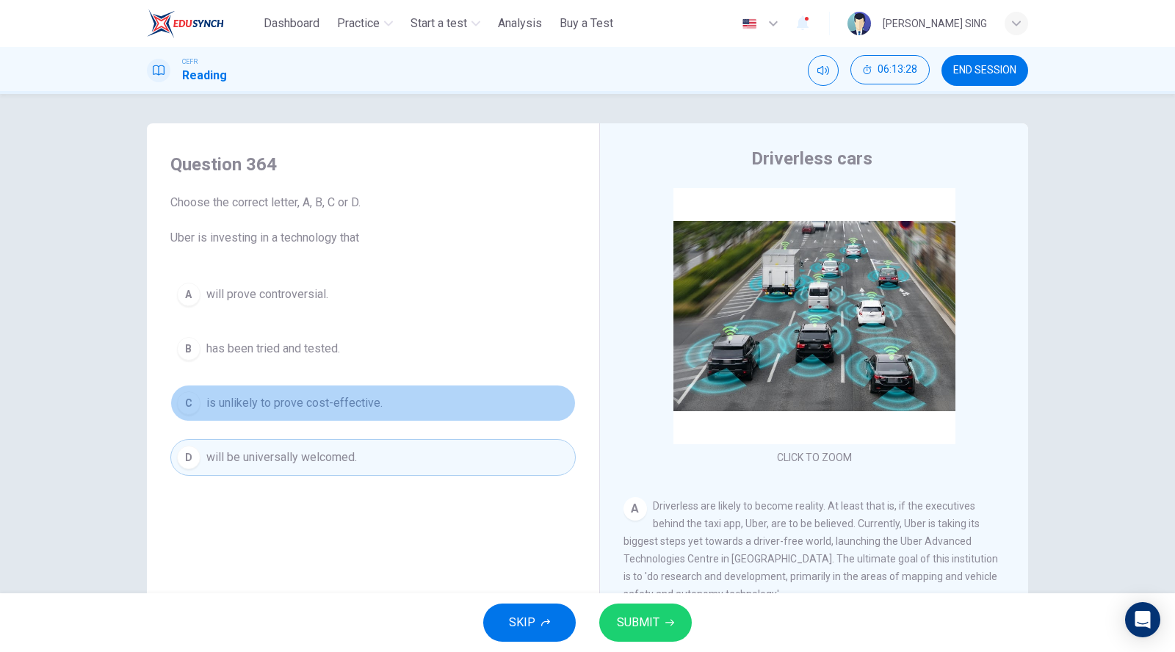
click at [366, 402] on span "is unlikely to prove cost-effective." at bounding box center [294, 403] width 176 height 18
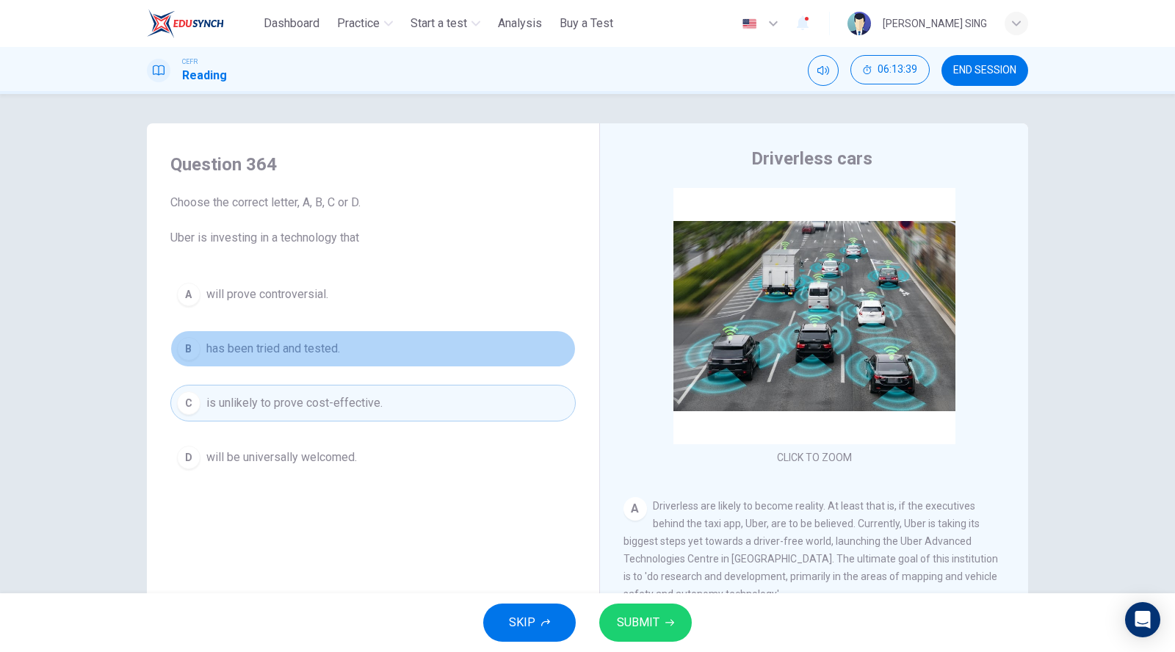
click at [341, 352] on button "B has been tried and tested." at bounding box center [372, 348] width 405 height 37
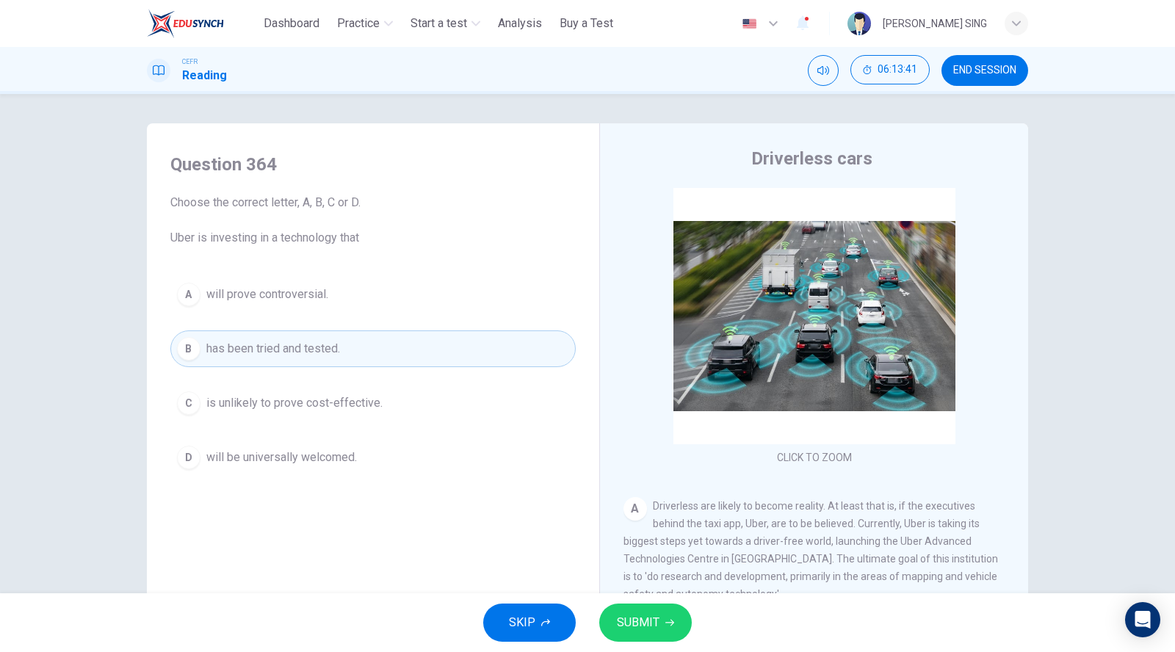
click at [629, 630] on span "SUBMIT" at bounding box center [638, 622] width 43 height 21
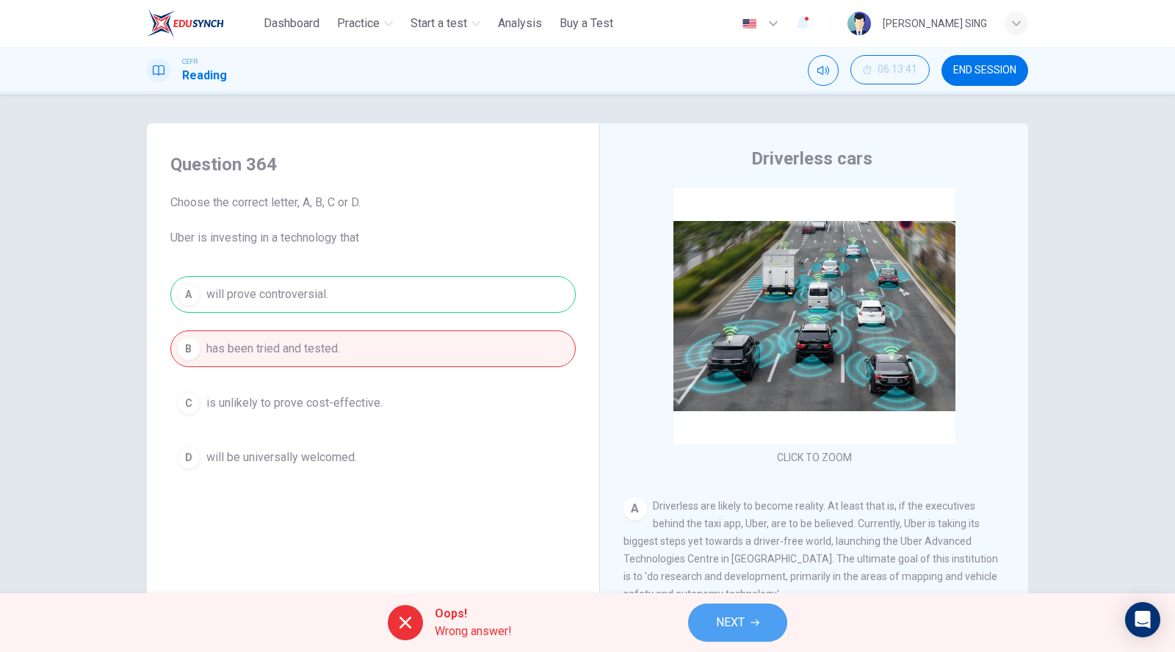
click at [725, 629] on span "NEXT" at bounding box center [730, 622] width 29 height 21
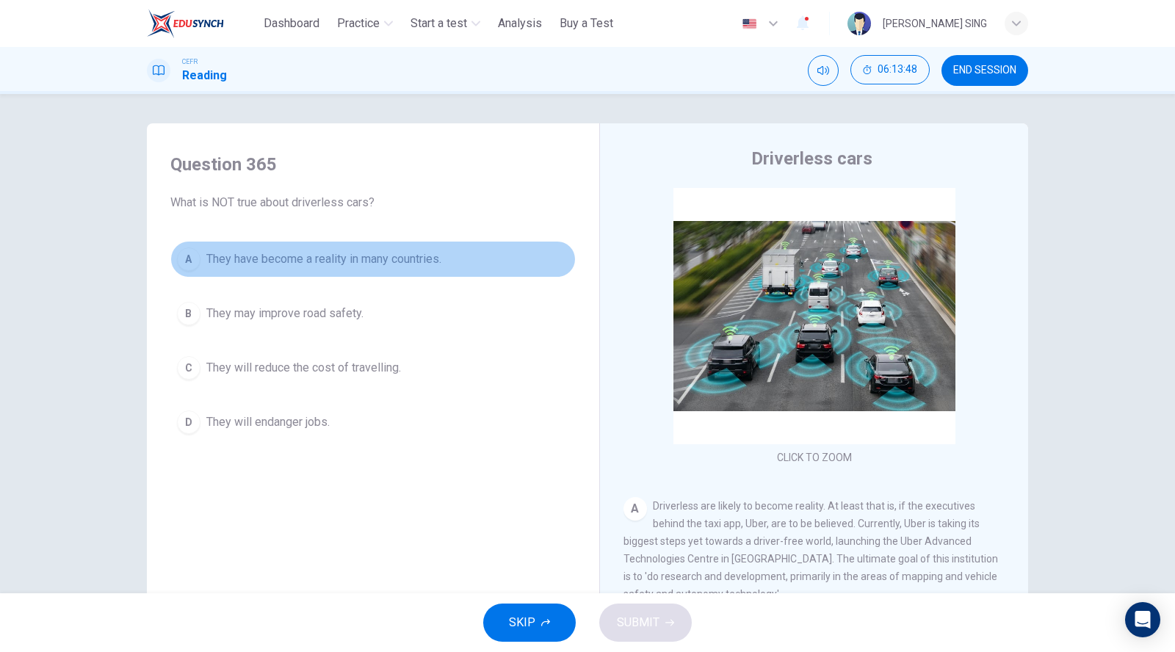
click at [263, 264] on span "They have become a reality in many countries." at bounding box center [323, 259] width 235 height 18
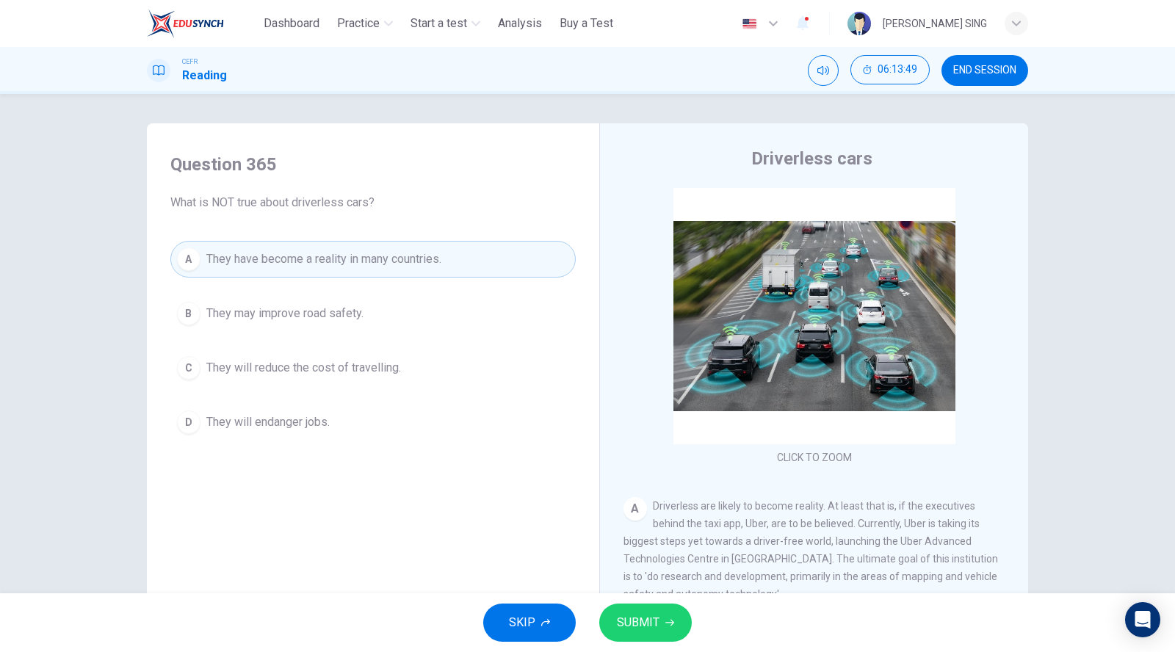
click at [677, 626] on button "SUBMIT" at bounding box center [645, 622] width 93 height 38
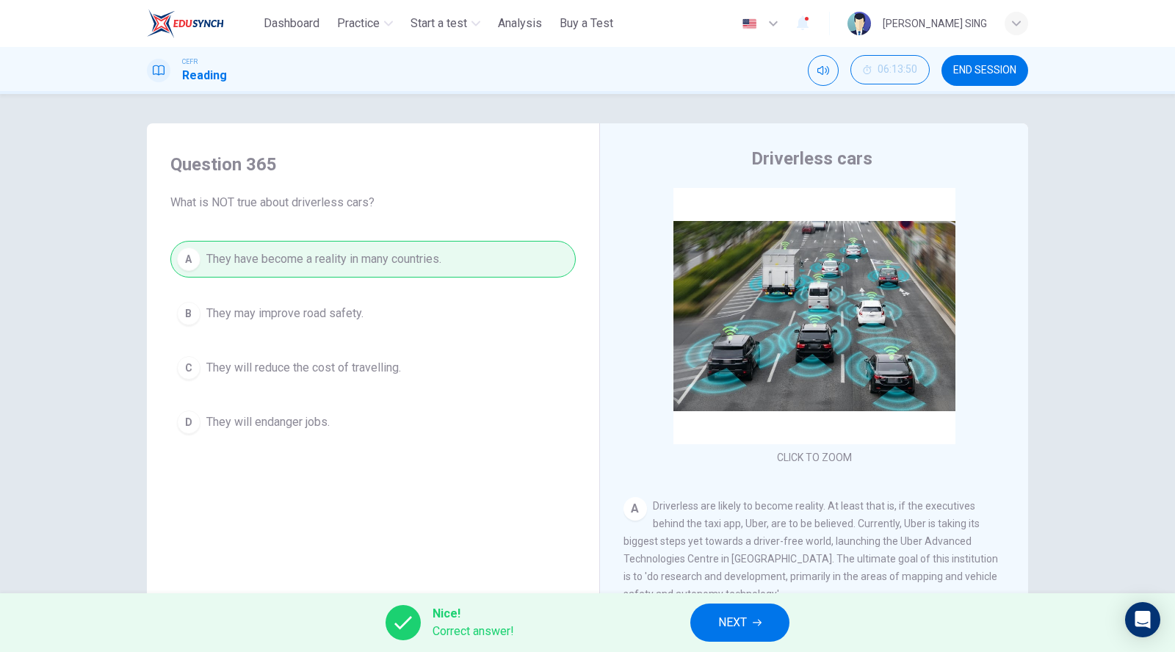
click at [730, 627] on span "NEXT" at bounding box center [732, 622] width 29 height 21
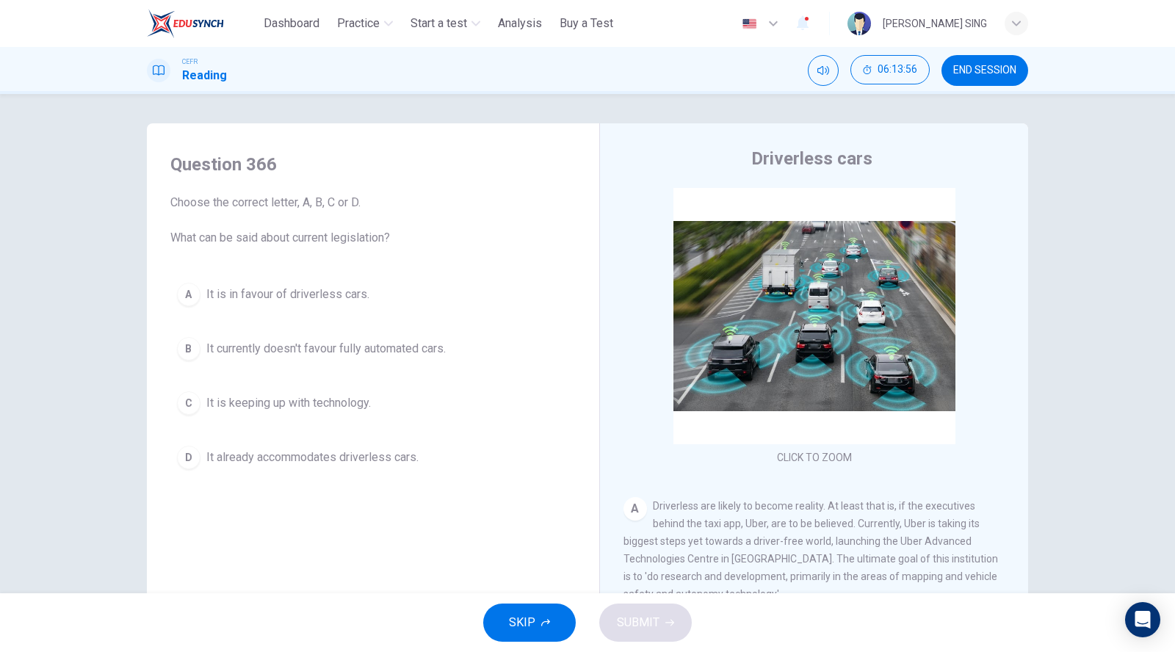
click at [338, 411] on button "C It is keeping up with technology." at bounding box center [372, 403] width 405 height 37
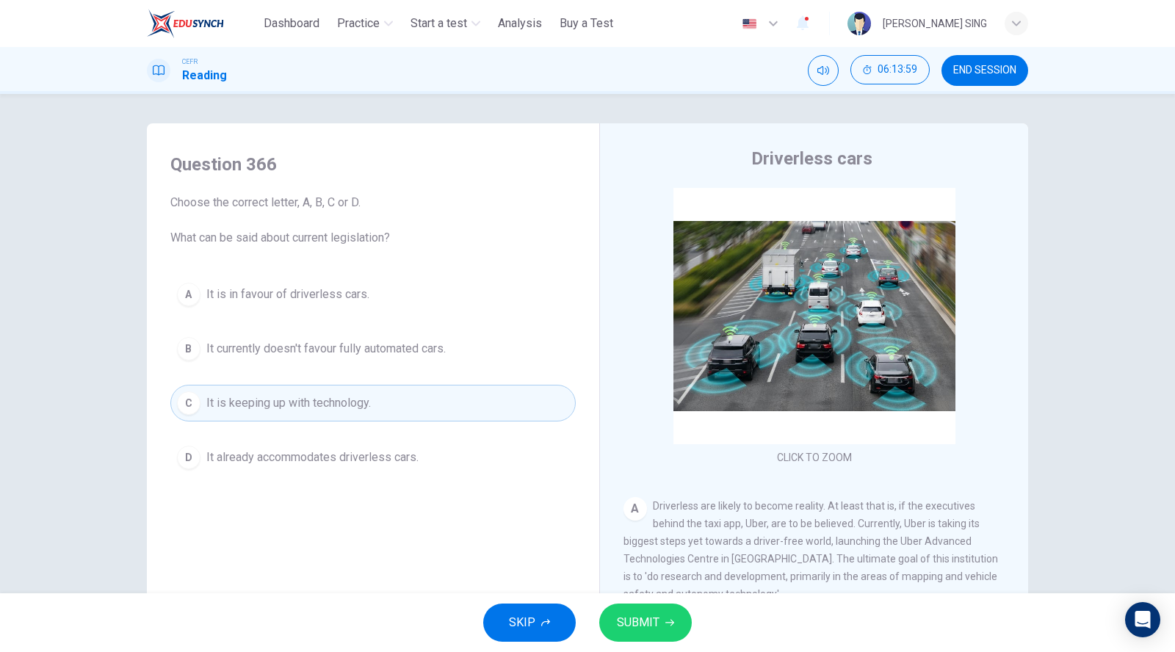
click at [648, 635] on button "SUBMIT" at bounding box center [645, 622] width 93 height 38
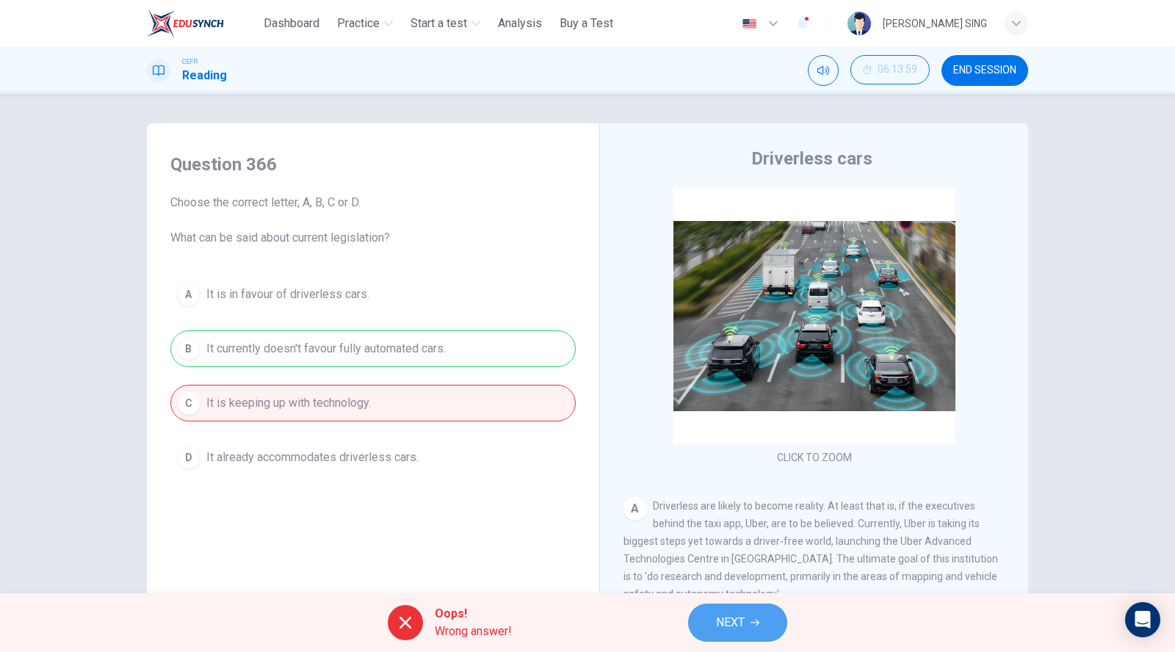
click at [739, 619] on span "NEXT" at bounding box center [730, 622] width 29 height 21
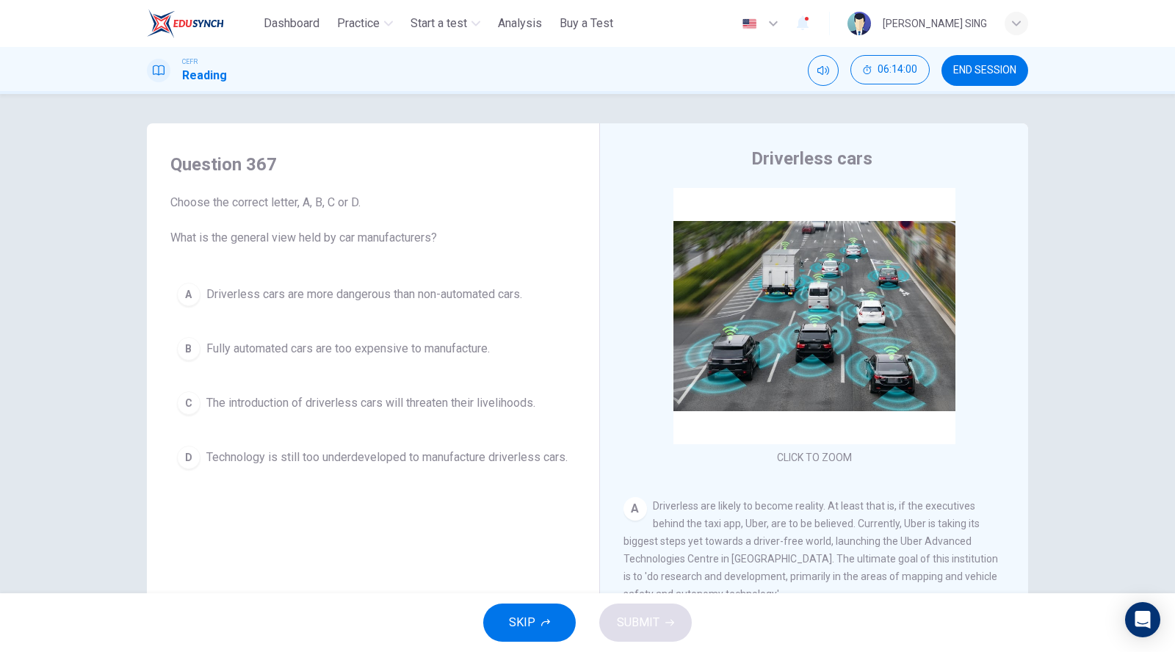
click at [331, 302] on button "A Driverless cars are more dangerous than non-automated cars." at bounding box center [372, 294] width 405 height 37
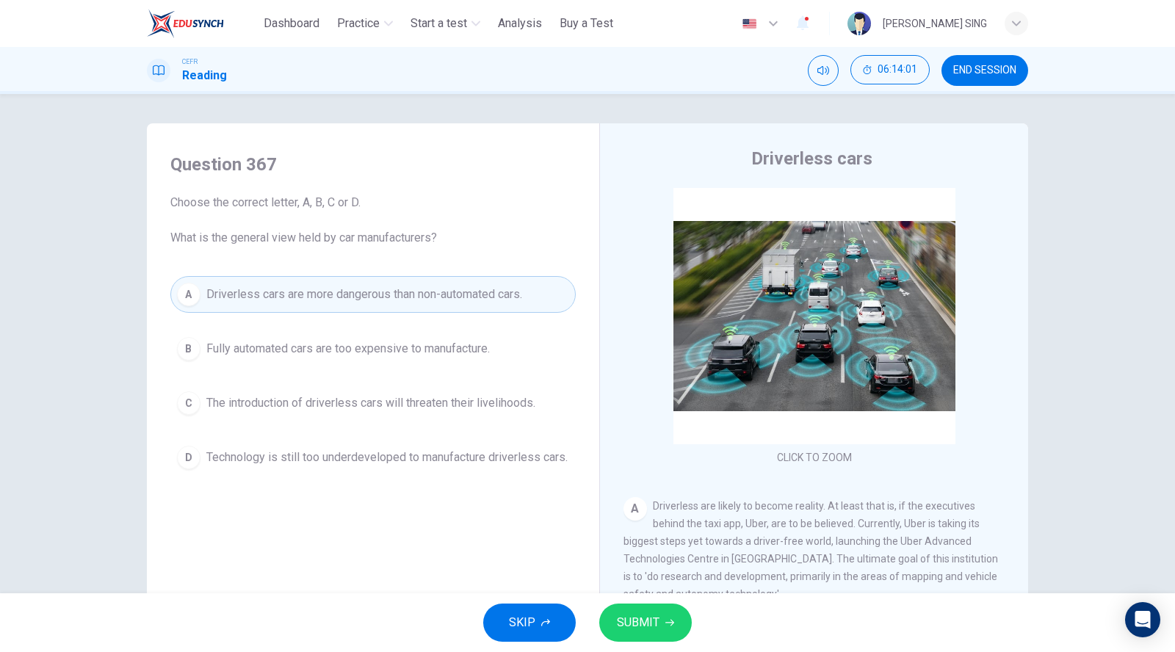
click at [652, 628] on span "SUBMIT" at bounding box center [638, 622] width 43 height 21
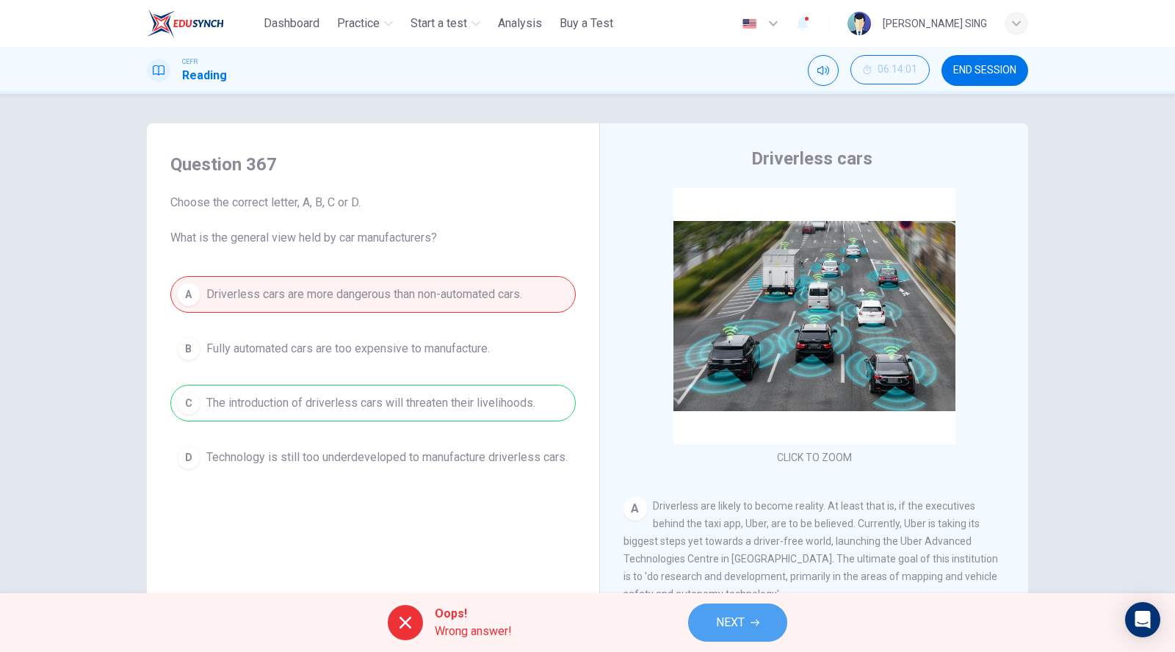
click at [752, 616] on button "NEXT" at bounding box center [737, 622] width 99 height 38
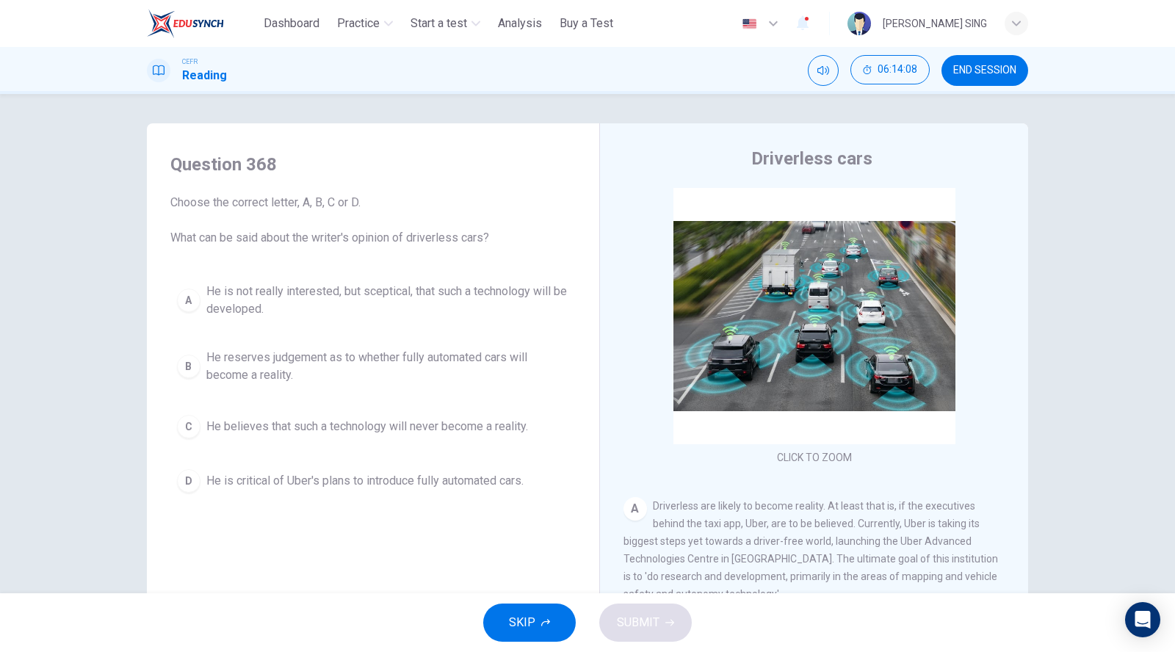
click at [341, 485] on span "He is critical of Uber's plans to introduce fully automated cars." at bounding box center [364, 481] width 317 height 18
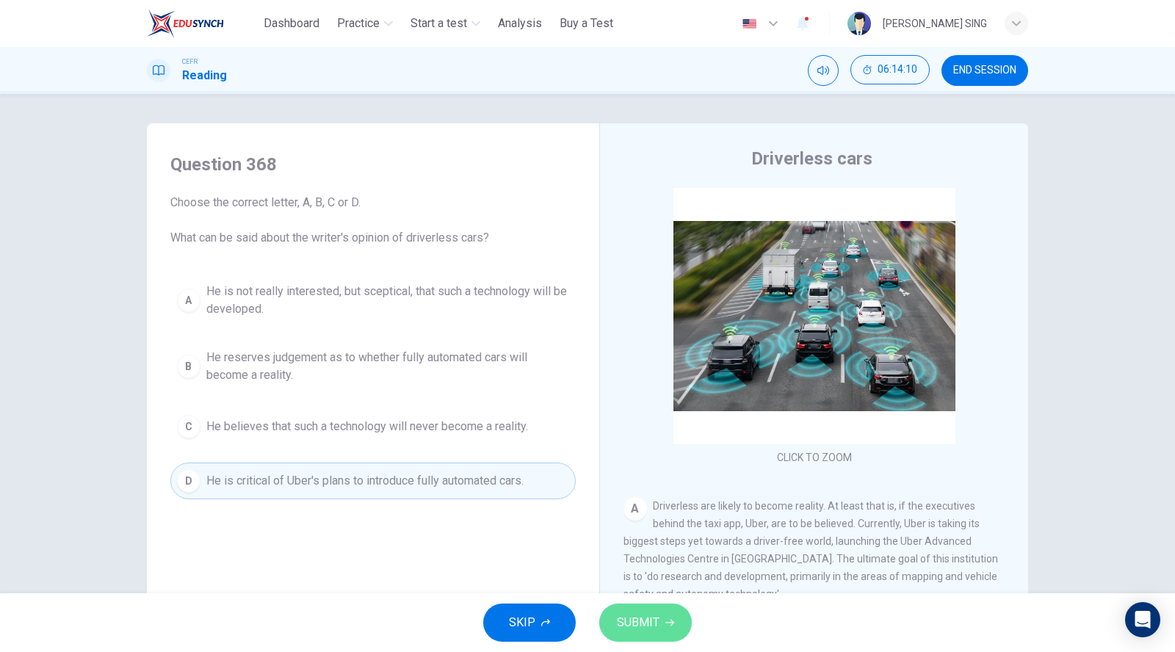
click at [661, 623] on button "SUBMIT" at bounding box center [645, 622] width 93 height 38
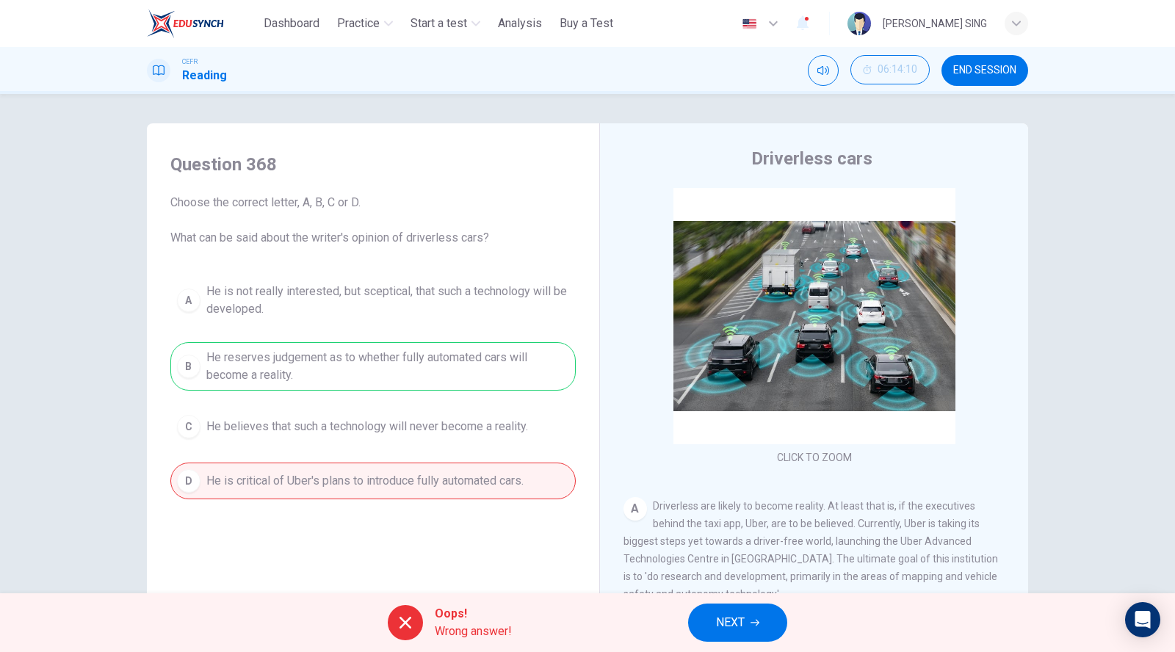
click at [739, 628] on span "NEXT" at bounding box center [730, 622] width 29 height 21
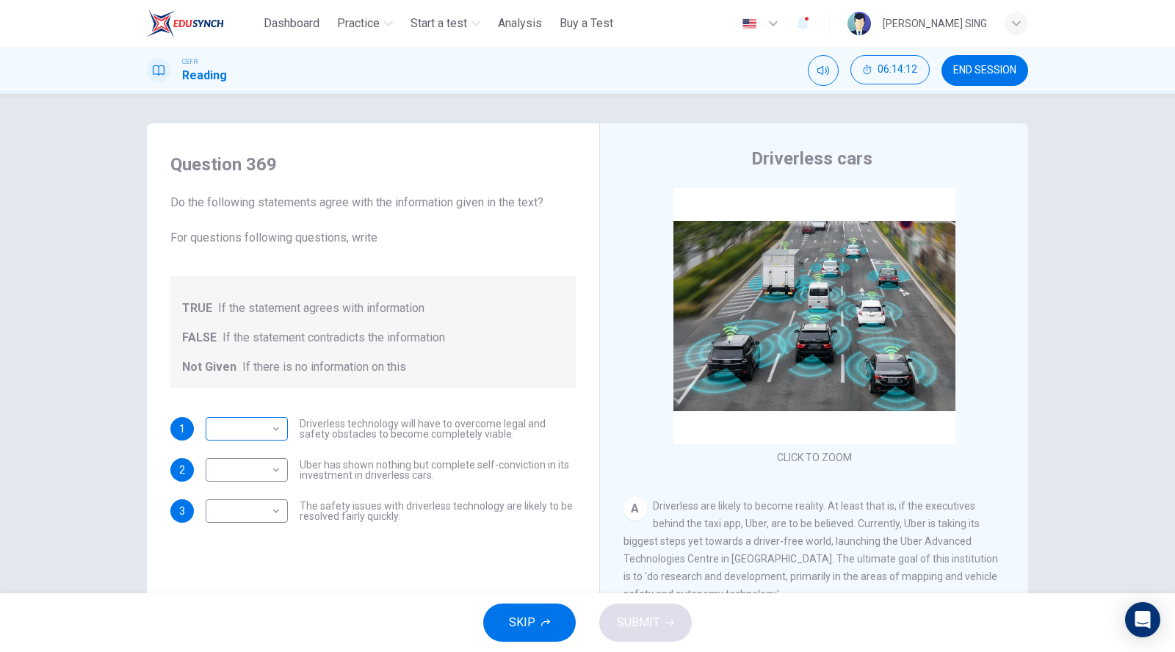
click at [267, 431] on body "This site uses cookies, as explained in our Privacy Policy . If you agree to th…" at bounding box center [587, 326] width 1175 height 652
click at [258, 487] on li "Not Given" at bounding box center [242, 498] width 82 height 23
type input "*********"
click at [267, 462] on body "This site uses cookies, as explained in our Privacy Policy . If you agree to th…" at bounding box center [587, 326] width 1175 height 652
click at [258, 498] on li "TRUE" at bounding box center [242, 493] width 82 height 23
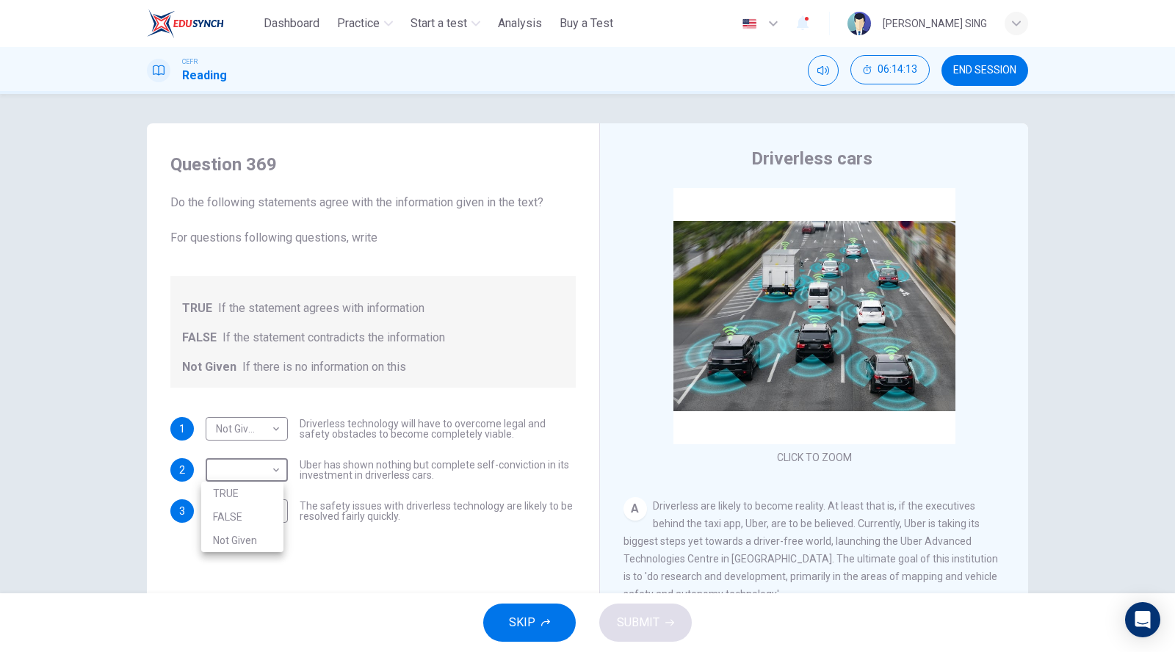
type input "****"
click at [267, 510] on body "This site uses cookies, as explained in our Privacy Policy . If you agree to th…" at bounding box center [587, 326] width 1175 height 652
click at [261, 551] on li "FALSE" at bounding box center [242, 557] width 82 height 23
type input "*****"
click at [627, 626] on span "SUBMIT" at bounding box center [638, 622] width 43 height 21
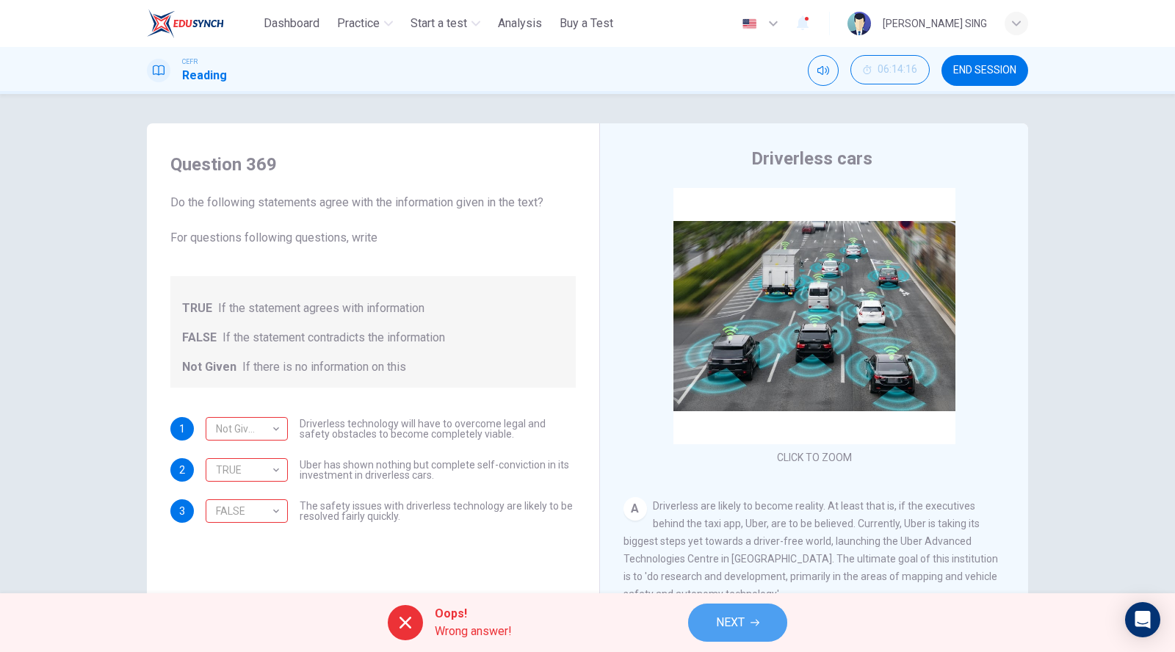
click at [717, 632] on span "NEXT" at bounding box center [730, 622] width 29 height 21
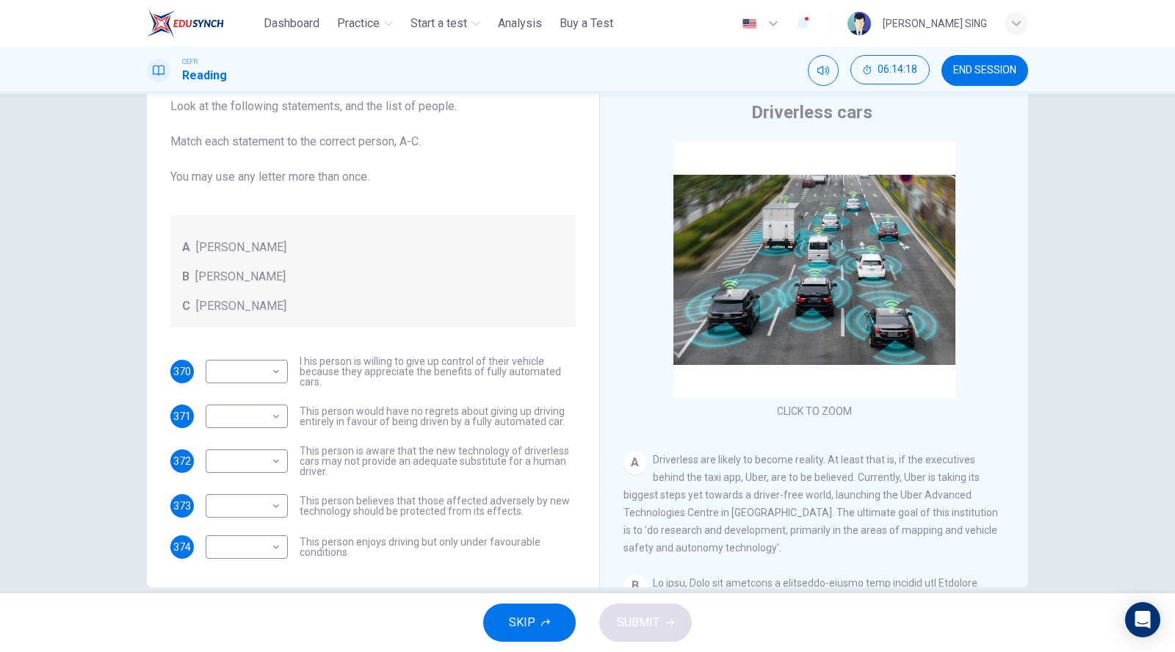
scroll to position [69, 0]
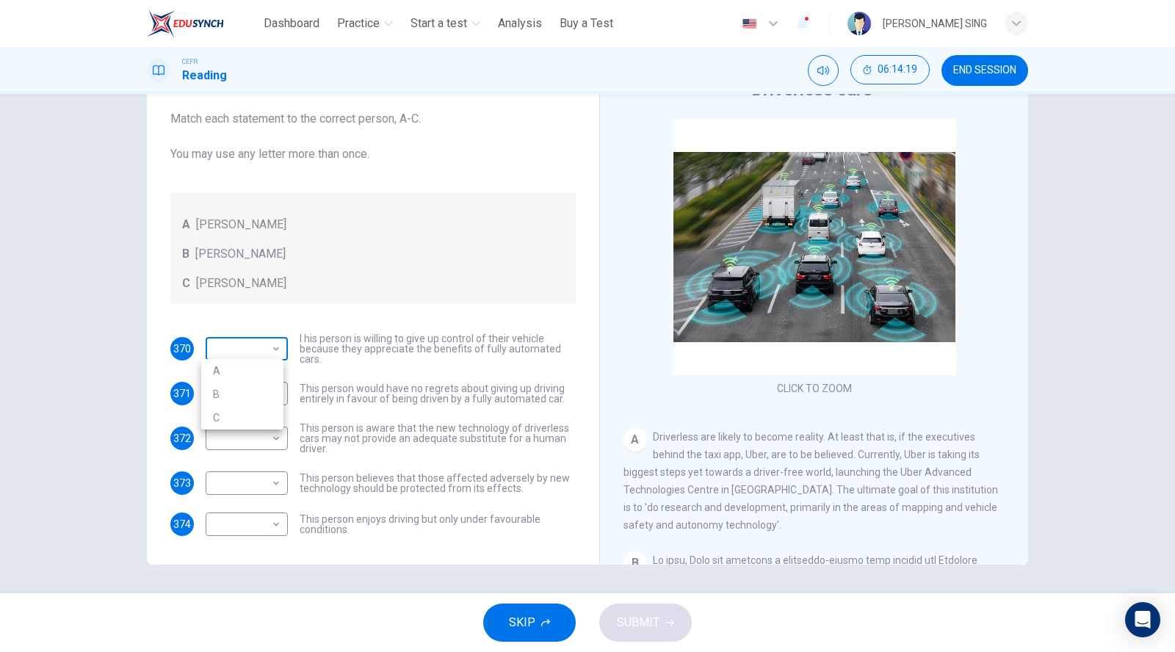
click at [228, 343] on body "This site uses cookies, as explained in our Privacy Policy . If you agree to th…" at bounding box center [587, 326] width 1175 height 652
click at [235, 416] on li "C" at bounding box center [242, 417] width 82 height 23
type input "*"
click at [254, 391] on body "This site uses cookies, as explained in our Privacy Policy . If you agree to th…" at bounding box center [587, 326] width 1175 height 652
click at [245, 451] on li "C" at bounding box center [242, 462] width 82 height 23
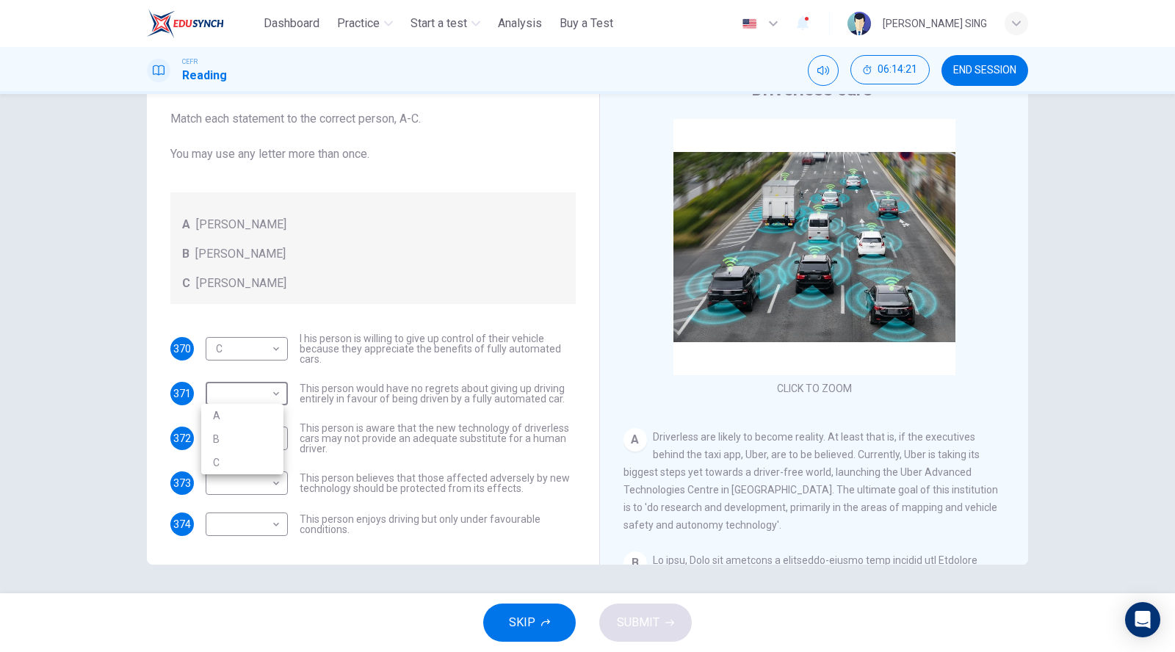
type input "*"
click at [258, 439] on body "This site uses cookies, as explained in our Privacy Policy . If you agree to th…" at bounding box center [587, 326] width 1175 height 652
click at [258, 460] on li "A" at bounding box center [242, 460] width 82 height 23
type input "*"
click at [258, 468] on body "This site uses cookies, as explained in our Privacy Policy . If you agree to th…" at bounding box center [587, 326] width 1175 height 652
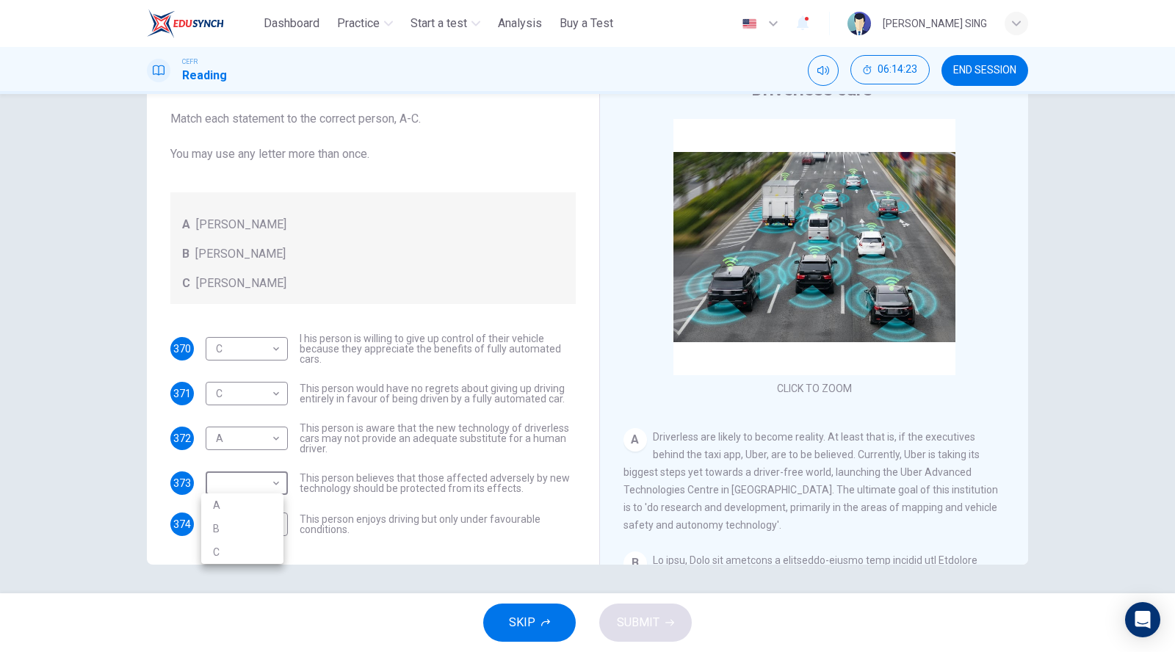
click at [253, 523] on li "B" at bounding box center [242, 528] width 82 height 23
type input "*"
drag, startPoint x: 255, startPoint y: 539, endPoint x: 257, endPoint y: 523, distance: 16.2
click at [256, 539] on body "This site uses cookies, as explained in our Privacy Policy . If you agree to th…" at bounding box center [587, 326] width 1175 height 652
click at [258, 521] on div at bounding box center [587, 326] width 1175 height 652
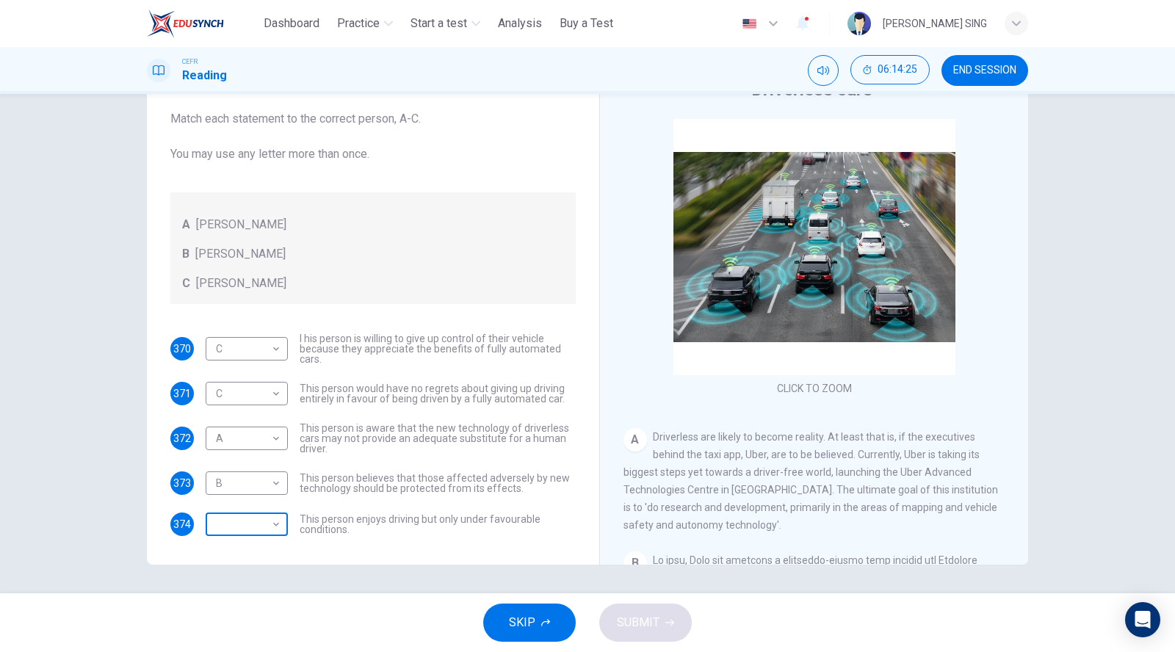
click at [257, 529] on body "This site uses cookies, as explained in our Privacy Policy . If you agree to th…" at bounding box center [587, 326] width 1175 height 652
click at [245, 557] on li "A" at bounding box center [242, 545] width 82 height 23
type input "*"
click at [659, 624] on button "SUBMIT" at bounding box center [645, 622] width 93 height 38
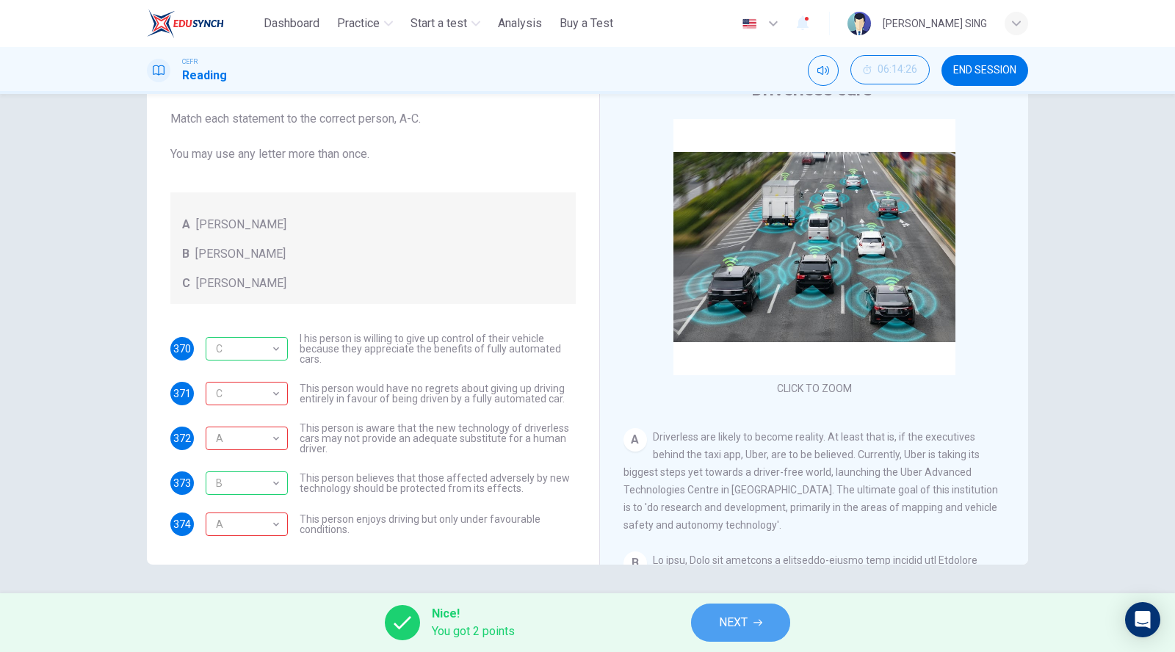
click at [732, 631] on span "NEXT" at bounding box center [733, 622] width 29 height 21
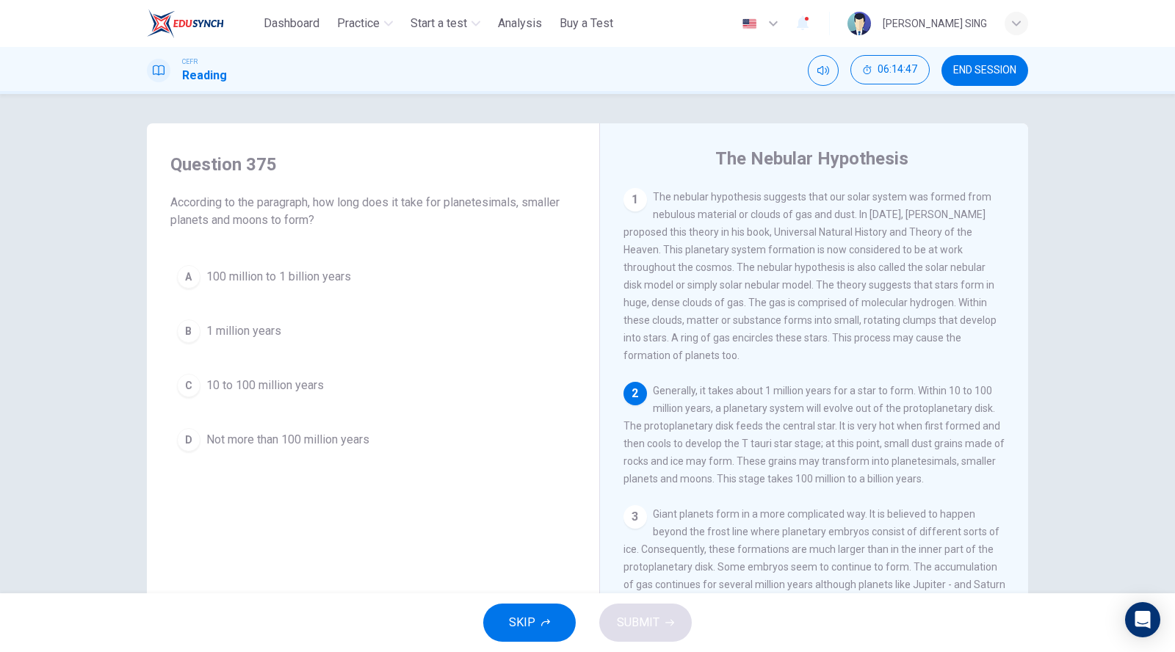
click at [223, 265] on button "A 100 million to 1 billion years" at bounding box center [372, 276] width 405 height 37
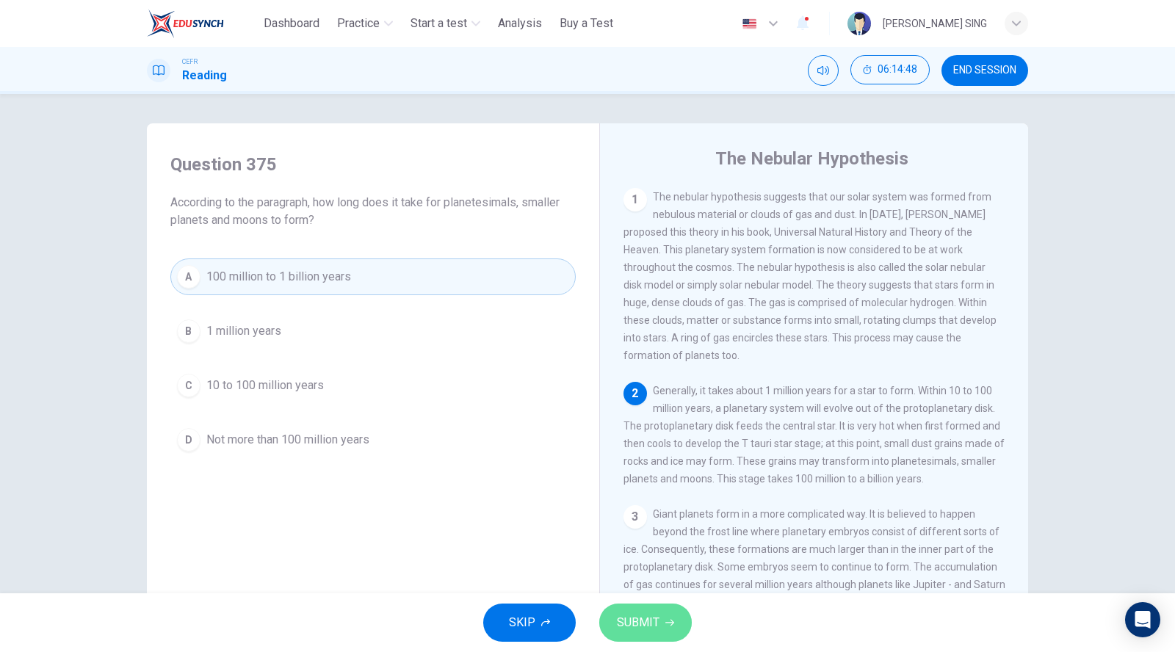
click at [631, 624] on span "SUBMIT" at bounding box center [638, 622] width 43 height 21
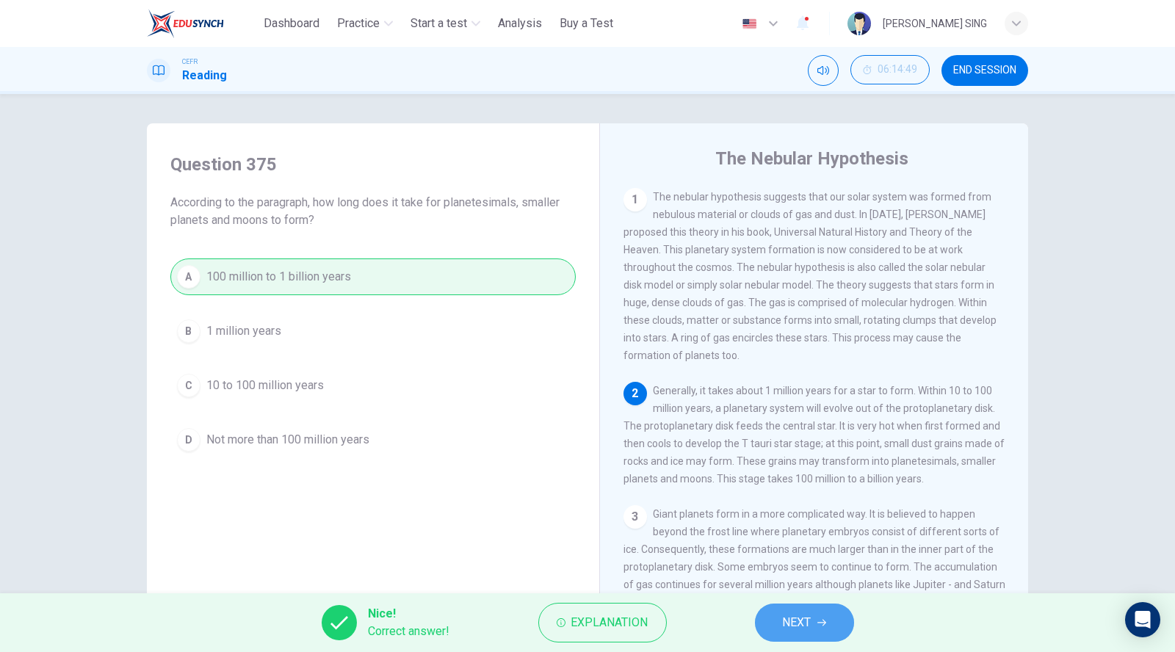
drag, startPoint x: 805, startPoint y: 624, endPoint x: 714, endPoint y: 554, distance: 114.7
click at [802, 624] on span "NEXT" at bounding box center [797, 622] width 29 height 21
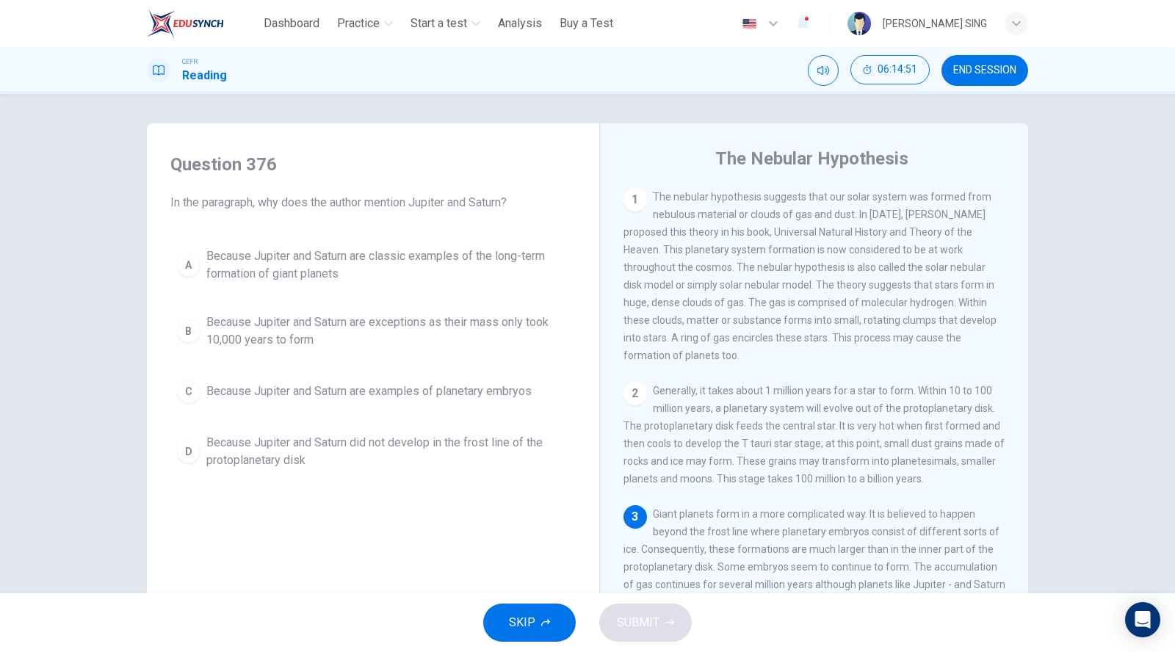
click at [297, 327] on span "Because Jupiter and Saturn are exceptions as their mass only took 10,000 years …" at bounding box center [387, 330] width 363 height 35
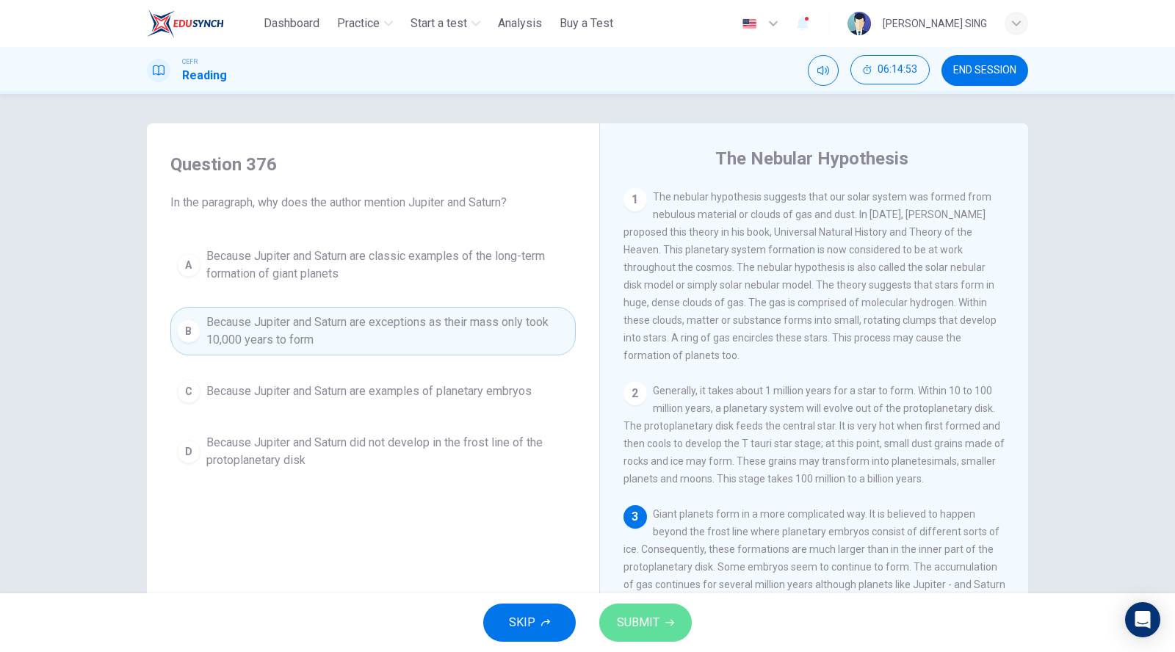
click at [659, 626] on button "SUBMIT" at bounding box center [645, 622] width 93 height 38
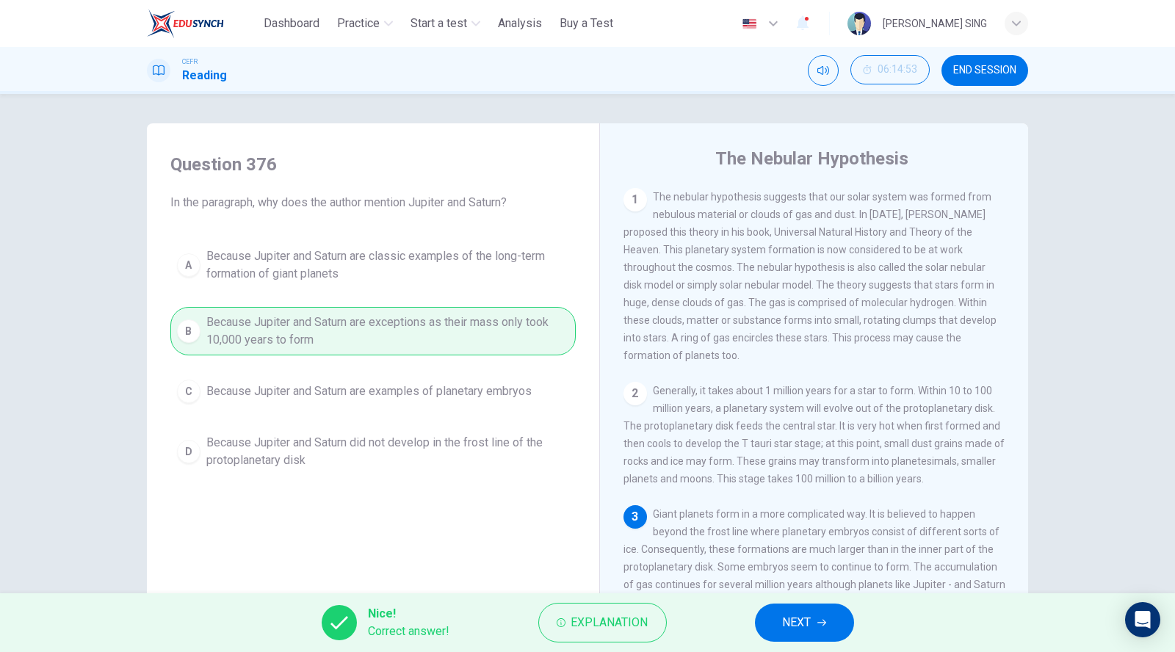
click at [786, 630] on span "NEXT" at bounding box center [797, 622] width 29 height 21
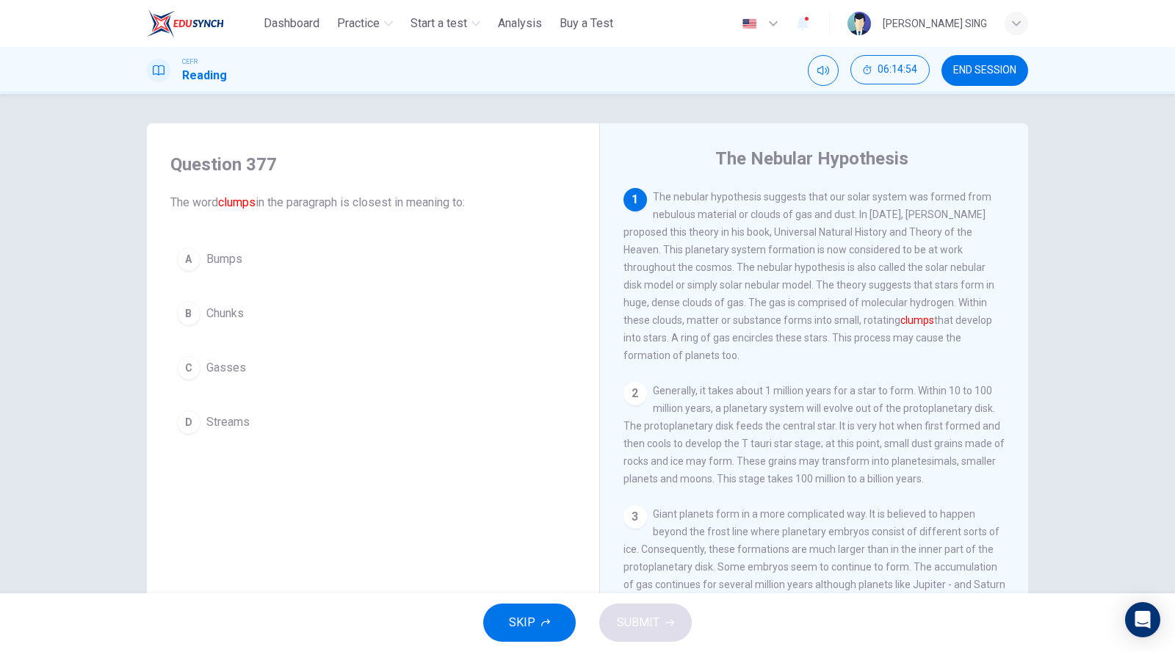
click at [241, 314] on button "B Chunks" at bounding box center [372, 313] width 405 height 37
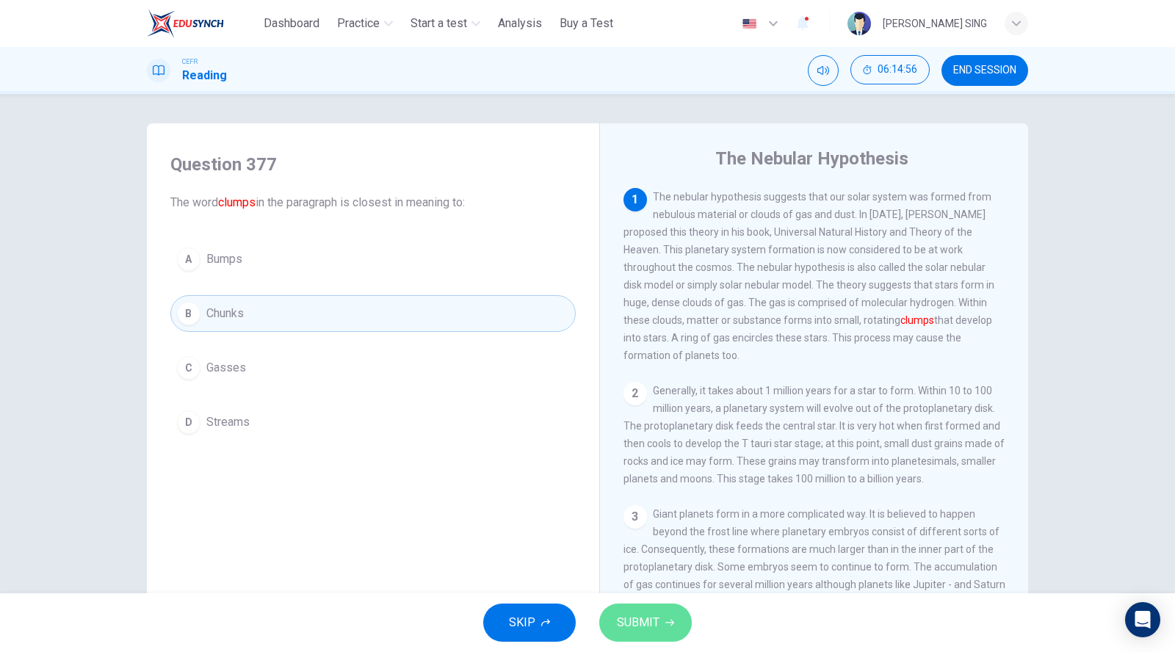
click at [659, 624] on button "SUBMIT" at bounding box center [645, 622] width 93 height 38
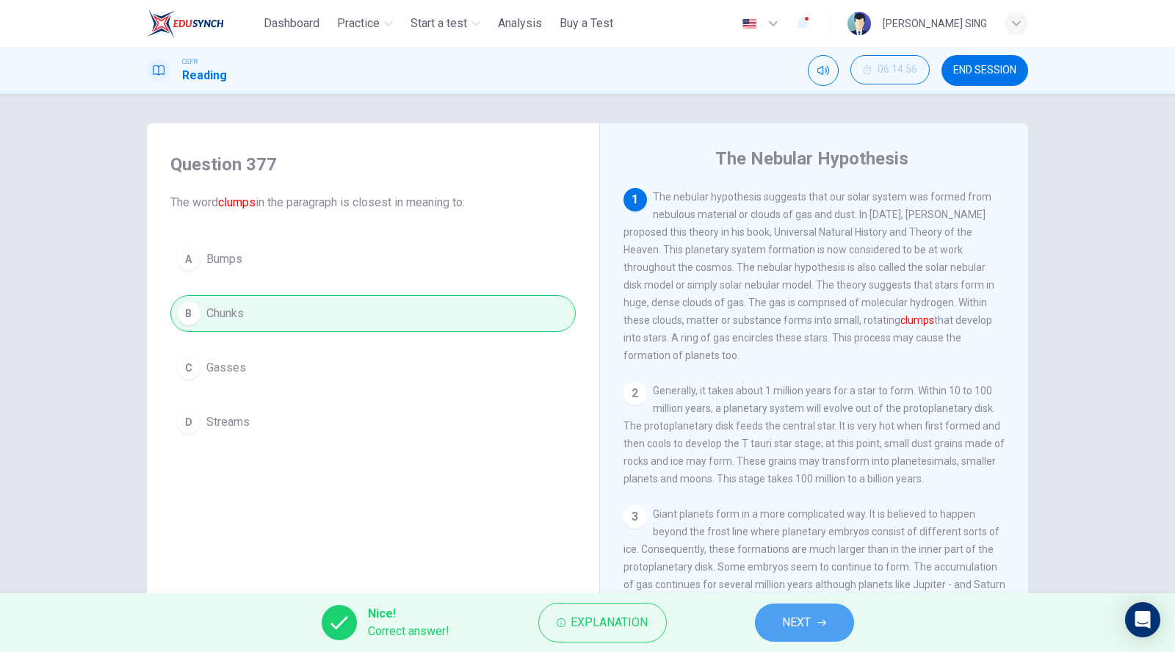
drag, startPoint x: 795, startPoint y: 612, endPoint x: 642, endPoint y: 499, distance: 191.0
click at [793, 612] on span "NEXT" at bounding box center [797, 622] width 29 height 21
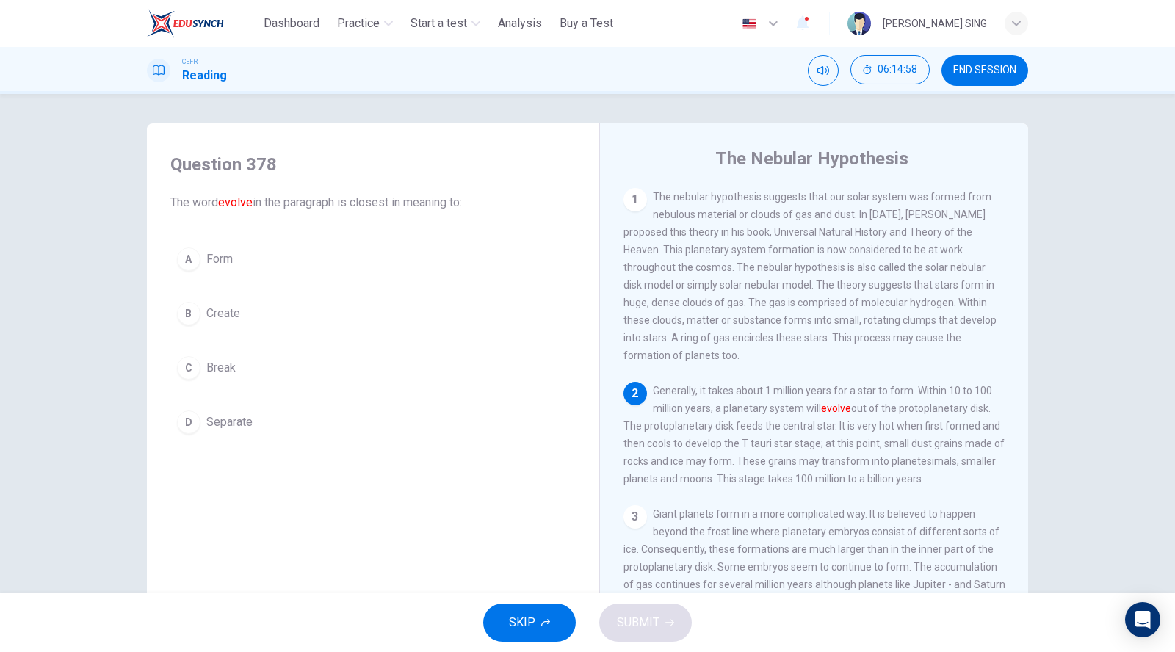
click at [261, 255] on button "A Form" at bounding box center [372, 259] width 405 height 37
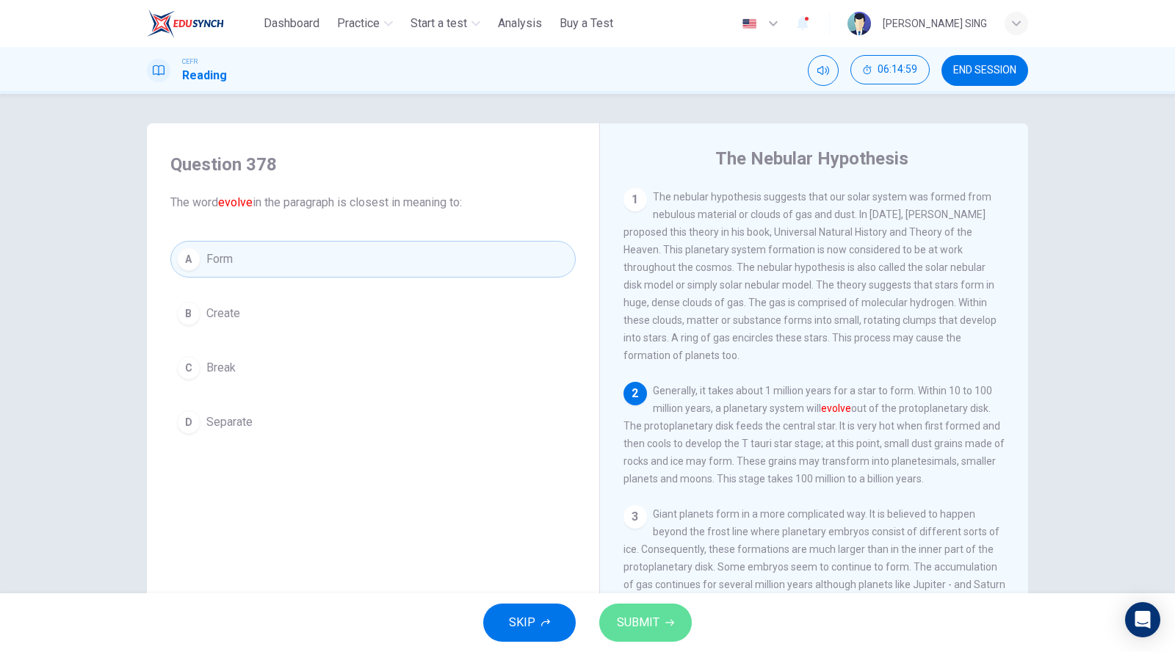
click at [654, 617] on span "SUBMIT" at bounding box center [638, 622] width 43 height 21
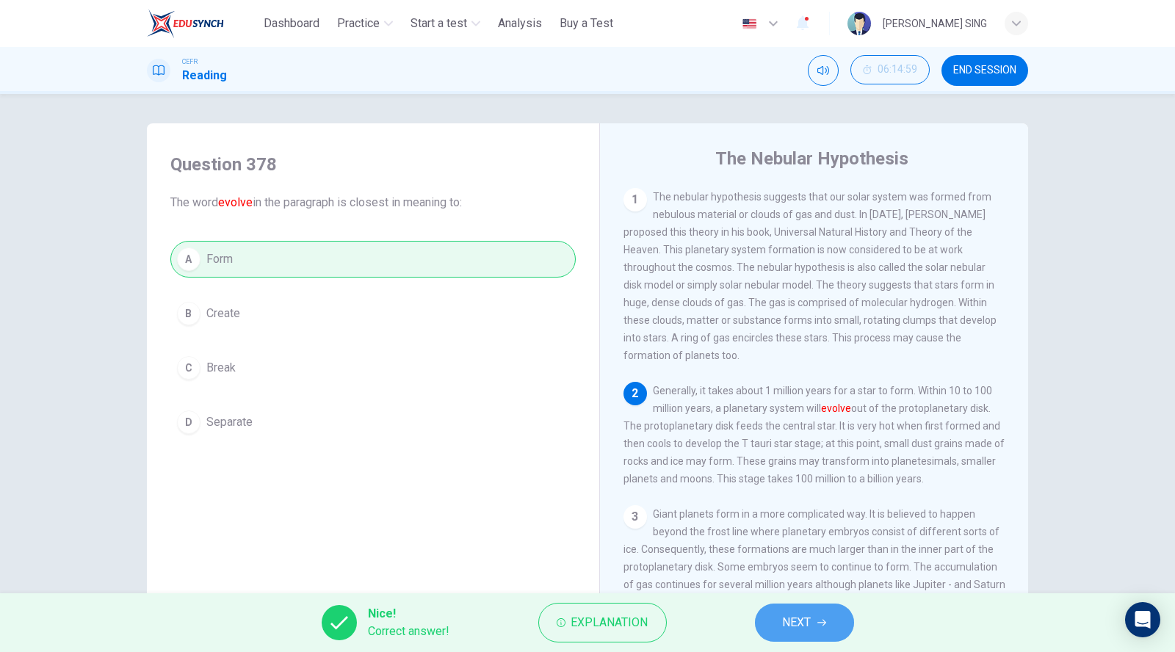
click at [788, 620] on span "NEXT" at bounding box center [797, 622] width 29 height 21
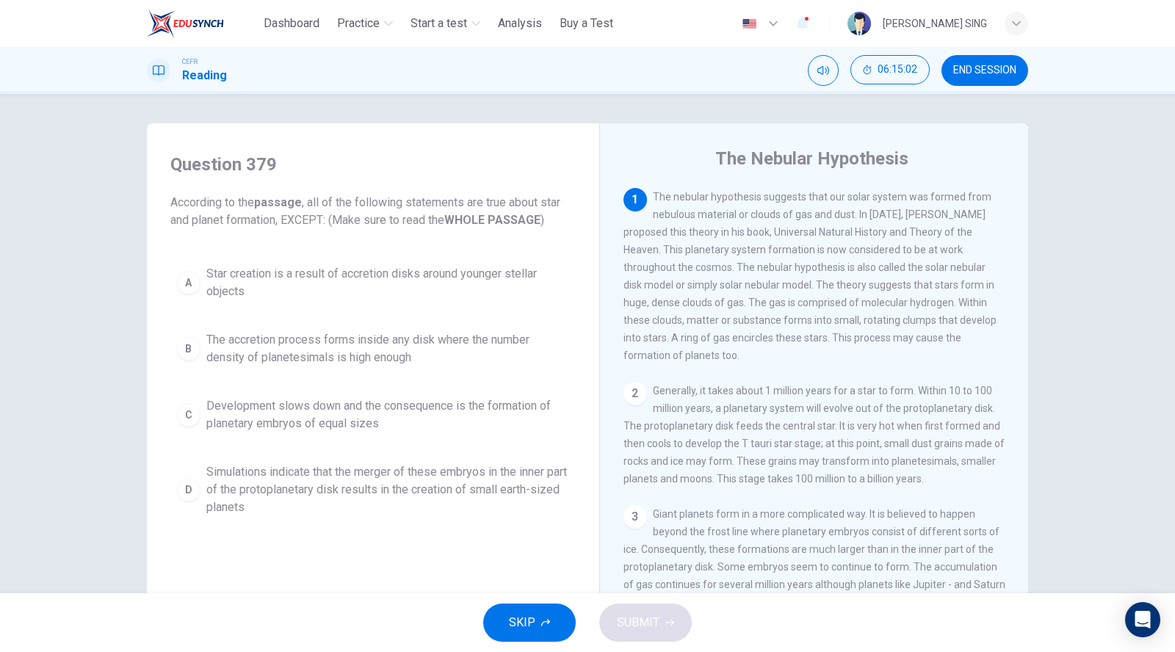
click at [231, 424] on span "Development slows down and the consequence is the formation of planetary embryo…" at bounding box center [387, 414] width 363 height 35
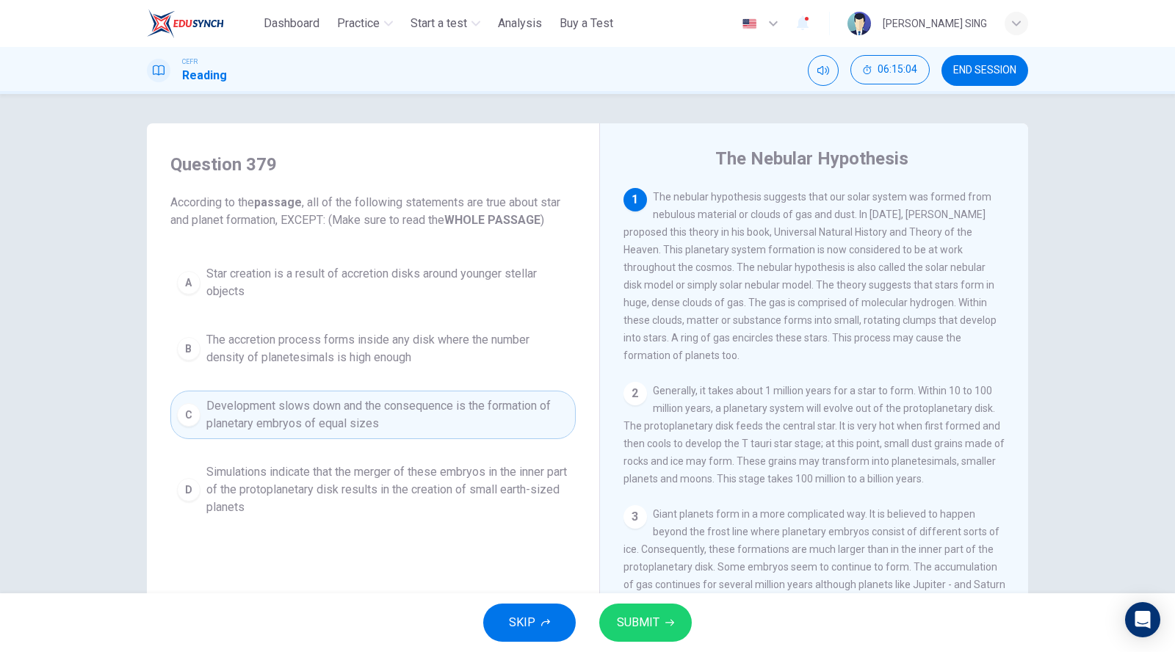
click at [642, 609] on button "SUBMIT" at bounding box center [645, 622] width 93 height 38
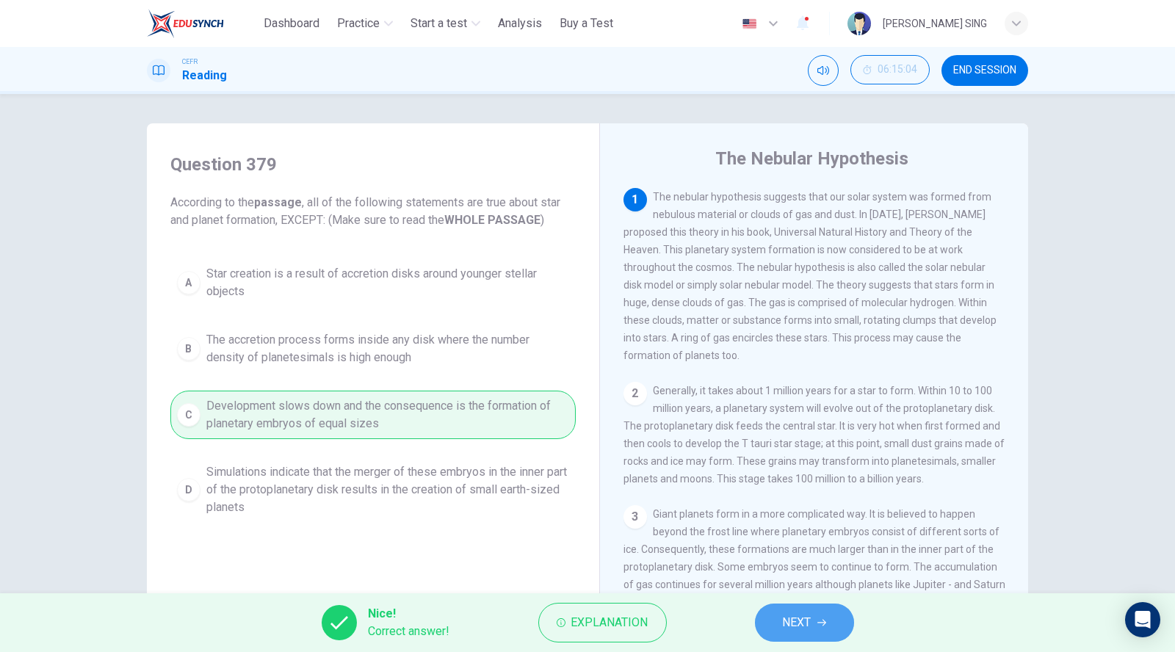
click at [794, 629] on span "NEXT" at bounding box center [797, 622] width 29 height 21
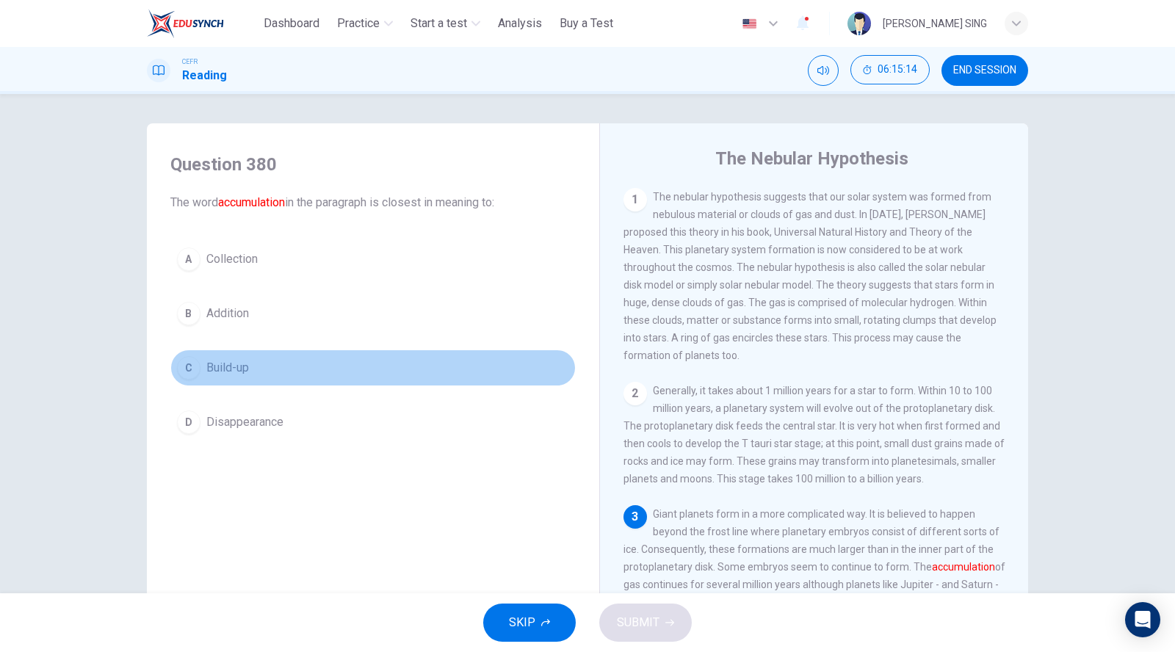
click at [239, 359] on span "Build-up" at bounding box center [227, 368] width 43 height 18
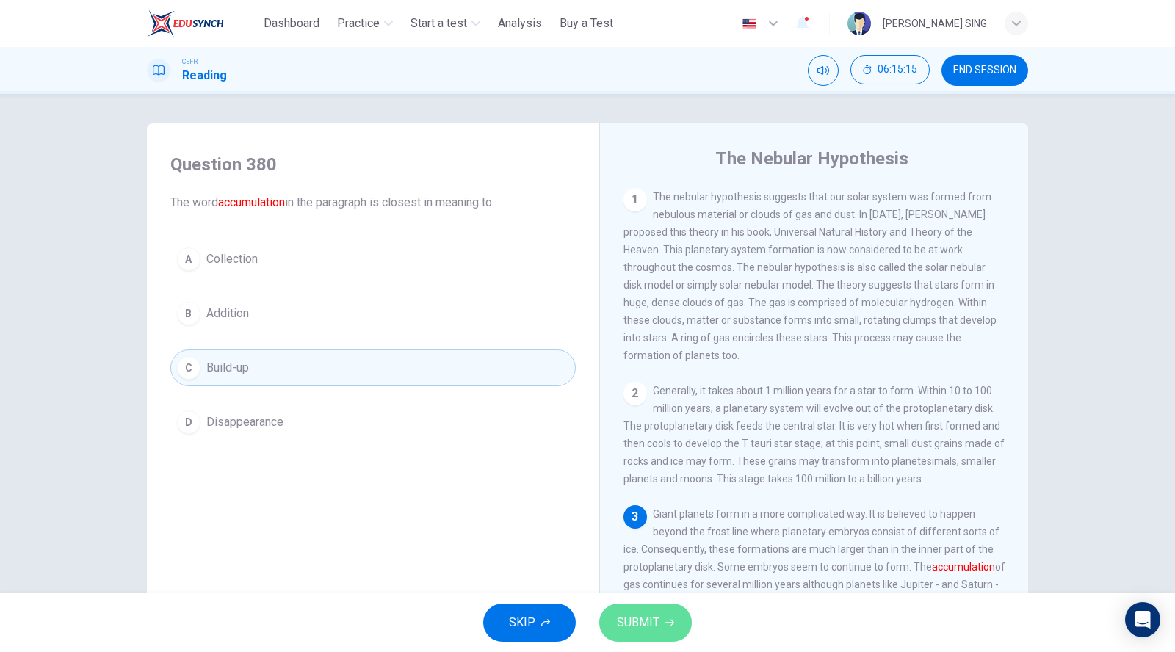
click at [627, 616] on span "SUBMIT" at bounding box center [638, 622] width 43 height 21
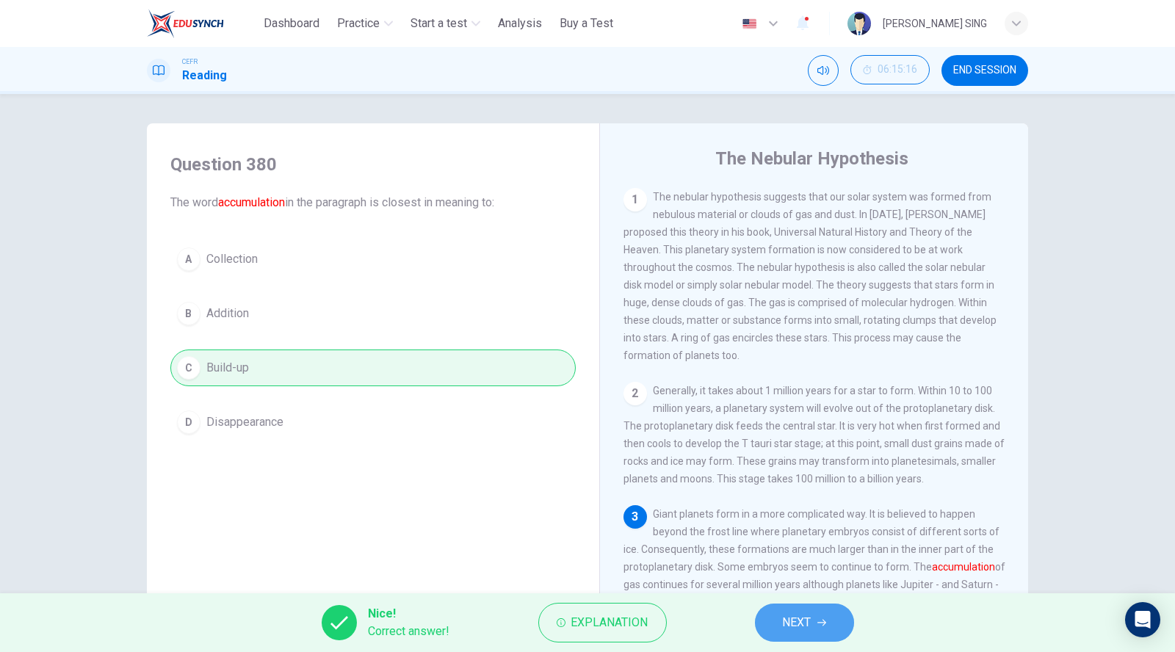
click at [813, 634] on button "NEXT" at bounding box center [804, 622] width 99 height 38
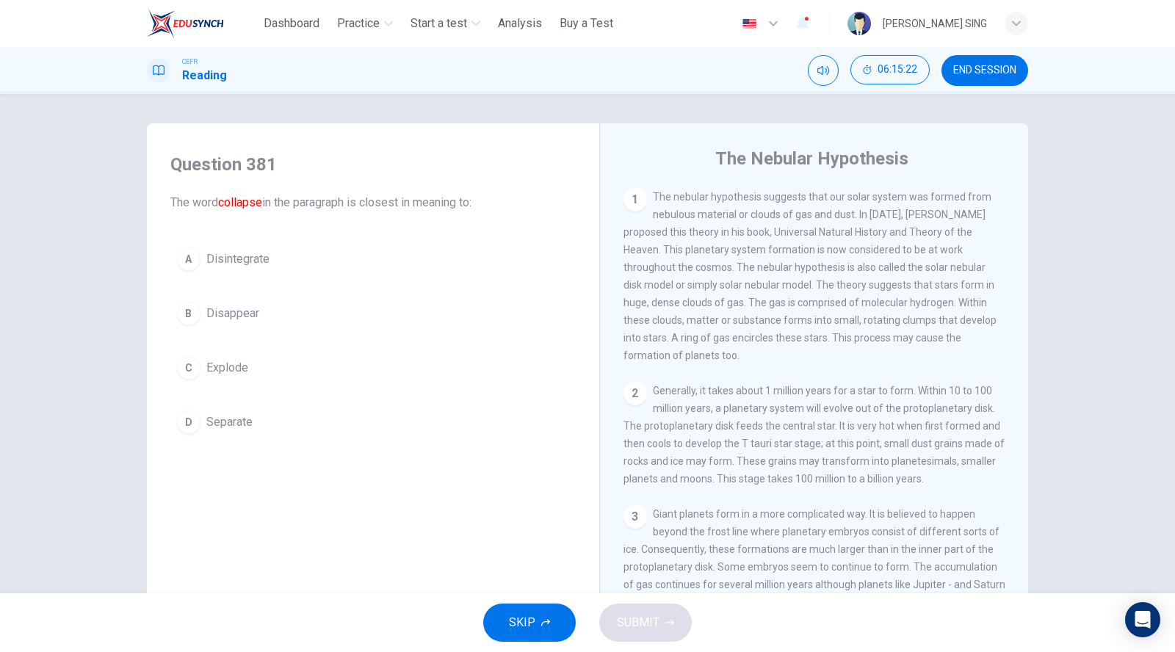
click at [259, 261] on span "Disintegrate" at bounding box center [237, 259] width 63 height 18
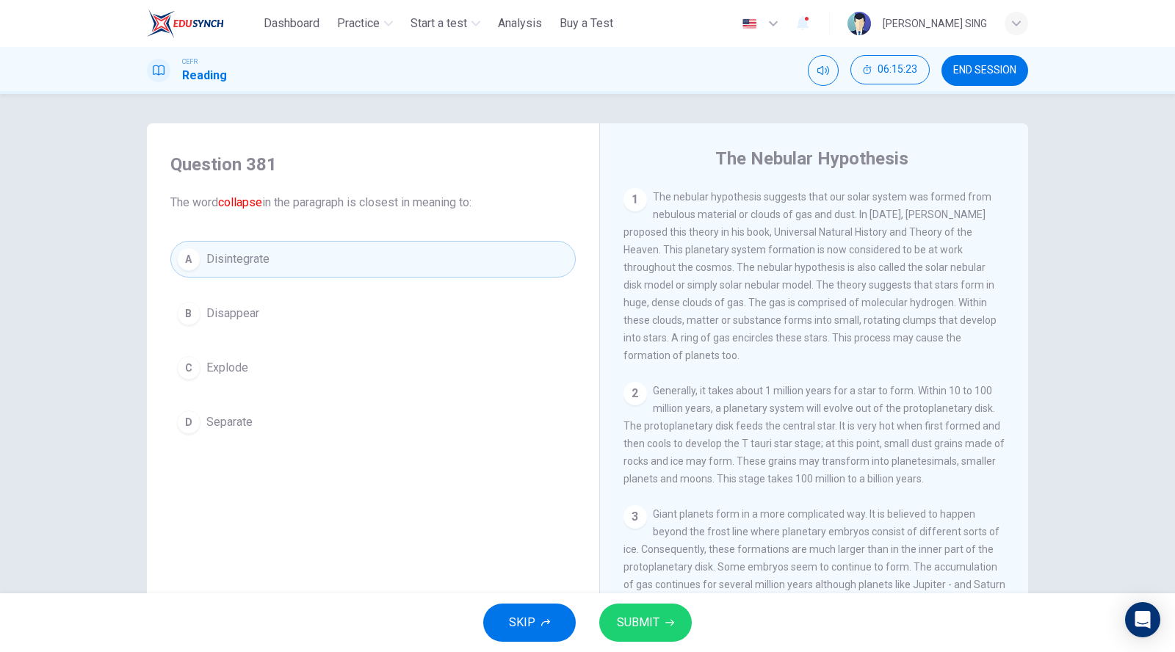
click at [645, 613] on span "SUBMIT" at bounding box center [638, 622] width 43 height 21
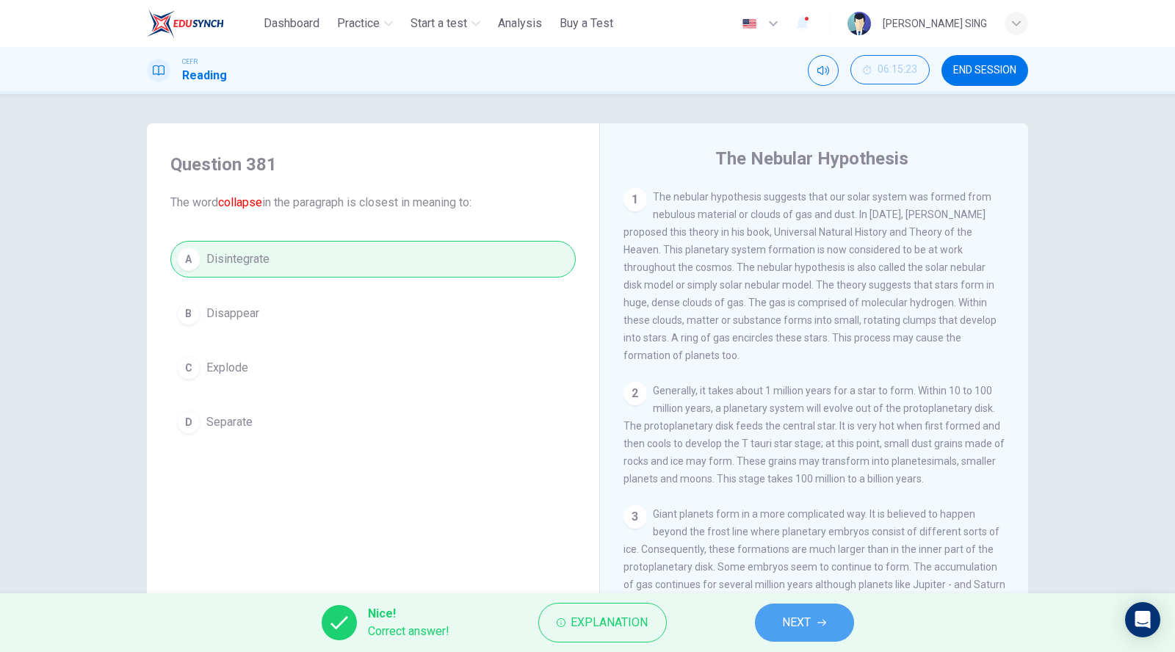
click at [787, 624] on span "NEXT" at bounding box center [797, 622] width 29 height 21
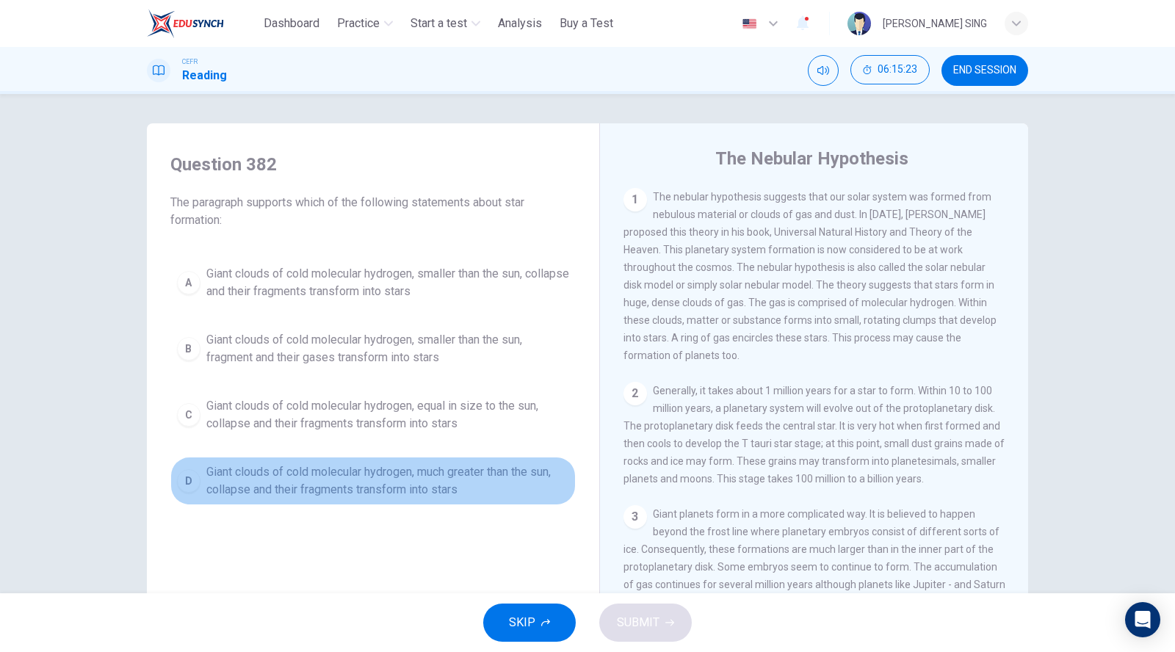
click at [294, 475] on span "Giant clouds of cold molecular hydrogen, much greater than the sun, collapse an…" at bounding box center [387, 480] width 363 height 35
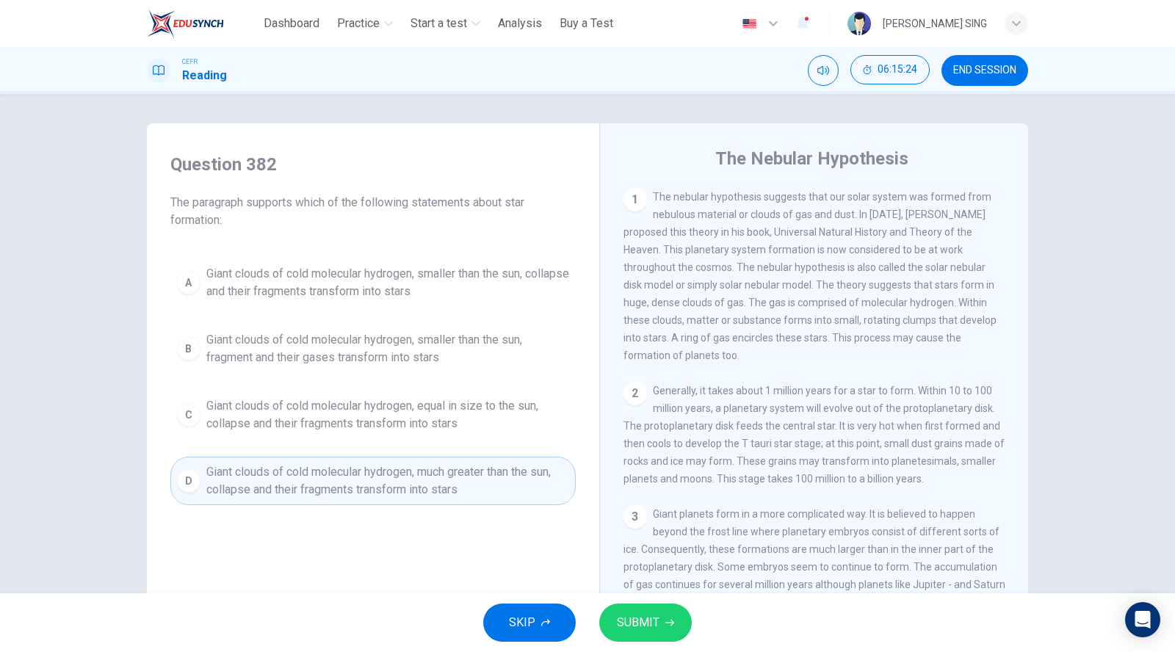
click at [649, 626] on span "SUBMIT" at bounding box center [638, 622] width 43 height 21
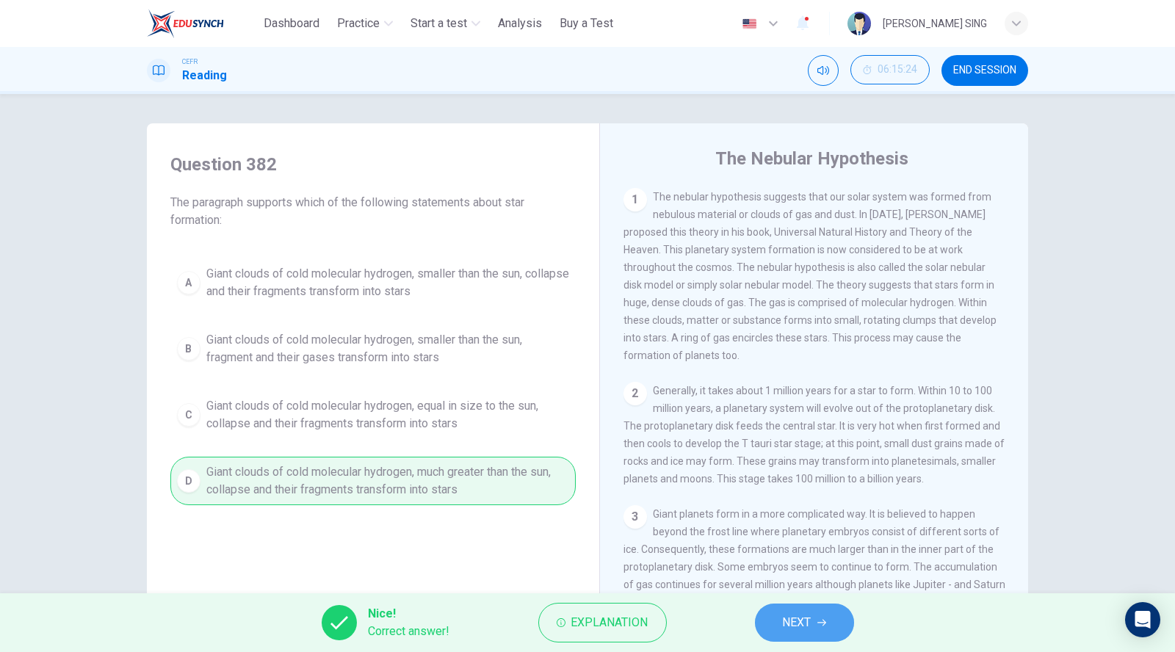
click at [824, 630] on button "NEXT" at bounding box center [804, 622] width 99 height 38
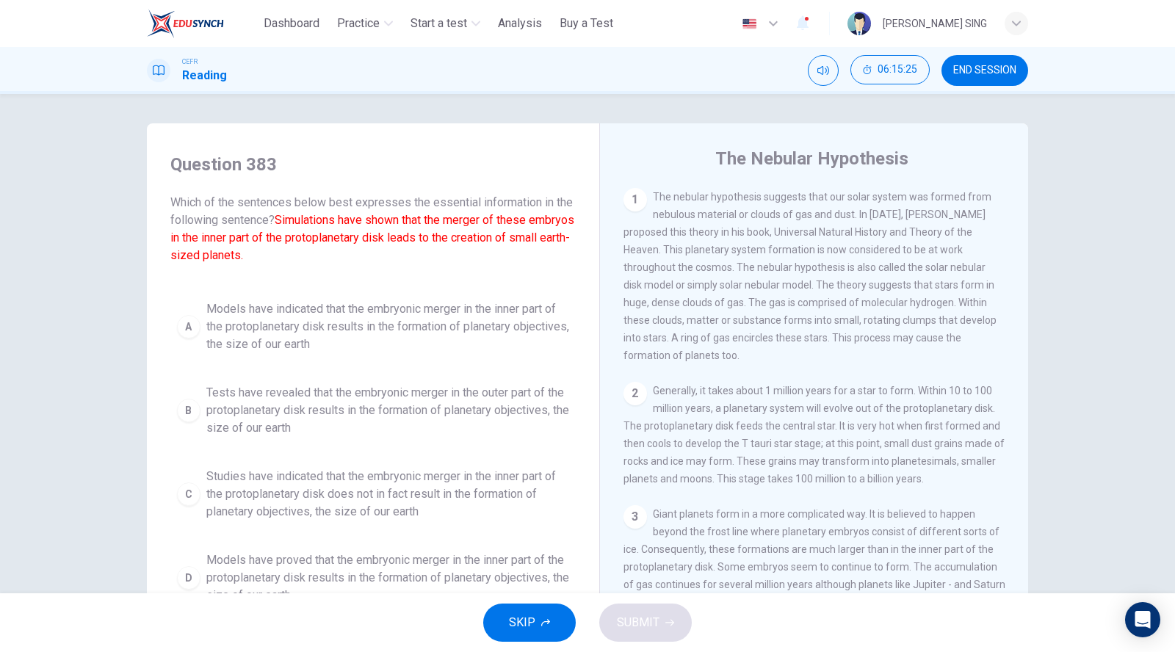
click at [319, 322] on span "Models have indicated that the embryonic merger in the inner part of the protop…" at bounding box center [387, 326] width 363 height 53
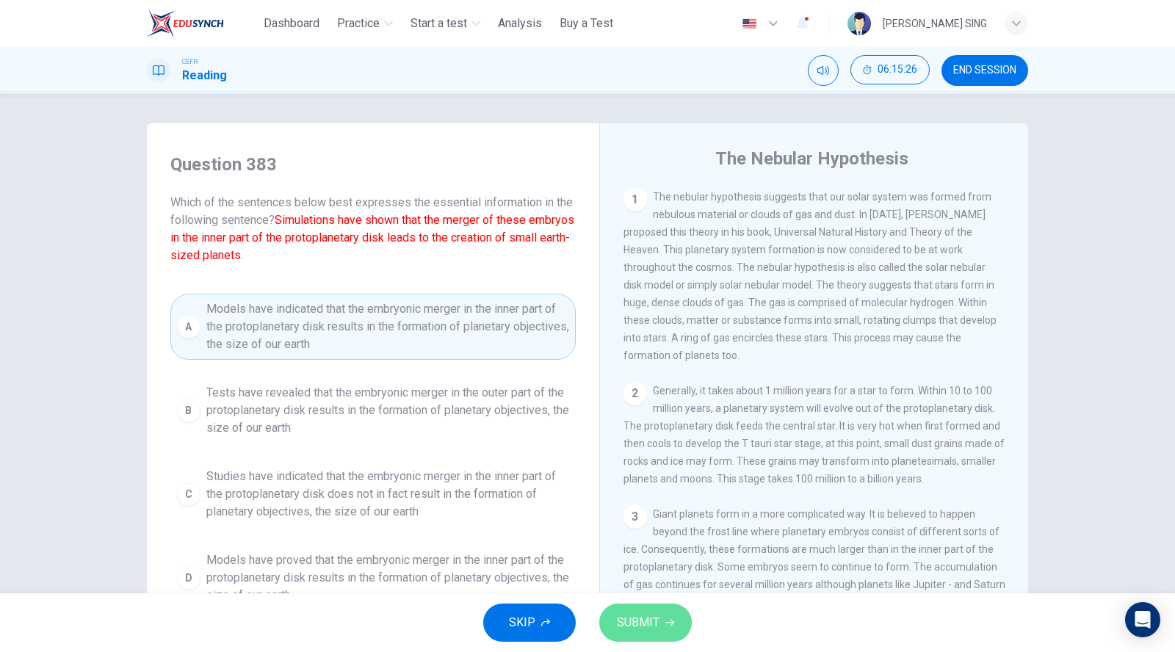
click at [653, 619] on span "SUBMIT" at bounding box center [638, 622] width 43 height 21
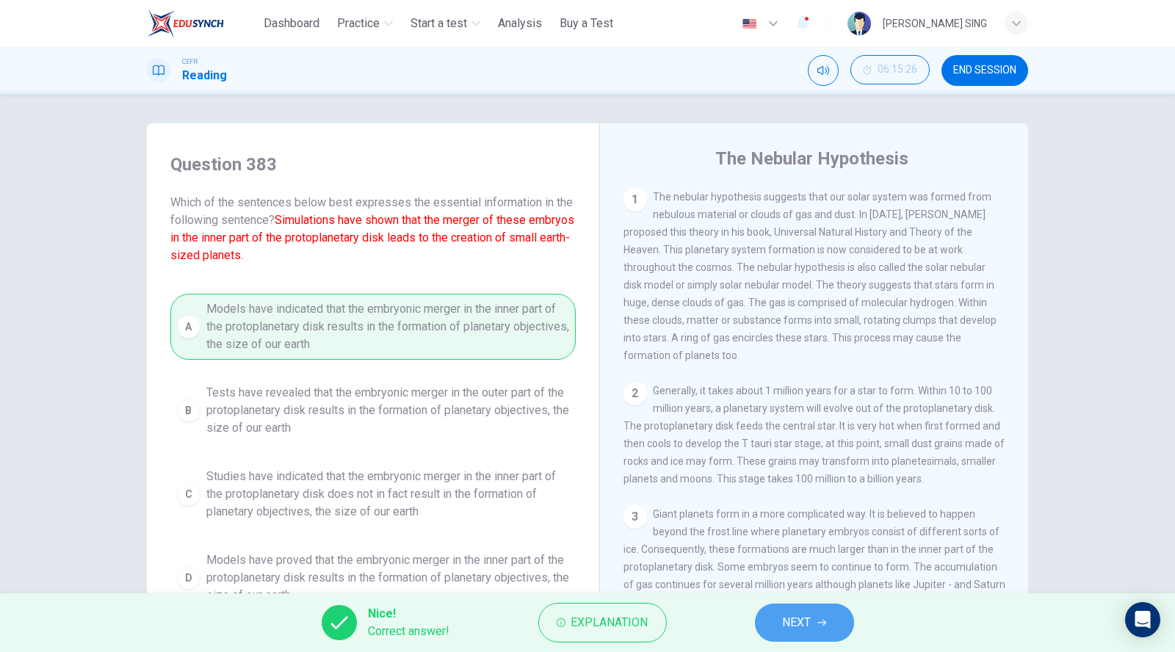
drag, startPoint x: 805, startPoint y: 634, endPoint x: 775, endPoint y: 620, distance: 33.2
click at [805, 634] on button "NEXT" at bounding box center [804, 622] width 99 height 38
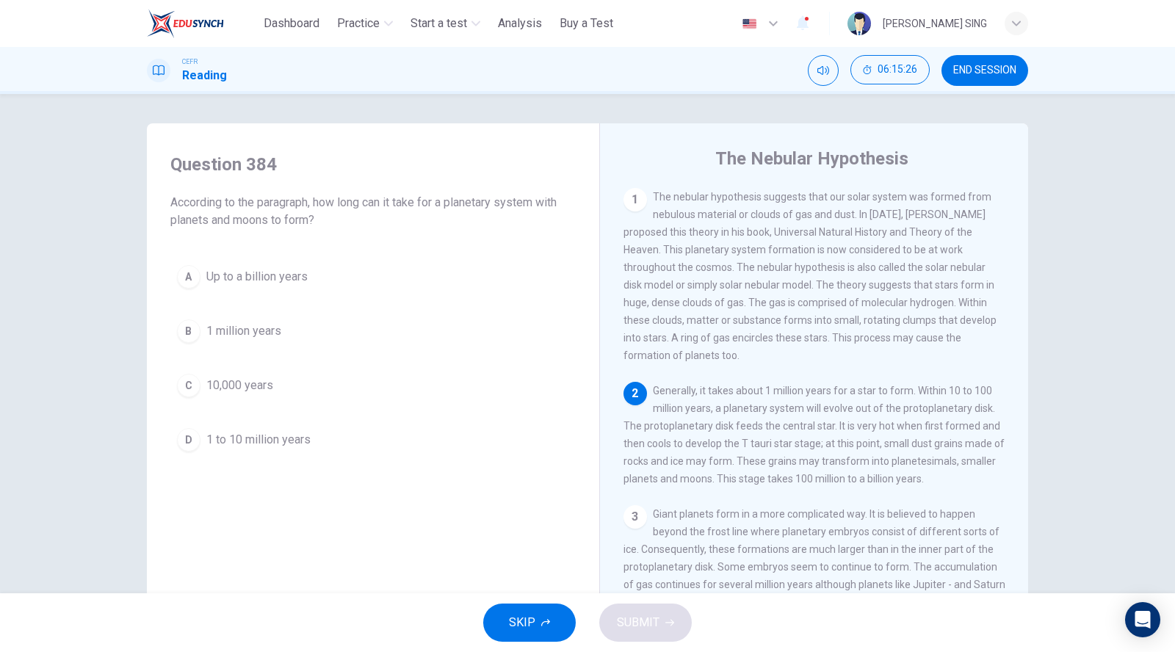
click at [234, 275] on span "Up to a billion years" at bounding box center [256, 277] width 101 height 18
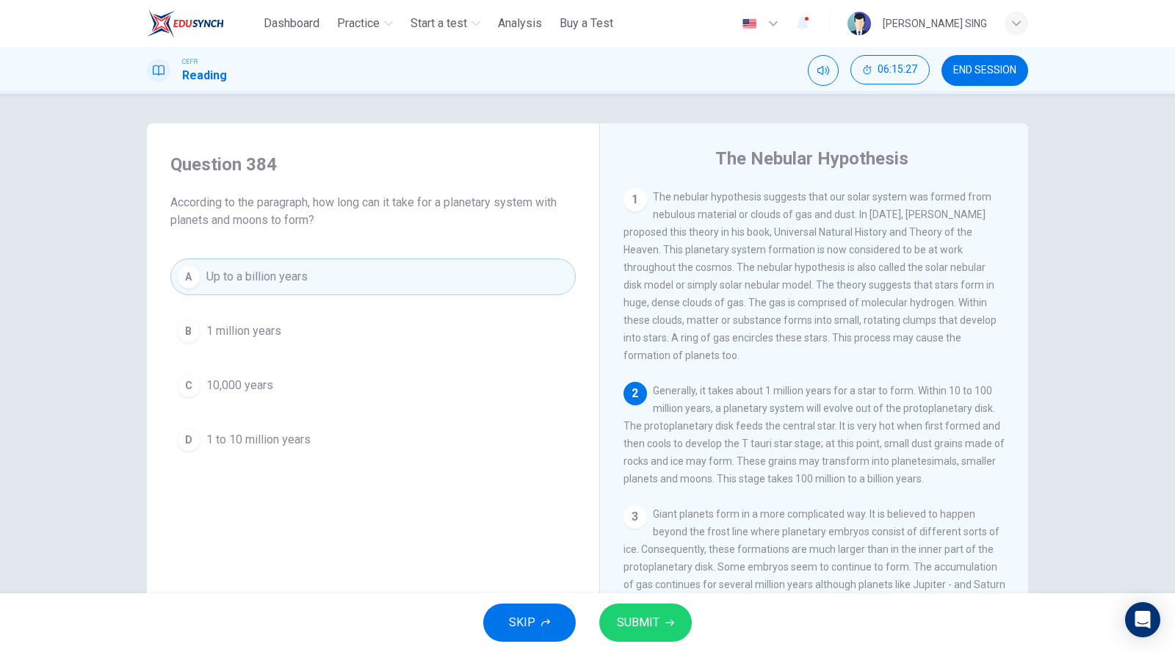
click at [667, 625] on icon "button" at bounding box center [669, 622] width 9 height 9
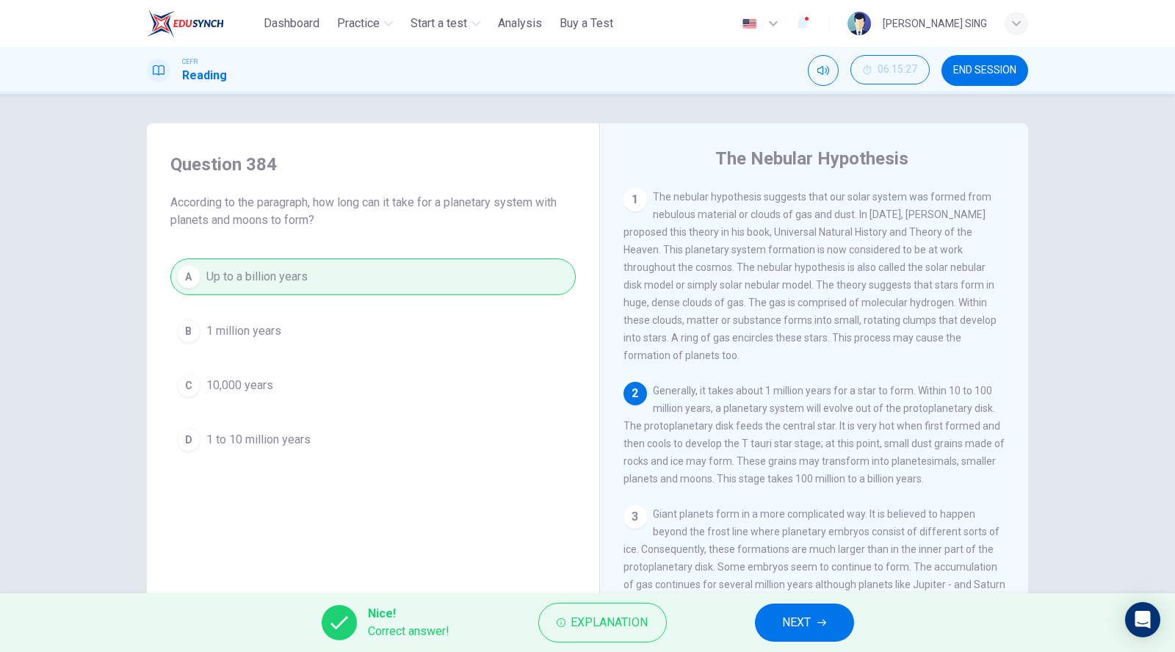
click at [774, 624] on button "NEXT" at bounding box center [804, 622] width 99 height 38
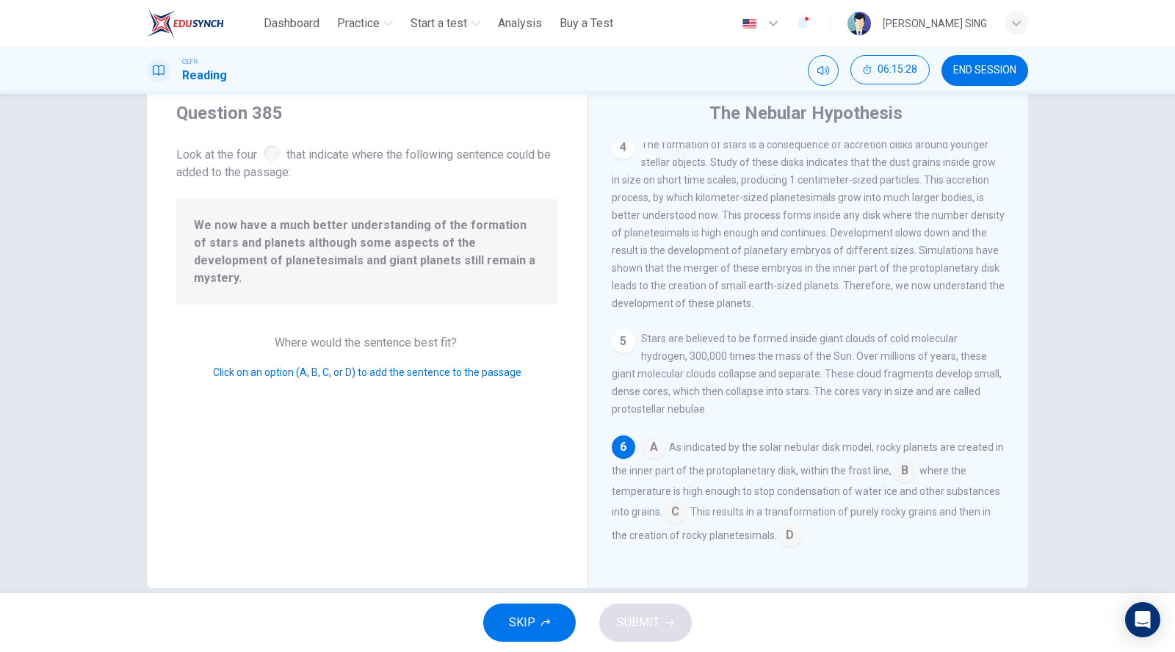
scroll to position [69, 0]
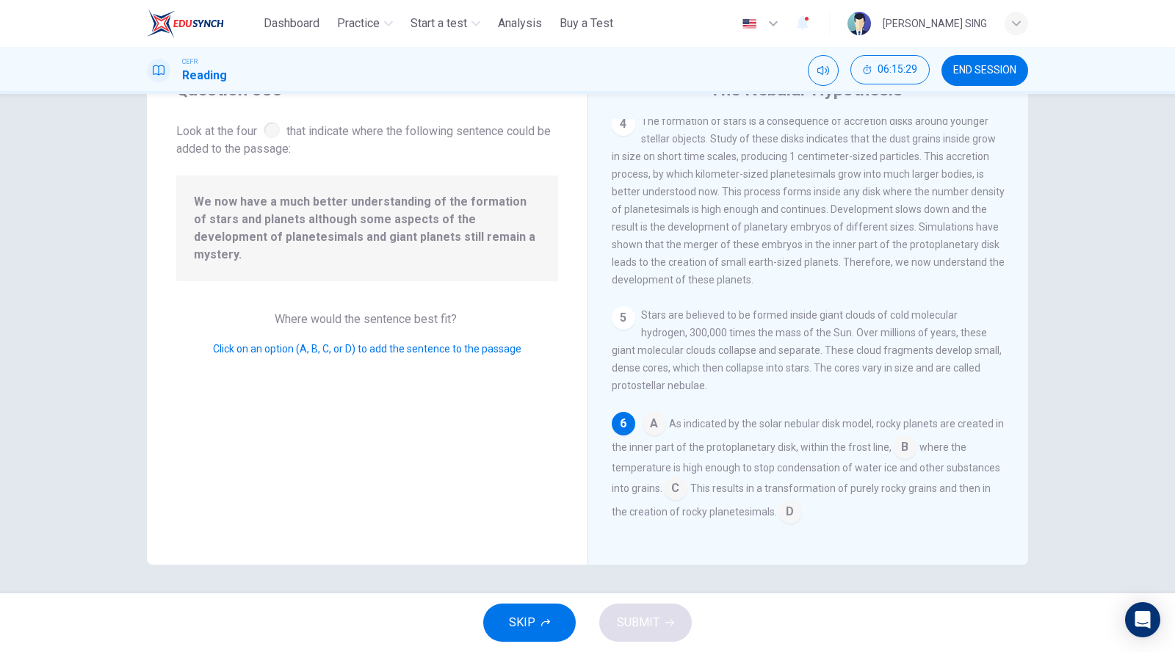
click at [653, 432] on input at bounding box center [653, 424] width 23 height 23
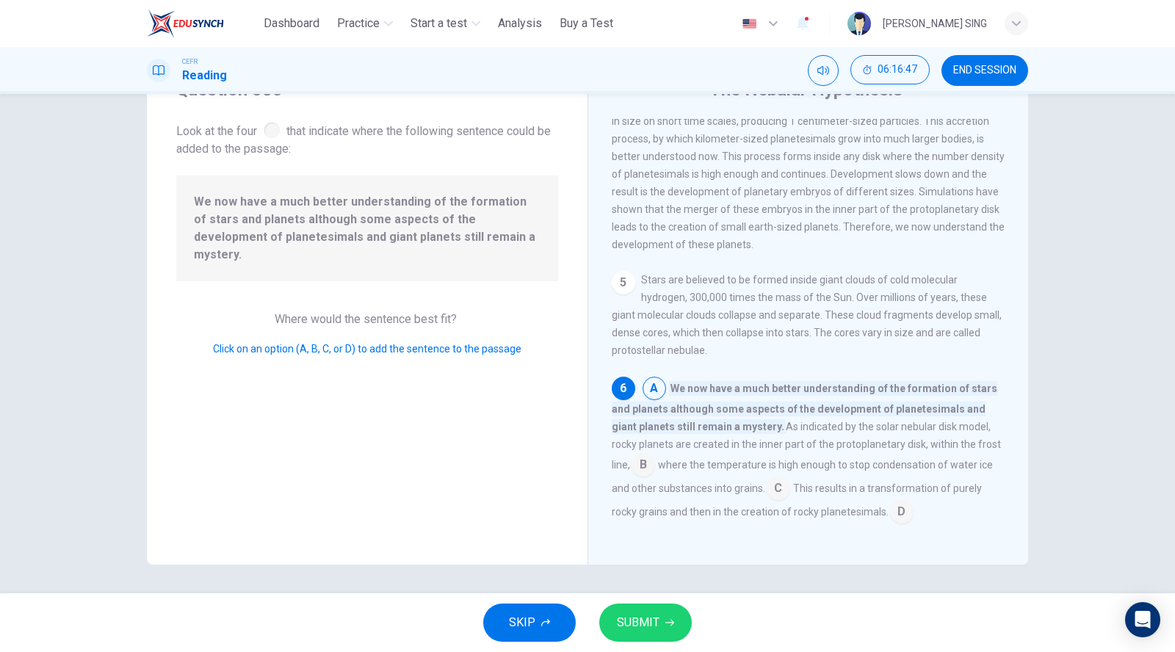
click at [644, 619] on span "SUBMIT" at bounding box center [638, 622] width 43 height 21
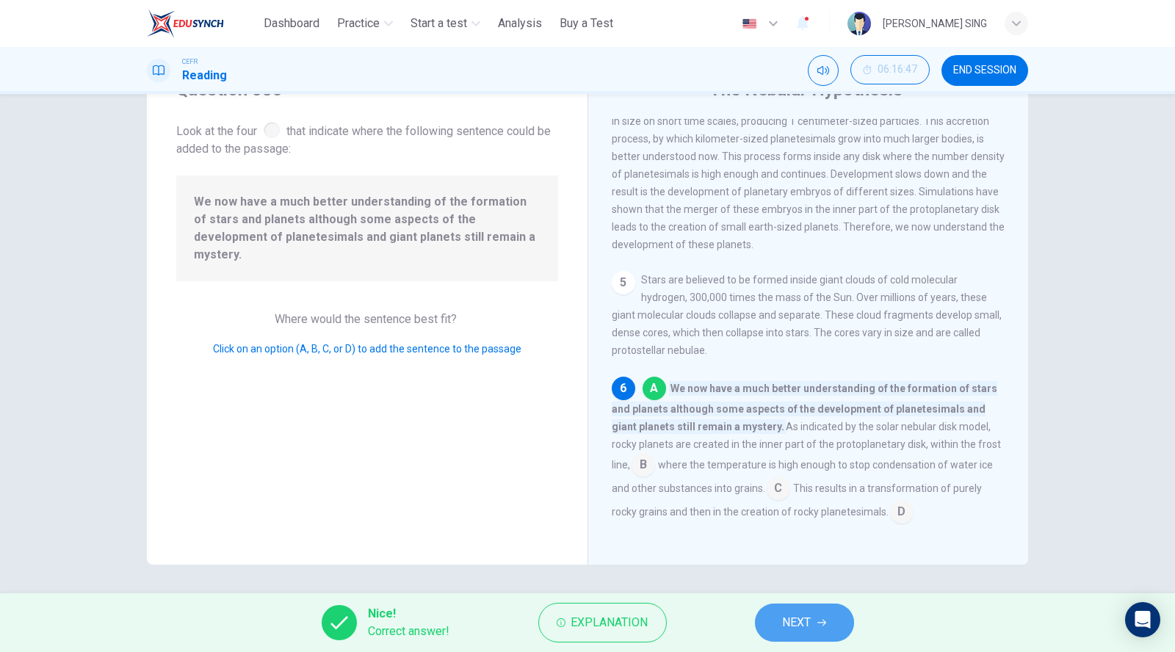
click at [797, 618] on span "NEXT" at bounding box center [797, 622] width 29 height 21
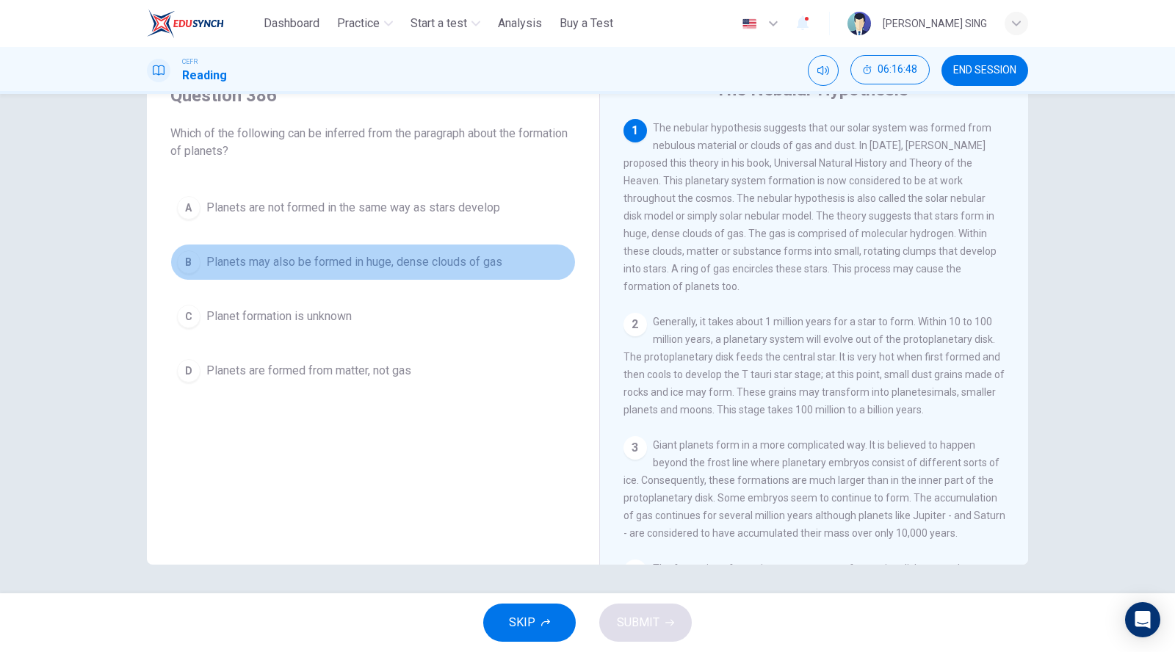
click at [231, 255] on span "Planets may also be formed in huge, dense clouds of gas" at bounding box center [354, 262] width 296 height 18
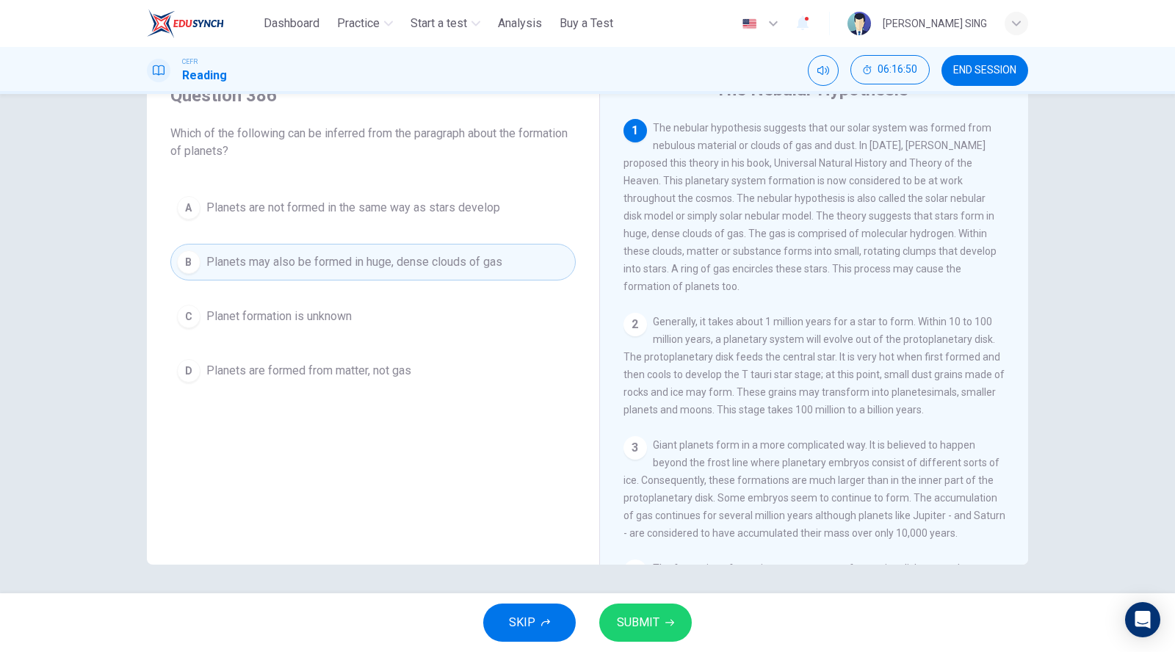
click at [643, 620] on span "SUBMIT" at bounding box center [638, 622] width 43 height 21
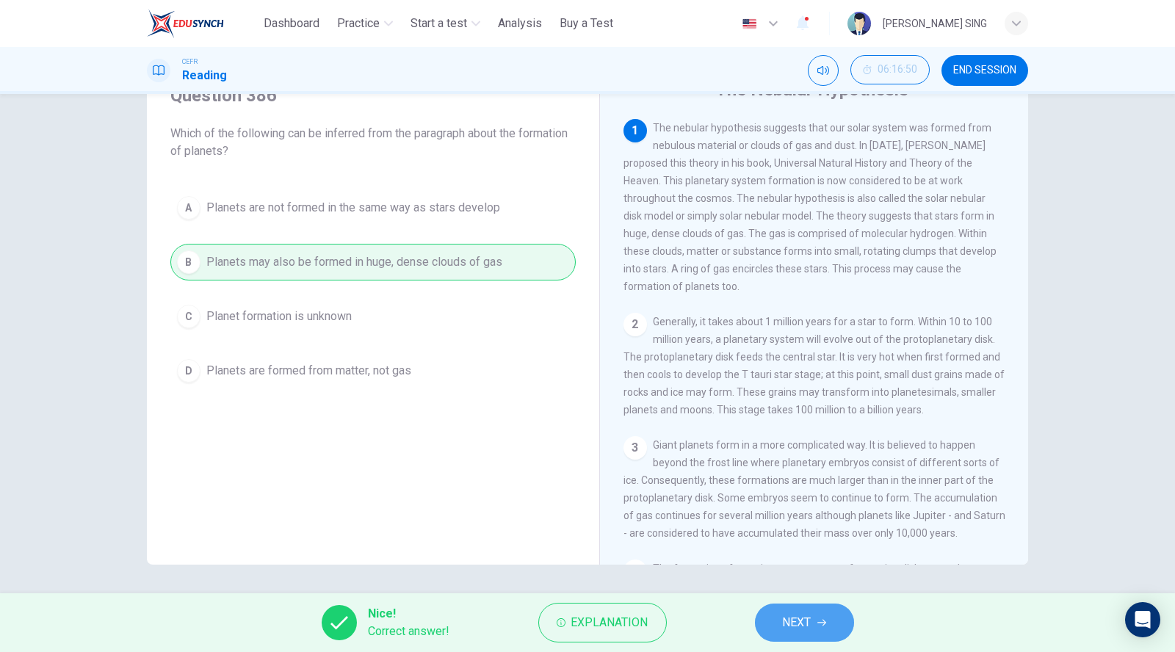
click at [808, 623] on span "NEXT" at bounding box center [797, 622] width 29 height 21
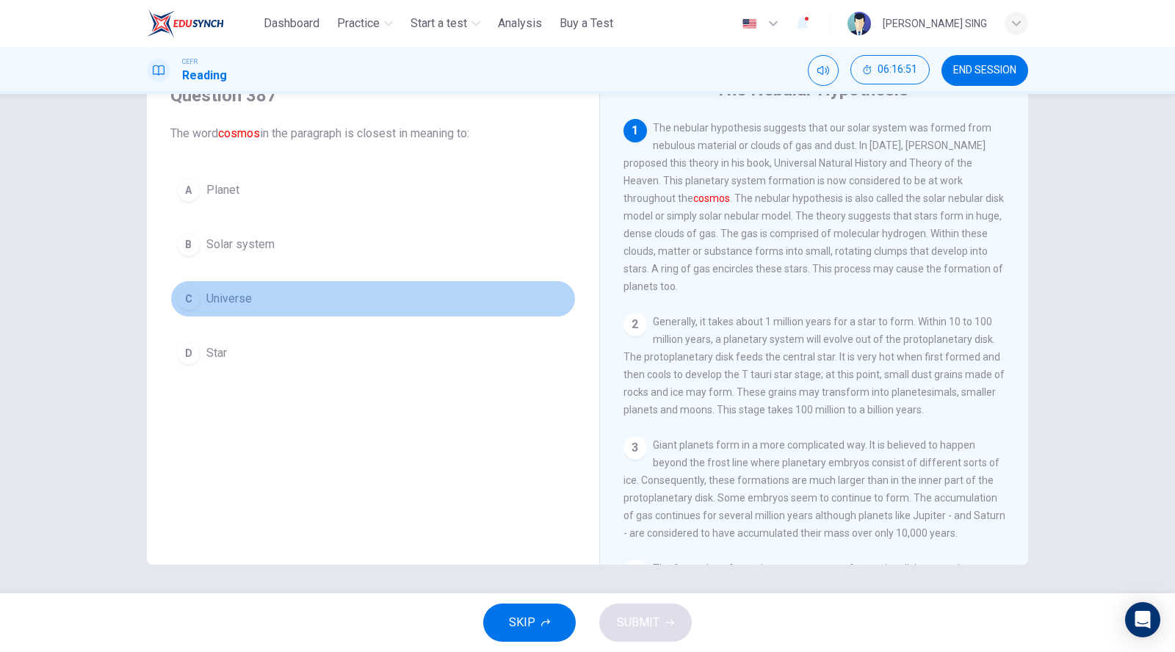
click at [237, 291] on span "Universe" at bounding box center [229, 299] width 46 height 18
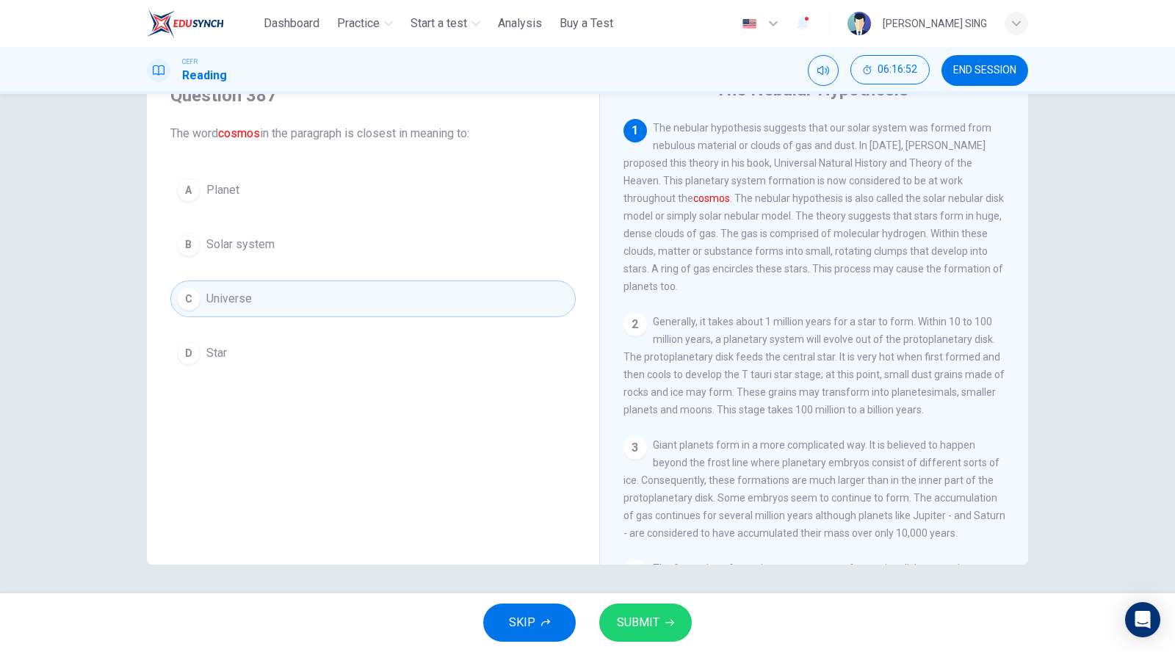
click at [677, 621] on button "SUBMIT" at bounding box center [645, 622] width 93 height 38
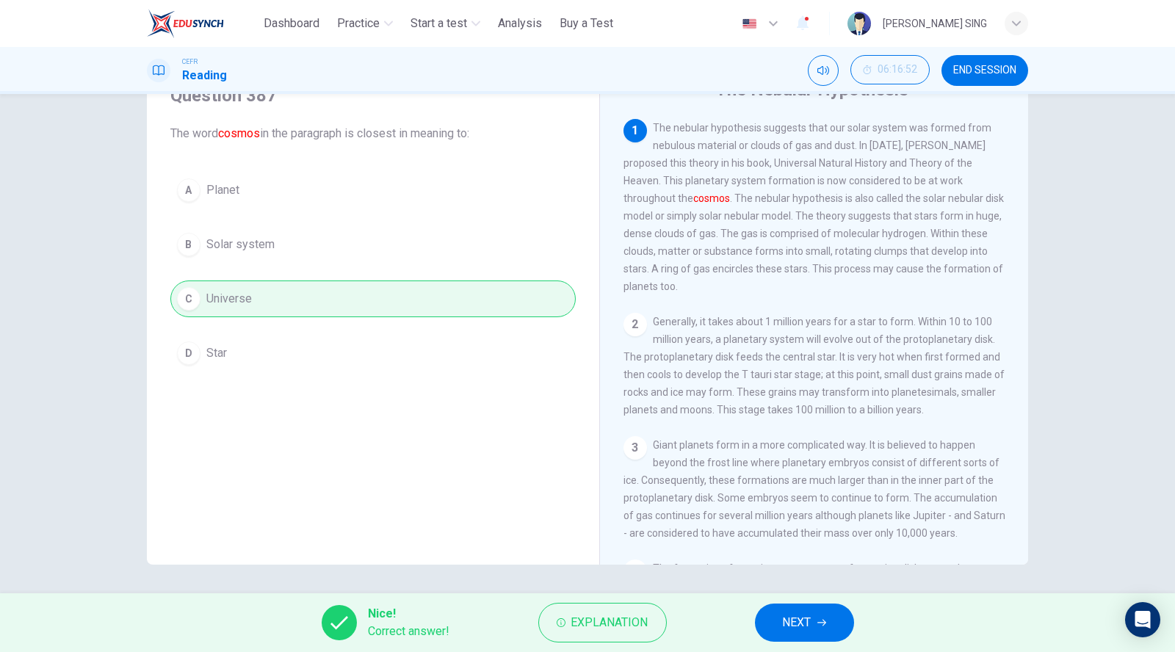
click at [792, 617] on span "NEXT" at bounding box center [797, 622] width 29 height 21
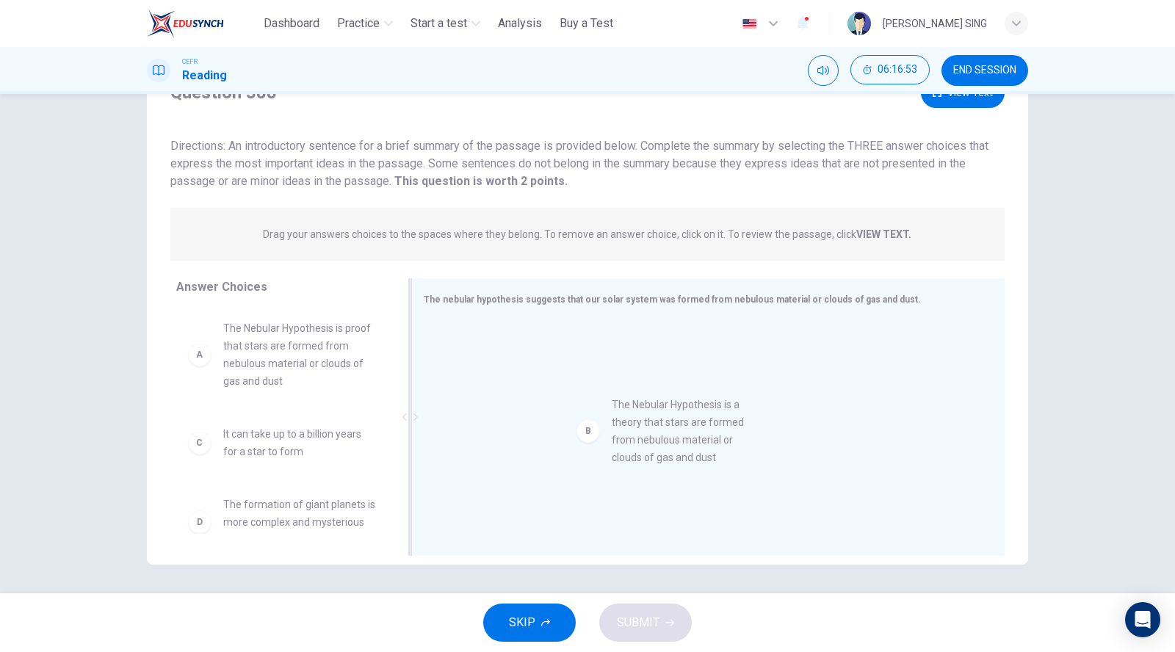
drag, startPoint x: 320, startPoint y: 463, endPoint x: 717, endPoint y: 435, distance: 398.2
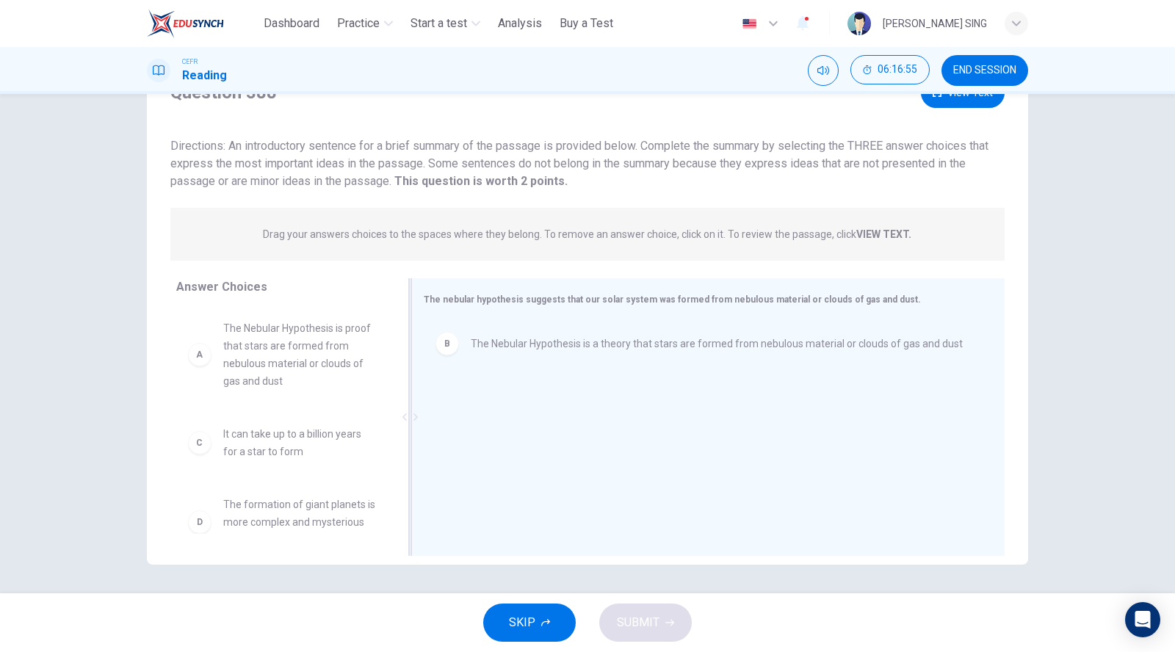
scroll to position [2, 0]
drag, startPoint x: 269, startPoint y: 515, endPoint x: 720, endPoint y: 462, distance: 454.6
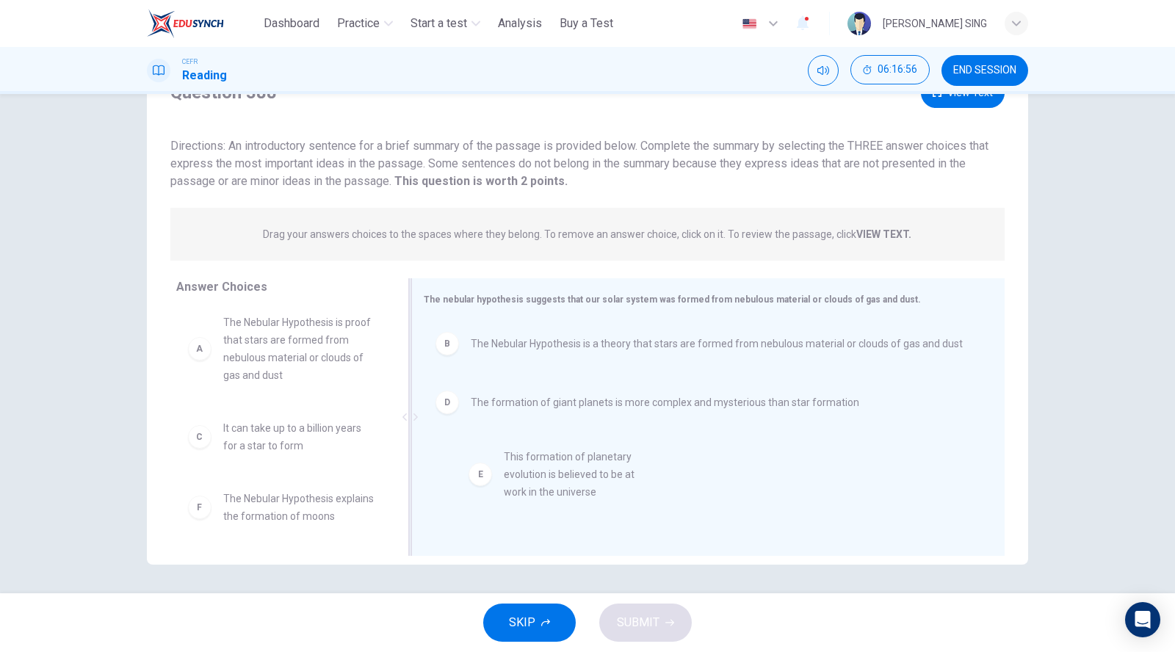
drag, startPoint x: 314, startPoint y: 517, endPoint x: 603, endPoint y: 471, distance: 292.9
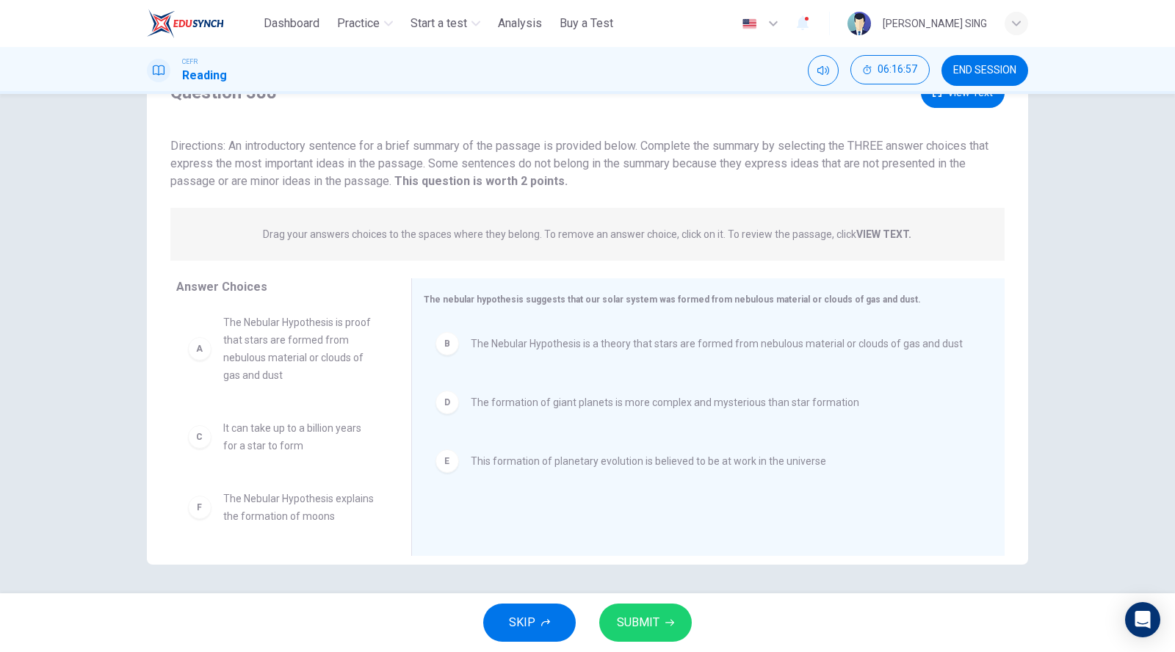
click at [639, 598] on div "SKIP SUBMIT" at bounding box center [587, 622] width 1175 height 59
click at [652, 621] on span "SUBMIT" at bounding box center [638, 622] width 43 height 21
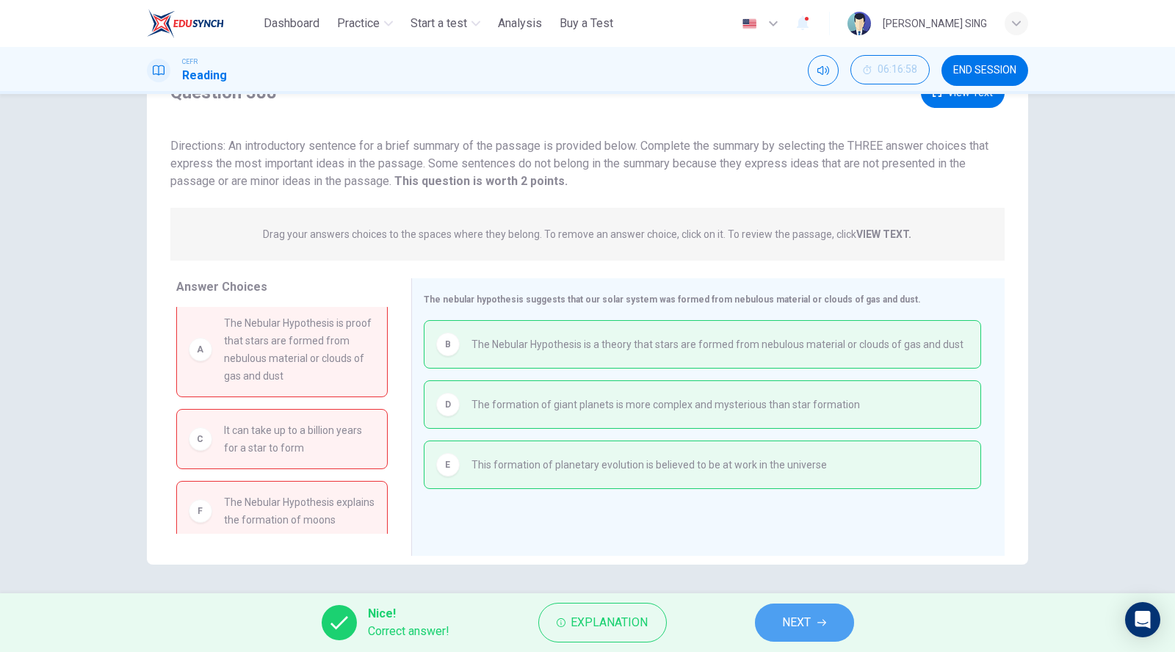
click at [803, 624] on span "NEXT" at bounding box center [797, 622] width 29 height 21
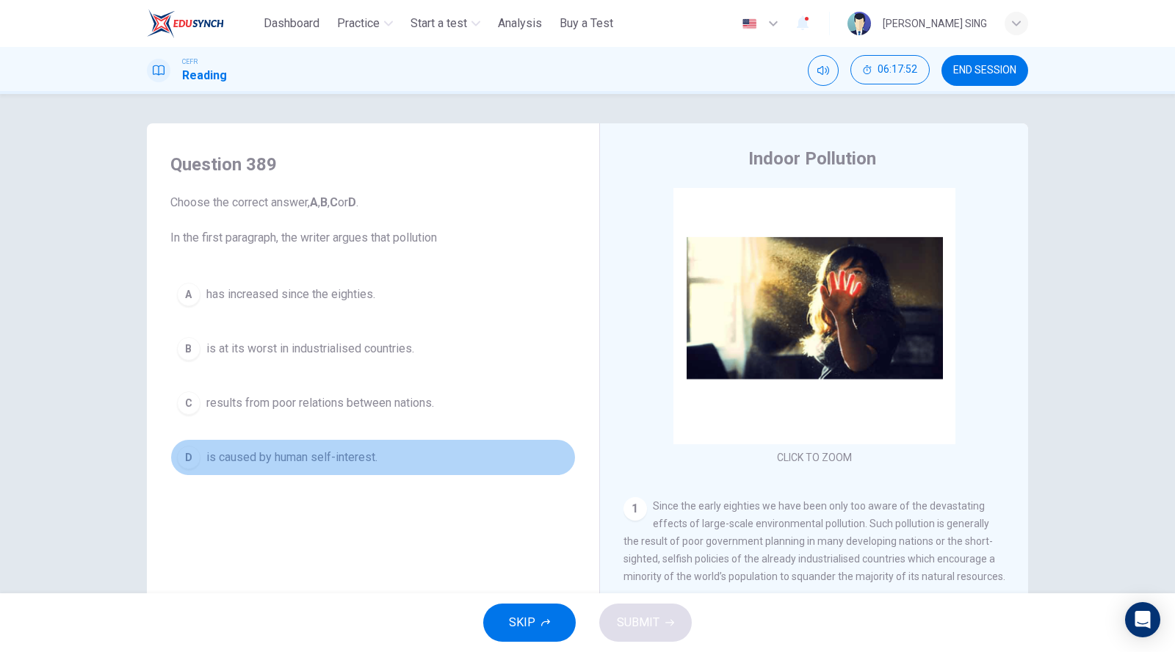
click at [319, 464] on span "is caused by human self-interest." at bounding box center [291, 458] width 171 height 18
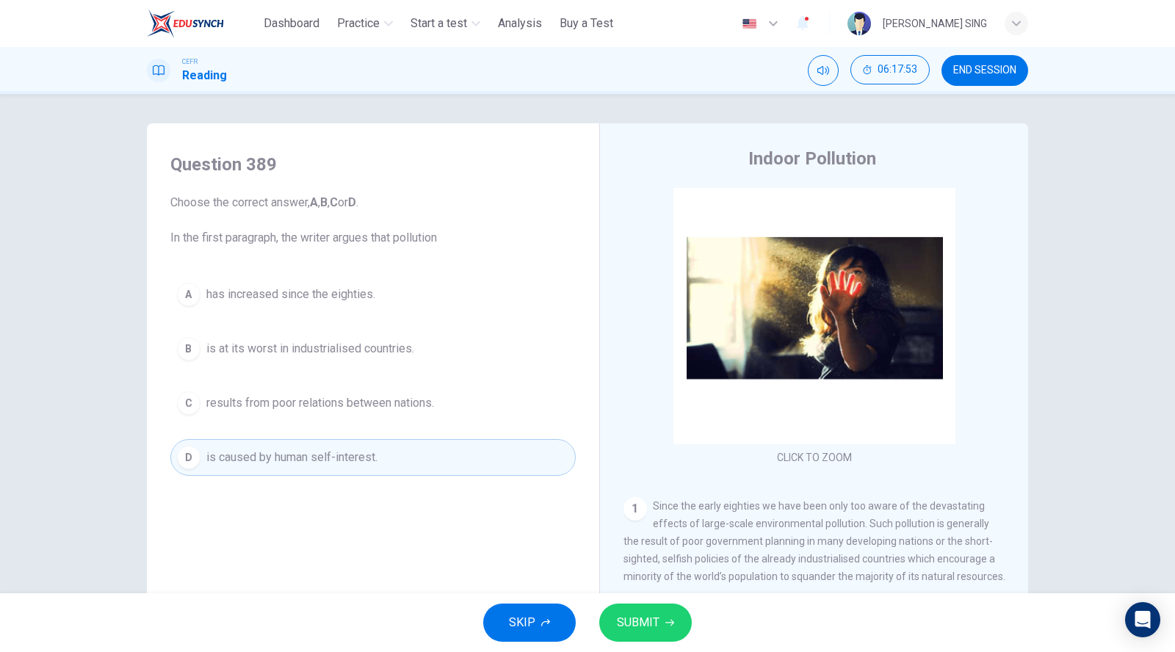
click at [661, 628] on button "SUBMIT" at bounding box center [645, 622] width 93 height 38
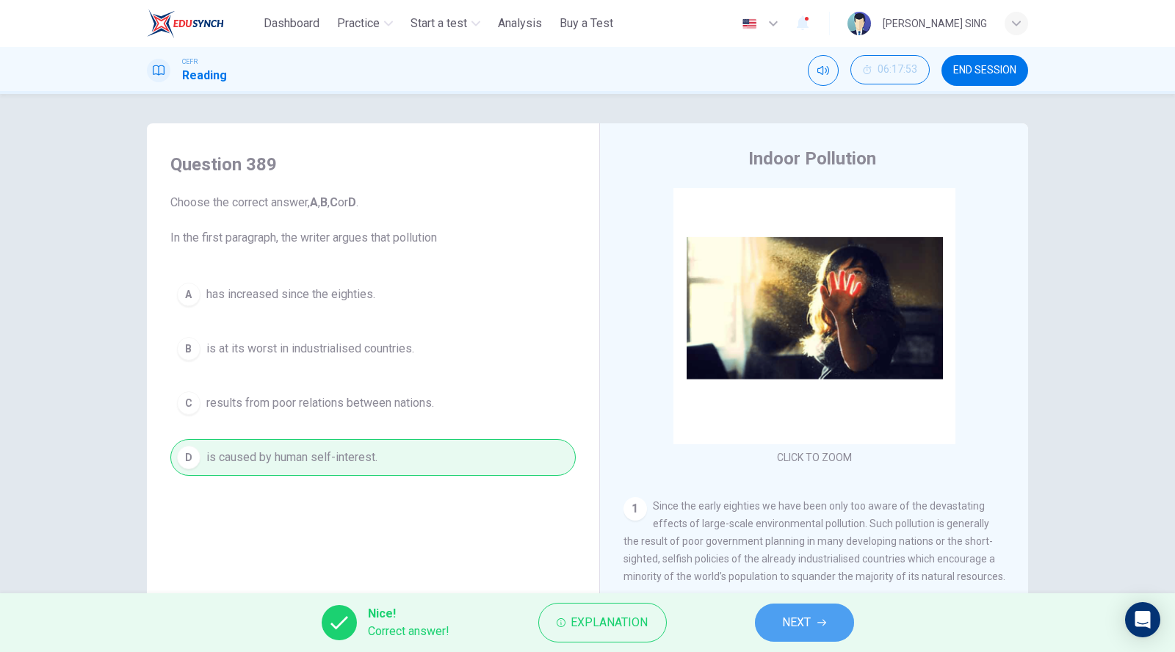
click at [790, 617] on span "NEXT" at bounding box center [797, 622] width 29 height 21
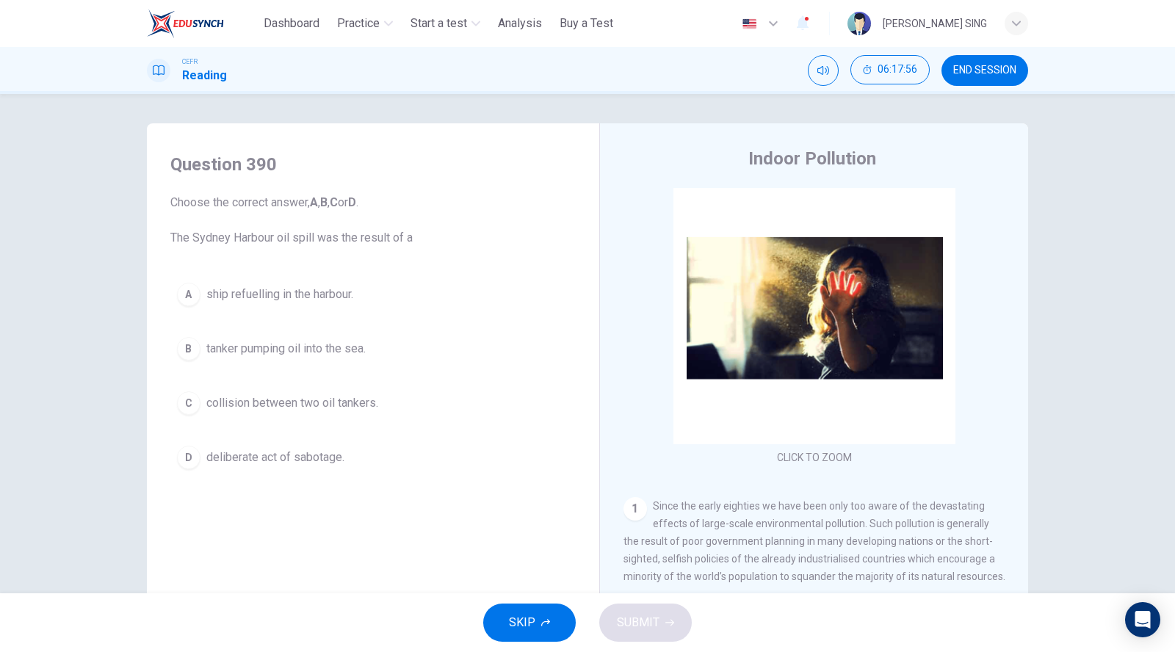
click at [272, 348] on span "tanker pumping oil into the sea." at bounding box center [285, 349] width 159 height 18
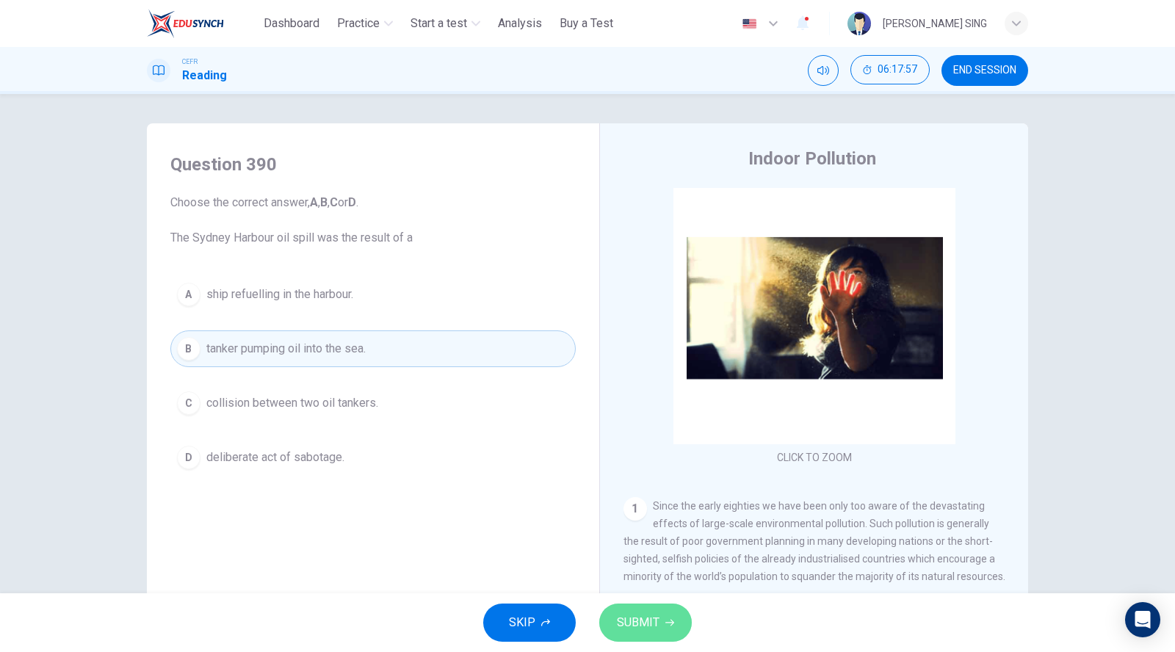
click at [644, 629] on span "SUBMIT" at bounding box center [638, 622] width 43 height 21
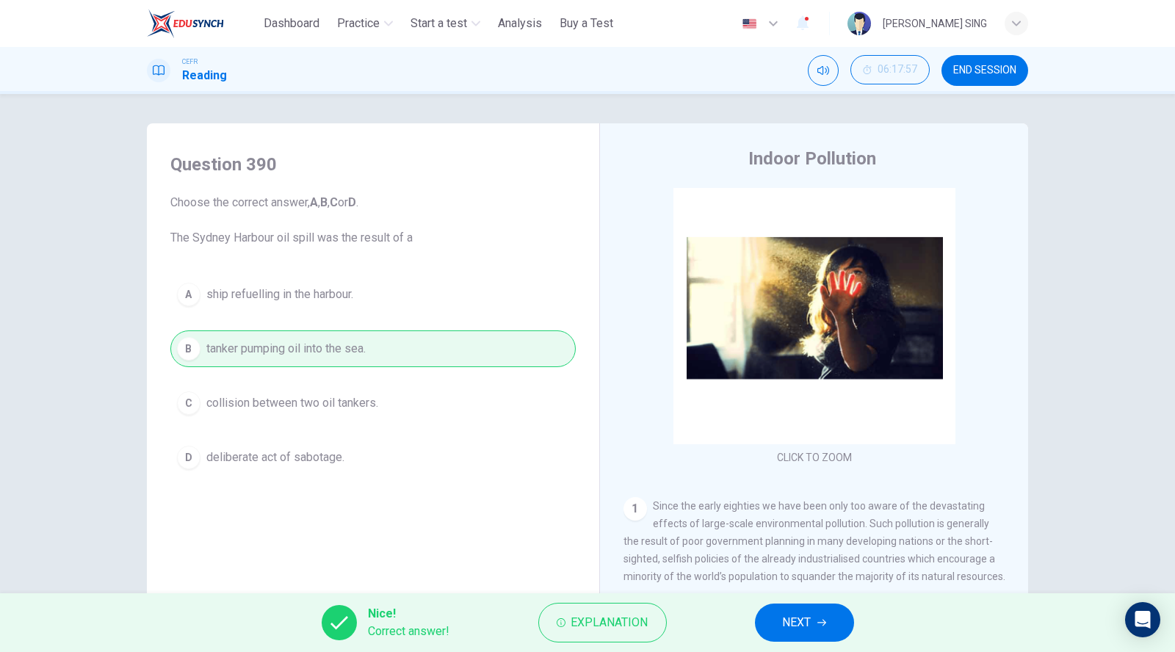
click at [821, 639] on div "Nice! Correct answer! Explanation NEXT" at bounding box center [587, 622] width 1175 height 59
click at [818, 633] on button "NEXT" at bounding box center [804, 622] width 99 height 38
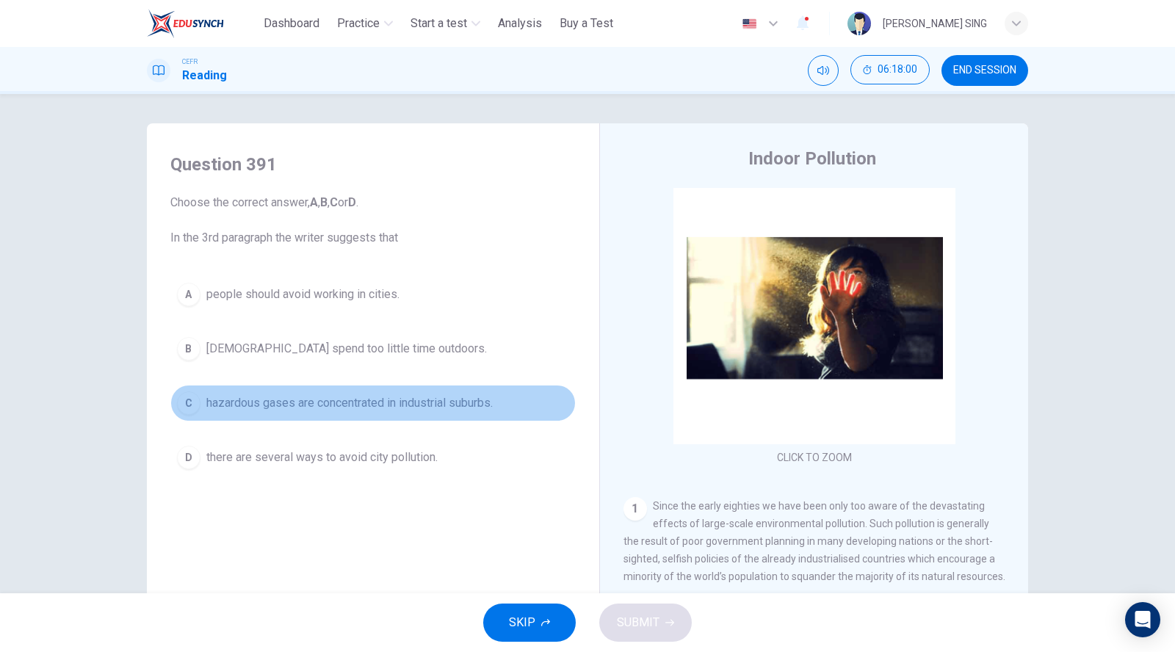
click at [255, 414] on button "C hazardous gases are concentrated in industrial suburbs." at bounding box center [372, 403] width 405 height 37
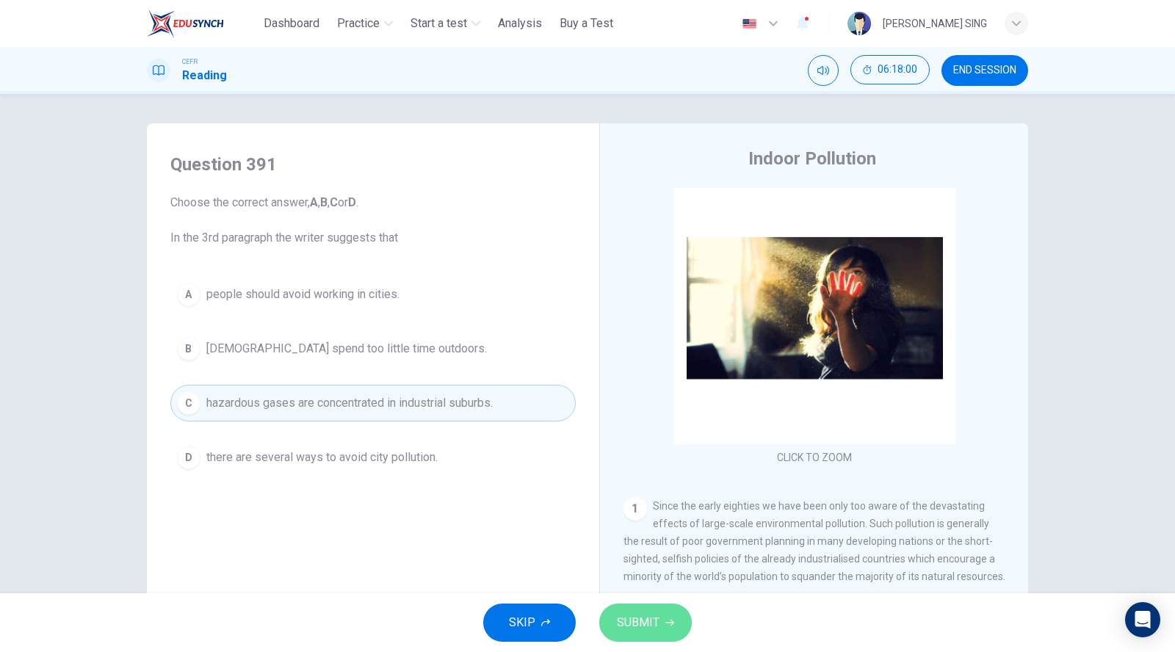
click at [625, 618] on span "SUBMIT" at bounding box center [638, 622] width 43 height 21
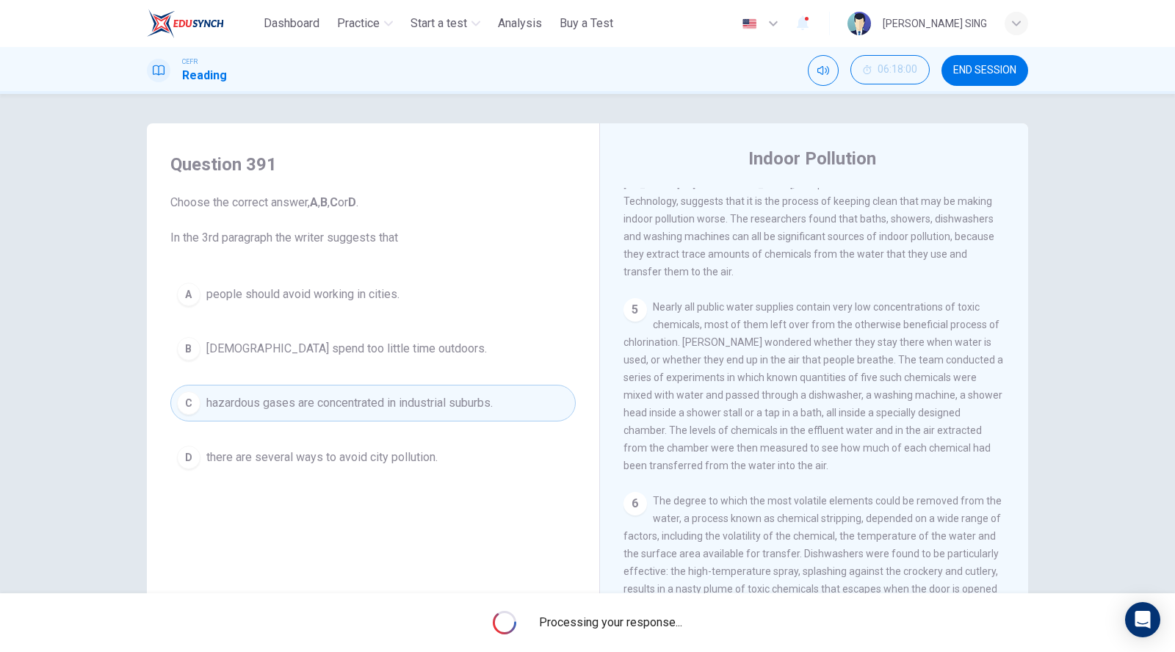
scroll to position [652, 0]
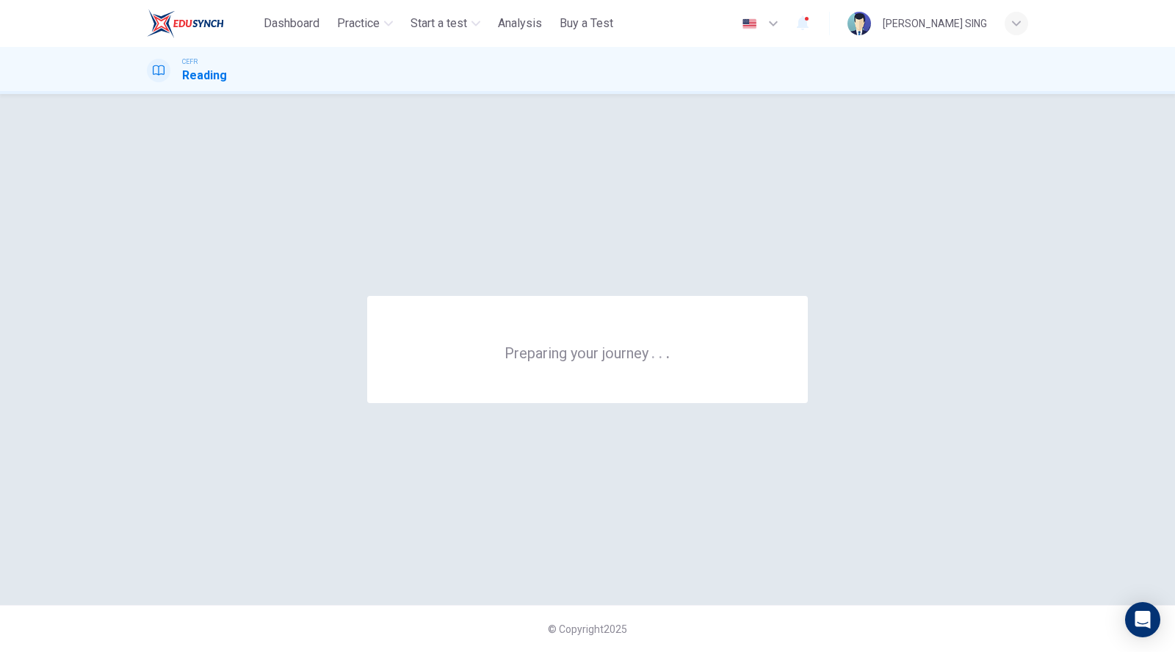
click at [344, 37] on div "Dashboard Practice Start a test Analysis Buy a Test" at bounding box center [383, 23] width 472 height 29
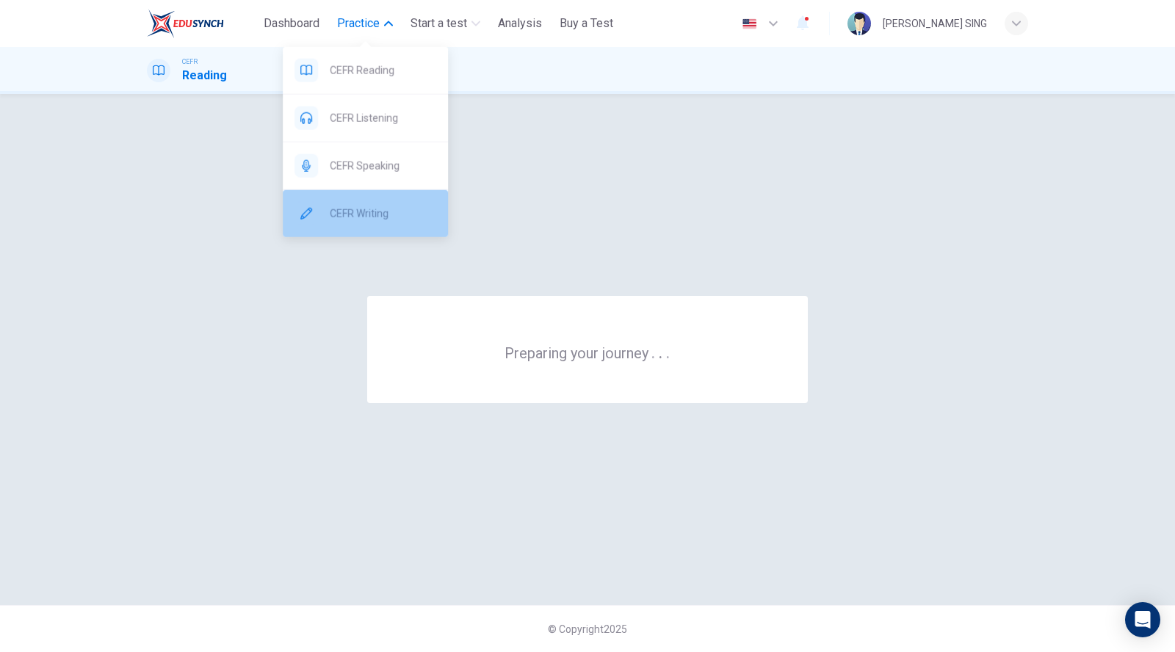
click at [369, 211] on span "CEFR Writing" at bounding box center [383, 214] width 106 height 18
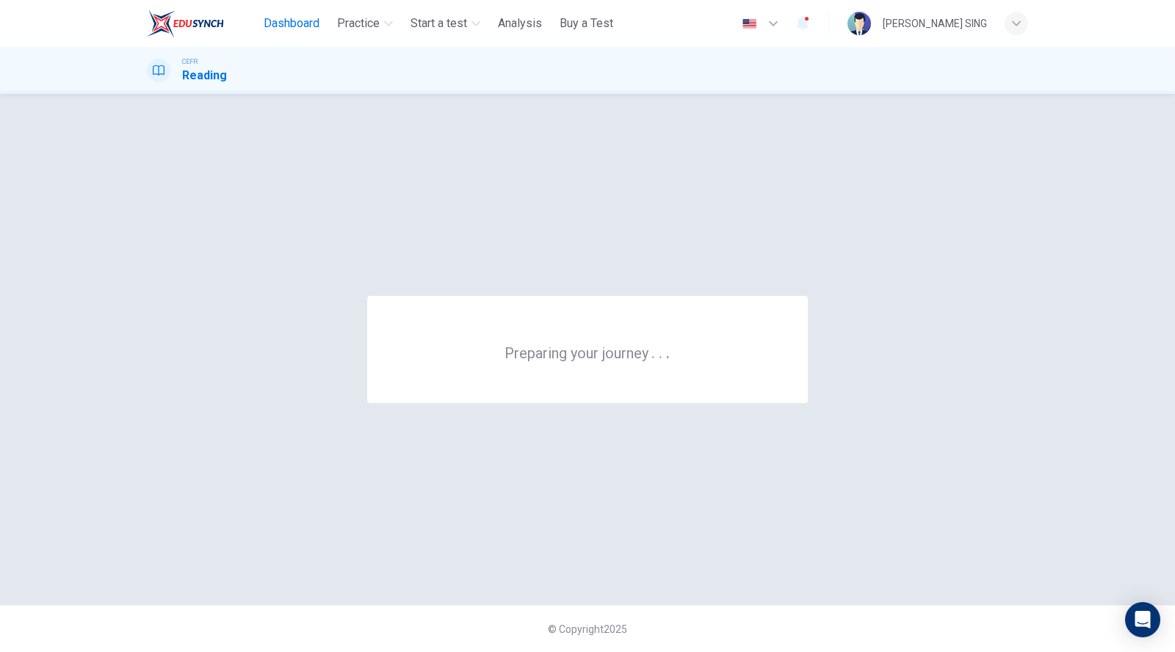
click at [292, 26] on span "Dashboard" at bounding box center [292, 24] width 56 height 18
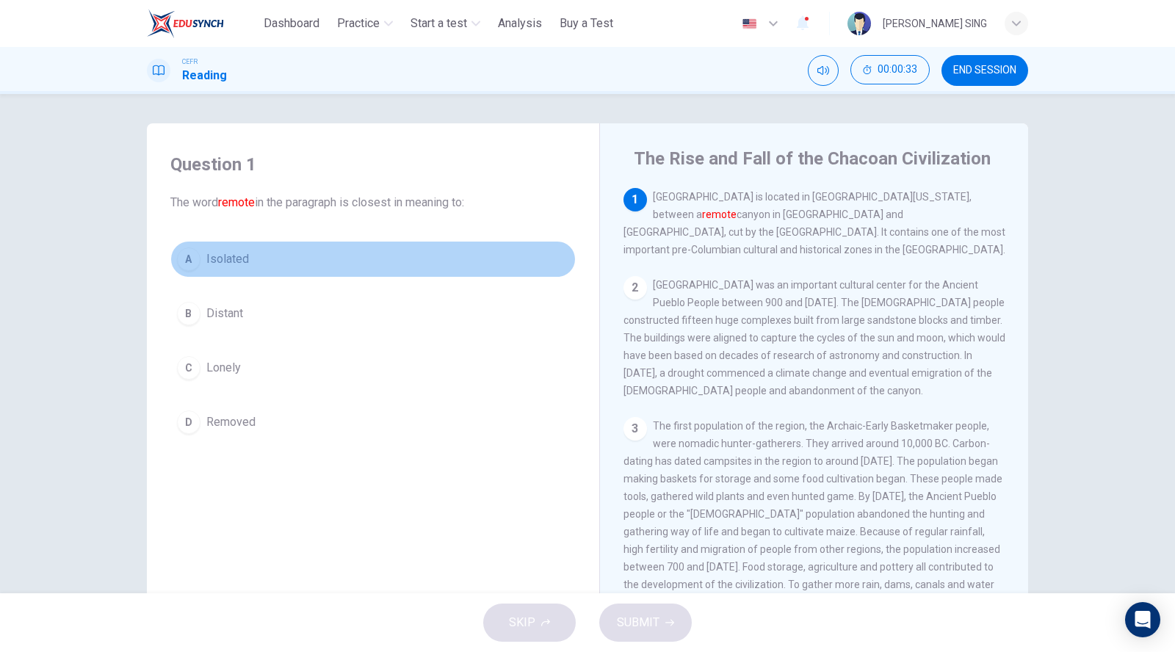
click at [276, 261] on button "A Isolated" at bounding box center [372, 259] width 405 height 37
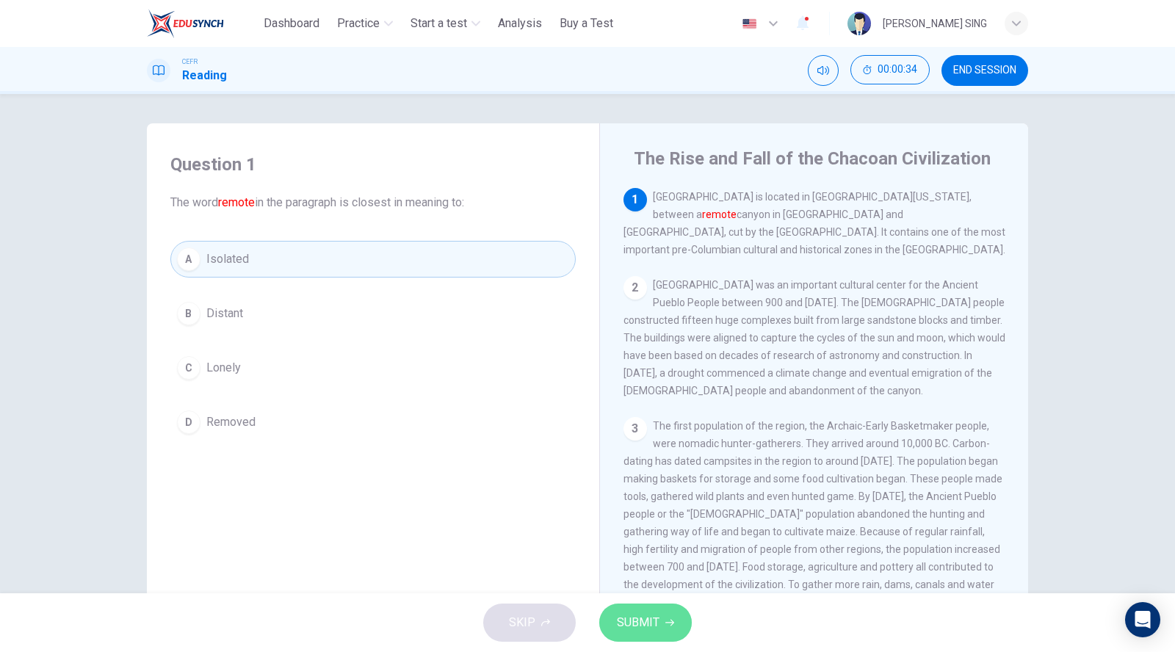
click at [659, 615] on button "SUBMIT" at bounding box center [645, 622] width 93 height 38
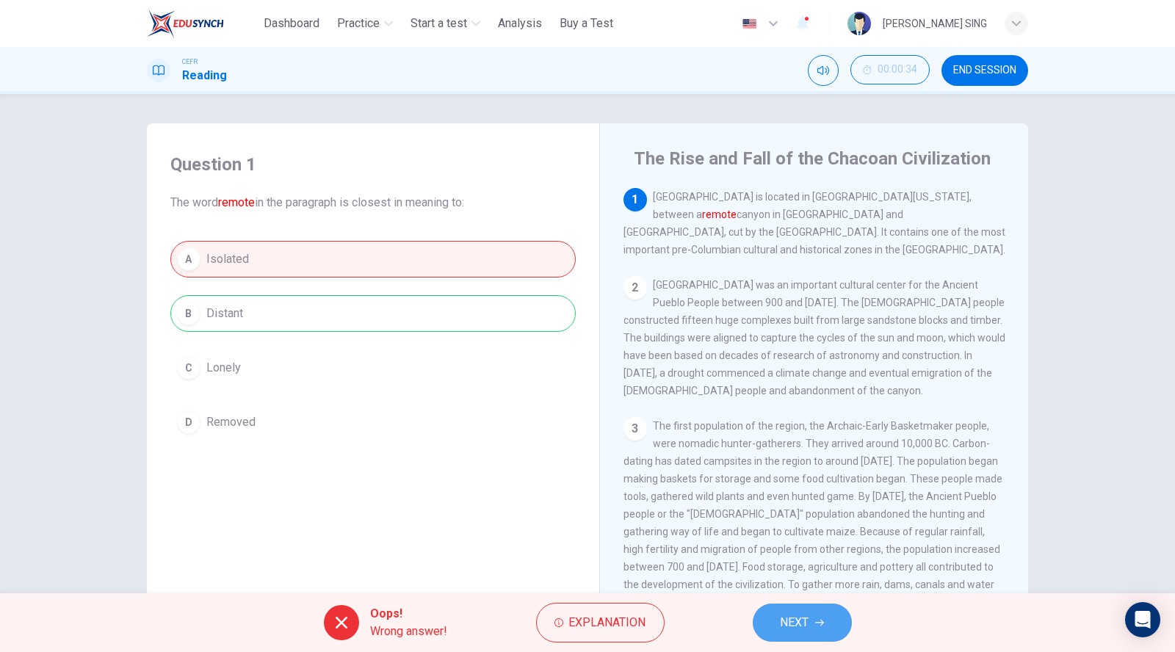
click at [783, 619] on span "NEXT" at bounding box center [794, 622] width 29 height 21
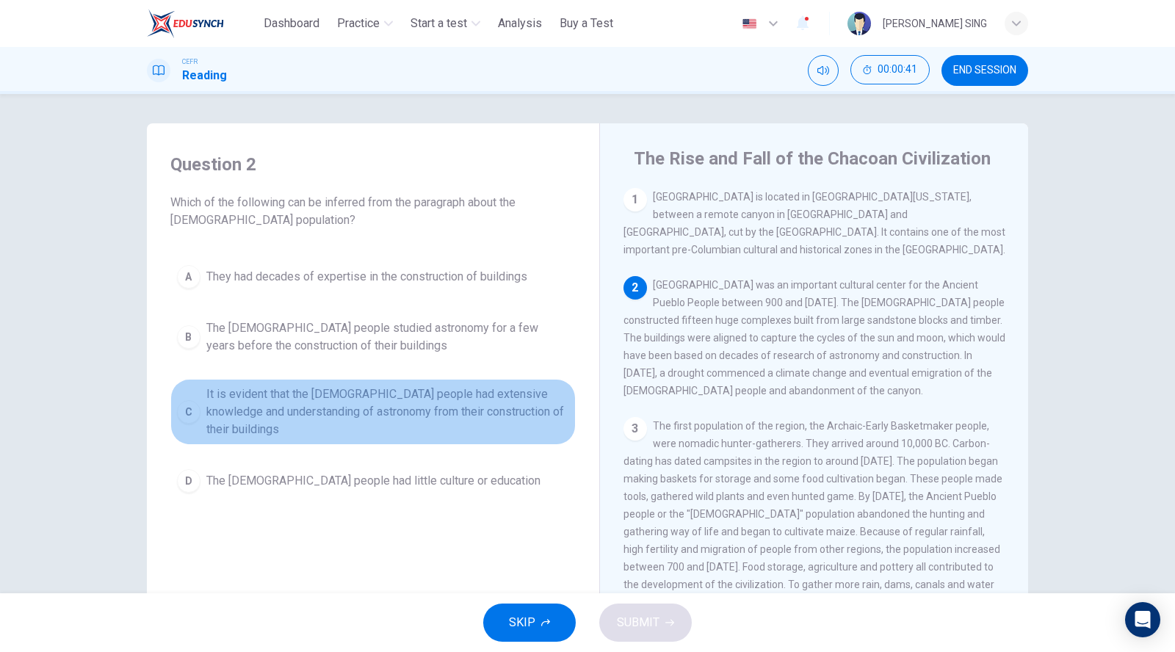
click at [350, 413] on span "It is evident that the Chacoan people had extensive knowledge and understanding…" at bounding box center [387, 411] width 363 height 53
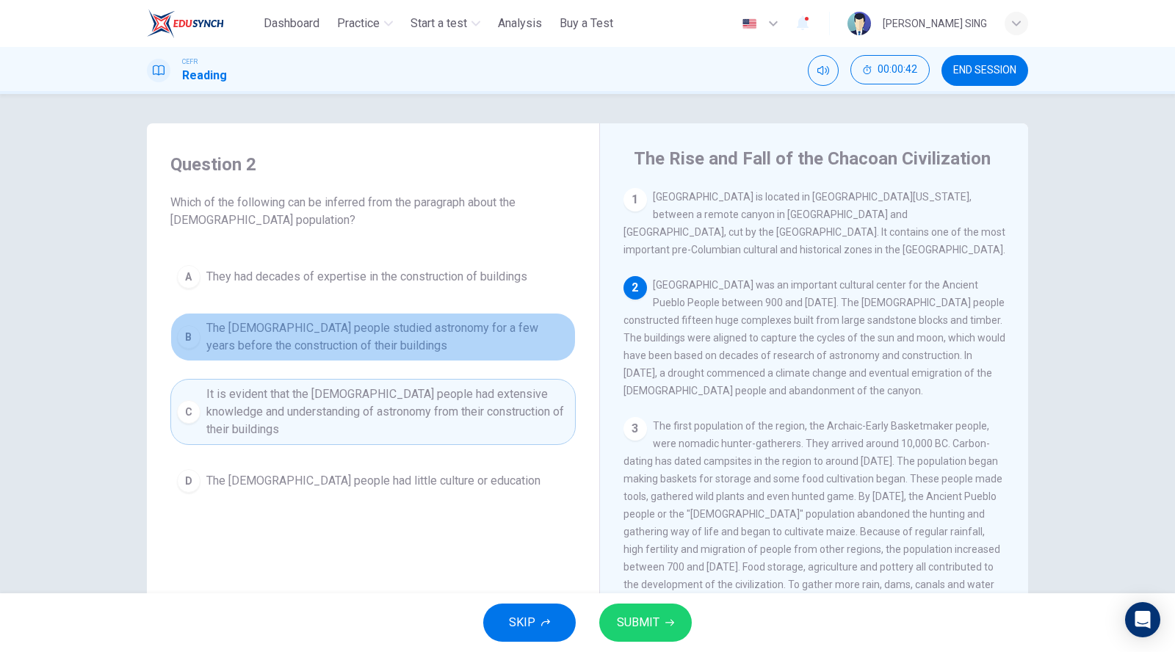
click at [346, 349] on span "The Chacoan people studied astronomy for a few years before the construction of…" at bounding box center [387, 336] width 363 height 35
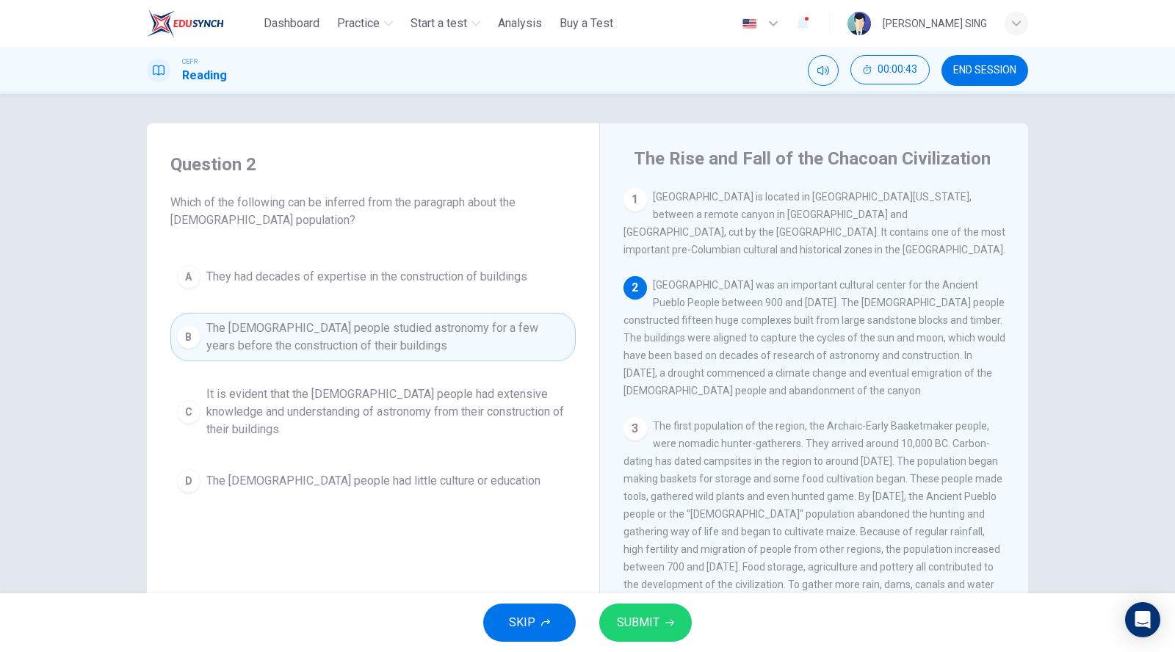
click at [671, 628] on button "SUBMIT" at bounding box center [645, 622] width 93 height 38
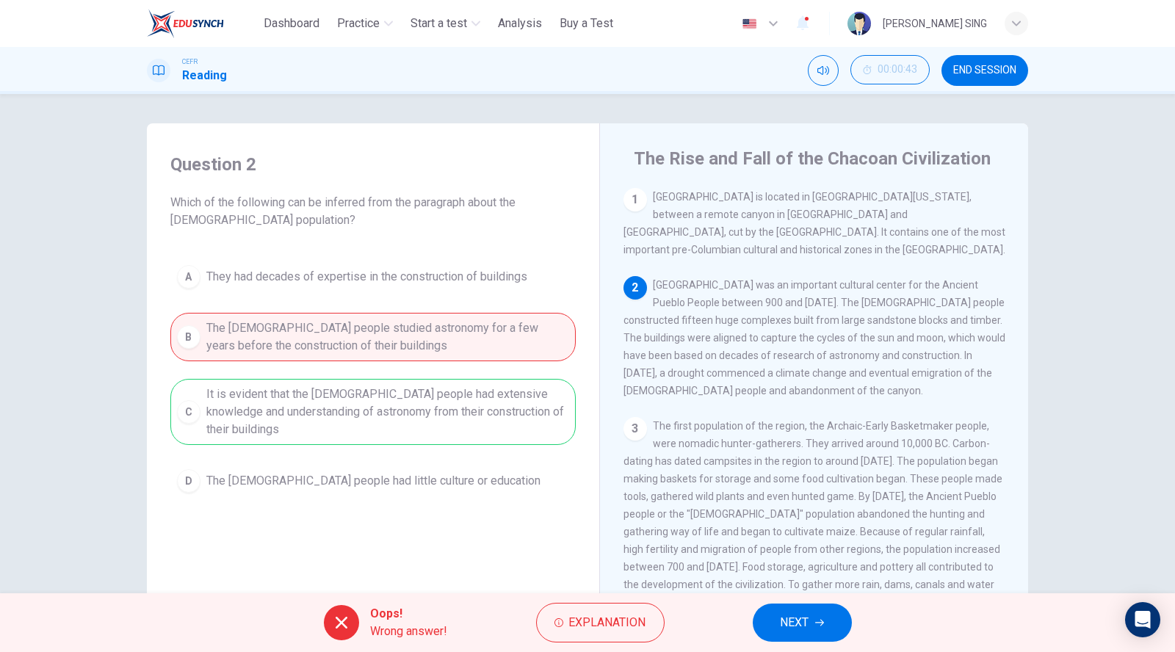
click at [814, 620] on button "NEXT" at bounding box center [802, 622] width 99 height 38
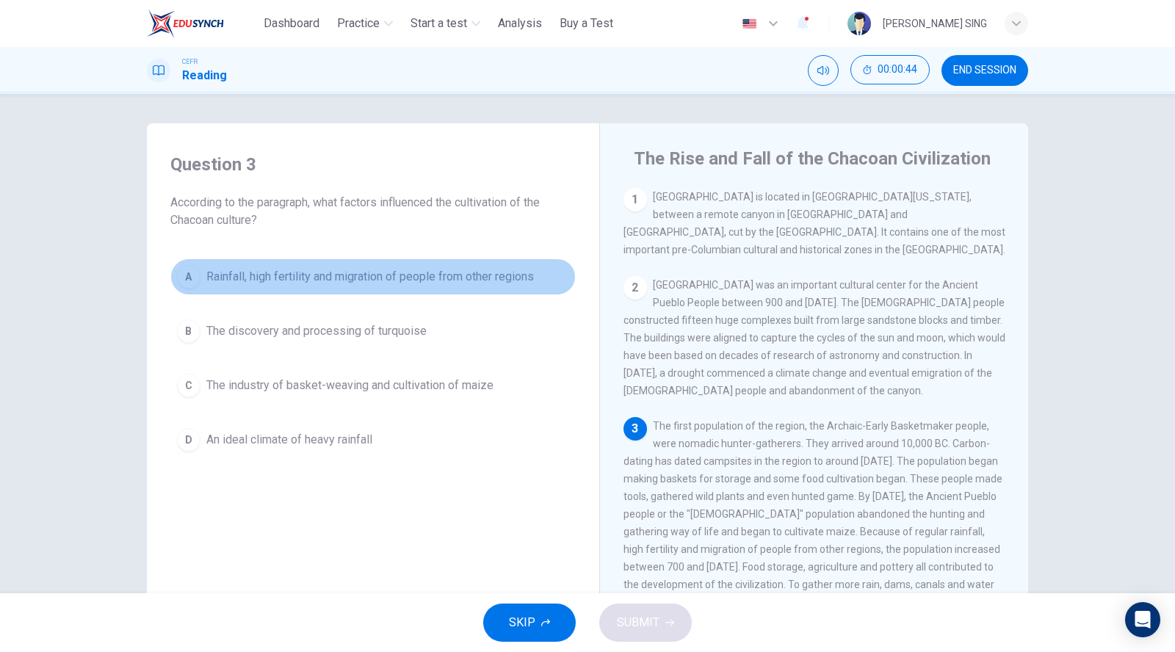
click at [446, 268] on span "Rainfall, high fertility and migration of people from other regions" at bounding box center [369, 277] width 327 height 18
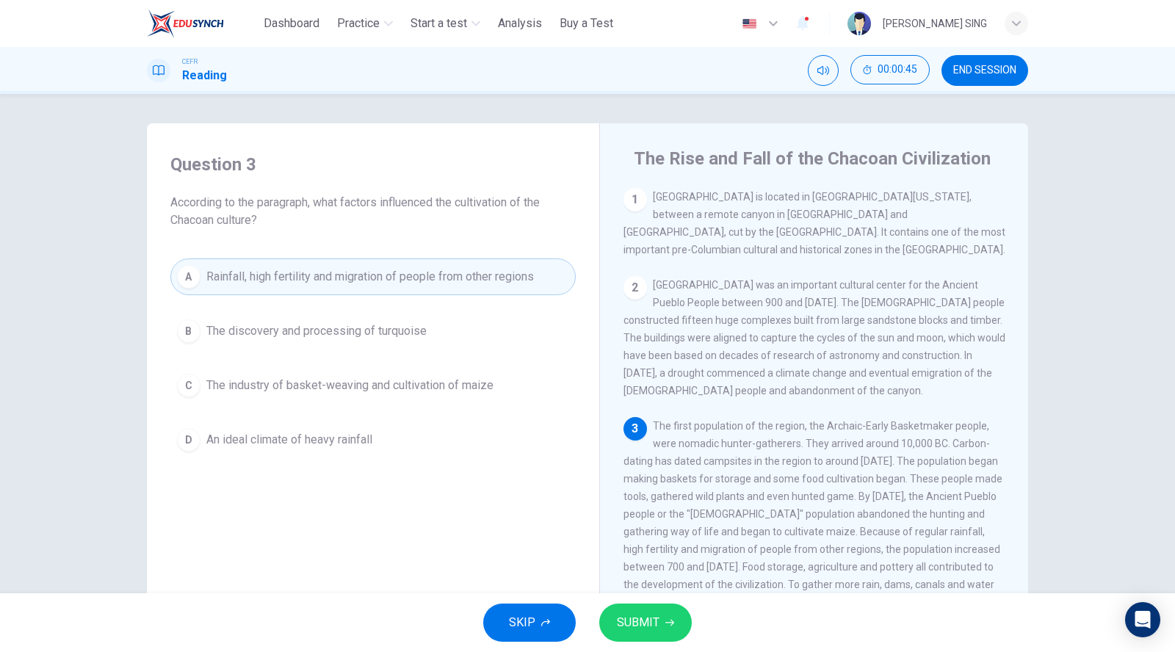
click at [648, 613] on span "SUBMIT" at bounding box center [638, 622] width 43 height 21
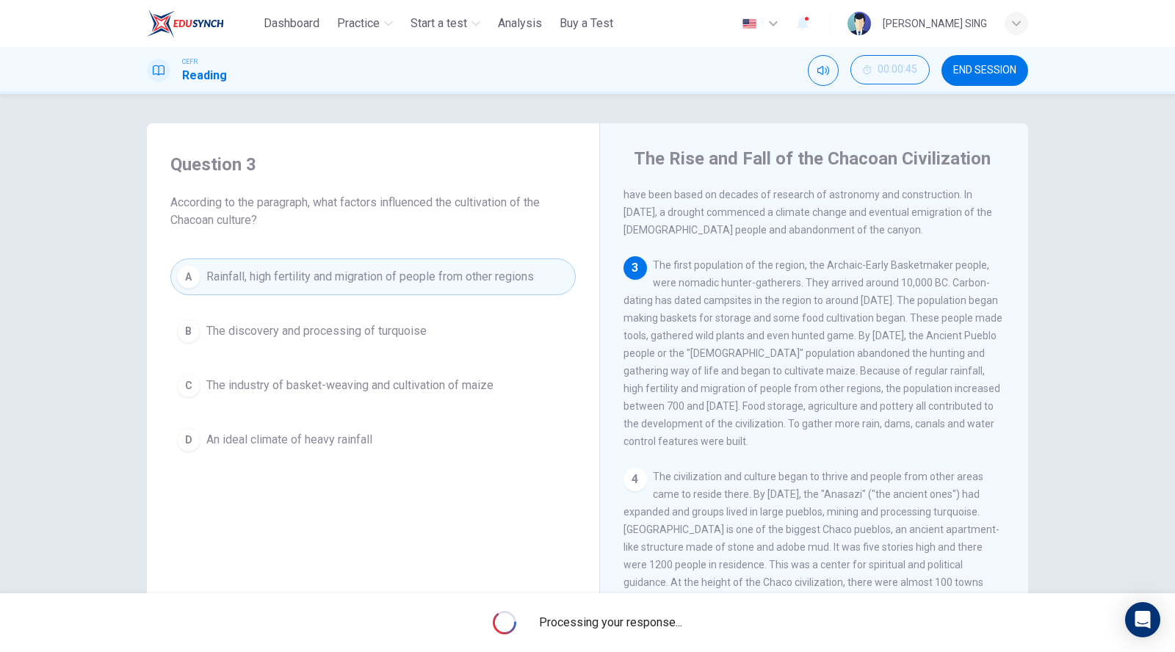
scroll to position [163, 0]
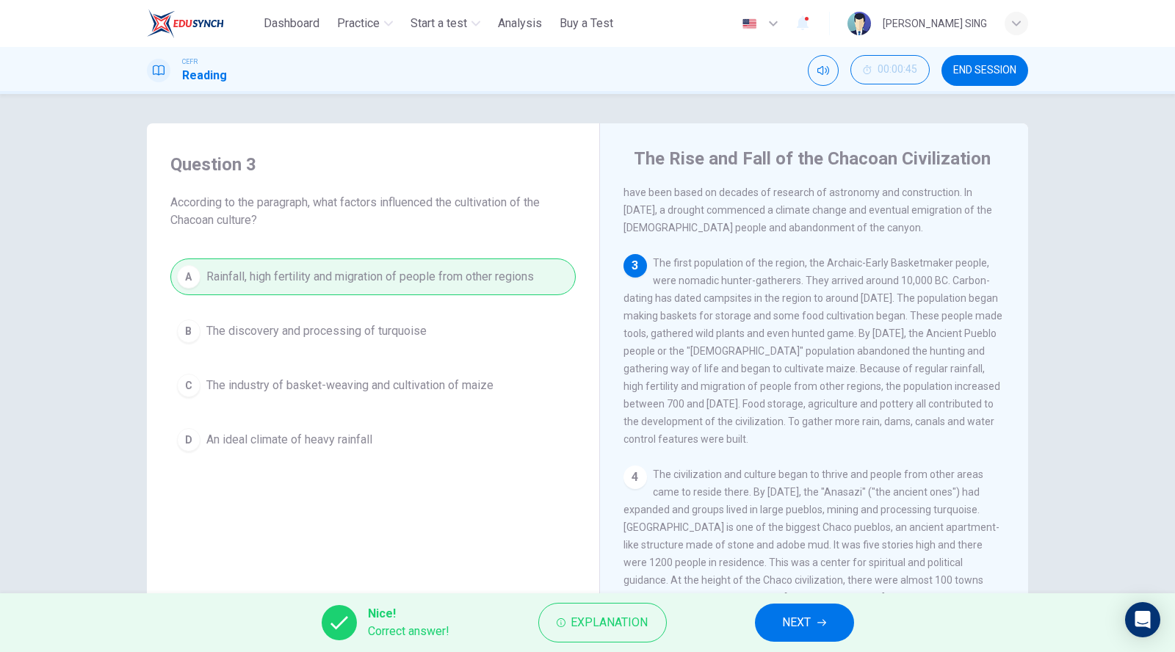
click at [799, 634] on button "NEXT" at bounding box center [804, 622] width 99 height 38
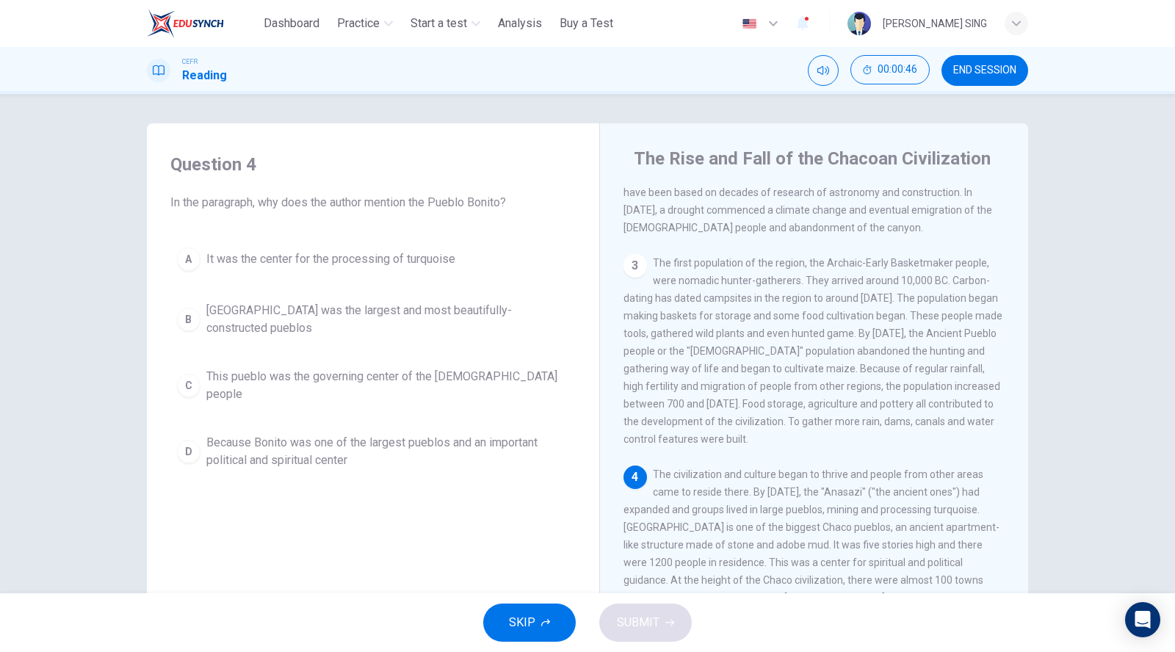
click at [367, 261] on span "It was the center for the processing of turquoise" at bounding box center [330, 259] width 249 height 18
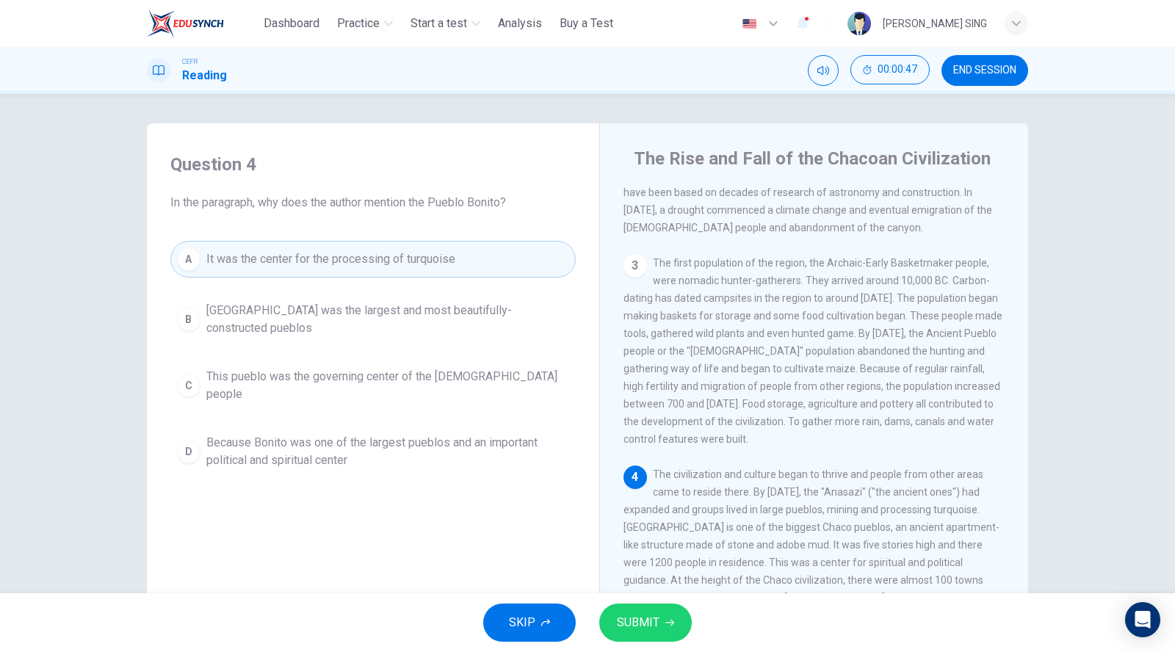
click at [644, 617] on span "SUBMIT" at bounding box center [638, 622] width 43 height 21
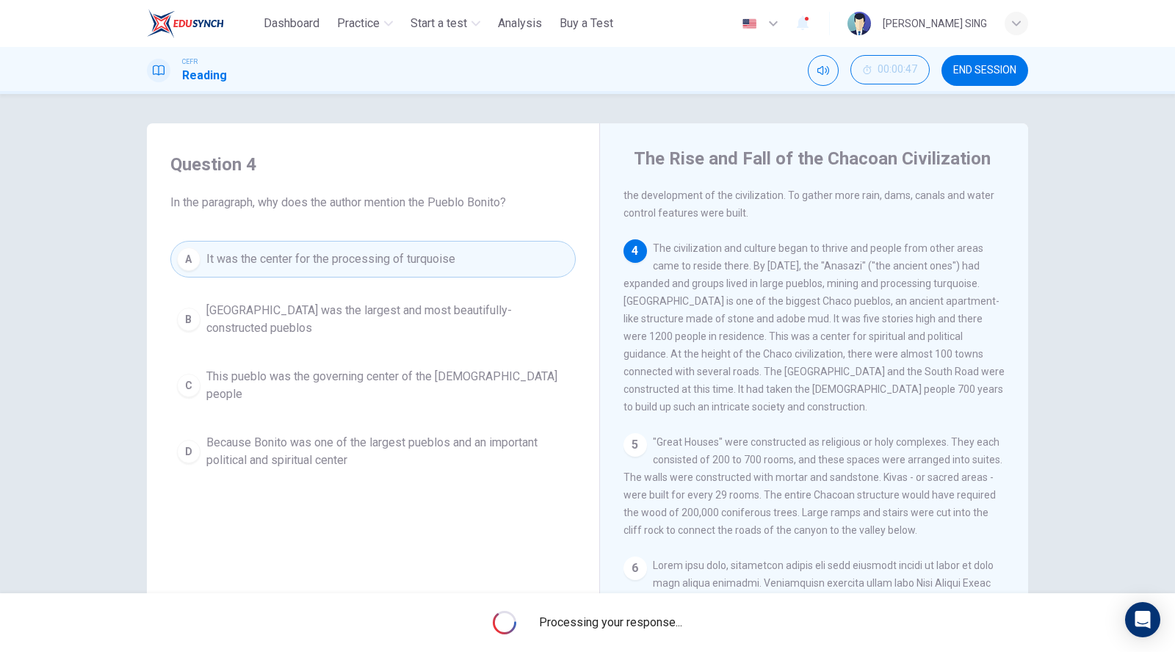
scroll to position [375, 0]
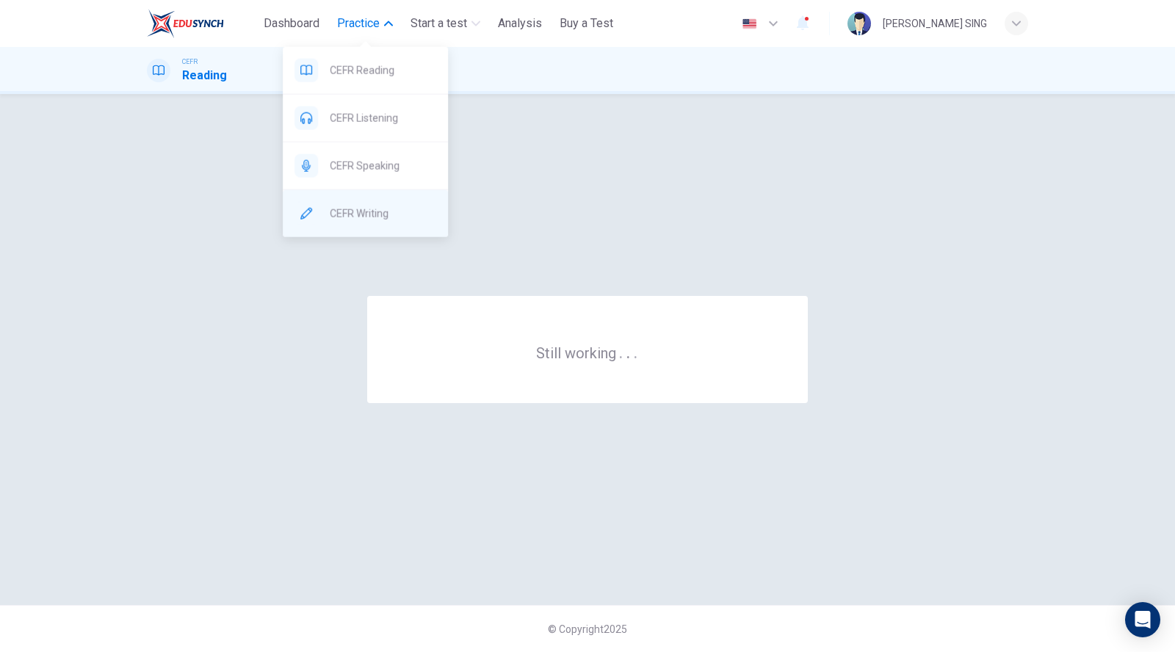
click at [363, 218] on span "CEFR Writing" at bounding box center [383, 214] width 106 height 18
click at [402, 209] on span "CEFR Writing" at bounding box center [383, 214] width 106 height 18
